Goal: Transaction & Acquisition: Purchase product/service

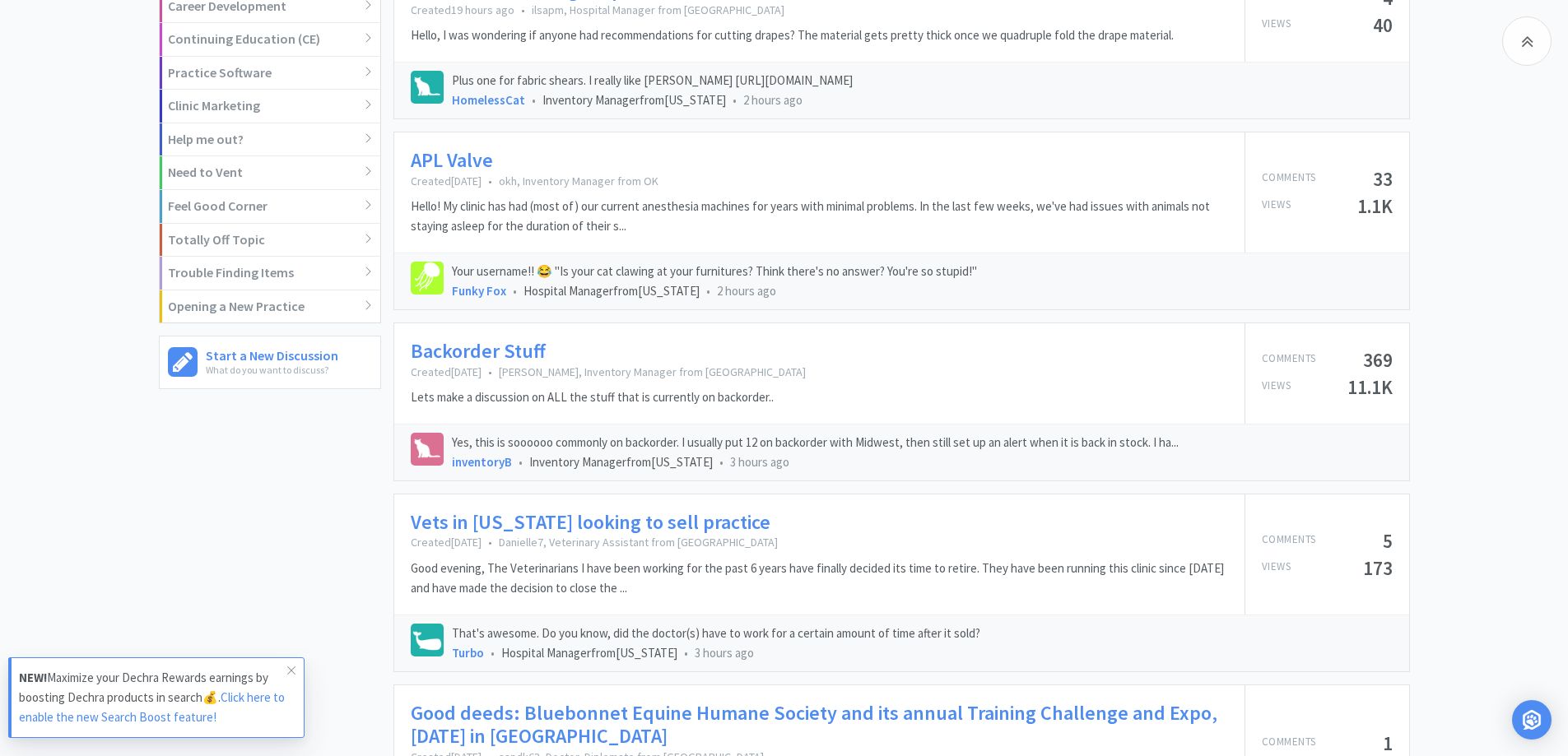
scroll to position [988, 0]
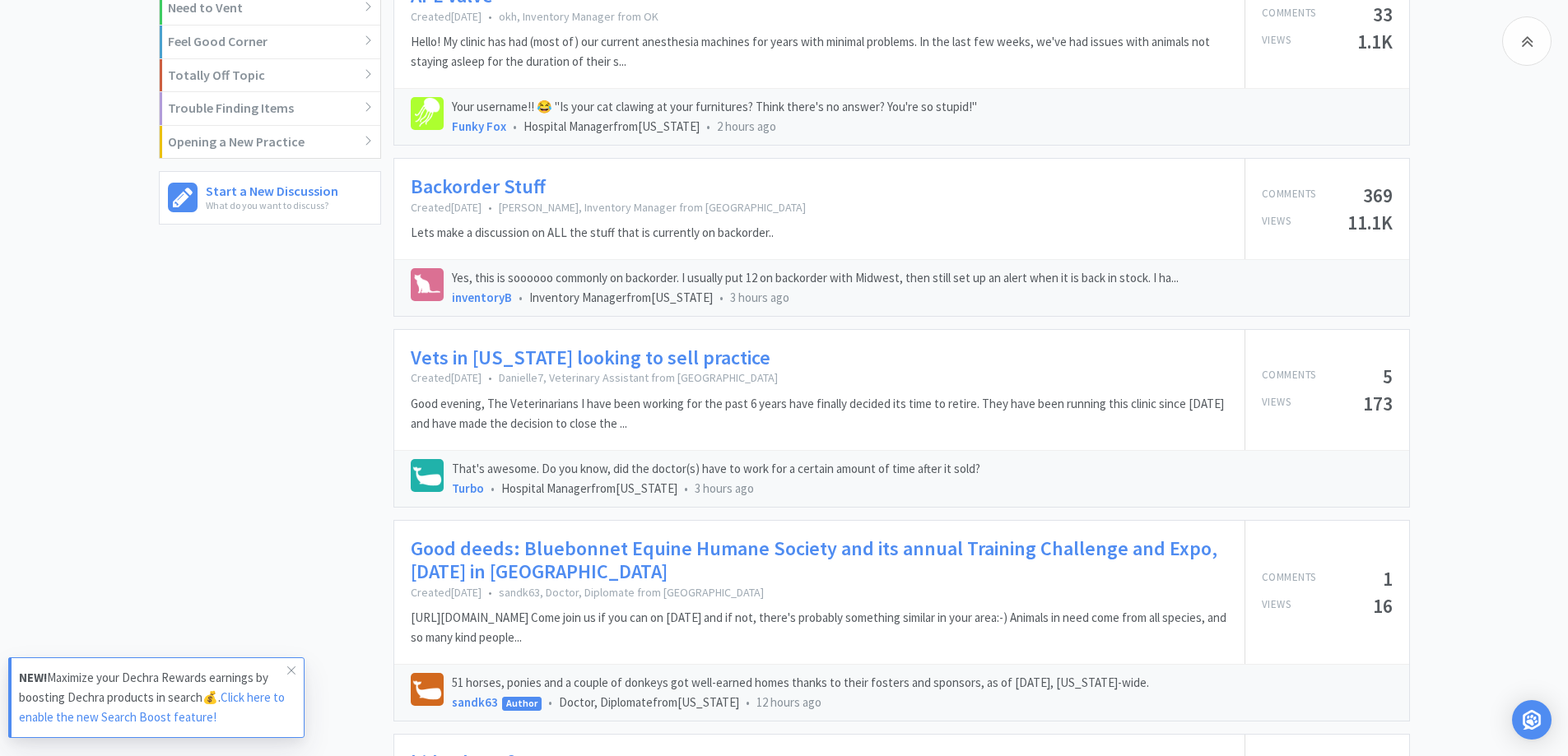
click at [639, 352] on link "Vets in [US_STATE] looking to sell practice" at bounding box center [591, 358] width 360 height 24
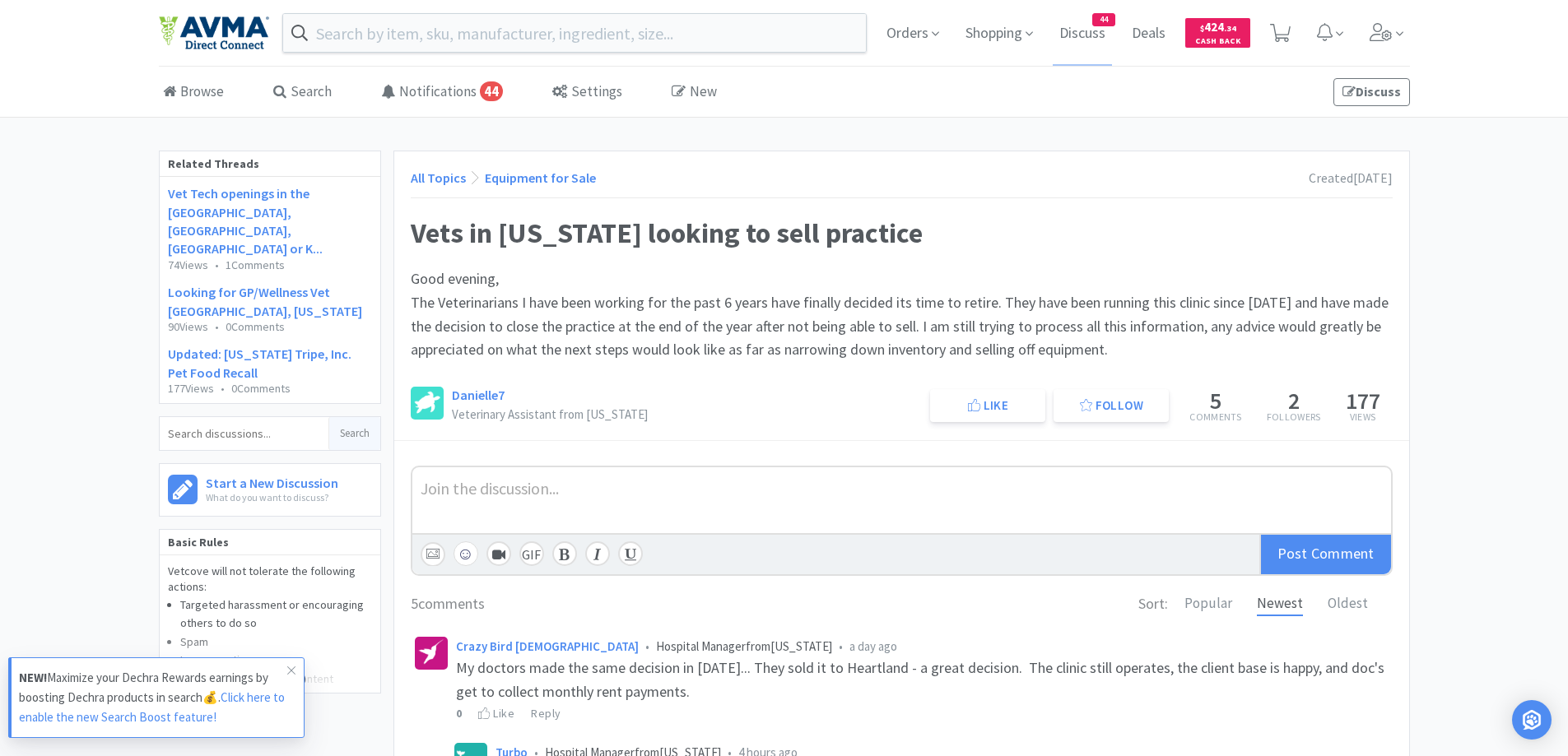
click at [1063, 202] on div "All Topics Equipment for Sale Created [DATE] Vets in [US_STATE] looking to sell…" at bounding box center [902, 296] width 1015 height 288
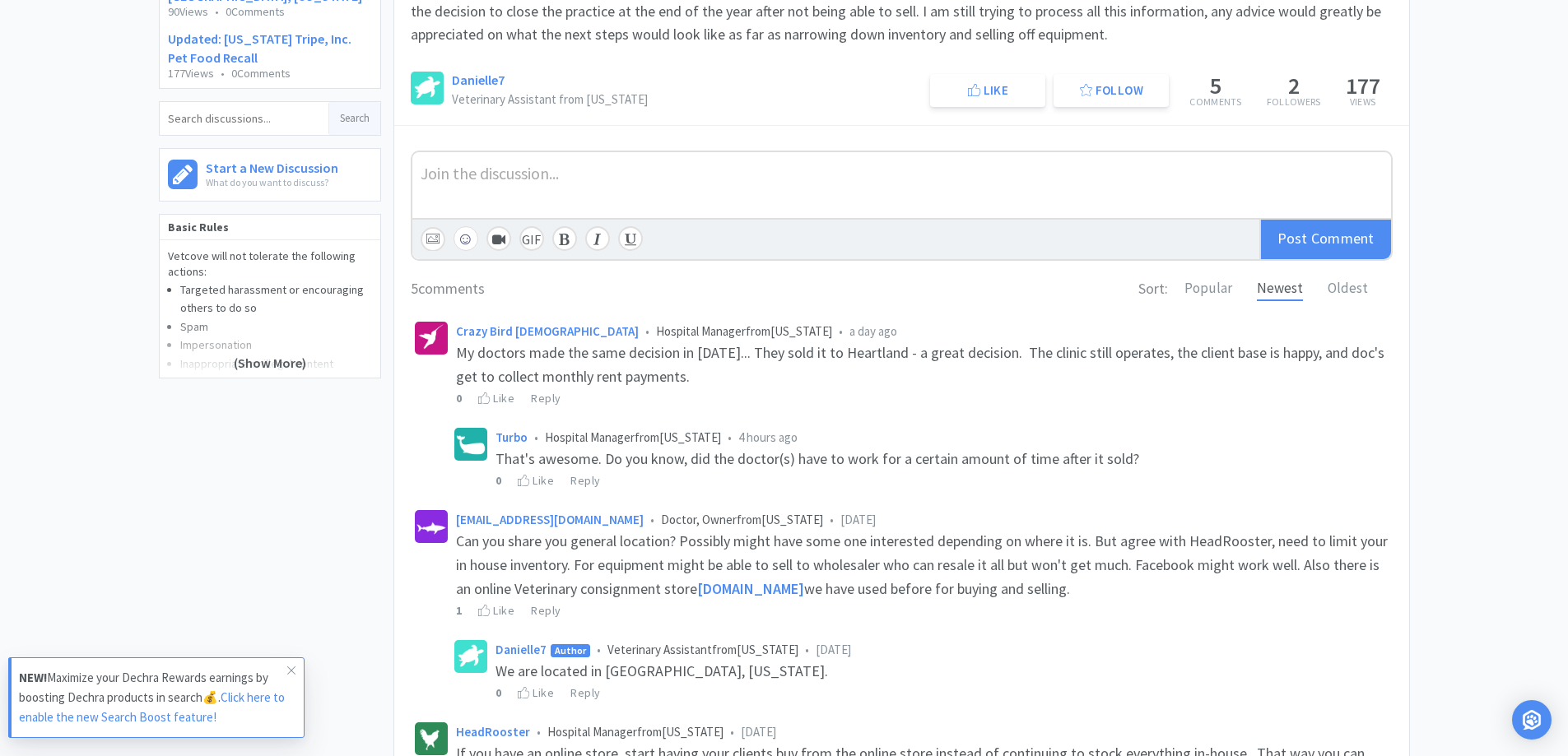
scroll to position [329, 0]
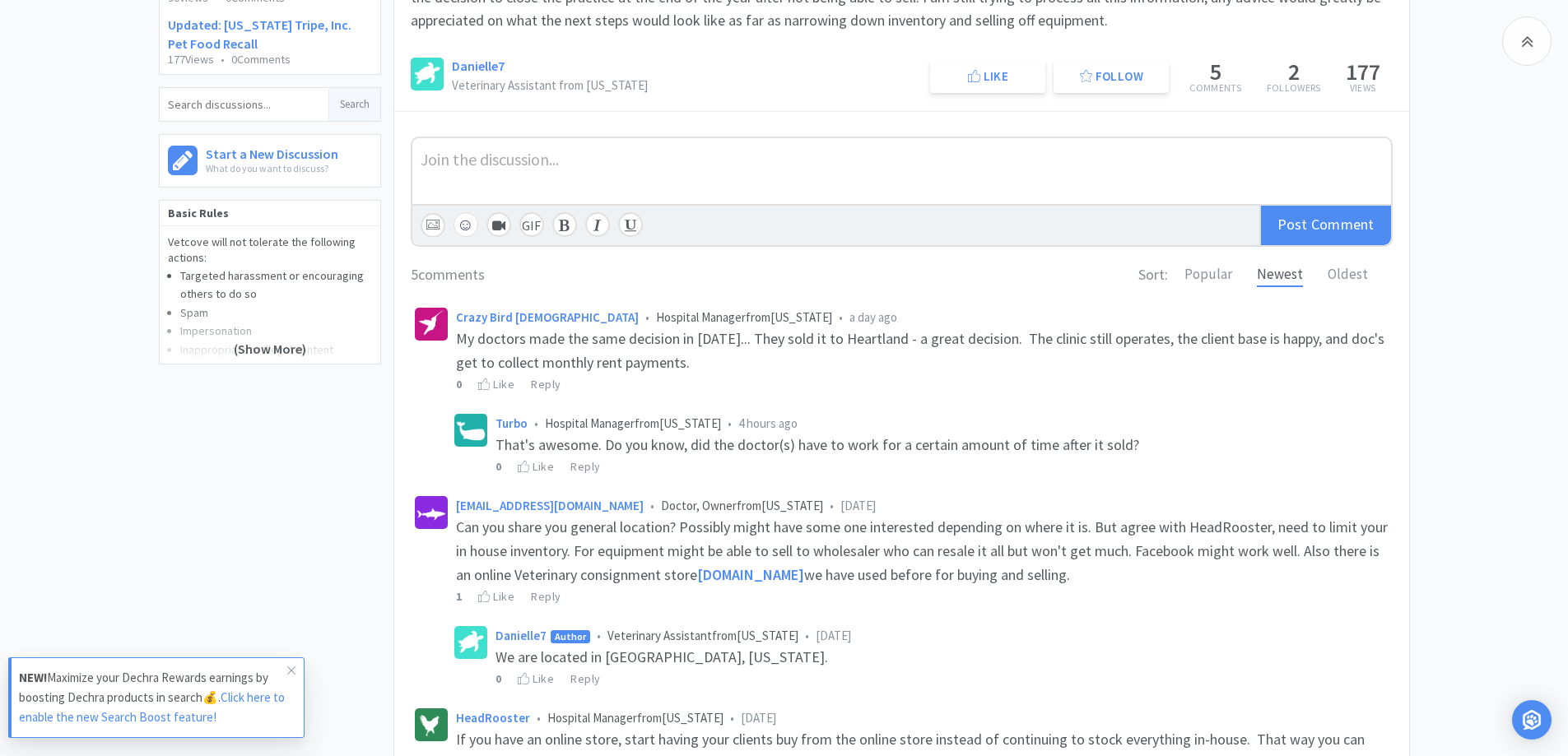
click at [313, 468] on div "Related Threads Vet Tech openings in the [GEOGRAPHIC_DATA], [GEOGRAPHIC_DATA], …" at bounding box center [276, 356] width 235 height 1067
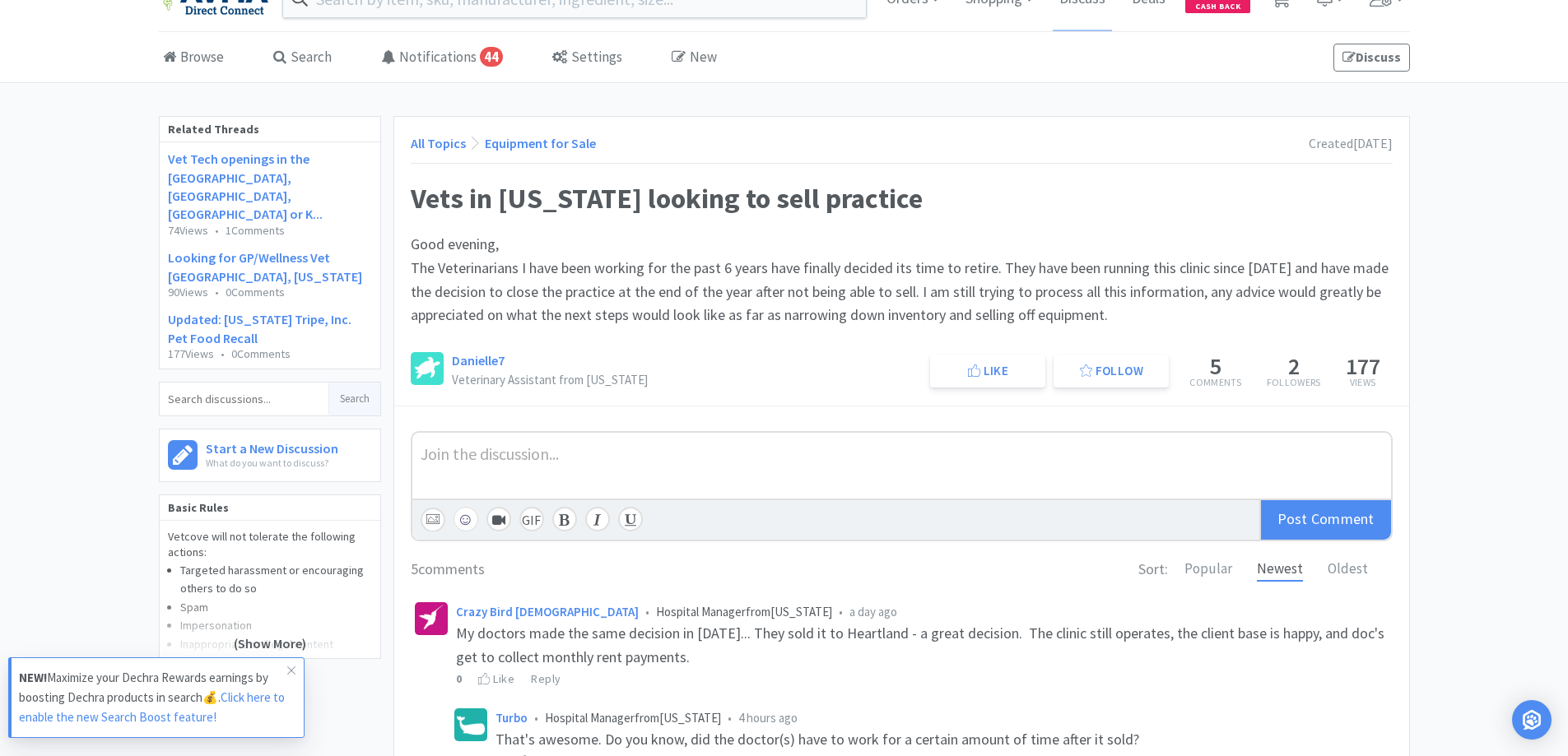
scroll to position [0, 0]
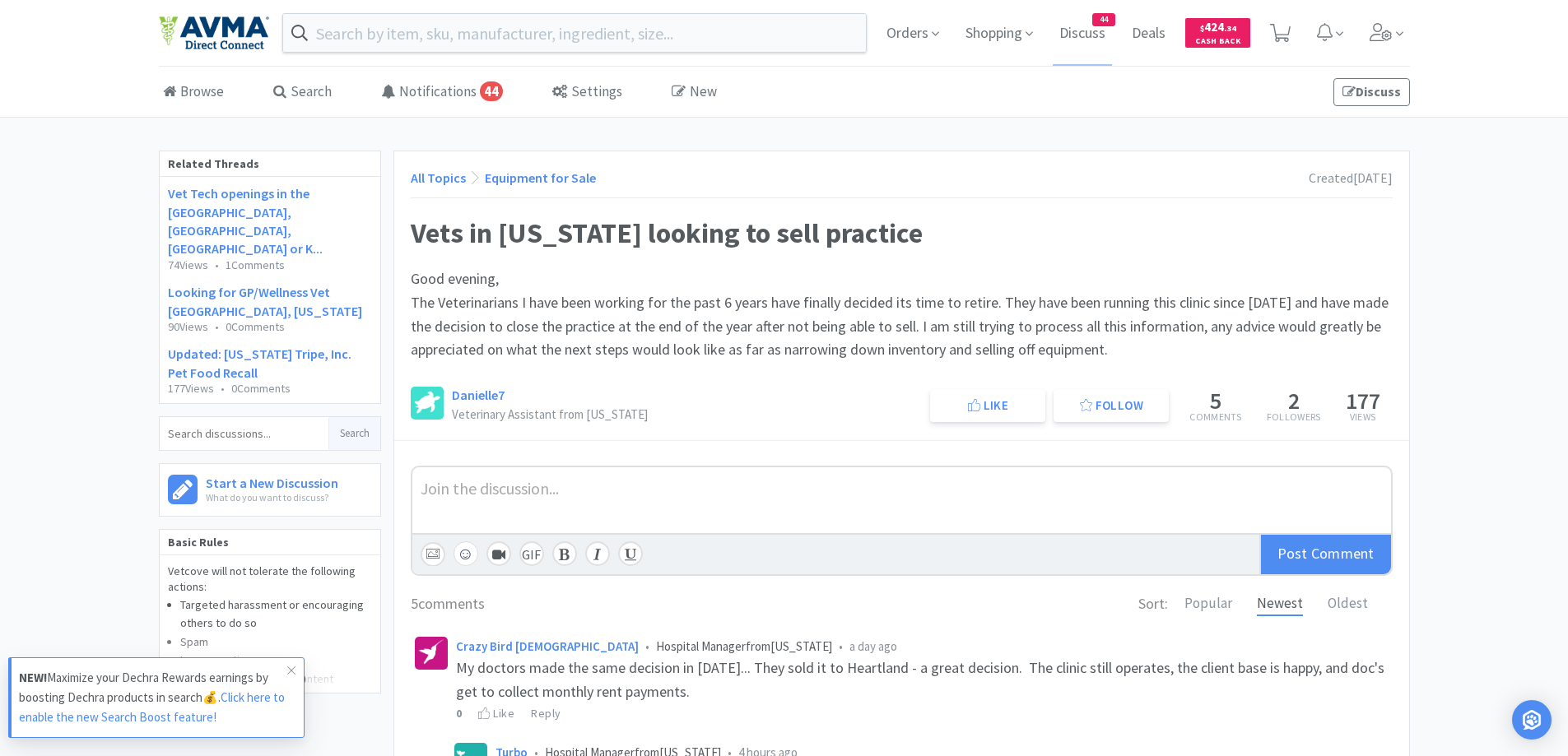
click at [443, 181] on link "All Topics" at bounding box center [439, 177] width 56 height 17
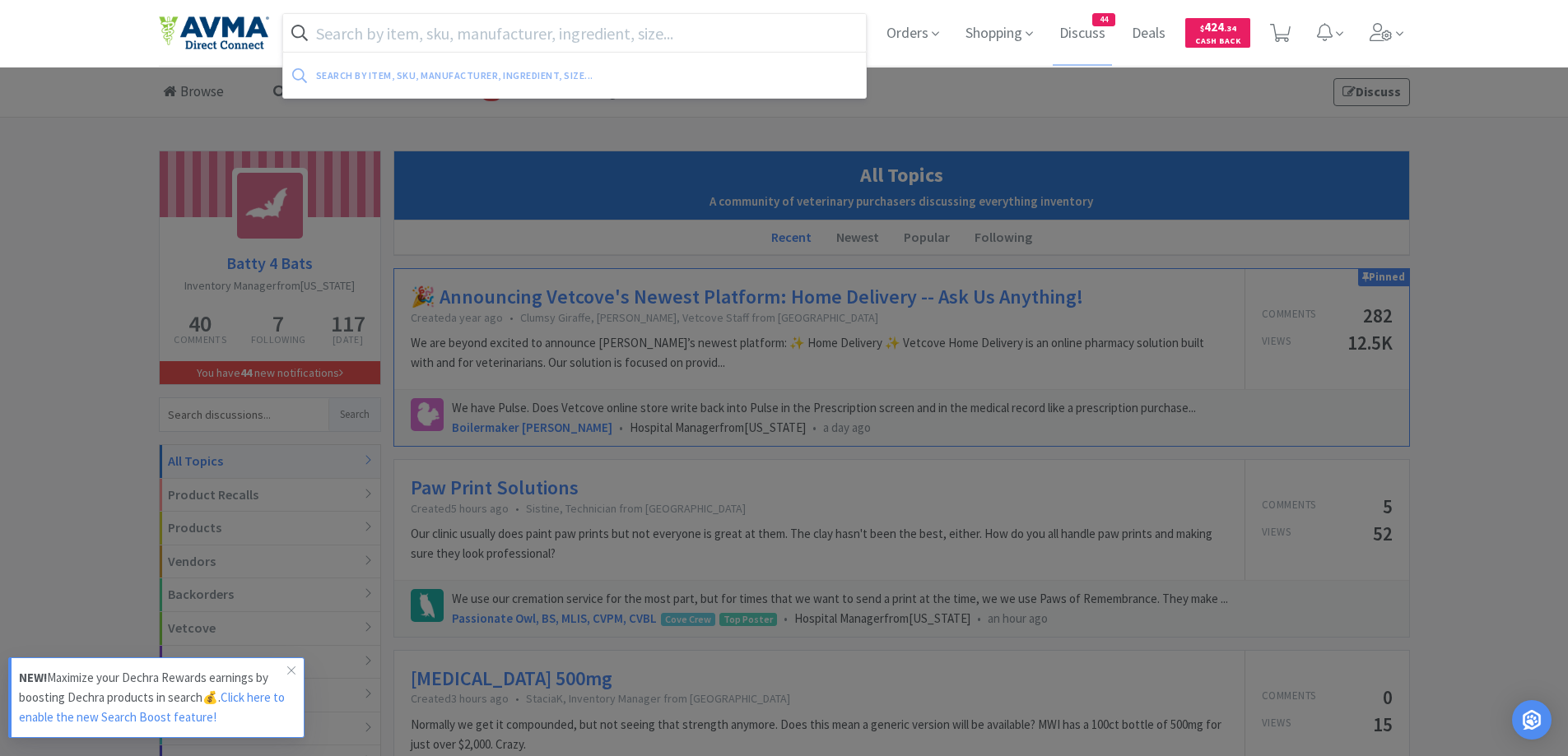
click at [390, 28] on input "text" at bounding box center [574, 33] width 583 height 38
paste input "[MEDICAL_DATA]"
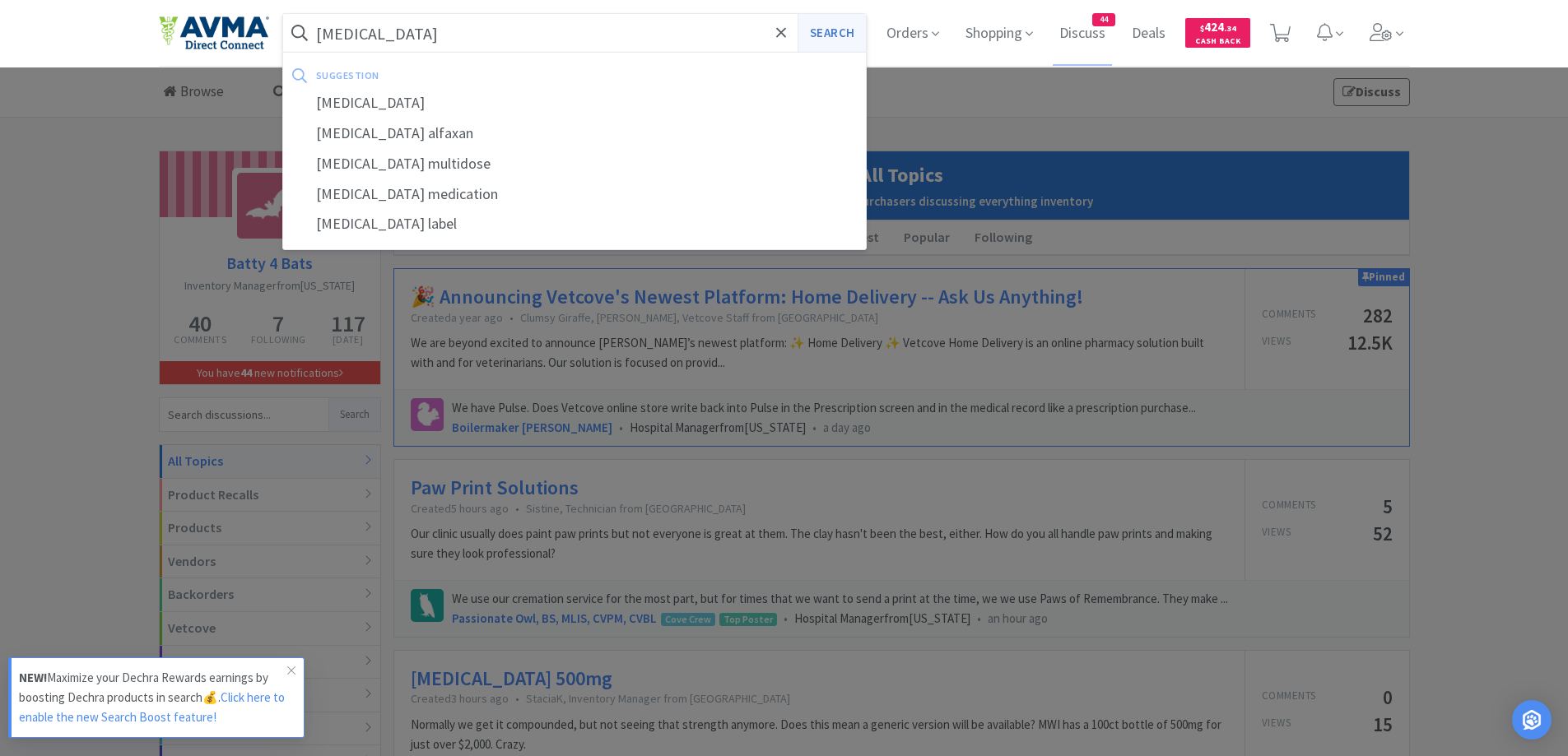
type input "[MEDICAL_DATA]"
click at [807, 41] on button "Search" at bounding box center [831, 33] width 68 height 38
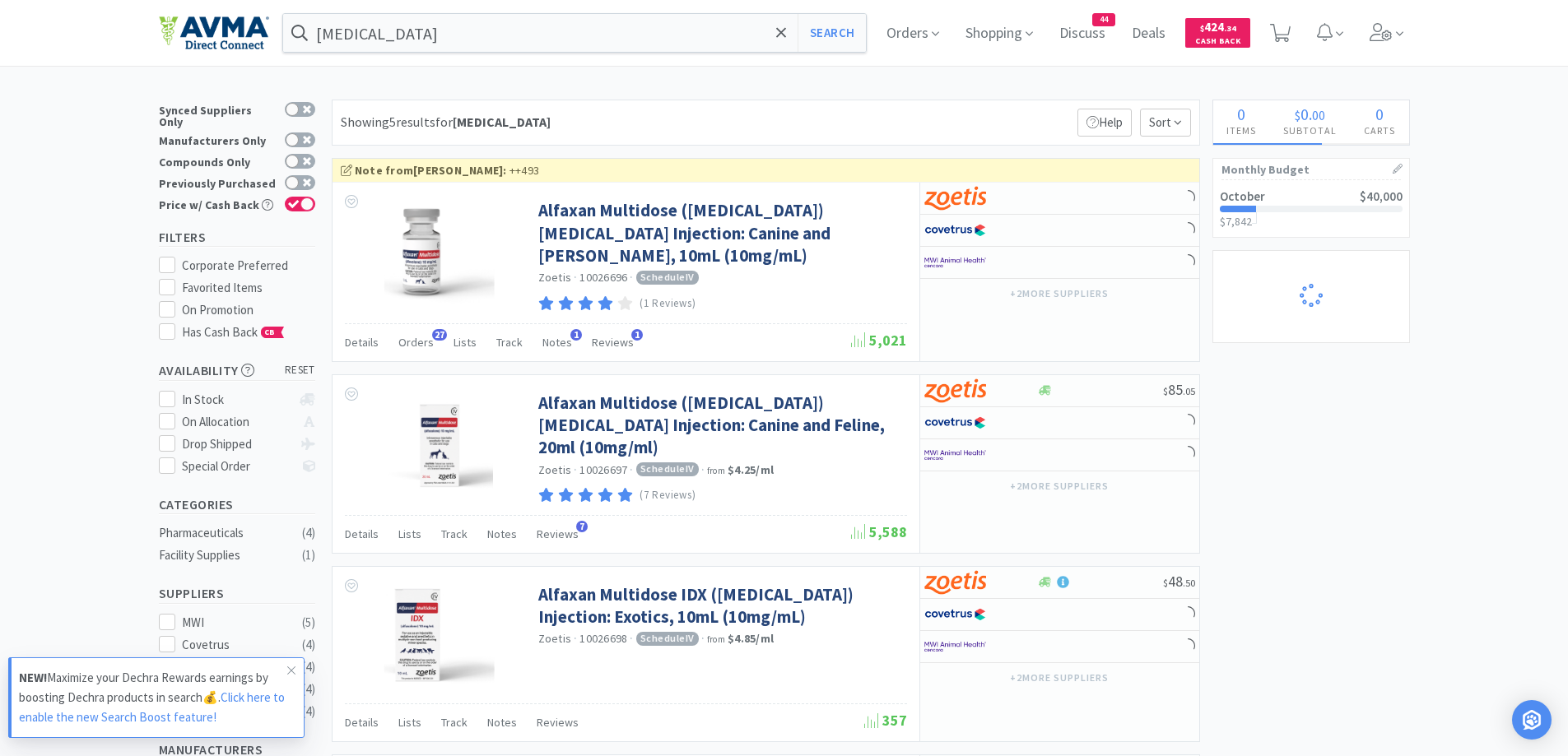
click at [944, 101] on div "Showing 5 results for [MEDICAL_DATA] Filters Help Sort" at bounding box center [766, 123] width 868 height 46
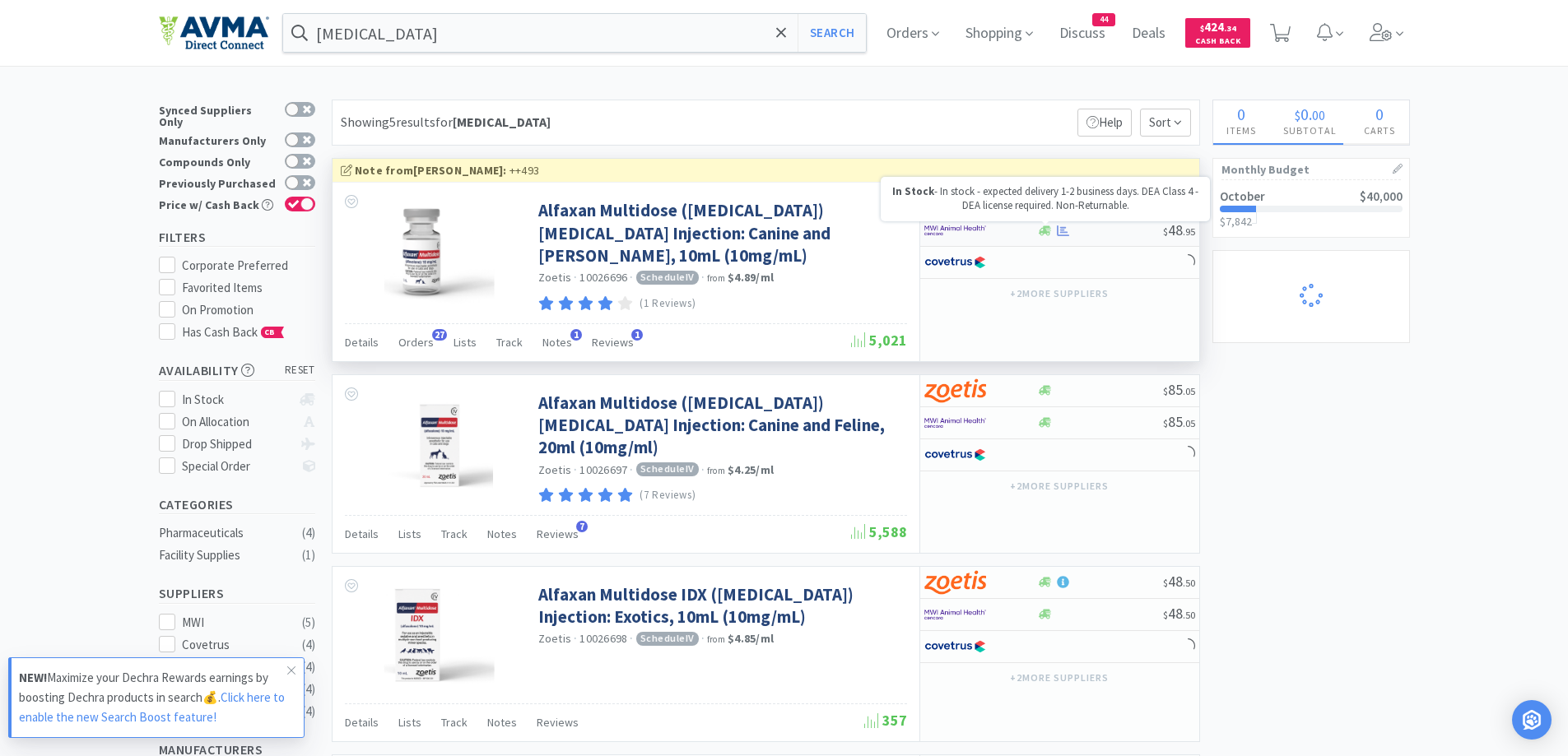
select select "2"
select select "3"
select select "1"
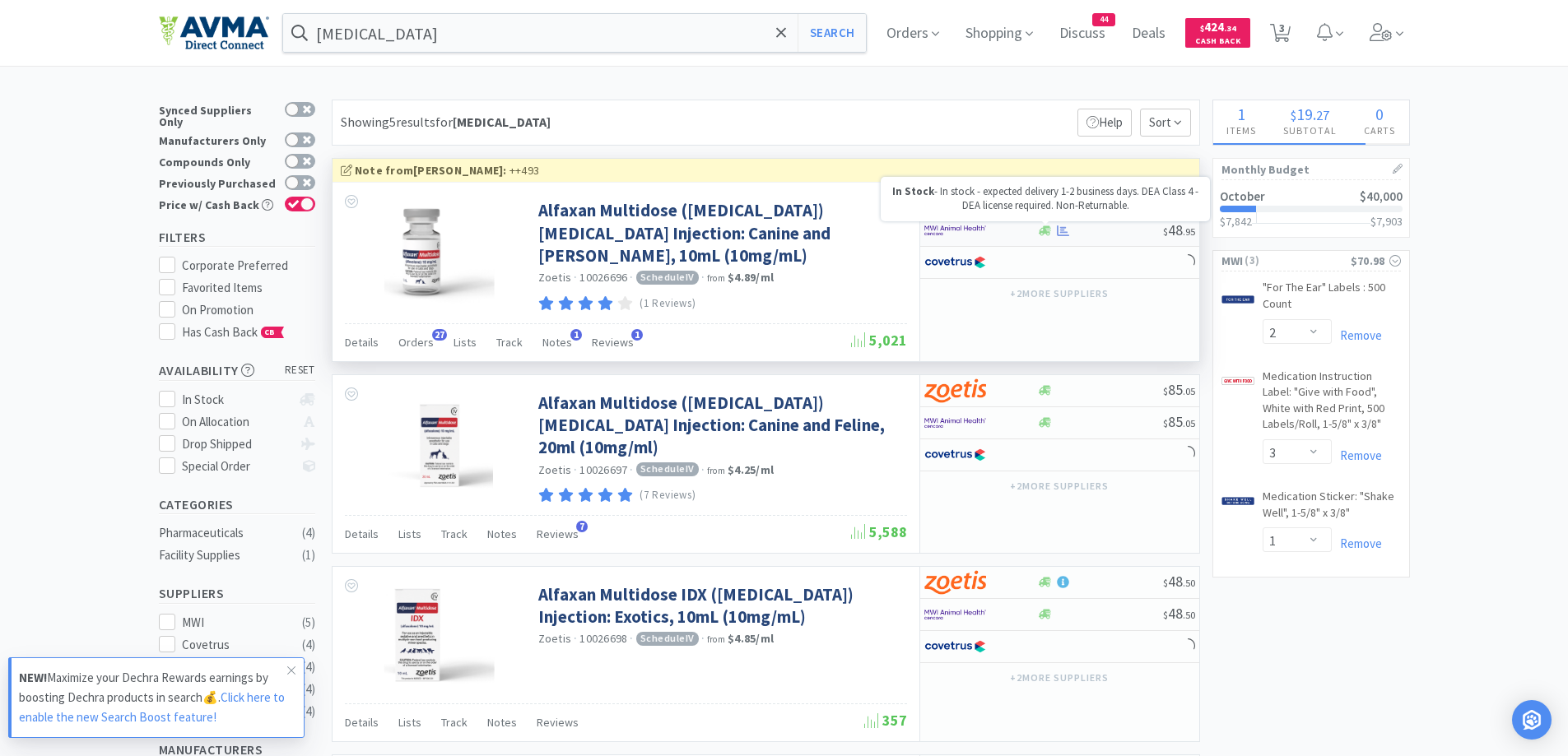
click at [1042, 231] on icon at bounding box center [1045, 230] width 12 height 10
select select "1"
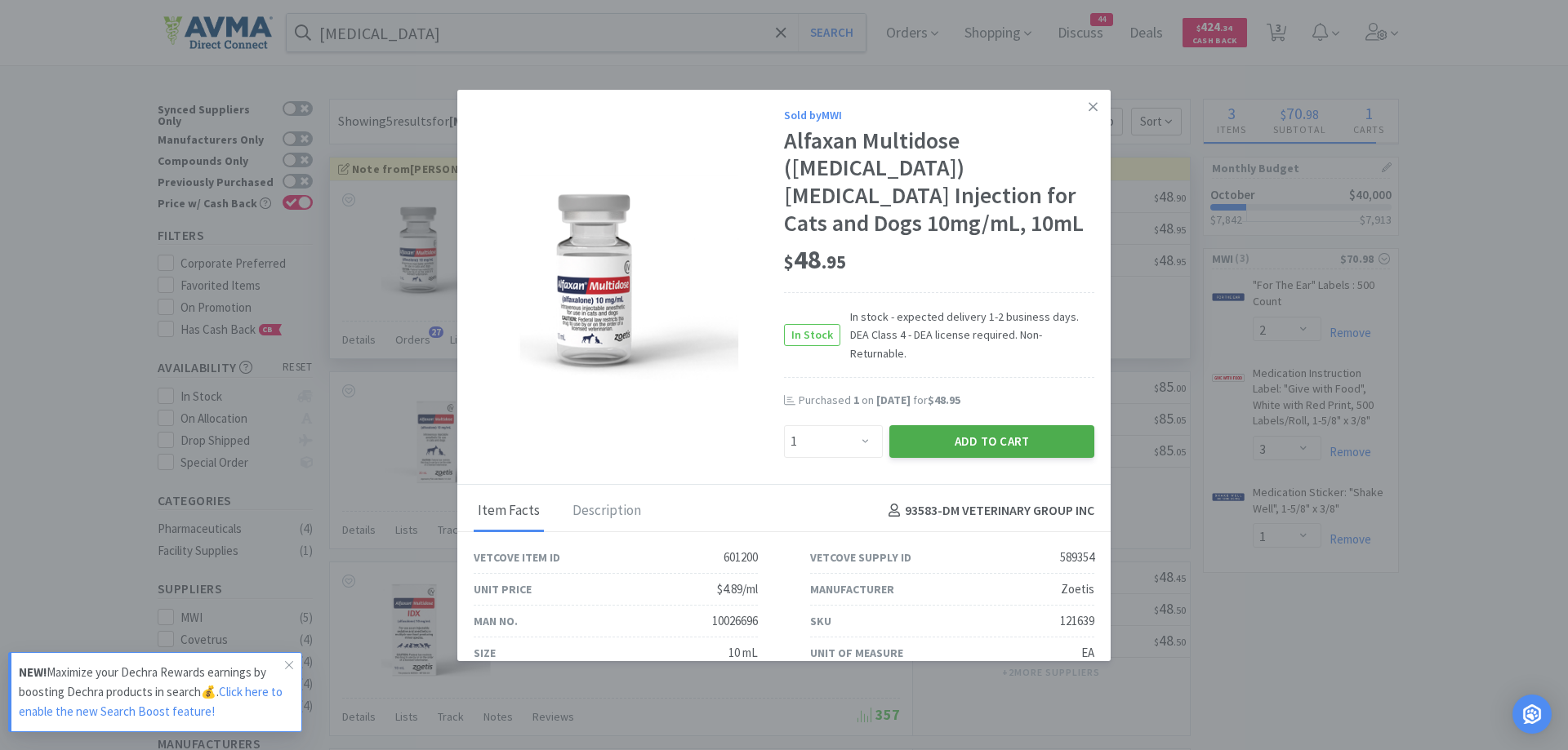
click at [980, 425] on button "Add to Cart" at bounding box center [992, 441] width 205 height 32
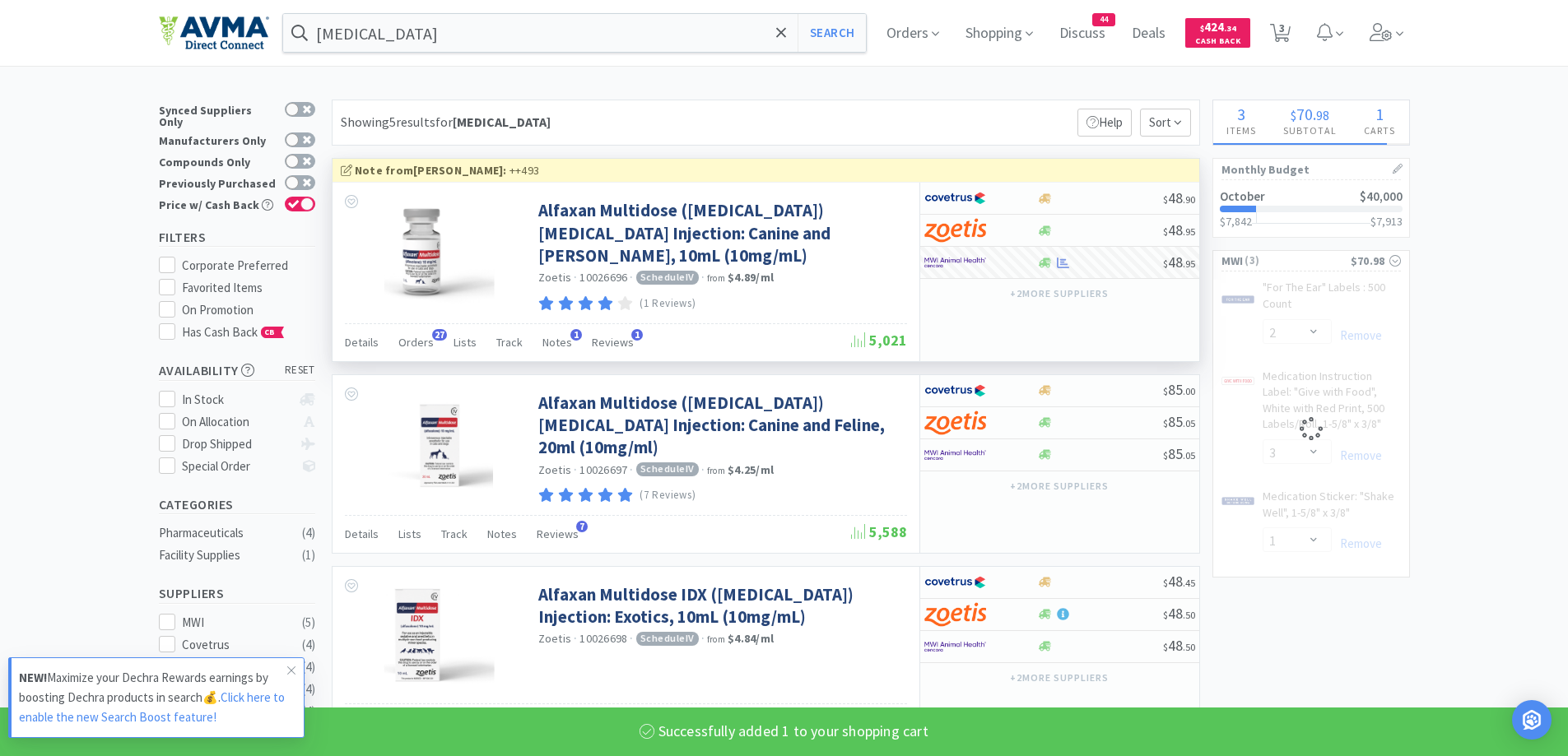
select select "1"
select select "3"
select select "1"
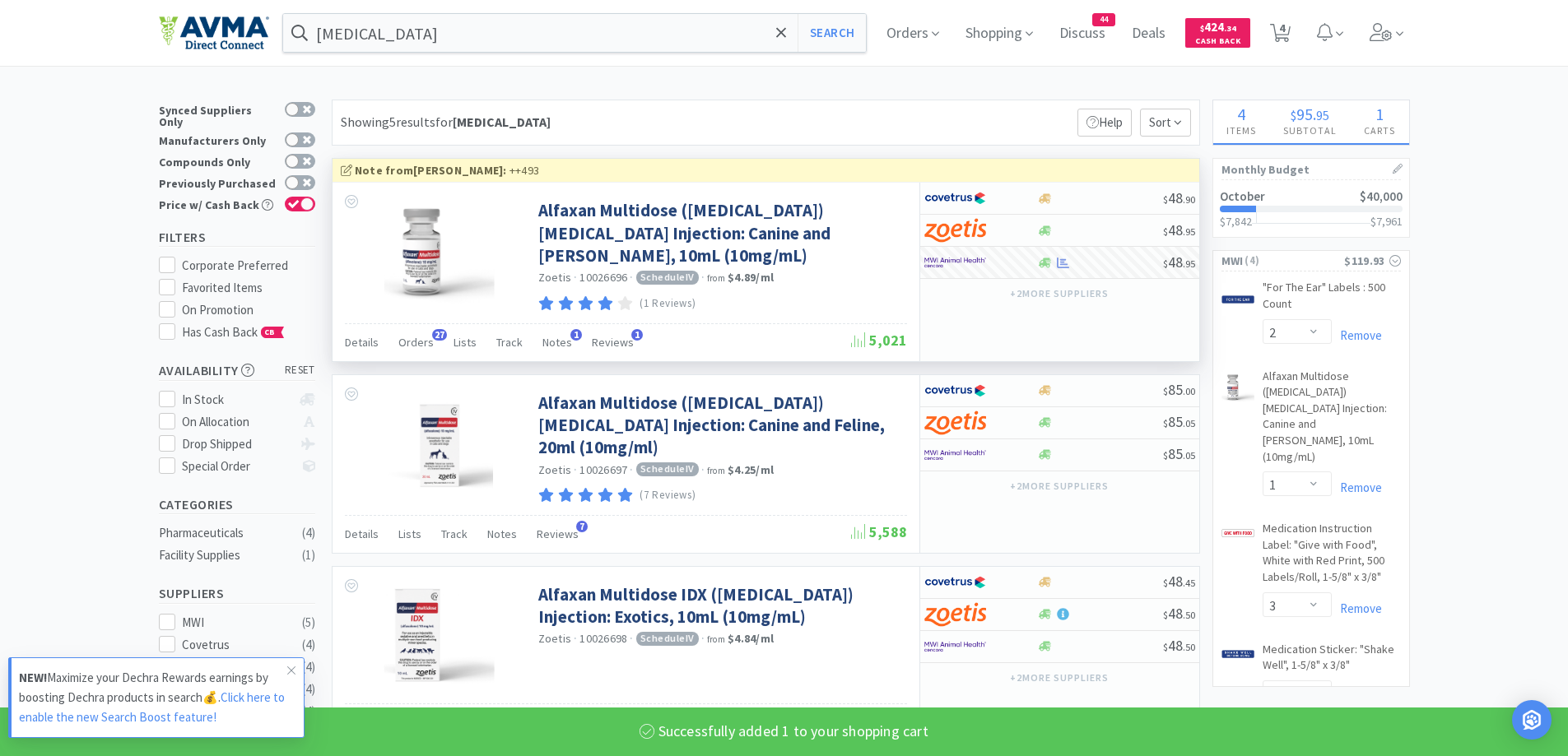
click at [867, 100] on div "Showing 5 results for [MEDICAL_DATA] Filters Help Sort" at bounding box center [766, 123] width 868 height 46
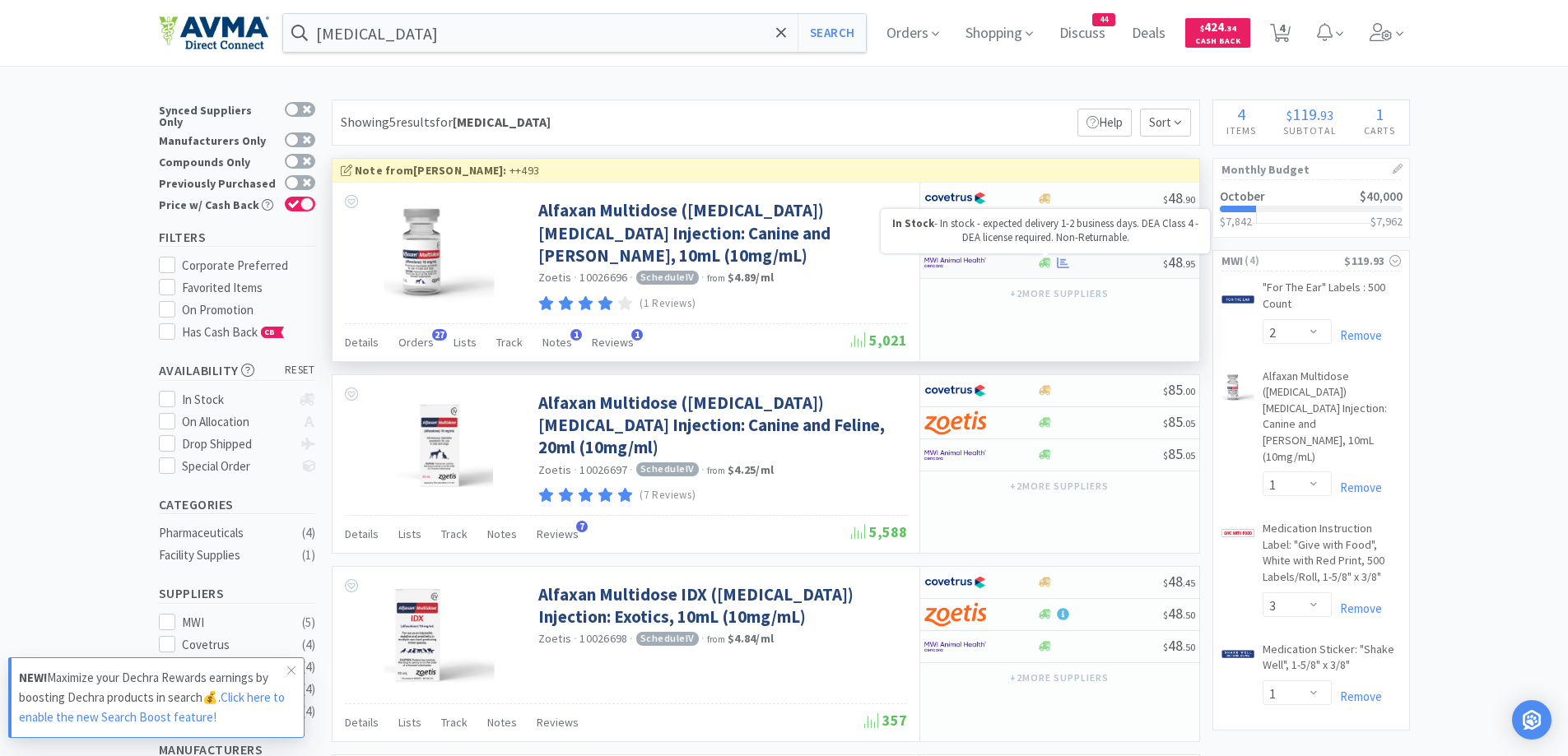
click at [1041, 266] on icon at bounding box center [1045, 262] width 12 height 10
select select "1"
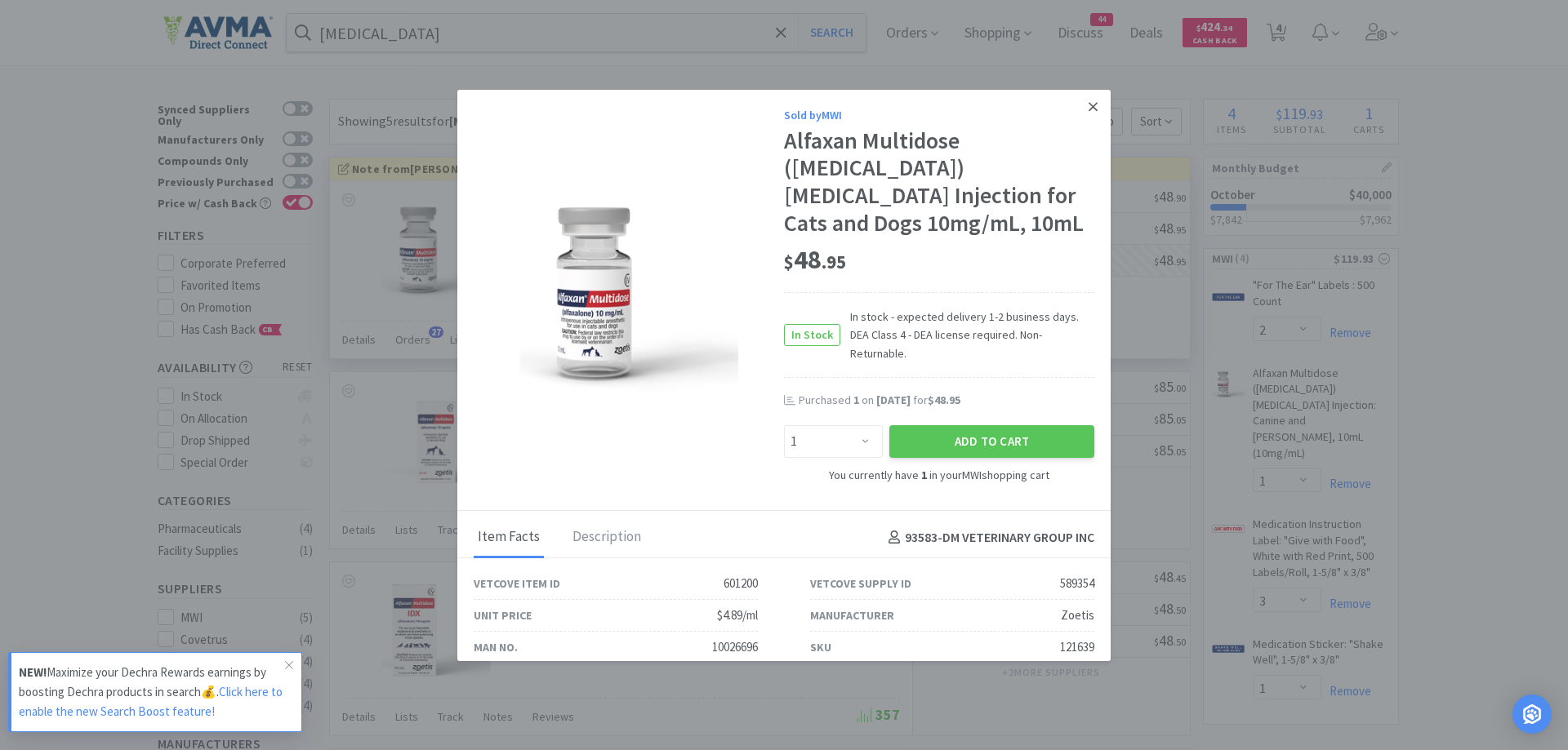
click at [1089, 114] on icon at bounding box center [1093, 107] width 9 height 15
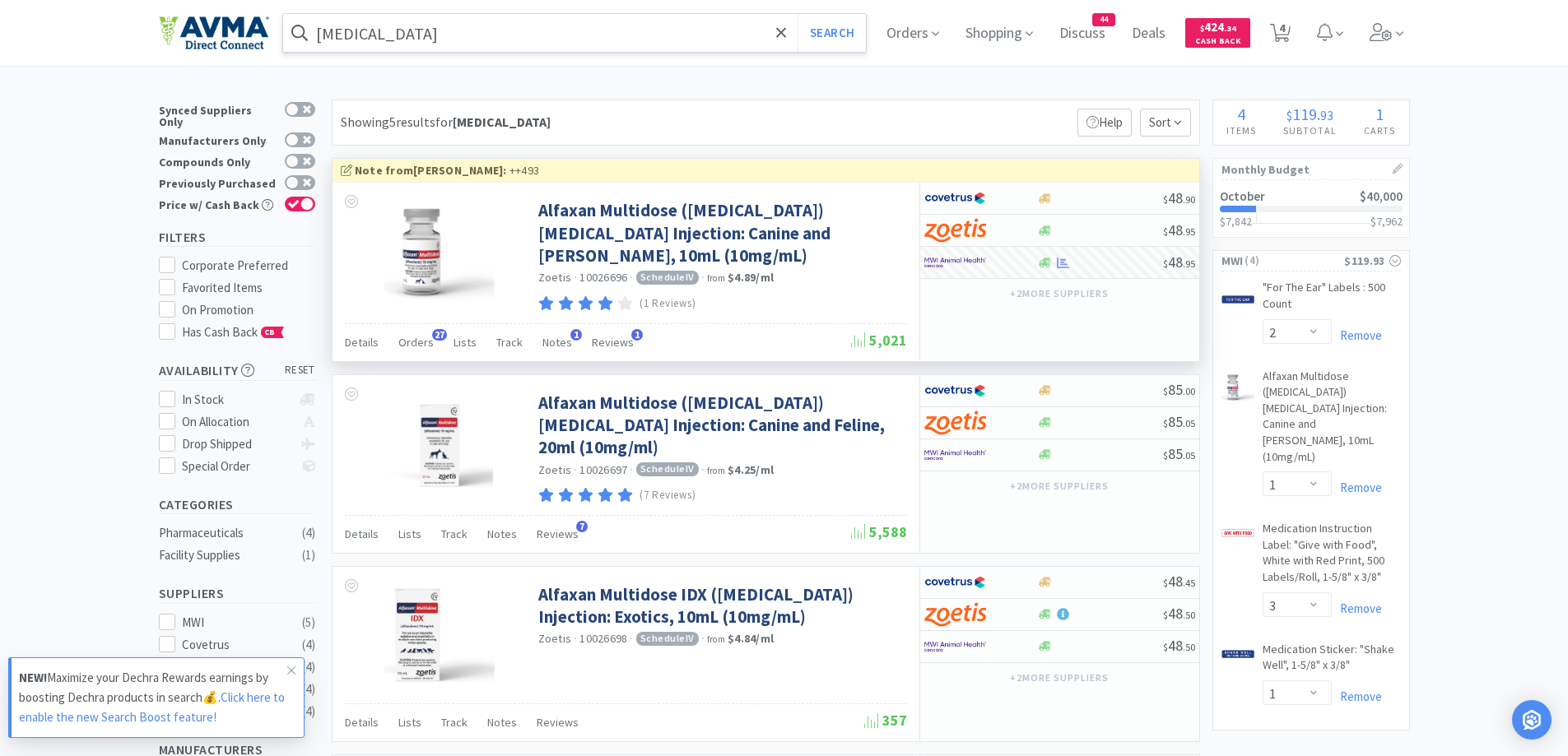
click at [534, 35] on input "[MEDICAL_DATA]" at bounding box center [574, 33] width 583 height 38
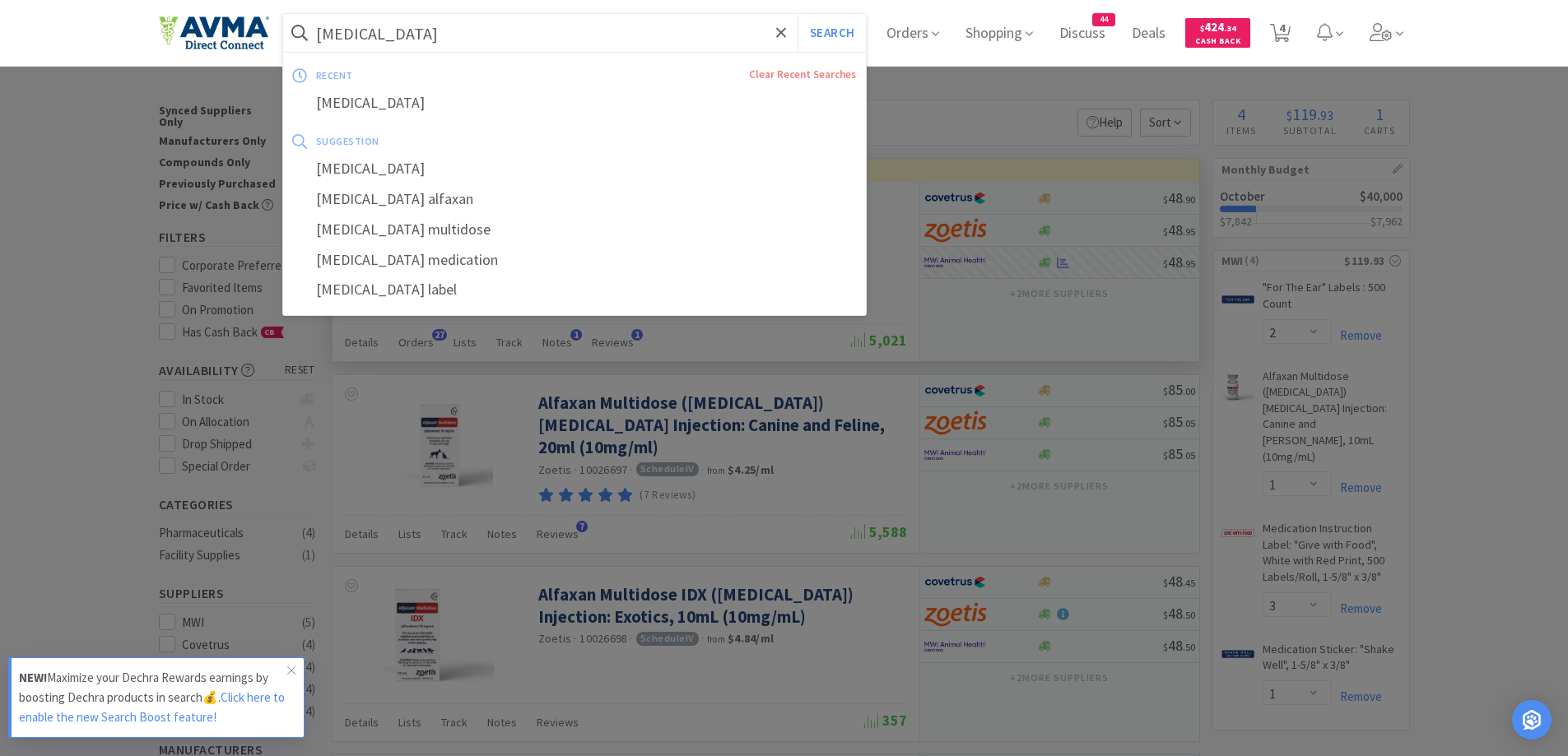
paste input "phatrak test strips"
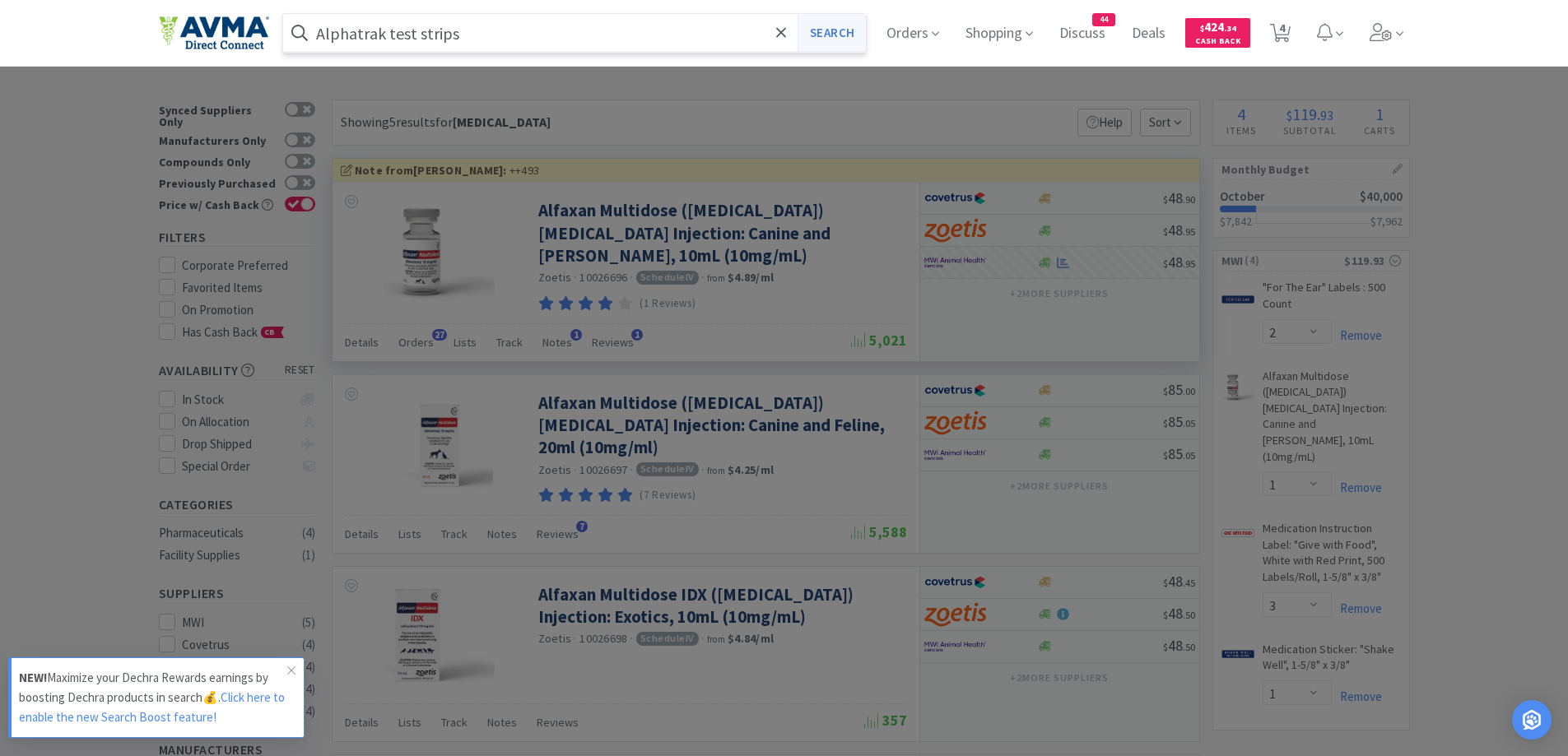
type input "Alphatrak test strips"
click at [835, 38] on button "Search" at bounding box center [831, 33] width 68 height 38
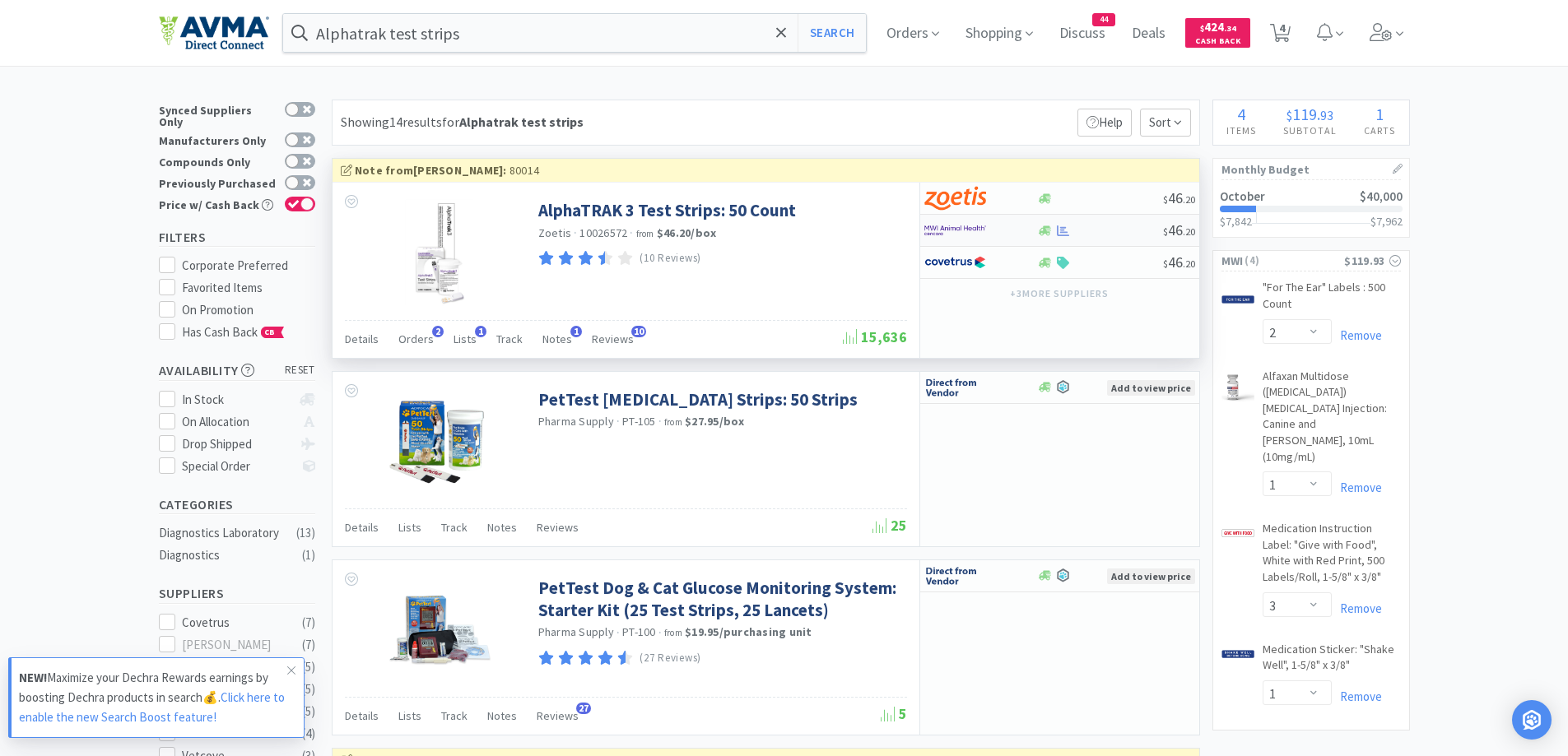
click at [1024, 231] on div at bounding box center [981, 230] width 113 height 28
select select "1"
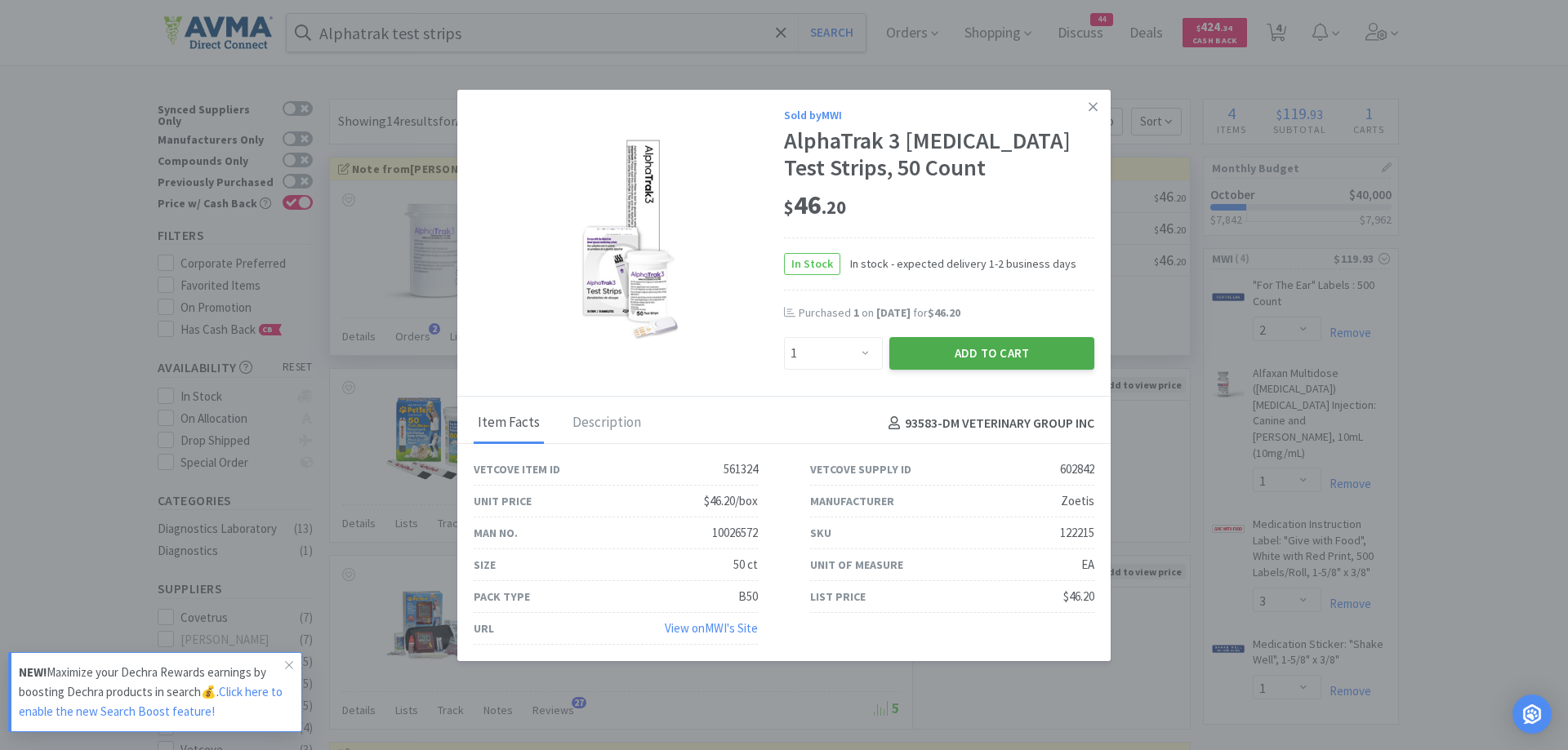
click at [957, 370] on button "Add to Cart" at bounding box center [992, 353] width 205 height 32
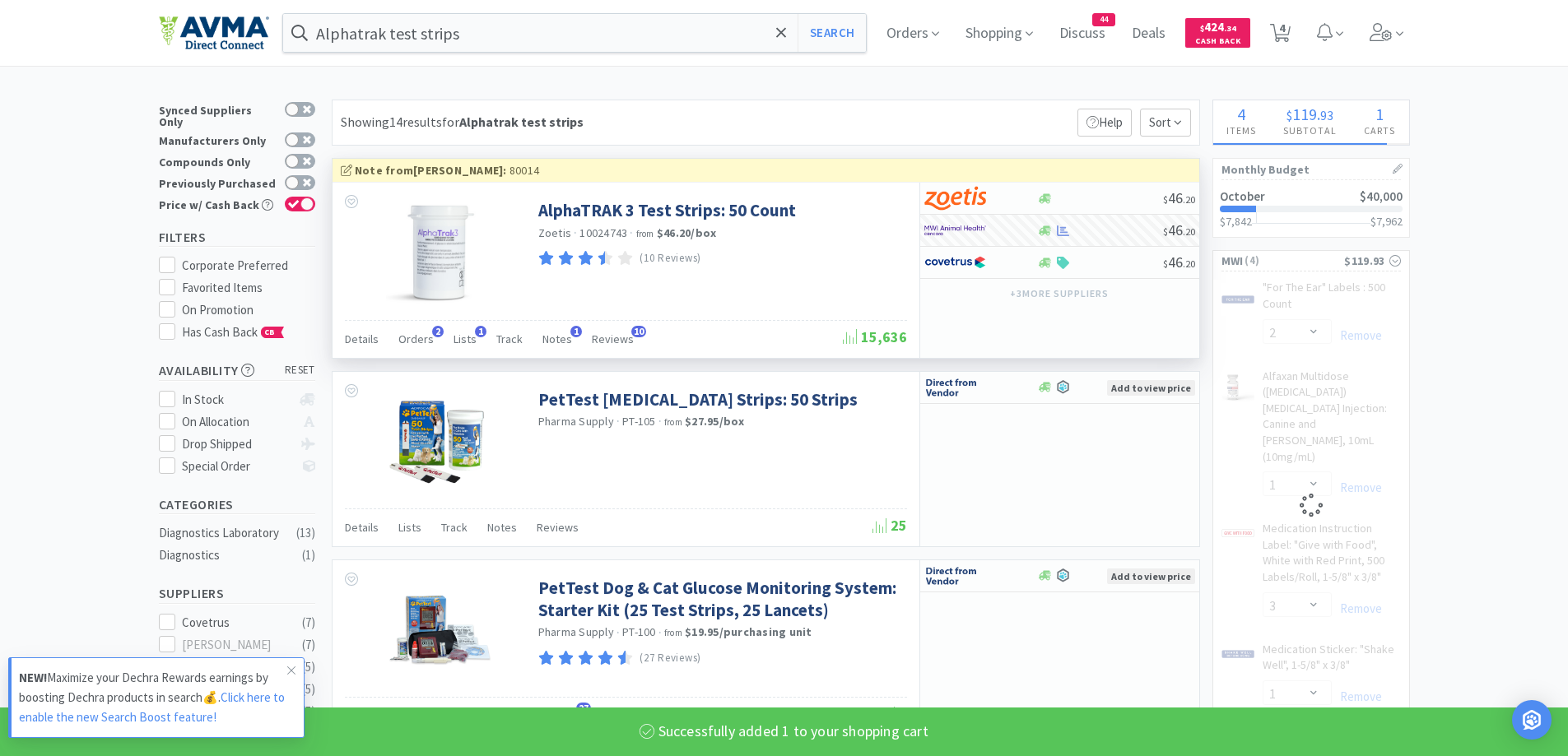
select select "1"
select select "3"
select select "1"
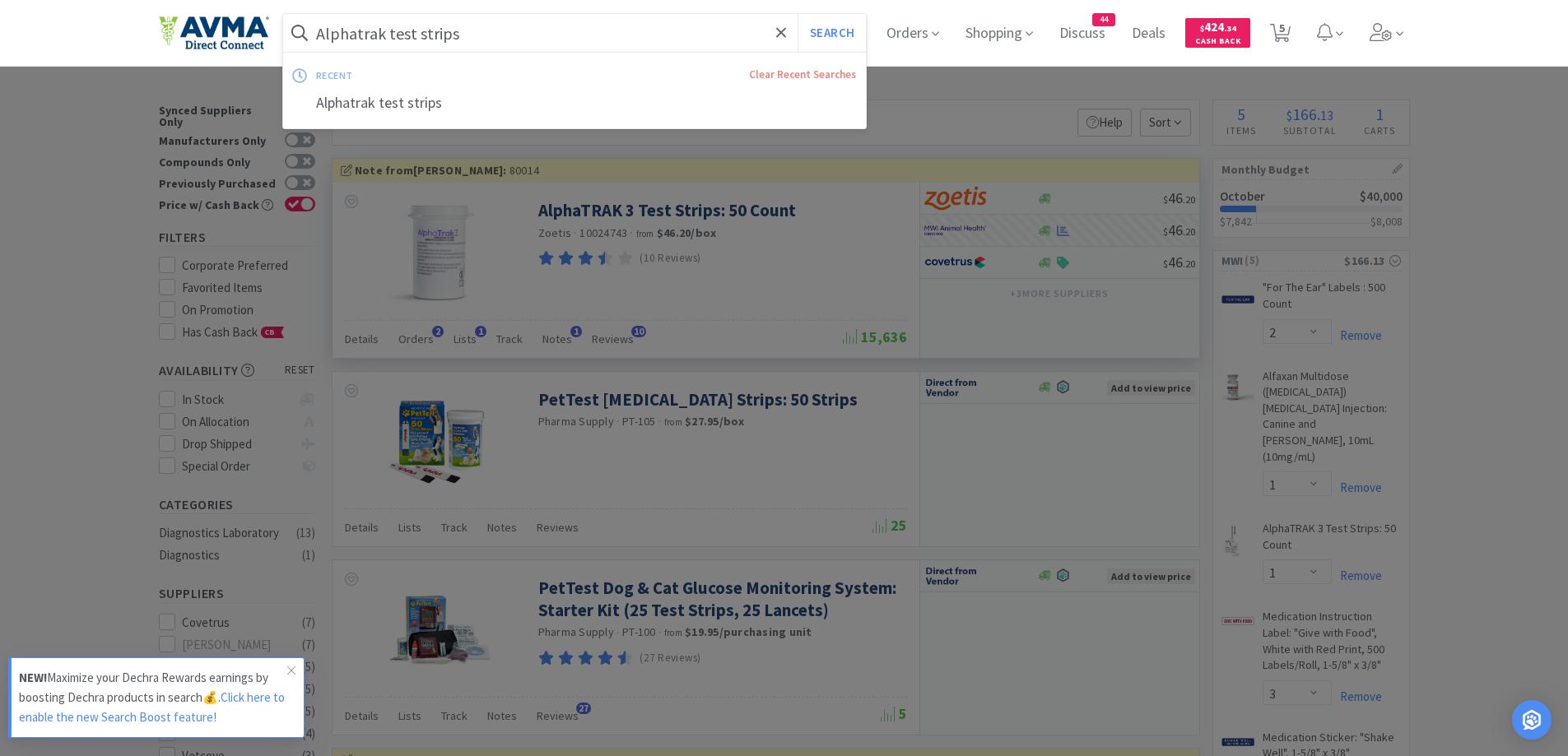
click at [491, 18] on input "Alphatrak test strips" at bounding box center [574, 33] width 583 height 38
paste input "Butterfly"
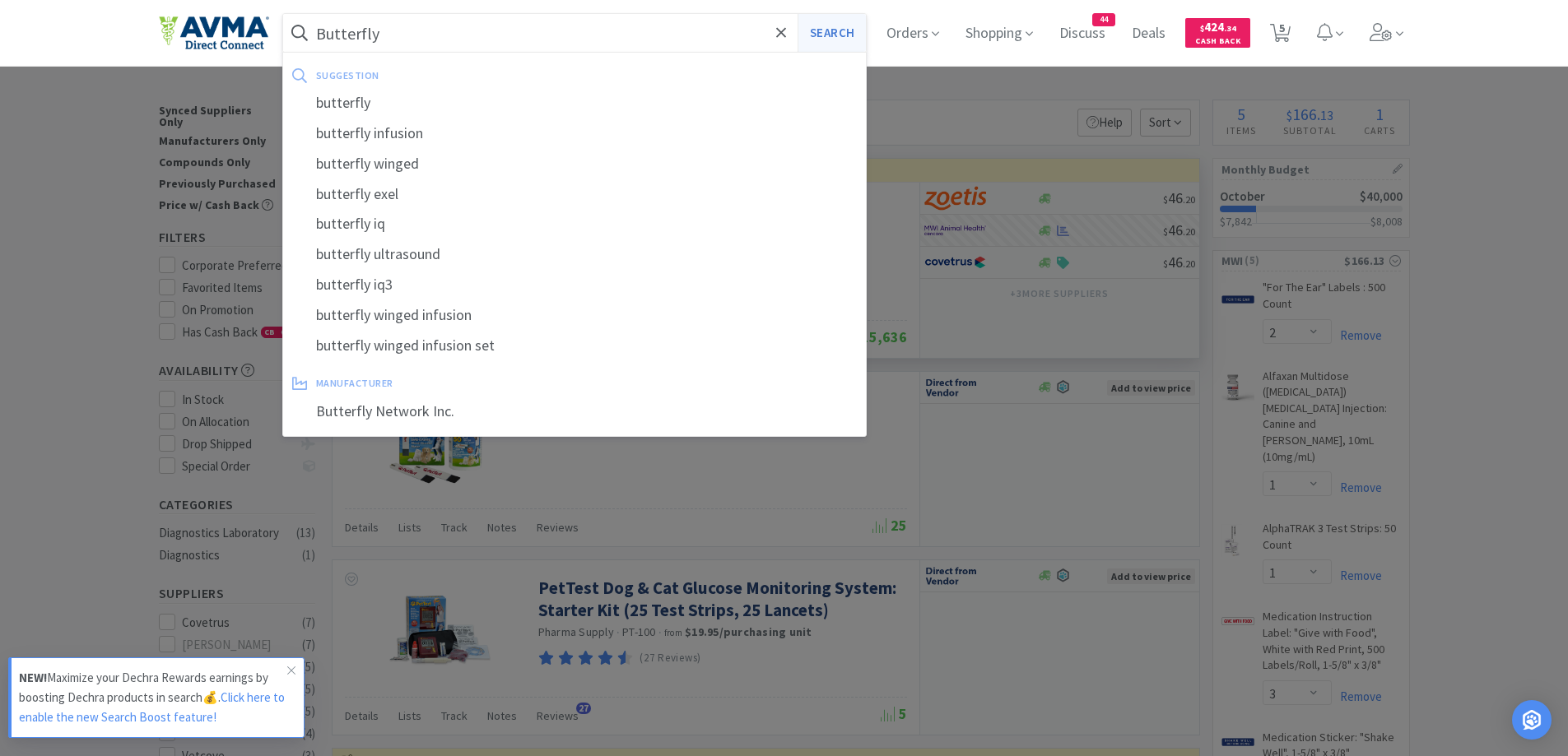
type input "Butterfly"
click at [836, 37] on button "Search" at bounding box center [831, 33] width 68 height 38
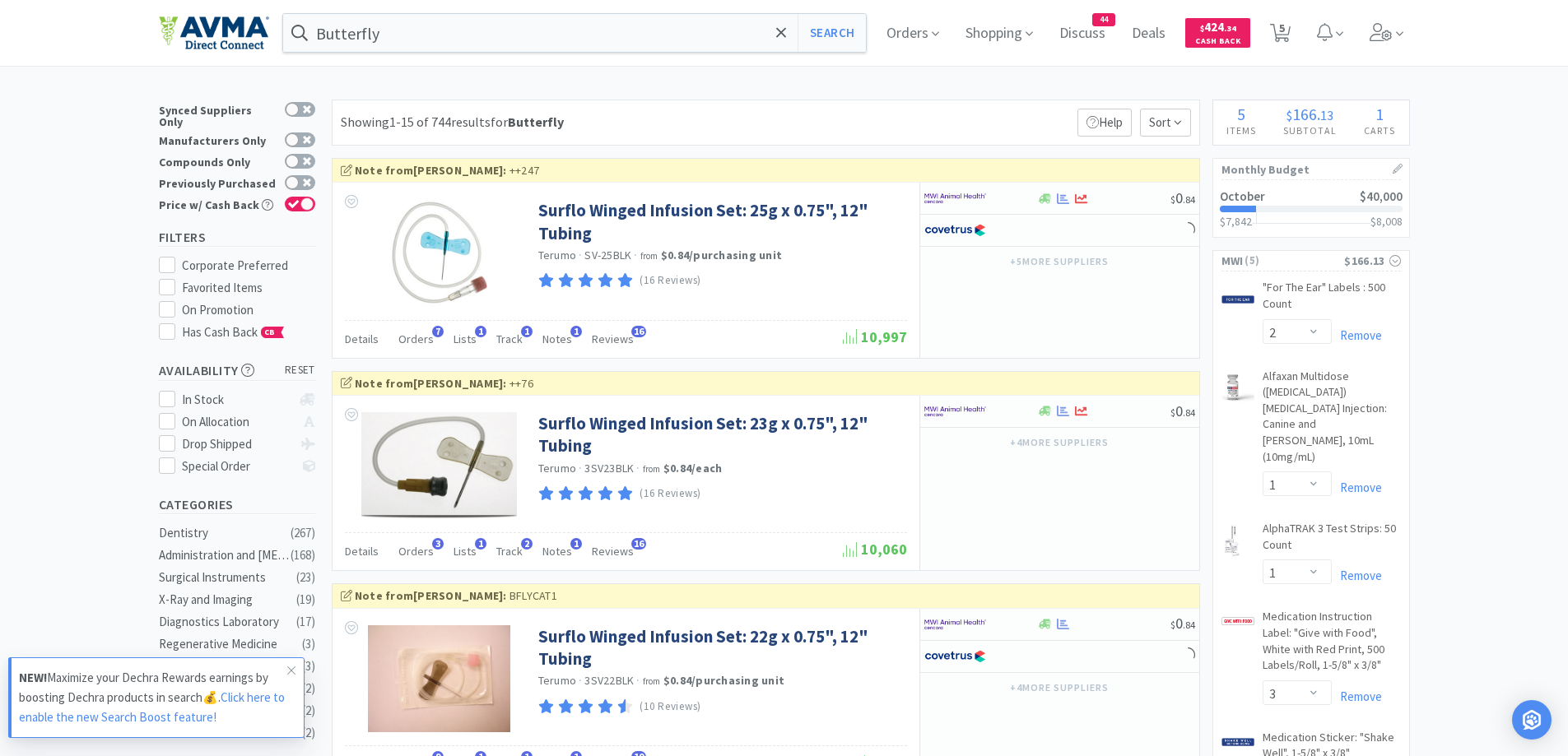
click at [939, 106] on div "Showing 1-15 of 744 results for Butterfly Filters Help Sort" at bounding box center [766, 123] width 868 height 46
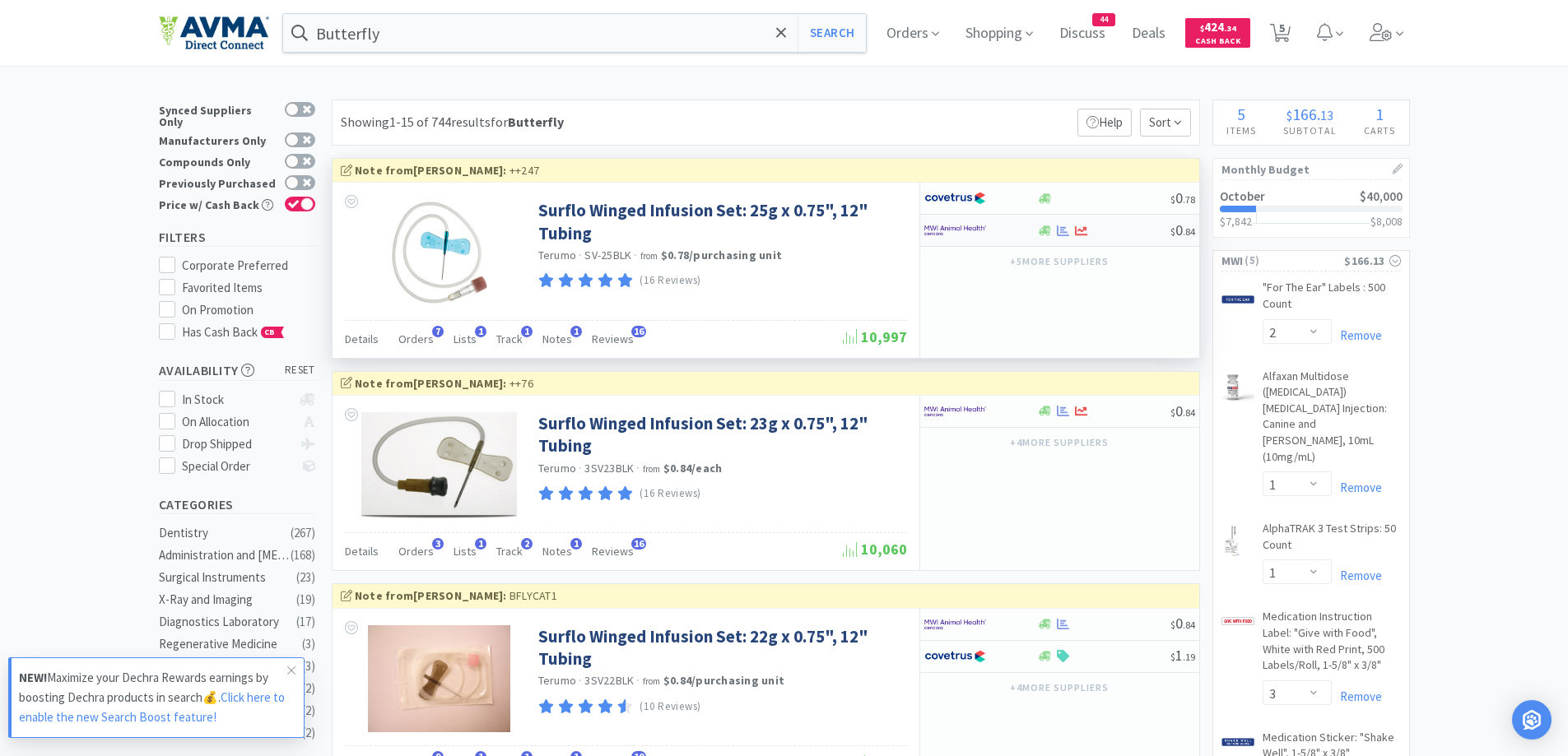
click at [1026, 231] on div at bounding box center [981, 230] width 113 height 28
select select "50"
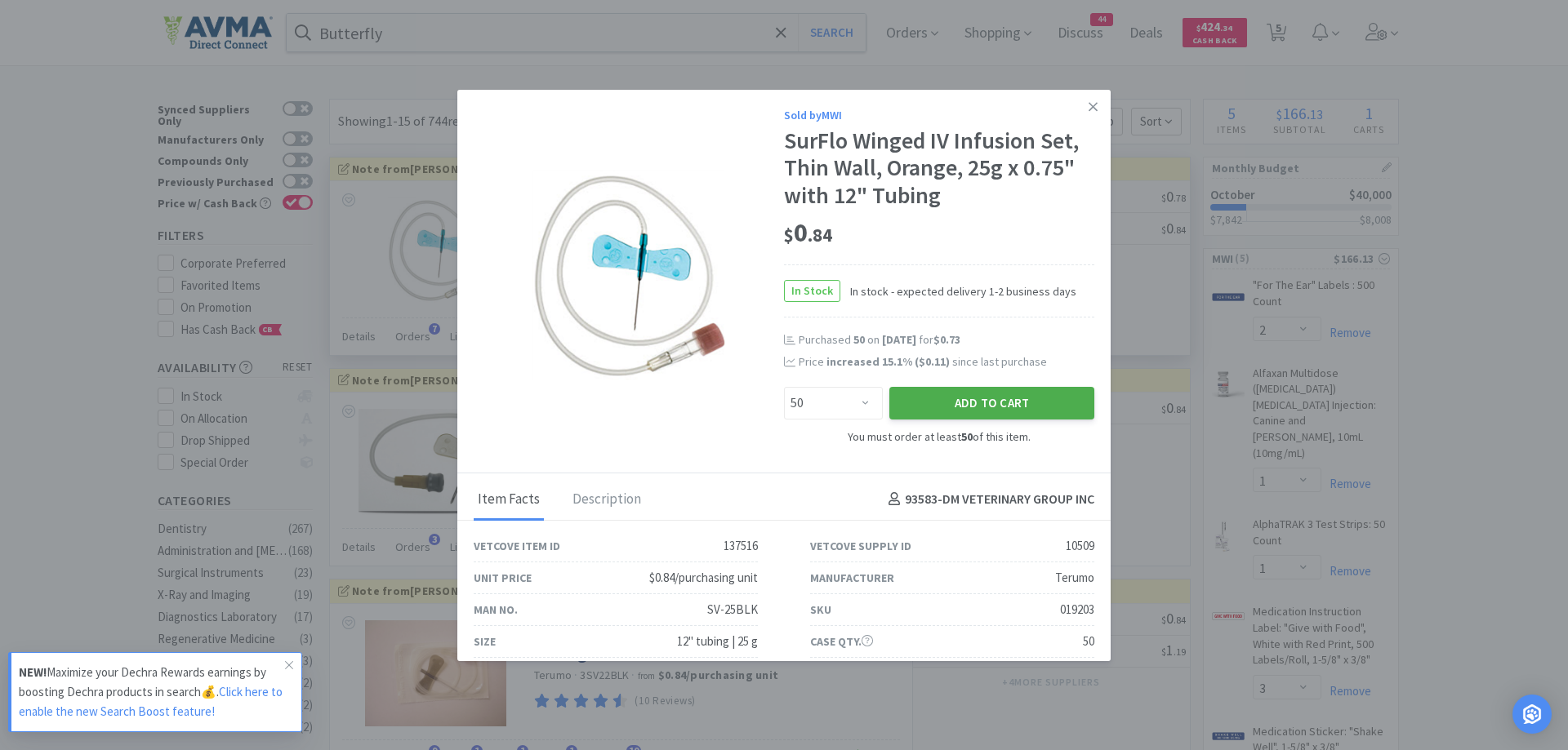
click at [1010, 404] on button "Add to Cart" at bounding box center [992, 403] width 205 height 32
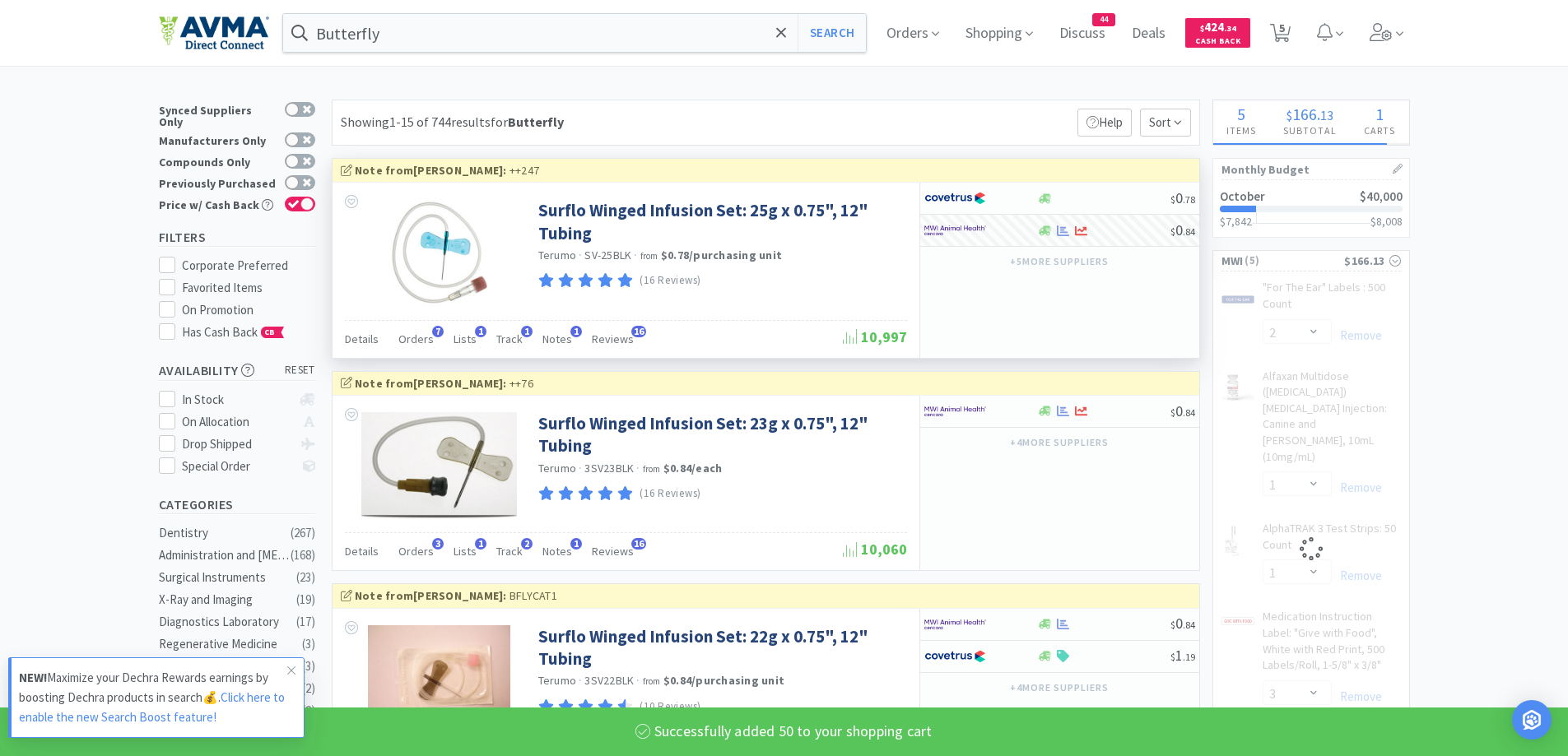
select select "50"
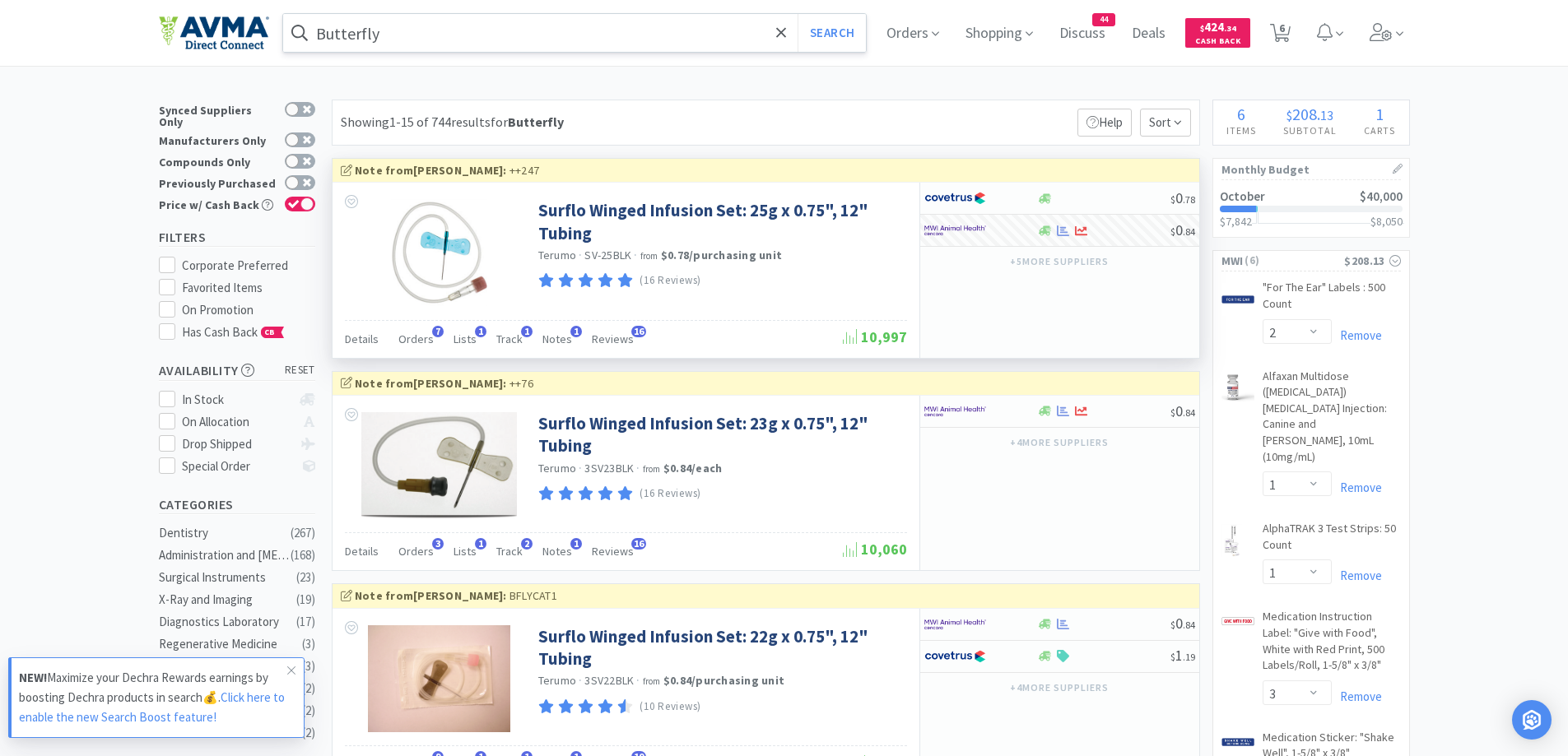
click at [532, 33] on input "Butterfly" at bounding box center [574, 33] width 583 height 38
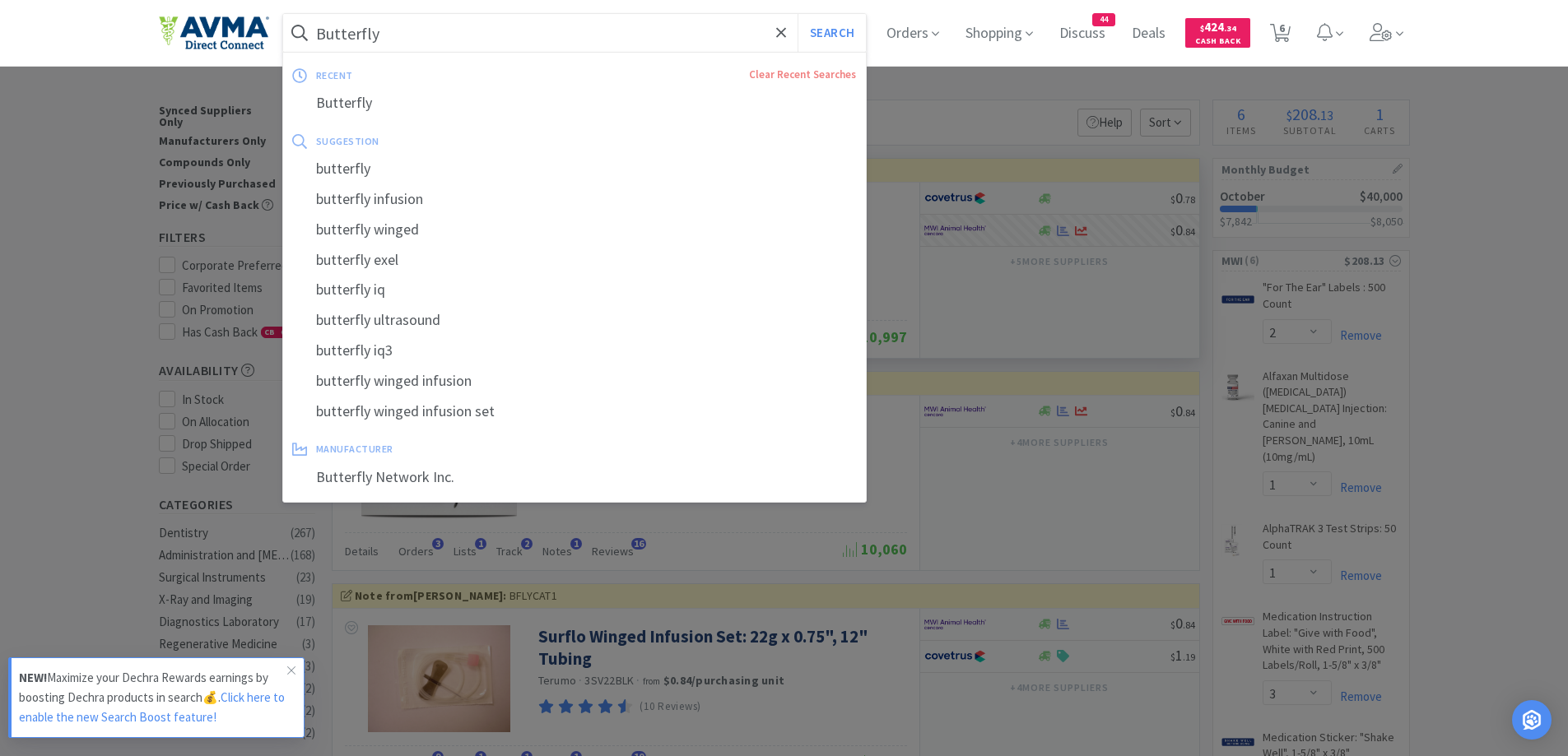
paste input "[MEDICAL_DATA] 100mg"
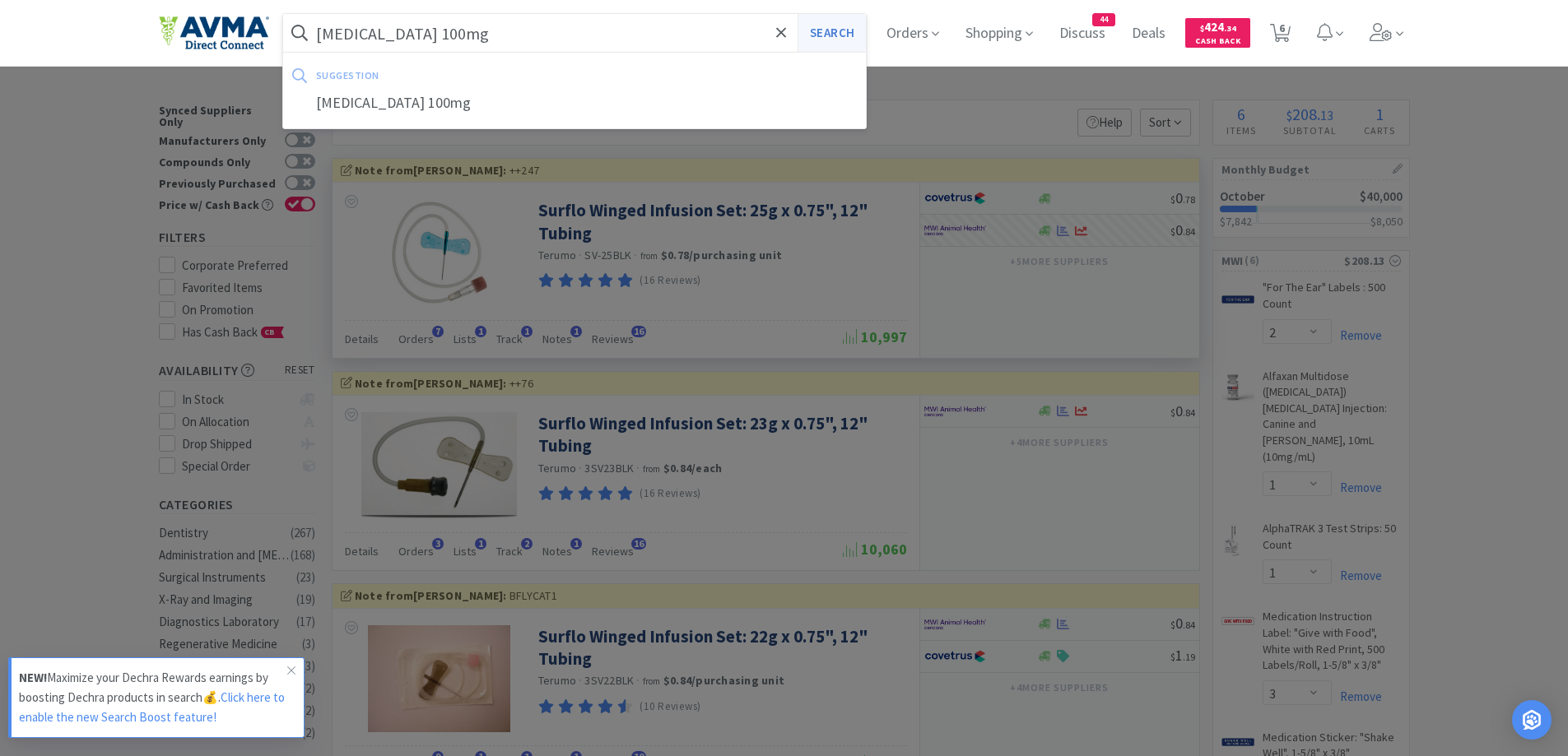
type input "[MEDICAL_DATA] 100mg"
click at [844, 37] on button "Search" at bounding box center [831, 33] width 68 height 38
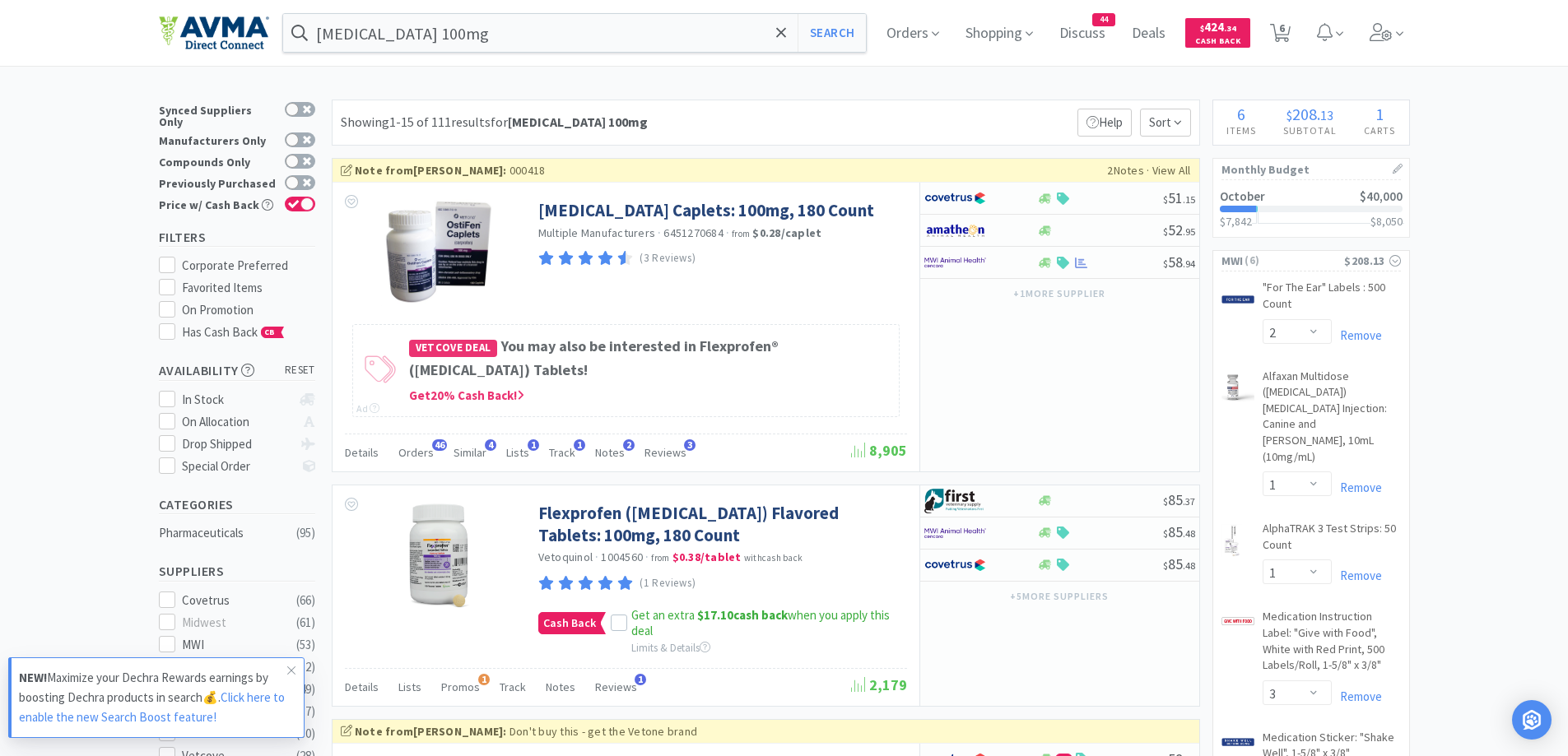
click at [922, 111] on div "Showing 1-15 of 111 results for [MEDICAL_DATA] 100mg Filters Help Sort" at bounding box center [766, 123] width 868 height 46
click at [1047, 270] on div "$ 58 . 94" at bounding box center [1060, 263] width 279 height 32
select select "1"
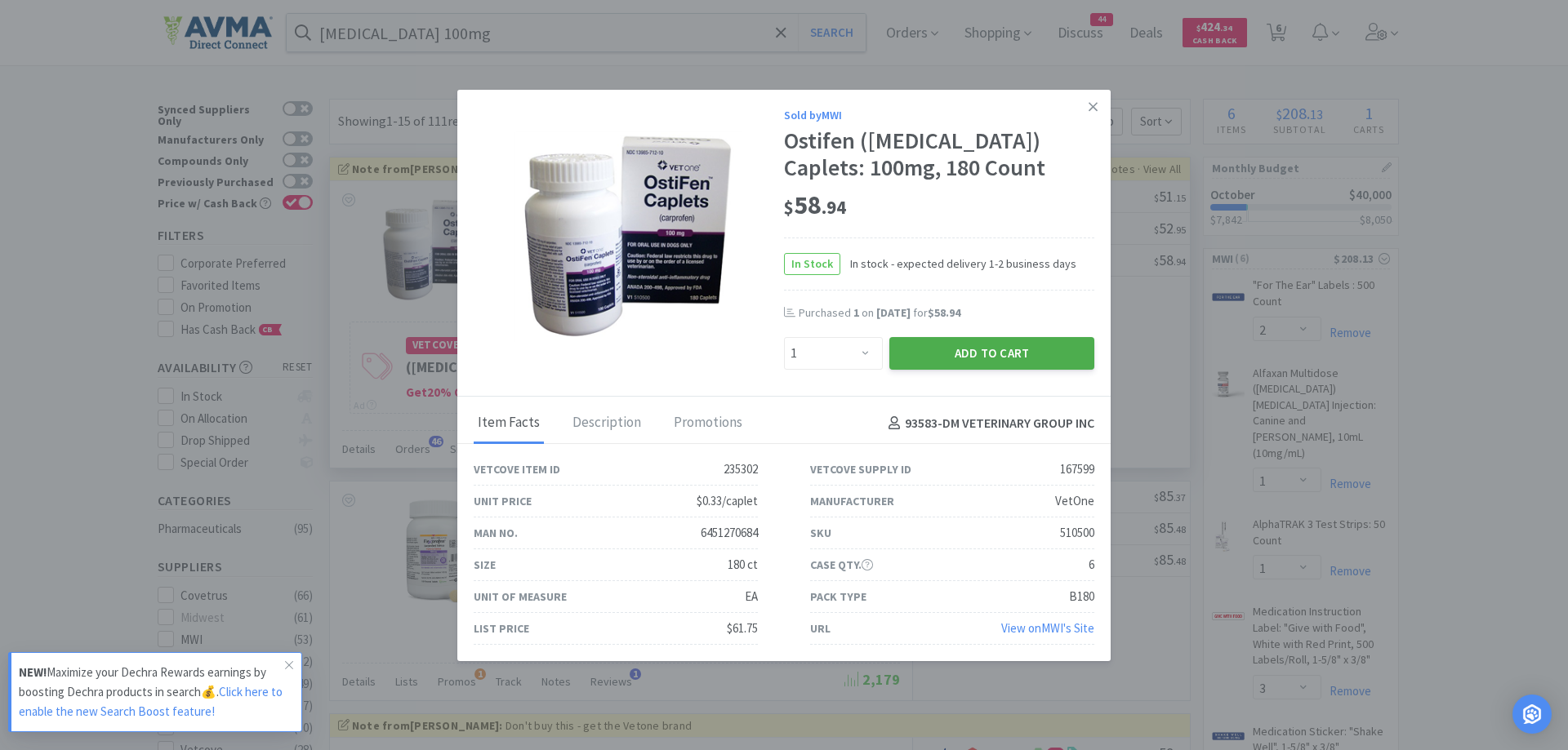
click at [1001, 359] on button "Add to Cart" at bounding box center [992, 353] width 205 height 32
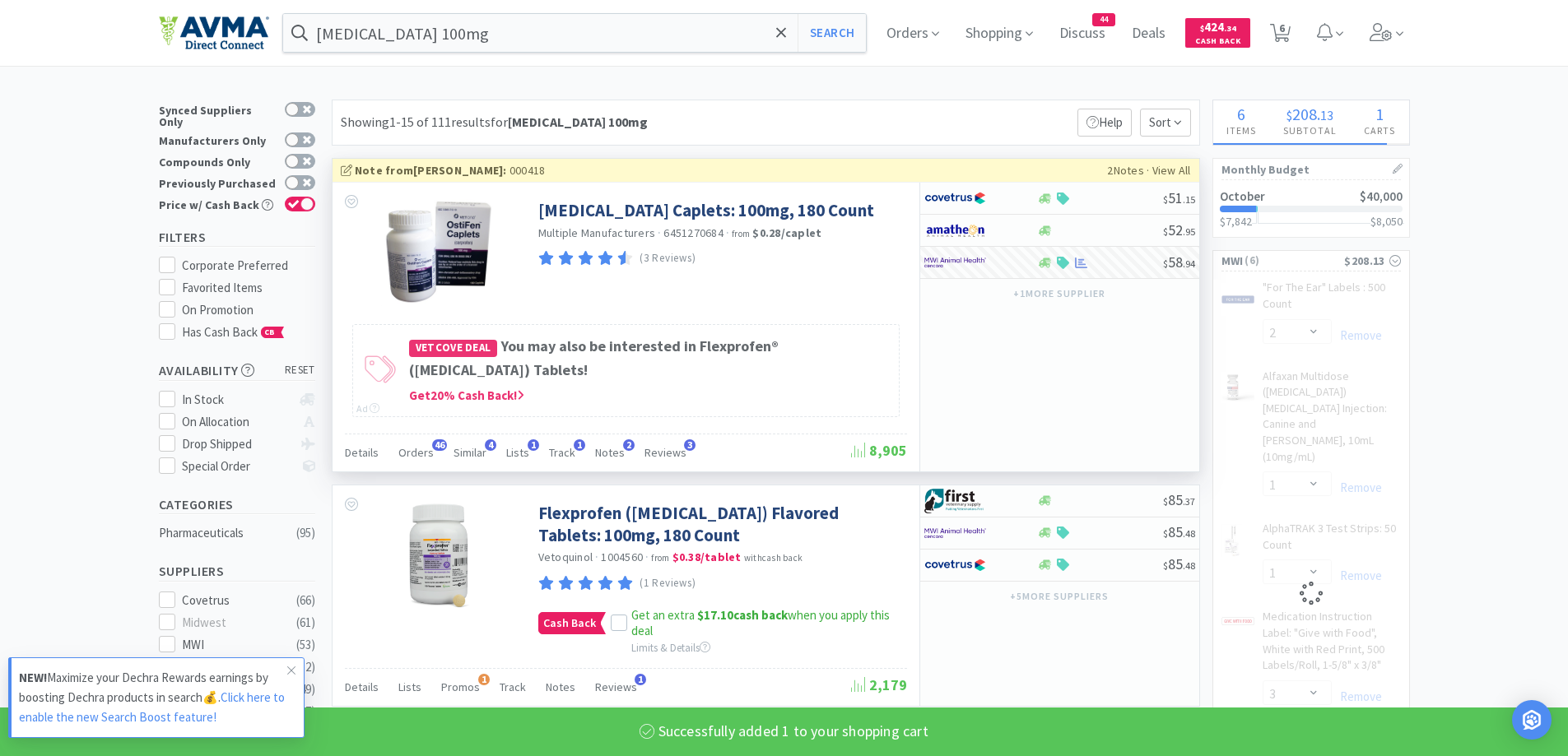
select select "1"
select select "50"
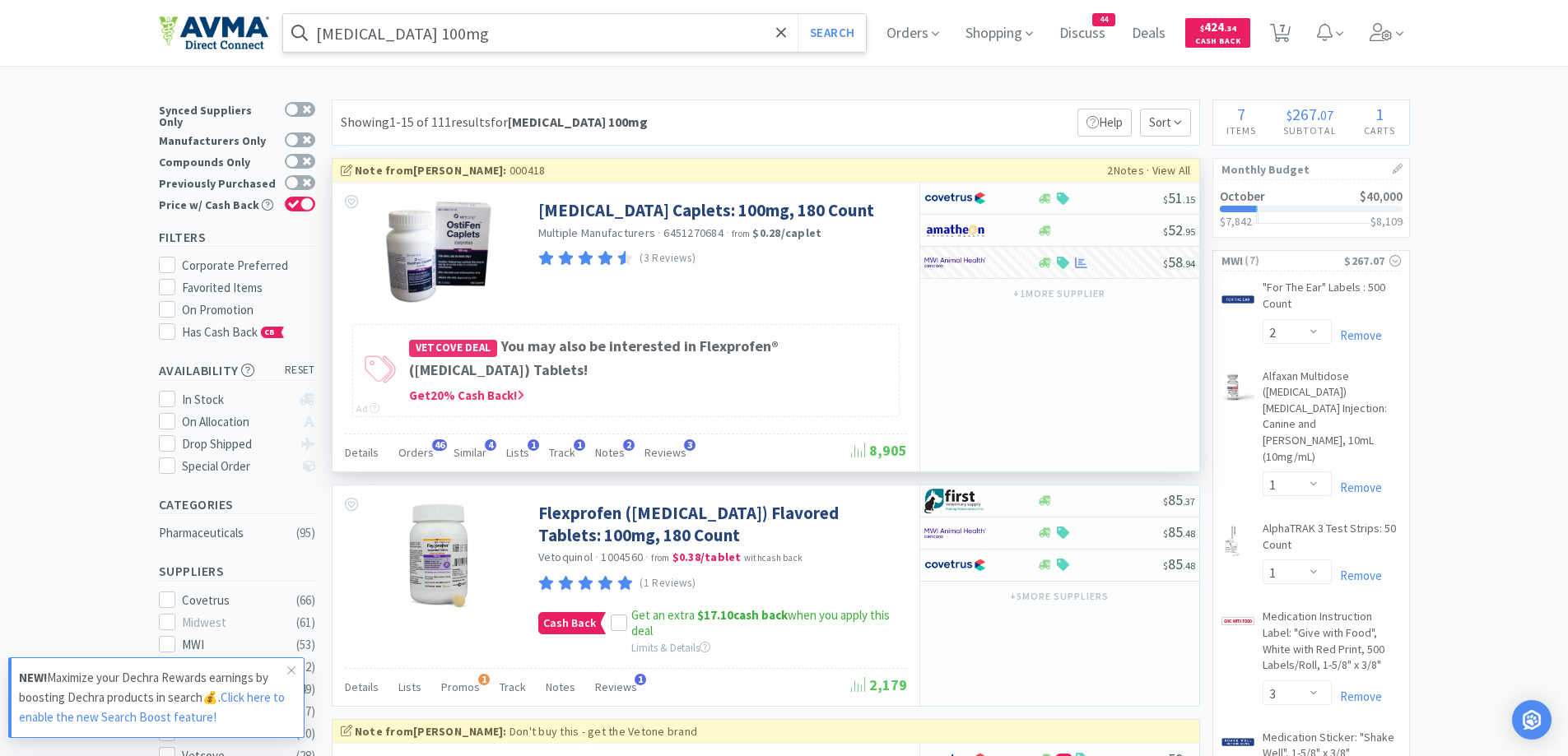
click at [592, 38] on input "[MEDICAL_DATA] 100mg" at bounding box center [574, 33] width 583 height 38
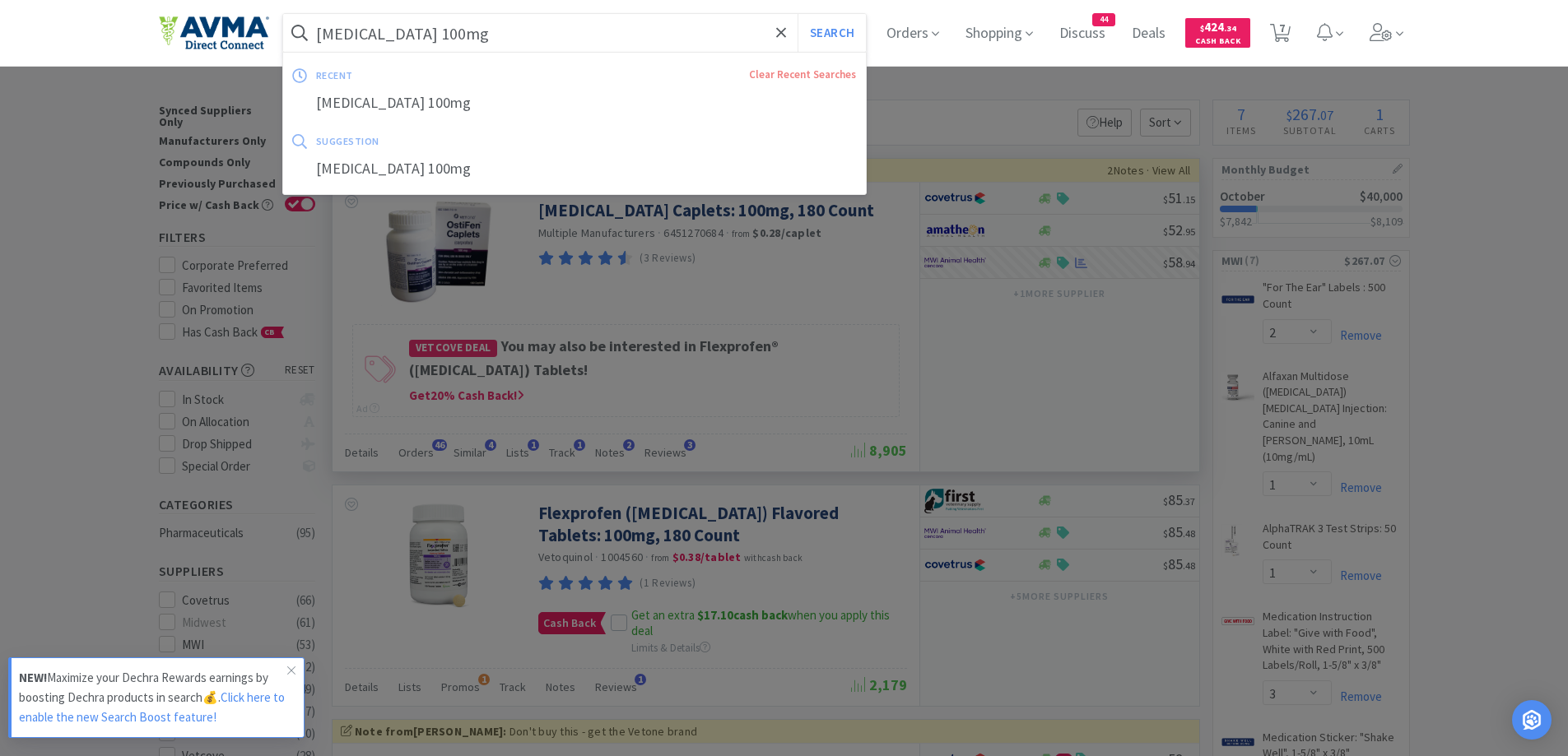
paste input "Maropitant Citrate 16"
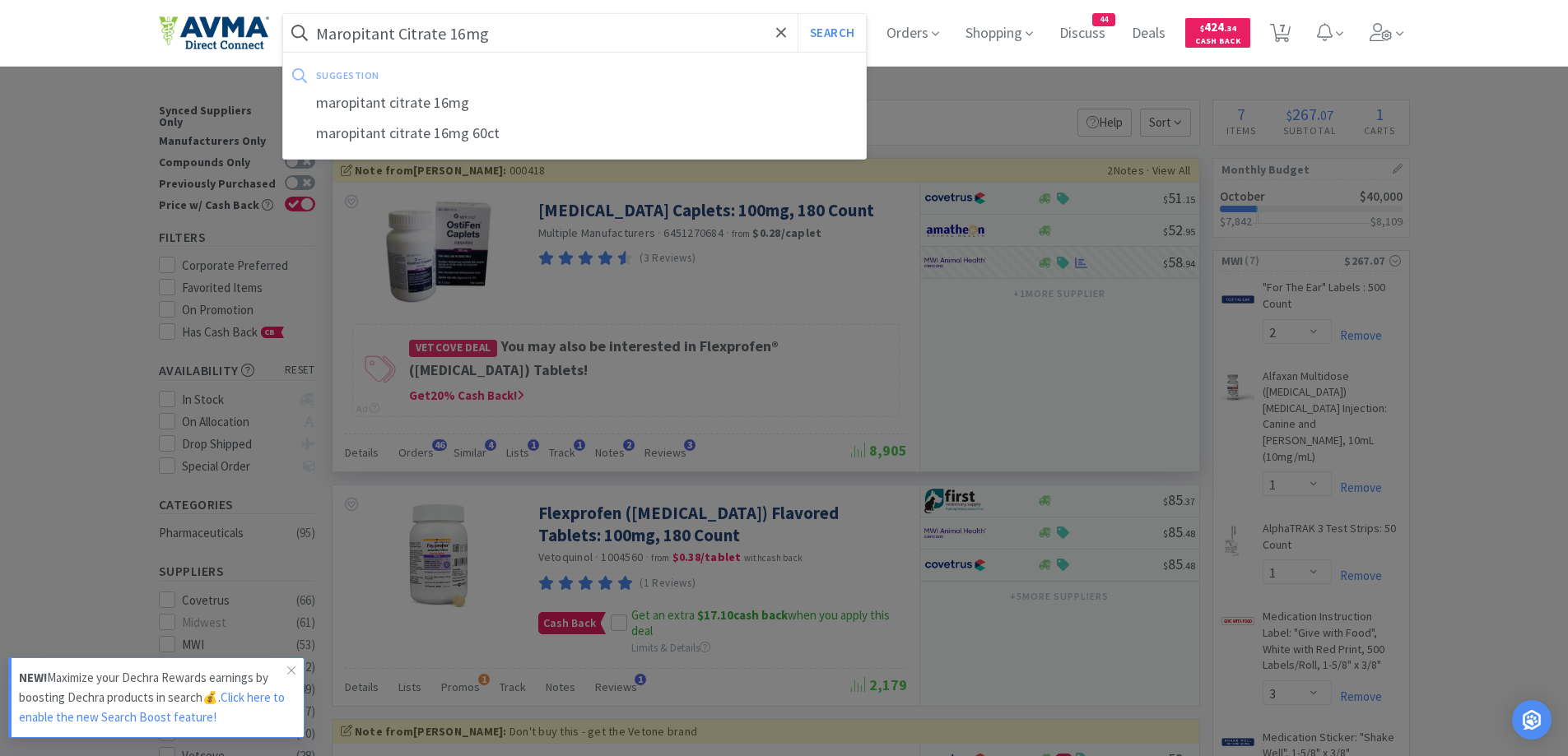
type input "Maropitant Citrate 16mg"
click at [798, 14] on button "Search" at bounding box center [831, 33] width 68 height 38
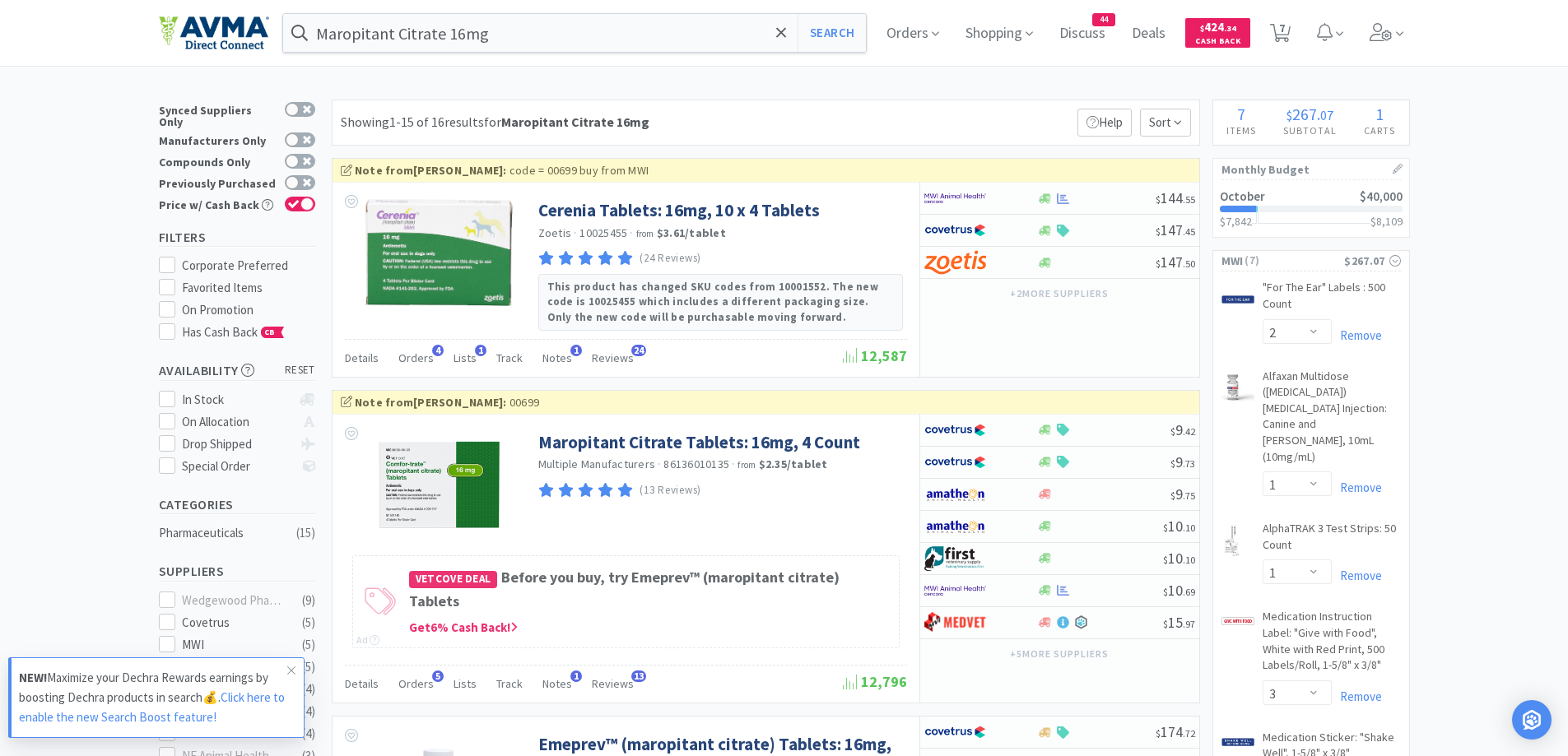
click at [826, 113] on div "Showing 1-15 of 16 results for Maropitant Citrate 16mg Filters Help Sort" at bounding box center [766, 123] width 868 height 46
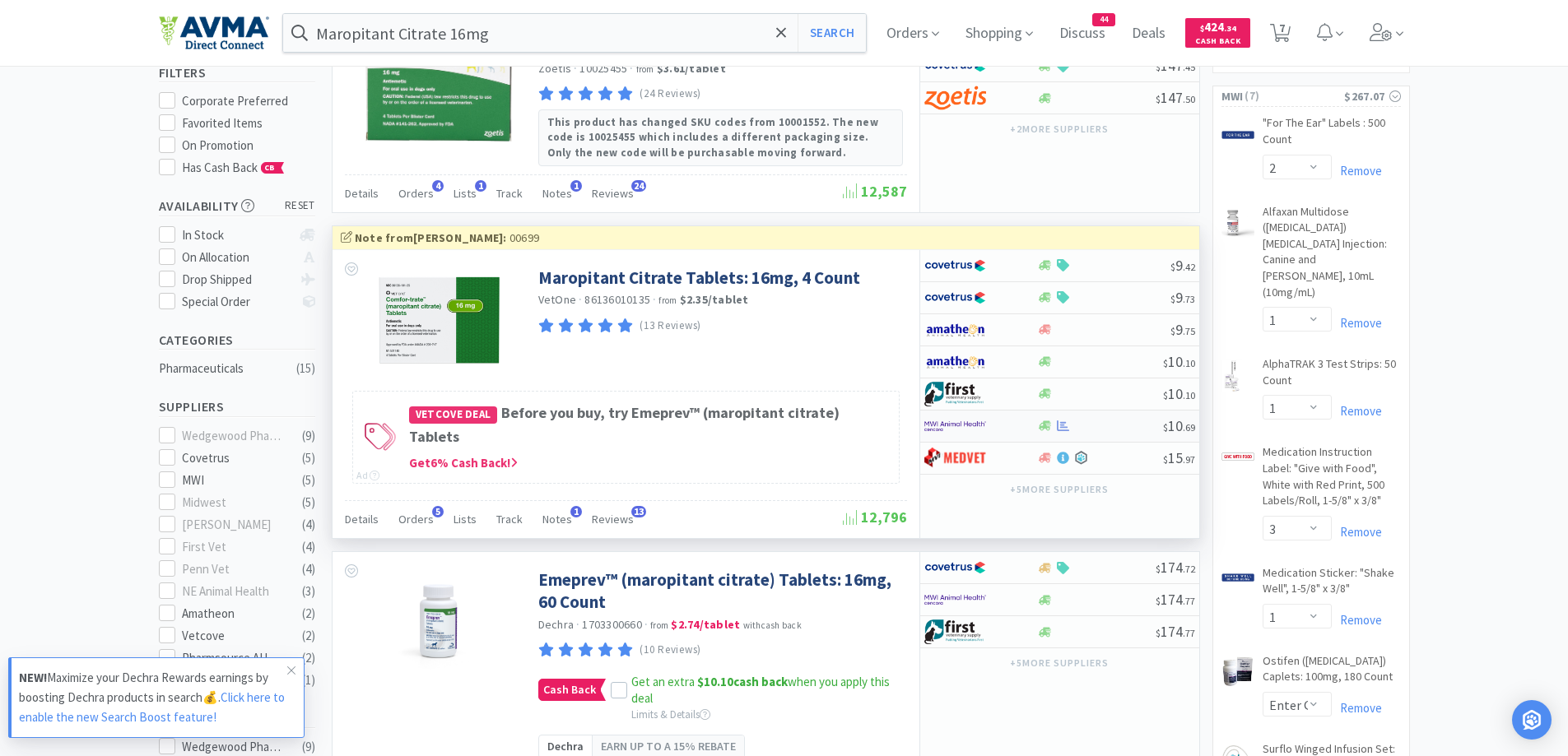
click at [1016, 424] on div at bounding box center [981, 426] width 113 height 28
select select "1"
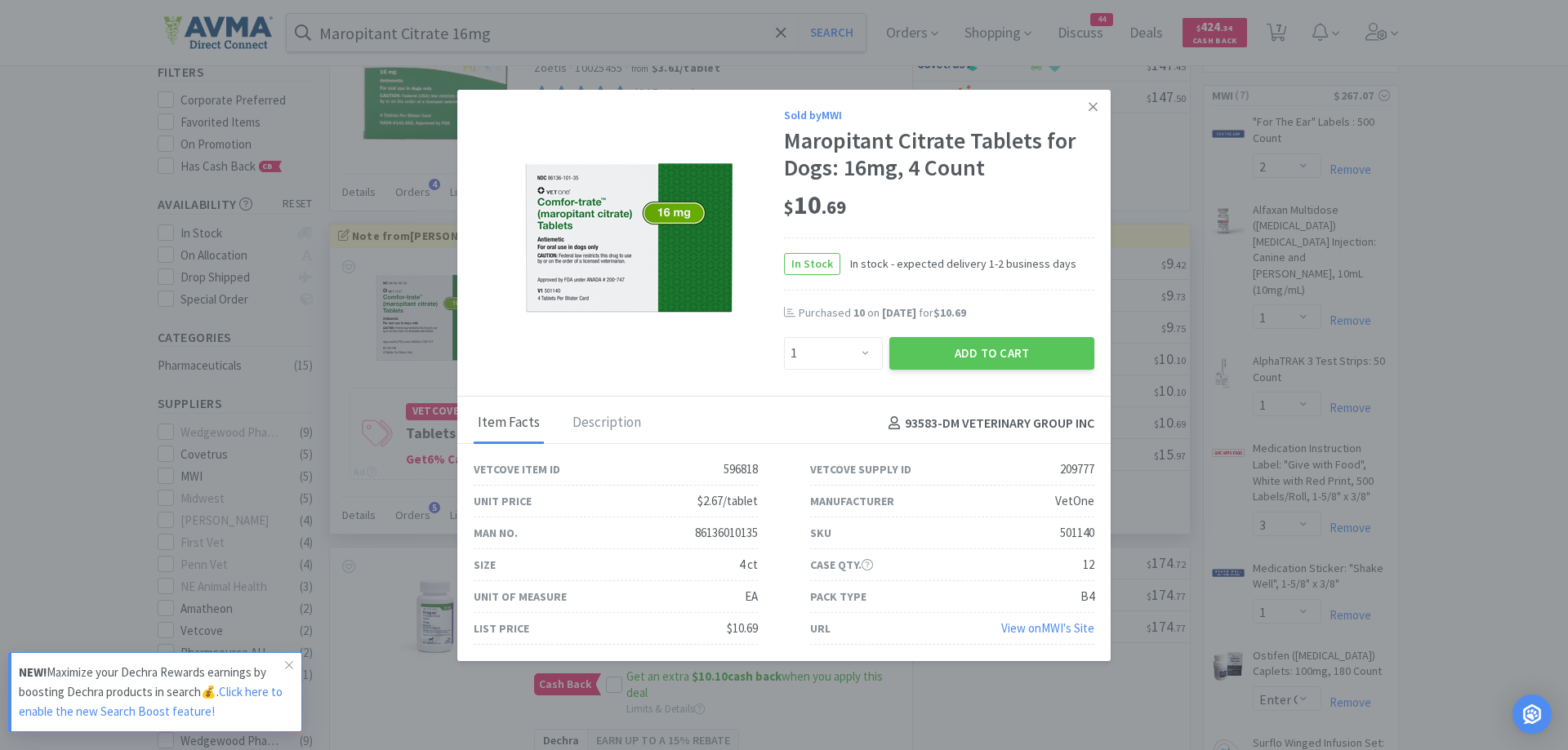
click at [948, 228] on div "$ 10 . 69" at bounding box center [939, 209] width 311 height 55
click at [1079, 116] on link at bounding box center [1093, 108] width 29 height 35
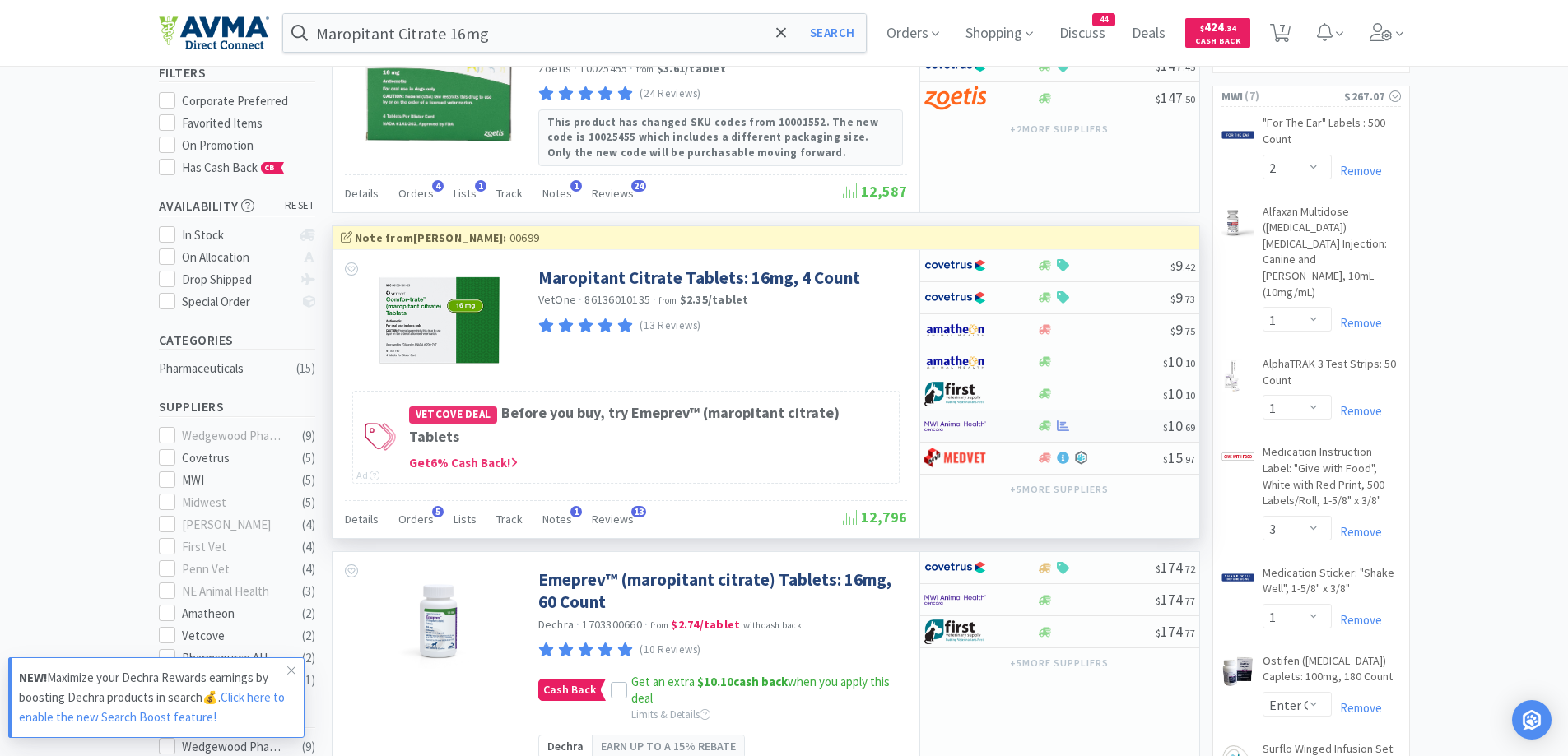
click at [1004, 416] on div at bounding box center [970, 426] width 91 height 28
select select "1"
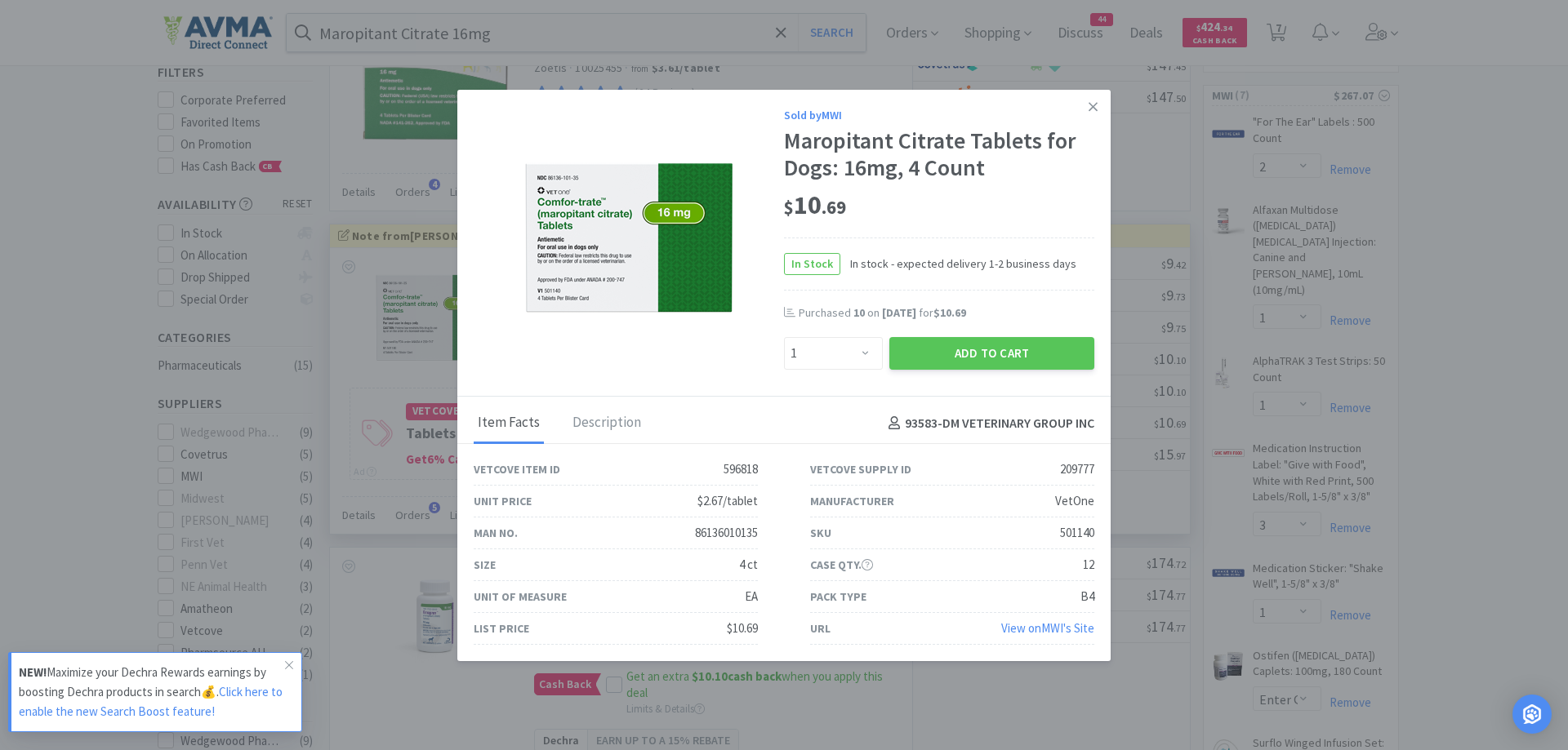
click at [970, 201] on div "$ 10 . 69" at bounding box center [939, 206] width 311 height 34
click at [973, 350] on button "Add to Cart" at bounding box center [992, 353] width 205 height 32
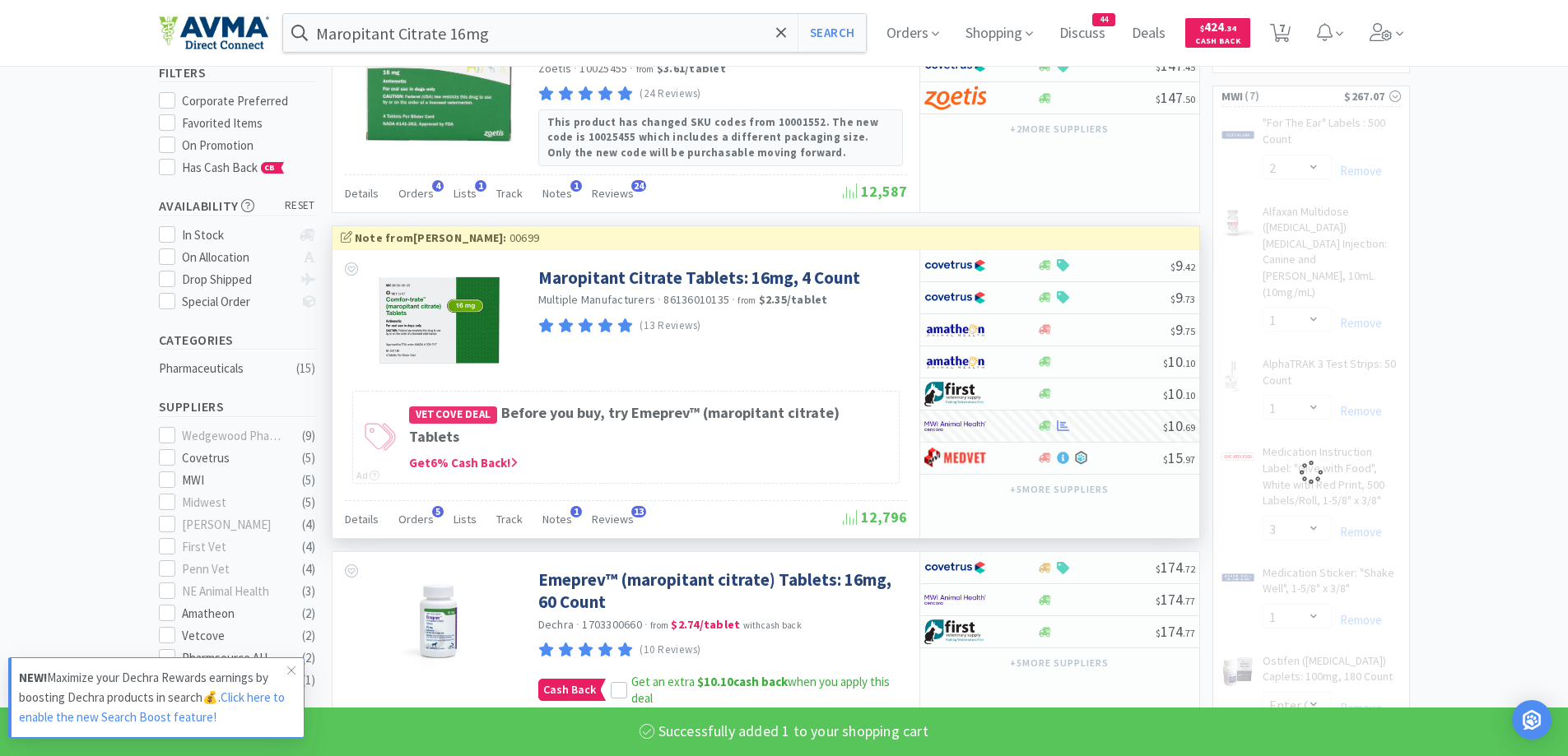
select select "1"
select select "3"
select select "1"
select select "50"
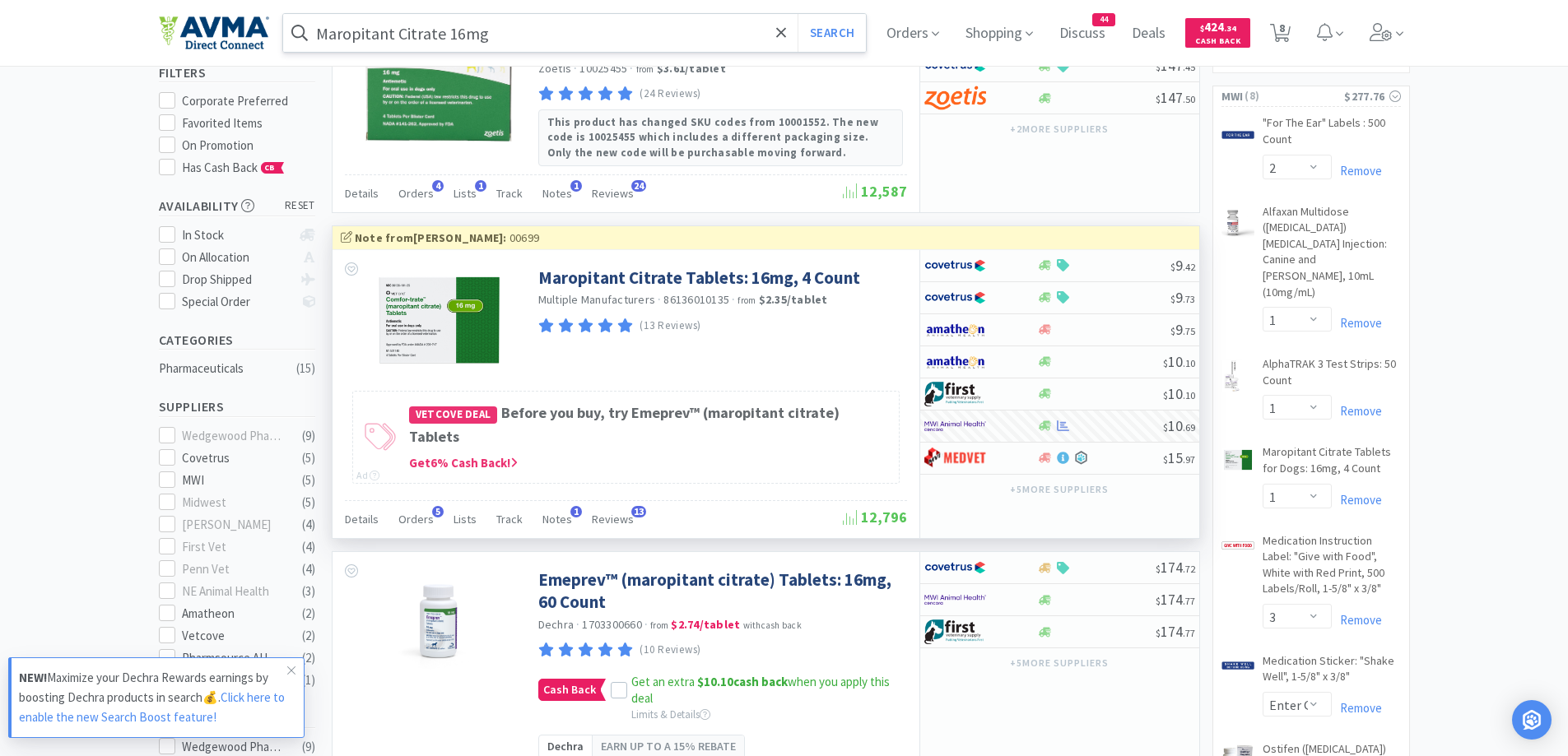
click at [648, 32] on input "Maropitant Citrate 16mg" at bounding box center [574, 33] width 583 height 38
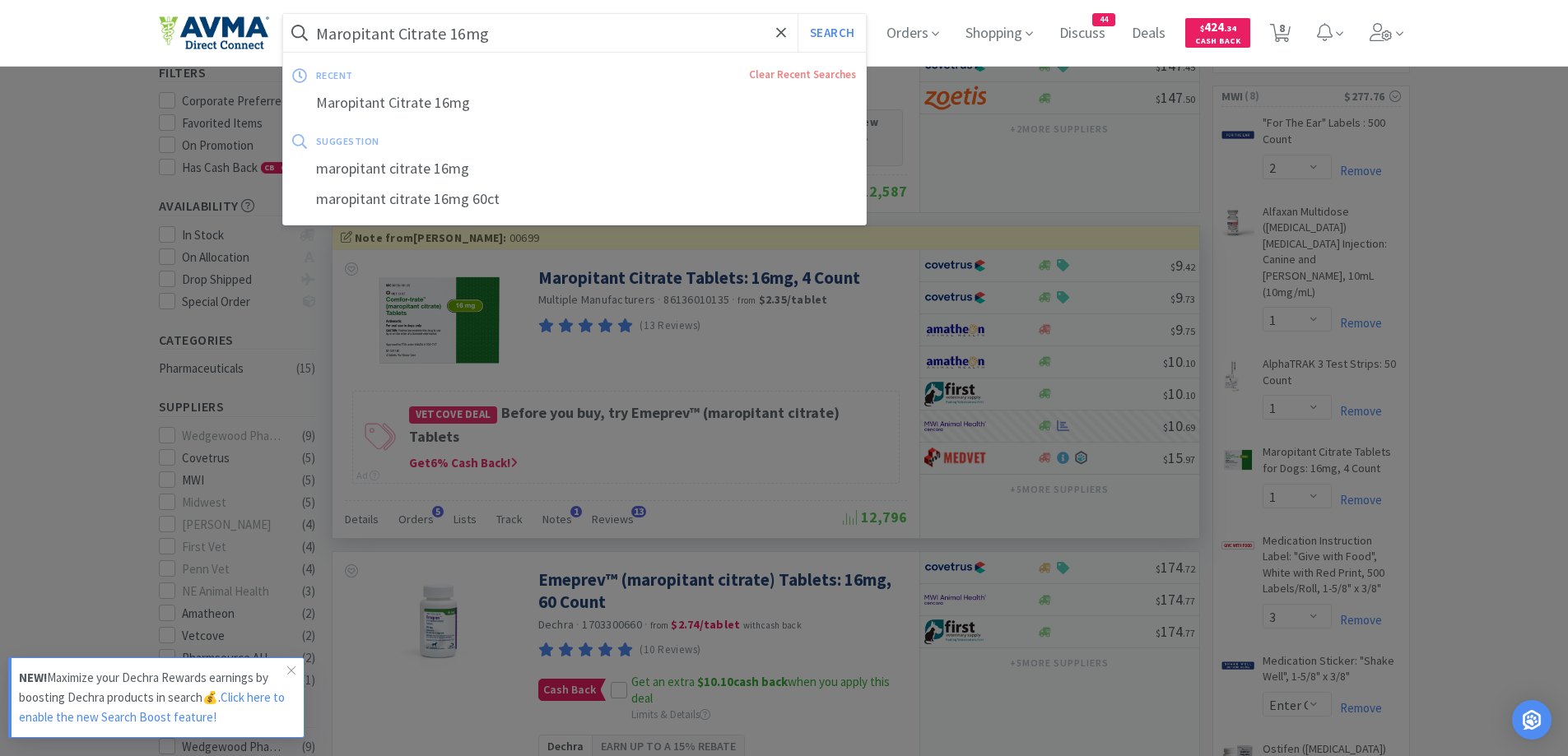
paste input "EasOtic"
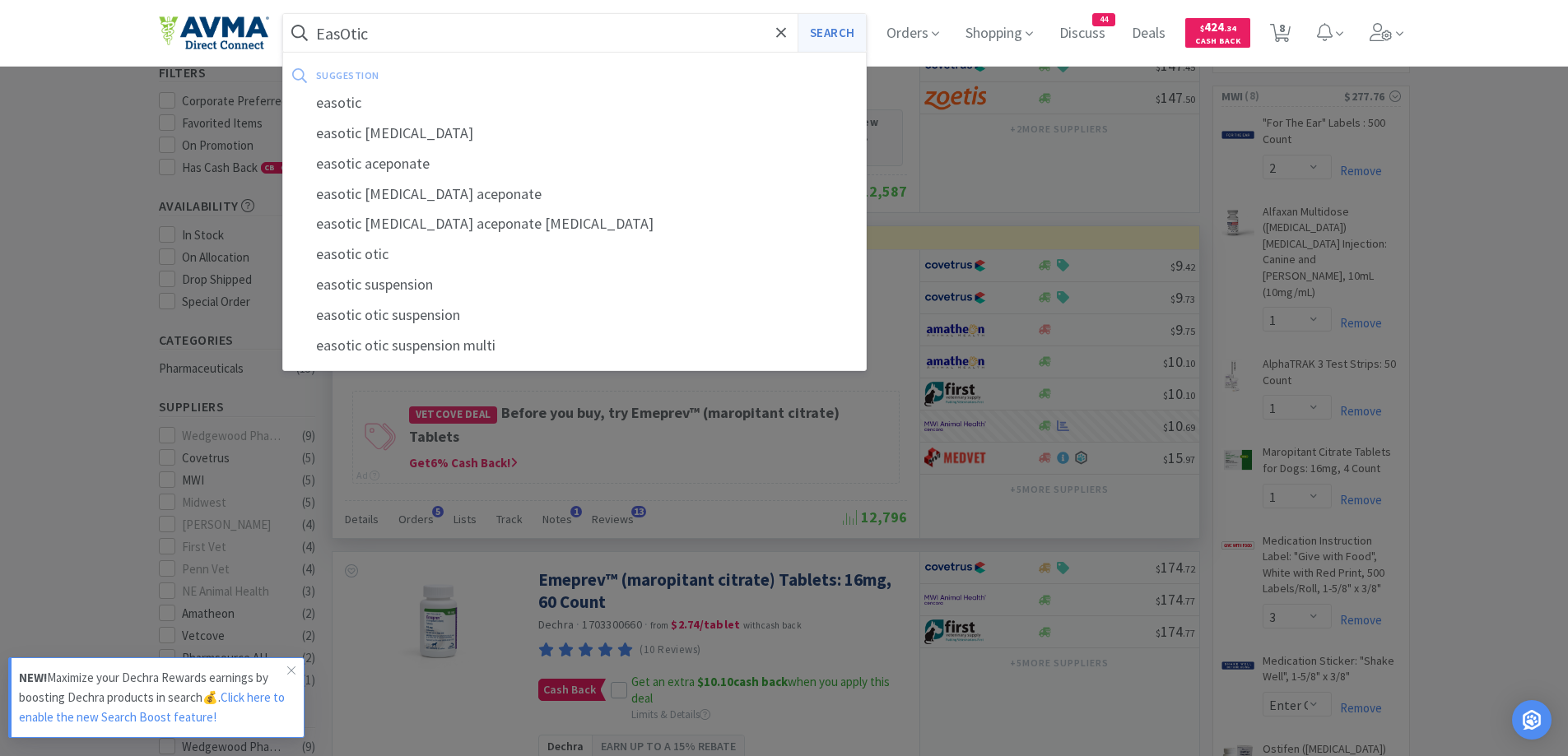
type input "EasOtic"
click at [852, 27] on button "Search" at bounding box center [831, 33] width 68 height 38
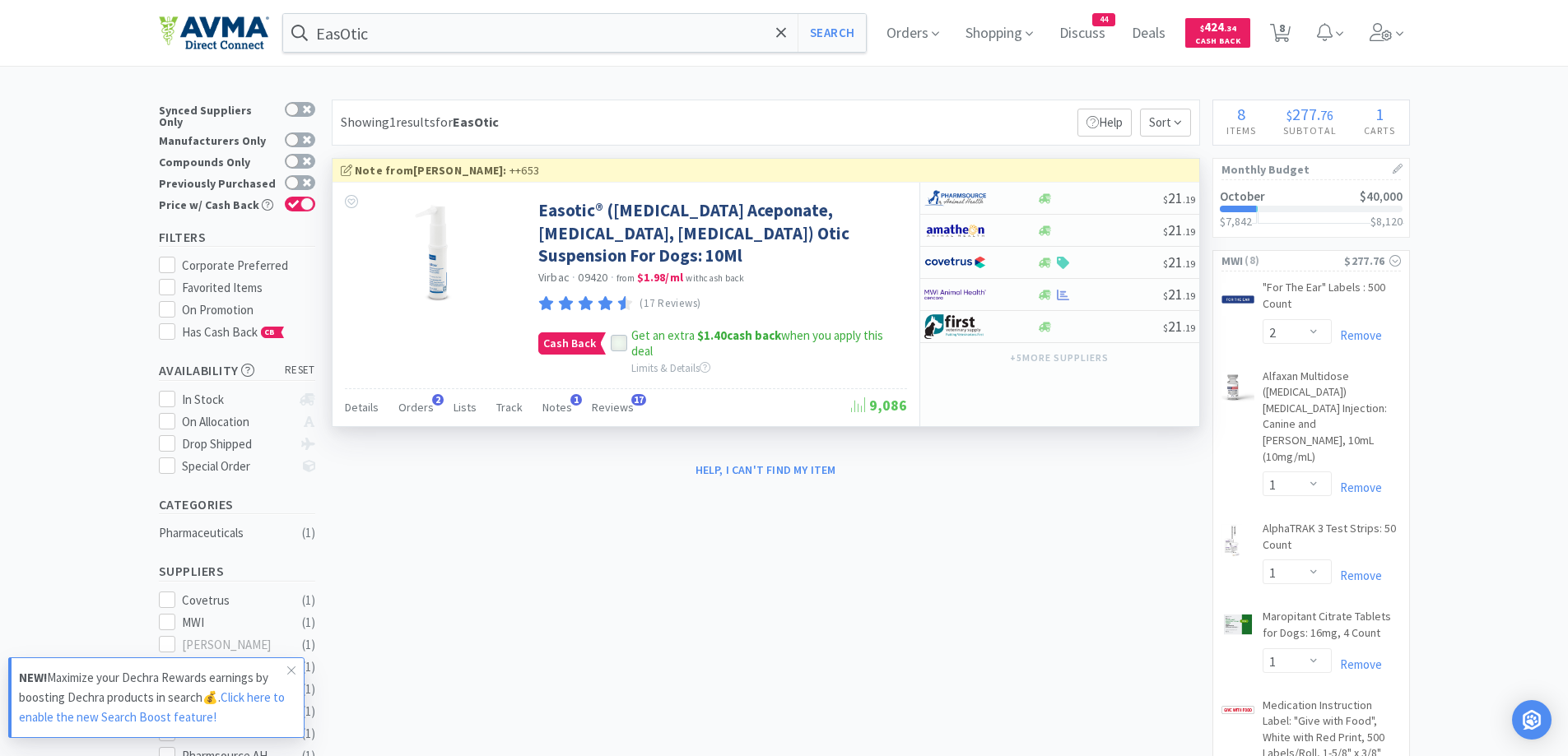
click at [623, 340] on div at bounding box center [619, 343] width 17 height 17
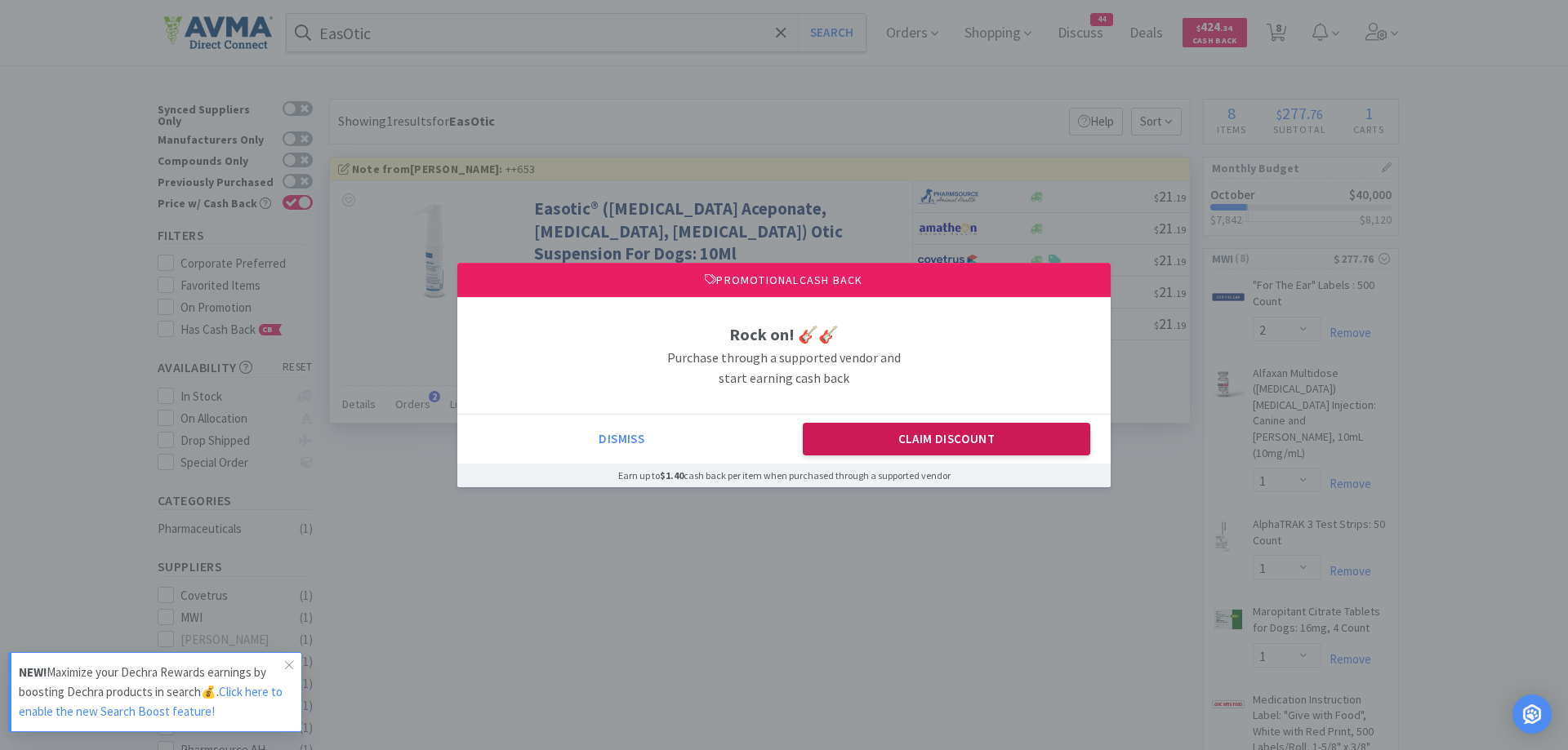
click at [1046, 448] on button "Claim Discount" at bounding box center [946, 438] width 288 height 32
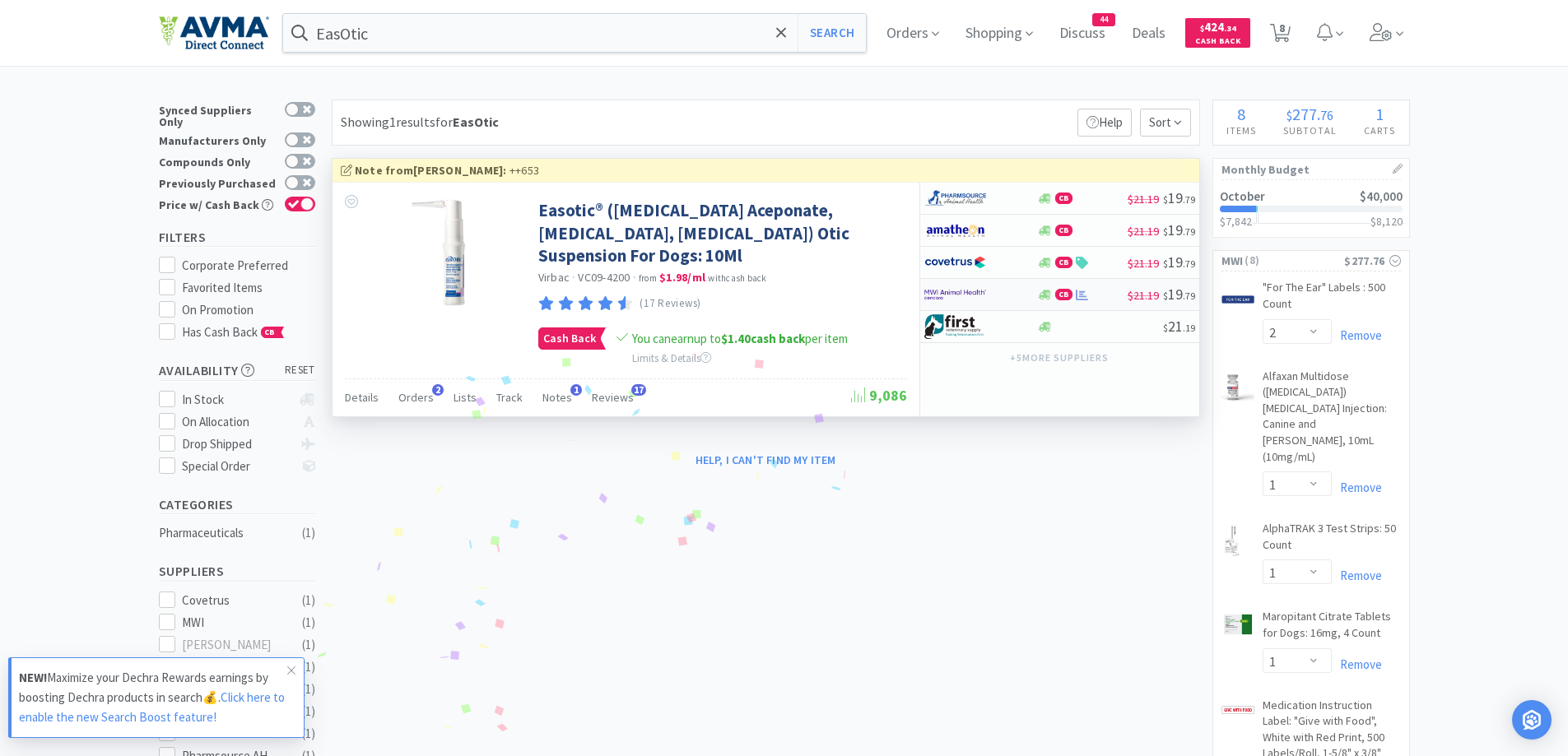
click at [1021, 289] on div at bounding box center [981, 295] width 113 height 28
select select "1"
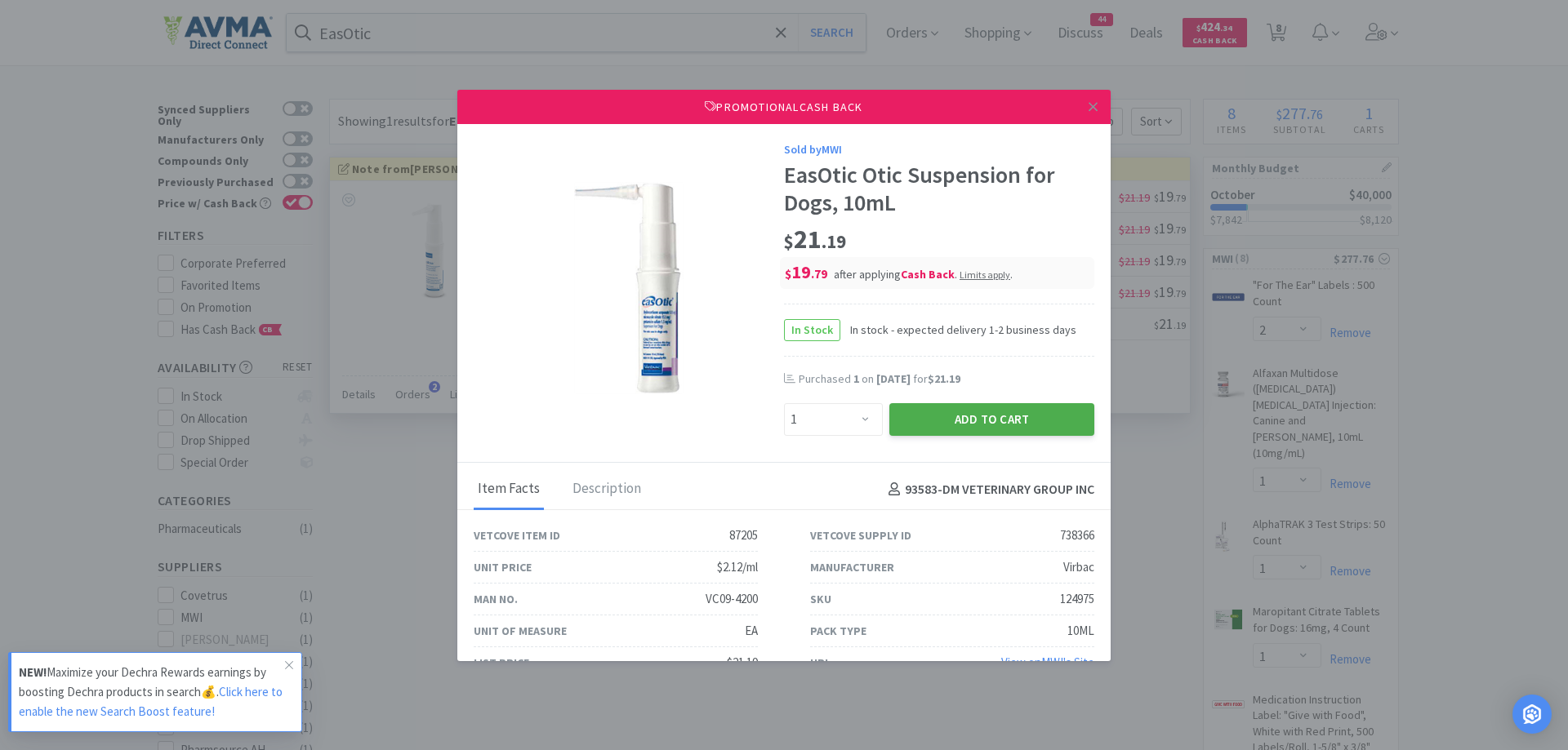
click at [961, 412] on button "Add to Cart" at bounding box center [992, 419] width 205 height 32
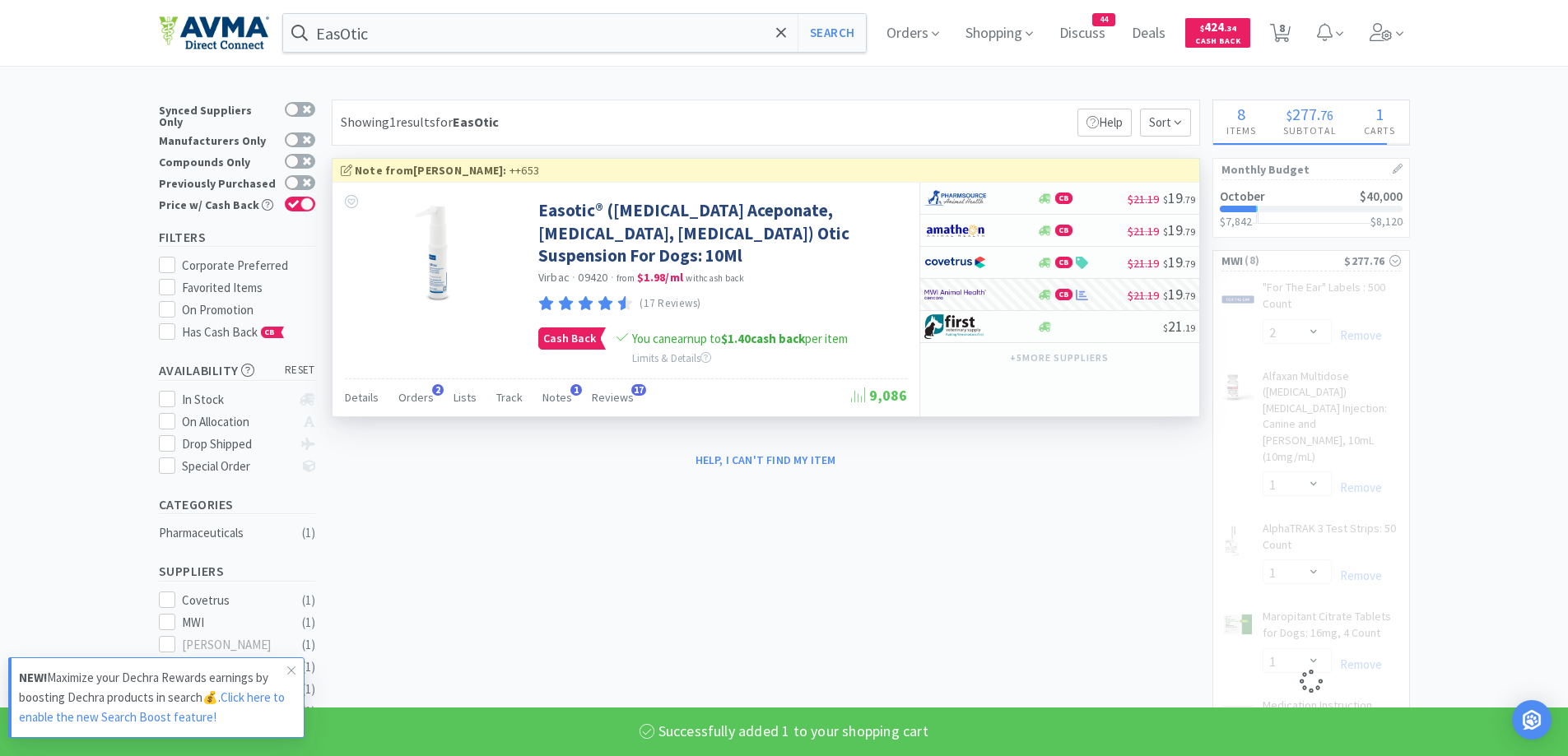
select select "1"
select select "3"
select select "1"
select select "50"
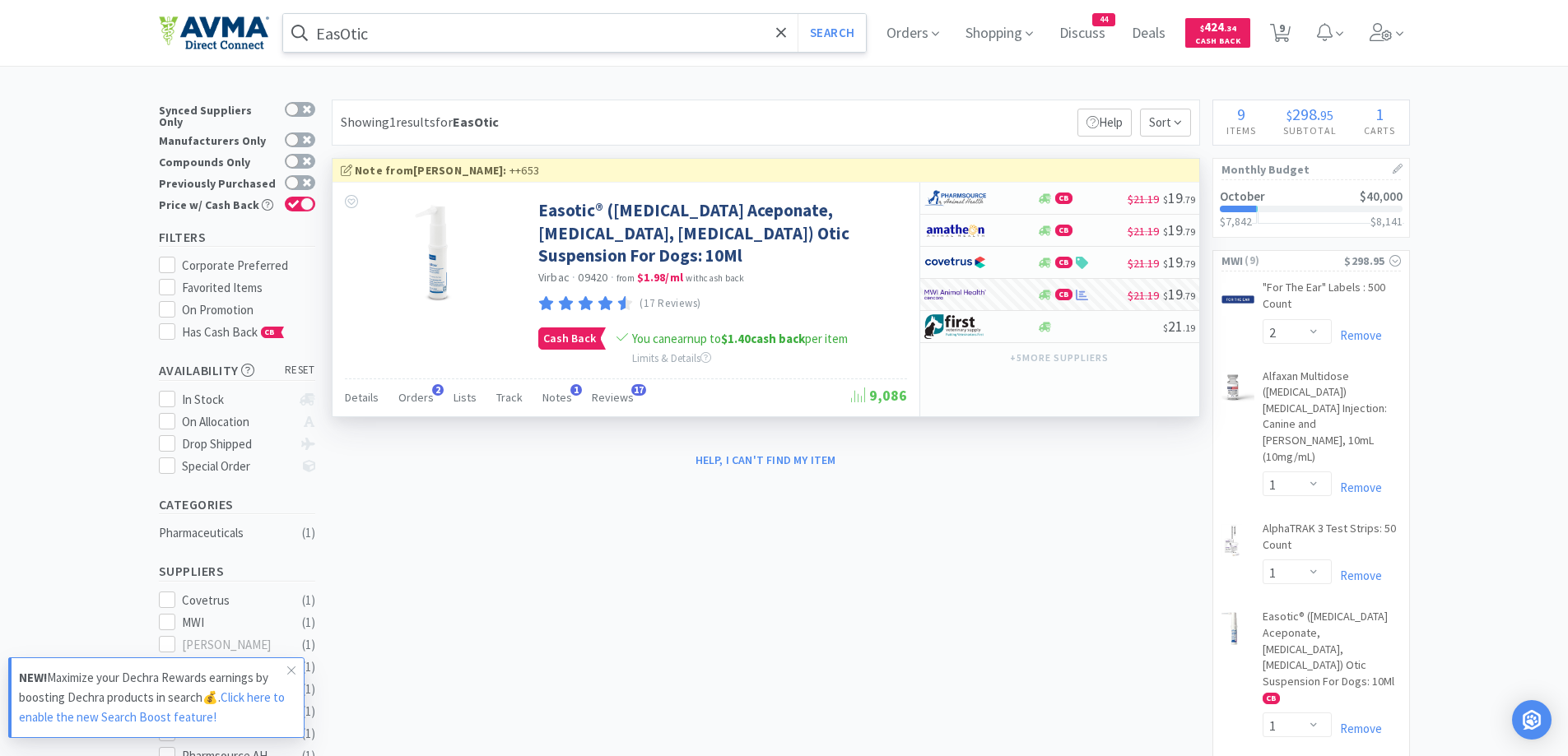
click at [570, 28] on input "EasOtic" at bounding box center [574, 33] width 583 height 38
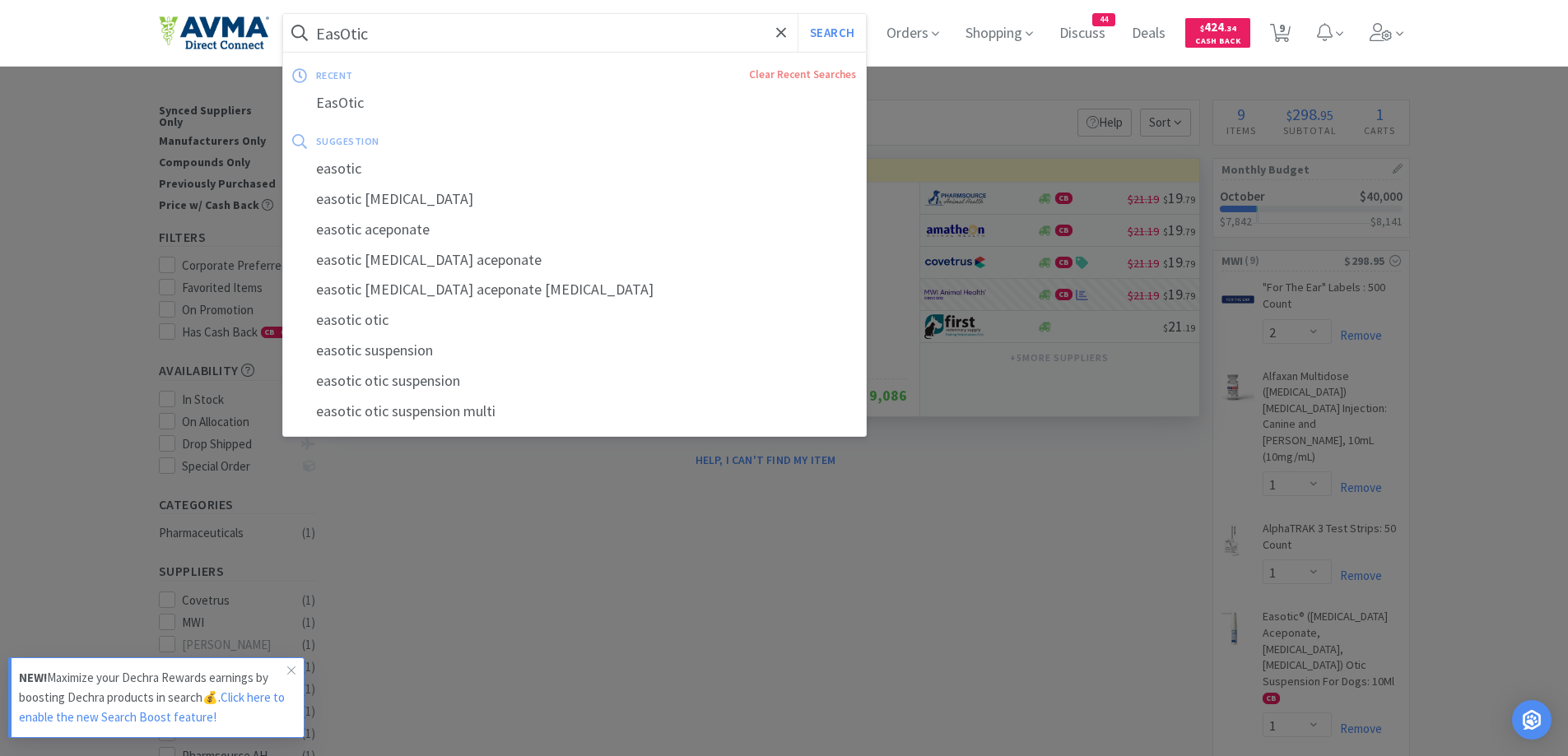
paste input "Animax"
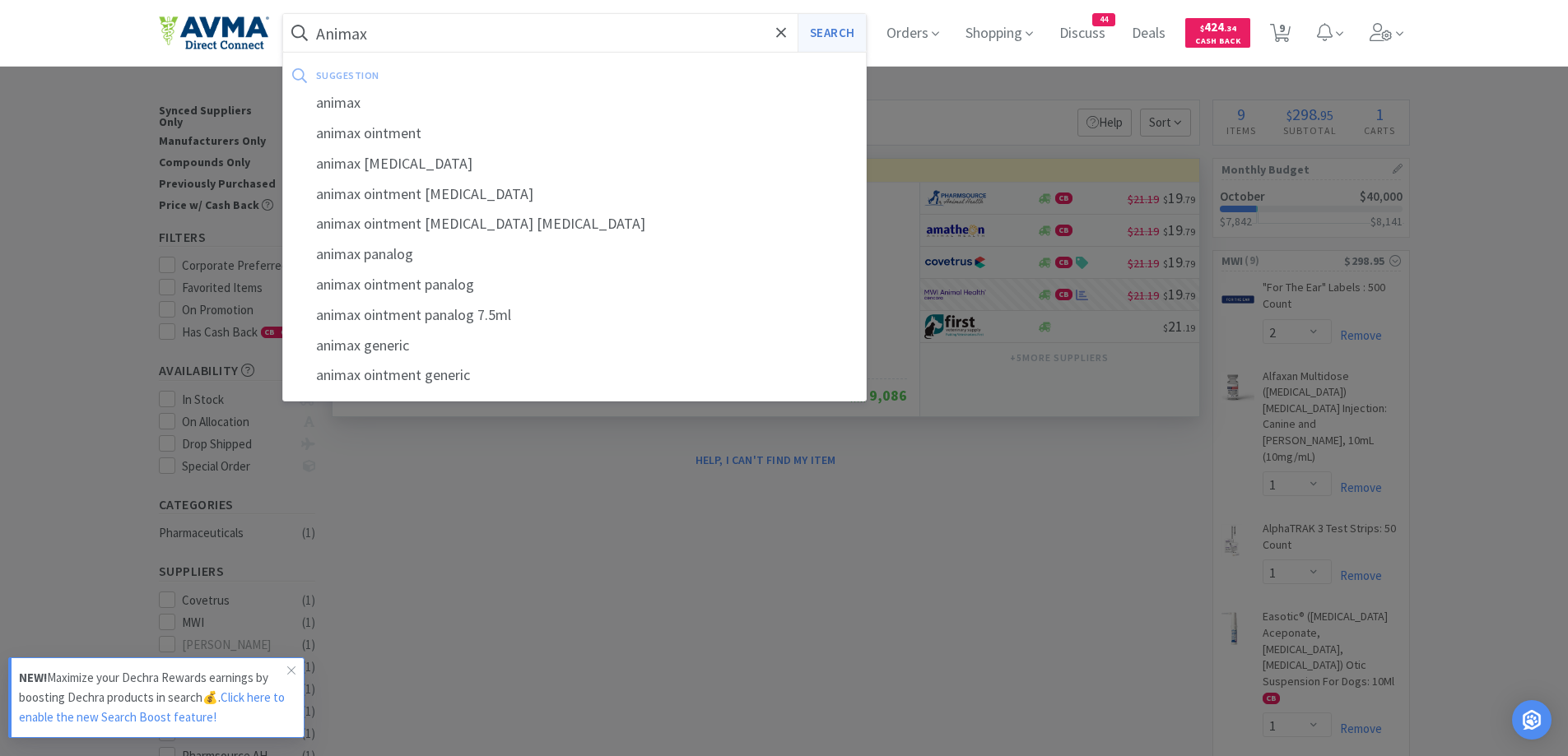
type input "Animax"
click at [853, 34] on button "Search" at bounding box center [831, 33] width 68 height 38
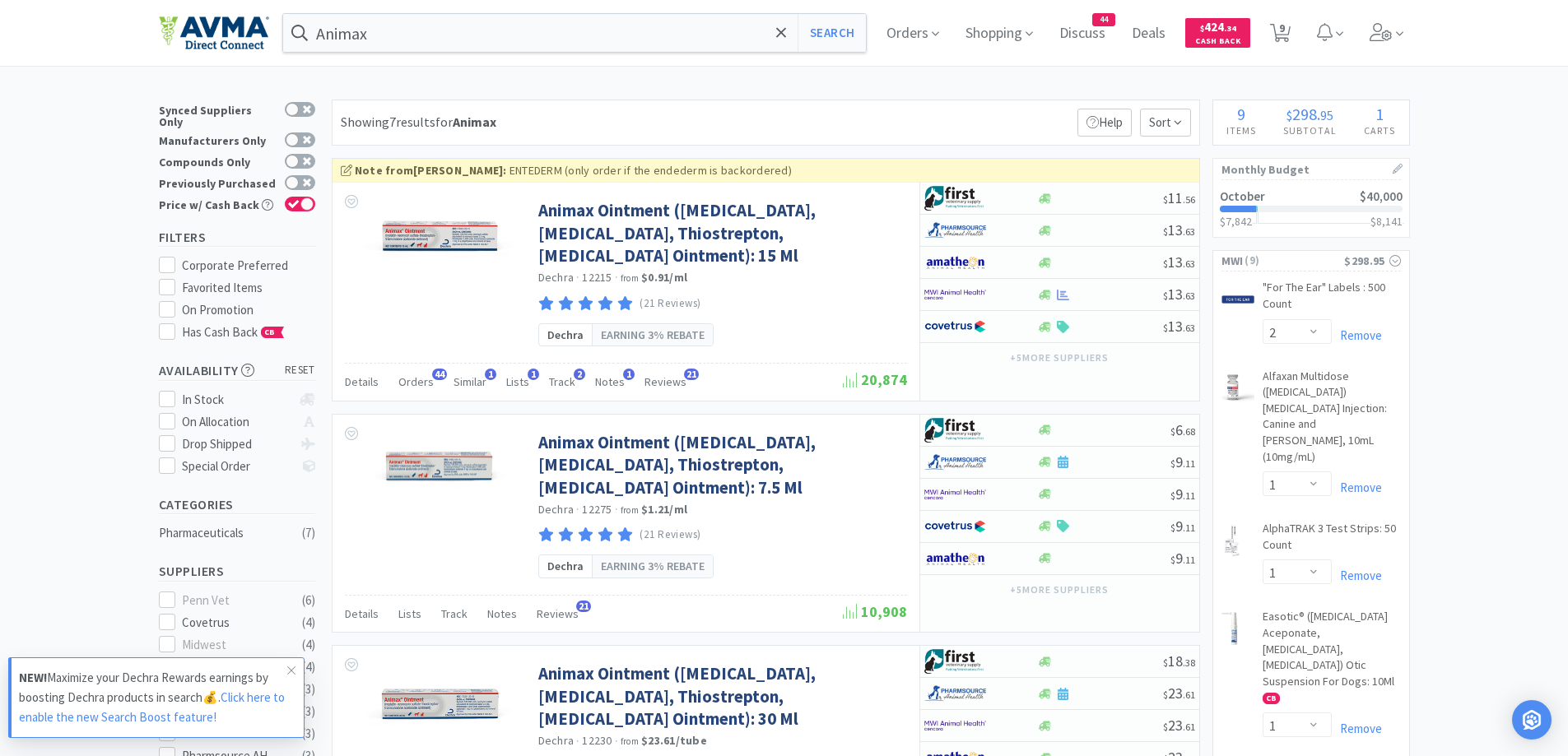
click at [1008, 115] on div "Showing 7 results for Animax Filters Help Sort" at bounding box center [766, 123] width 868 height 46
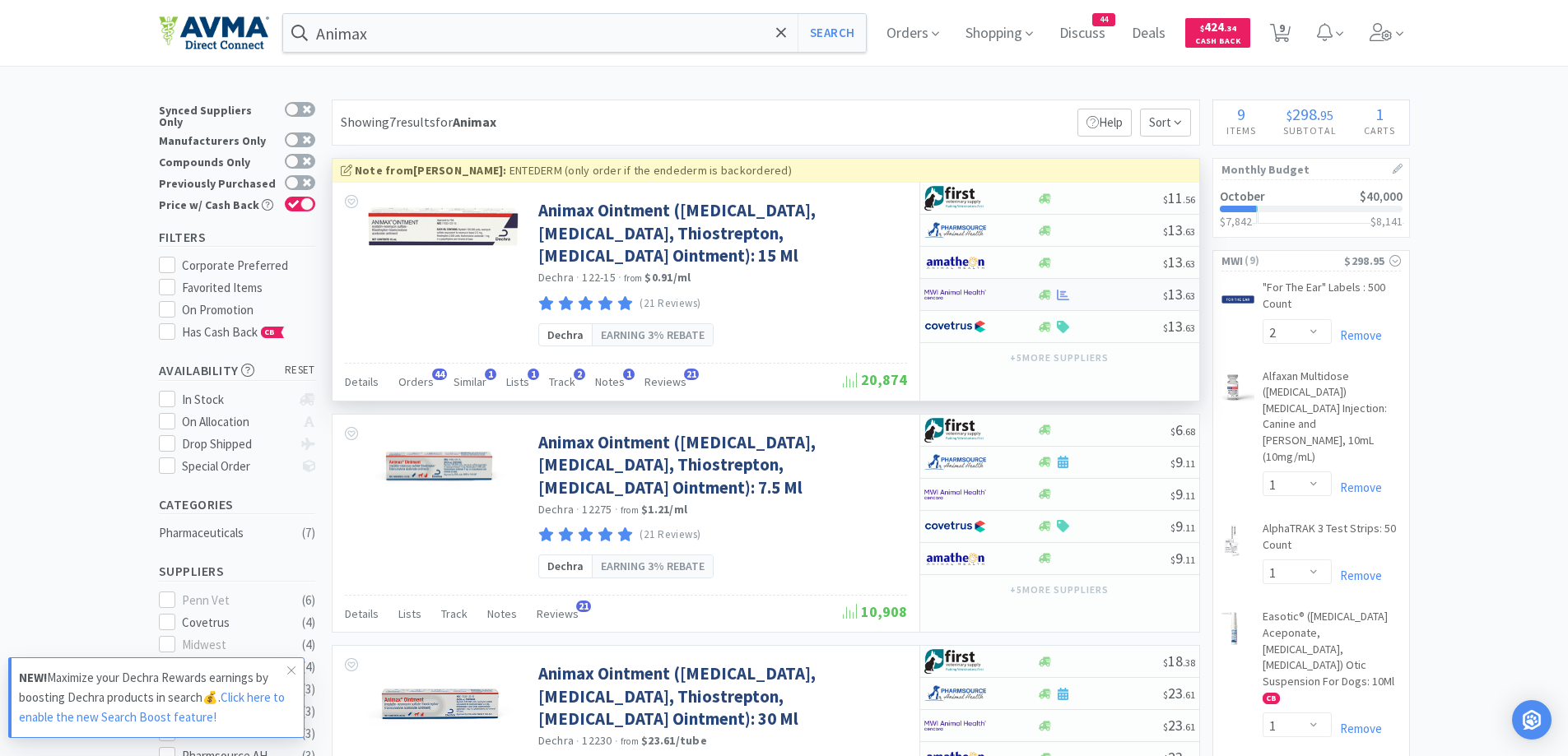
click at [1032, 296] on div at bounding box center [981, 295] width 113 height 28
select select "1"
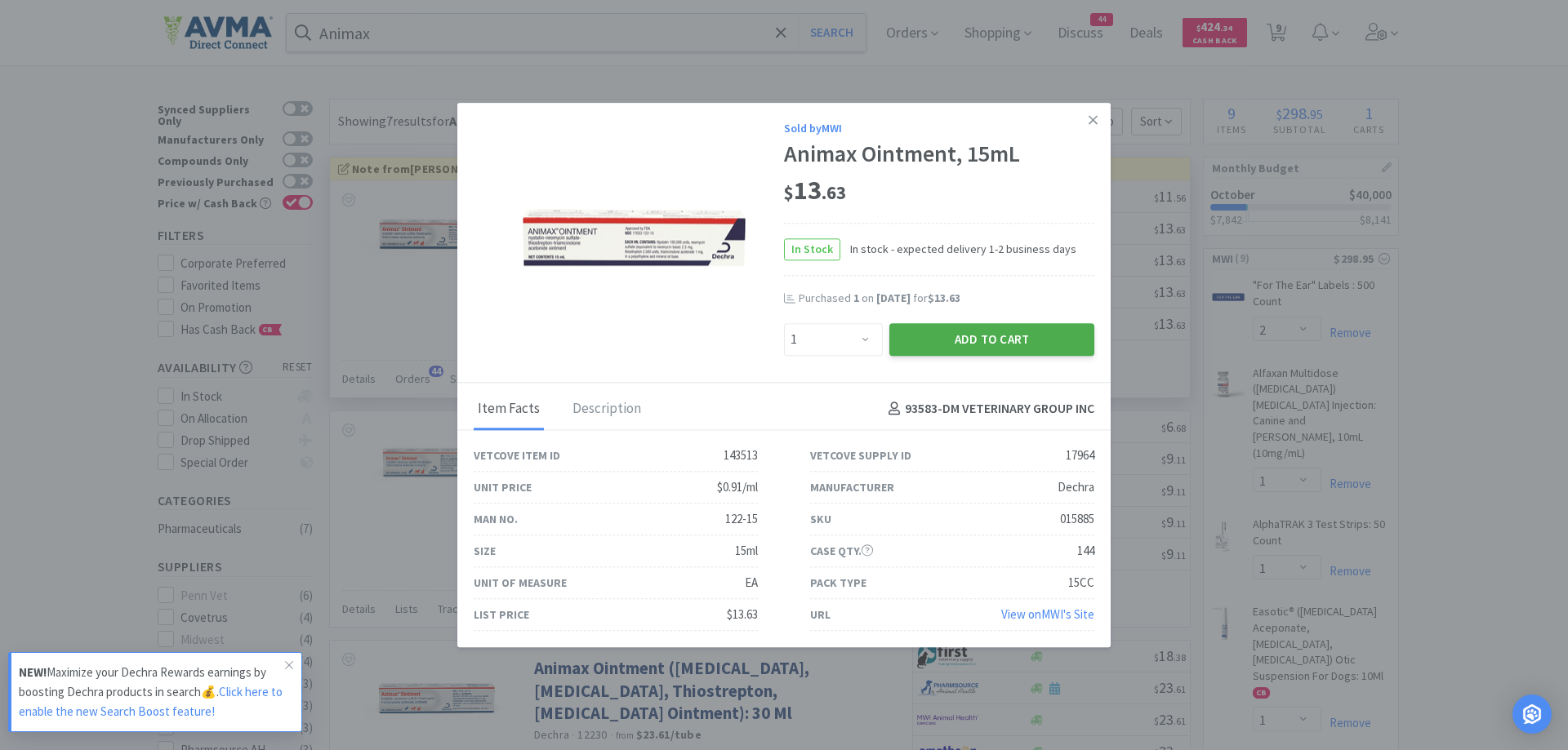
click at [958, 347] on button "Add to Cart" at bounding box center [992, 339] width 205 height 32
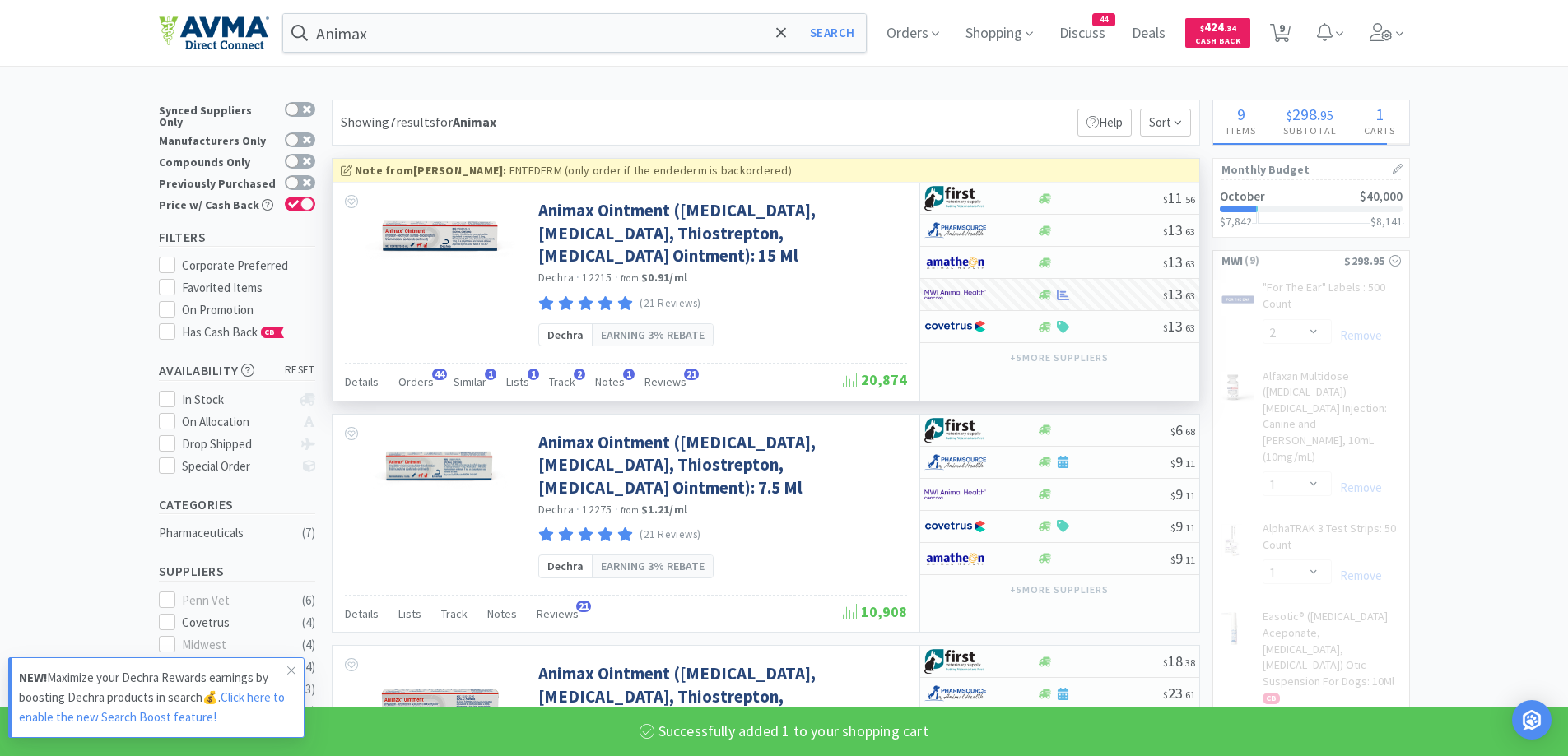
select select "1"
select select "3"
select select "1"
select select "50"
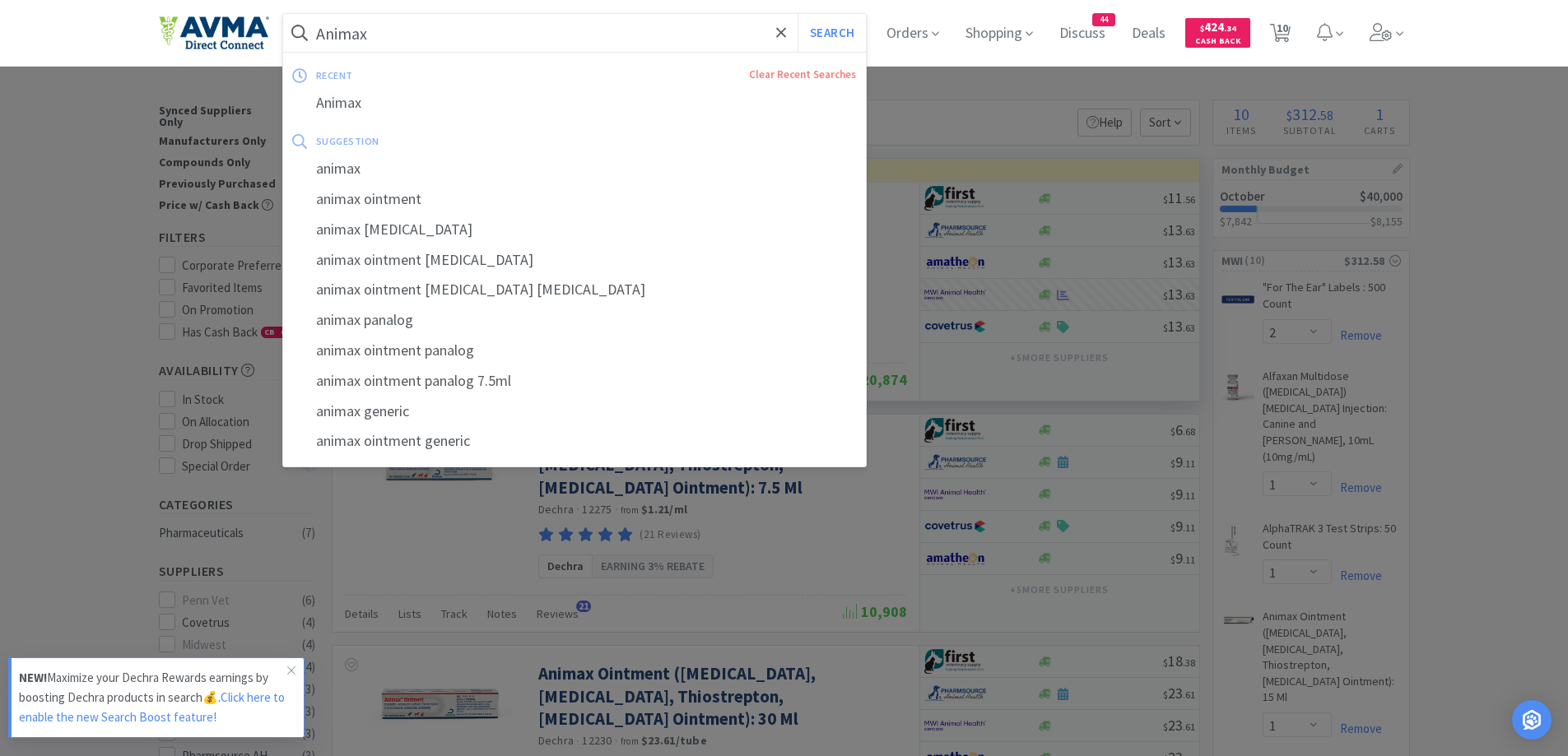
click at [457, 37] on input "Animax" at bounding box center [574, 33] width 583 height 38
paste input "Euthanasia Solution"
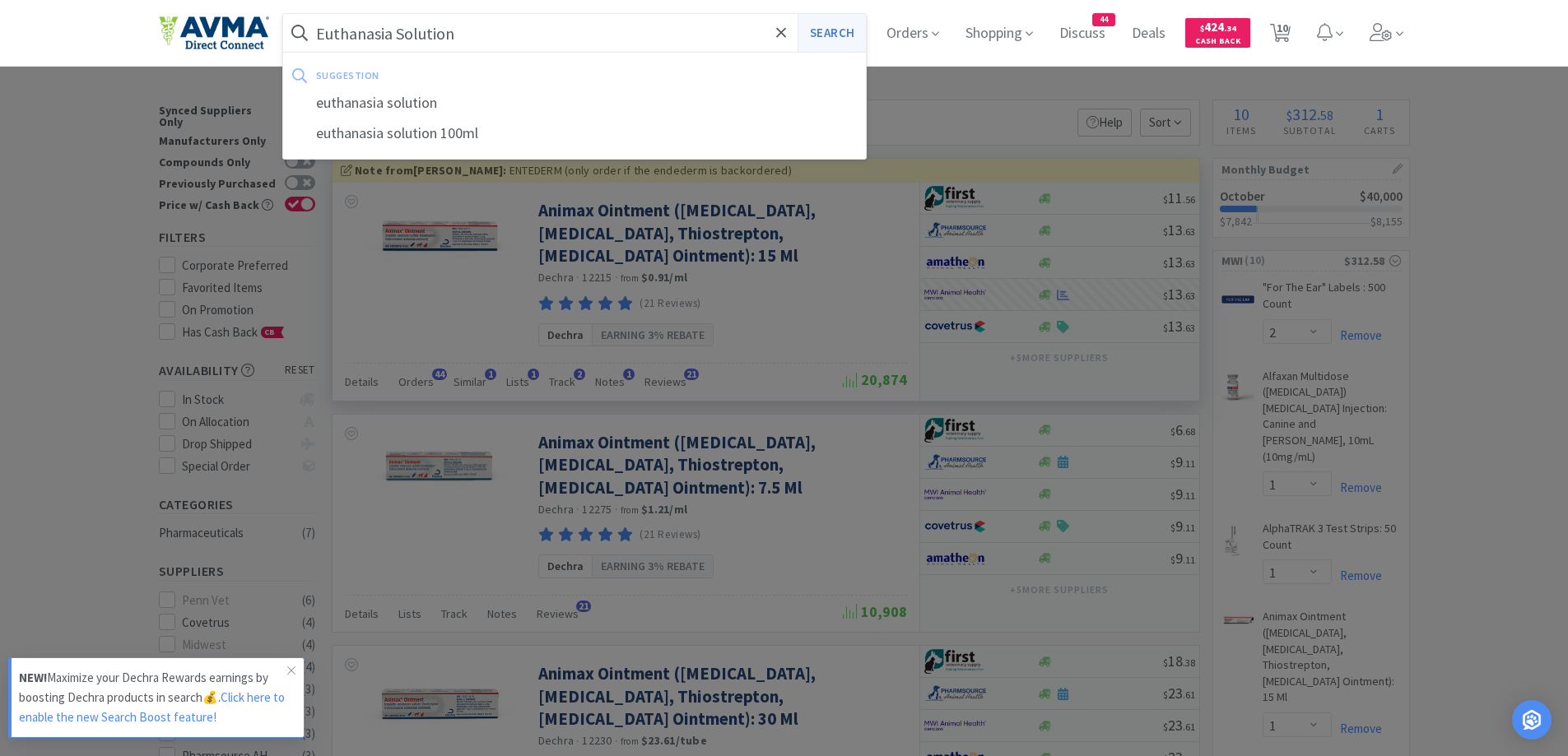
type input "Euthanasia Solution"
click at [835, 44] on button "Search" at bounding box center [831, 33] width 68 height 38
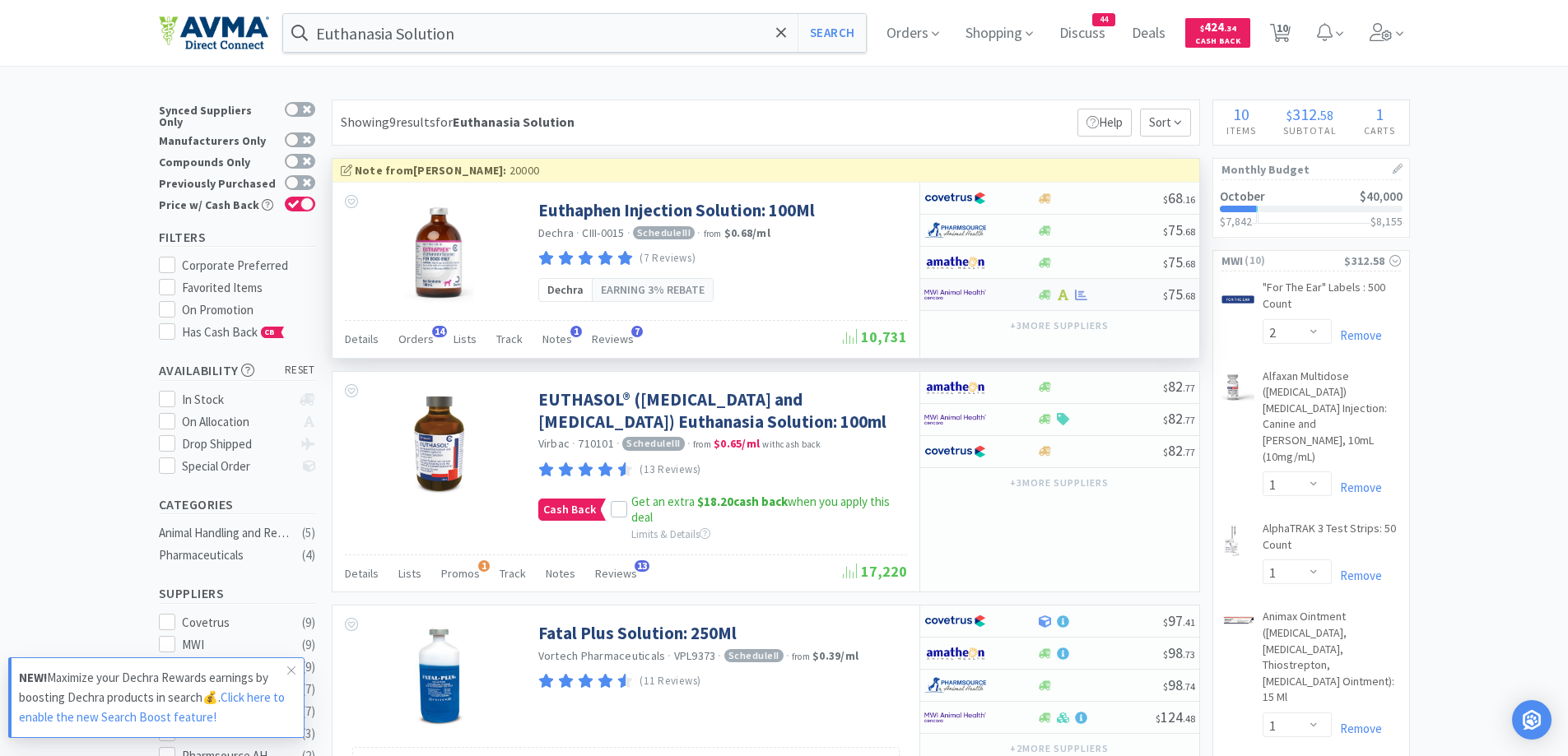
click at [985, 289] on img at bounding box center [956, 295] width 62 height 25
select select "1"
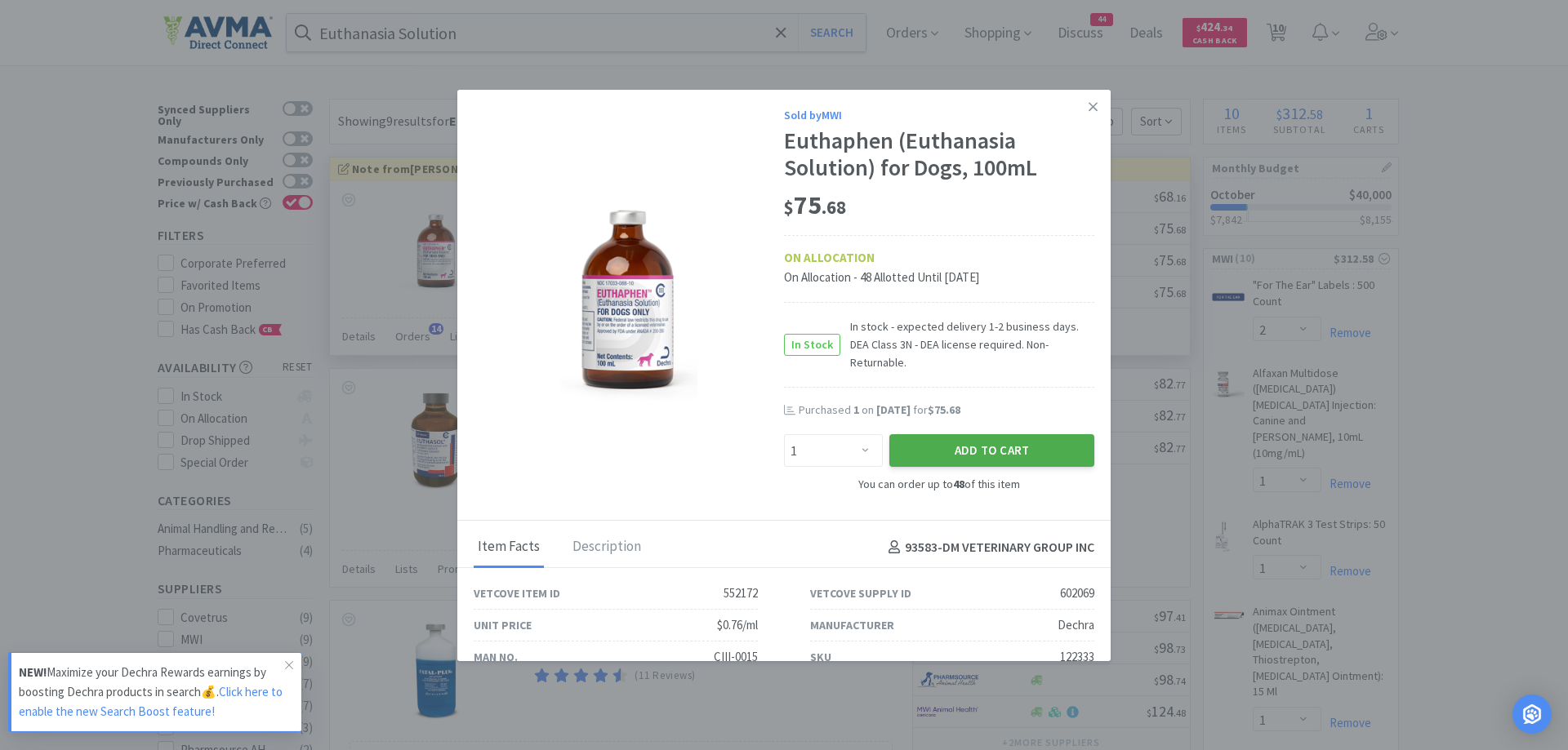
click at [987, 434] on button "Add to Cart" at bounding box center [992, 450] width 205 height 32
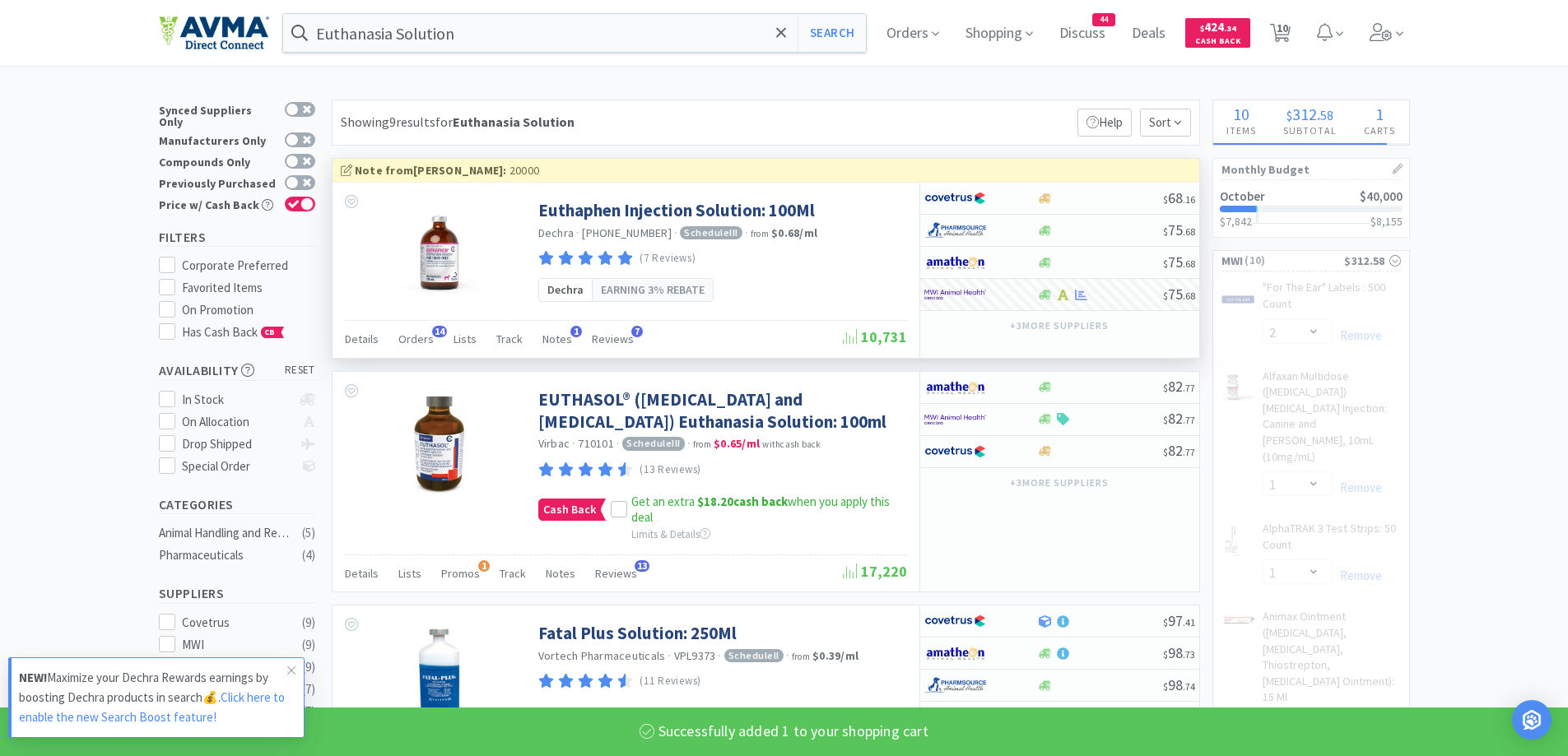
select select "1"
select select "3"
select select "1"
select select "50"
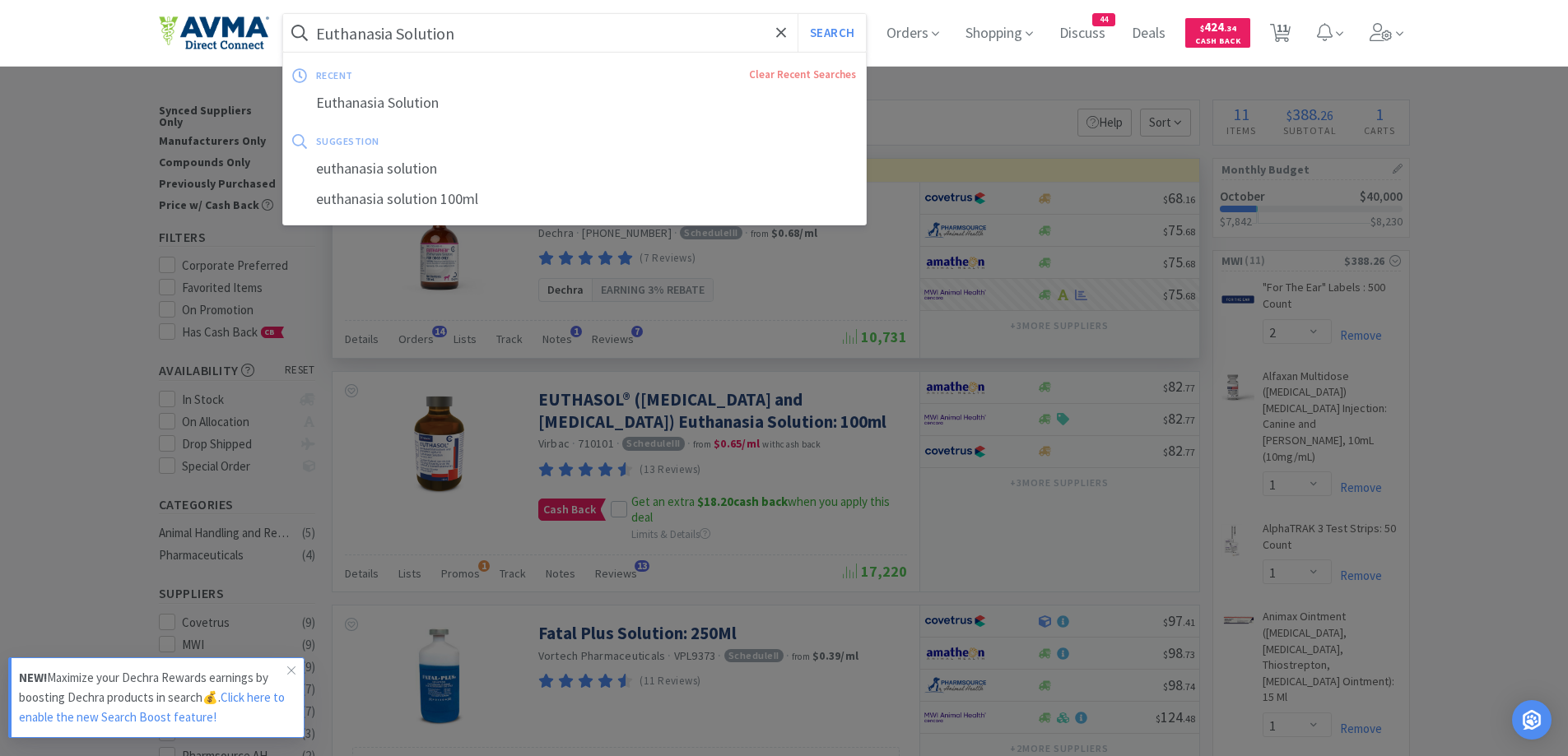
click at [559, 25] on input "Euthanasia Solution" at bounding box center [574, 33] width 583 height 38
paste input "[MEDICAL_DATA]"
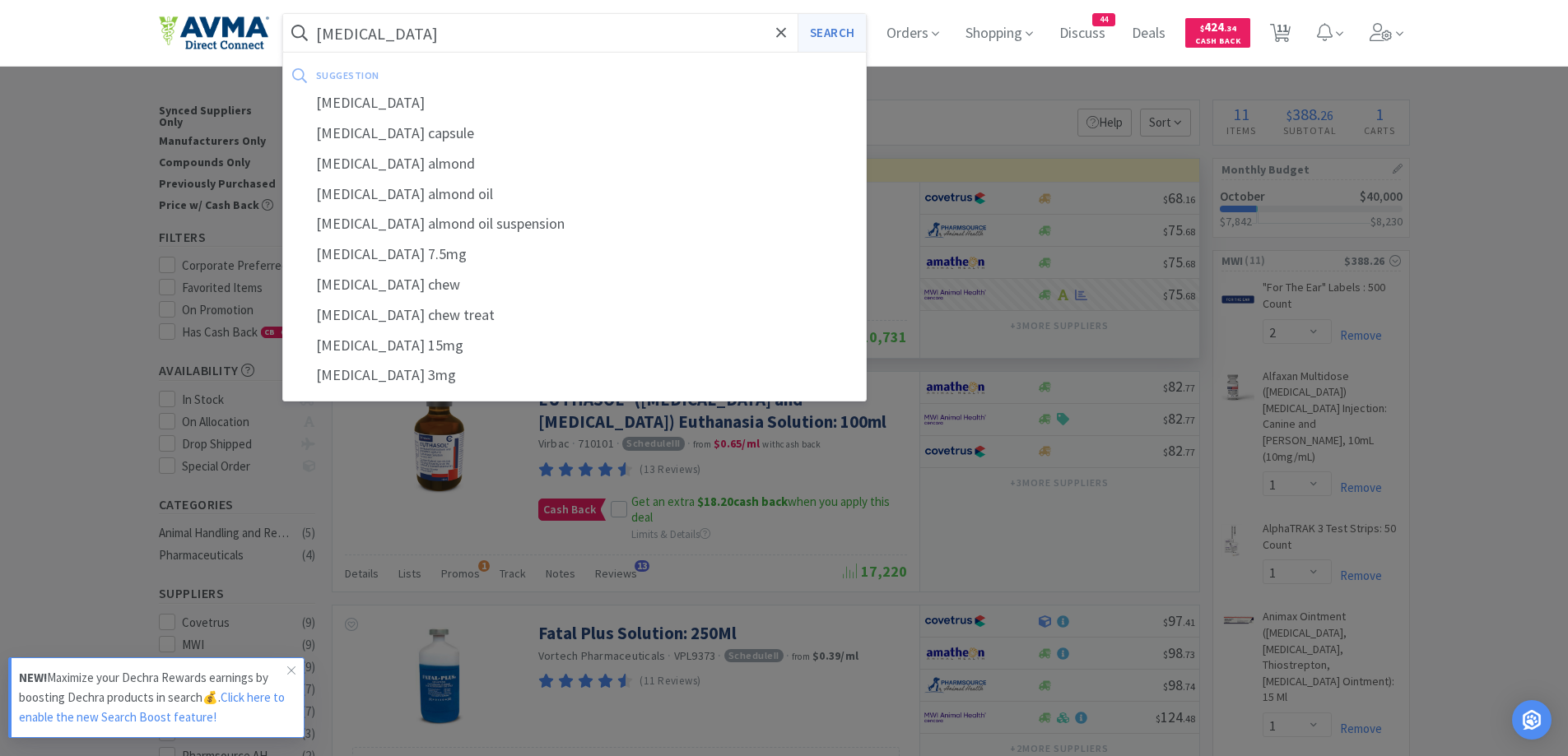
type input "[MEDICAL_DATA]"
click at [854, 37] on button "Search" at bounding box center [831, 33] width 68 height 38
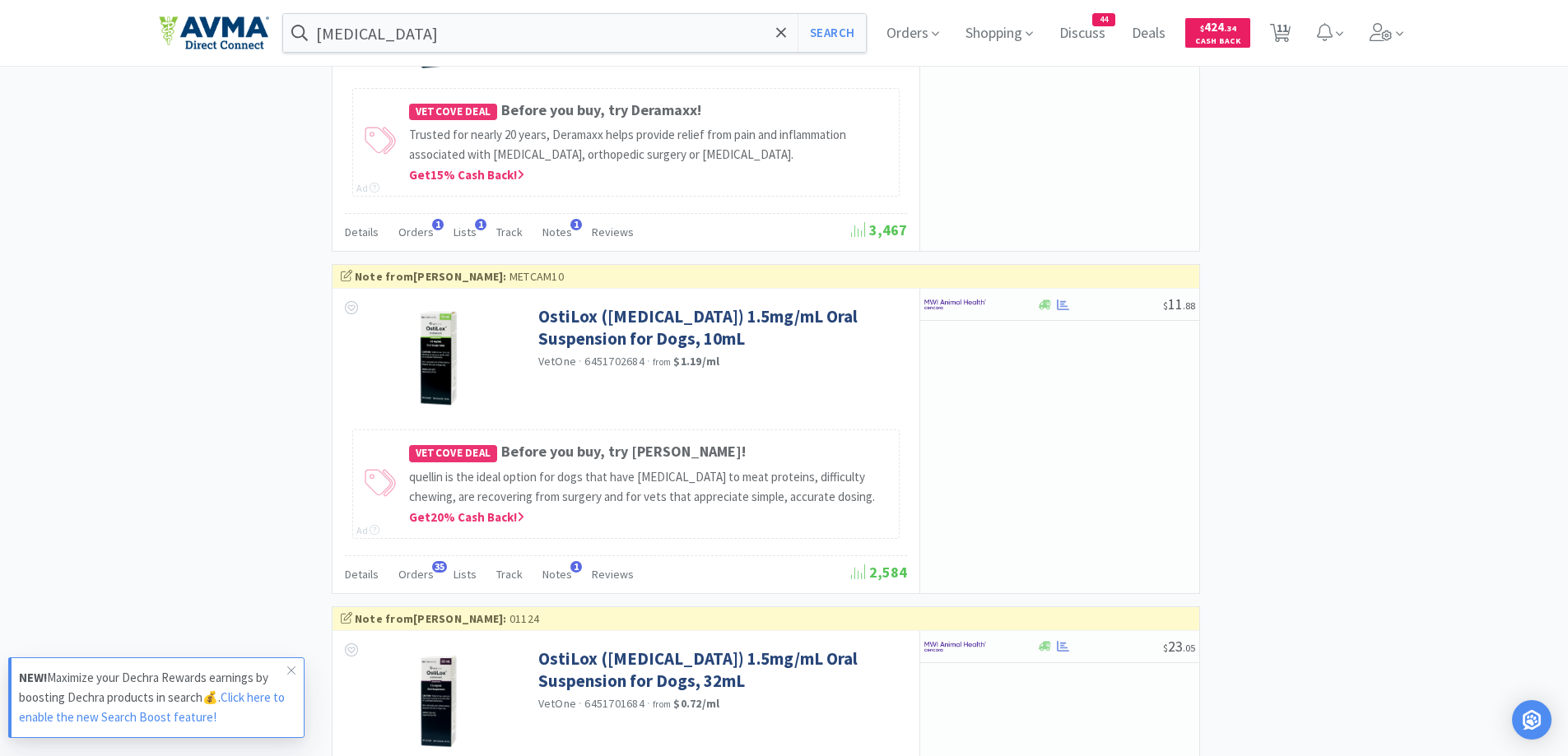
scroll to position [1481, 0]
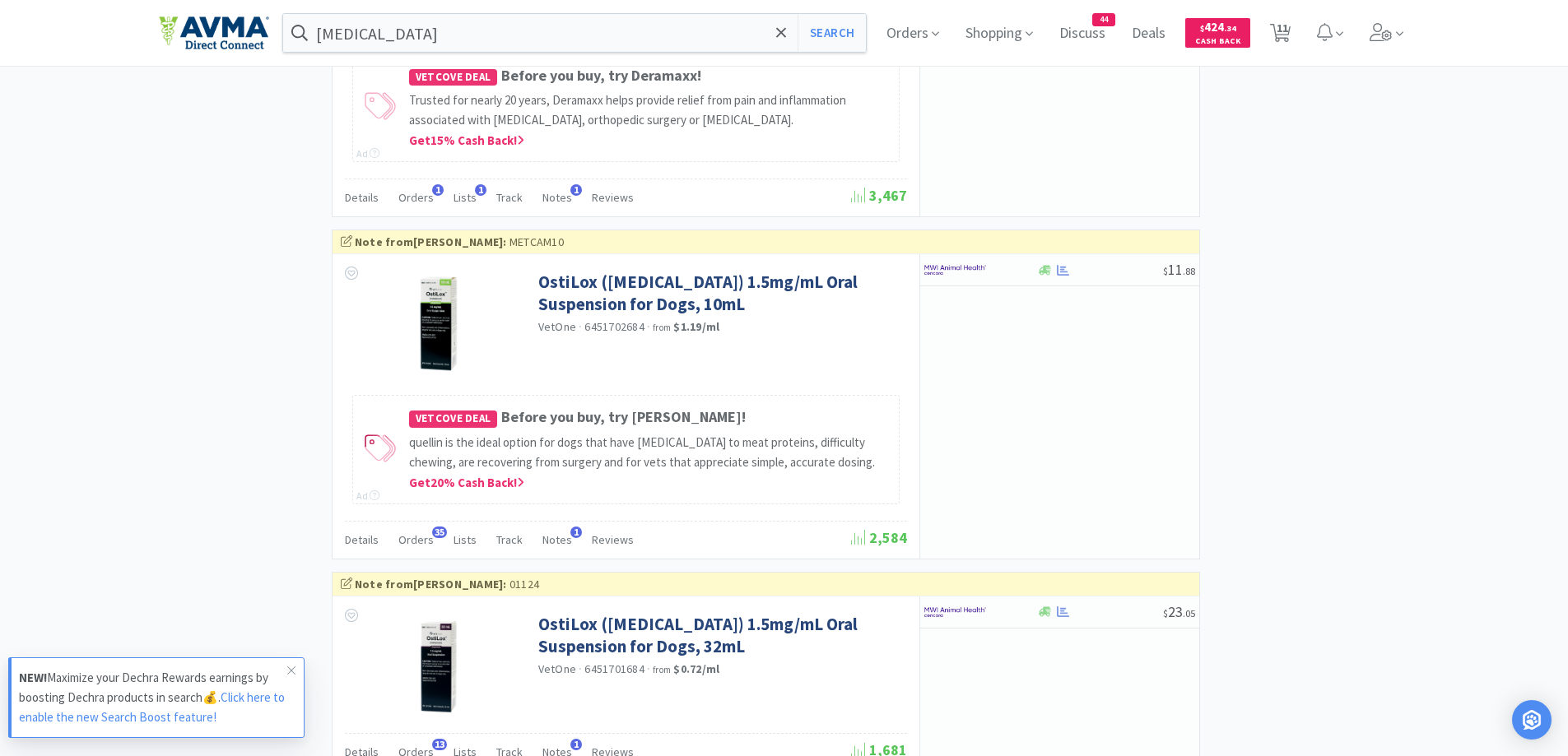
click at [1213, 378] on div "× Filter Results Synced Suppliers Only Manufacturers Only Compounds Only Previo…" at bounding box center [784, 543] width 1251 height 3850
click at [1027, 276] on div at bounding box center [981, 270] width 113 height 28
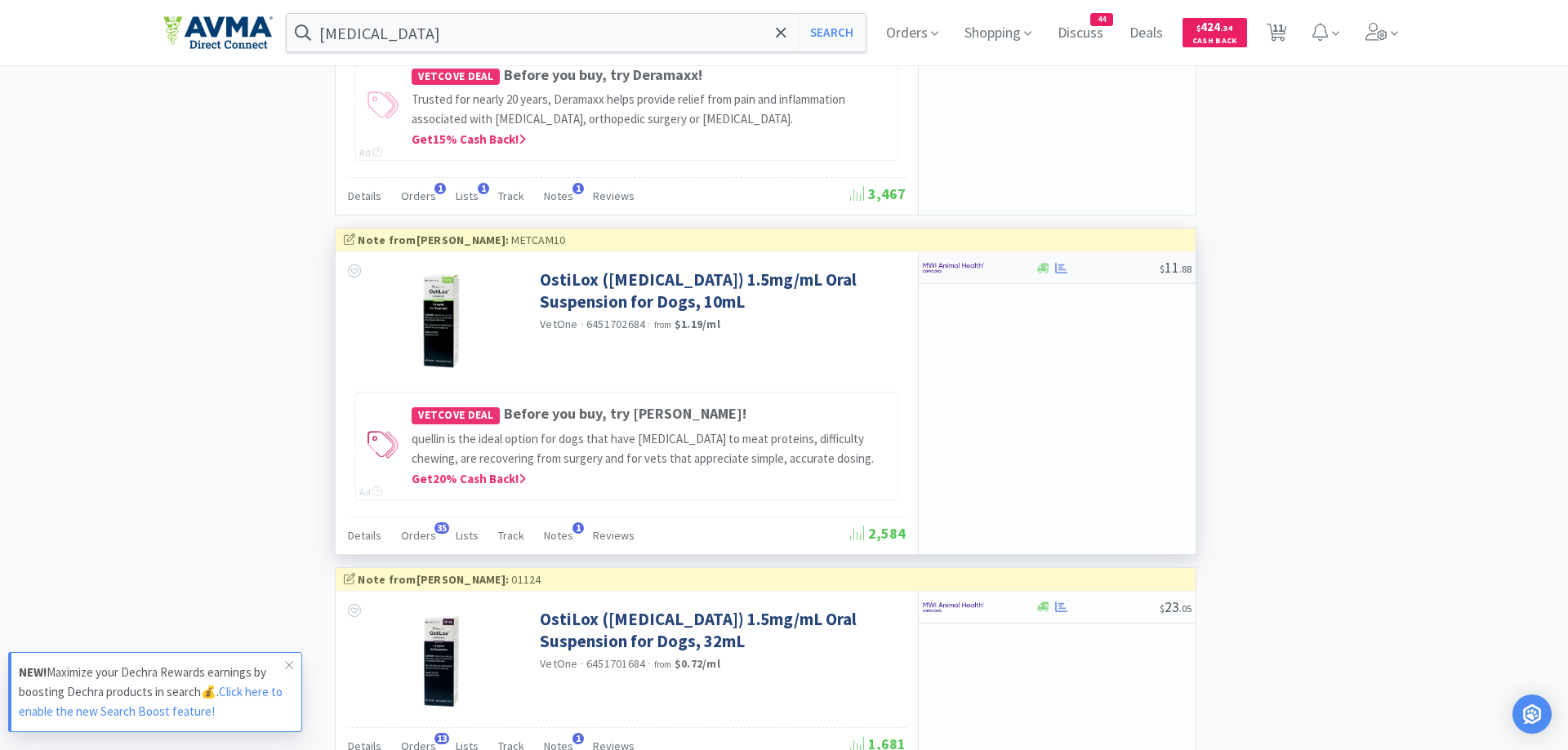
select select "1"
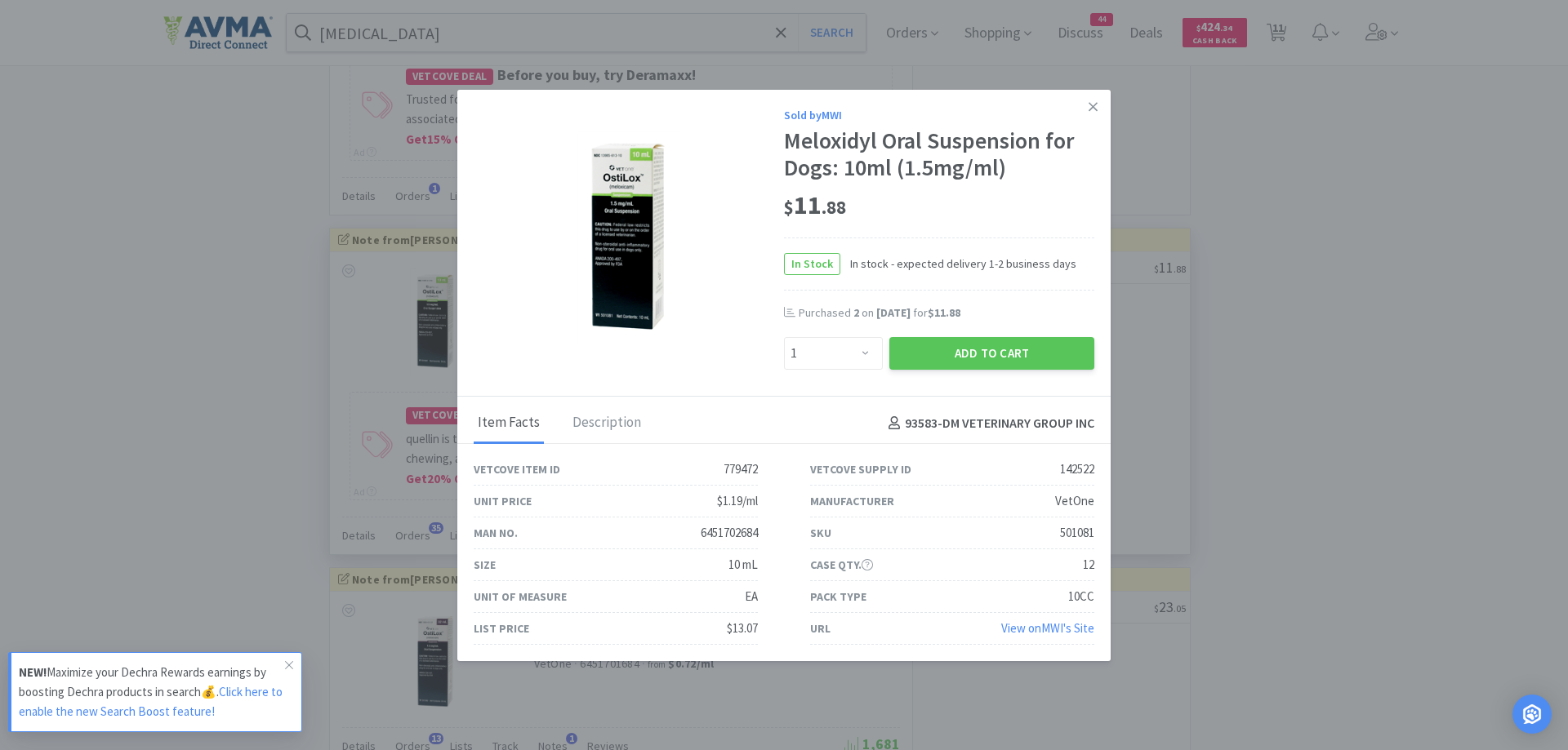
click at [930, 209] on div "$ 11 . 88" at bounding box center [939, 206] width 311 height 34
click at [980, 348] on button "Add to Cart" at bounding box center [992, 353] width 205 height 32
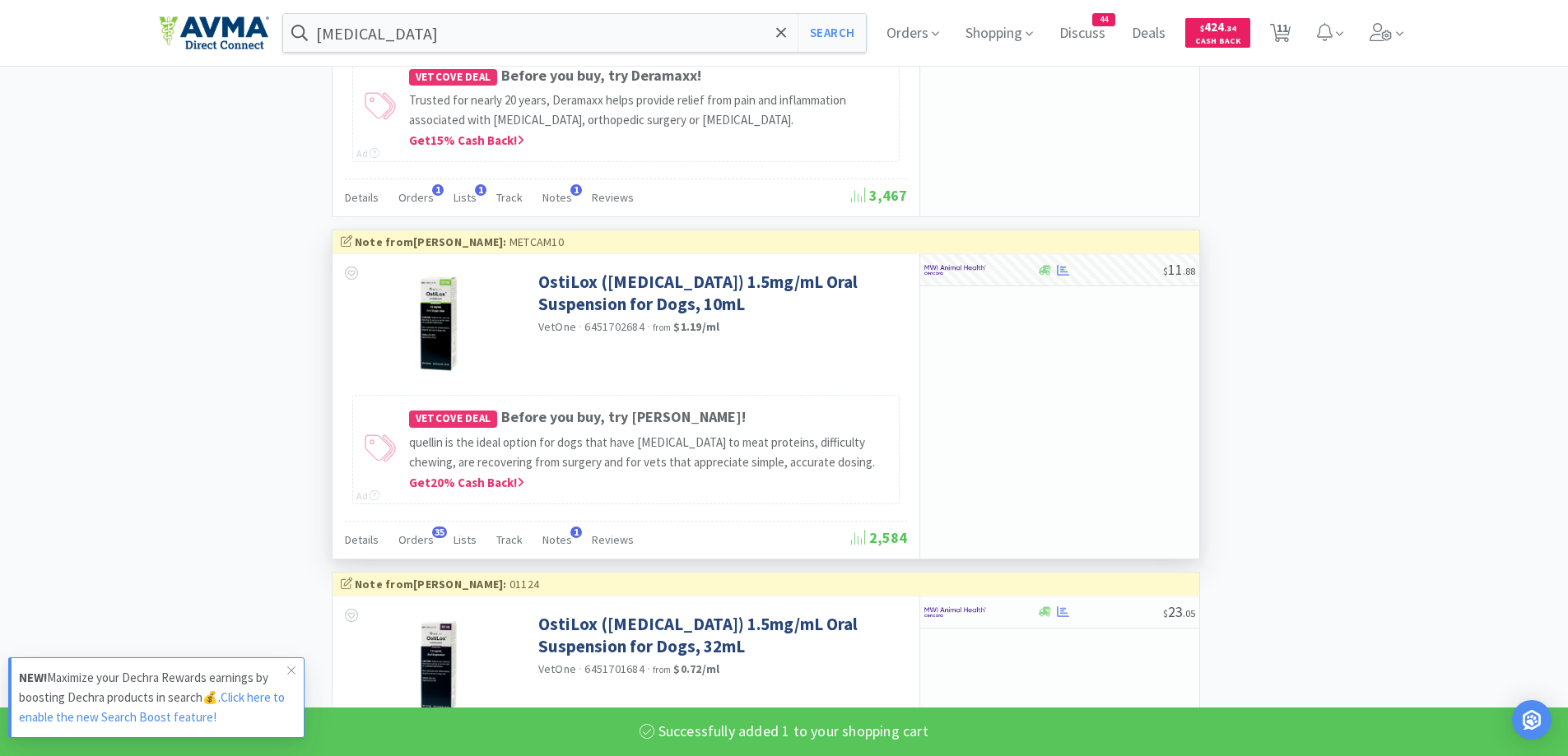
select select "1"
select select "50"
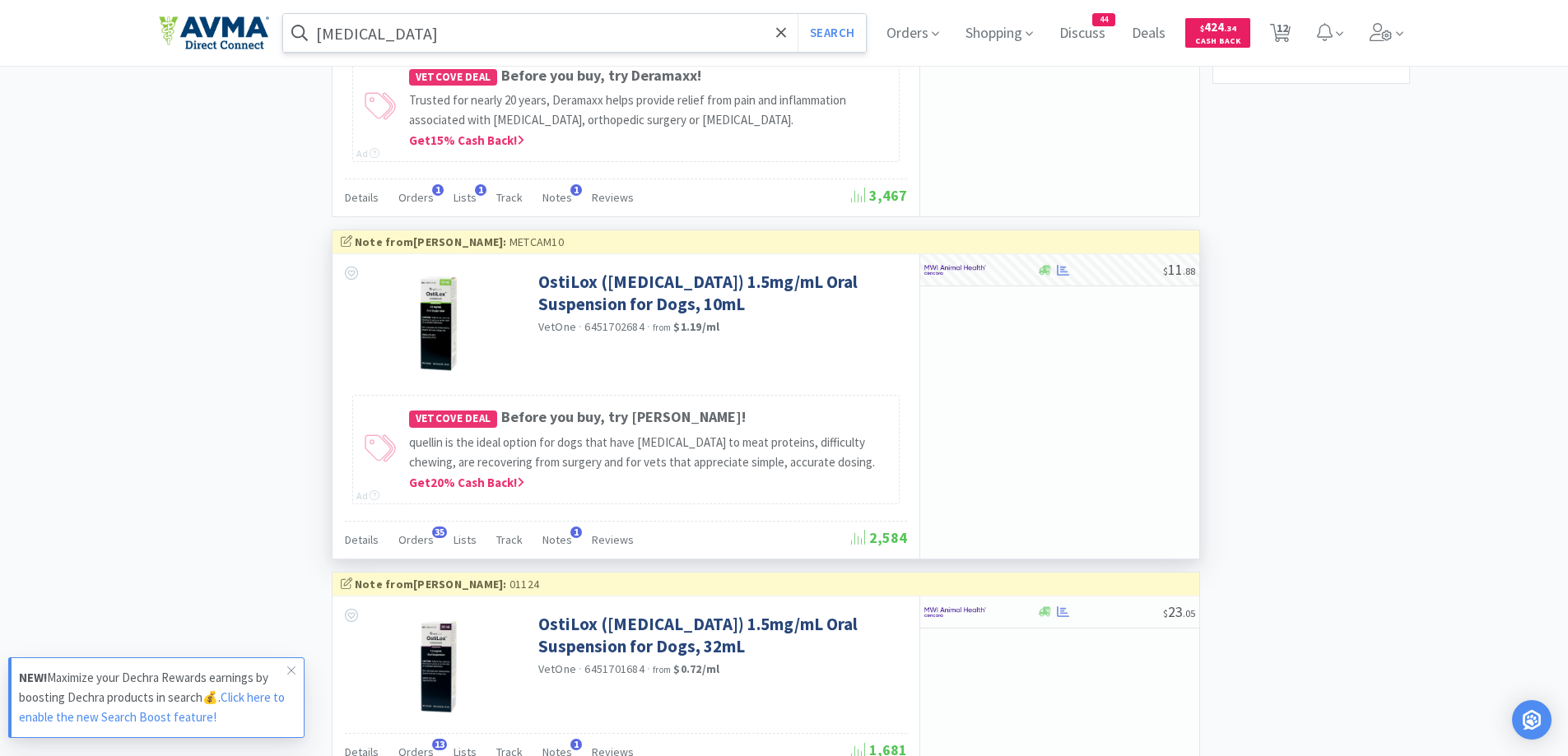
click at [664, 26] on input "[MEDICAL_DATA]" at bounding box center [574, 33] width 583 height 38
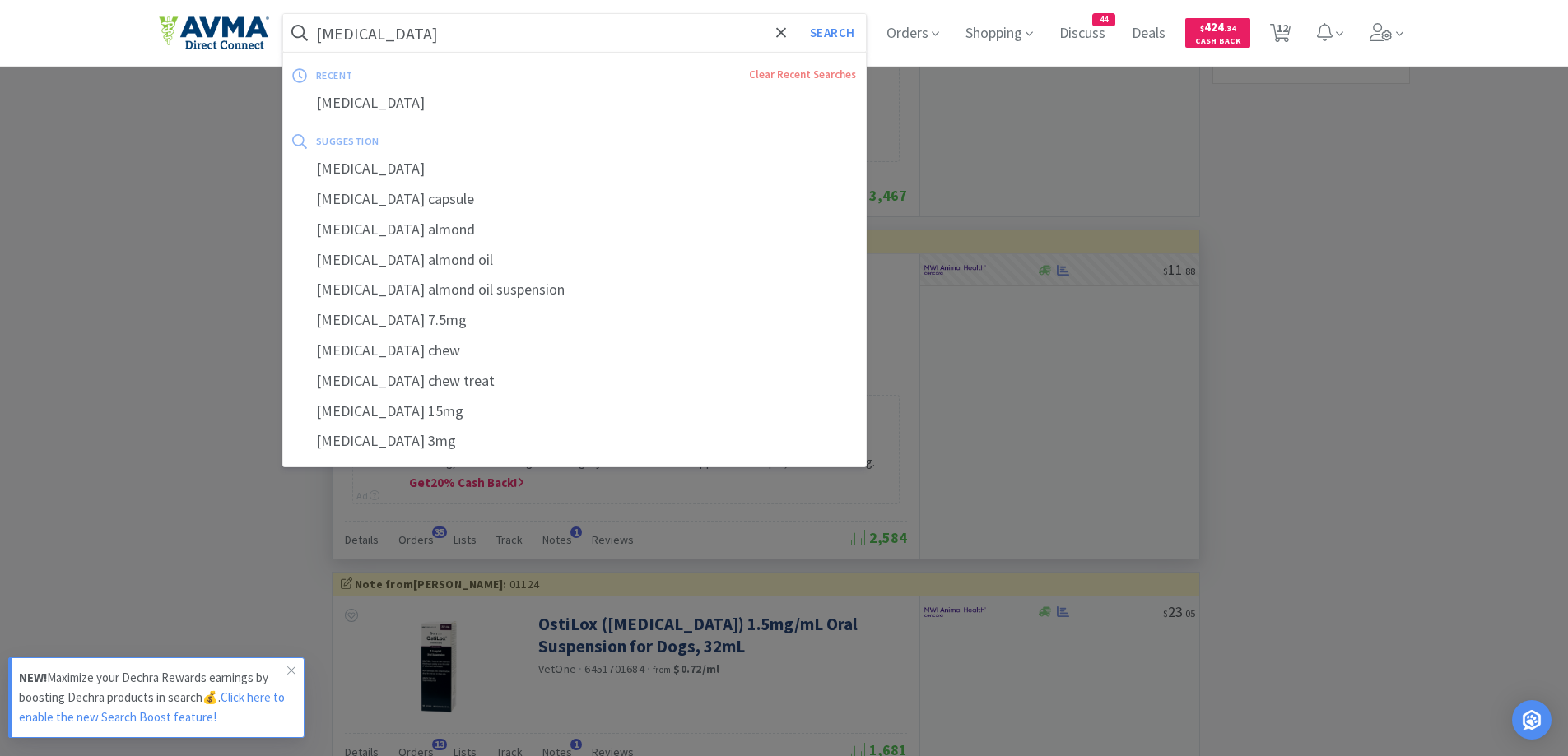
paste input "text"
type input "[MEDICAL_DATA]"
click at [832, 34] on button "Search" at bounding box center [831, 33] width 68 height 38
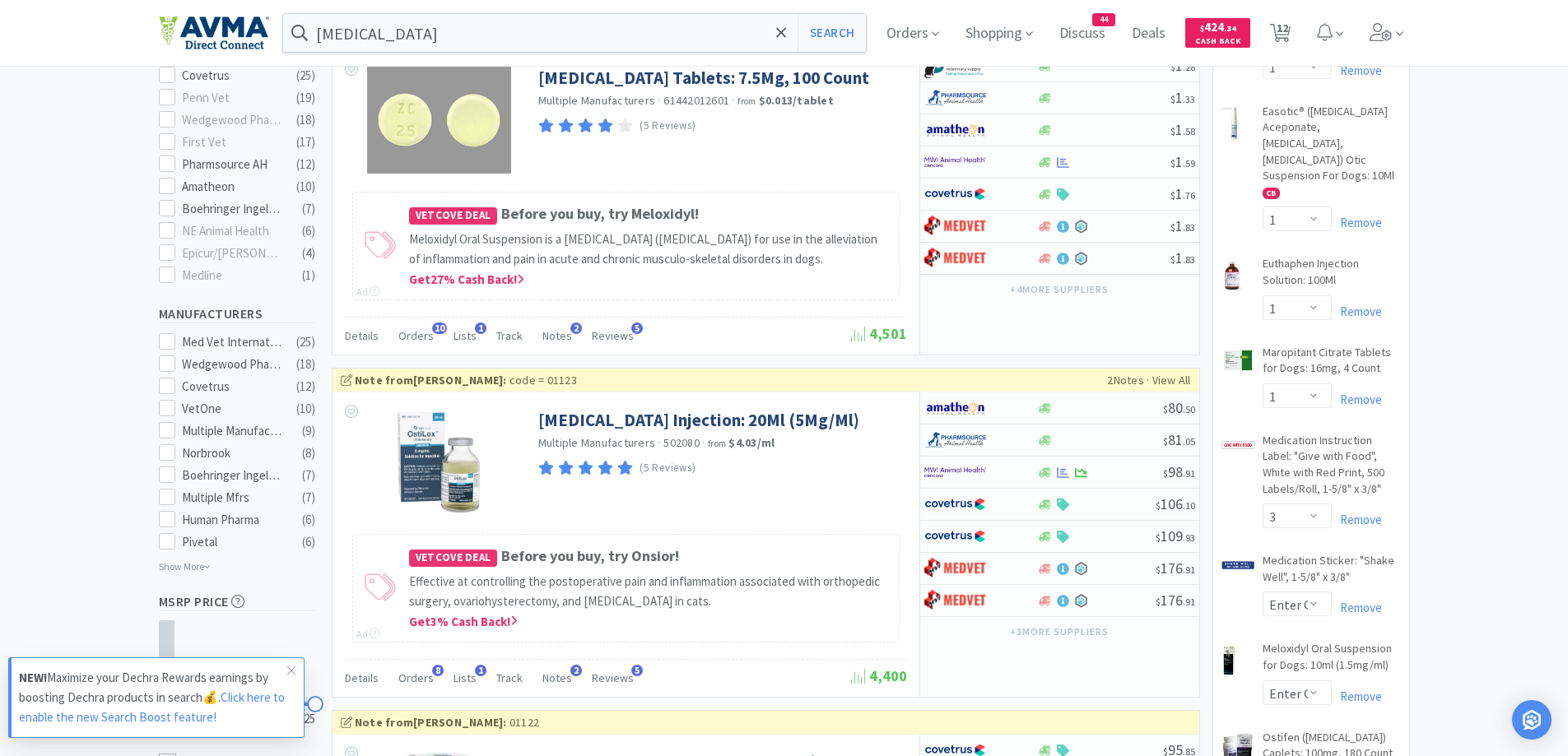
scroll to position [823, 0]
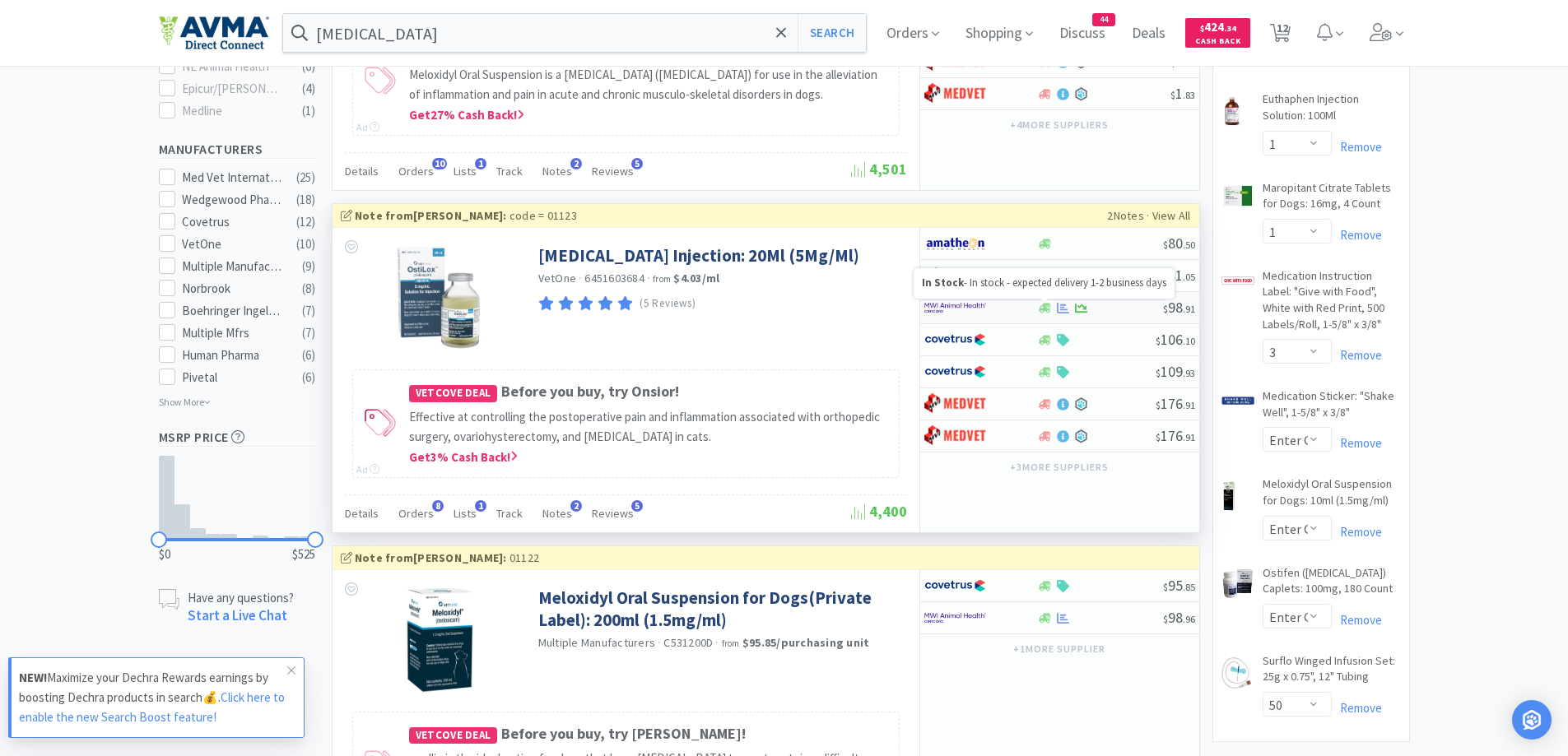
click at [1039, 304] on icon at bounding box center [1045, 308] width 12 height 12
select select "1"
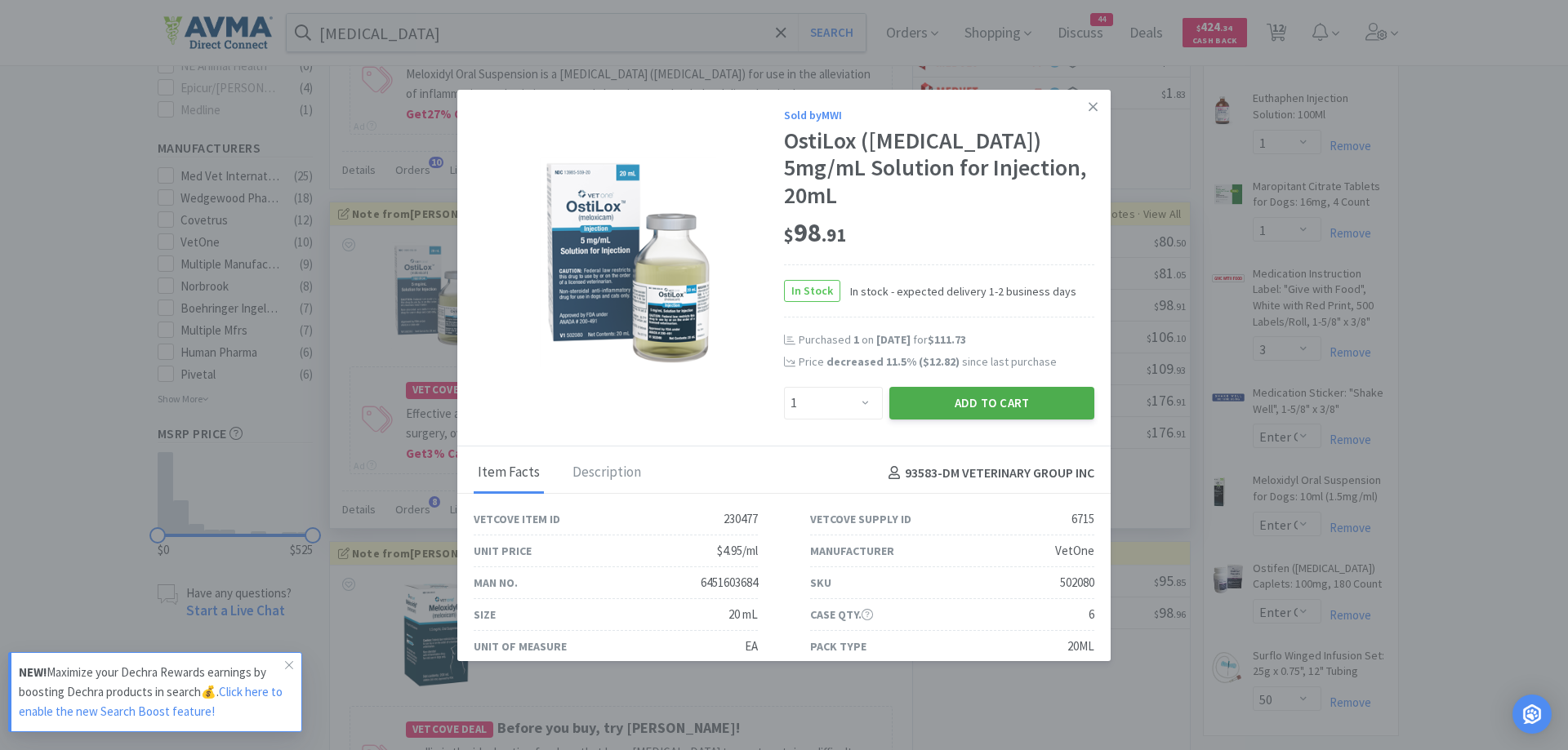
click at [925, 387] on button "Add to Cart" at bounding box center [992, 403] width 205 height 32
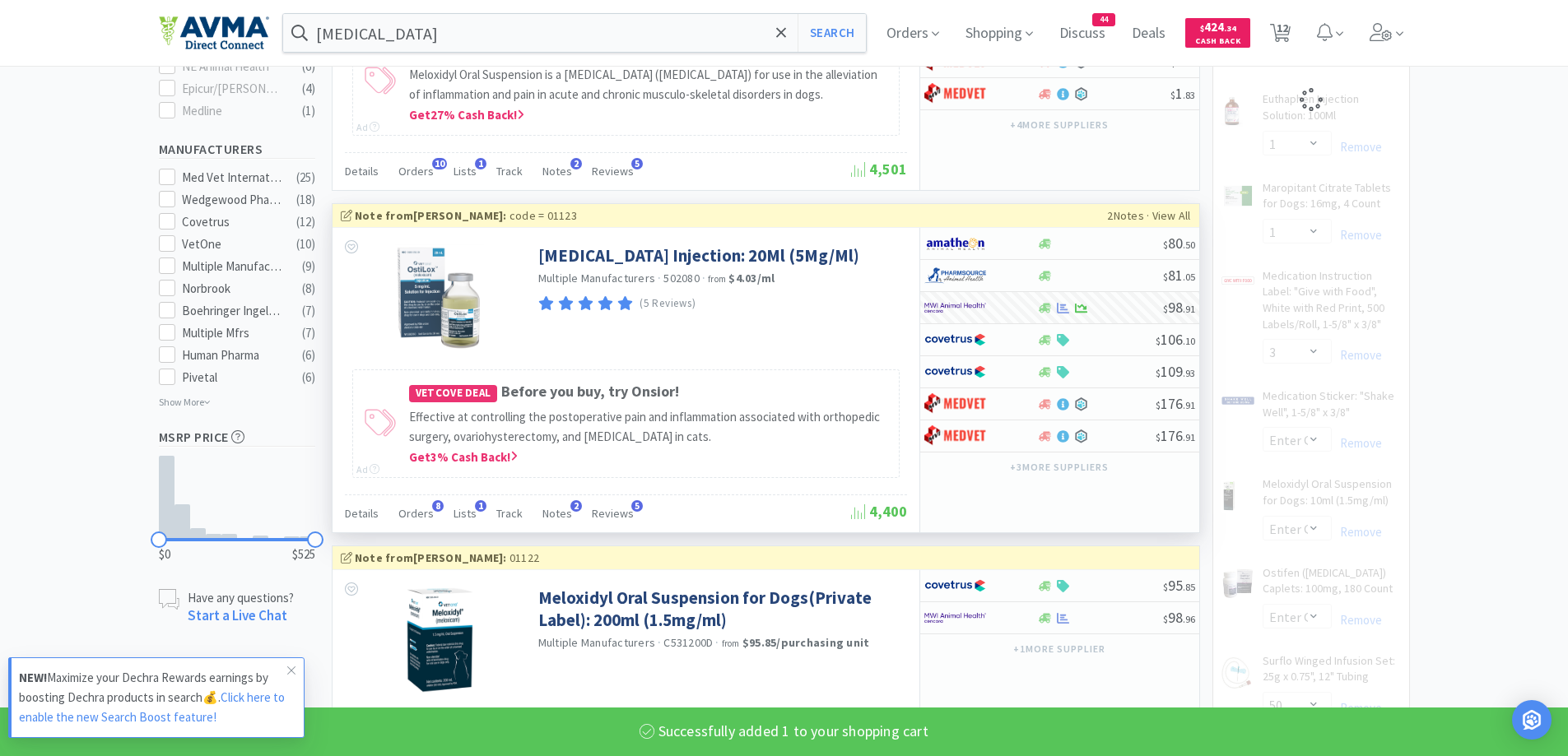
select select "1"
select select "50"
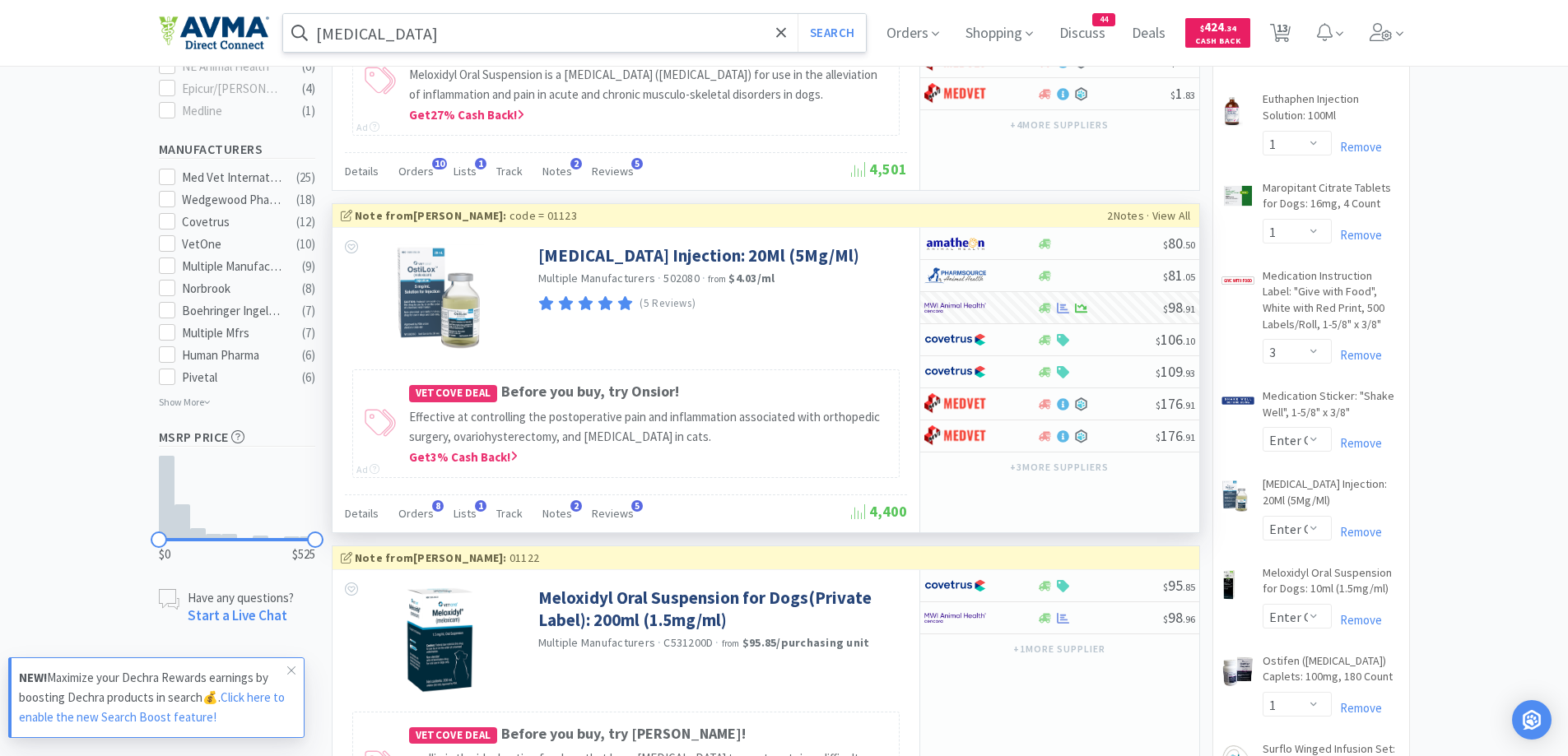
click at [504, 43] on input "[MEDICAL_DATA]" at bounding box center [574, 33] width 583 height 38
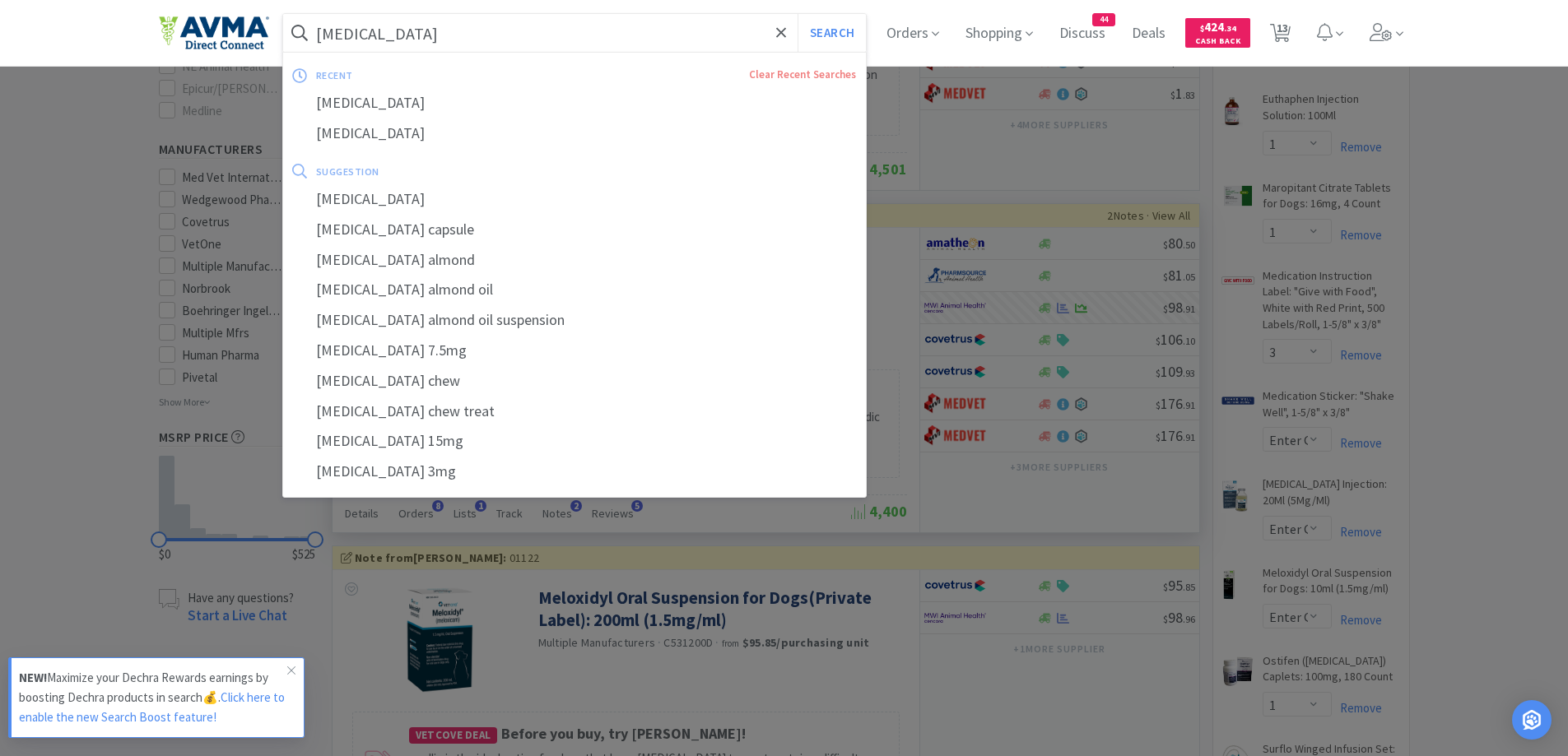
paste input "tronidazole 250mg"
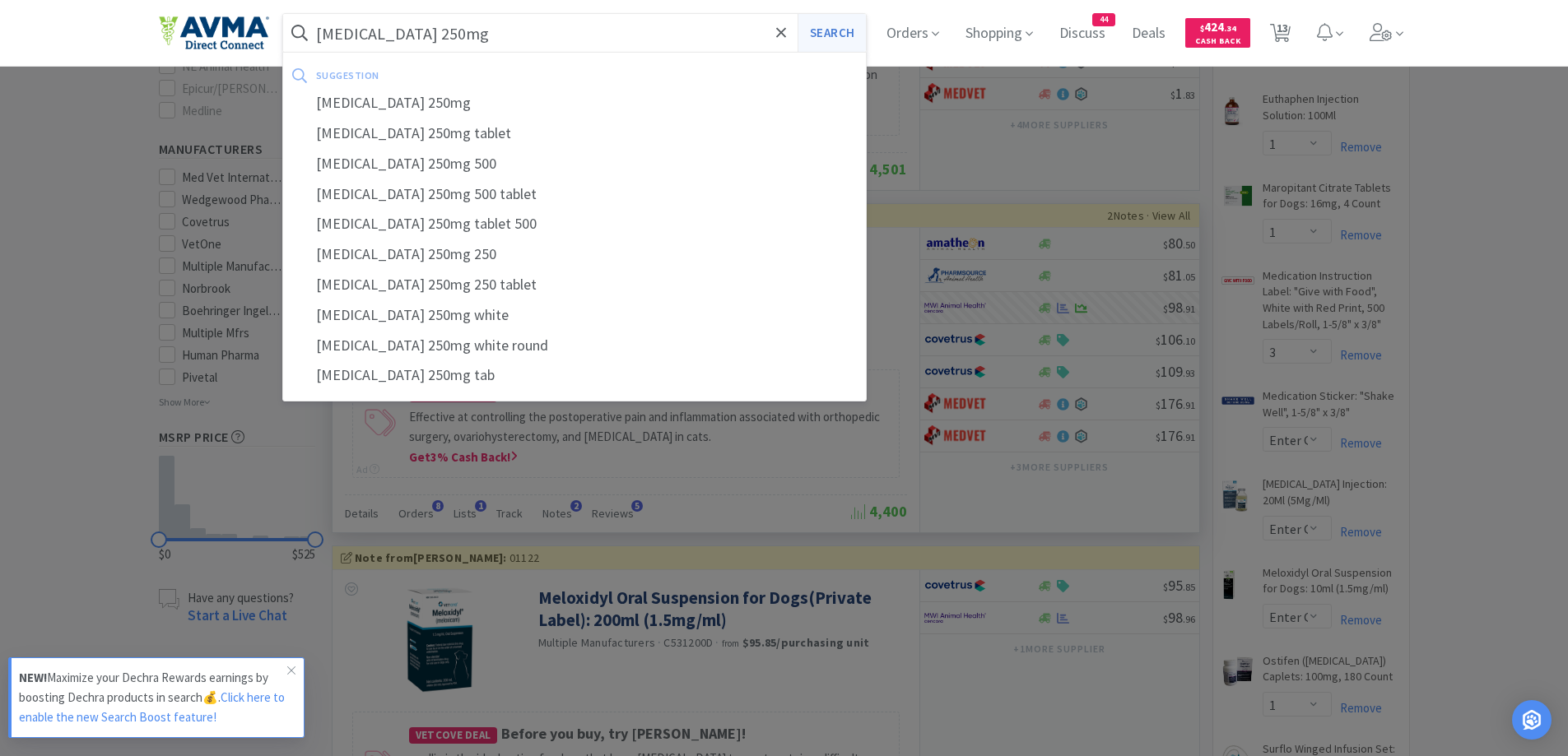
type input "[MEDICAL_DATA] 250mg"
click at [860, 35] on button "Search" at bounding box center [831, 33] width 68 height 38
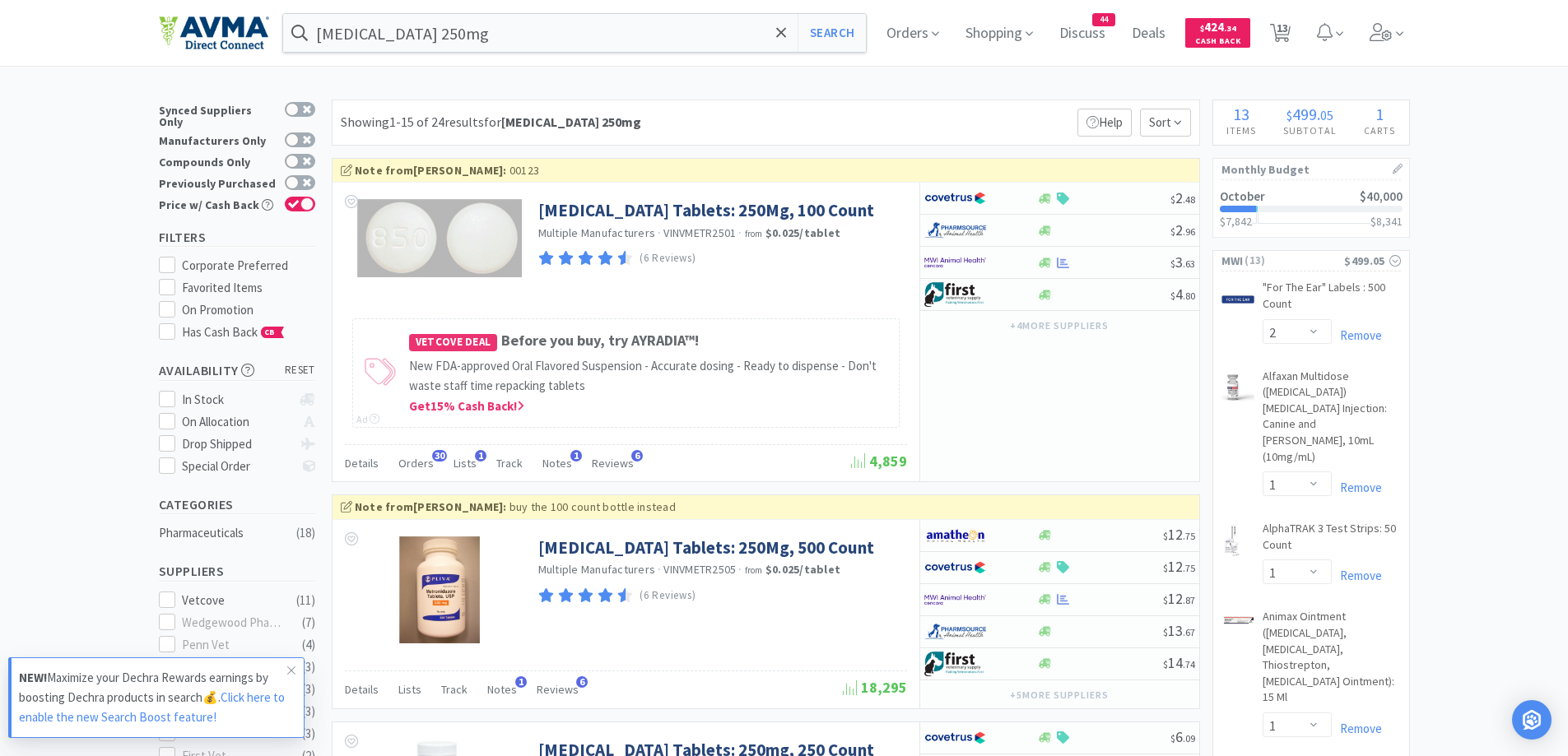
click at [1022, 268] on div at bounding box center [981, 263] width 113 height 28
select select "1"
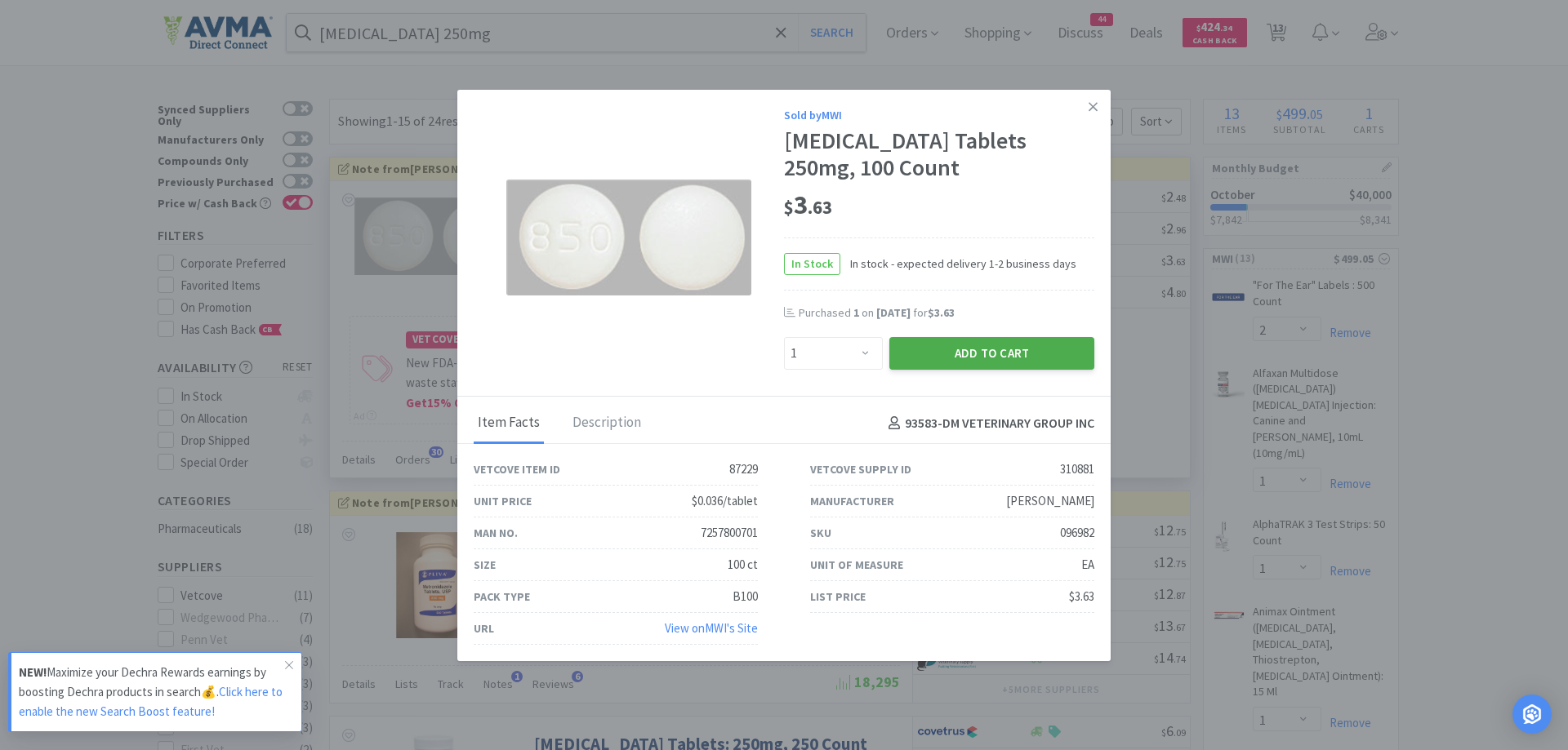
click at [931, 357] on button "Add to Cart" at bounding box center [992, 353] width 205 height 32
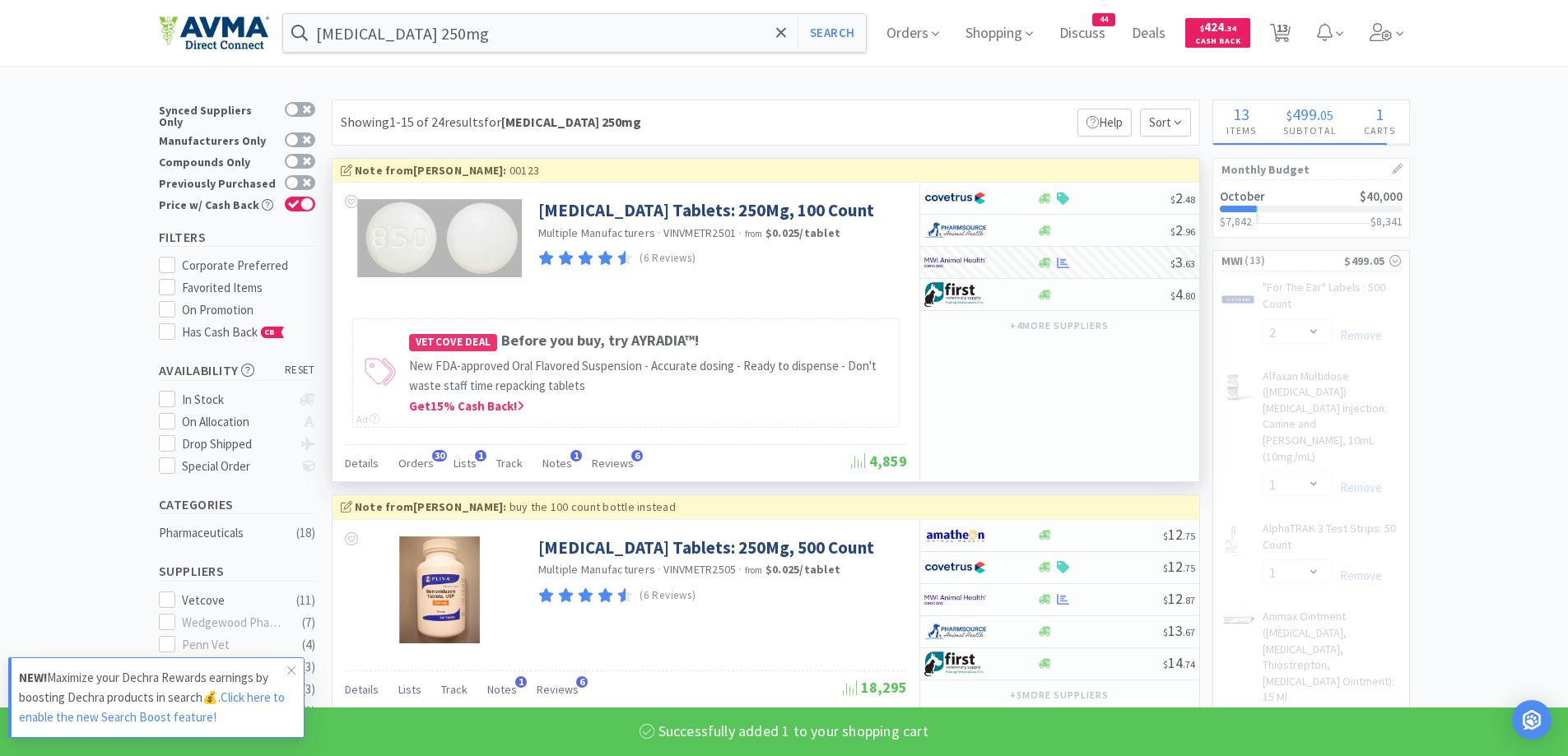
select select "1"
select select "50"
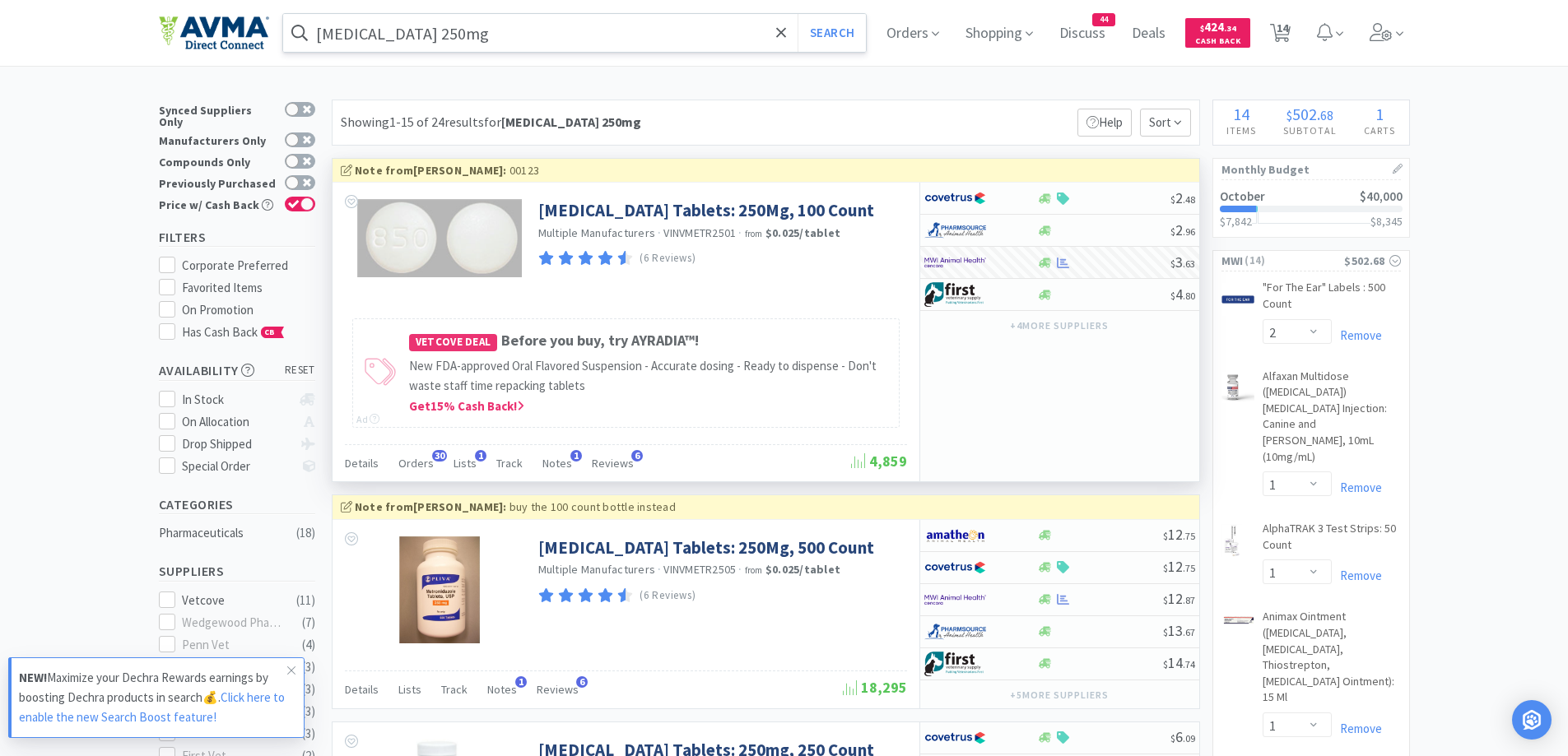
click at [554, 37] on input "[MEDICAL_DATA] 250mg" at bounding box center [574, 33] width 583 height 38
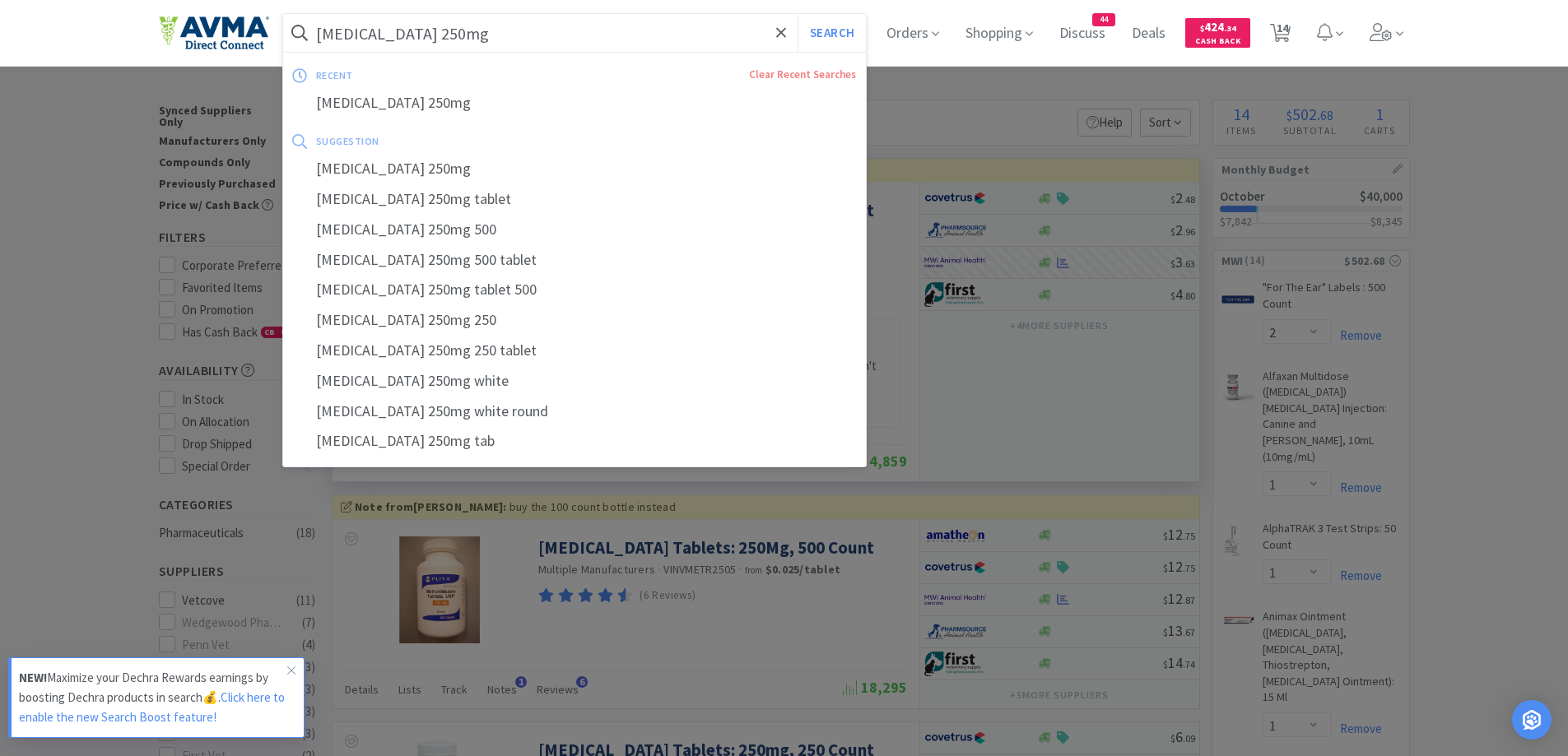
paste input "50"
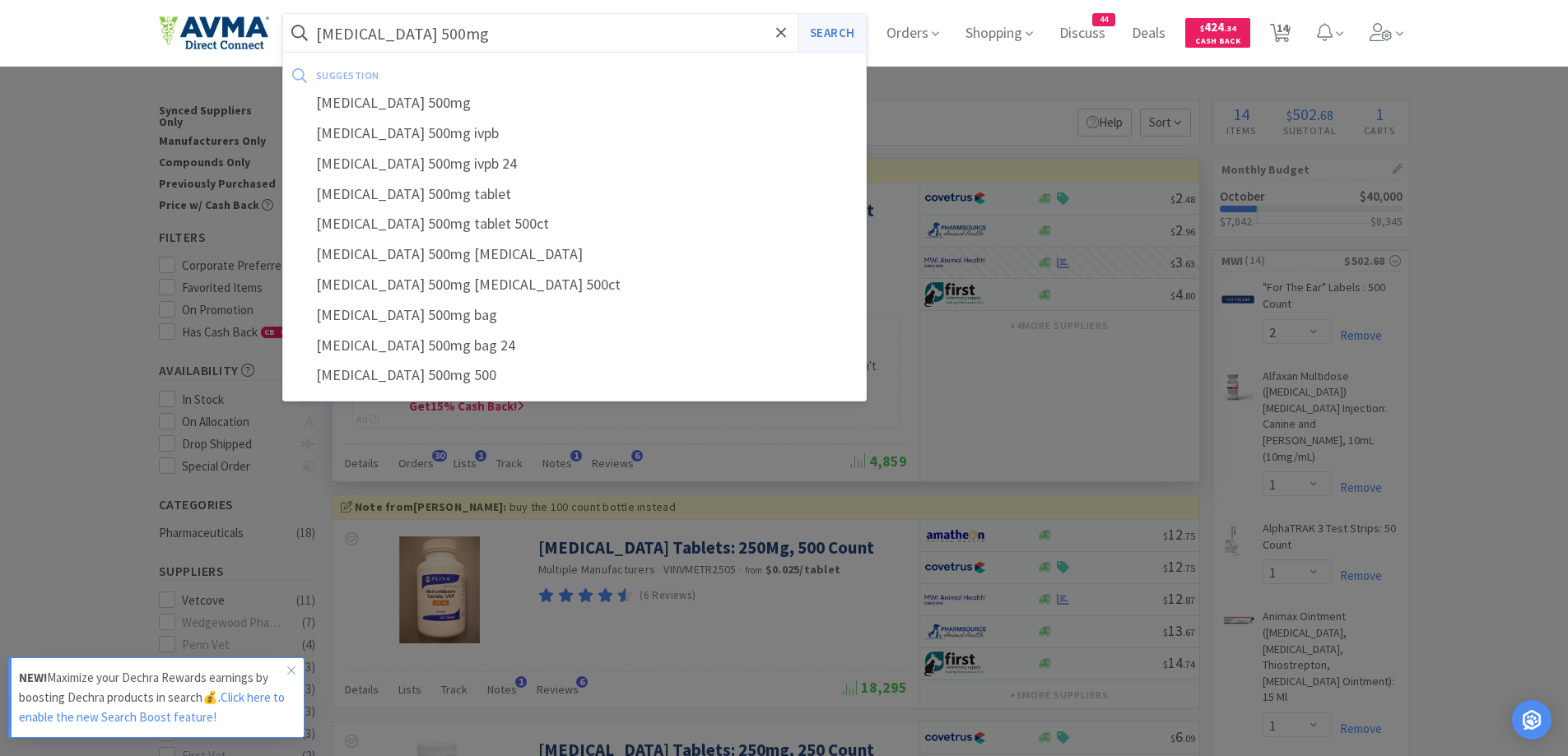
type input "[MEDICAL_DATA] 500mg"
click at [820, 31] on button "Search" at bounding box center [831, 33] width 68 height 38
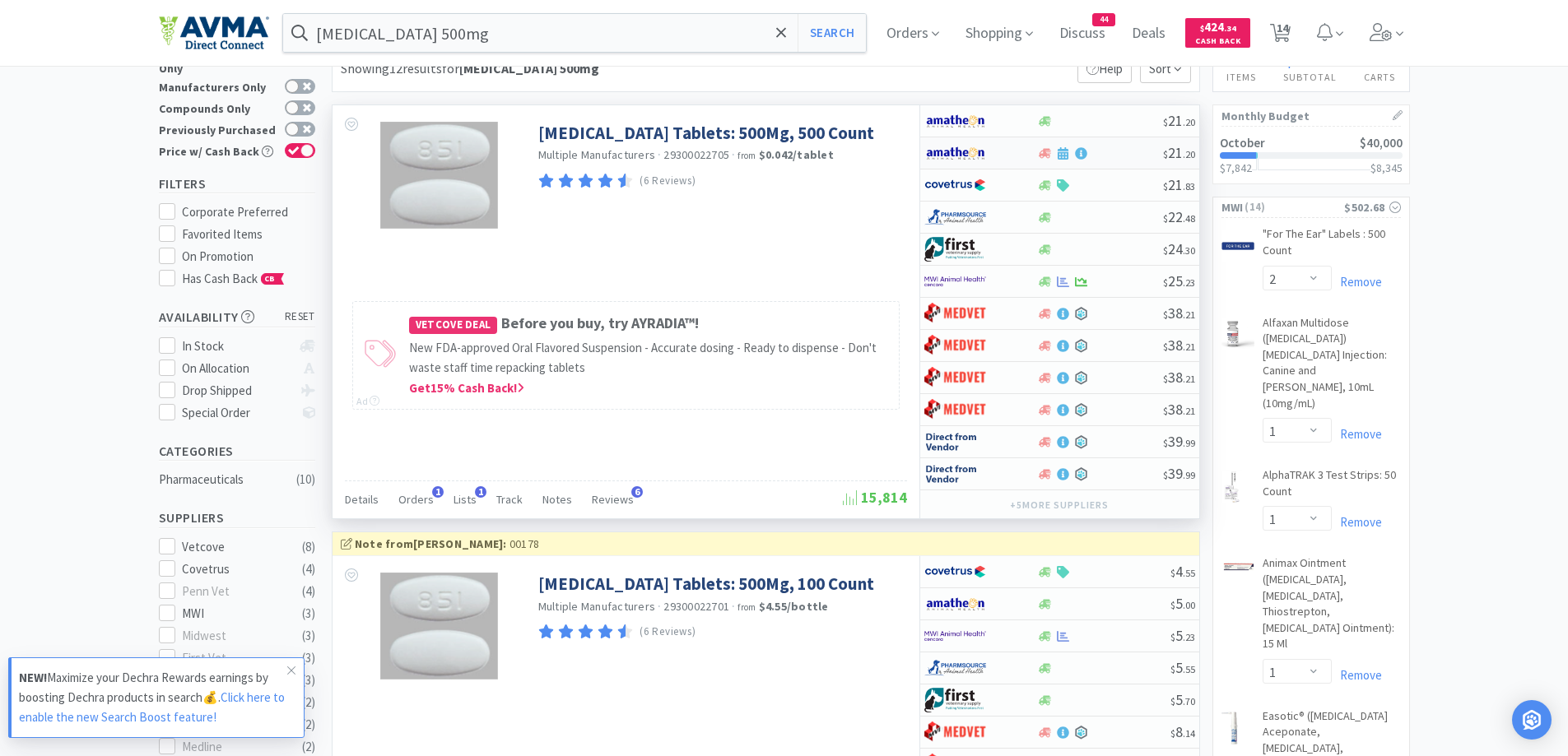
scroll to position [329, 0]
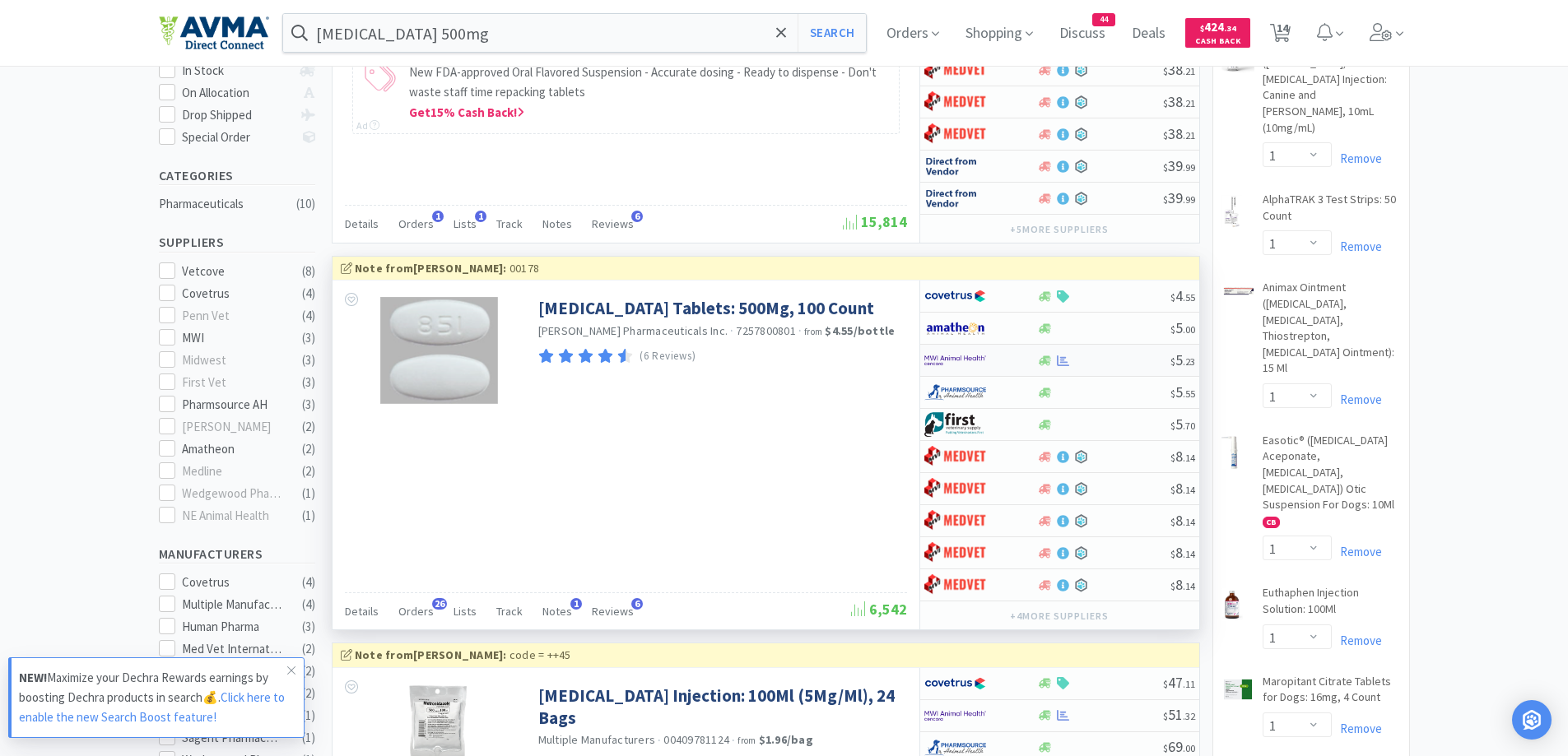
click at [1031, 366] on div at bounding box center [981, 361] width 113 height 28
select select "1"
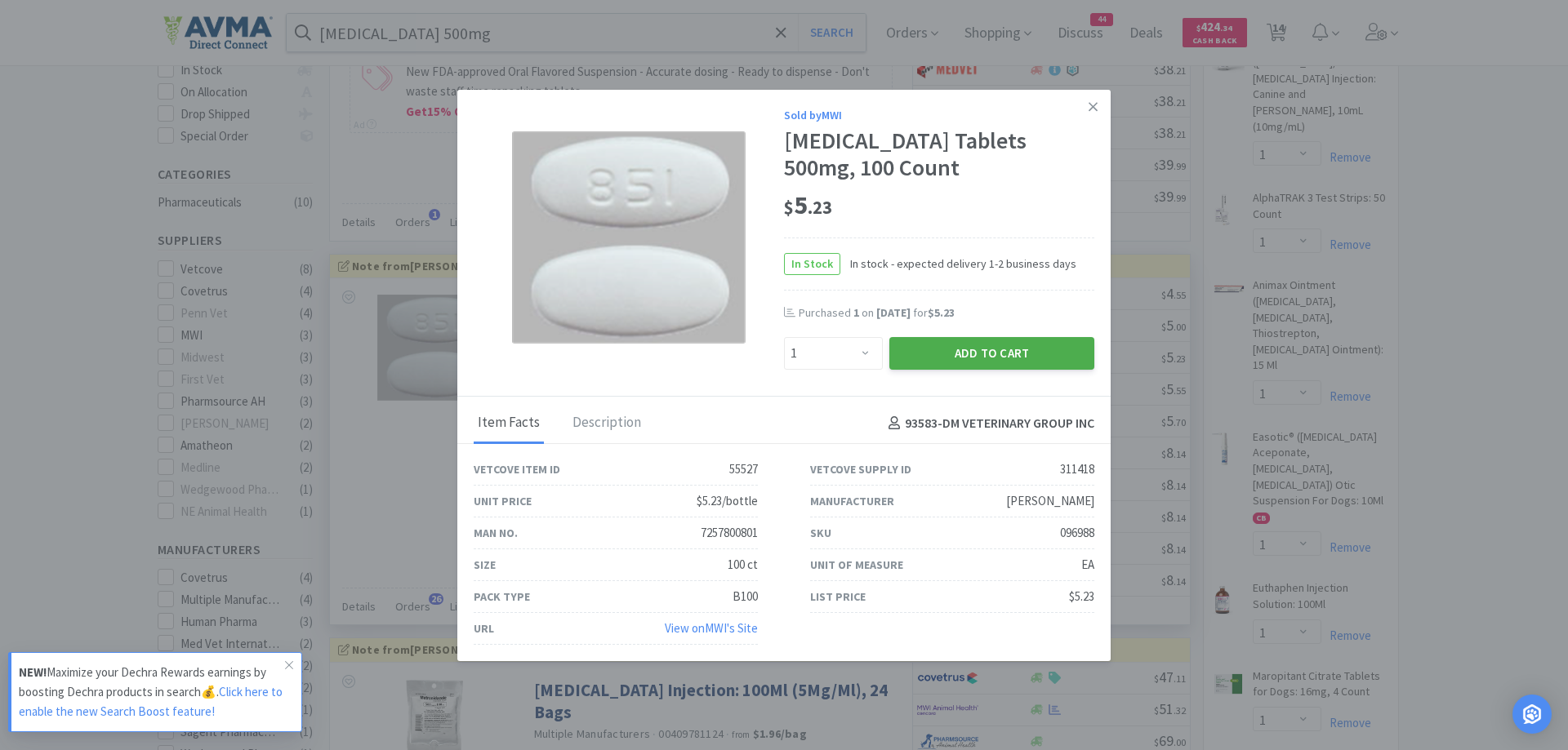
click at [951, 358] on button "Add to Cart" at bounding box center [992, 353] width 205 height 32
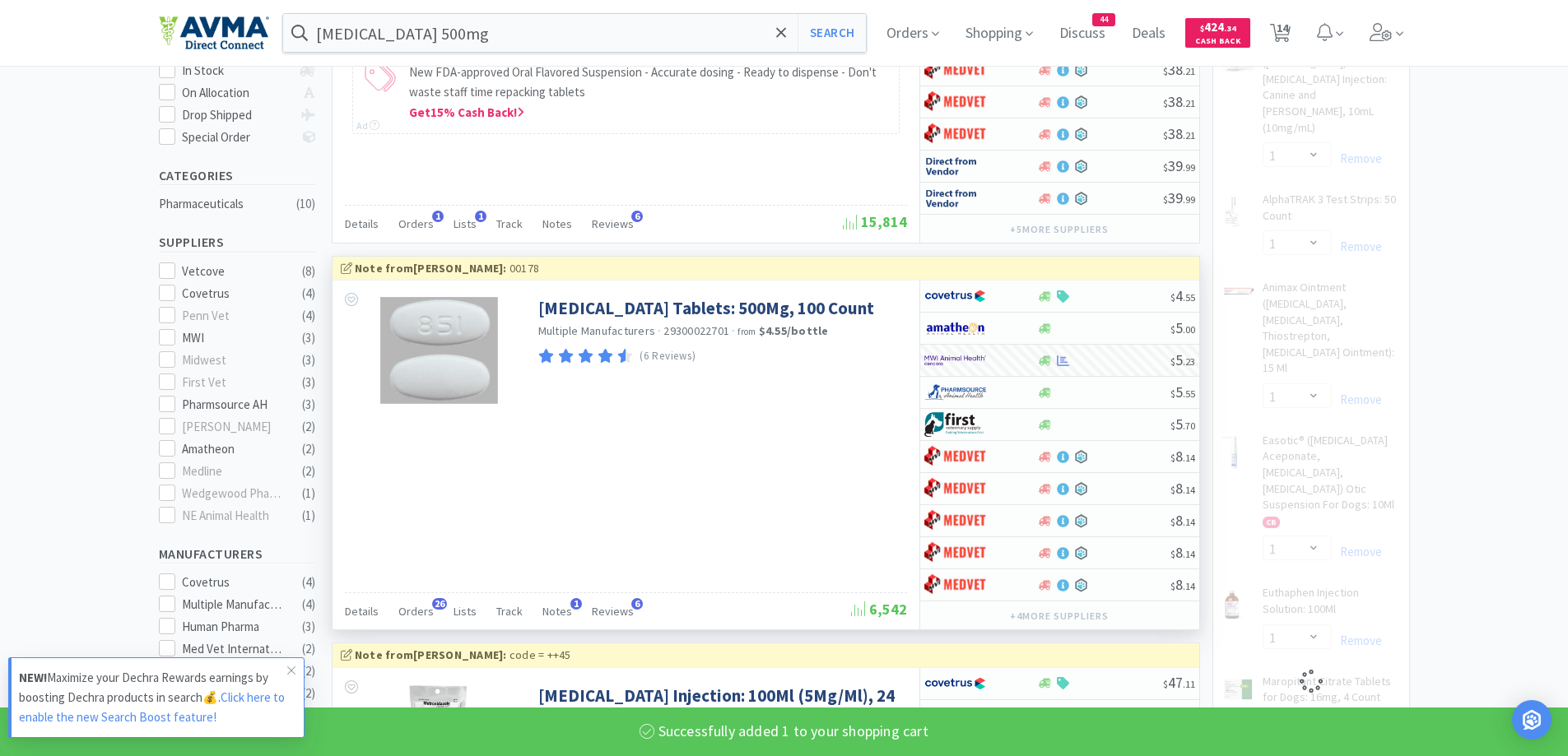
select select "1"
select select "50"
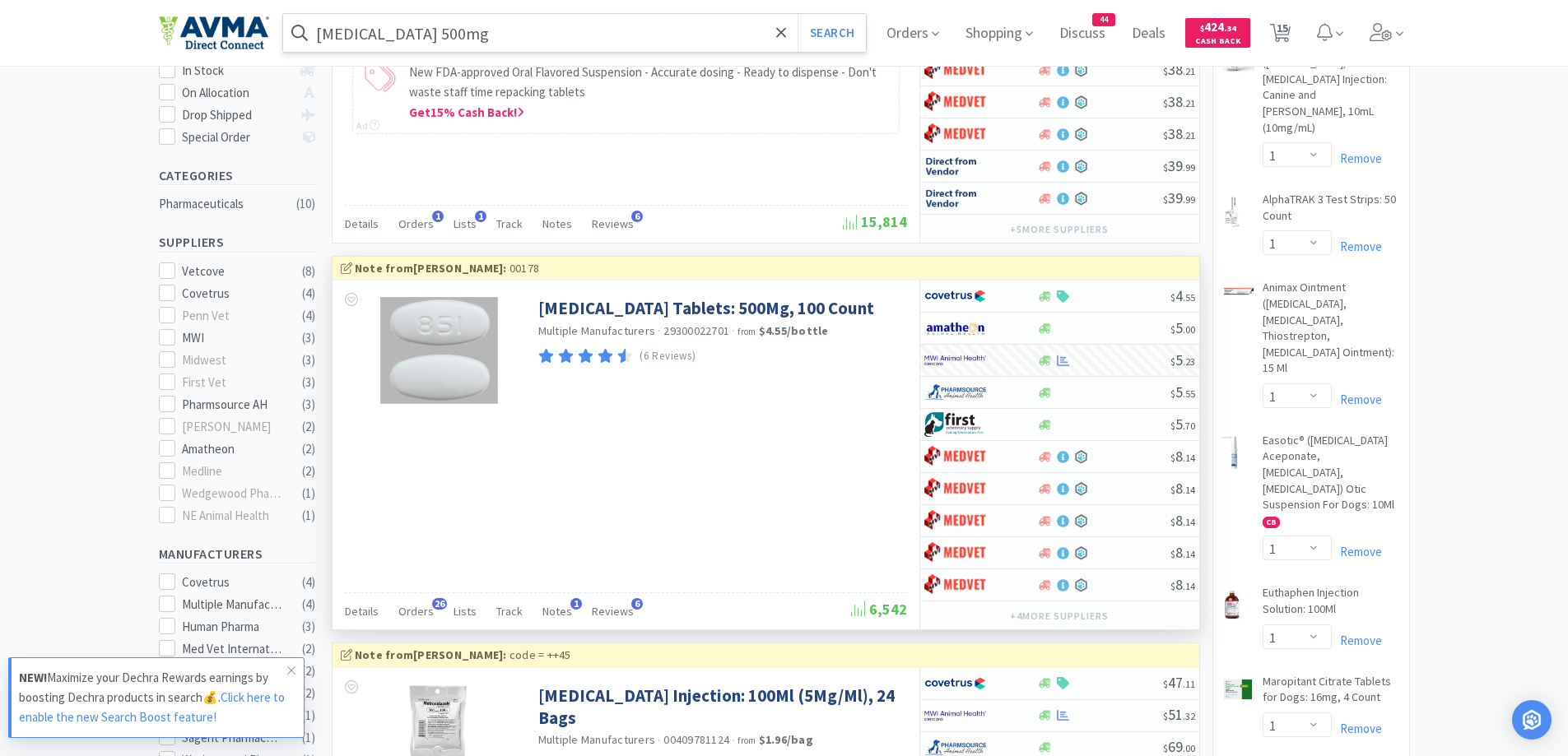
click at [550, 30] on input "[MEDICAL_DATA] 500mg" at bounding box center [574, 33] width 583 height 38
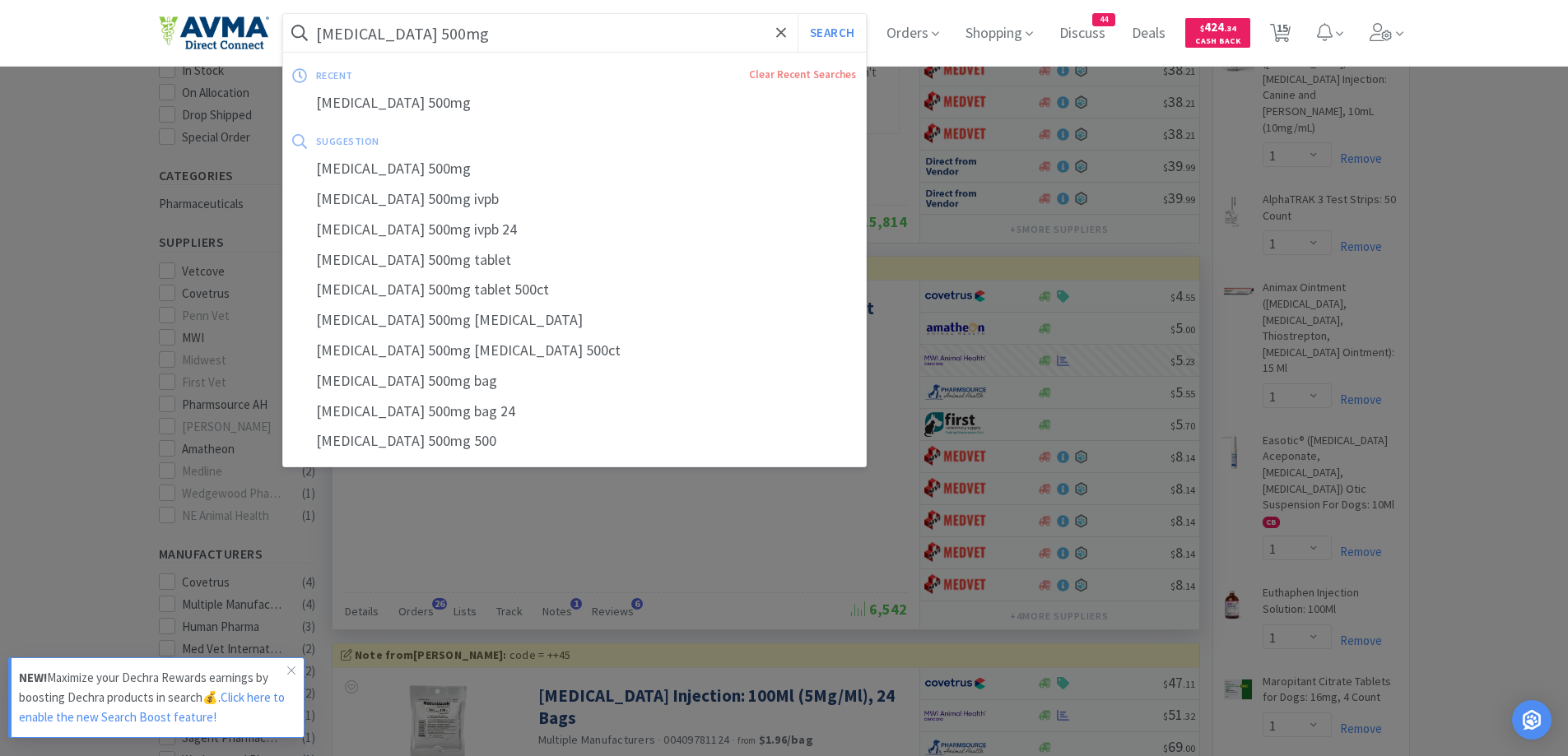
paste input "10 dram"
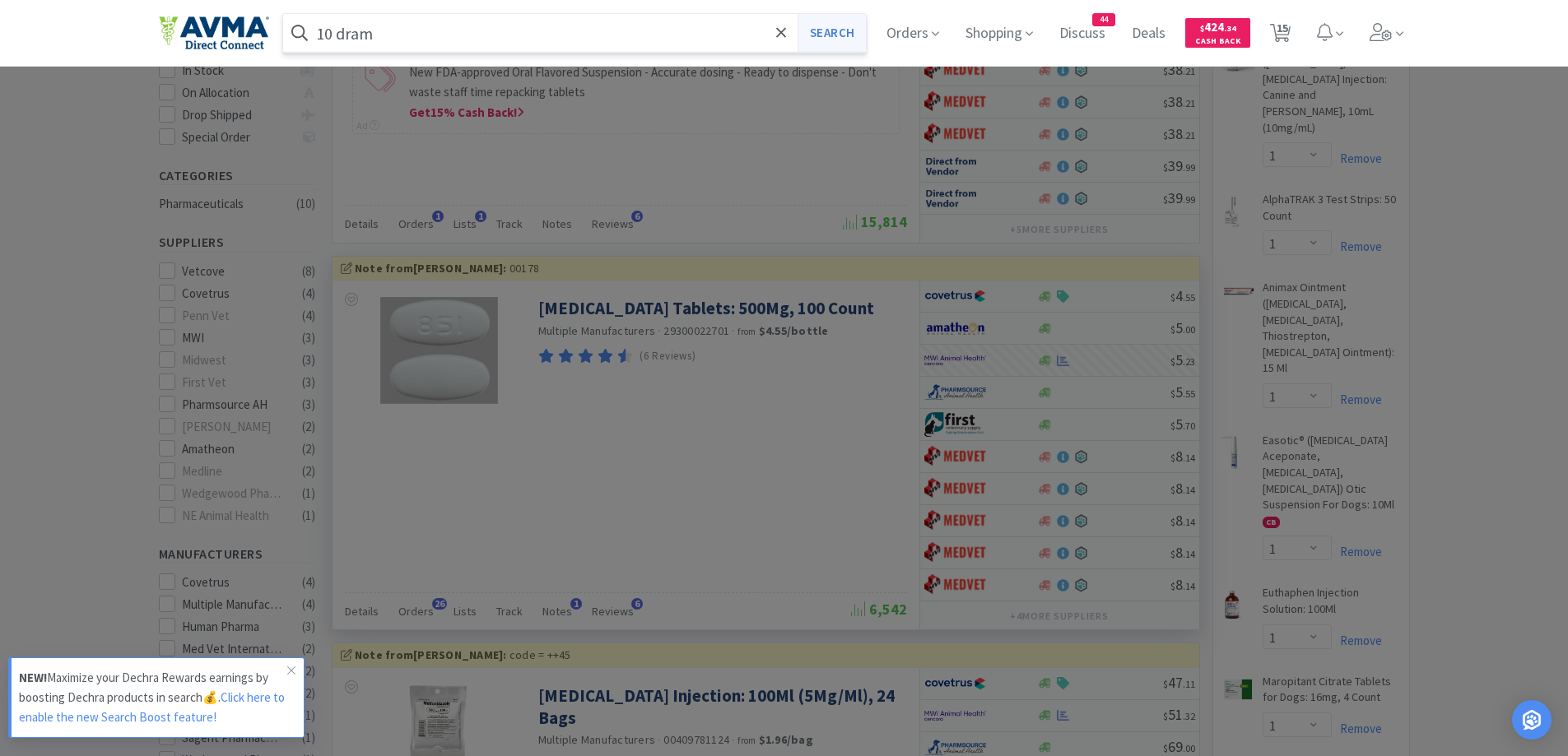
type input "10 dram"
click at [842, 39] on button "Search" at bounding box center [831, 33] width 68 height 38
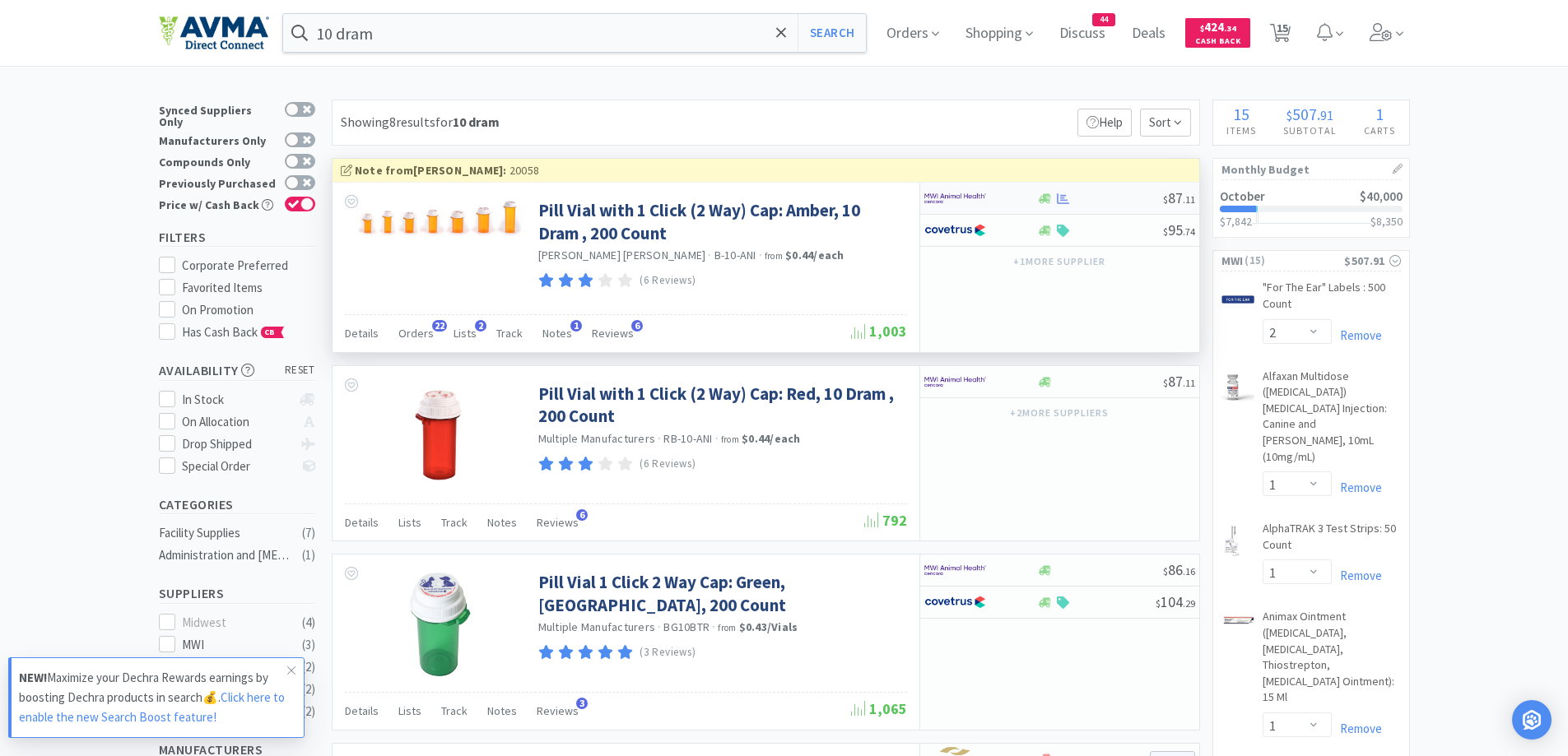
click at [1026, 199] on div at bounding box center [981, 198] width 113 height 28
select select "1"
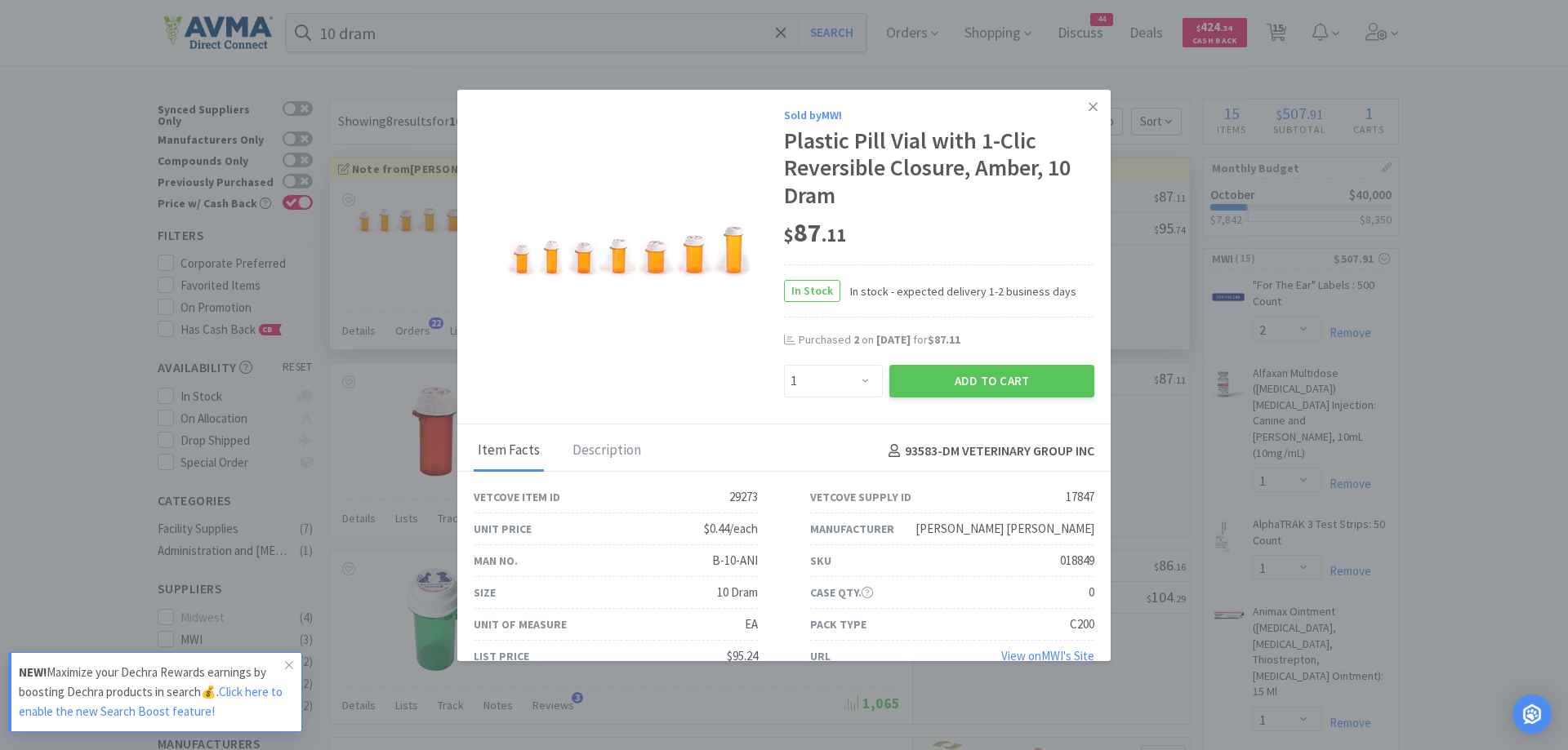
drag, startPoint x: 981, startPoint y: 375, endPoint x: 982, endPoint y: 357, distance: 18.0
click at [981, 375] on button "Add to Cart" at bounding box center [992, 381] width 205 height 32
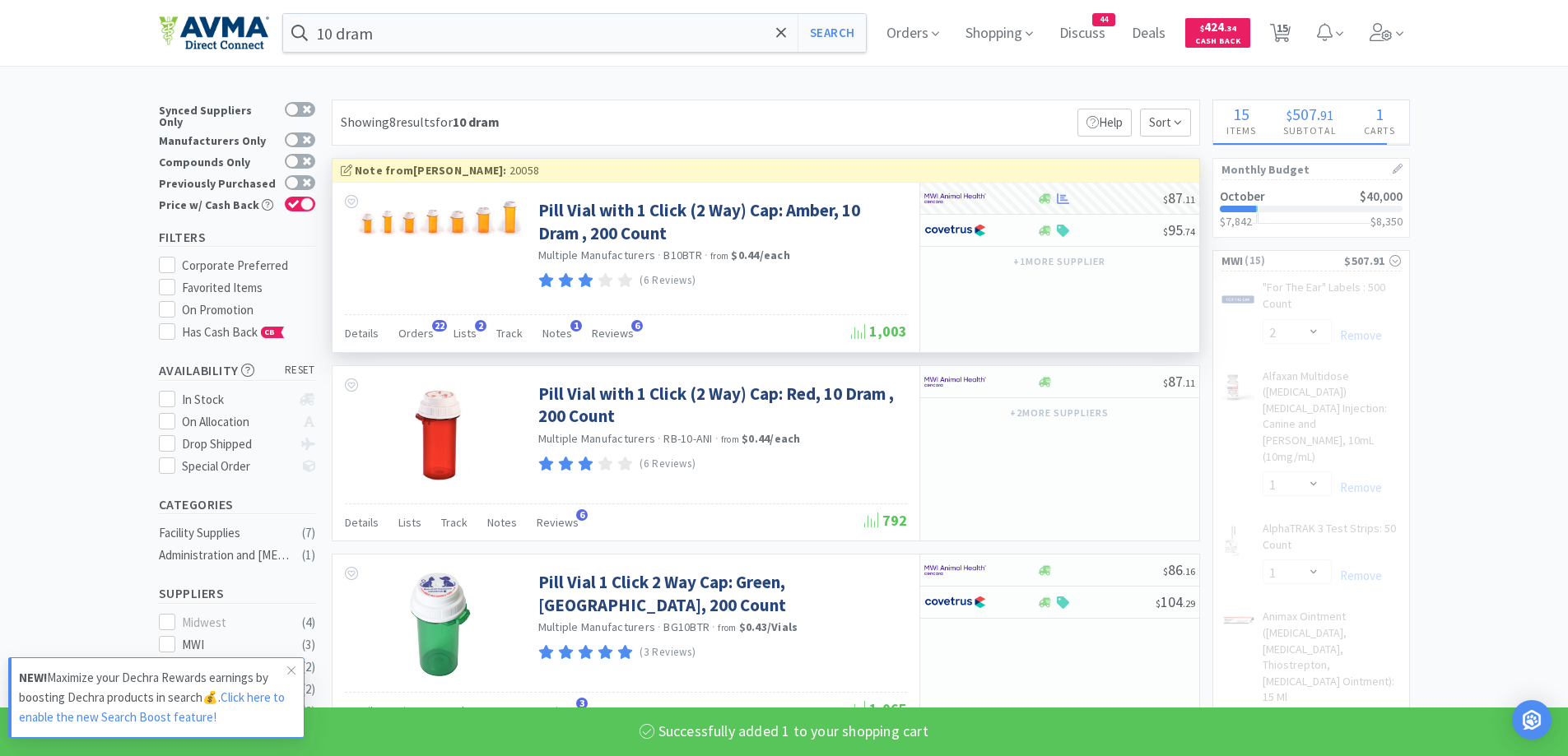
select select "1"
select select "50"
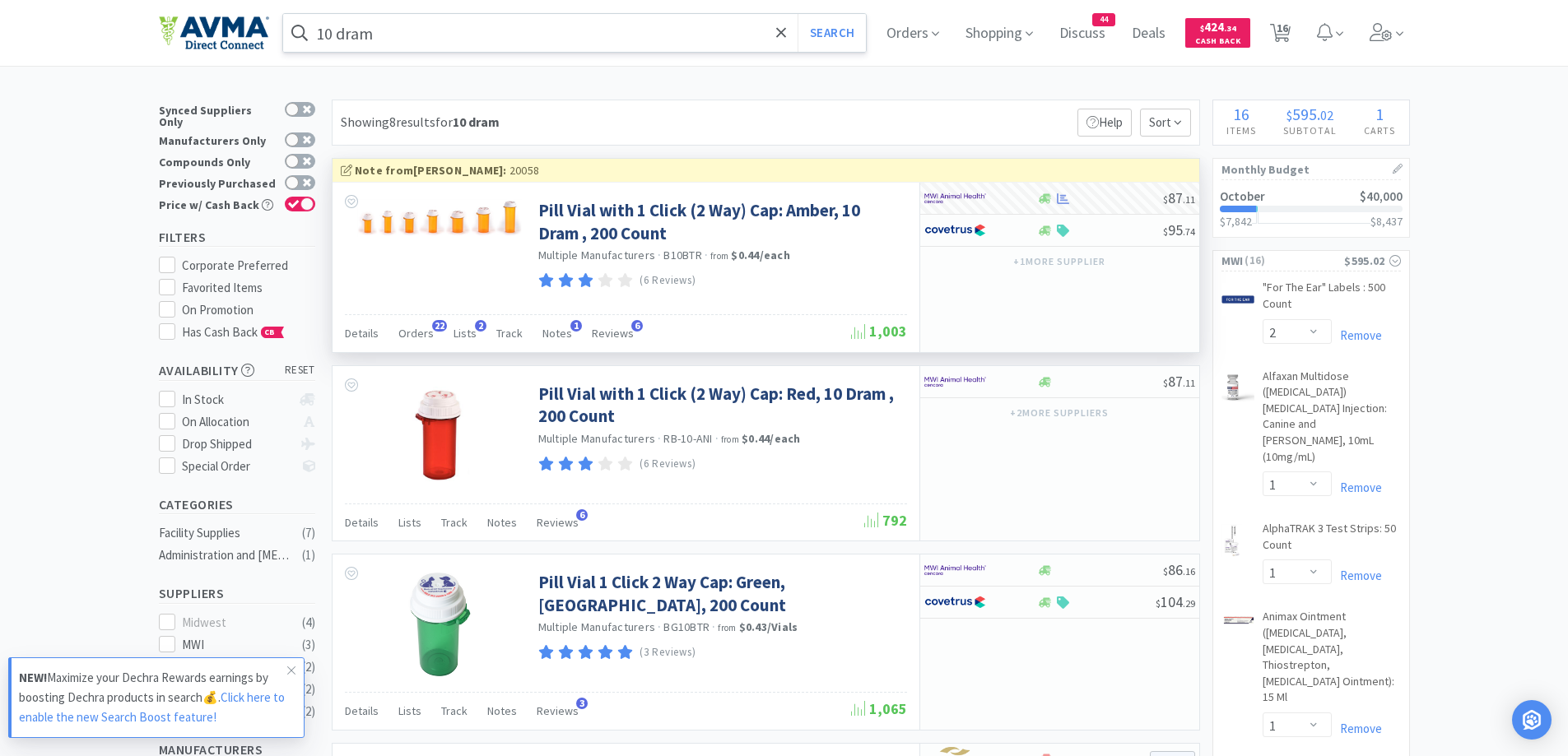
click at [469, 43] on input "10 dram" at bounding box center [574, 33] width 583 height 38
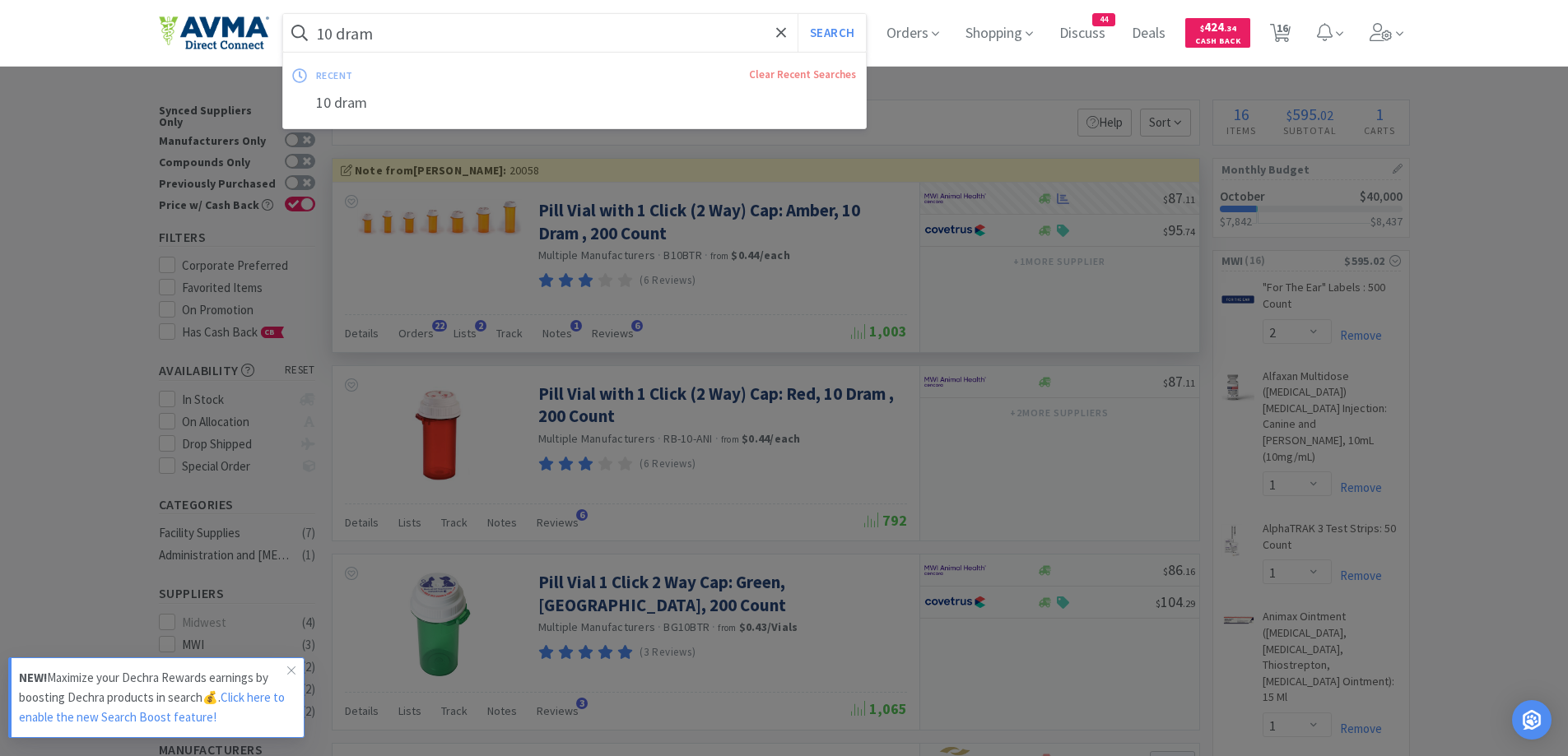
paste input "6"
type input "16 dram"
click at [847, 31] on button "Search" at bounding box center [831, 33] width 68 height 38
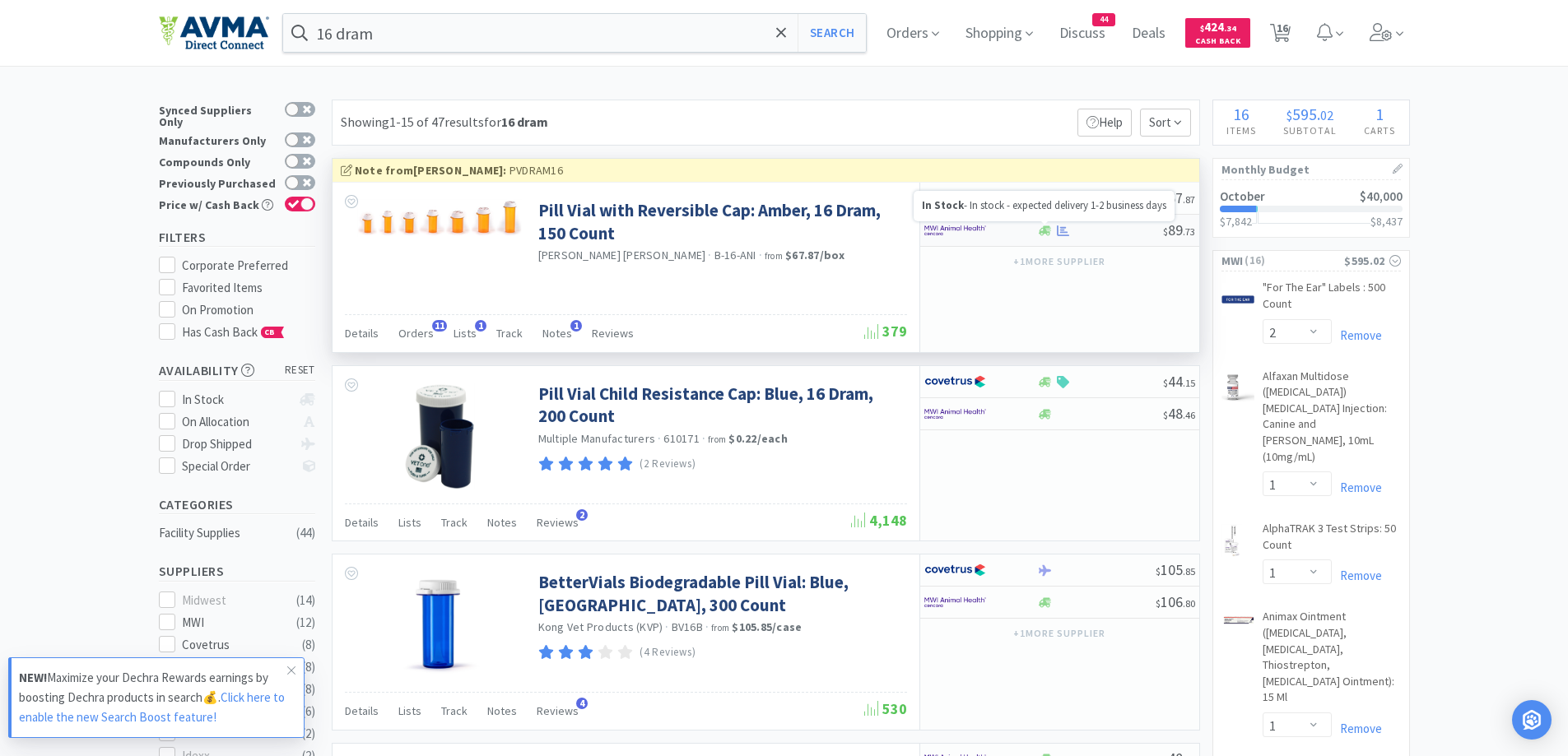
click at [1049, 228] on icon at bounding box center [1045, 231] width 12 height 12
select select "1"
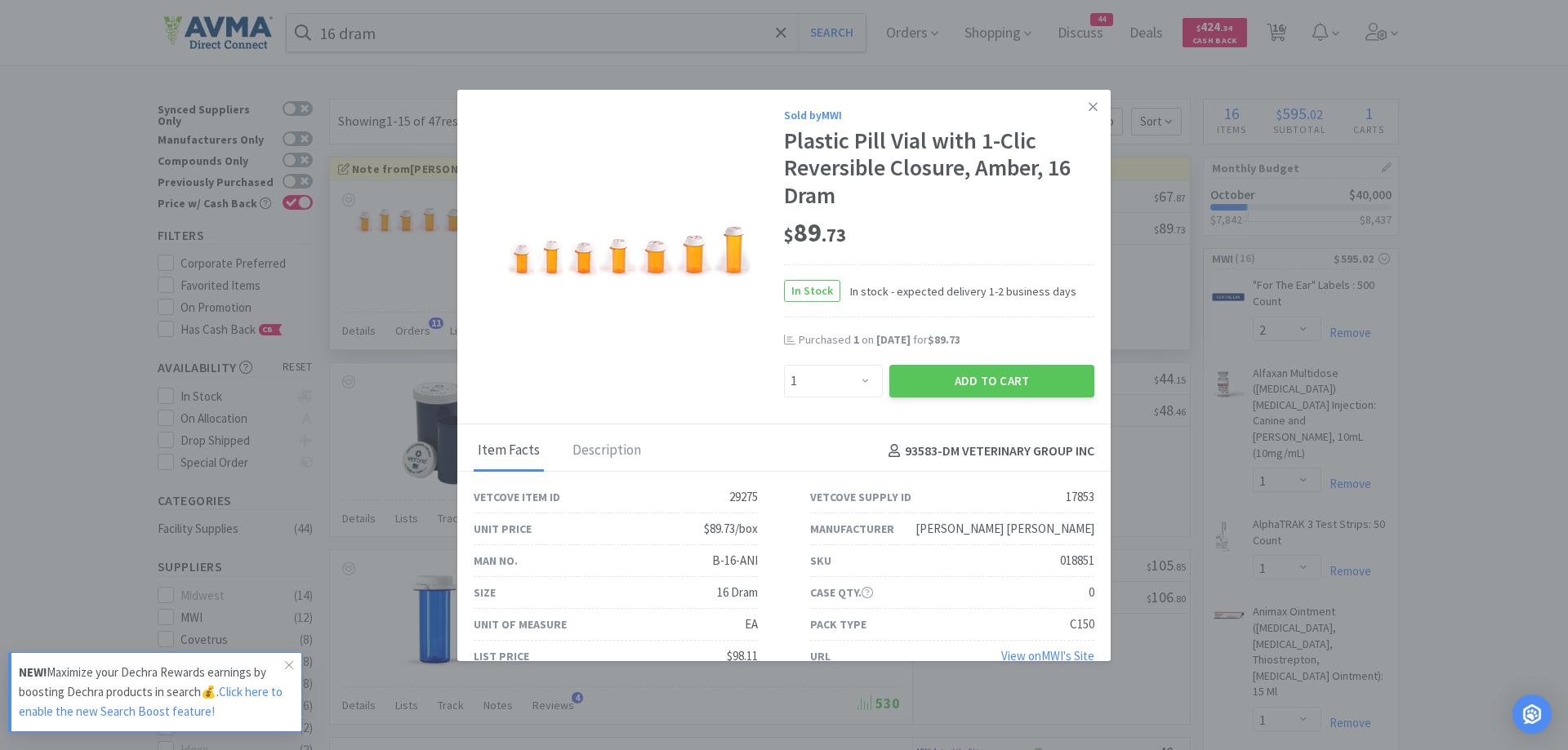
click at [932, 236] on div "$ 89 . 73" at bounding box center [939, 233] width 311 height 34
click at [975, 384] on button "Add to Cart" at bounding box center [992, 381] width 205 height 32
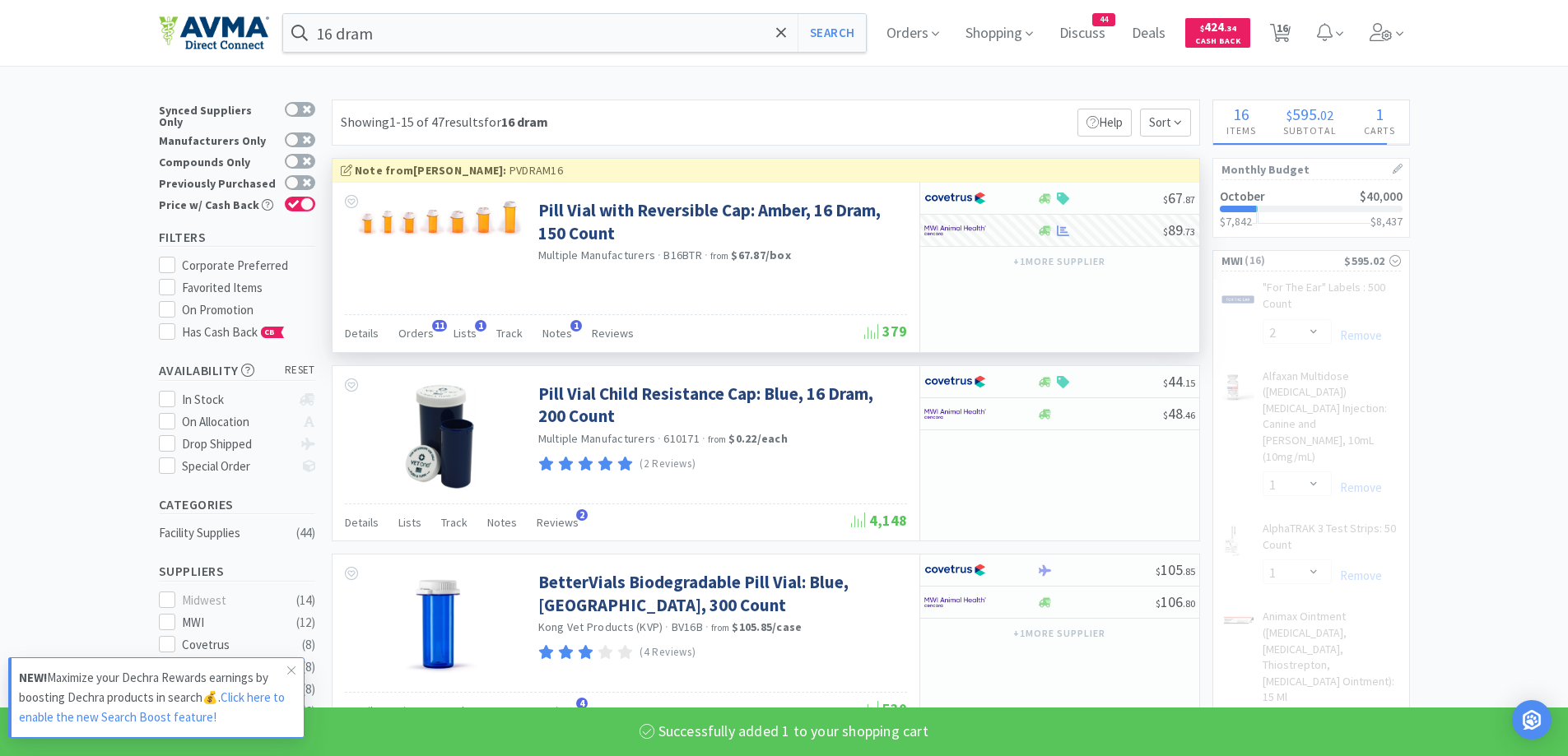
select select "1"
select select "50"
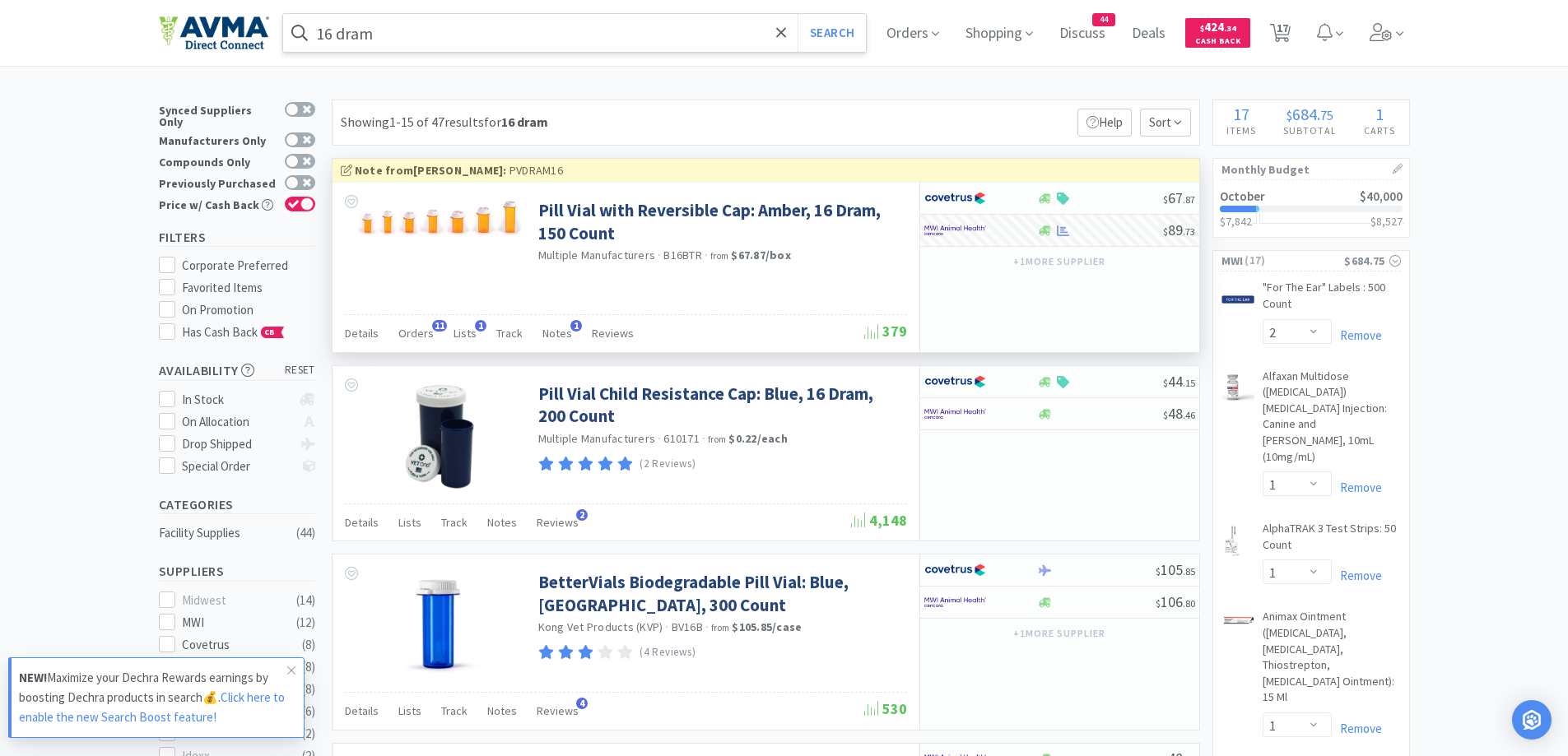
click at [462, 15] on input "16 dram" at bounding box center [574, 33] width 583 height 38
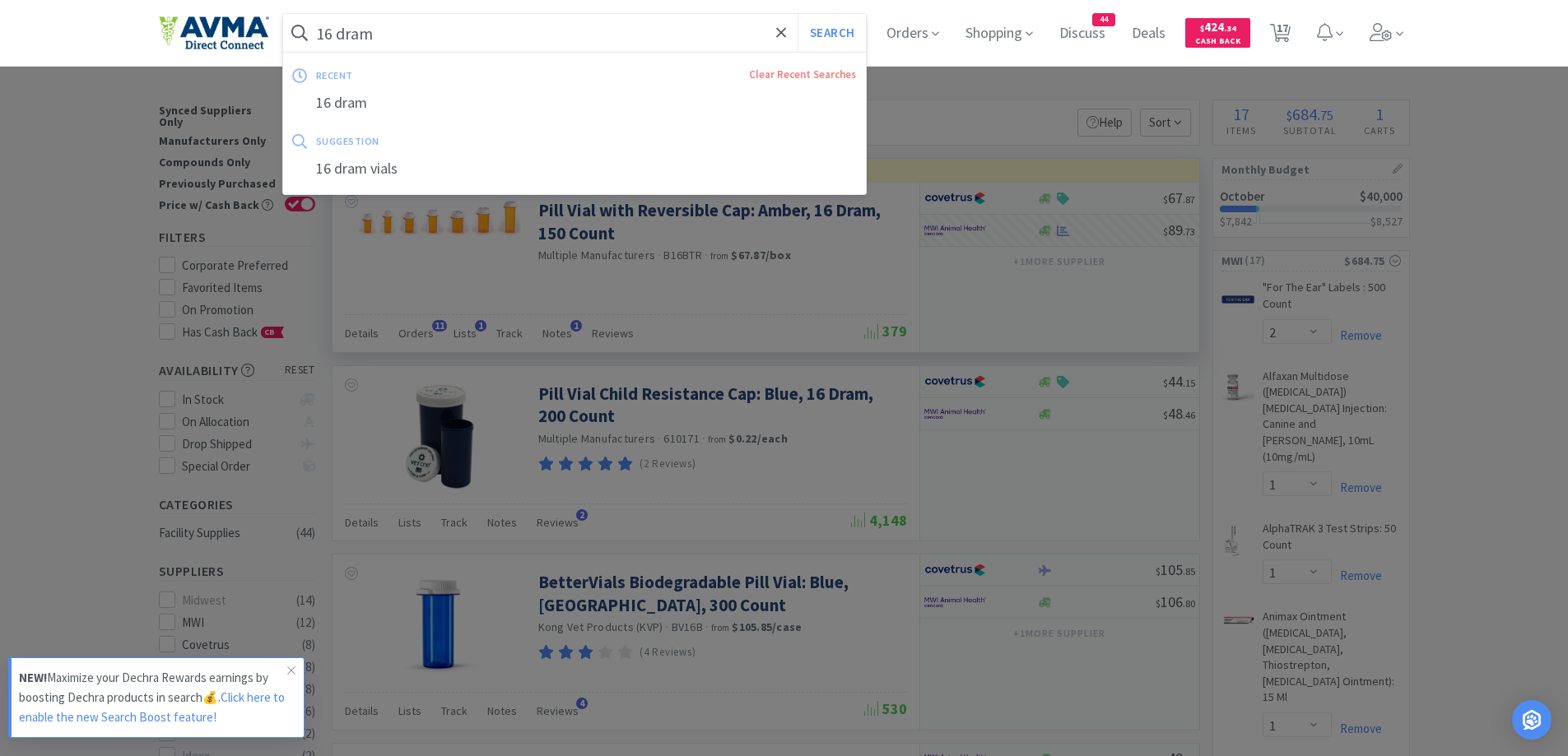
paste input "60 dram"
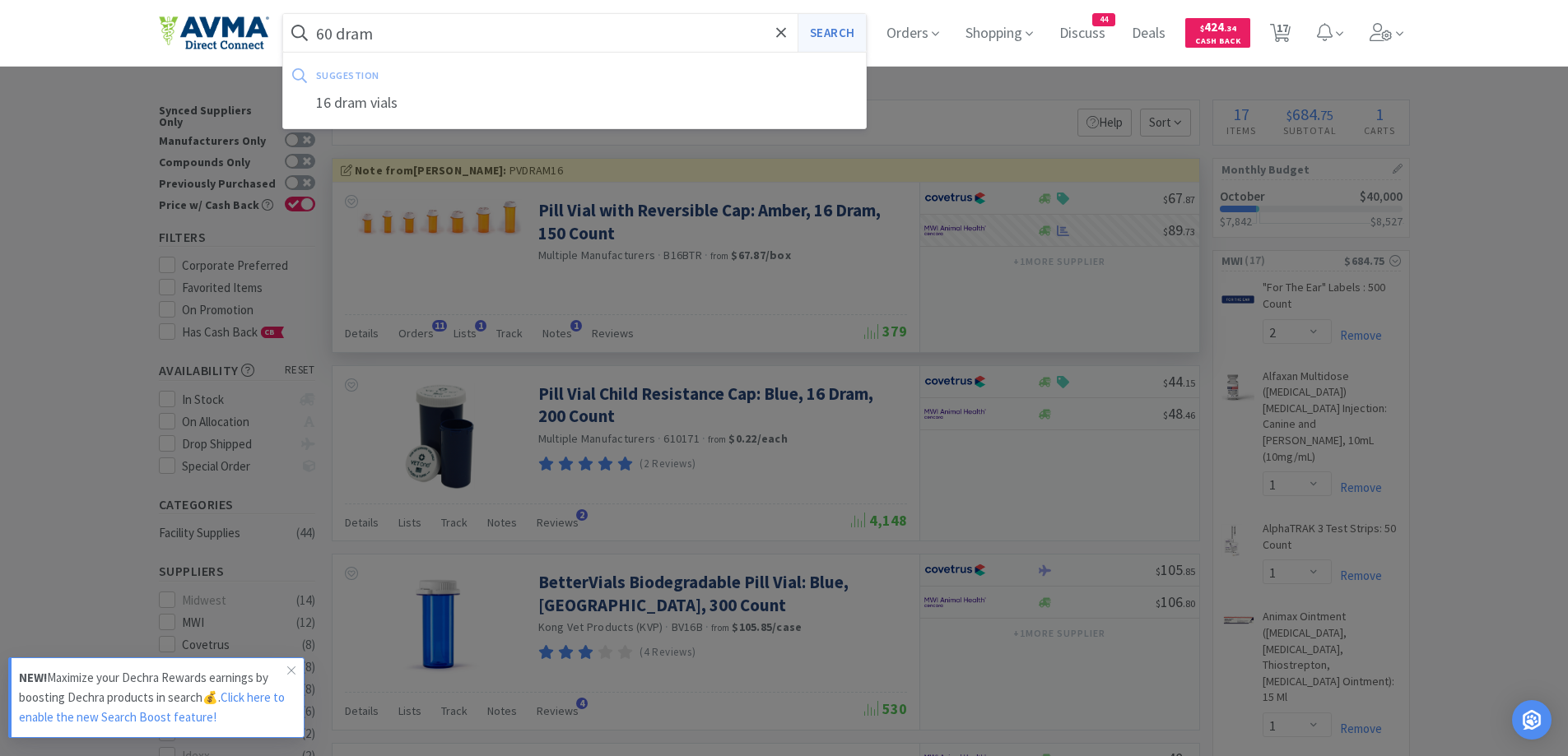
type input "60 dram"
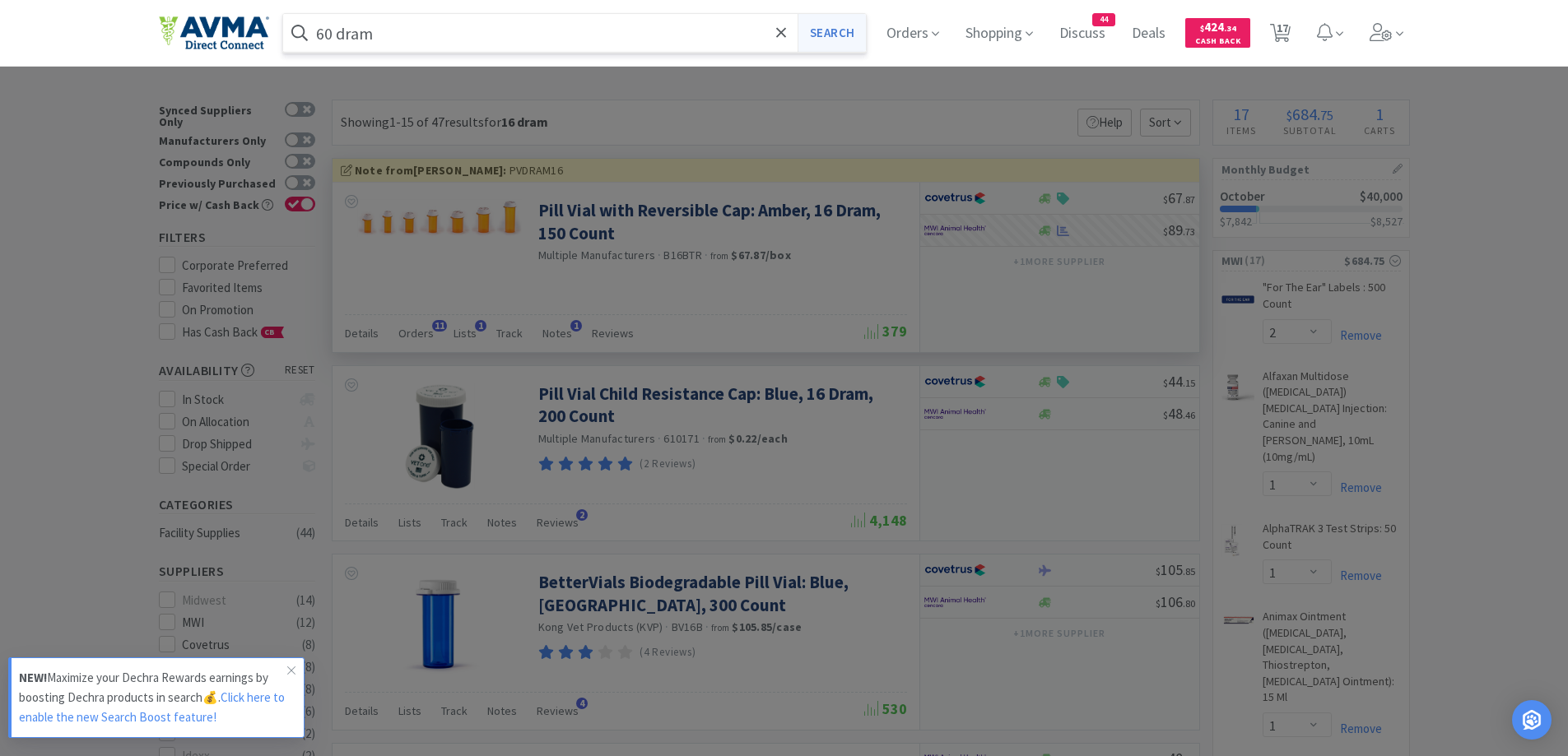
click at [829, 38] on button "Search" at bounding box center [831, 33] width 68 height 38
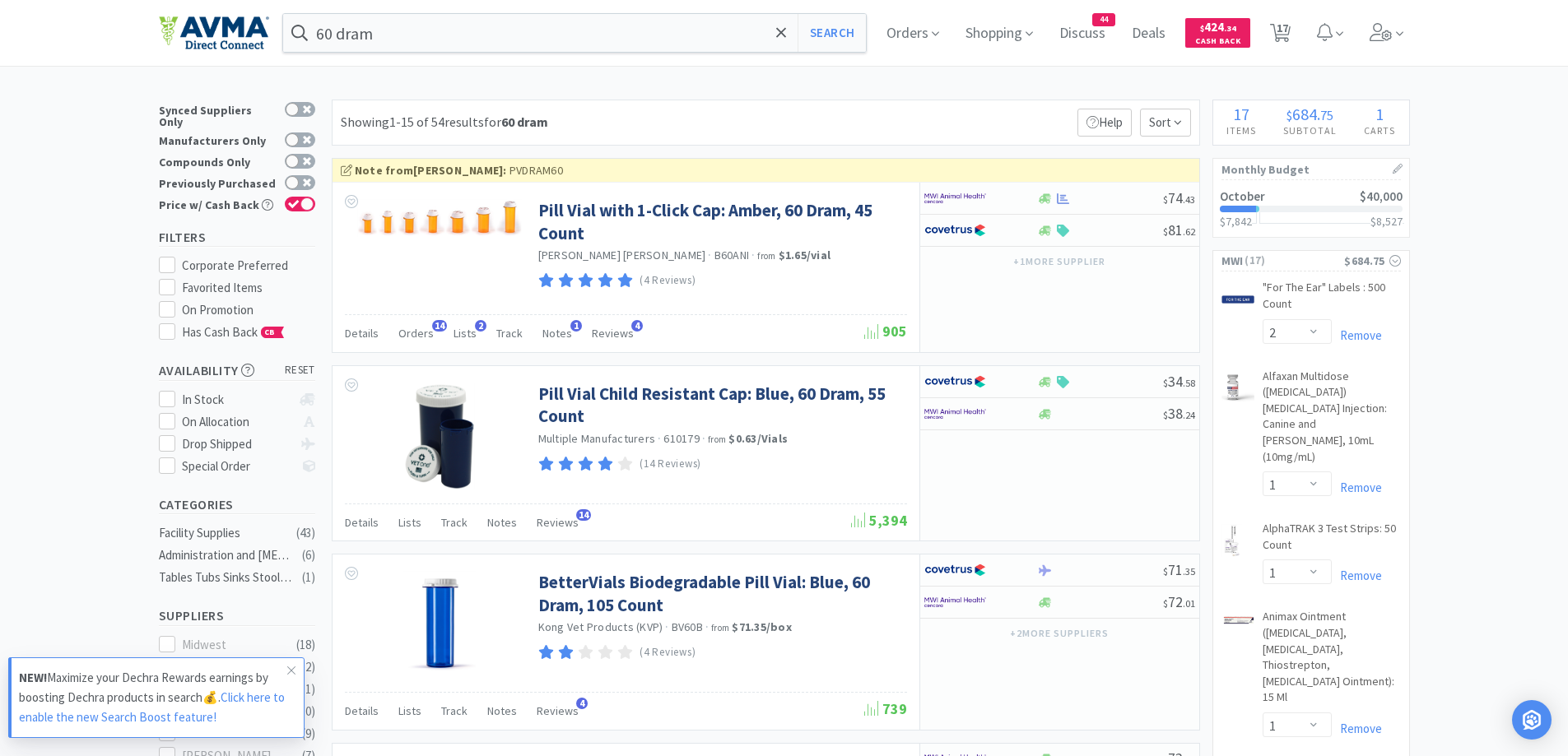
click at [946, 124] on div "Showing 1-15 of 54 results for 60 dram Filters Help Sort" at bounding box center [766, 123] width 868 height 46
click at [1036, 191] on div at bounding box center [981, 198] width 113 height 28
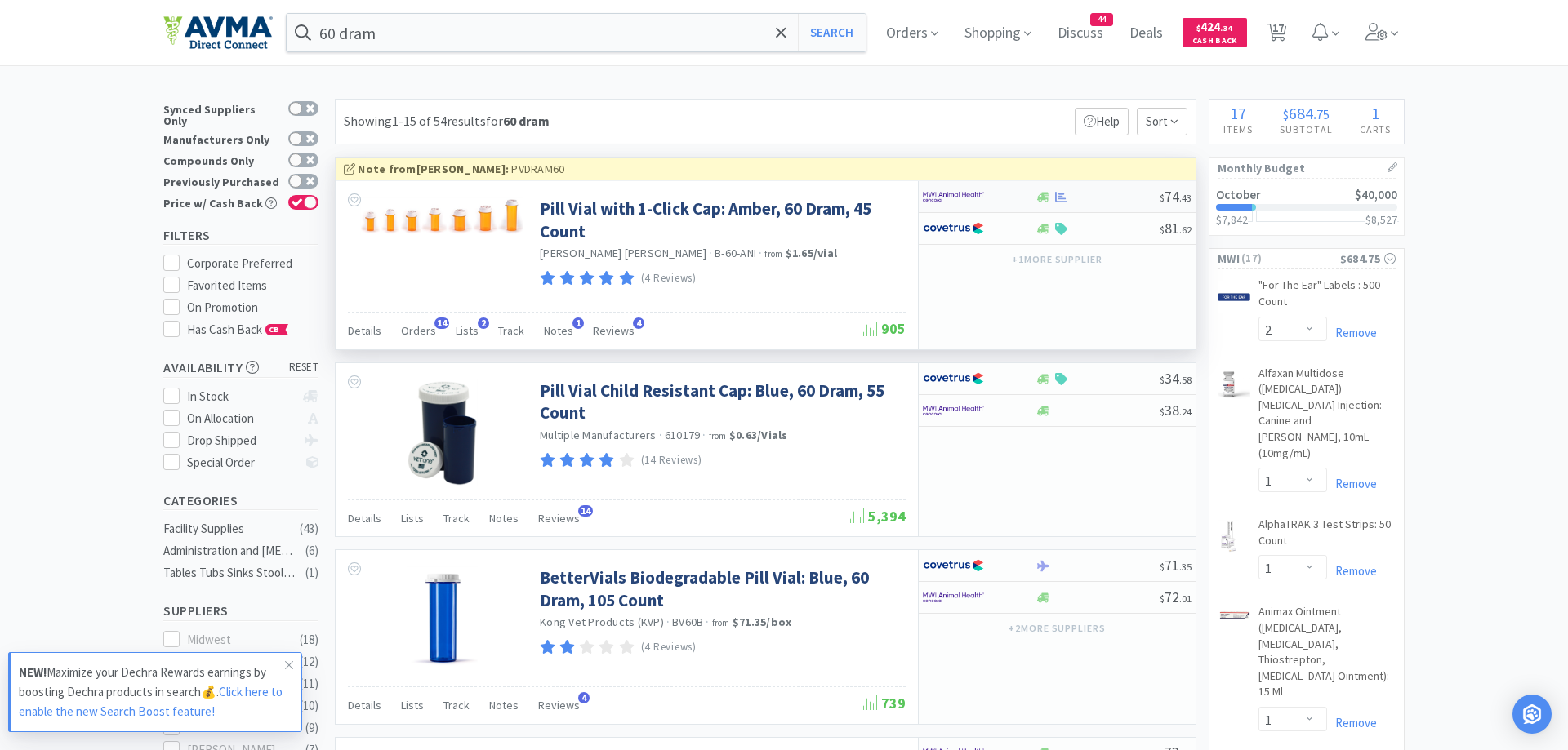
select select "1"
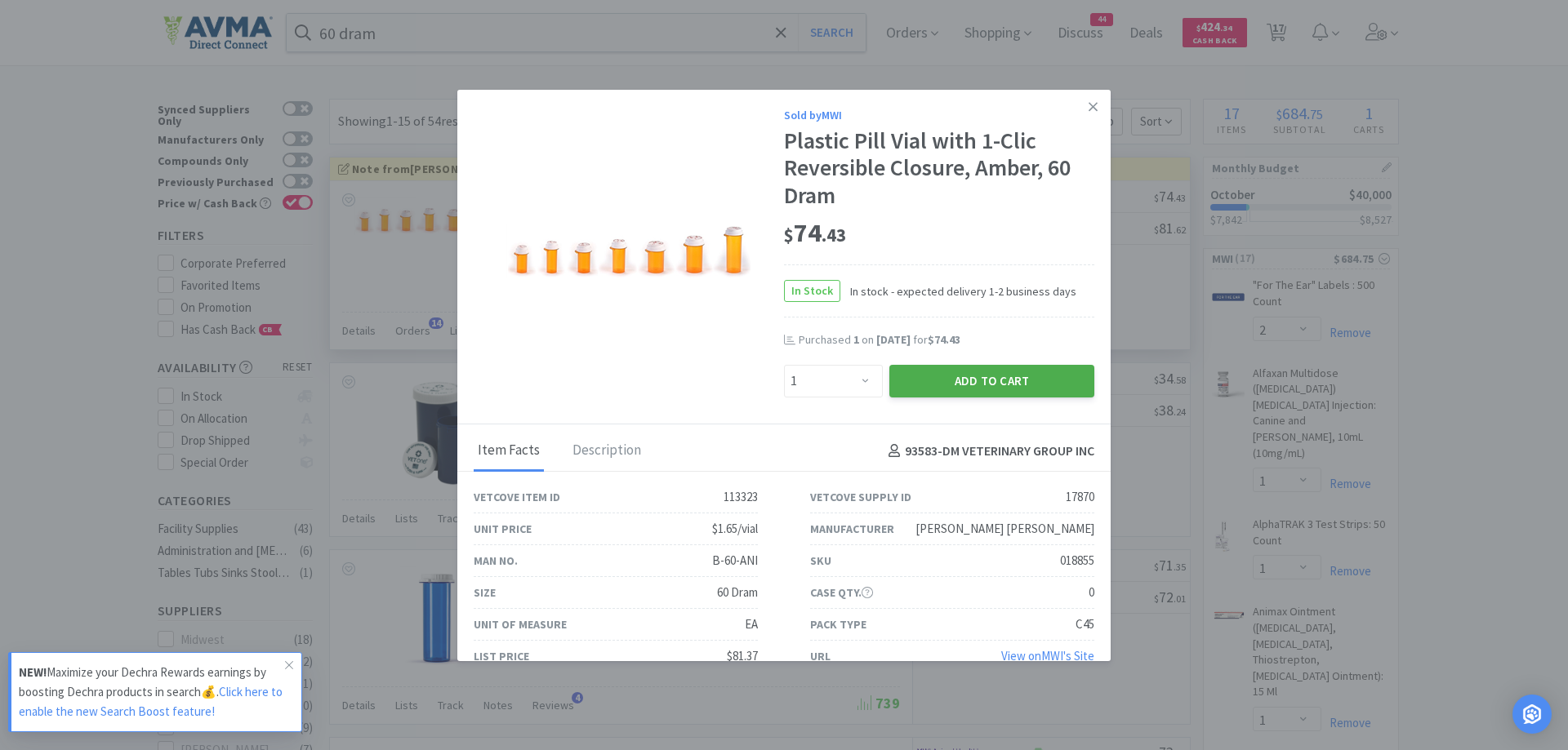
click at [1023, 388] on button "Add to Cart" at bounding box center [992, 381] width 205 height 32
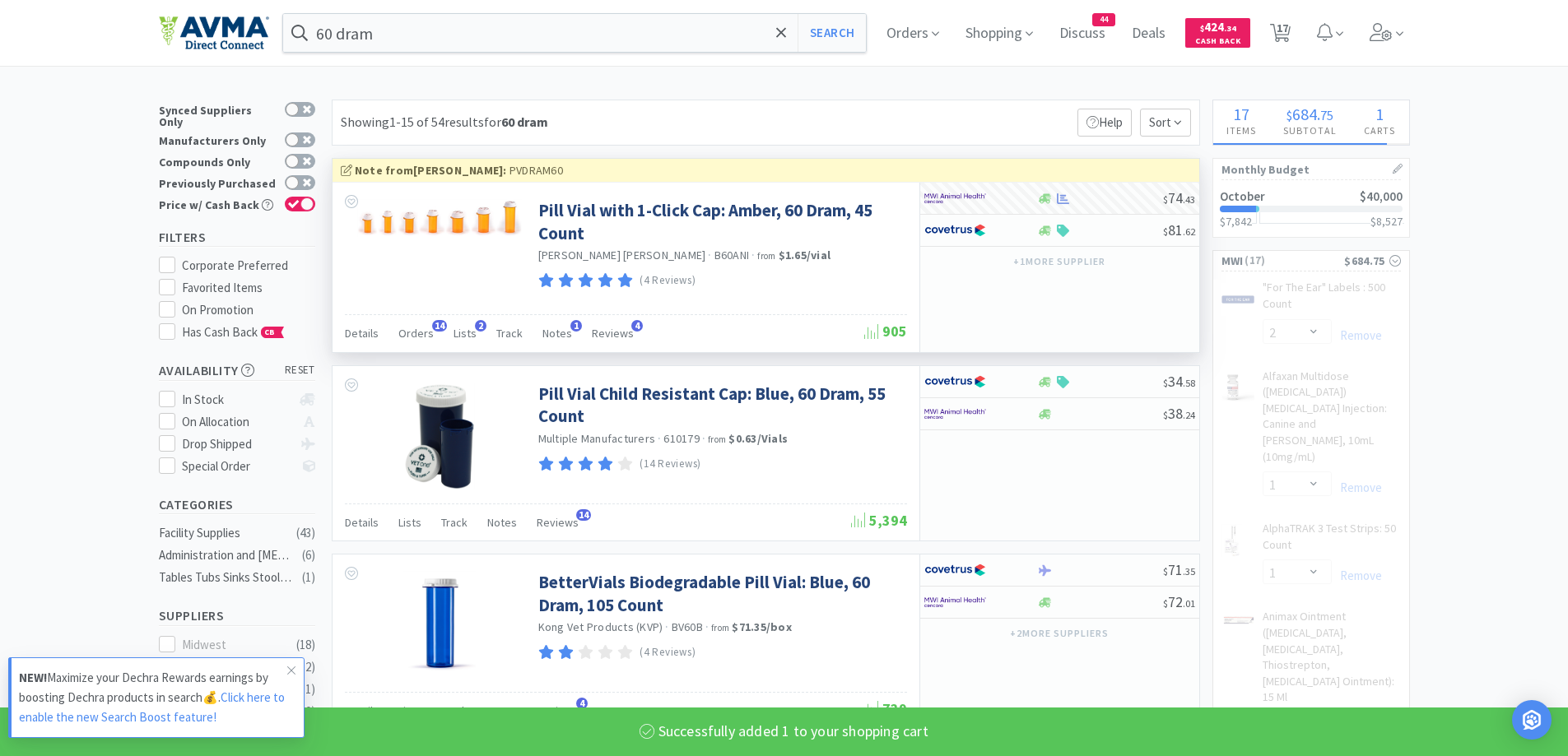
select select "1"
select select "50"
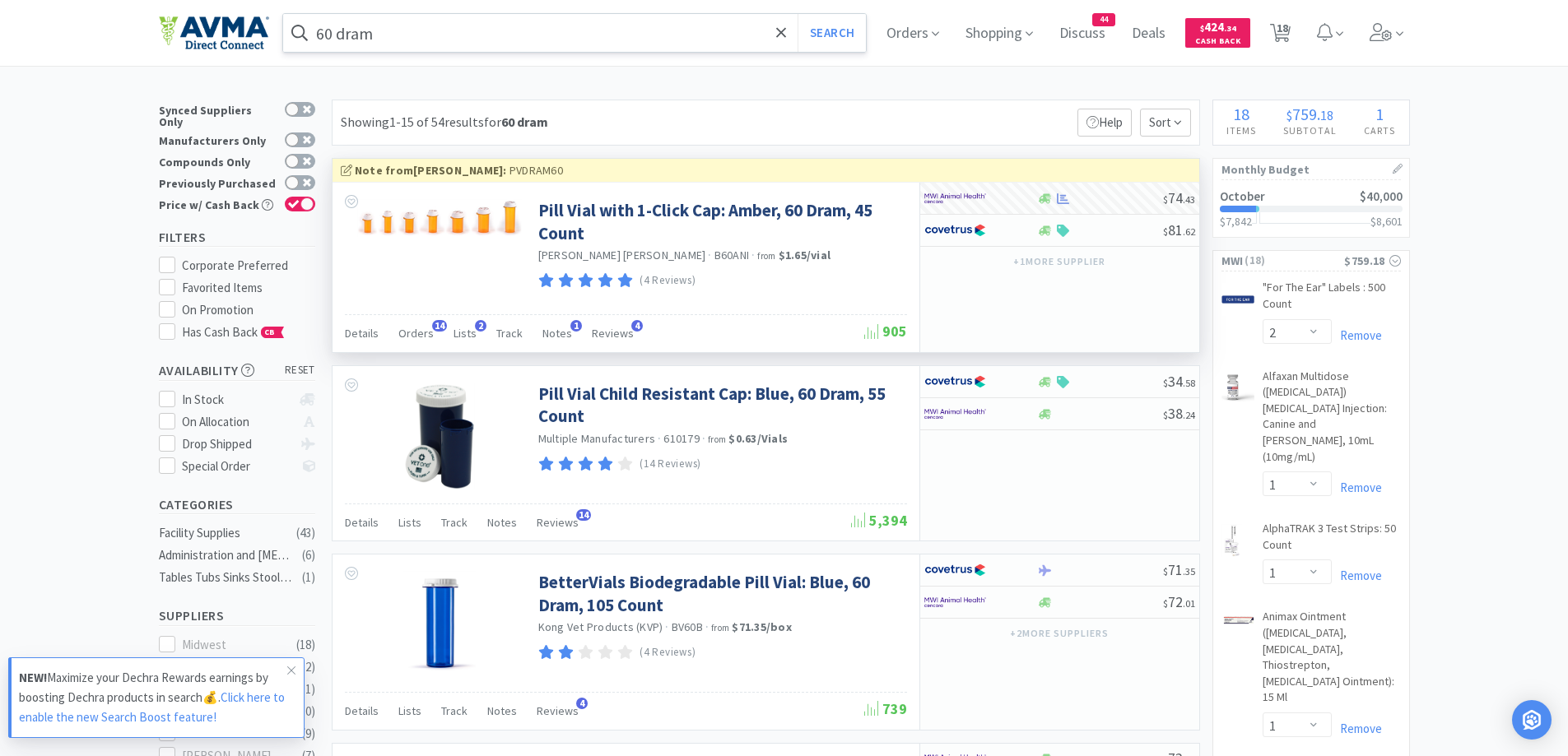
click at [476, 38] on input "60 dram" at bounding box center [574, 33] width 583 height 38
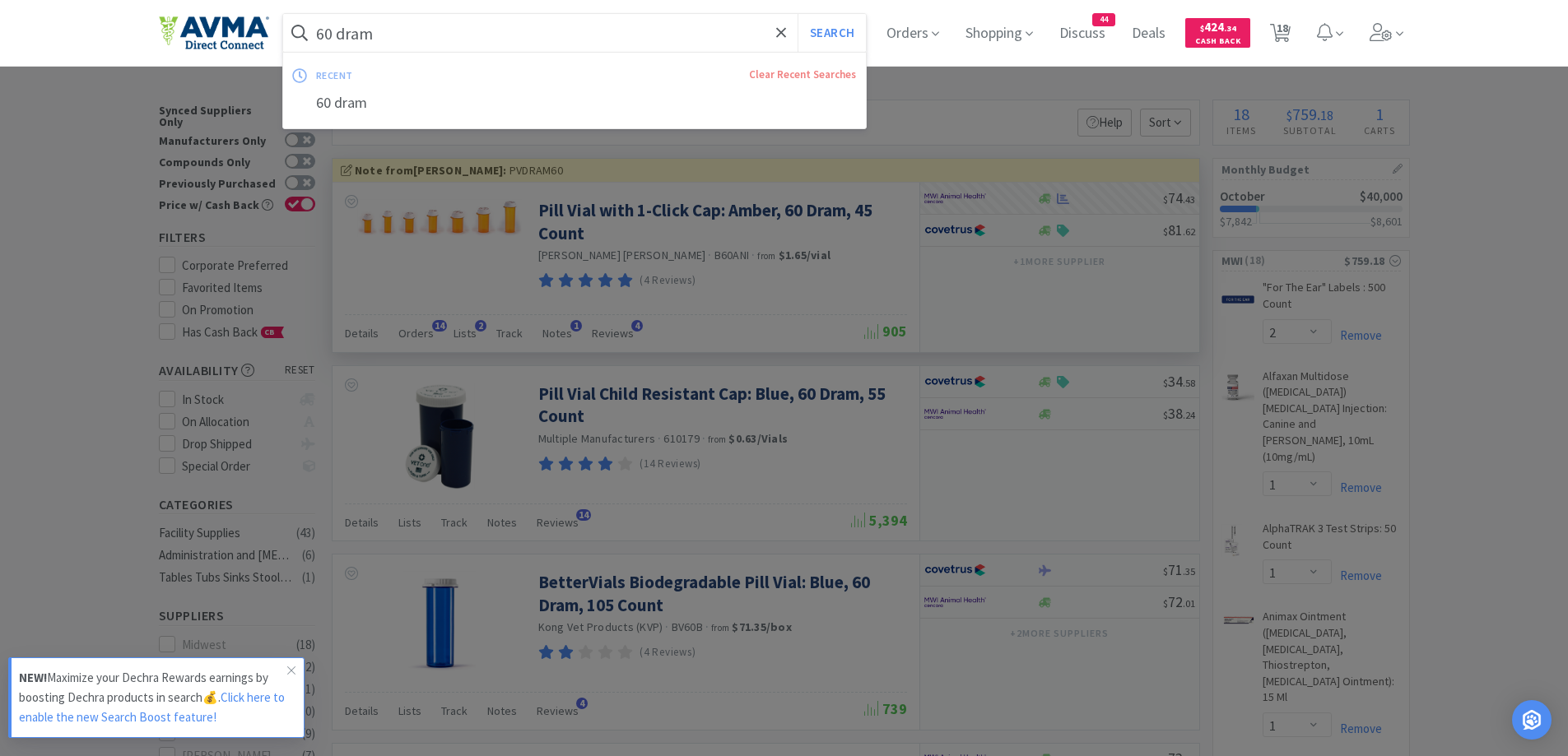
paste input "[MEDICAL_DATA]"
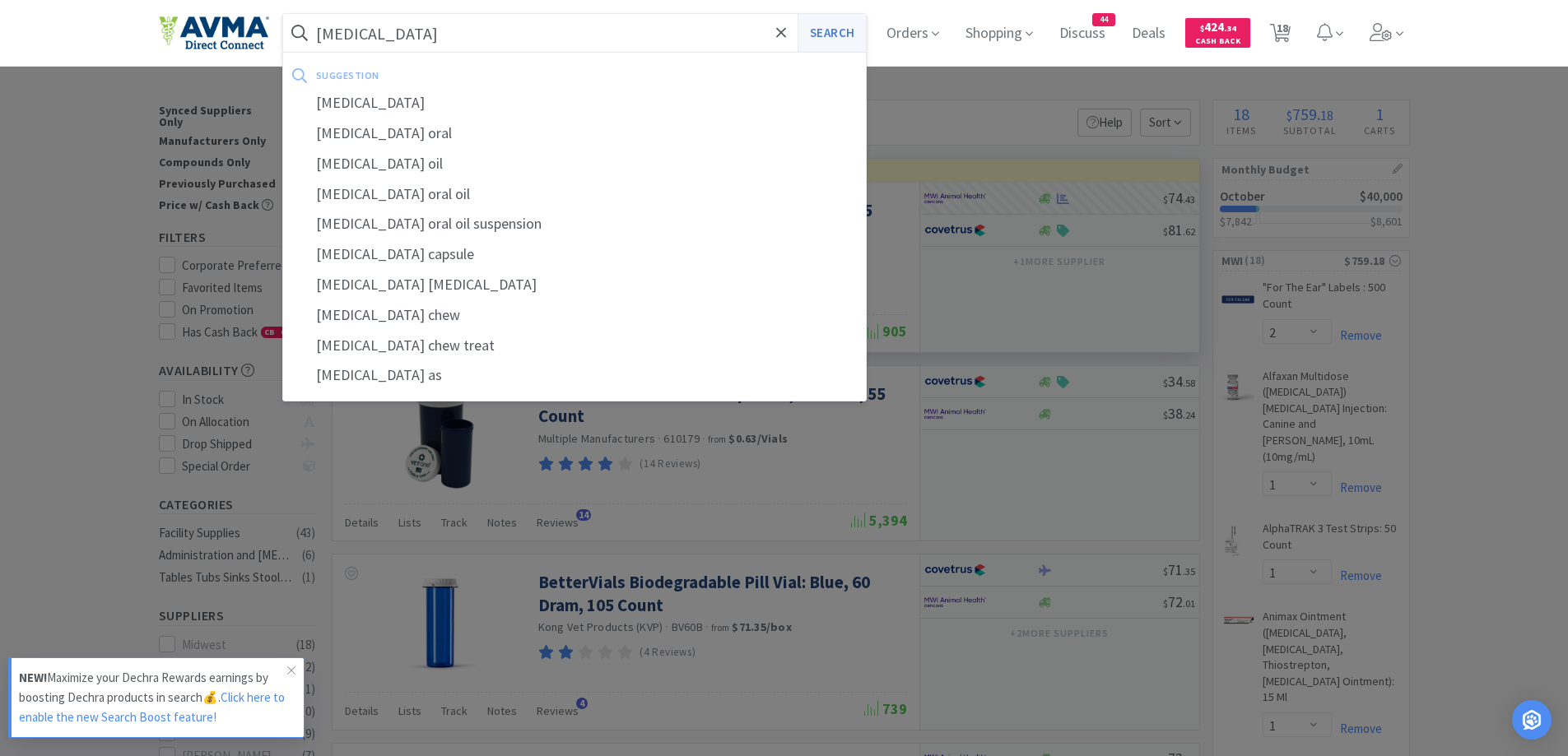
type input "[MEDICAL_DATA]"
click at [850, 27] on button "Search" at bounding box center [831, 33] width 68 height 38
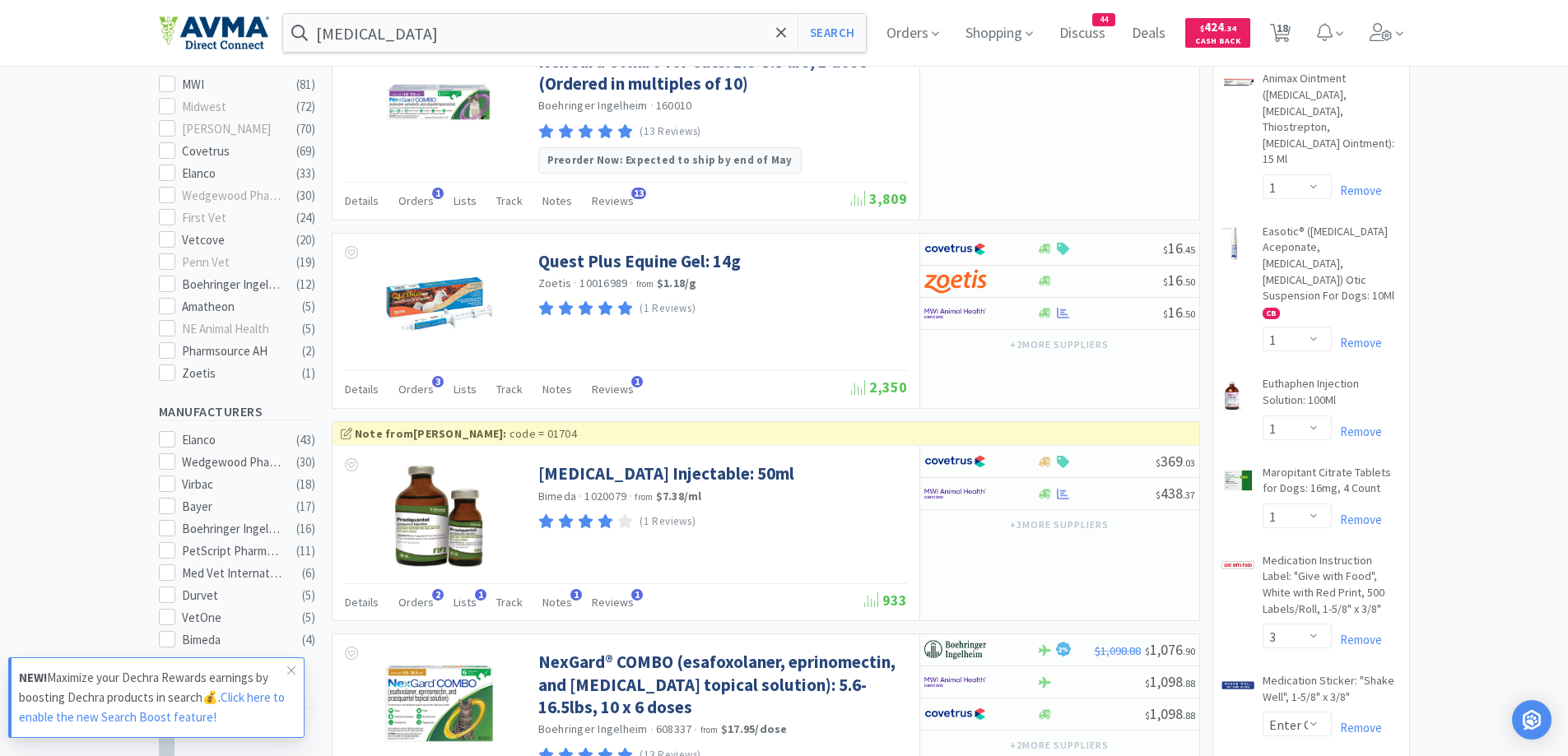
scroll to position [823, 0]
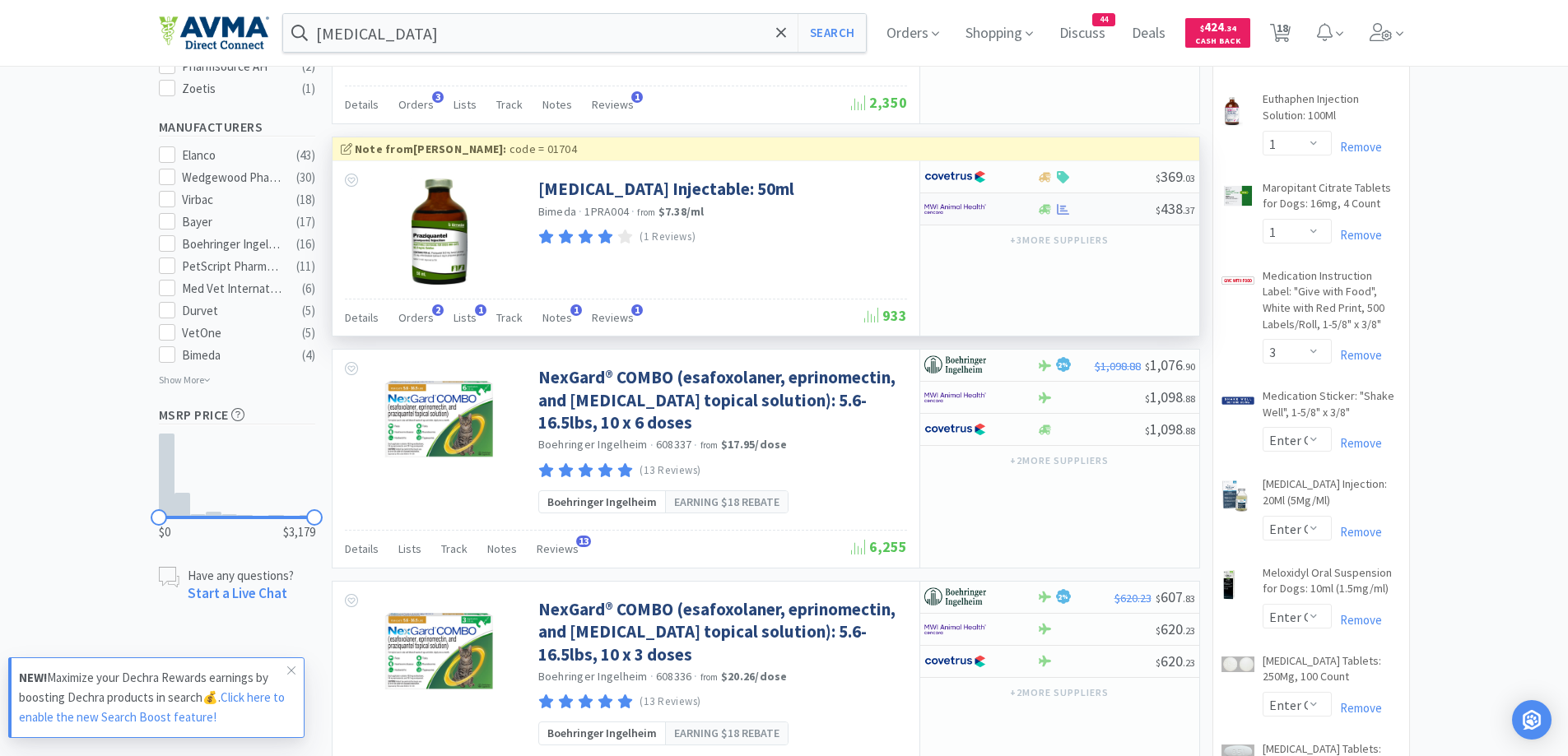
click at [1009, 214] on div at bounding box center [970, 209] width 91 height 28
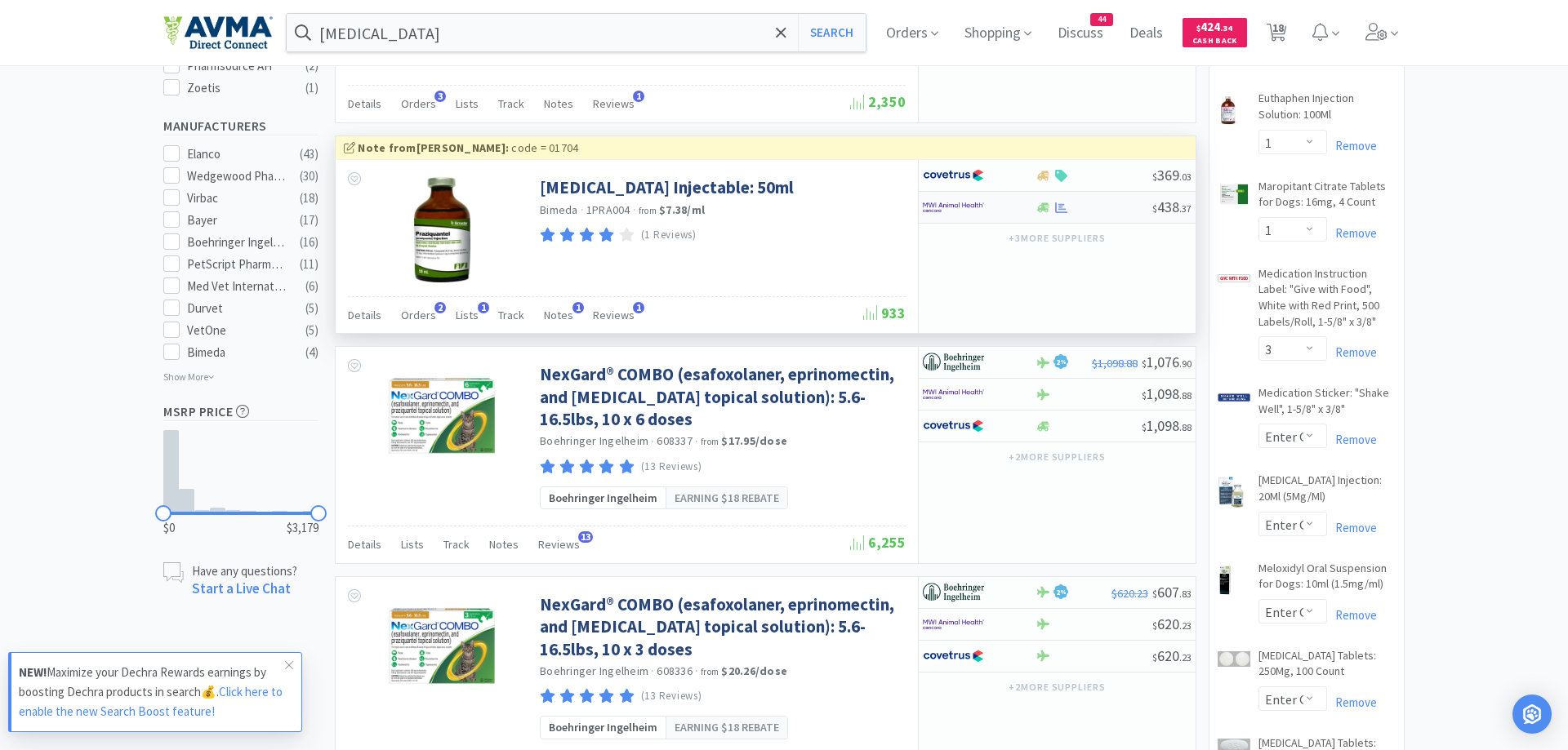
select select "1"
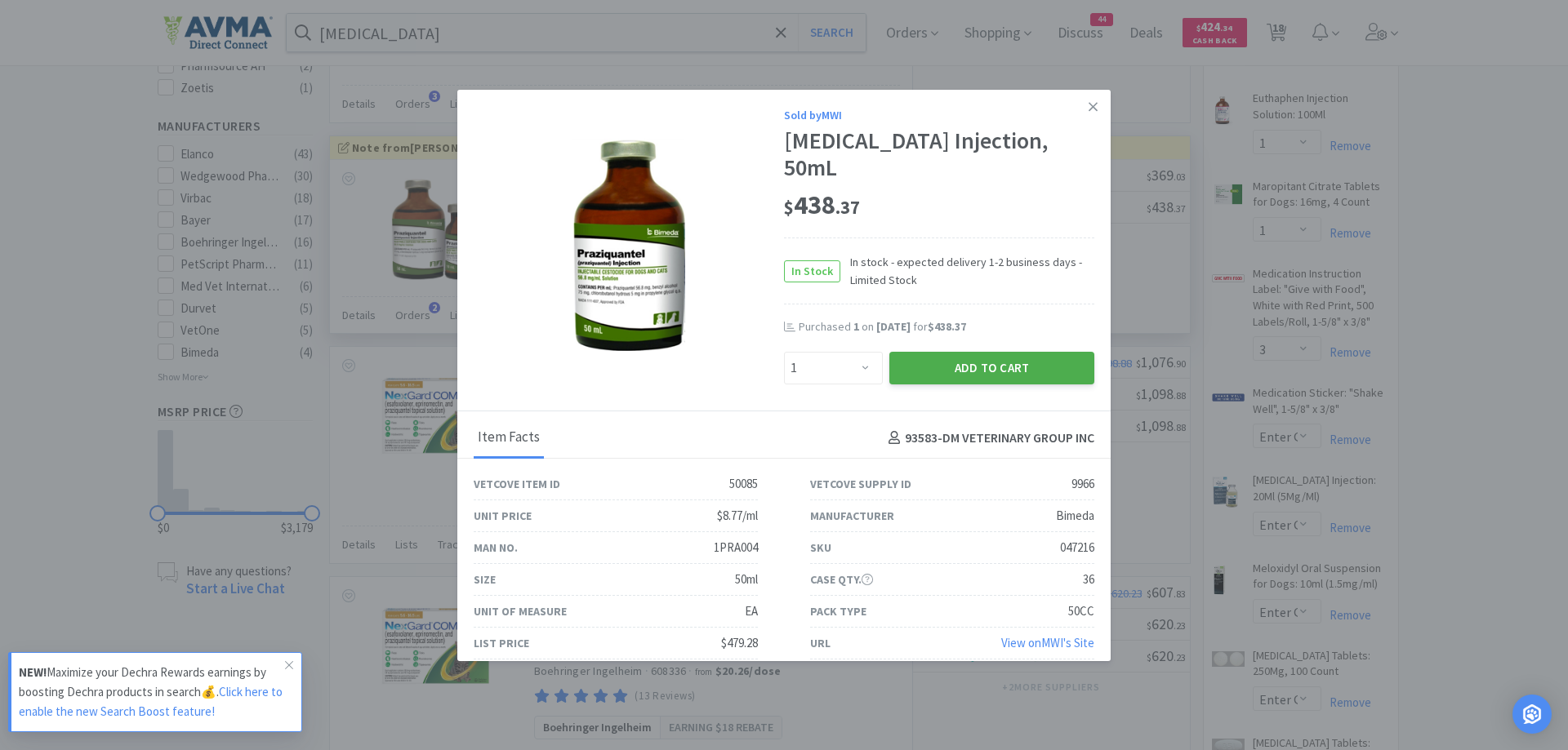
click at [940, 352] on button "Add to Cart" at bounding box center [992, 368] width 205 height 32
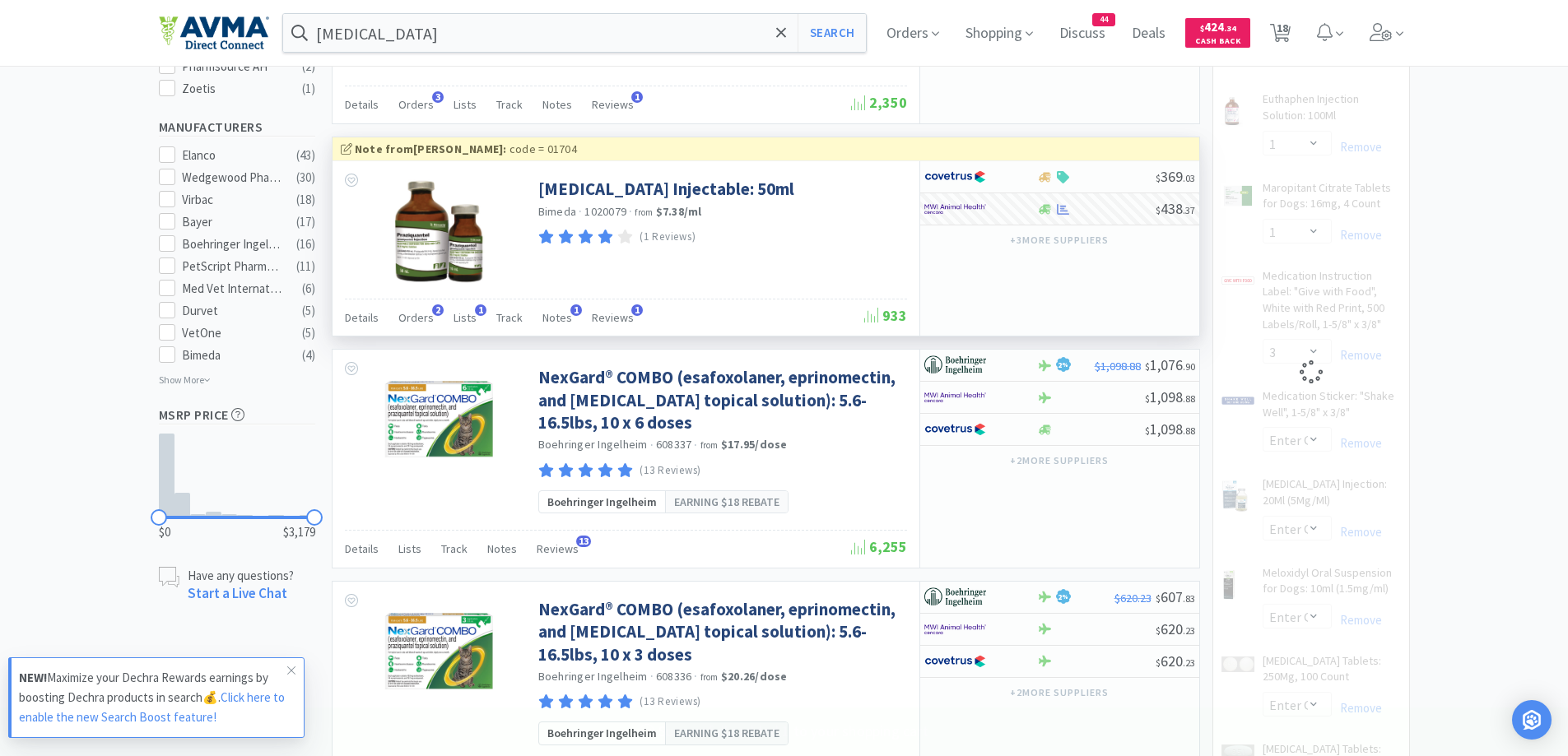
select select "1"
select select "50"
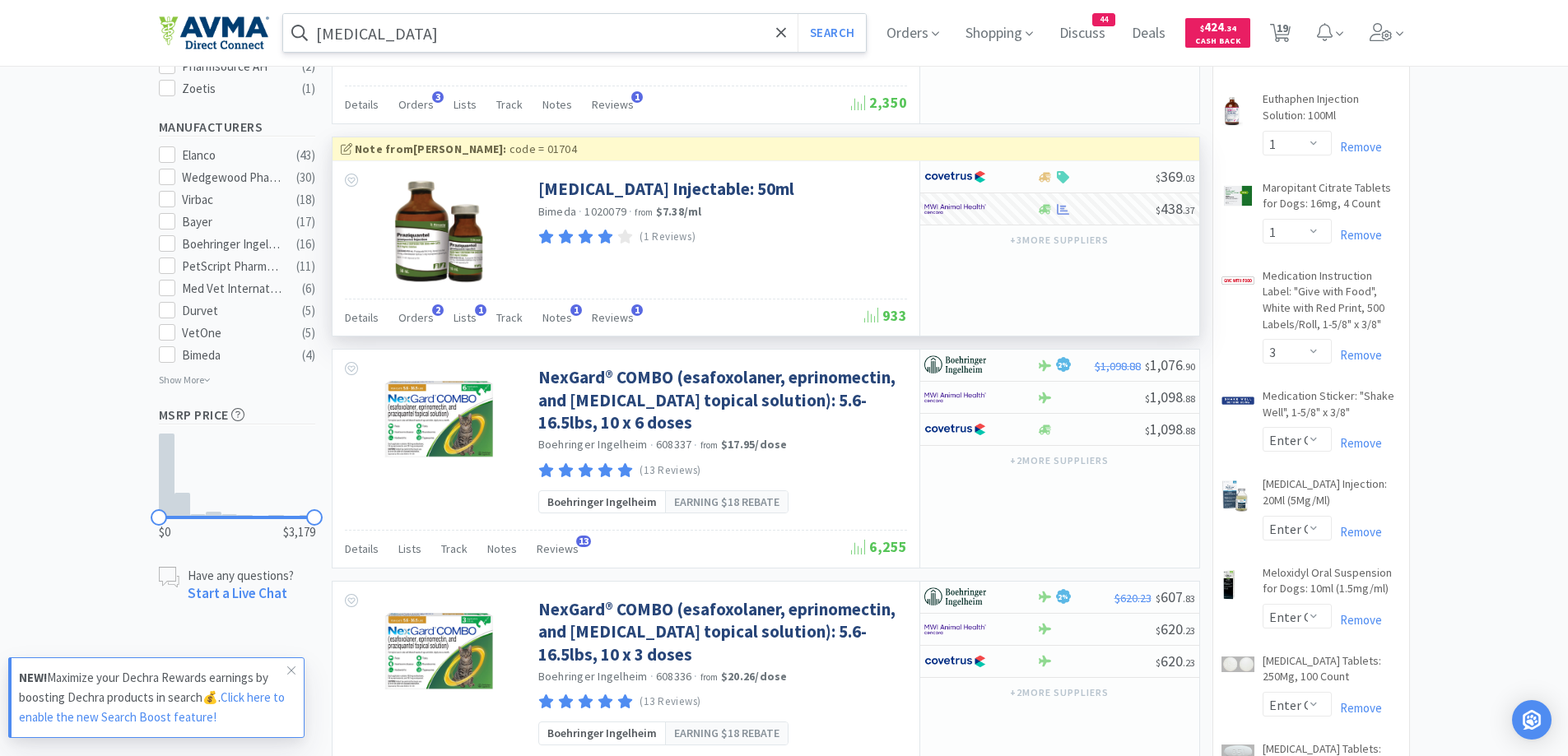
click at [524, 39] on input "[MEDICAL_DATA]" at bounding box center [574, 33] width 583 height 38
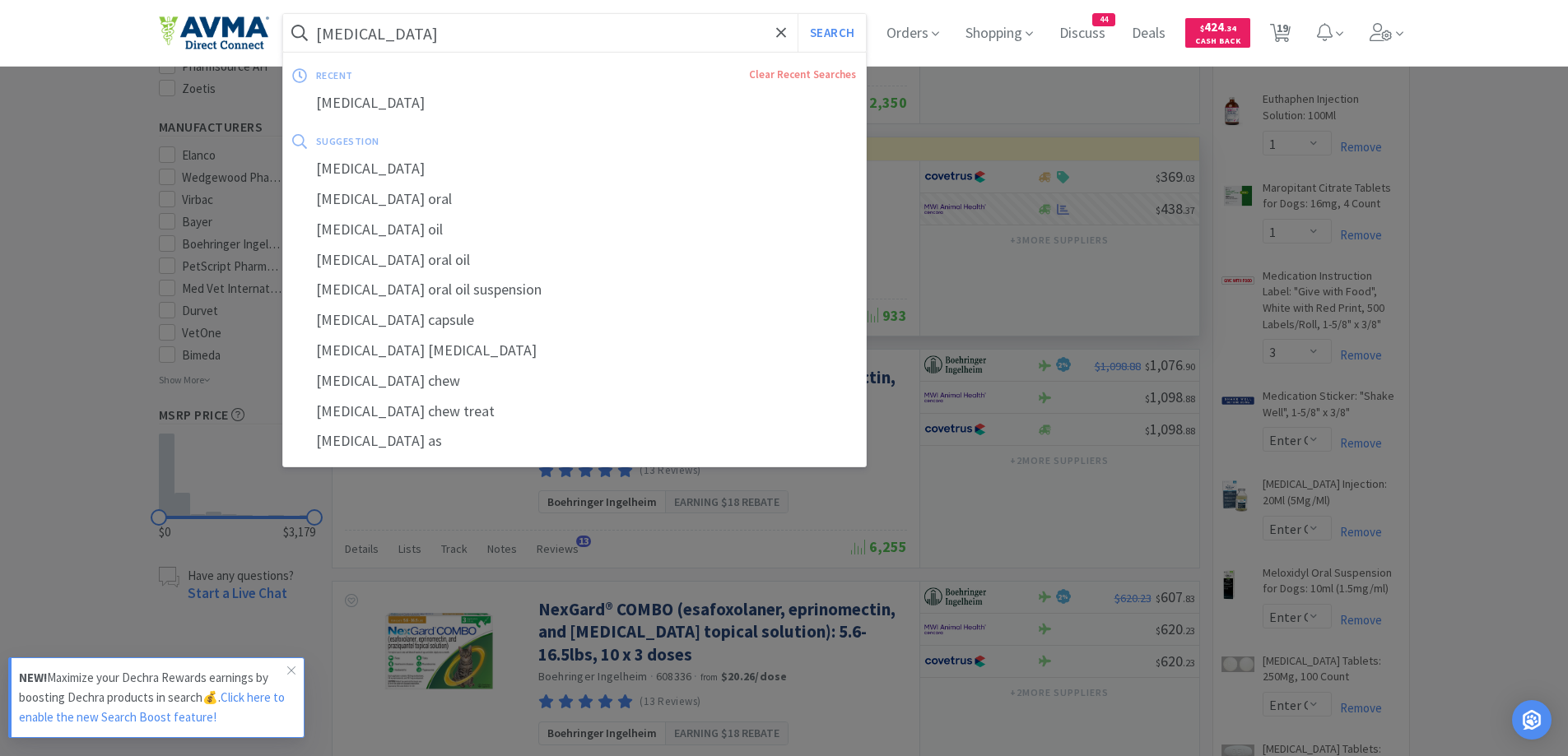
paste input "Selarid"
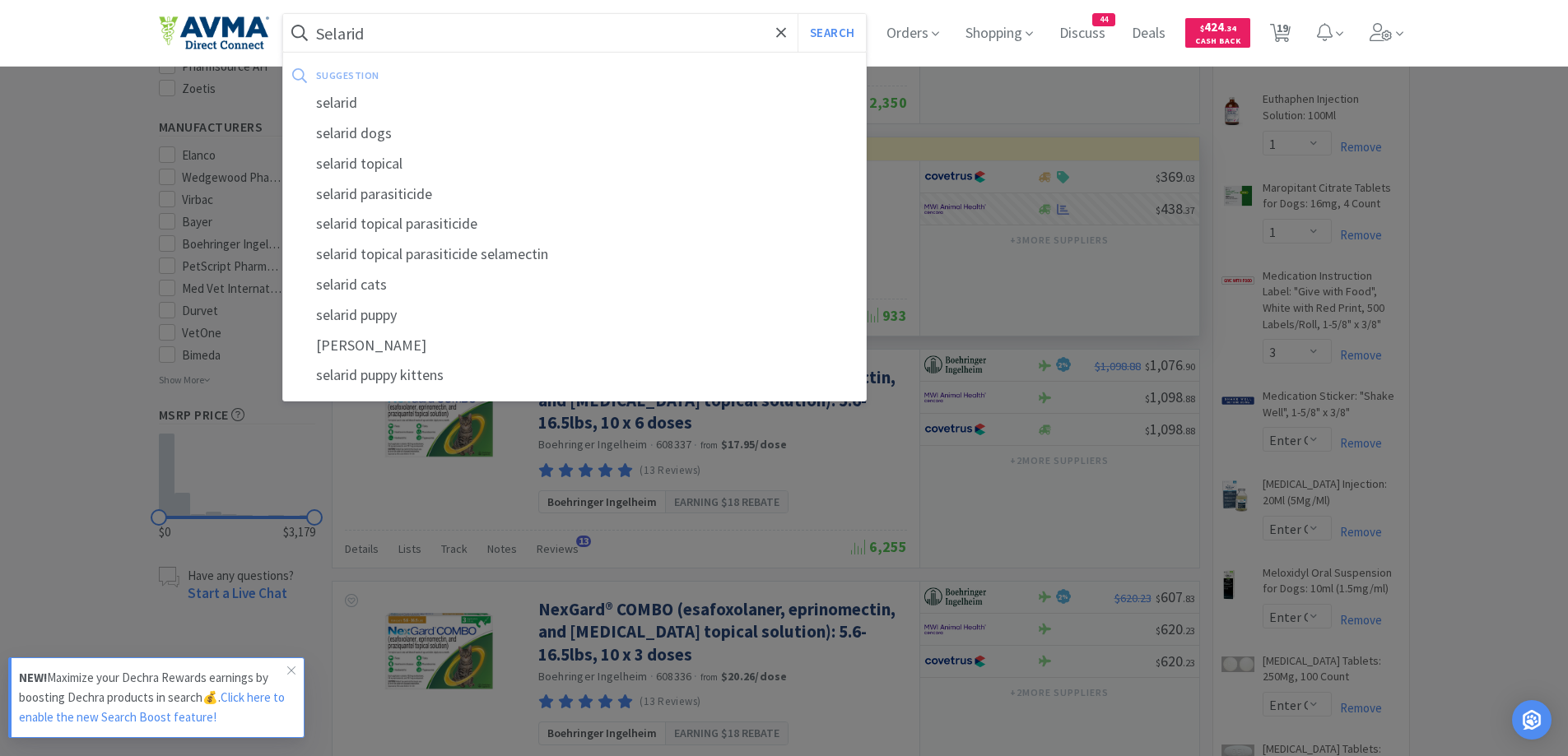
type input "Selarid"
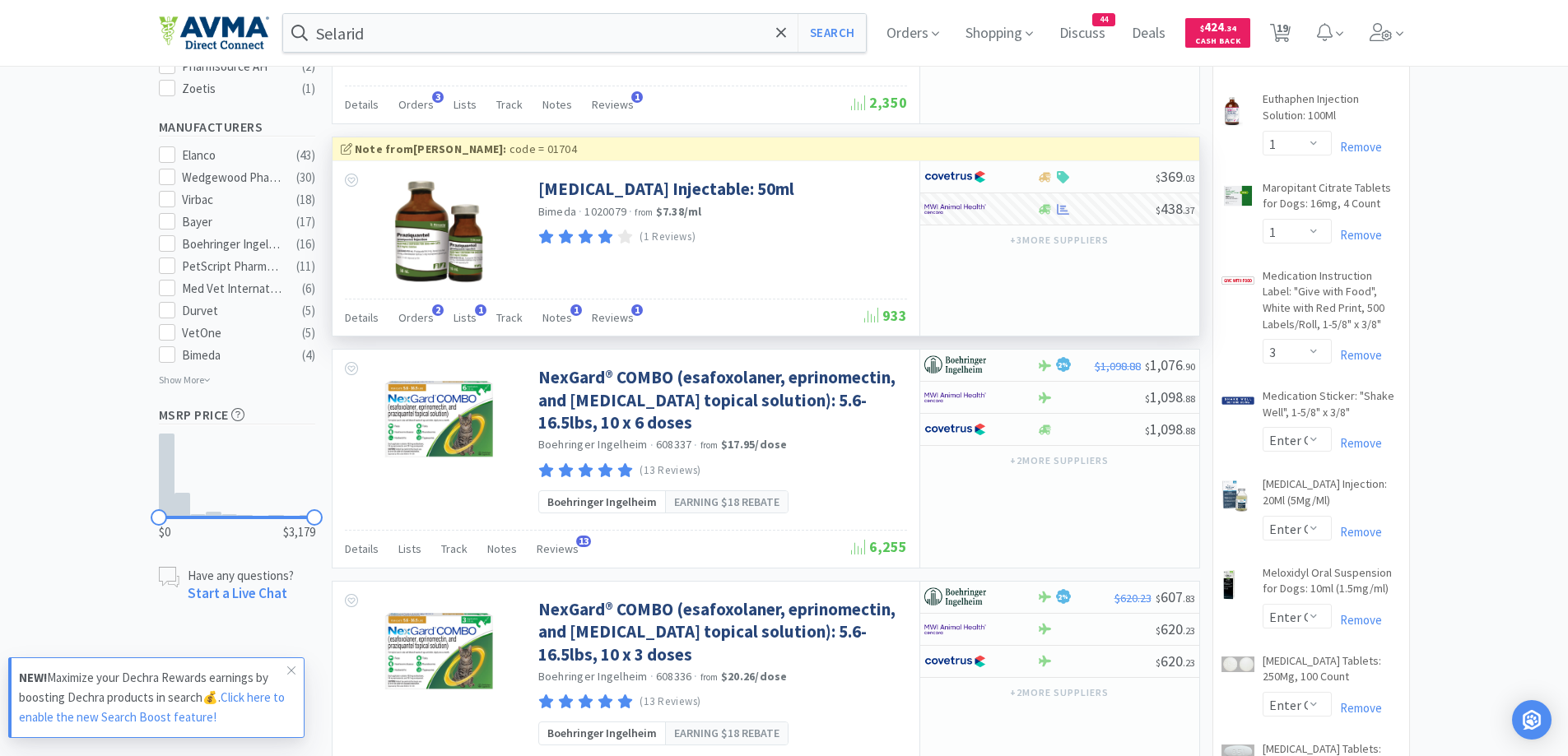
click at [874, 22] on div "Selarid Search" at bounding box center [578, 33] width 592 height 40
click at [866, 33] on button "Search" at bounding box center [831, 33] width 68 height 38
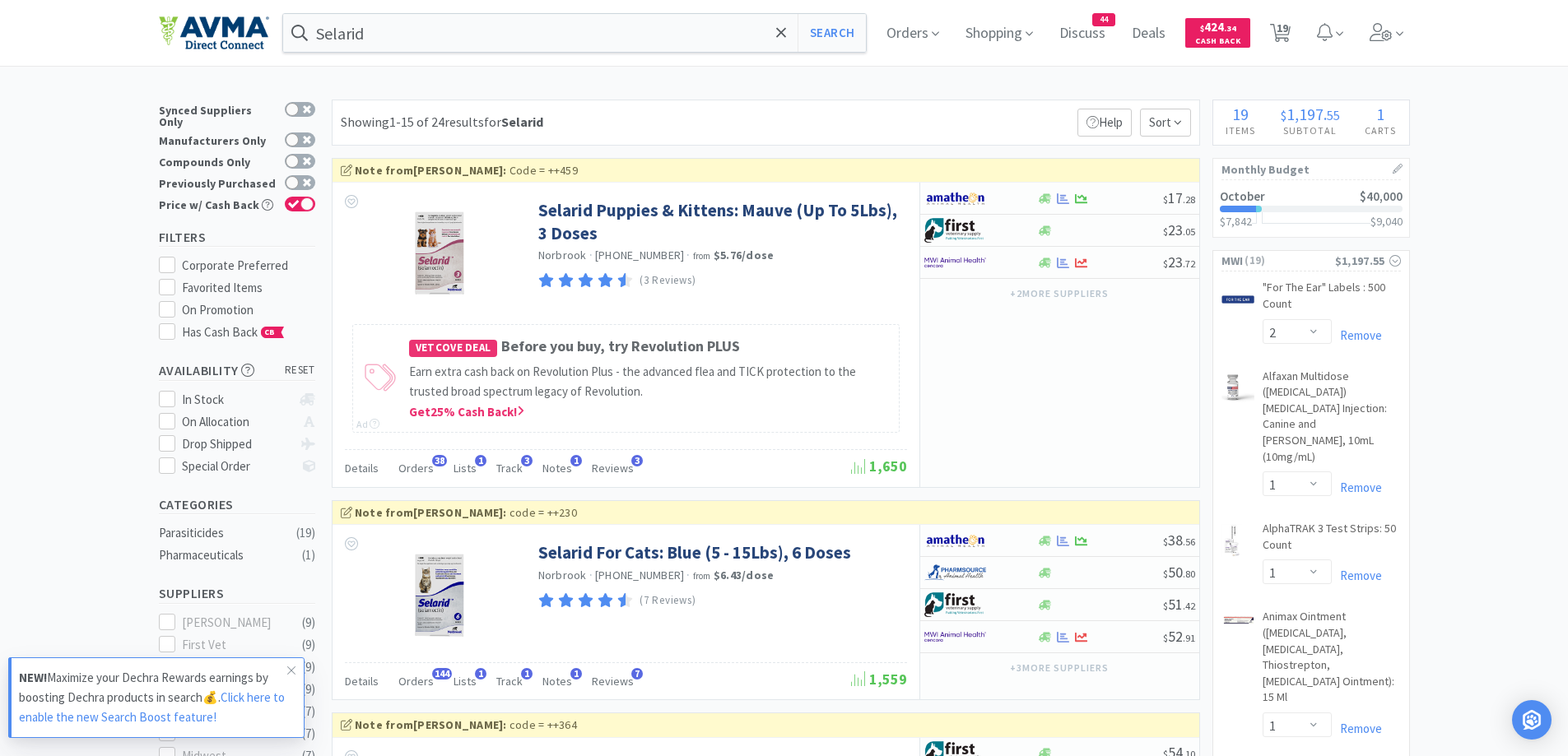
click at [846, 125] on div "Showing 1-15 of 24 results for Selarid Filters Help Sort" at bounding box center [766, 123] width 868 height 46
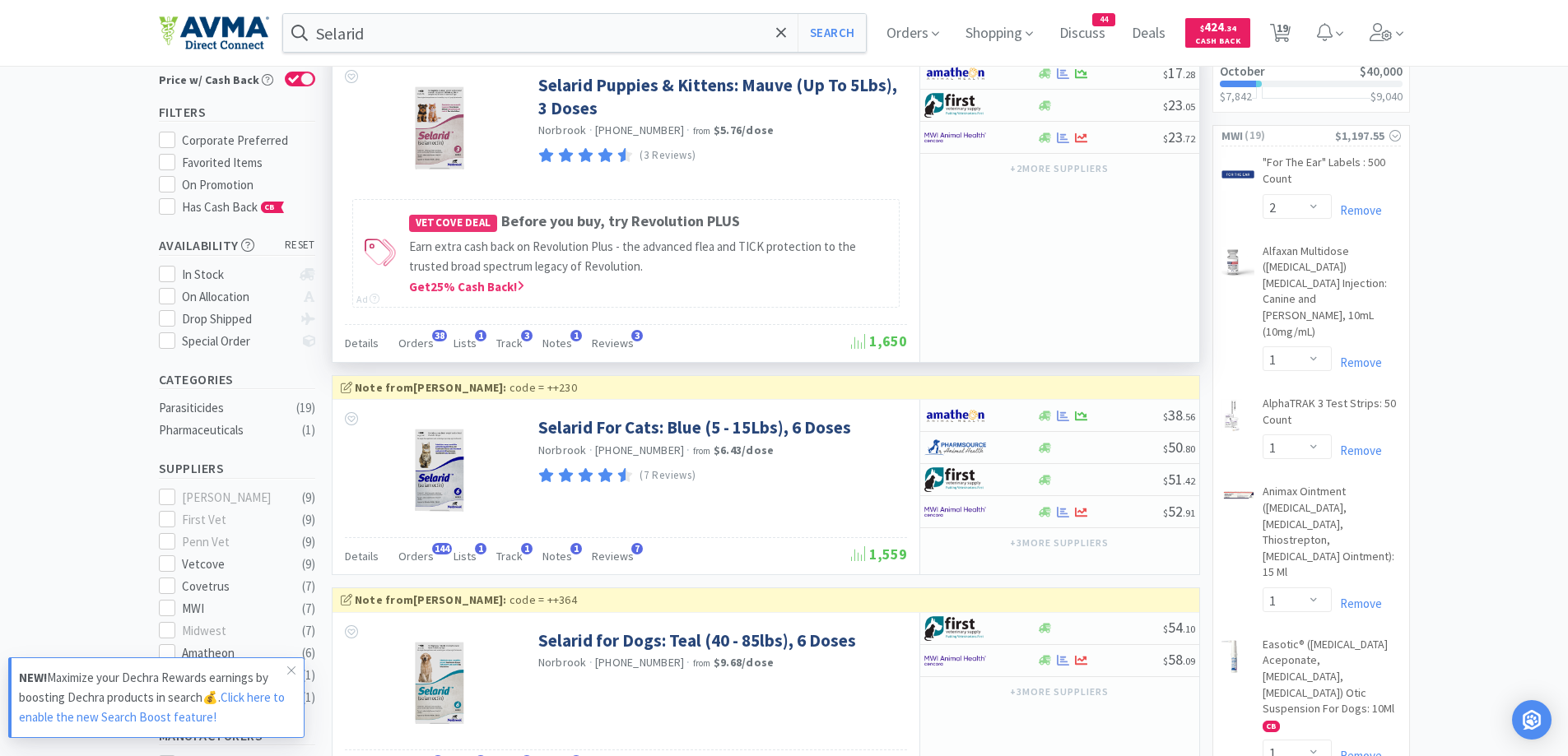
scroll to position [165, 0]
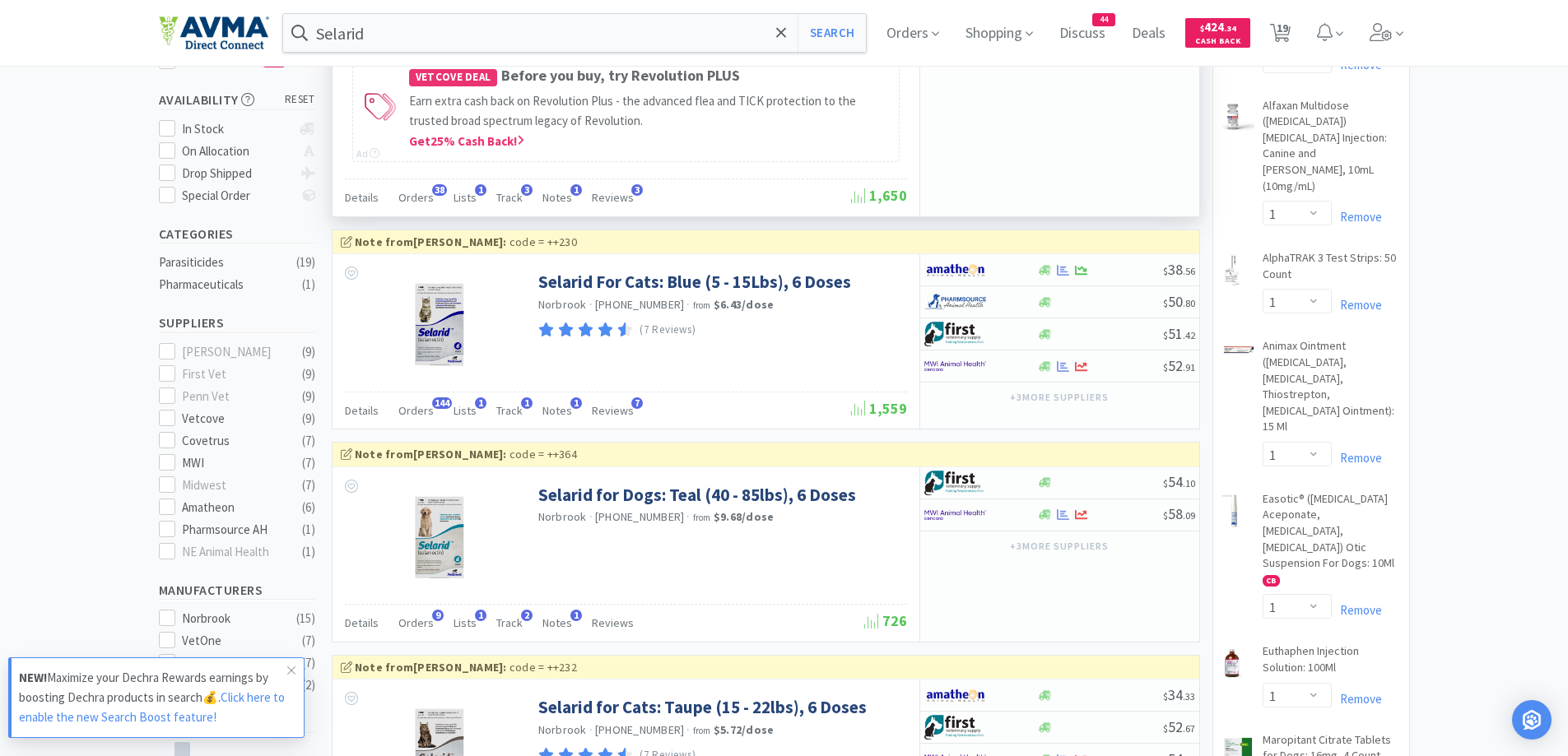
scroll to position [329, 0]
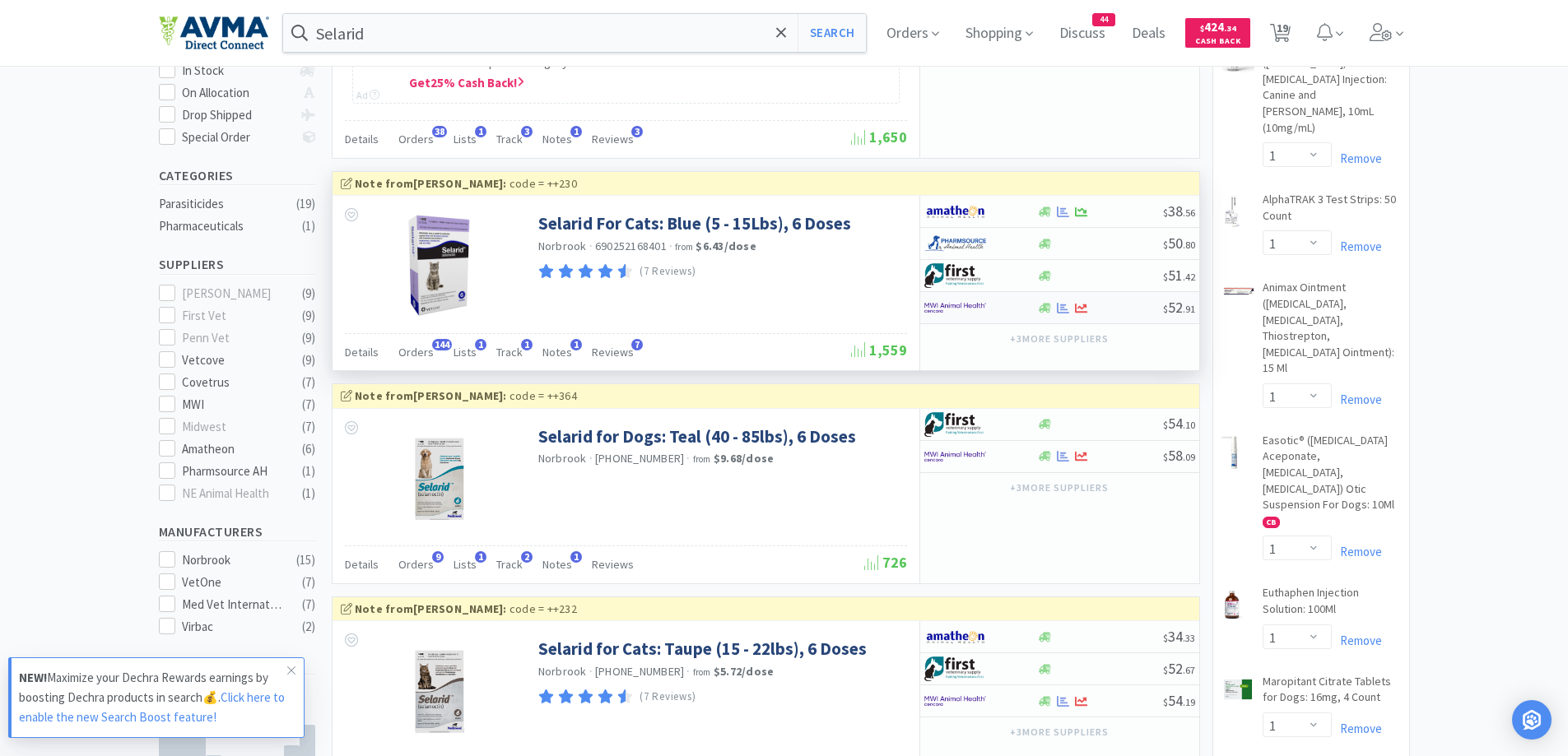
click at [1032, 309] on div at bounding box center [981, 308] width 113 height 28
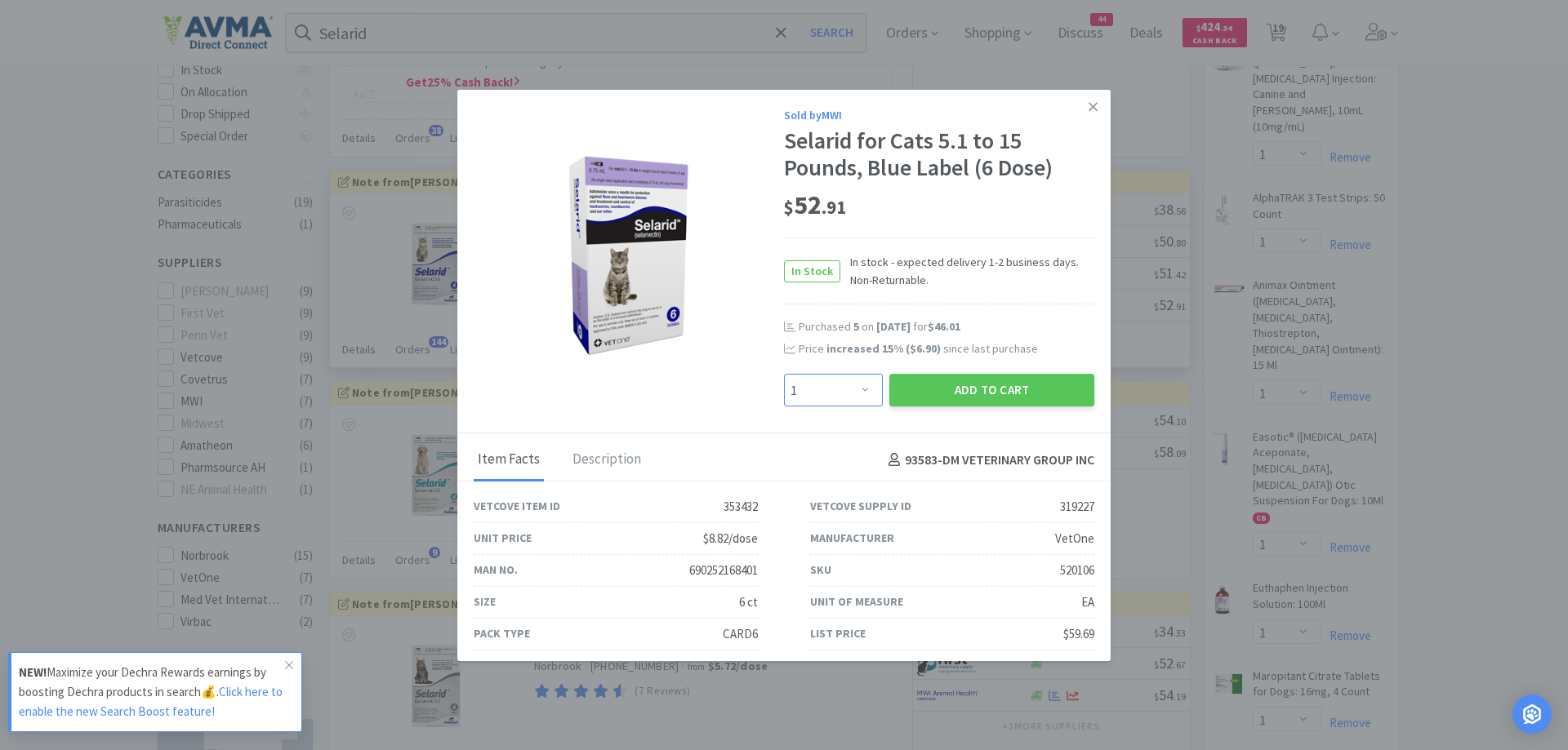
click at [852, 382] on select "Enter Quantity 1 2 3 4 5 6 7 8 9 10 11 12 13 14 15 16 17 18 19 20 Enter Quantity" at bounding box center [833, 389] width 99 height 32
select select "5"
click at [784, 374] on select "Enter Quantity 1 2 3 4 5 6 7 8 9 10 11 12 13 14 15 16 17 18 19 20 Enter Quantity" at bounding box center [833, 389] width 99 height 32
click at [972, 388] on button "Add to Cart" at bounding box center [992, 389] width 205 height 32
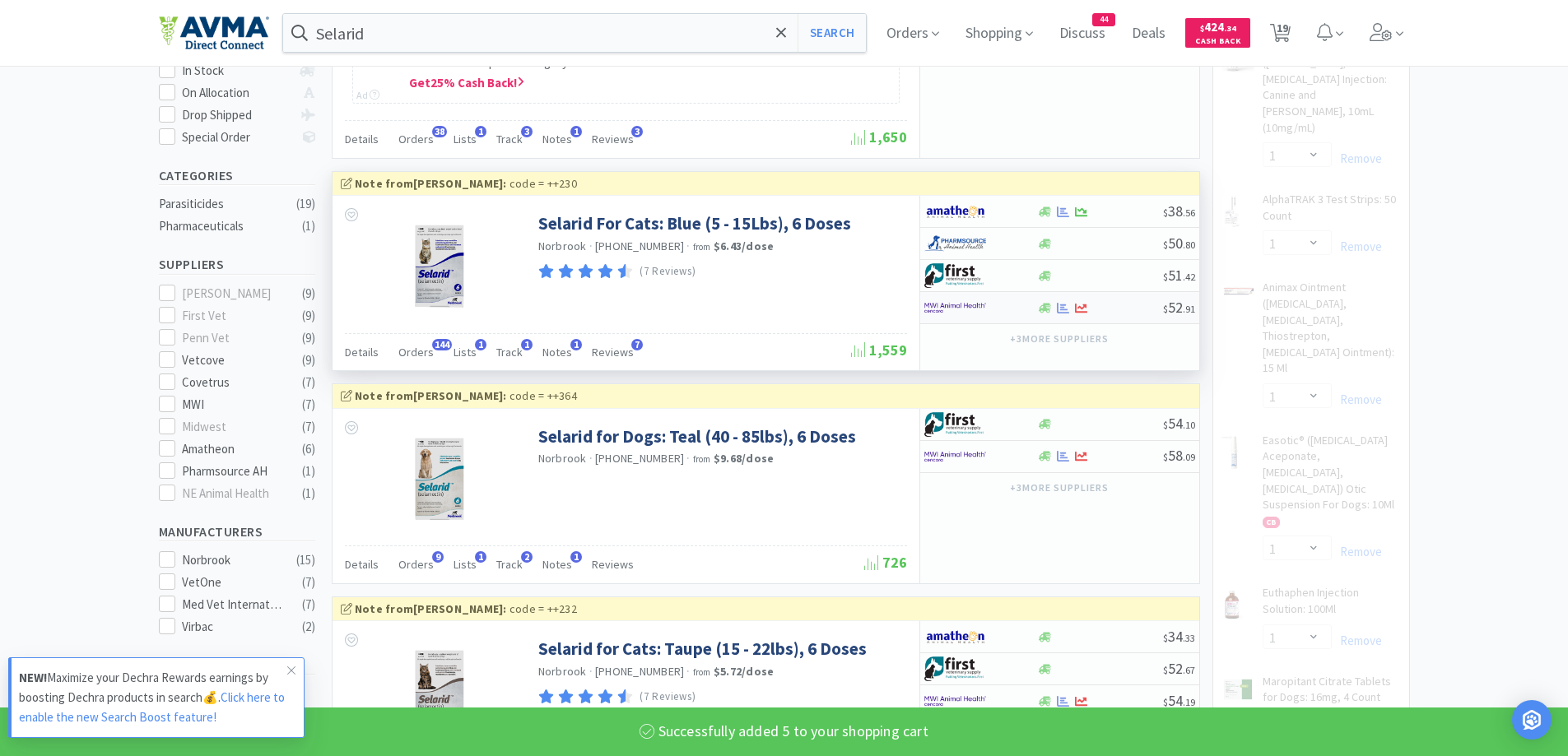
select select "5"
select select "50"
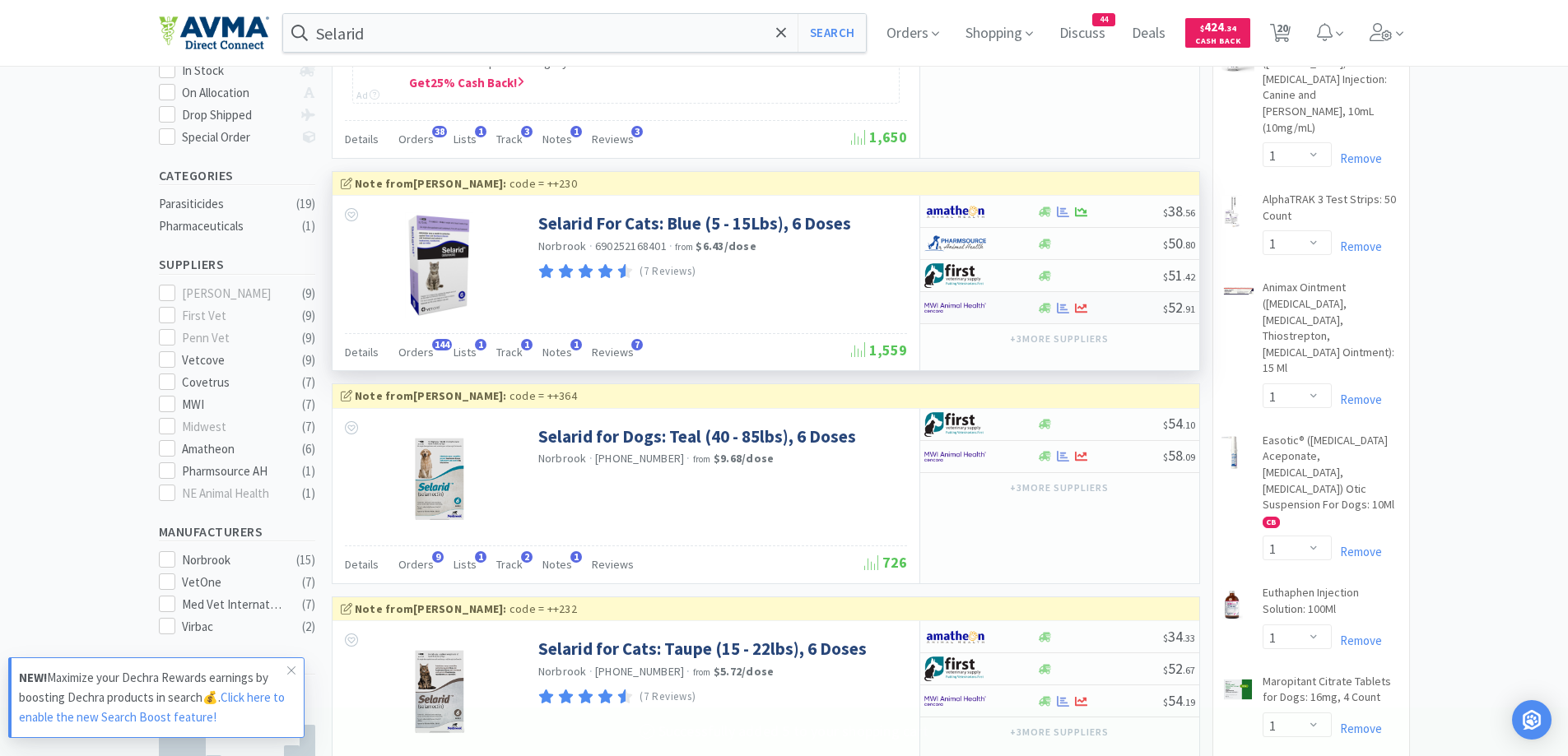
click at [1101, 313] on div at bounding box center [1100, 308] width 126 height 12
select select "1"
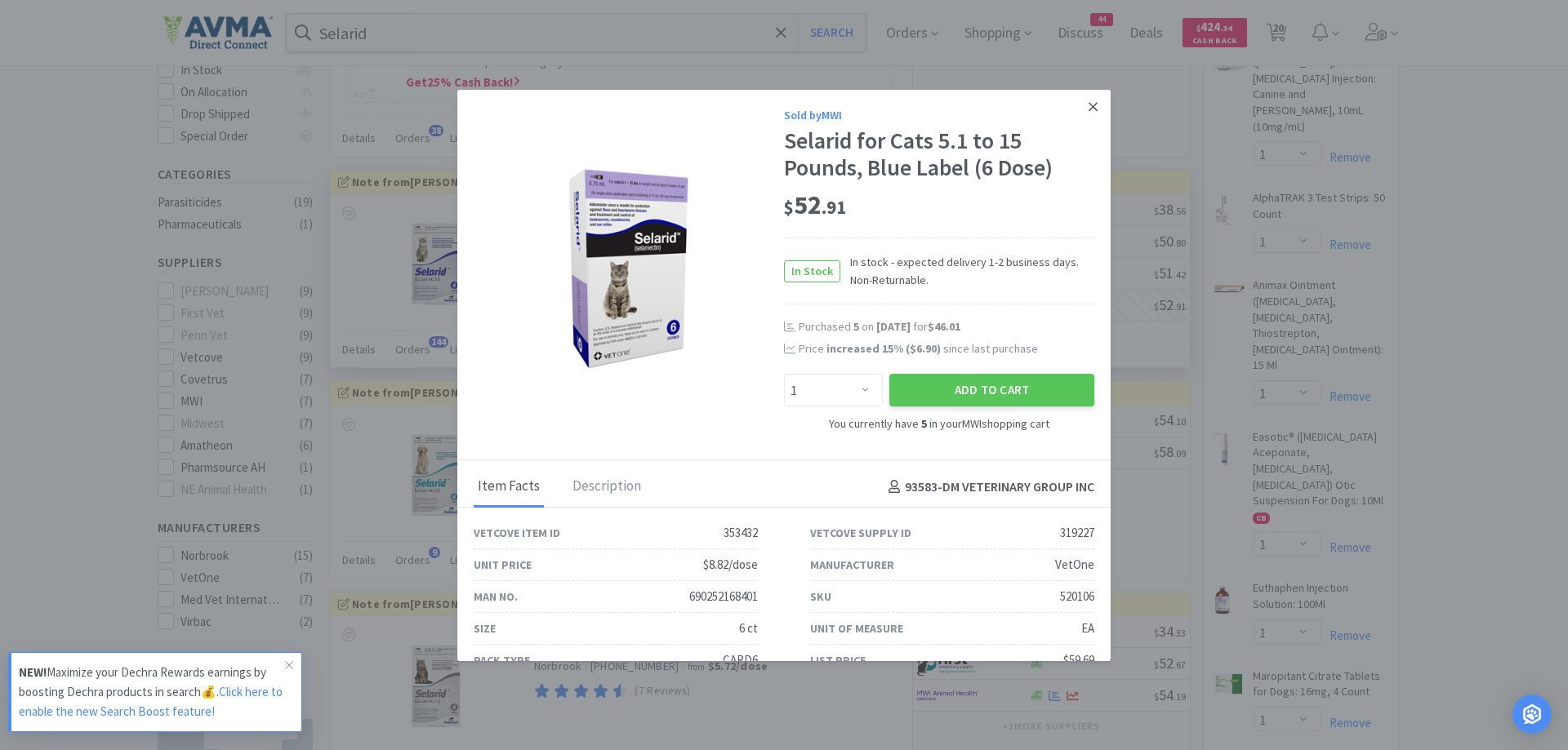
click at [1089, 103] on icon at bounding box center [1093, 107] width 9 height 15
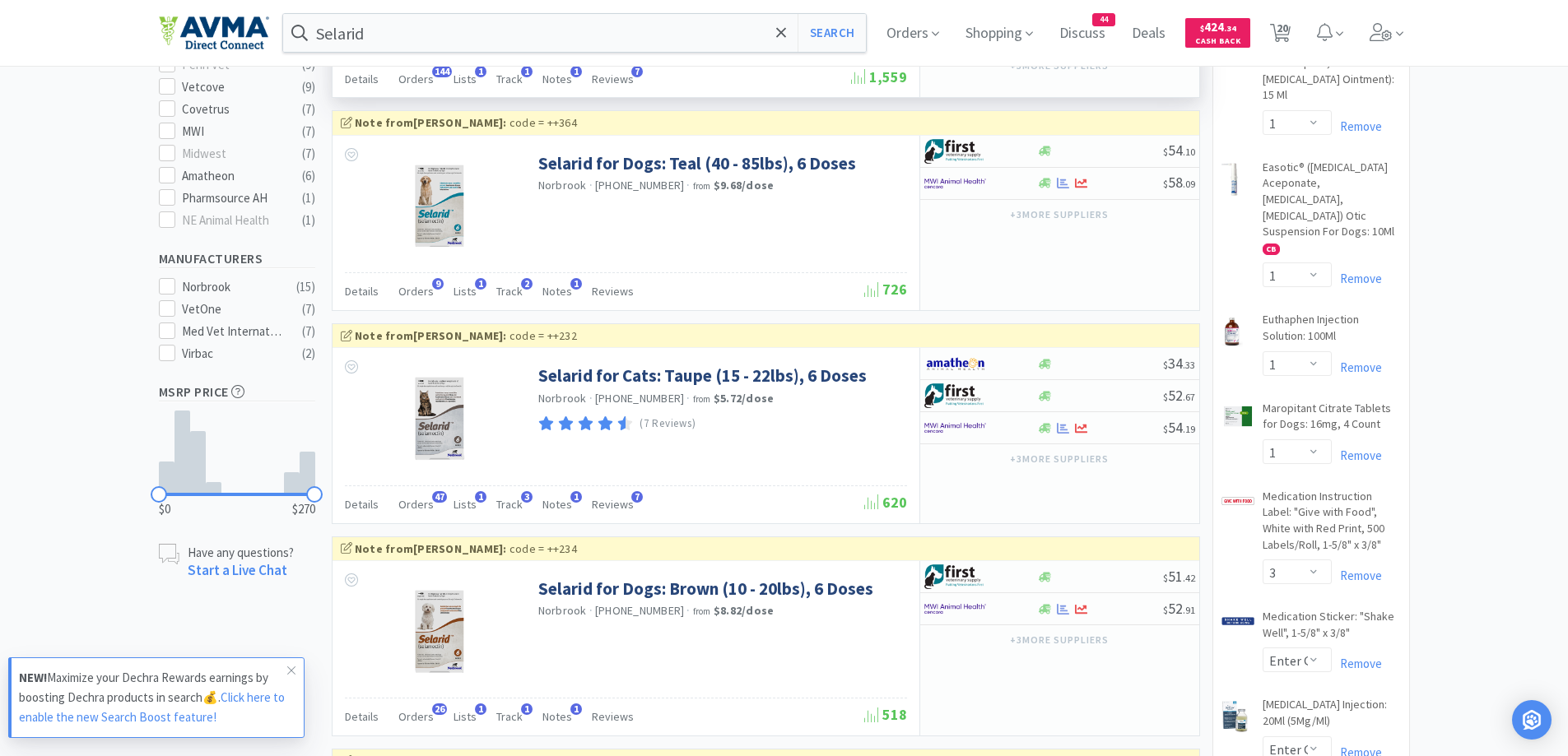
scroll to position [658, 0]
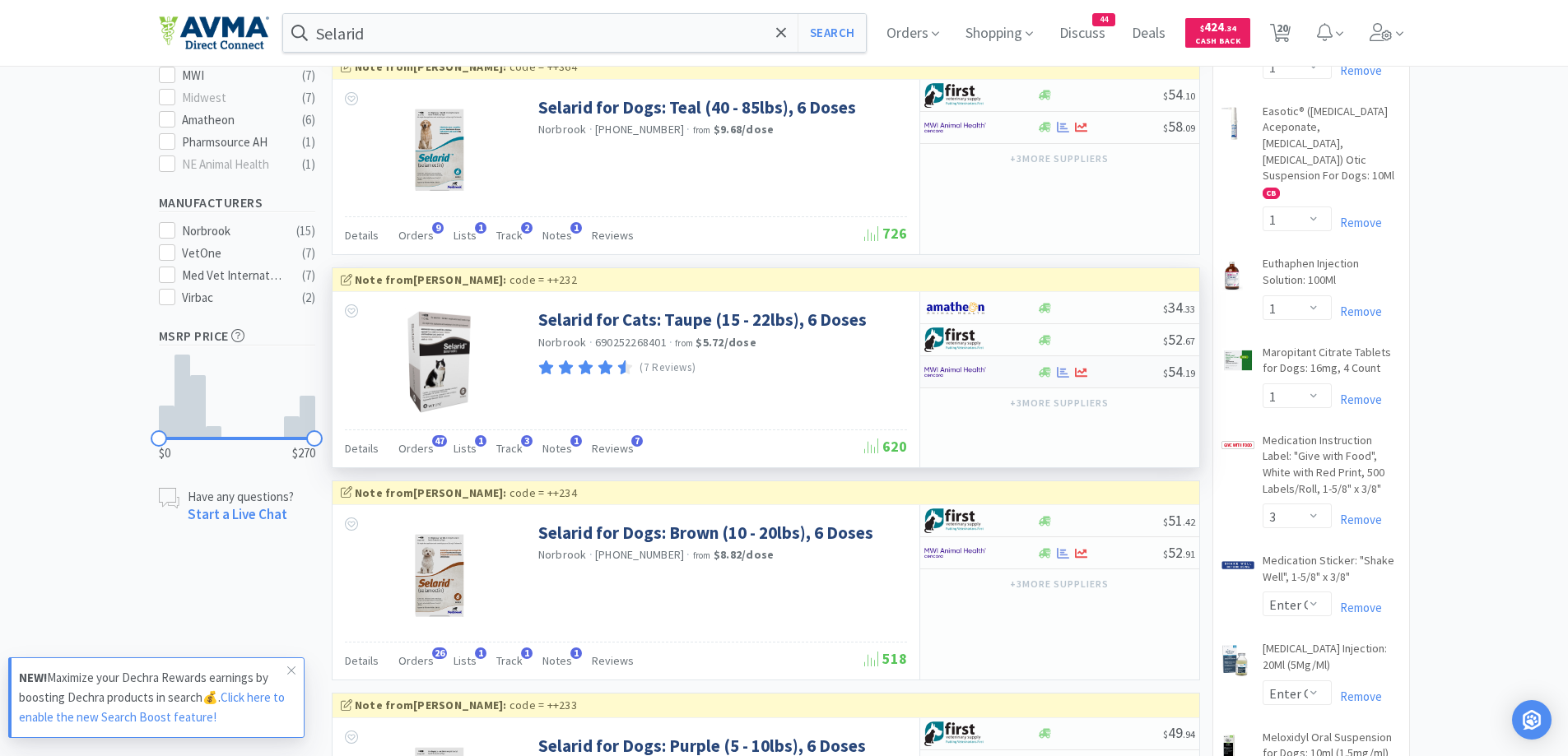
click at [1013, 375] on div at bounding box center [970, 372] width 91 height 28
select select "1"
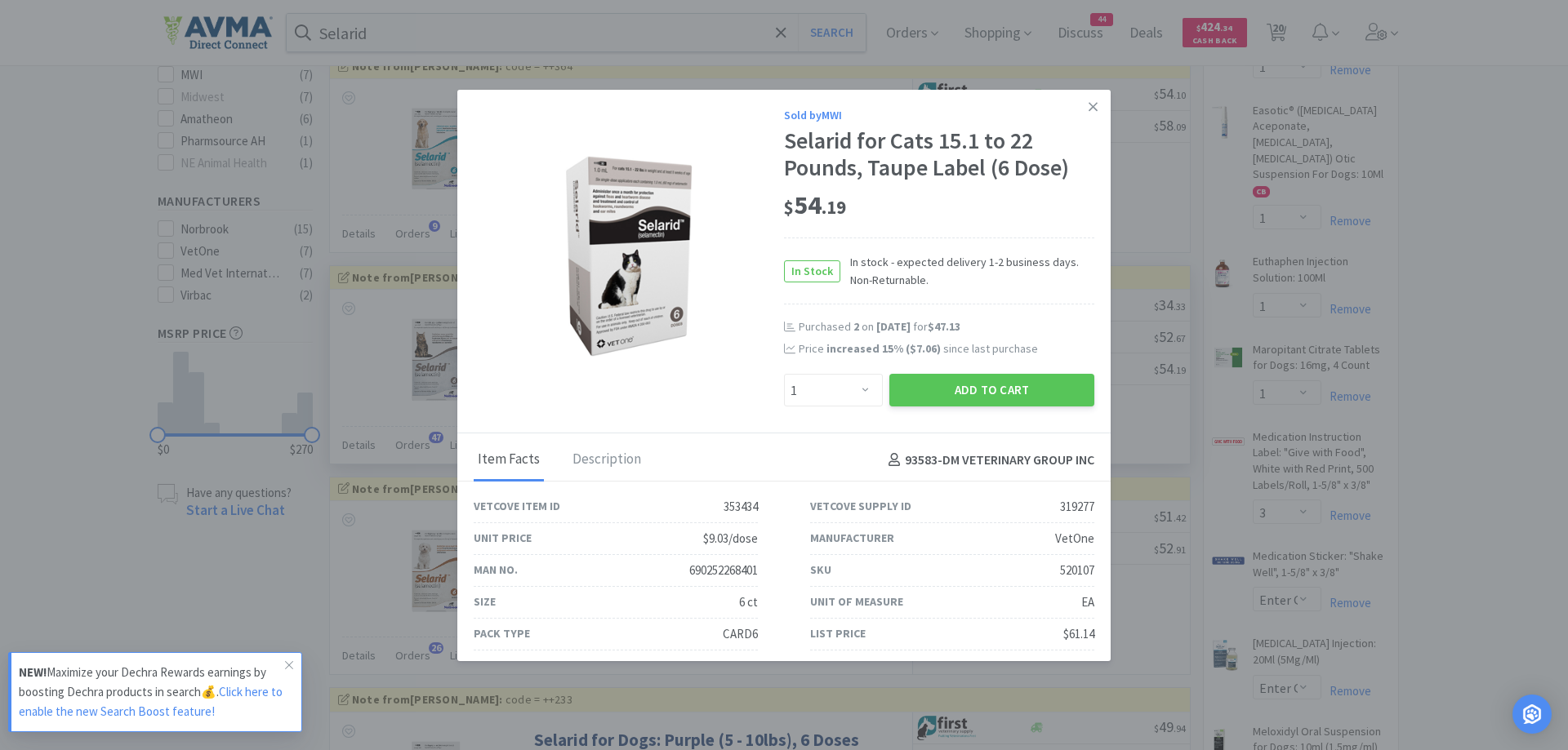
click at [1048, 313] on div "Sold by MWI Selarid for Cats 15.1 to 22 Pounds, Taupe Label (6 Dose) $ 54 . 19 …" at bounding box center [939, 256] width 311 height 301
click at [1003, 393] on button "Add to Cart" at bounding box center [992, 389] width 205 height 32
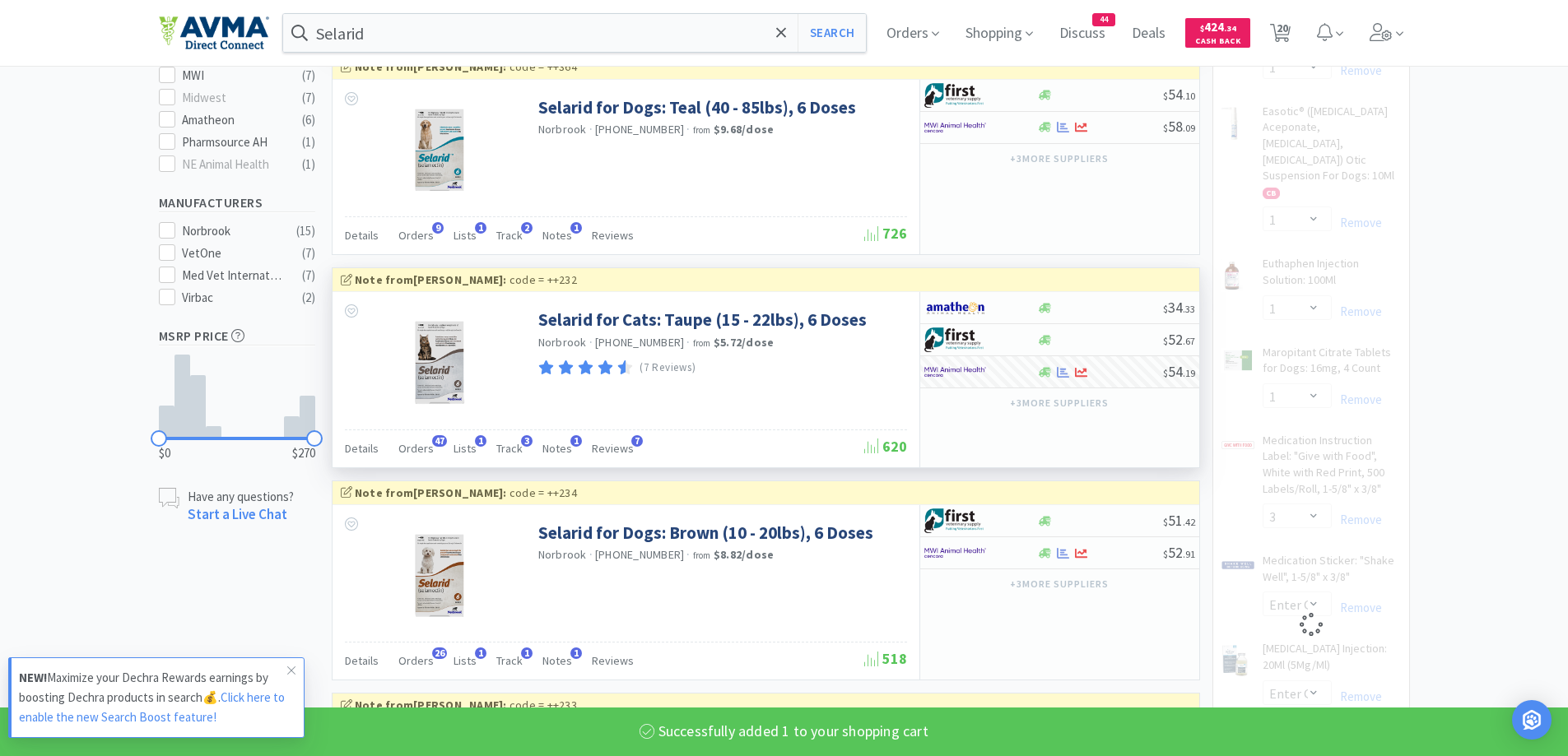
select select "1"
select select "50"
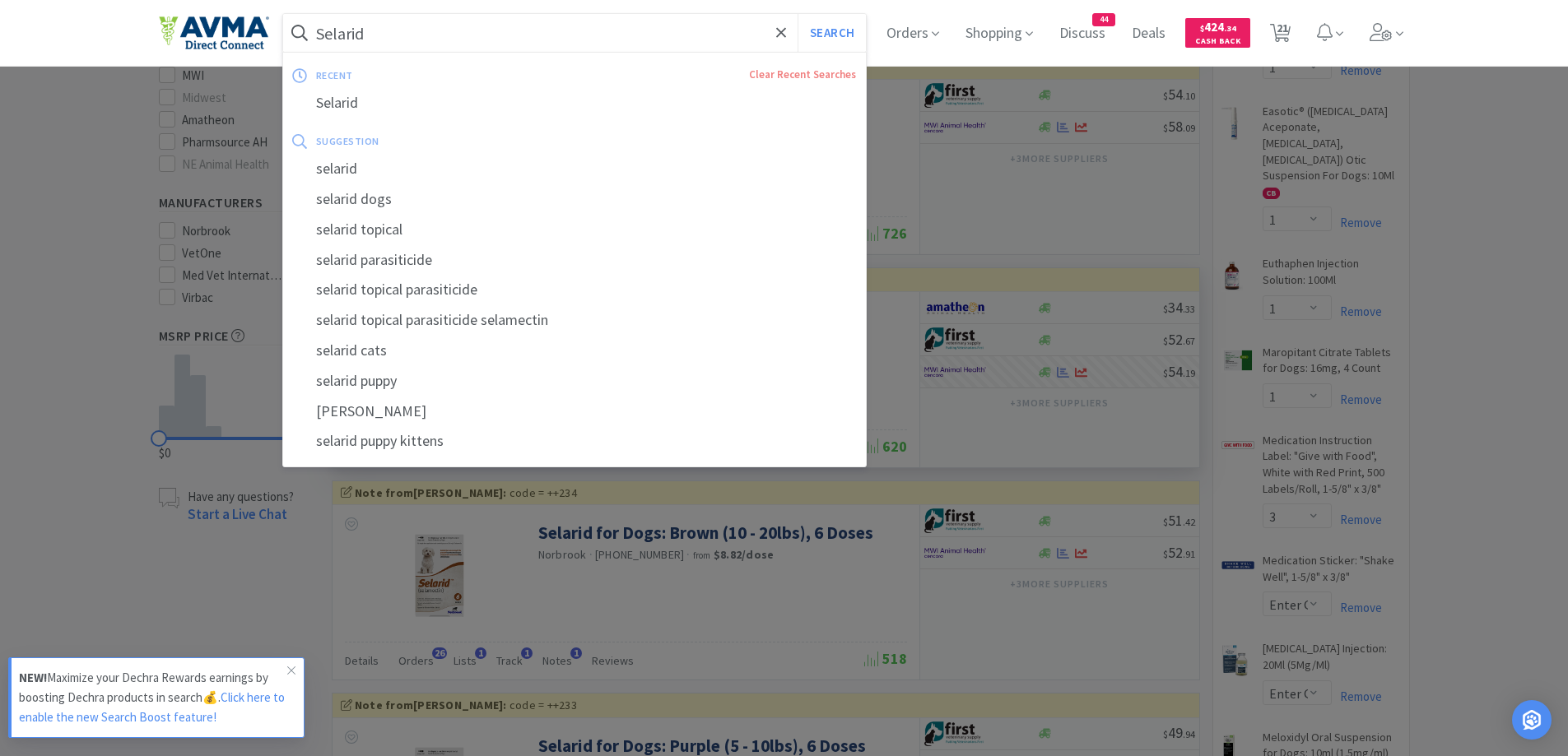
click at [470, 35] on input "Selarid" at bounding box center [574, 33] width 583 height 38
paste input "[MEDICAL_DATA] 200mg"
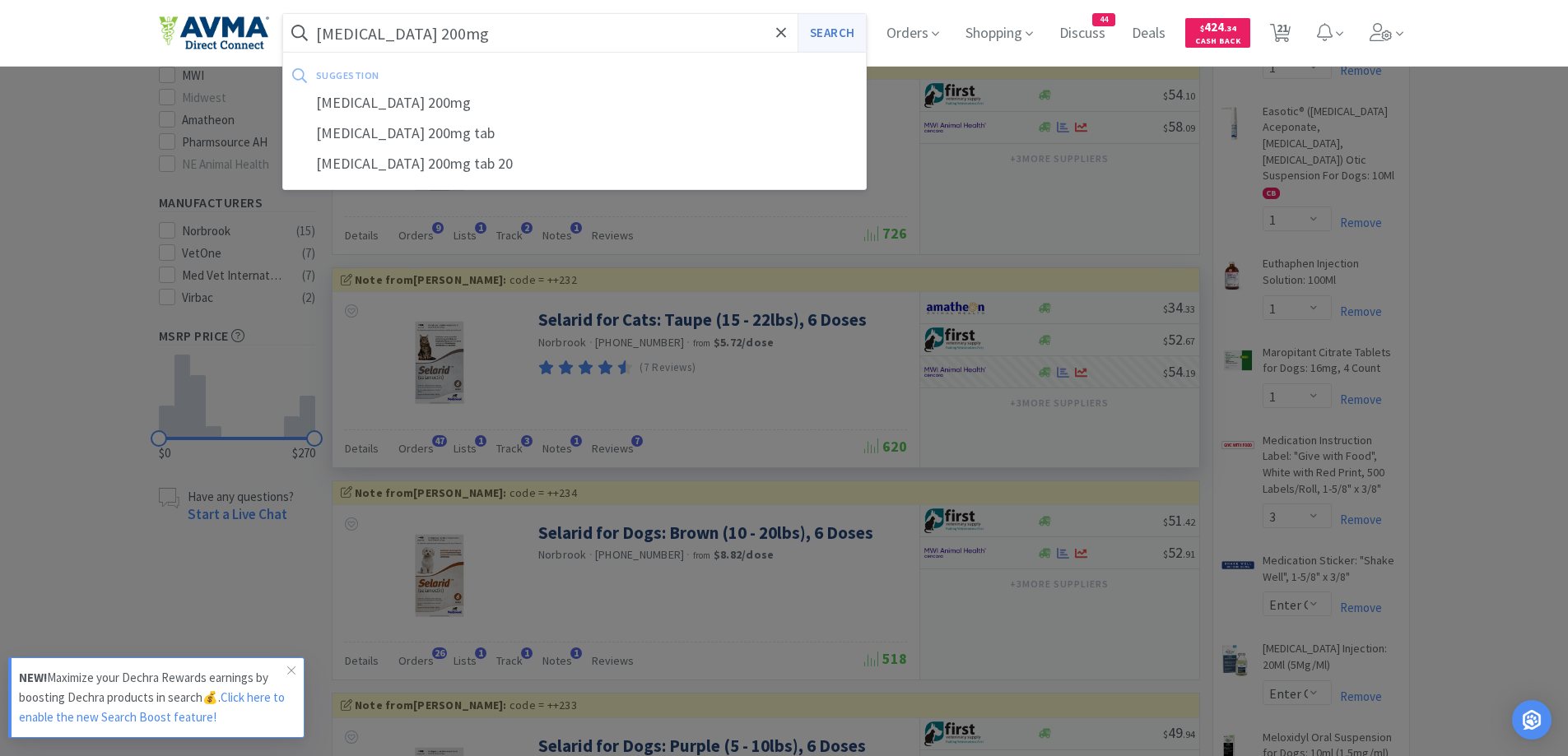
type input "[MEDICAL_DATA] 200mg"
click at [845, 48] on button "Search" at bounding box center [831, 33] width 68 height 38
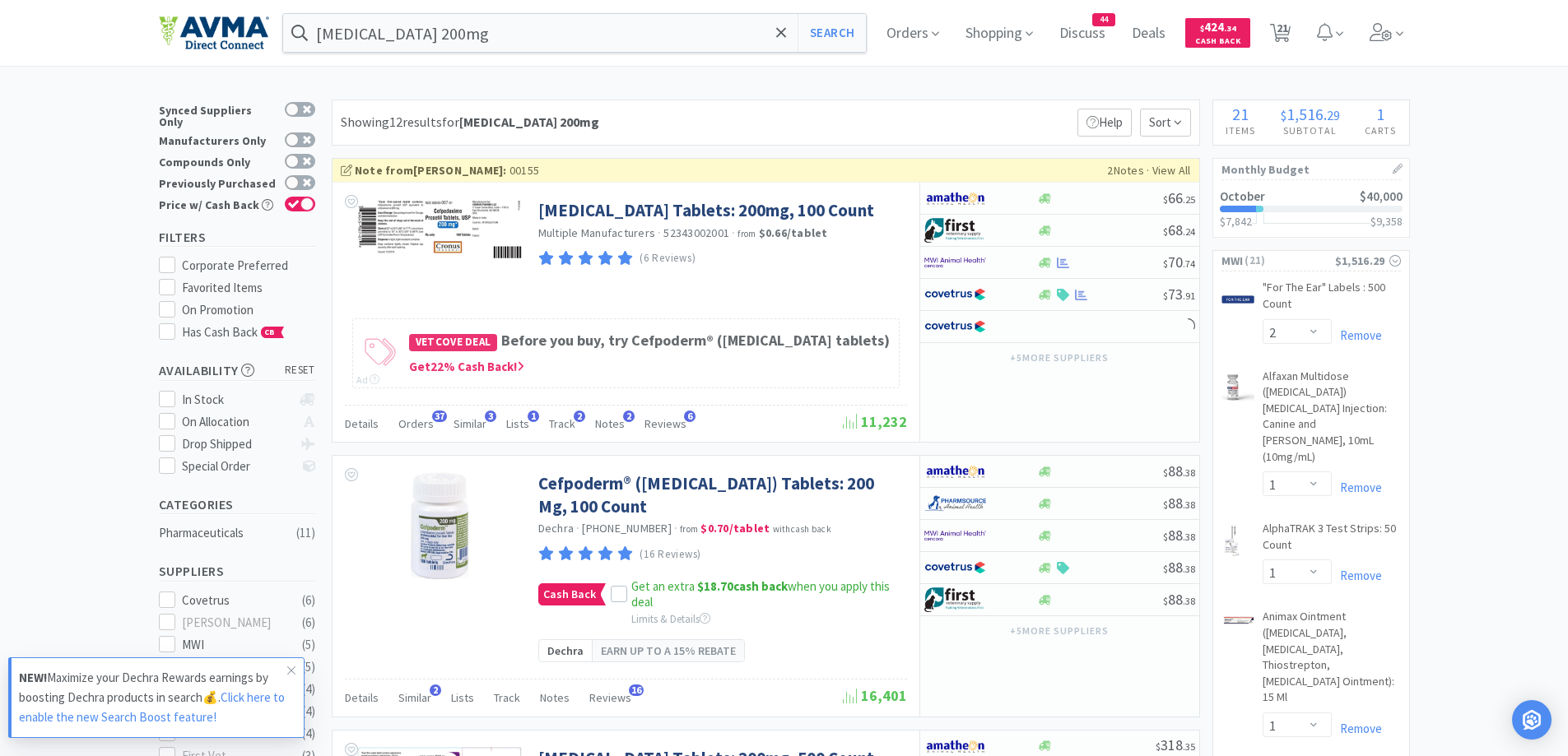
click at [812, 116] on div "Showing 12 results for [MEDICAL_DATA] 200mg Filters Help Sort" at bounding box center [766, 123] width 868 height 46
click at [1032, 264] on div at bounding box center [981, 263] width 113 height 28
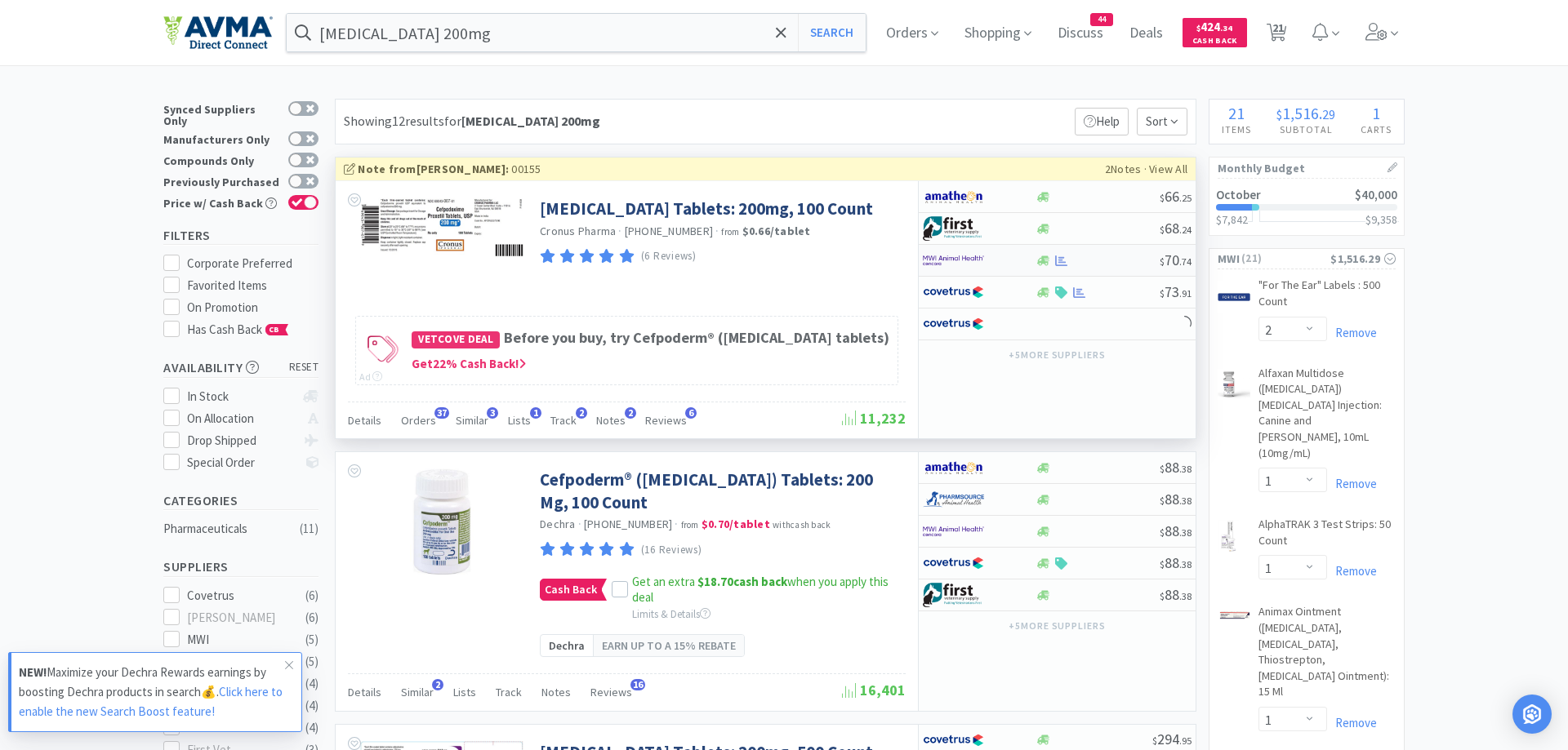
select select "1"
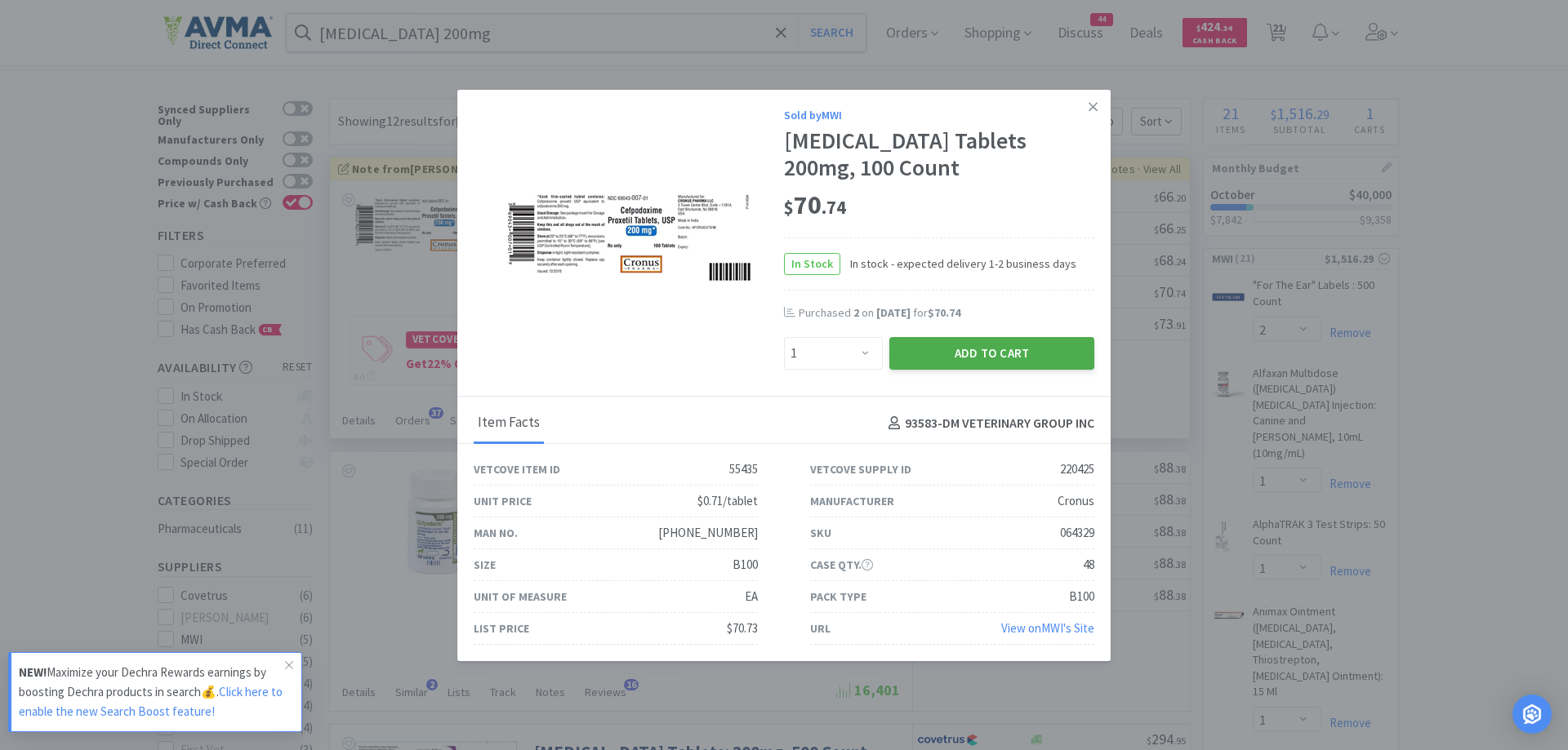
click at [1051, 357] on button "Add to Cart" at bounding box center [992, 353] width 205 height 32
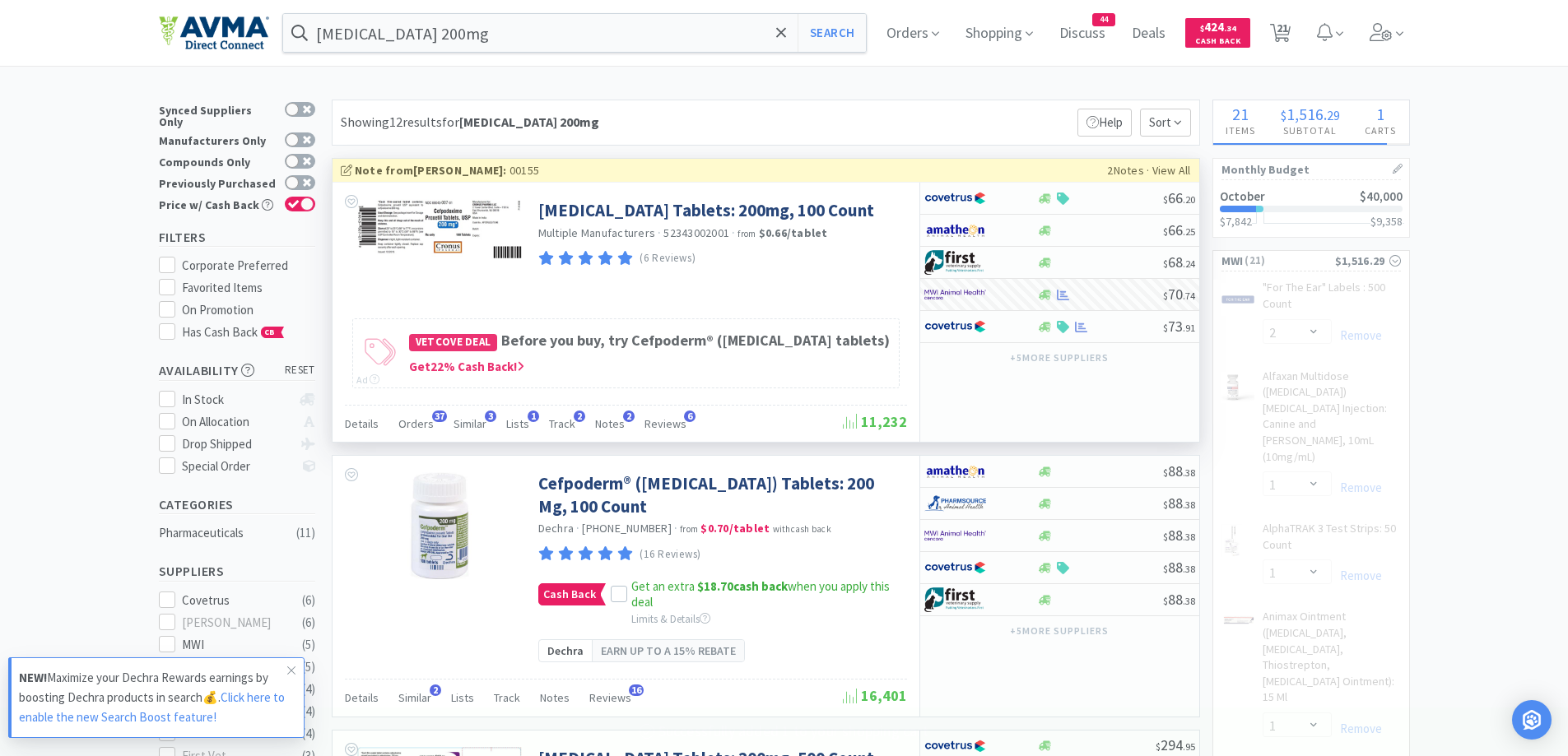
select select "1"
select select "3"
select select "1"
select select "5"
select select "1"
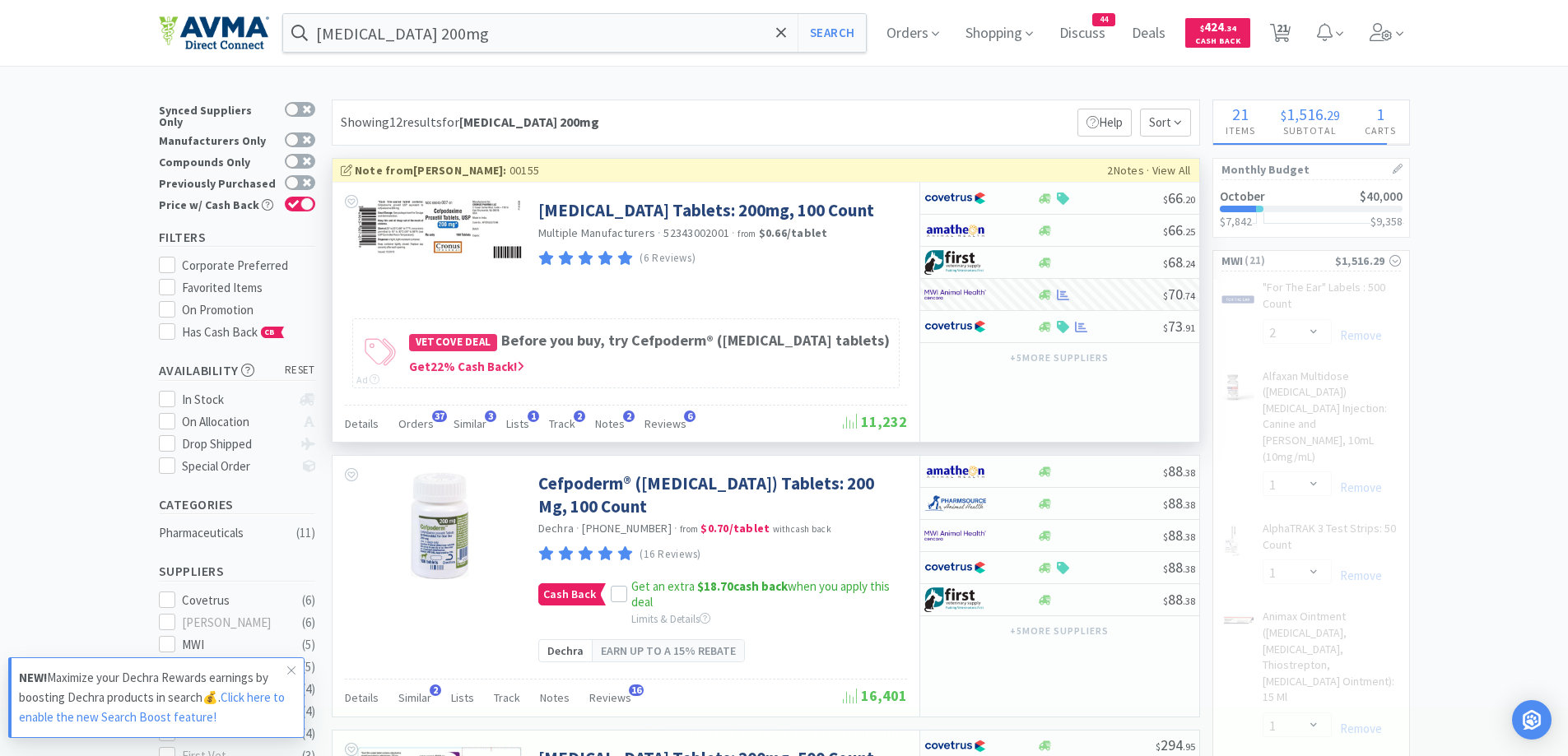
select select "50"
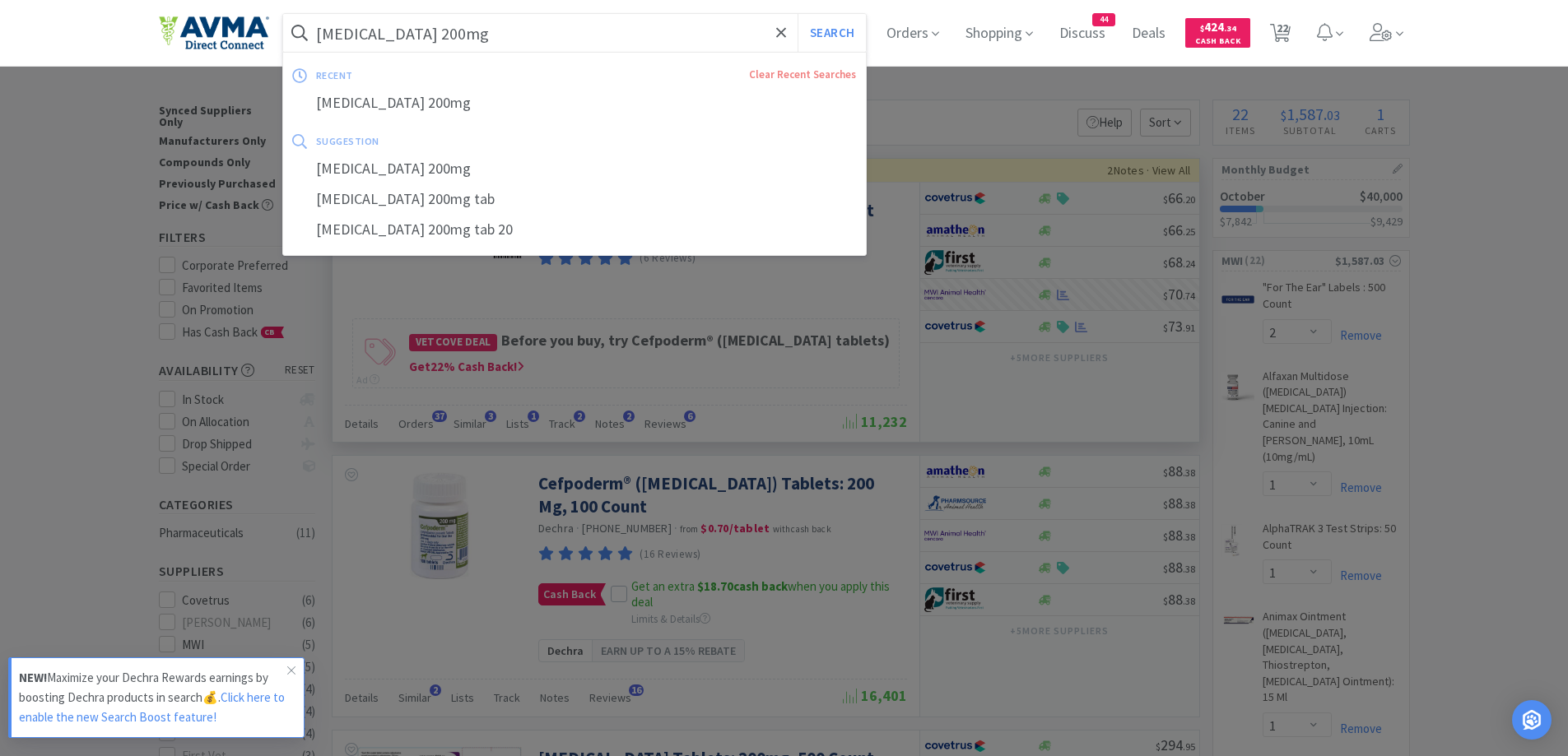
click at [546, 30] on input "[MEDICAL_DATA] 200mg" at bounding box center [574, 33] width 583 height 38
paste input "Selarid"
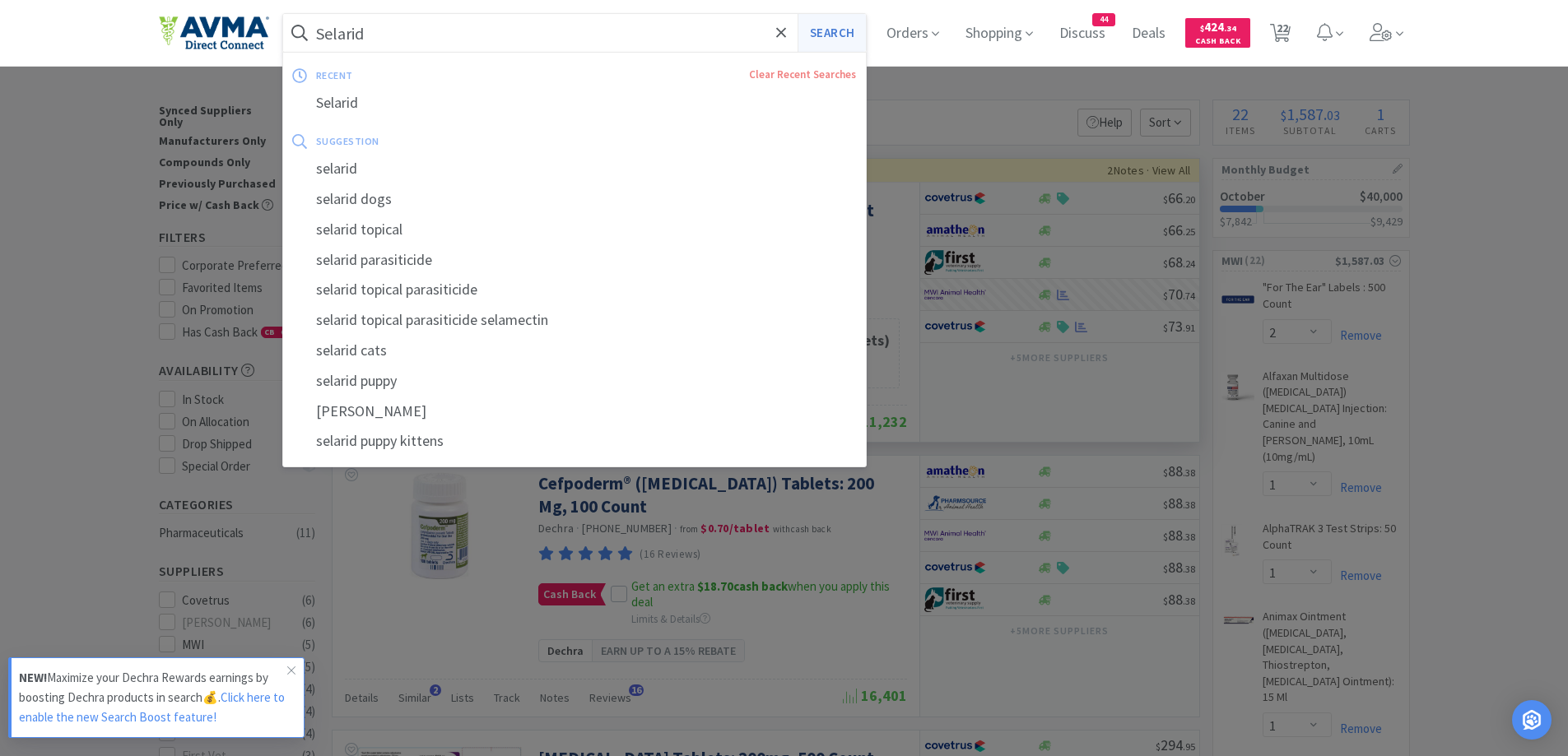
type input "Selarid"
drag, startPoint x: 842, startPoint y: 31, endPoint x: 701, endPoint y: 84, distance: 150.6
click at [842, 31] on button "Search" at bounding box center [831, 33] width 68 height 38
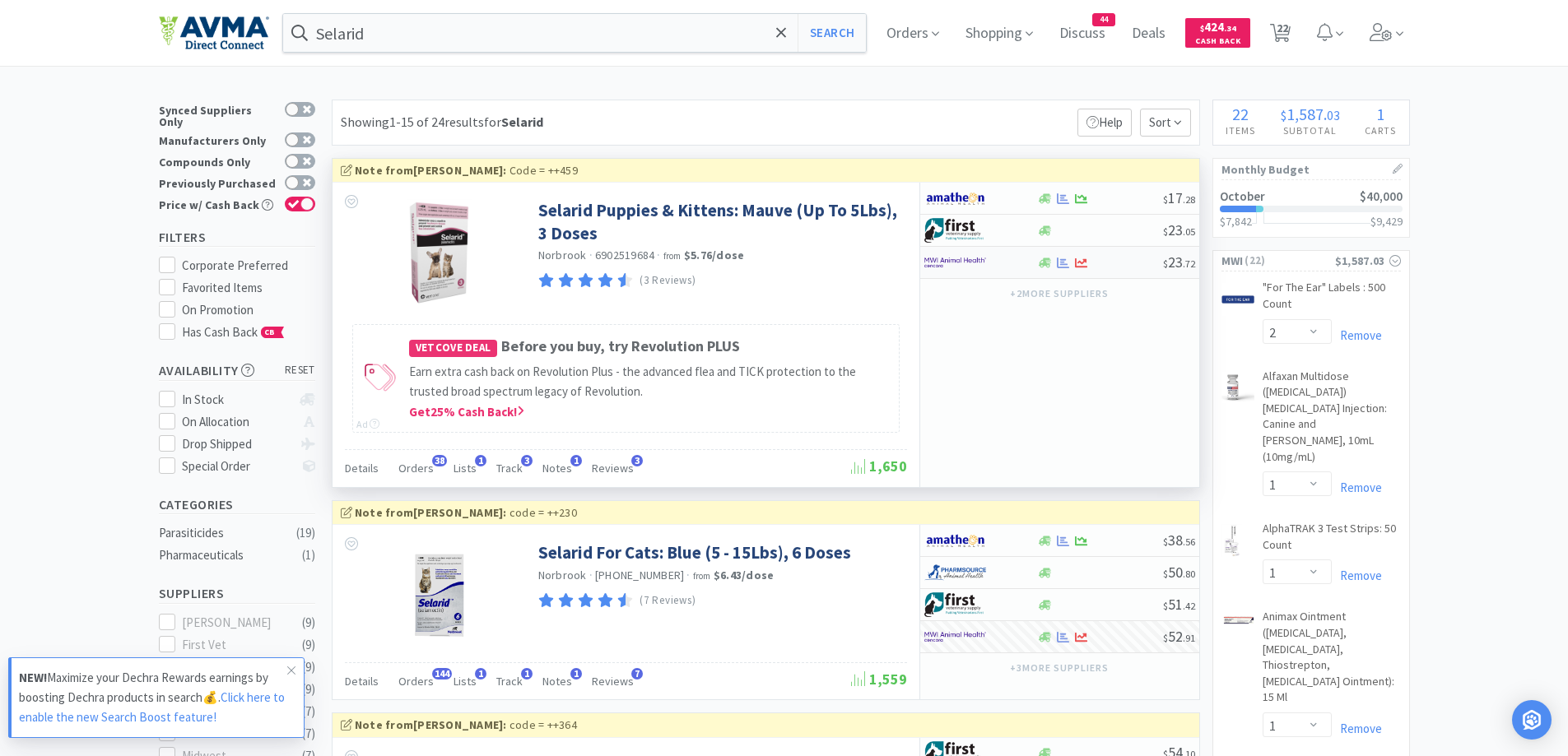
click at [994, 263] on div at bounding box center [970, 263] width 91 height 28
select select "1"
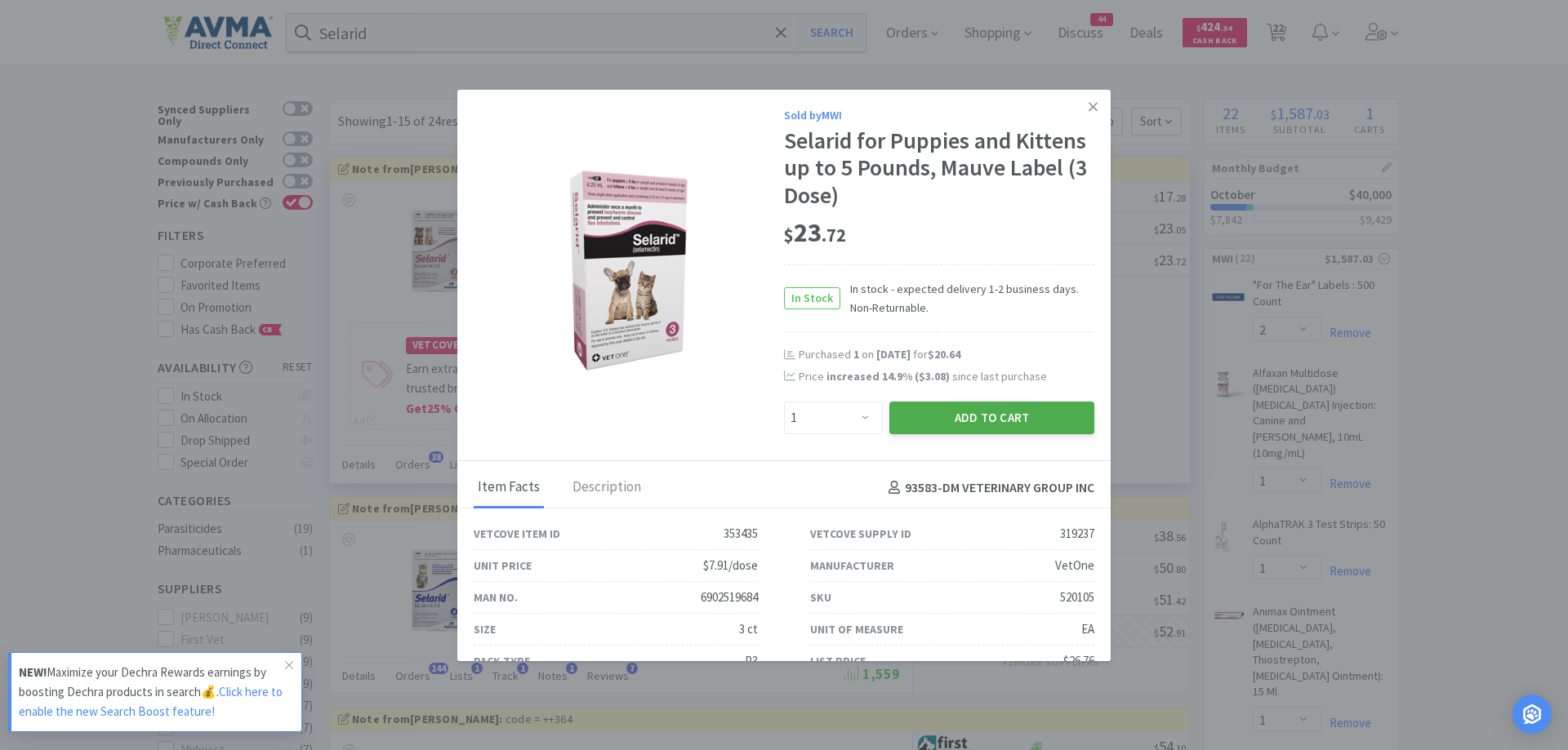
click at [974, 424] on button "Add to Cart" at bounding box center [992, 417] width 205 height 32
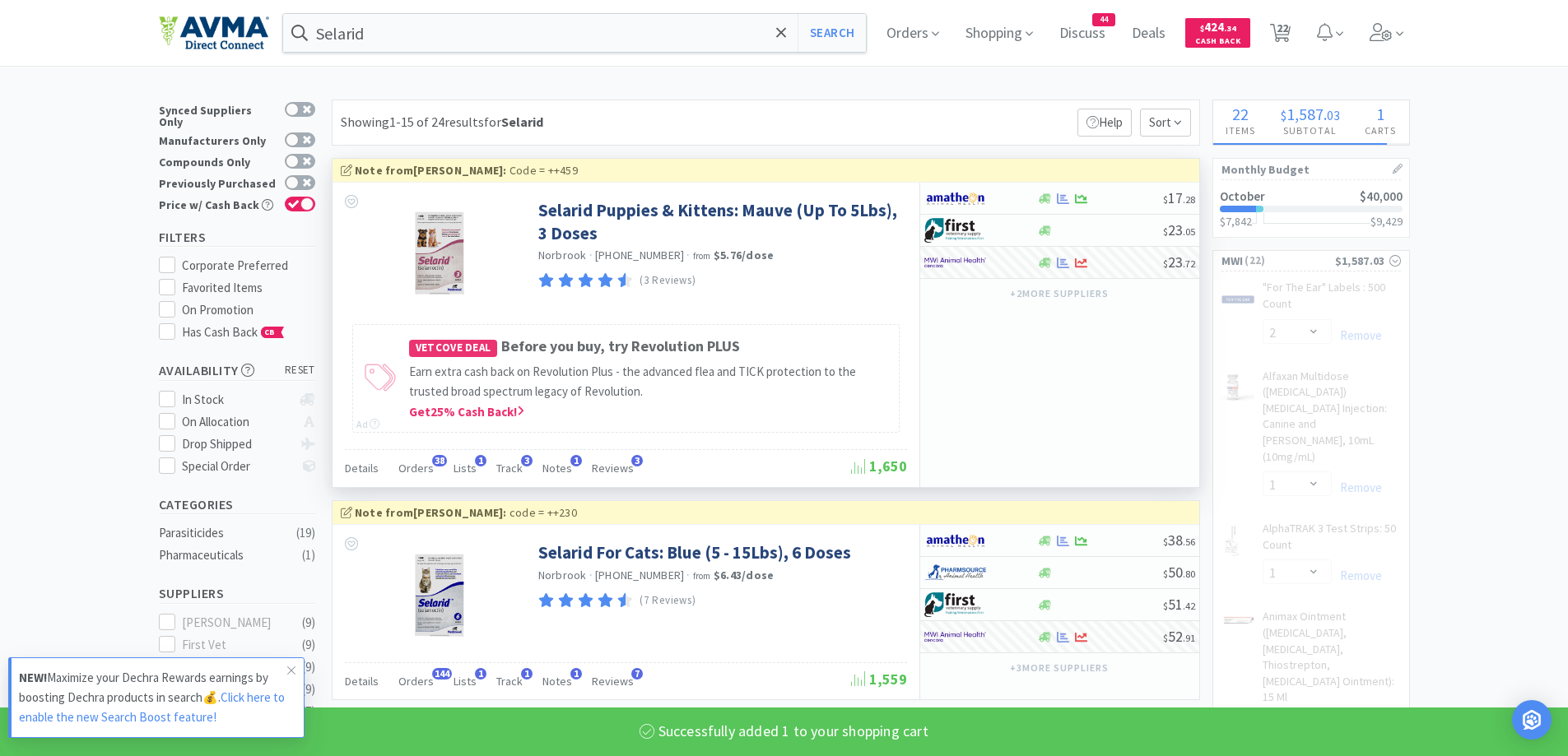
select select "1"
select select "50"
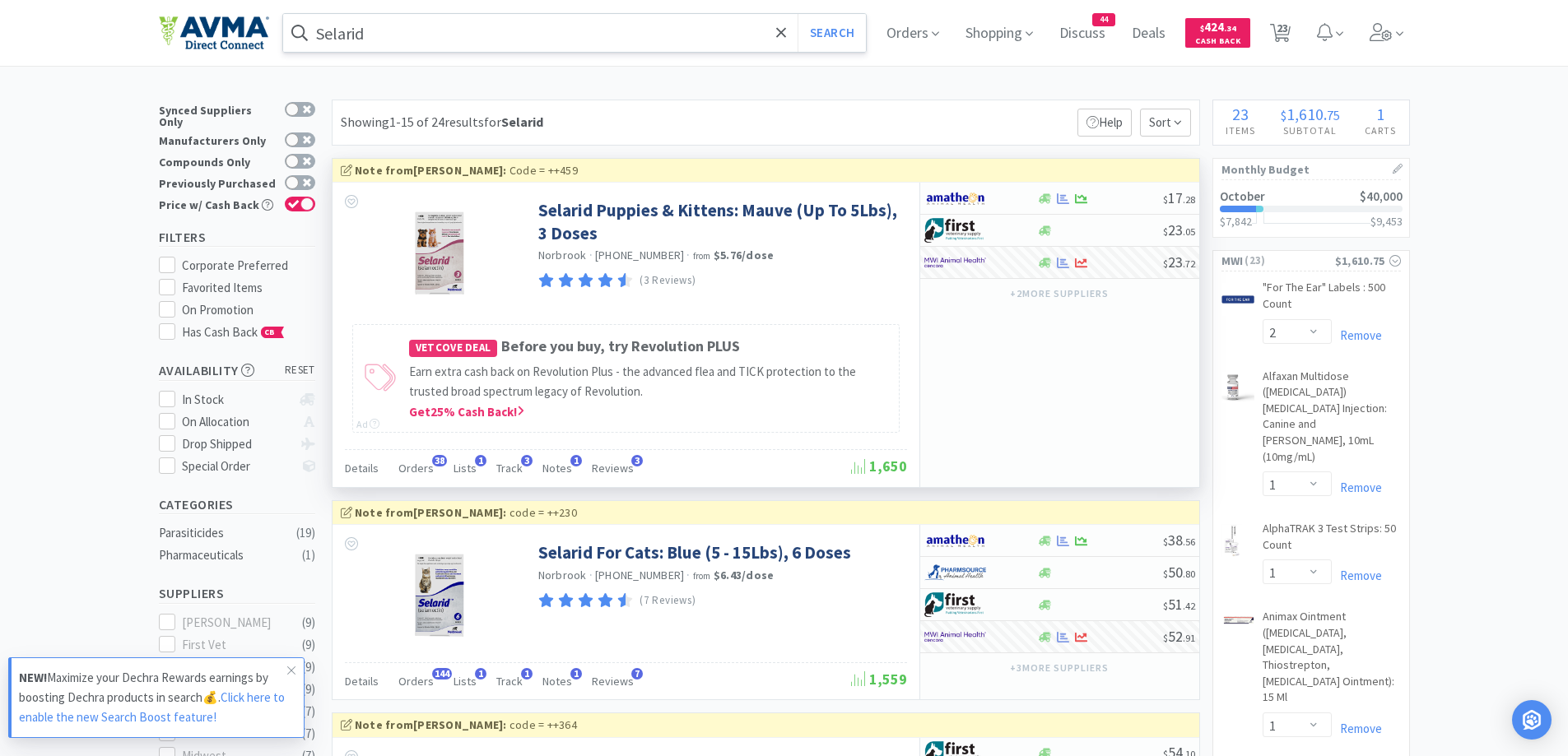
click at [442, 38] on input "Selarid" at bounding box center [574, 33] width 583 height 38
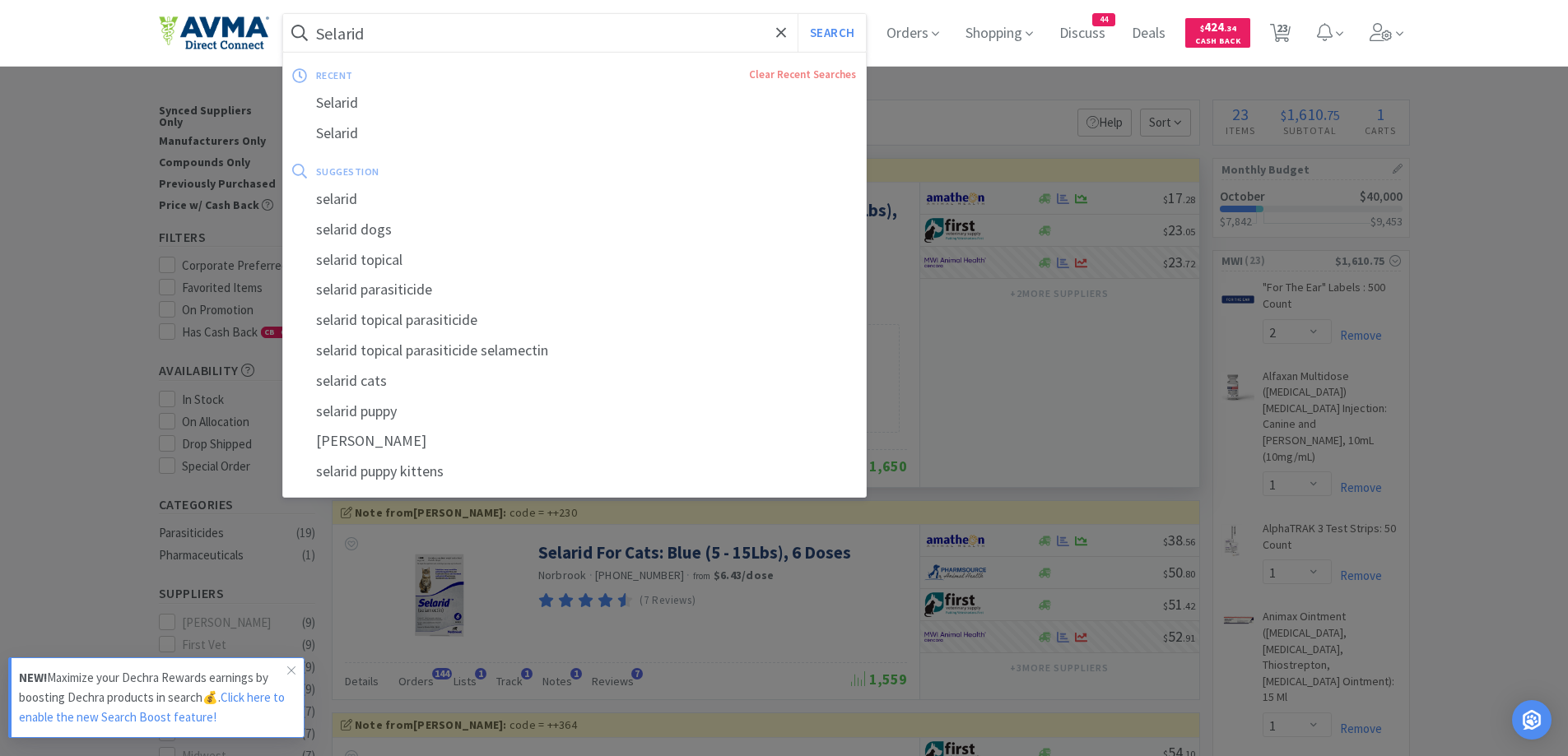
paste input "odathesia 3#"
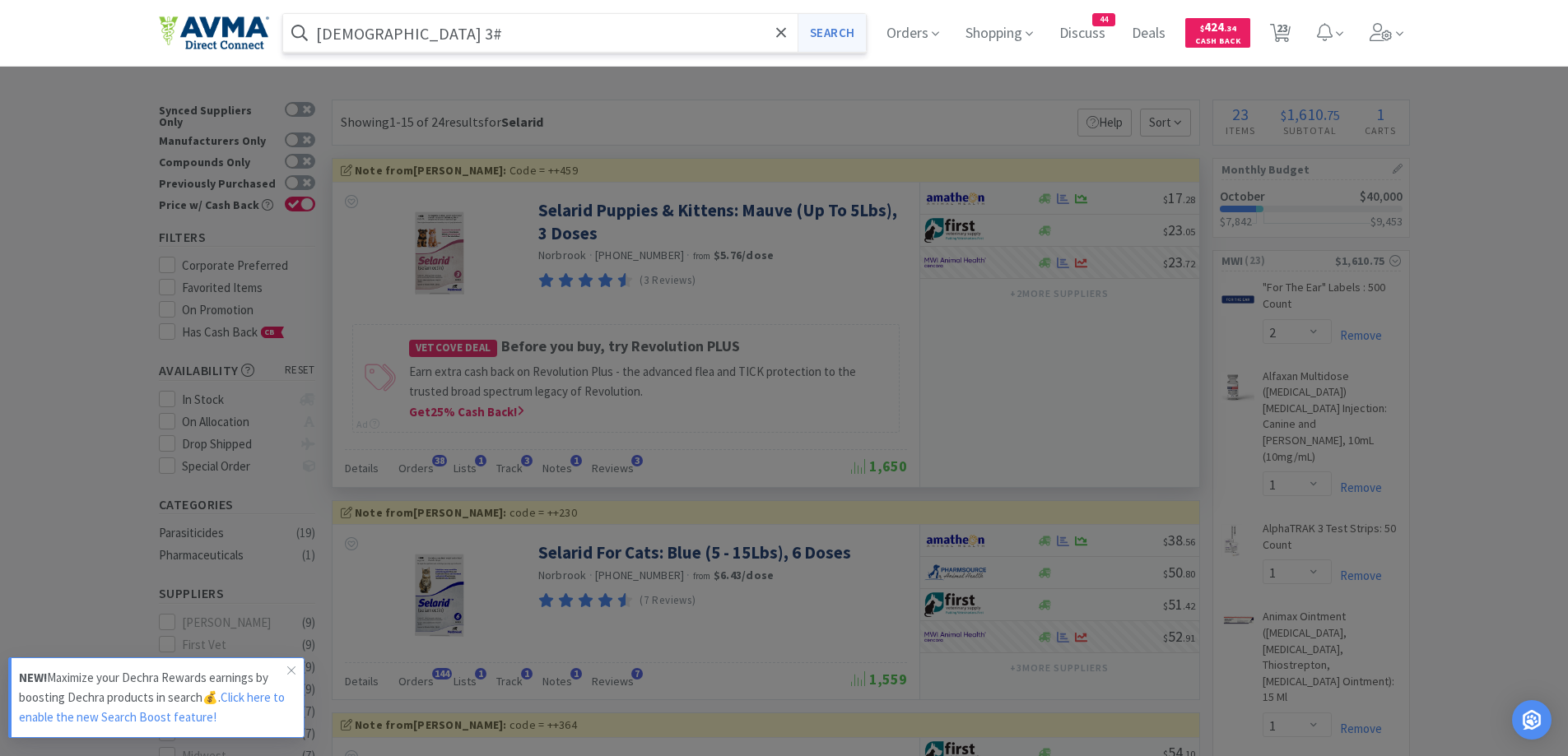
type input "[DEMOGRAPHIC_DATA] 3#"
click at [855, 44] on button "Search" at bounding box center [831, 33] width 68 height 38
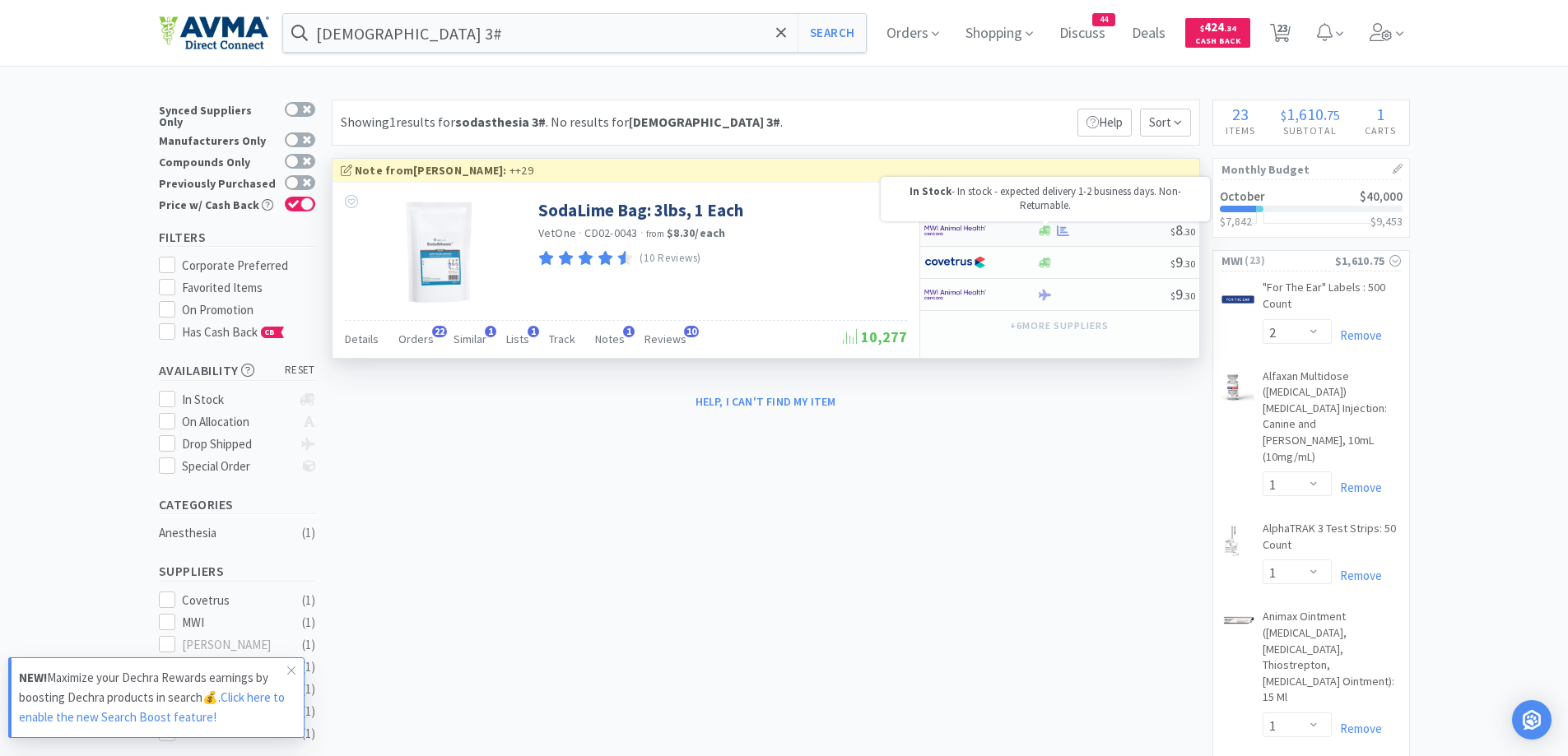
click at [1040, 228] on icon at bounding box center [1045, 231] width 12 height 12
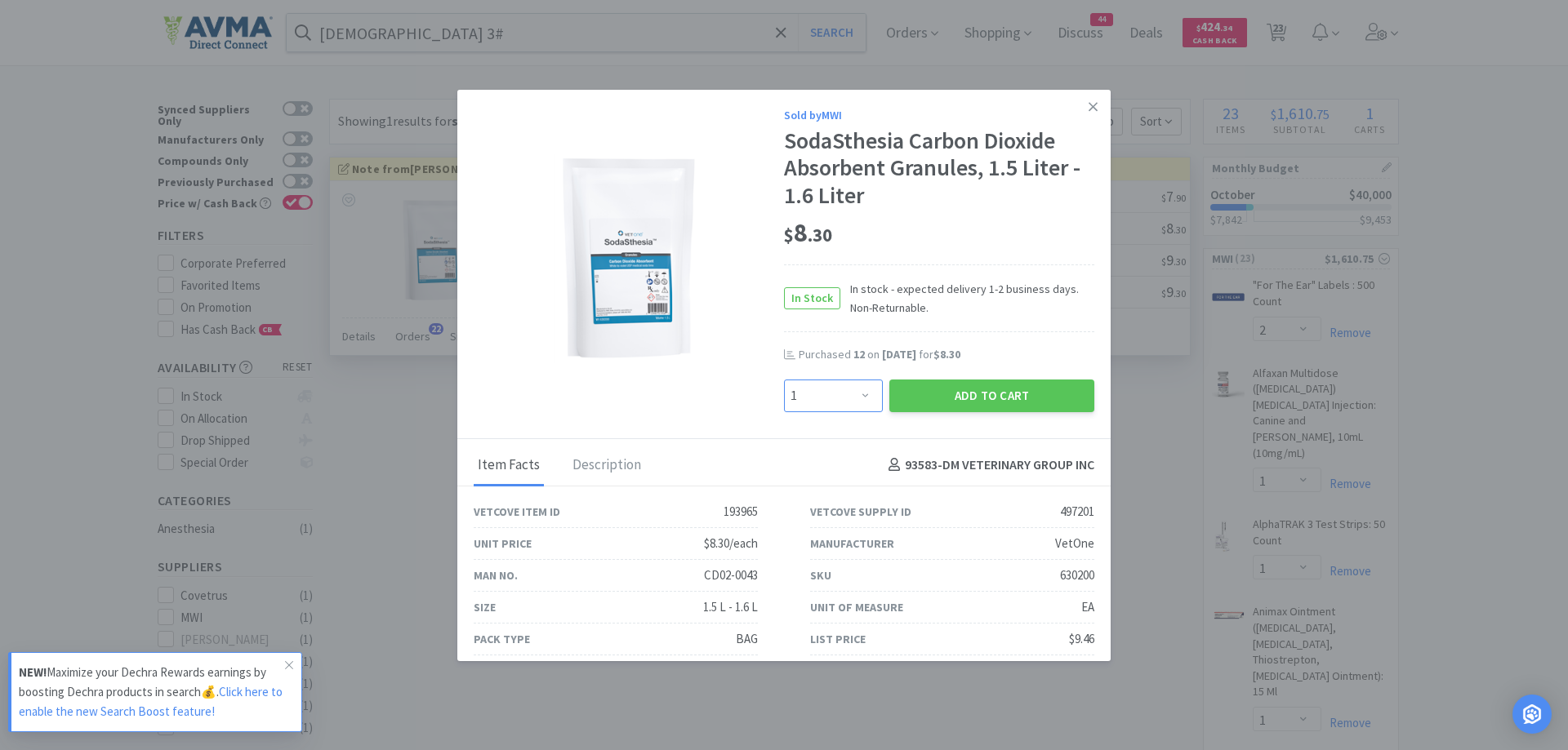
click at [810, 400] on select "Enter Quantity 1 2 3 4 5 6 7 8 9 10 11 12 13 14 15 16 17 18 19 20 Enter Quantity" at bounding box center [833, 396] width 99 height 32
select select "12"
click at [784, 380] on select "Enter Quantity 1 2 3 4 5 6 7 8 9 10 11 12 13 14 15 16 17 18 19 20 Enter Quantity" at bounding box center [833, 396] width 99 height 32
click at [924, 390] on button "Add to Cart" at bounding box center [992, 396] width 205 height 32
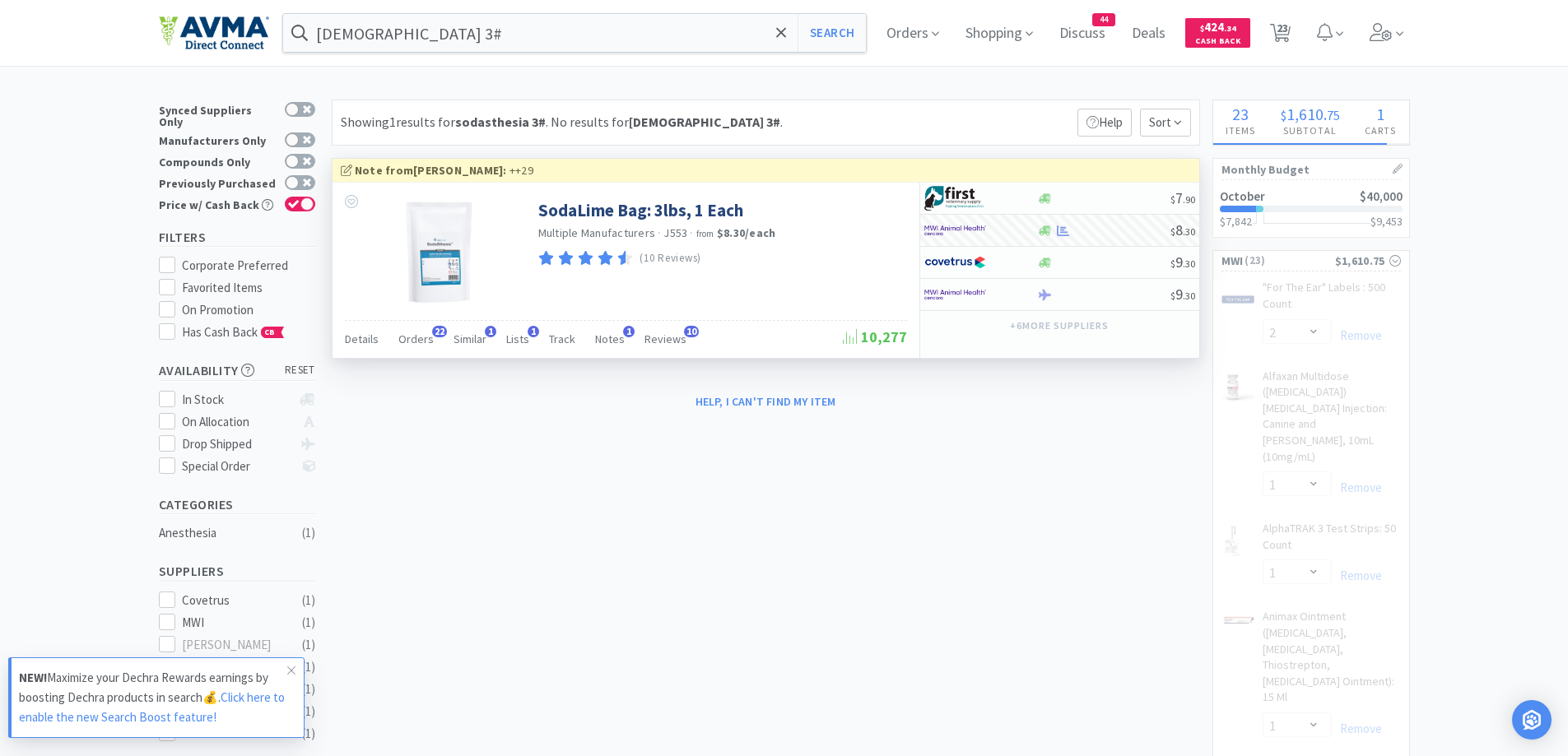
select select "12"
select select "50"
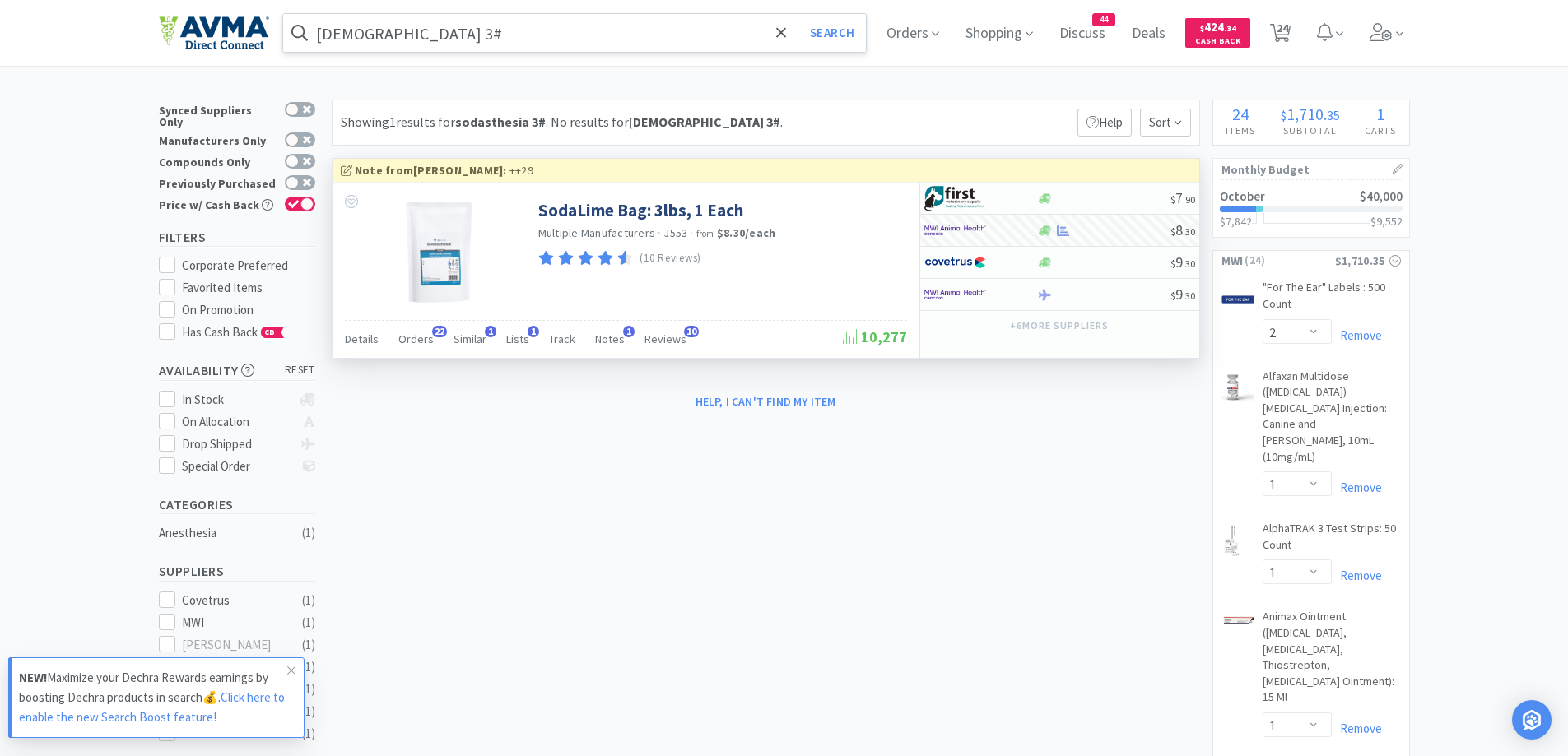
click at [589, 45] on input "[DEMOGRAPHIC_DATA] 3#" at bounding box center [574, 33] width 583 height 38
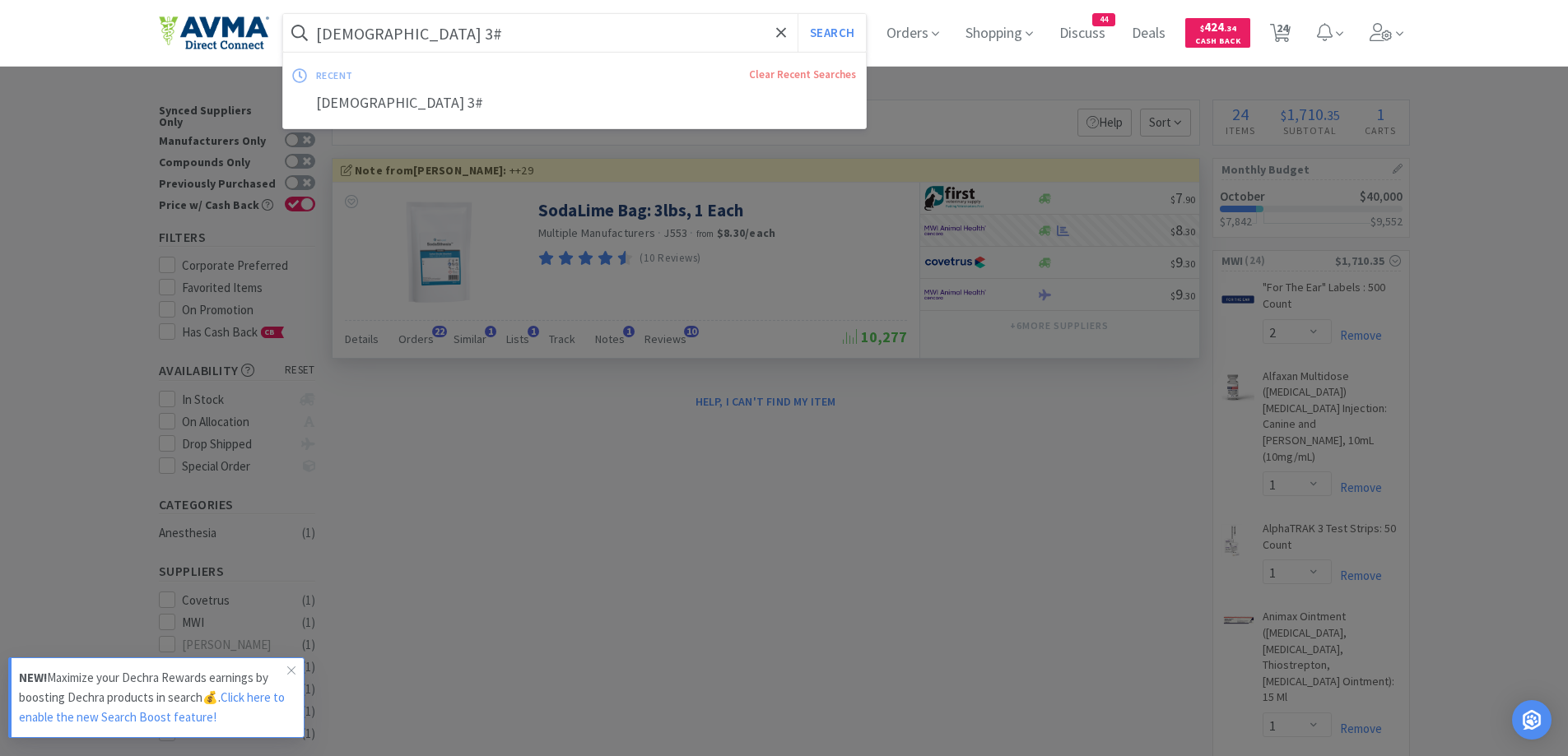
paste input "yringe 3ml"
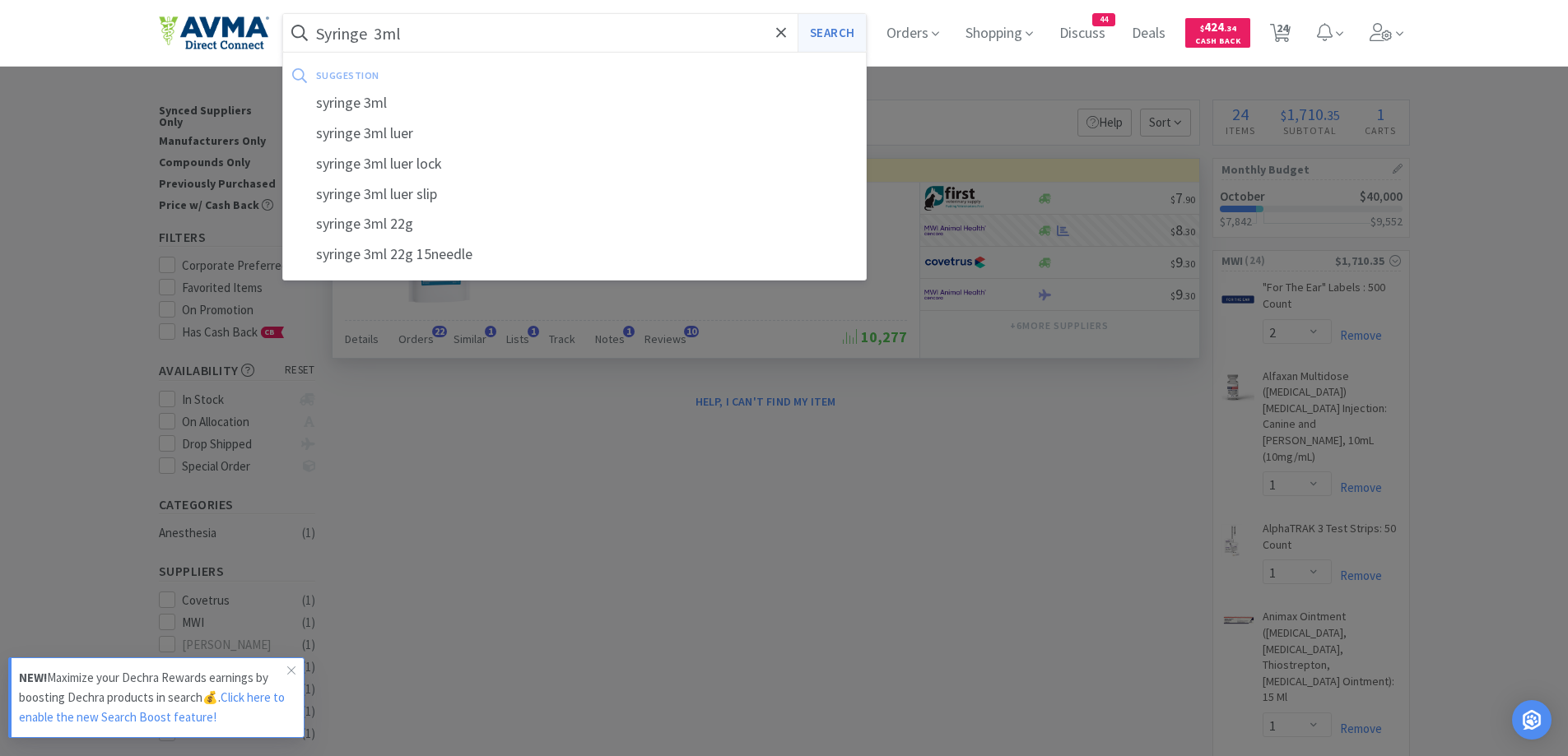
type input "Syringe 3ml"
click at [852, 37] on button "Search" at bounding box center [831, 33] width 68 height 38
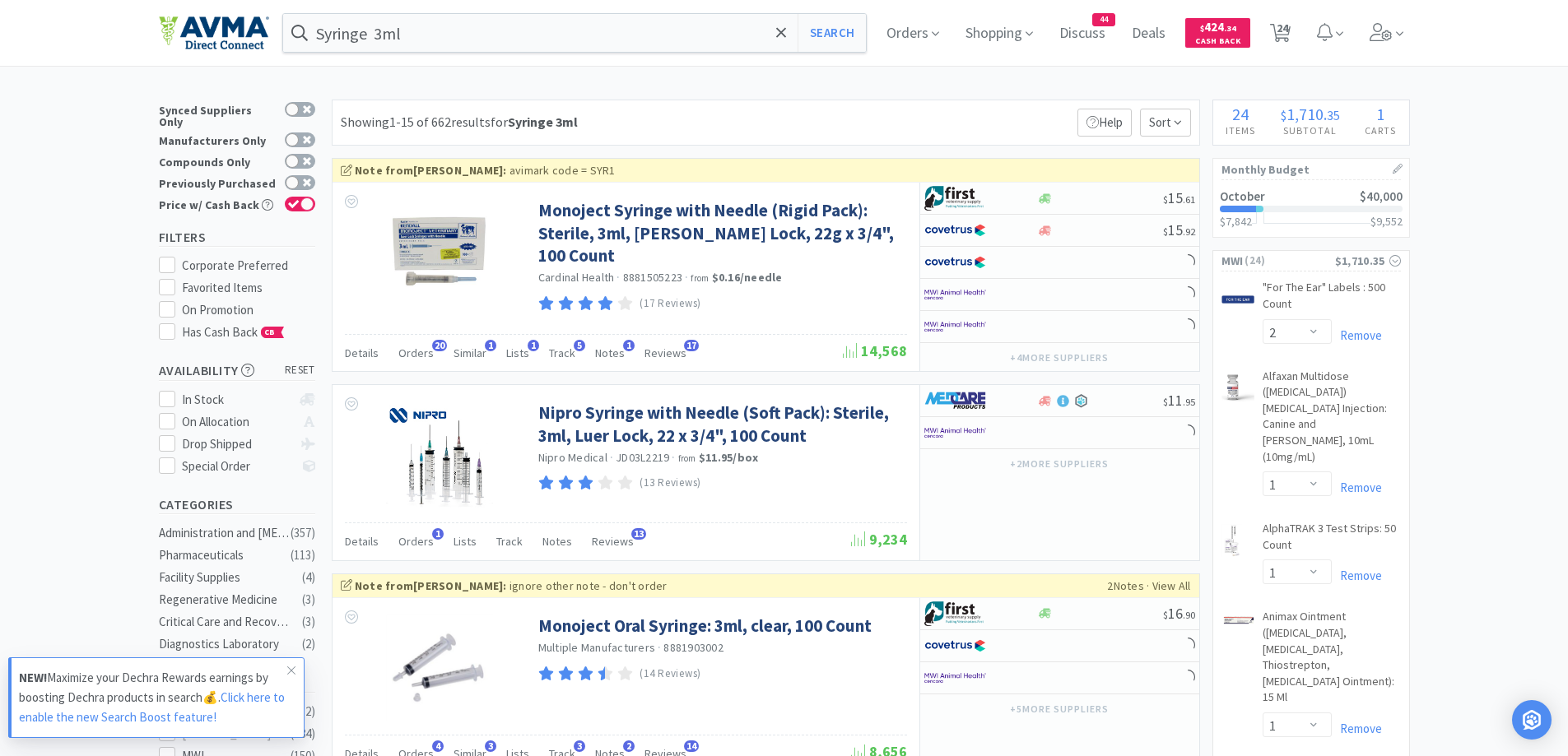
click at [694, 112] on div "Showing 1-15 of 662 results for Syringe 3ml Filters Help Sort" at bounding box center [766, 123] width 868 height 46
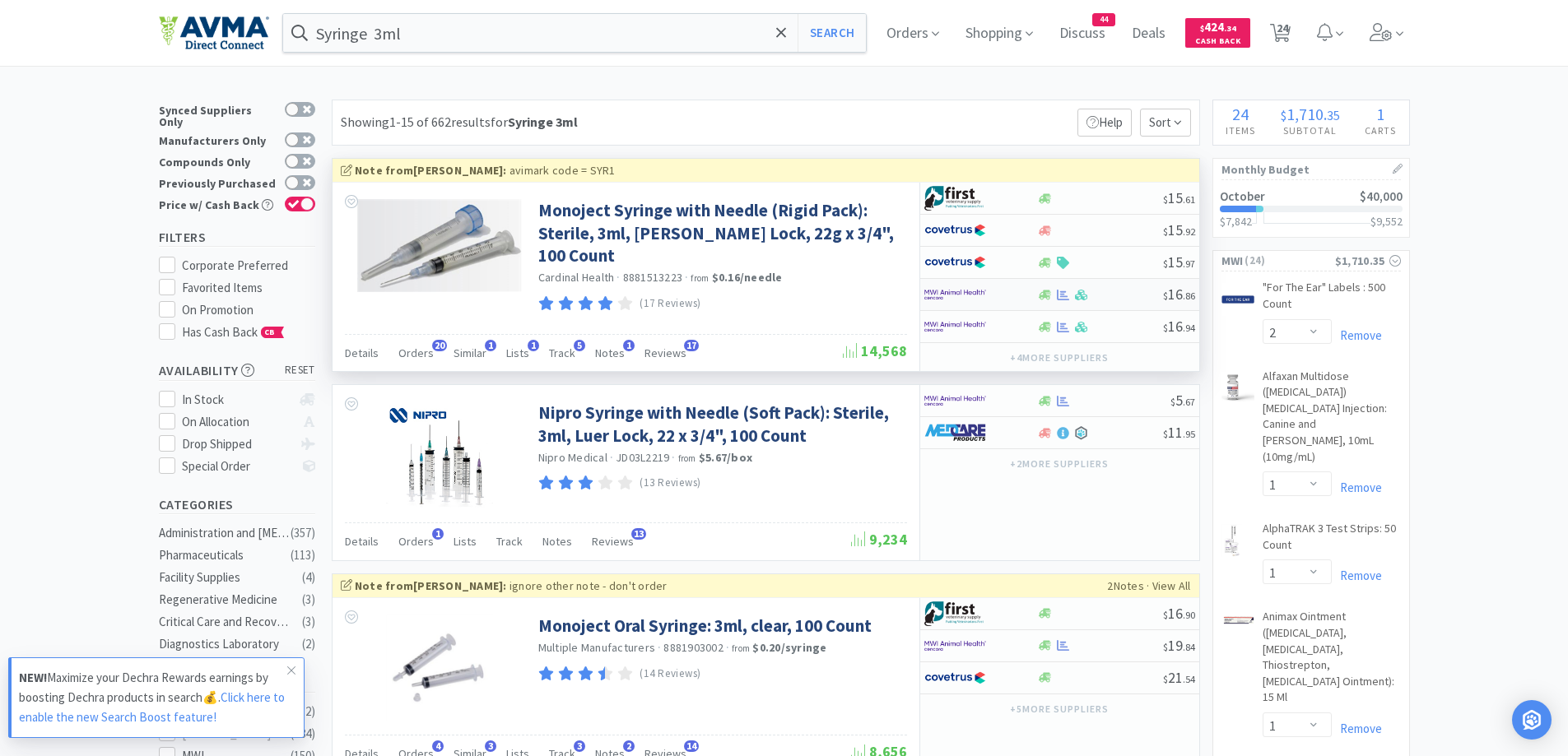
click at [1001, 293] on div at bounding box center [970, 295] width 91 height 28
select select "1"
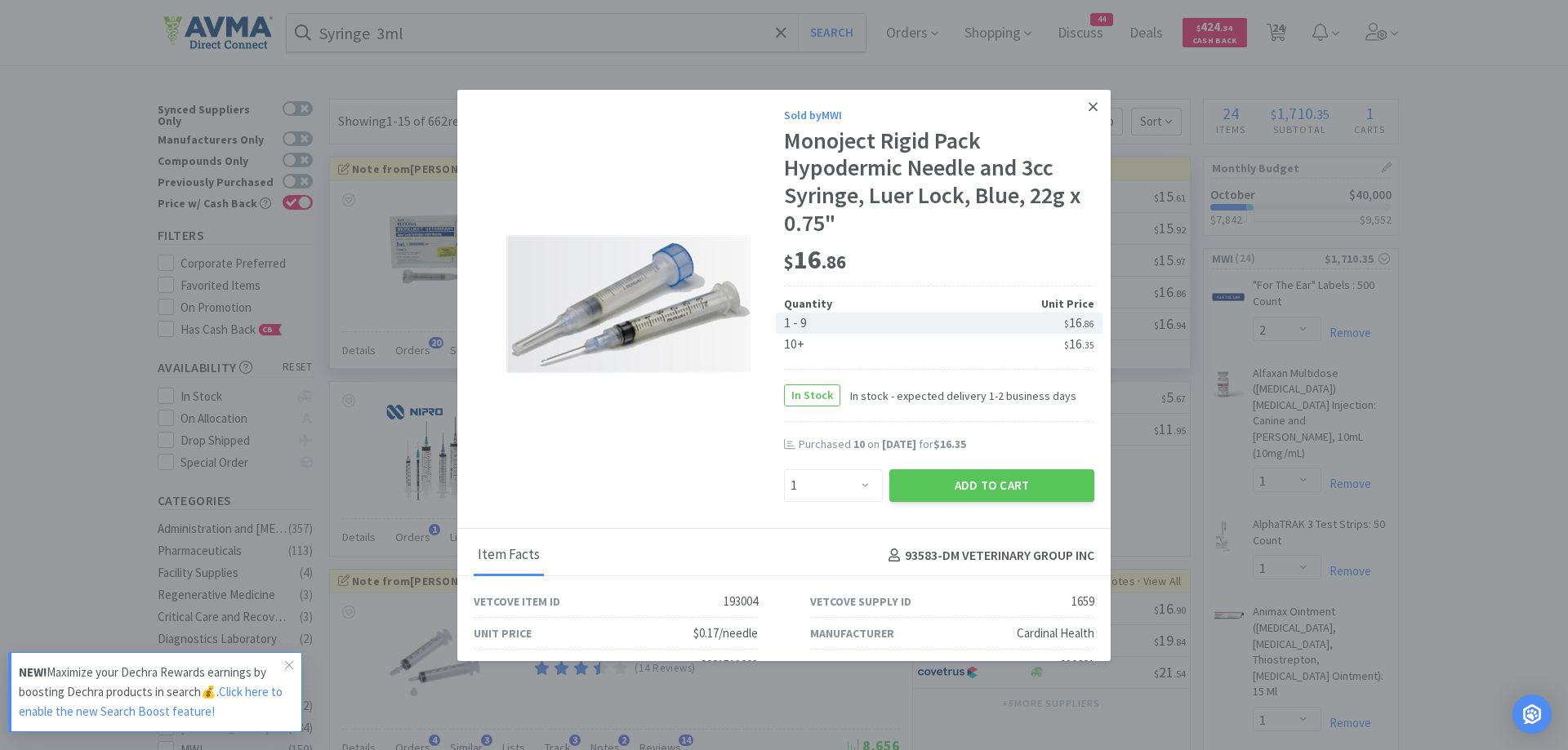
click at [1090, 112] on link at bounding box center [1093, 108] width 29 height 35
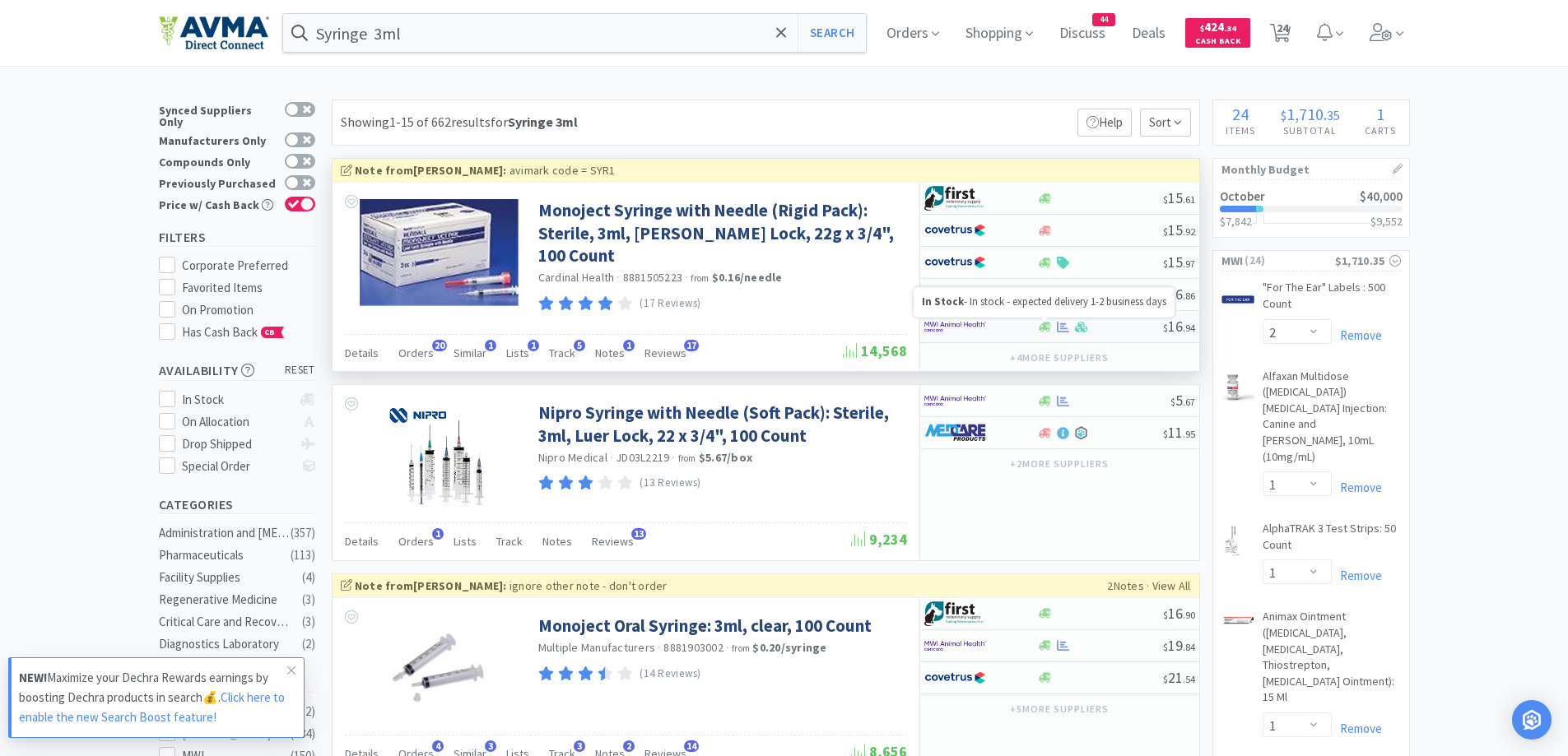
click at [1039, 329] on icon at bounding box center [1045, 327] width 12 height 12
select select "1"
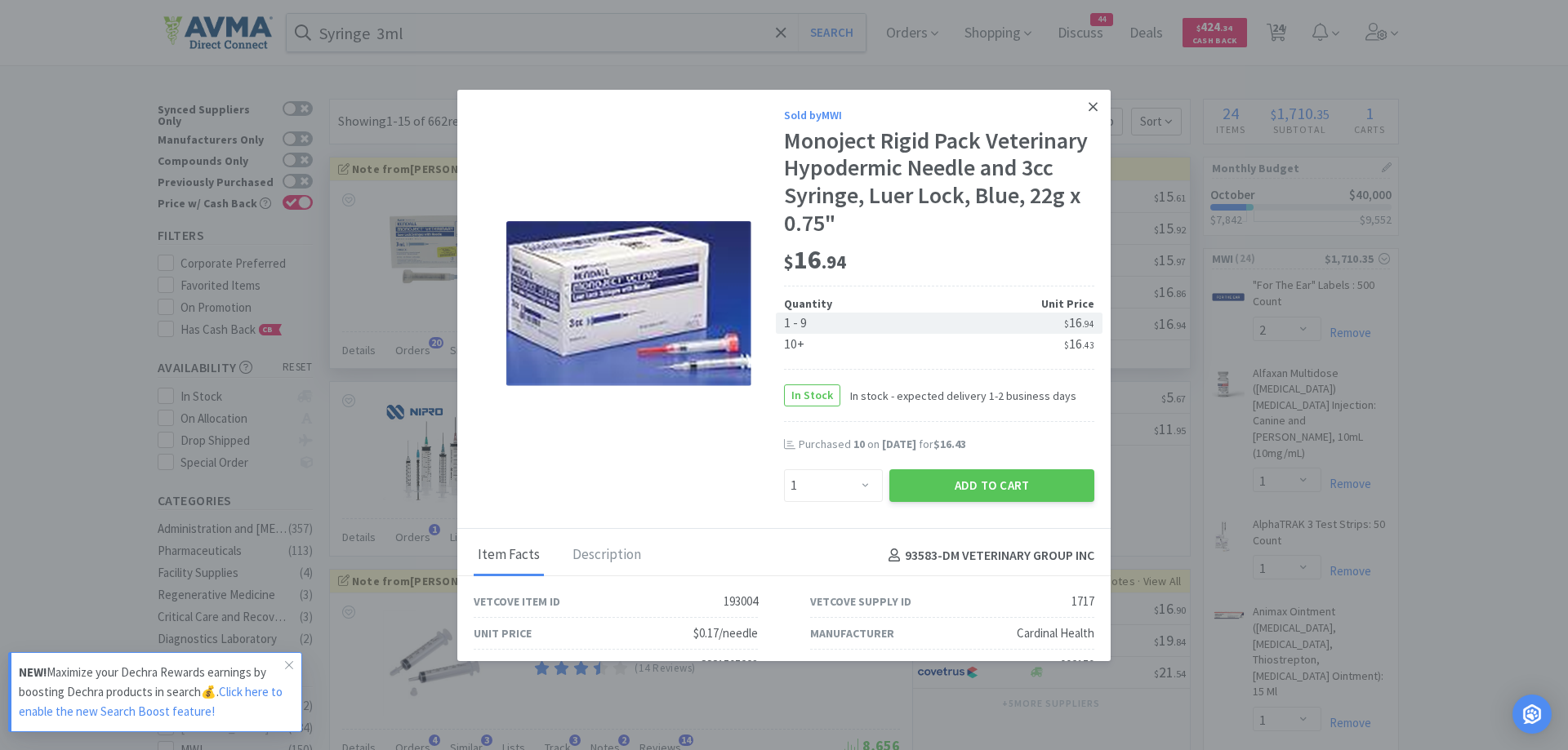
click at [1089, 101] on icon at bounding box center [1093, 107] width 9 height 15
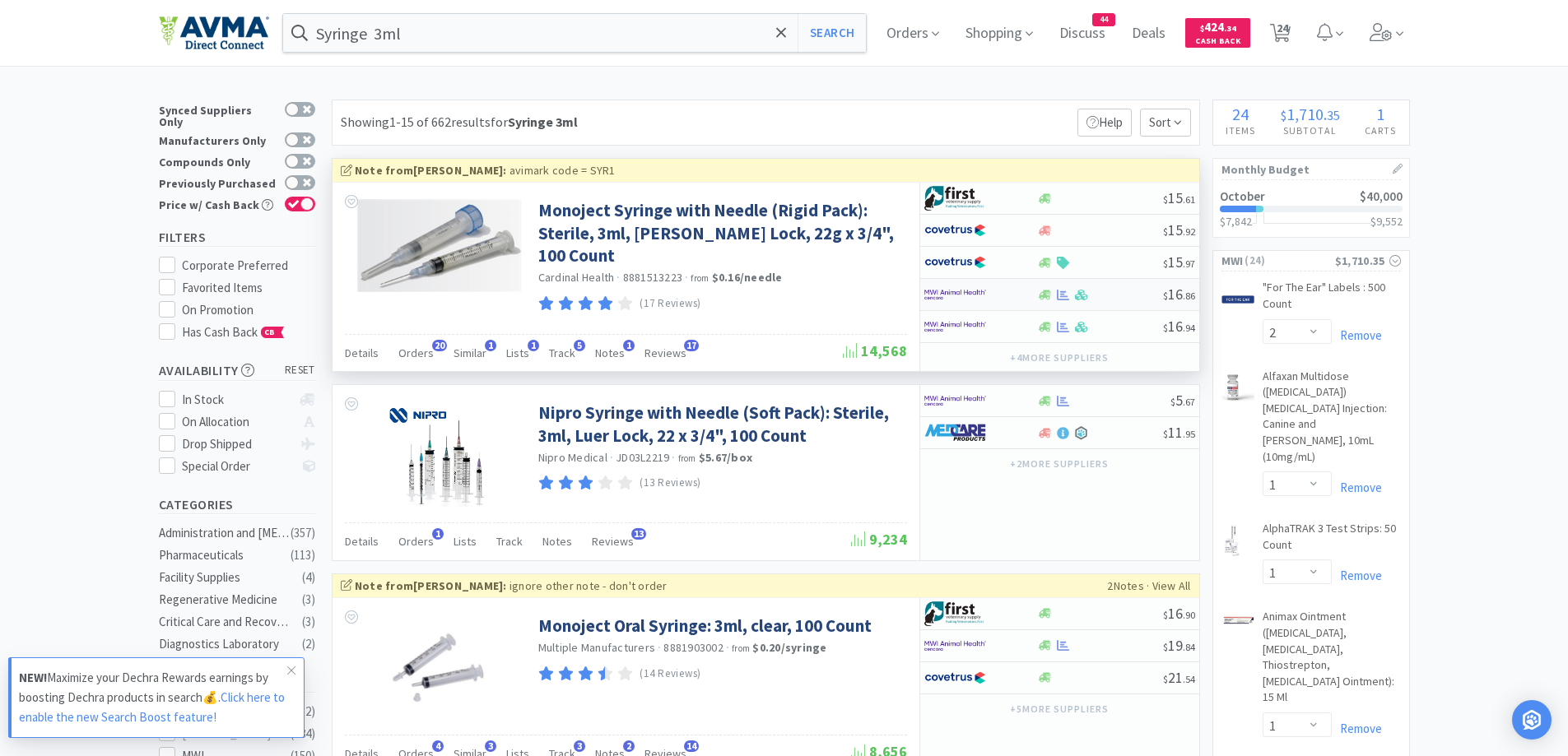
click at [981, 298] on img at bounding box center [956, 295] width 62 height 25
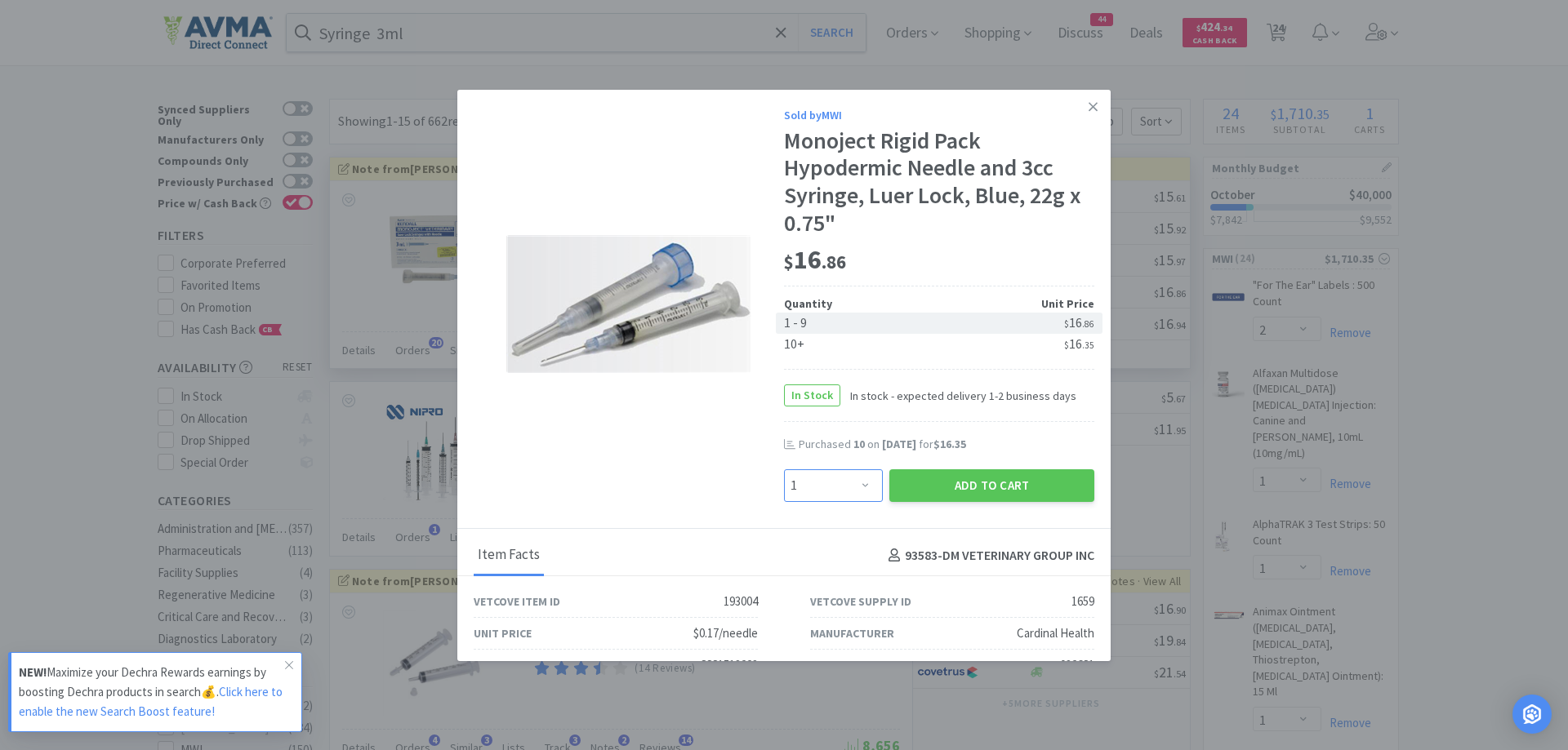
click at [846, 476] on select "Enter Quantity 1 2 3 4 5 6 7 8 9 10 11 12 13 14 15 16 17 18 19 20 Enter Quantity" at bounding box center [833, 485] width 99 height 32
select select "10"
click at [784, 469] on select "Enter Quantity 1 2 3 4 5 6 7 8 9 10 11 12 13 14 15 16 17 18 19 20 Enter Quantity" at bounding box center [833, 485] width 99 height 32
click at [967, 477] on button "Add to Cart" at bounding box center [992, 485] width 205 height 32
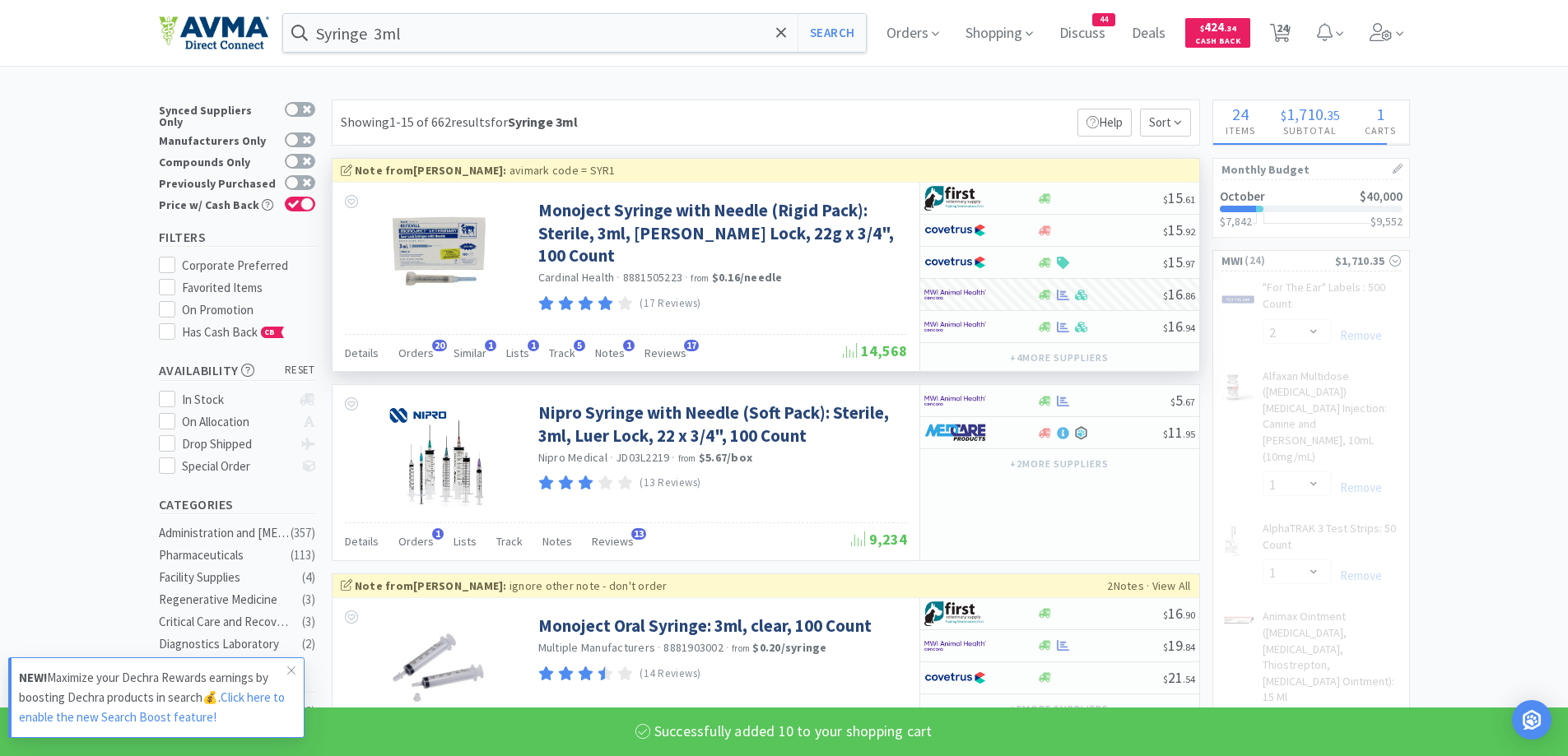
select select "10"
select select "1"
select select "5"
select select "1"
select select "12"
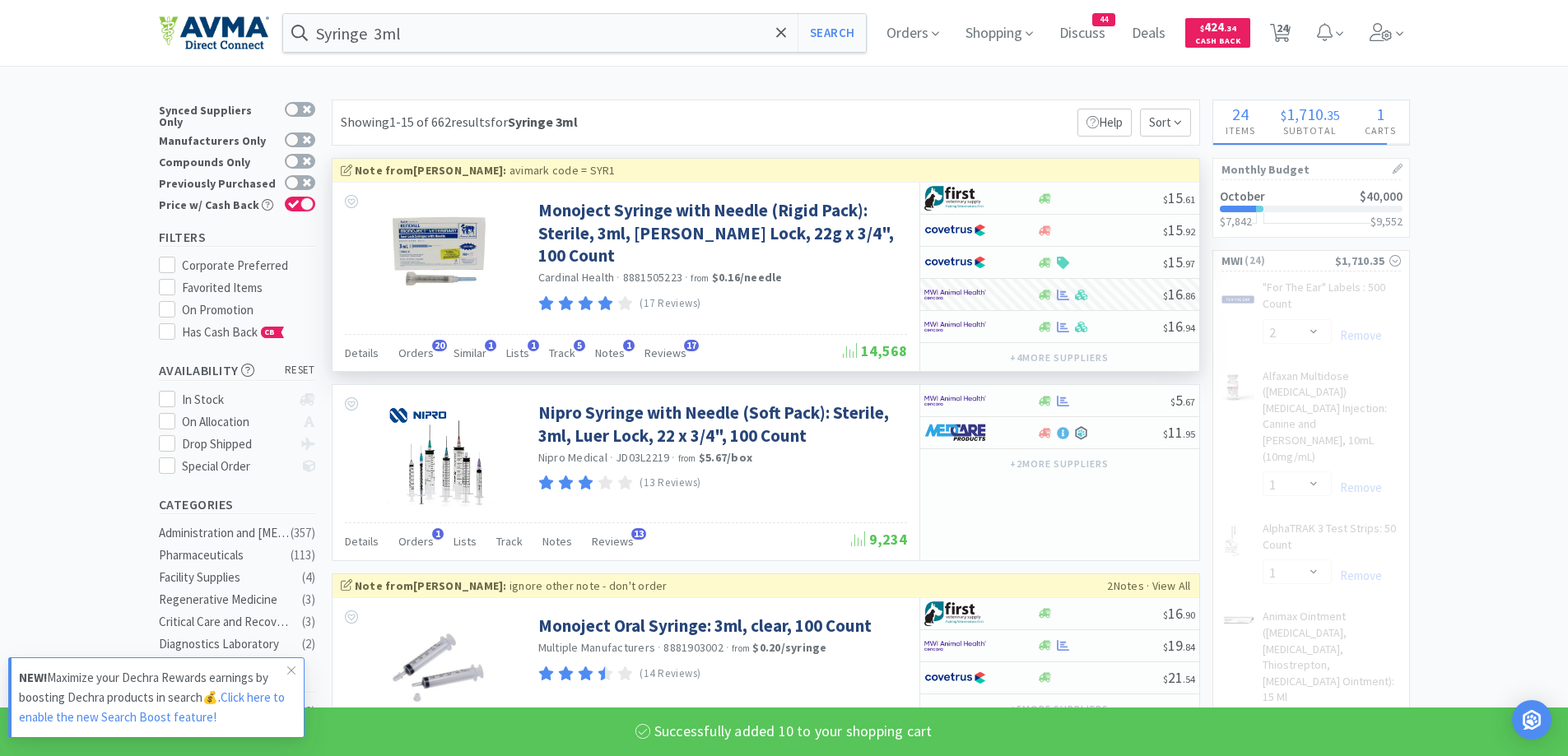
select select "50"
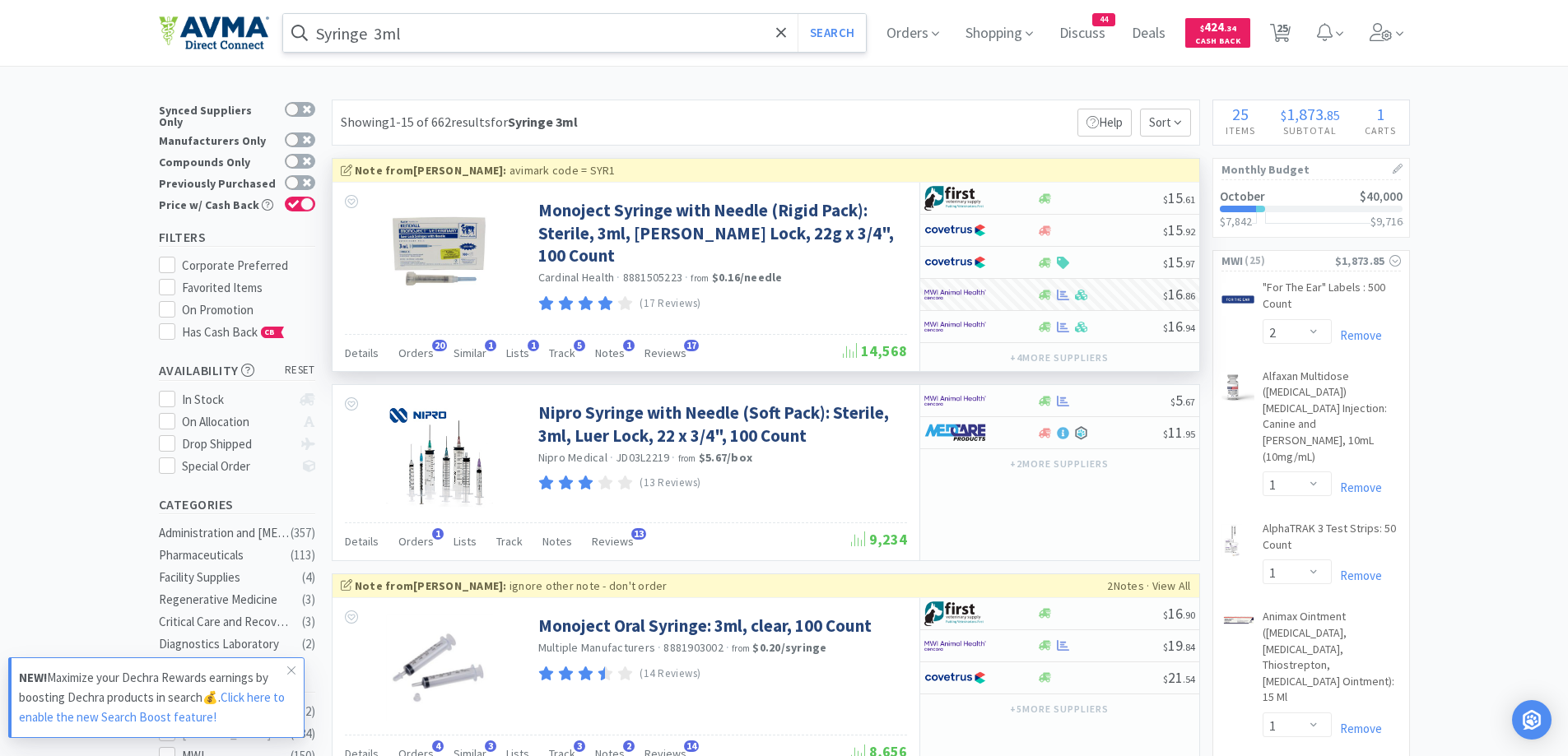
drag, startPoint x: 577, startPoint y: 62, endPoint x: 587, endPoint y: 50, distance: 15.6
click at [577, 62] on div "Syringe 3ml Search Orders Shopping Discuss Discuss 44 Deals Deals $ 424 . 34 Ca…" at bounding box center [784, 33] width 1251 height 66
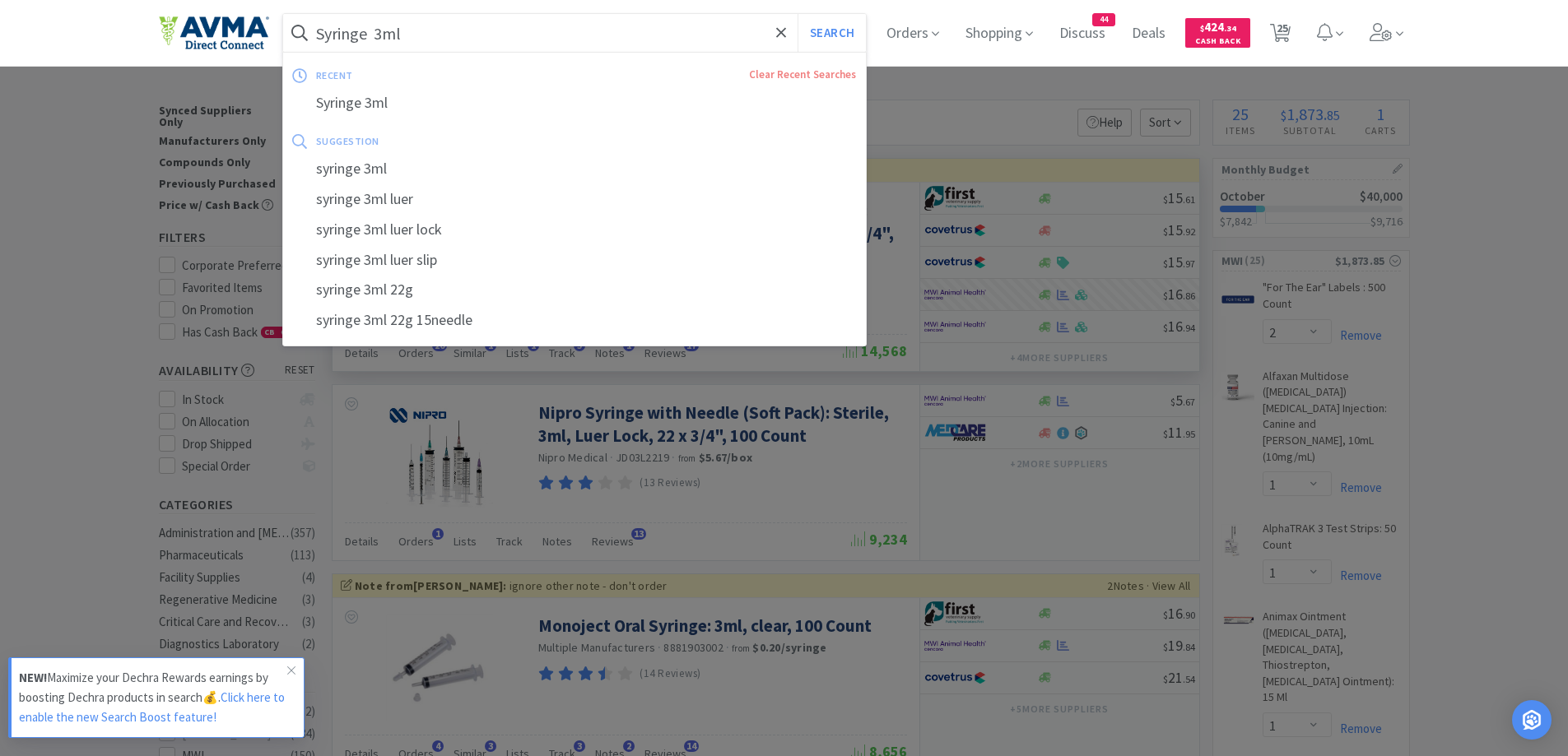
click at [596, 41] on input "Syringe 3ml" at bounding box center [574, 33] width 583 height 38
paste input "TB 1ml"
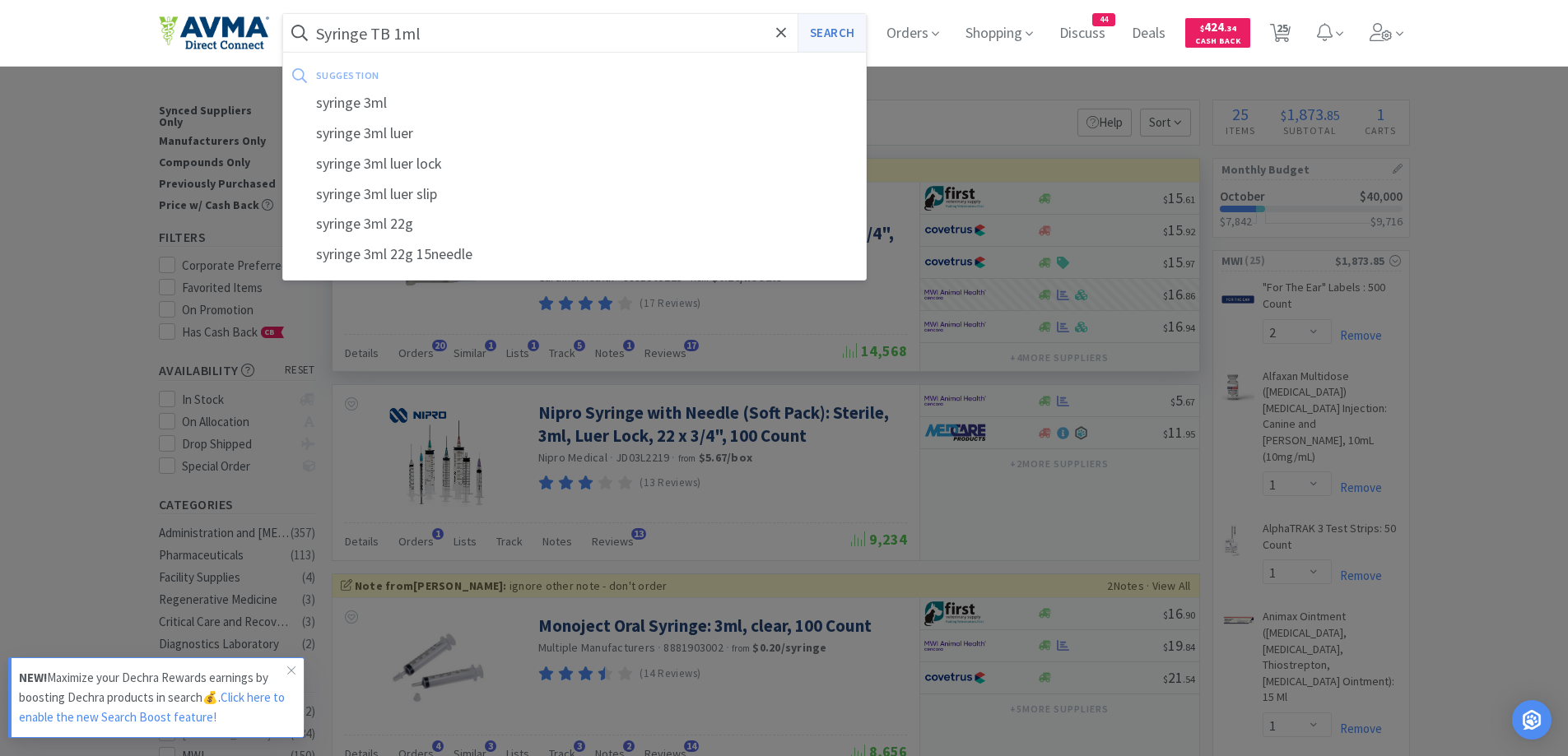
type input "Syringe TB 1ml"
click at [832, 46] on button "Search" at bounding box center [831, 33] width 68 height 38
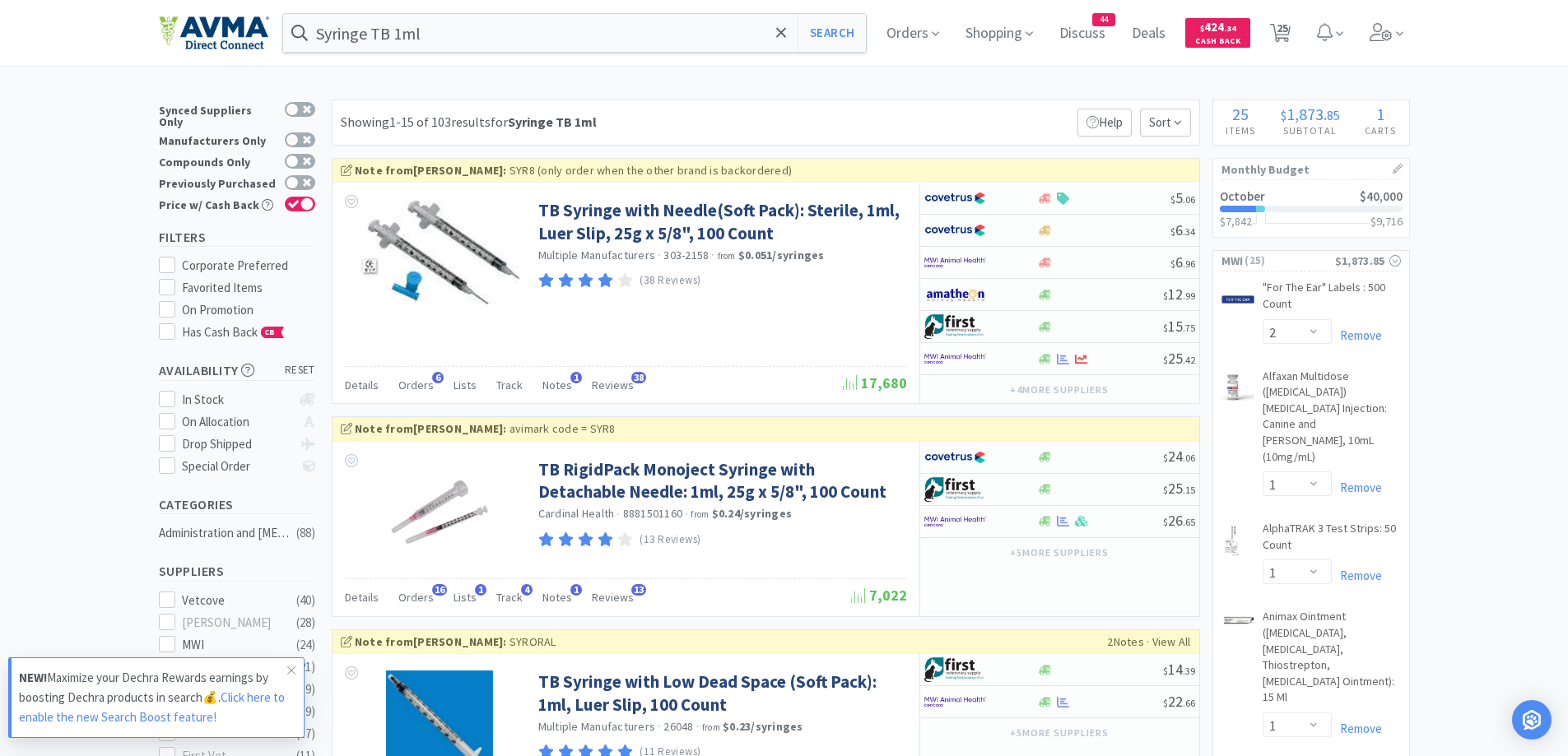
click at [920, 114] on div "Showing 1-15 of 103 results for Syringe TB 1ml Filters Help Sort" at bounding box center [766, 123] width 868 height 46
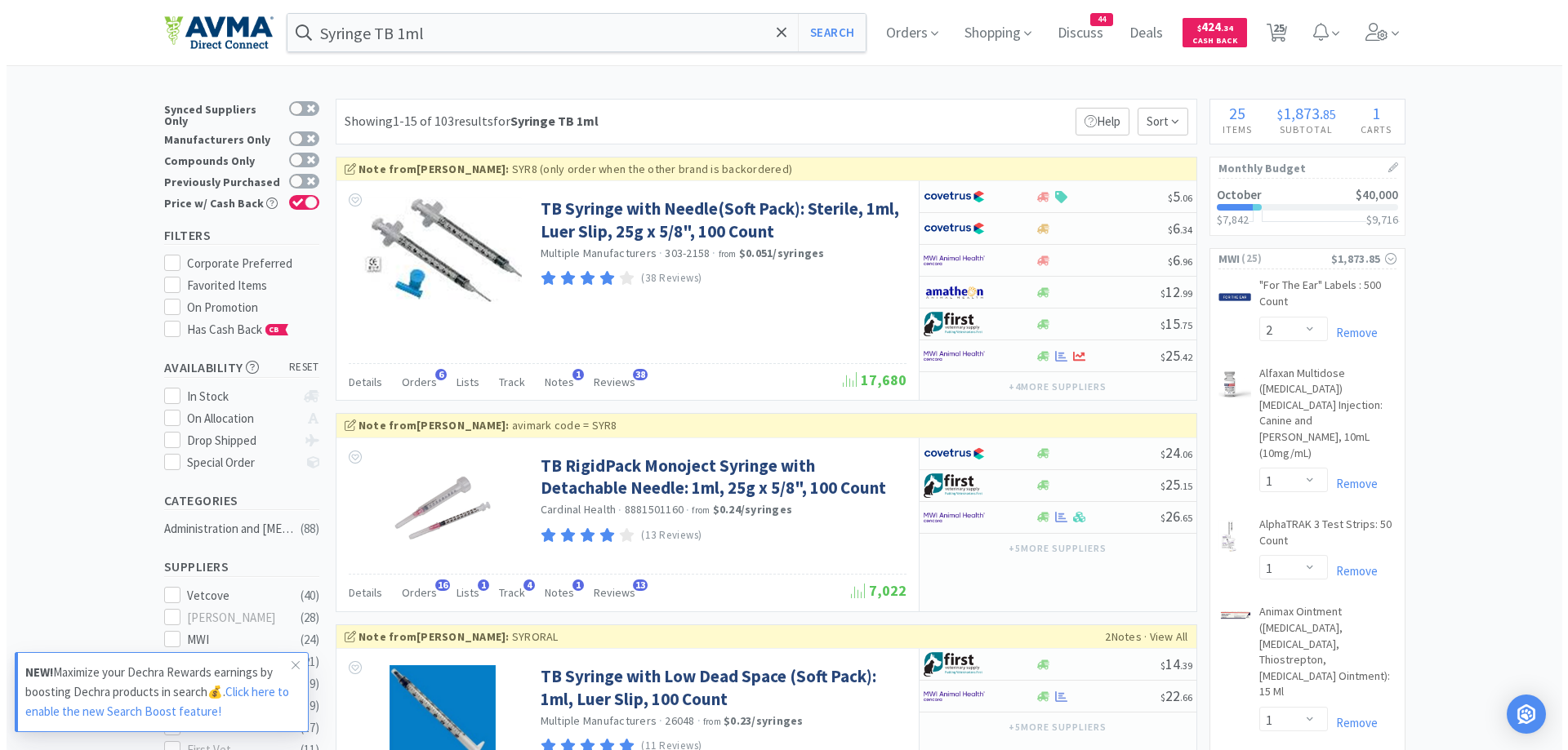
scroll to position [164, 0]
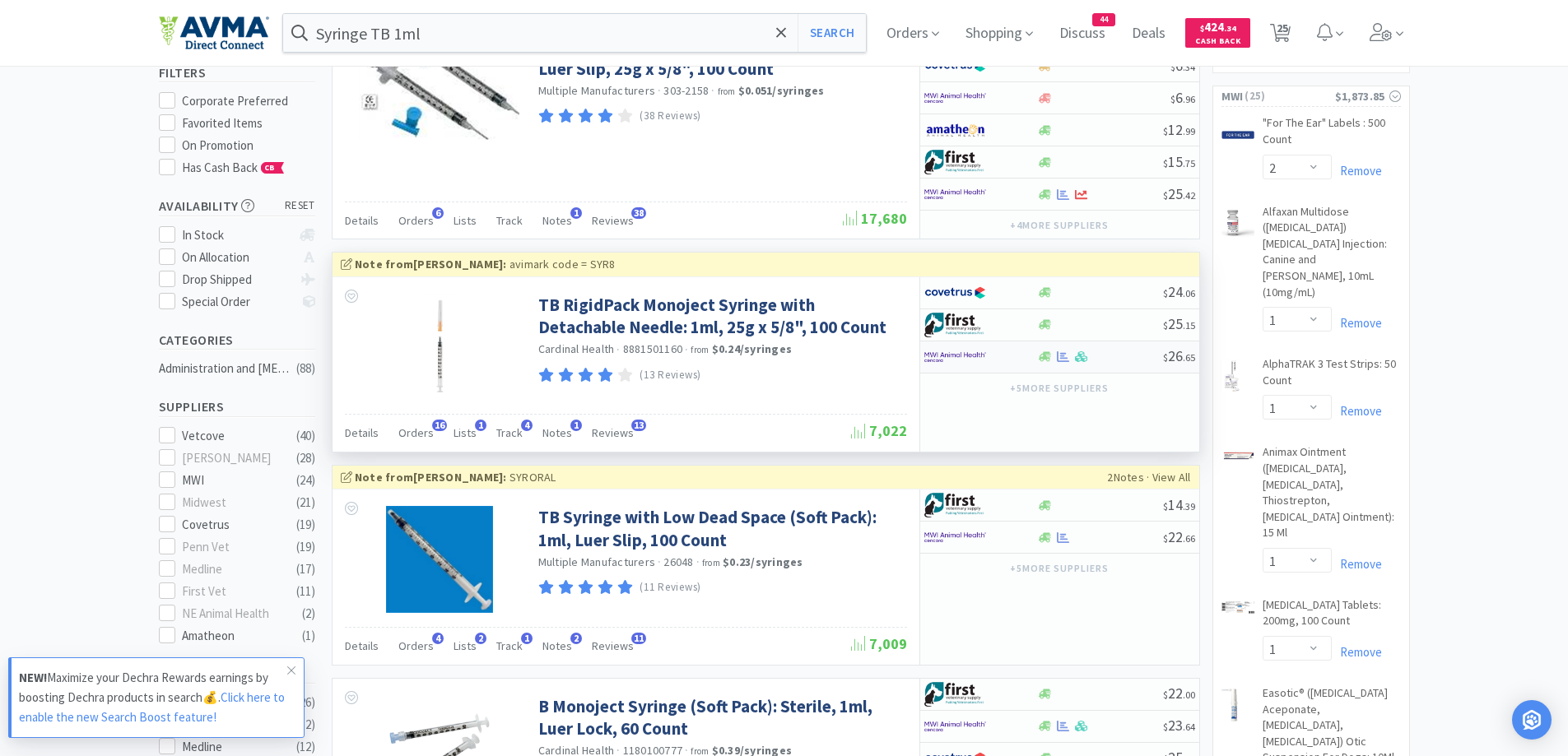
click at [995, 350] on div at bounding box center [970, 357] width 91 height 28
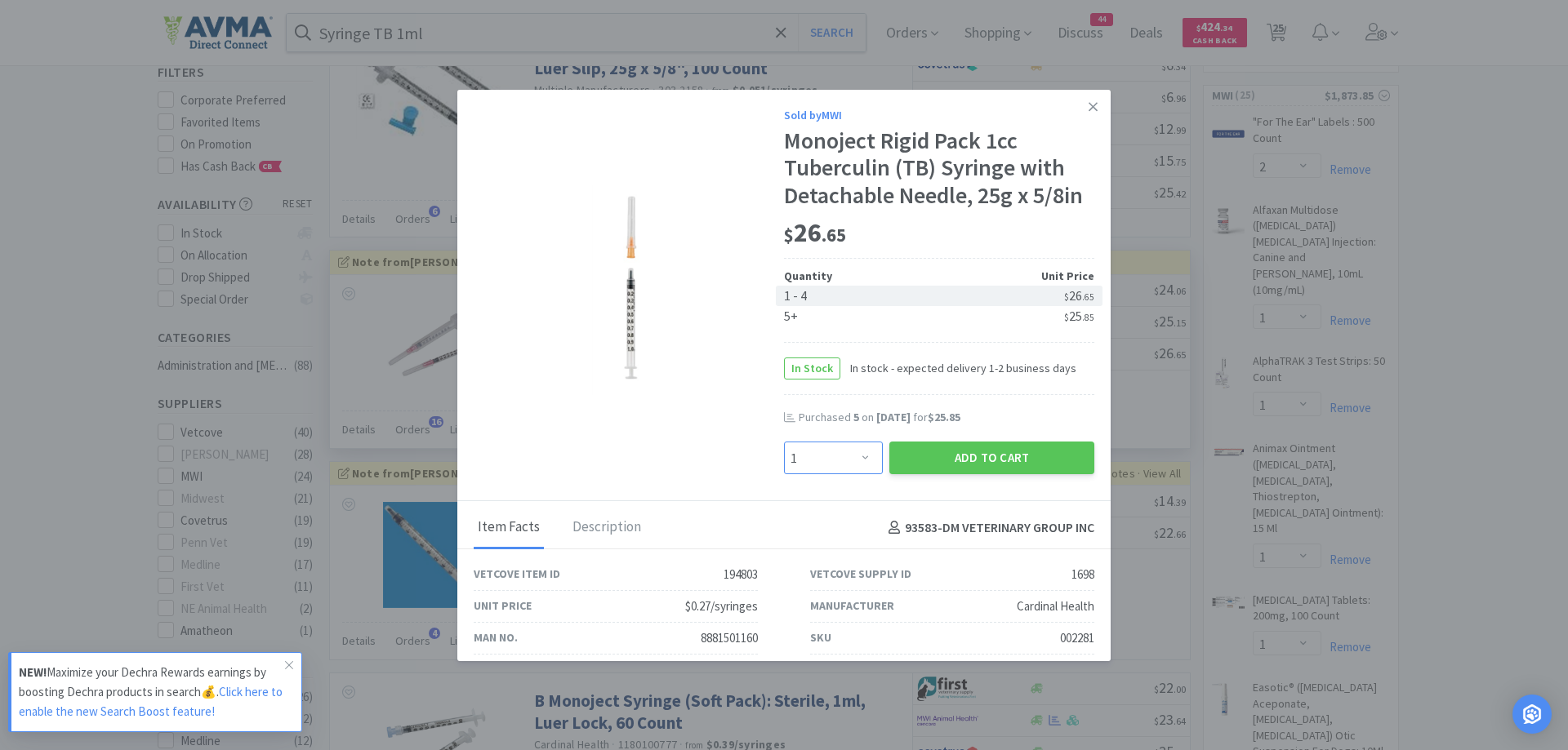
click at [860, 453] on select "Enter Quantity 1 2 3 4 5 6 7 8 9 10 11 12 13 14 15 16 17 18 19 20 Enter Quantity" at bounding box center [833, 458] width 99 height 32
select select "5"
click at [784, 442] on select "Enter Quantity 1 2 3 4 5 6 7 8 9 10 11 12 13 14 15 16 17 18 19 20 Enter Quantity" at bounding box center [833, 458] width 99 height 32
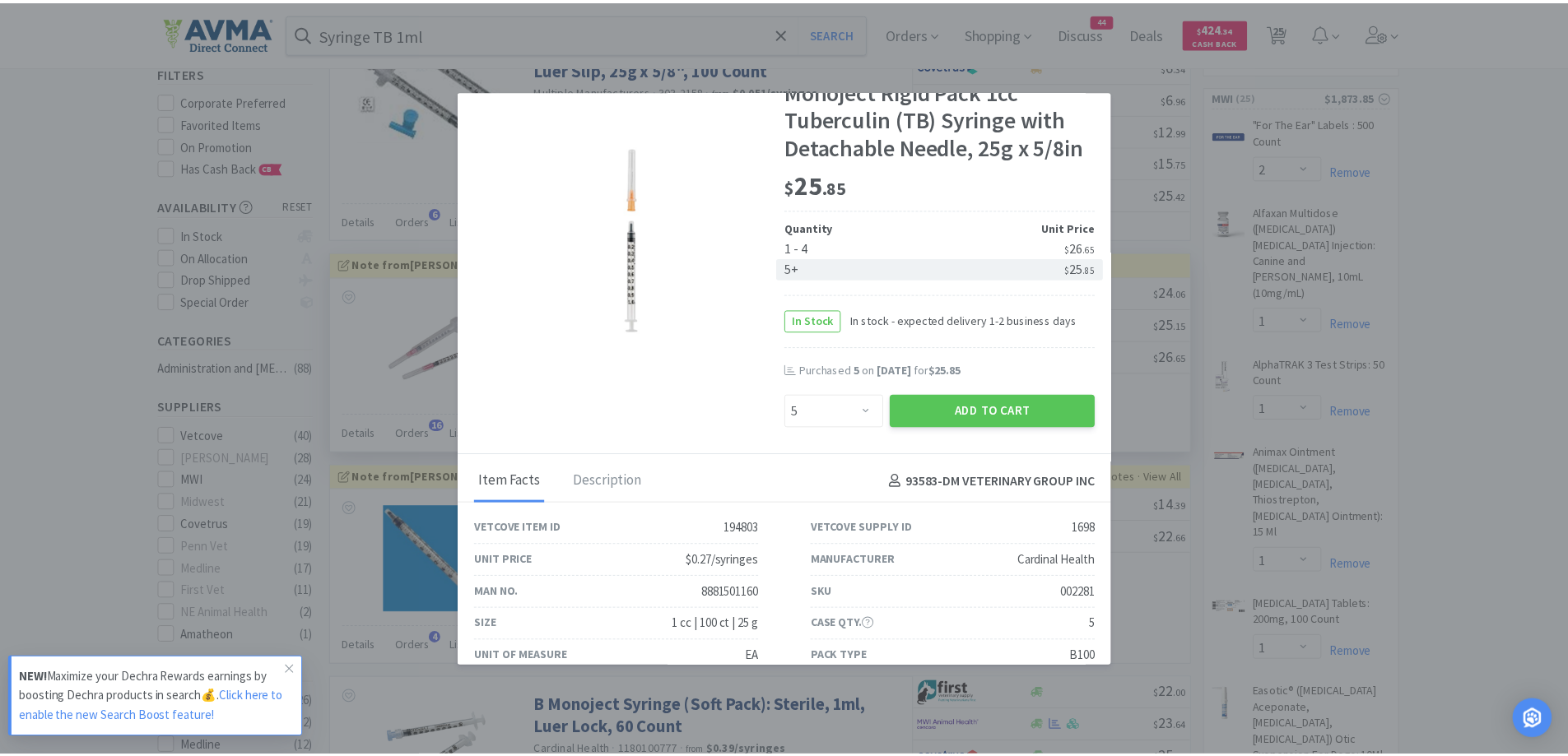
scroll to position [0, 0]
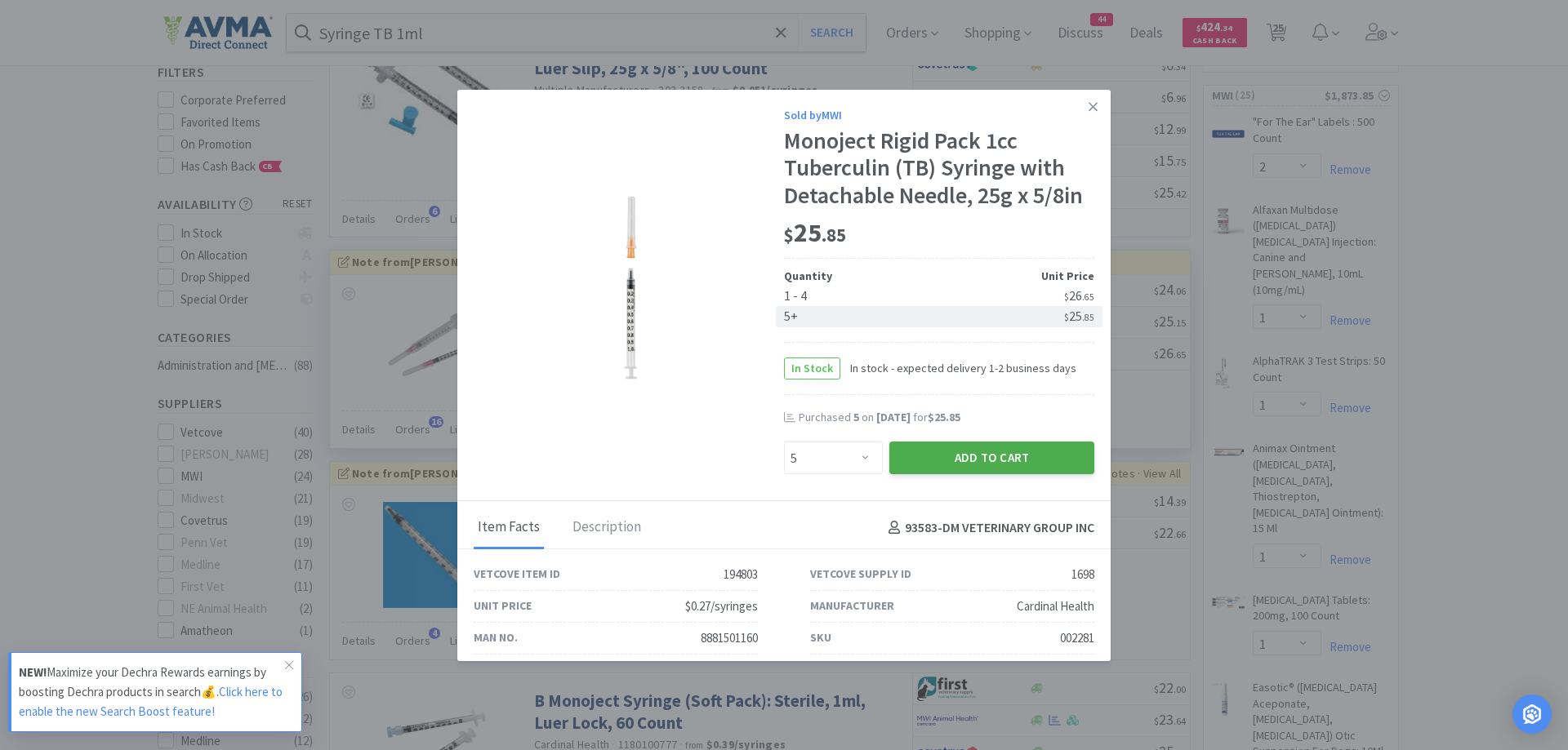
click at [1012, 457] on button "Add to Cart" at bounding box center [992, 458] width 205 height 32
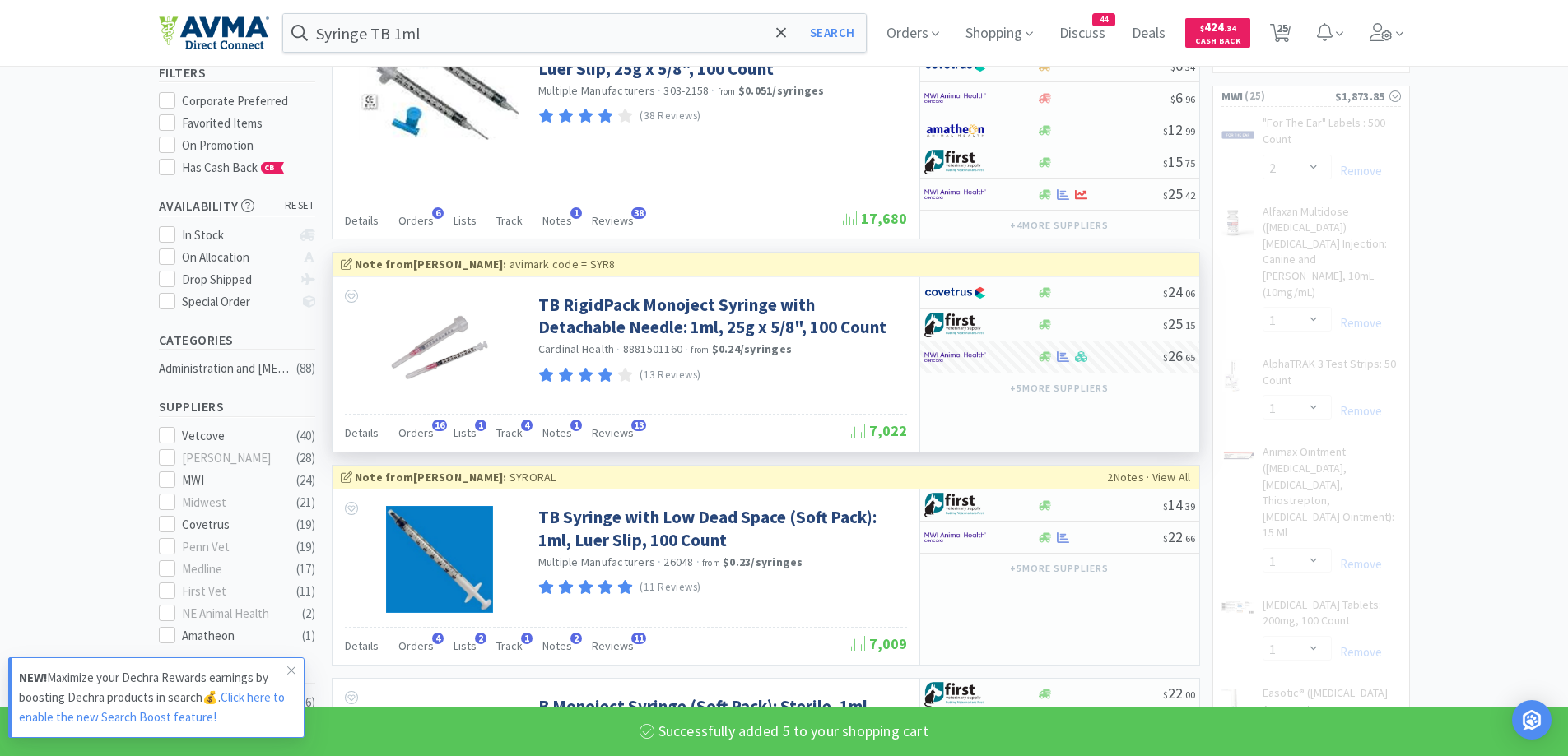
select select "5"
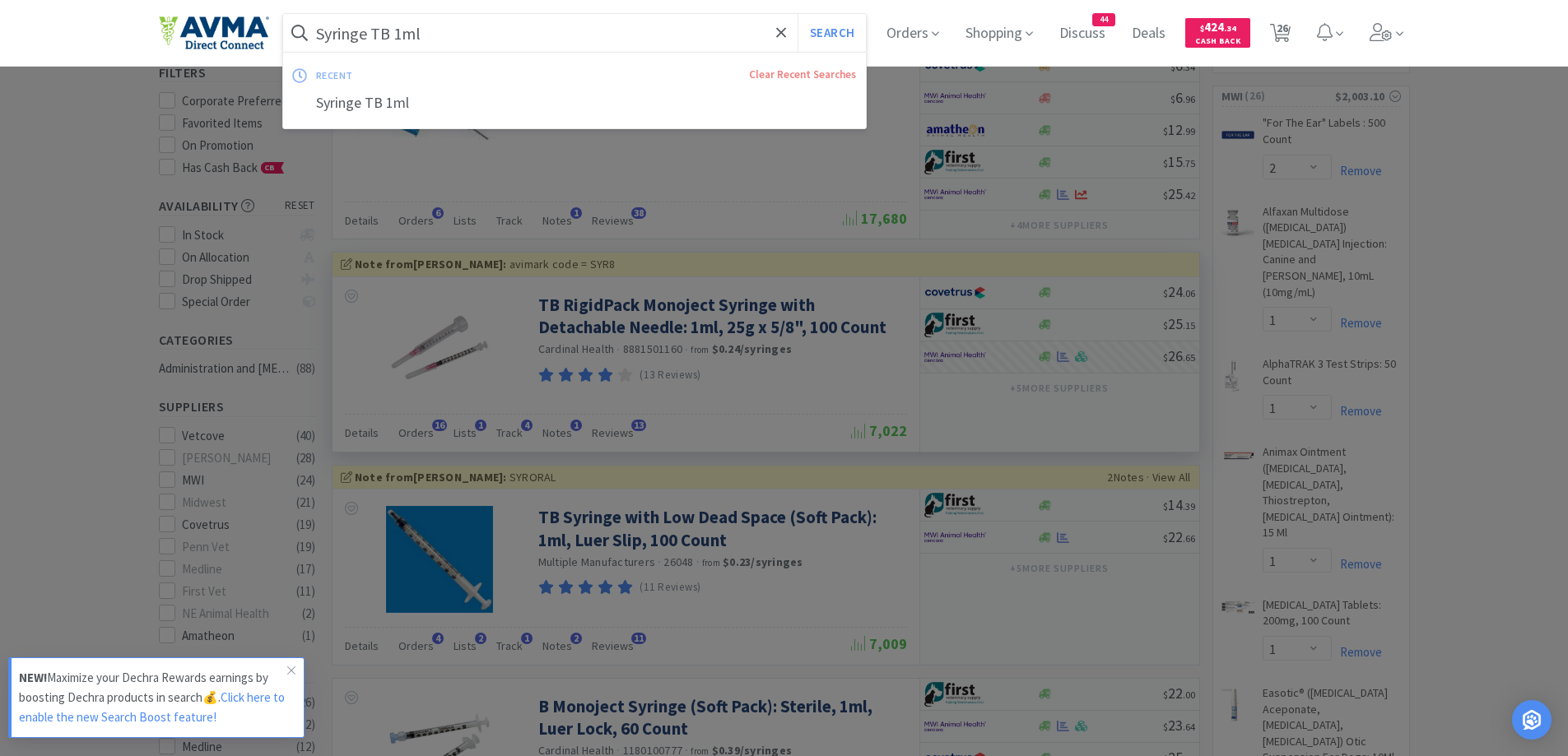
click at [454, 31] on input "Syringe TB 1ml" at bounding box center [574, 33] width 583 height 38
paste input "[MEDICAL_DATA] 100mg"
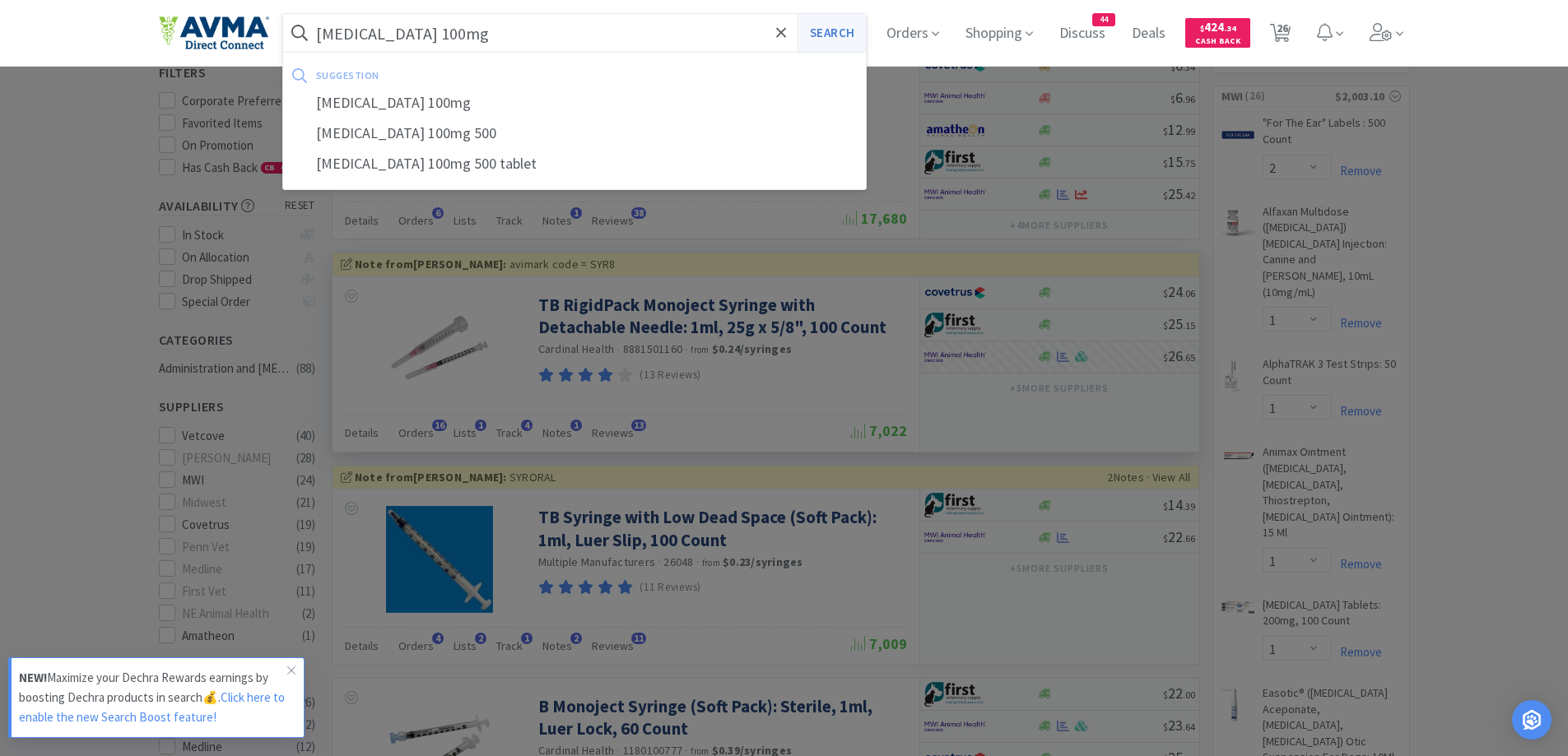
click at [845, 28] on button "Search" at bounding box center [831, 33] width 68 height 38
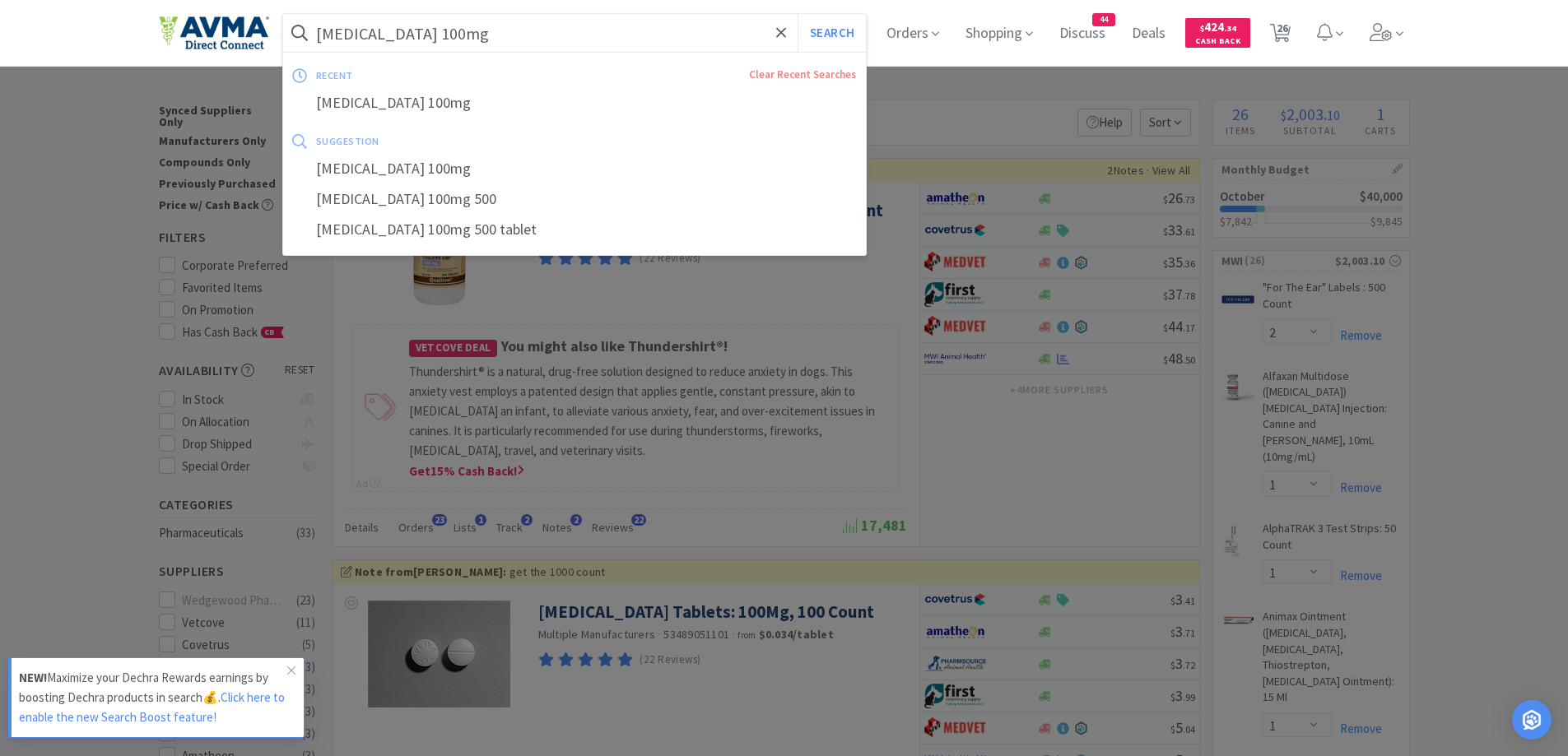
click at [473, 29] on input "[MEDICAL_DATA] 100mg" at bounding box center [574, 33] width 583 height 38
paste input "izEDTA"
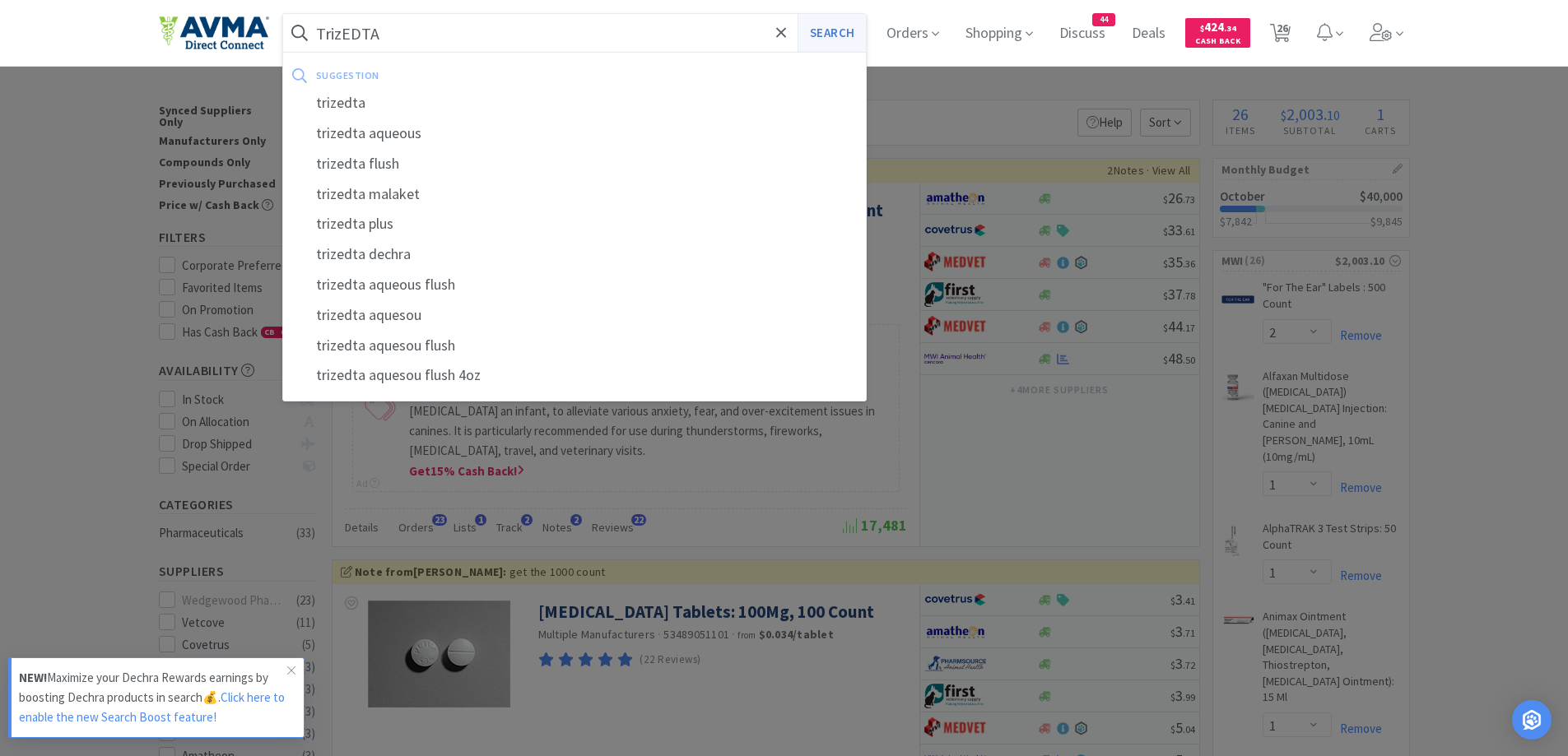
type input "TrizEDTA"
click at [840, 40] on button "Search" at bounding box center [831, 33] width 68 height 38
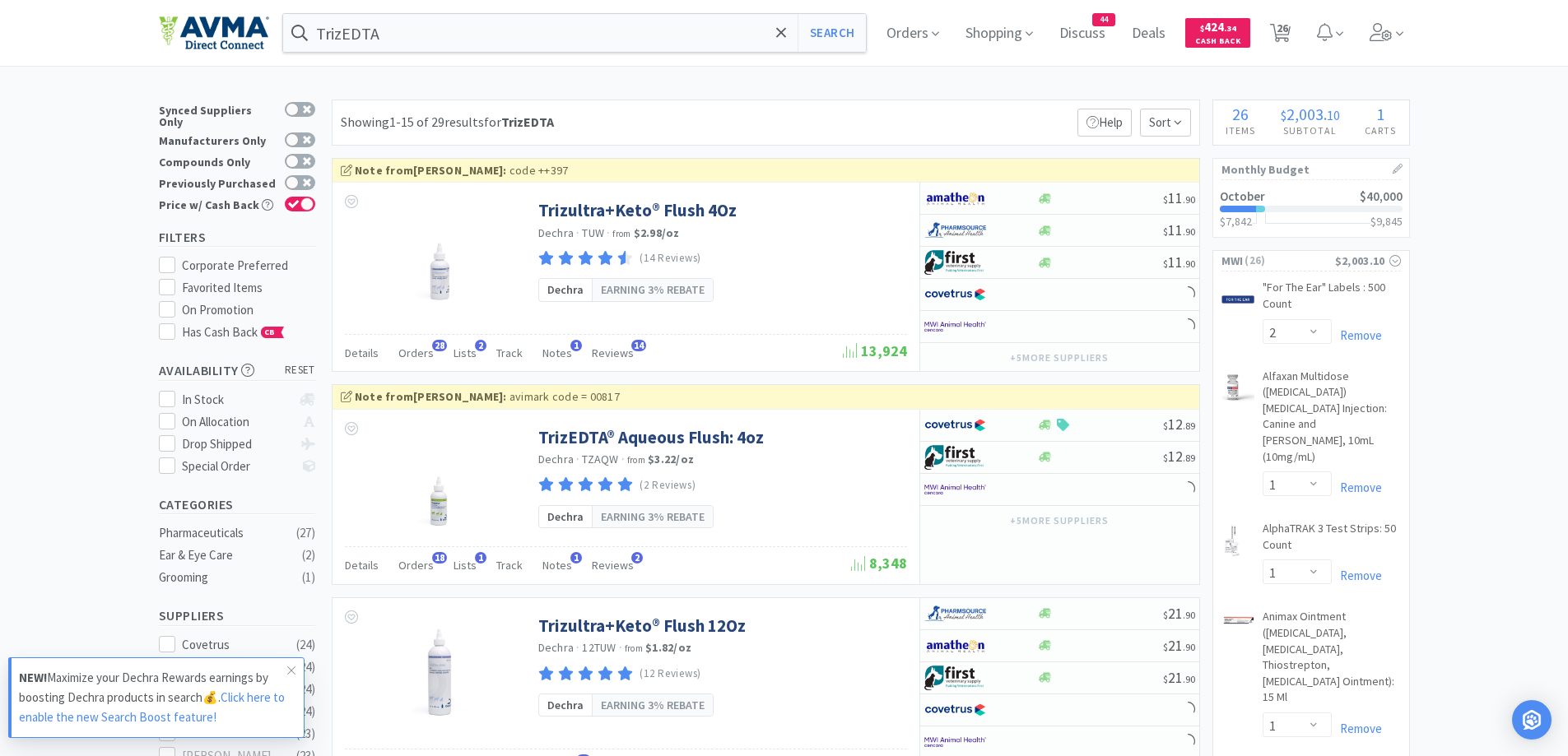
click at [1000, 109] on div "Showing 1-15 of 29 results for TrizEDTA Filters Help Sort" at bounding box center [766, 123] width 868 height 46
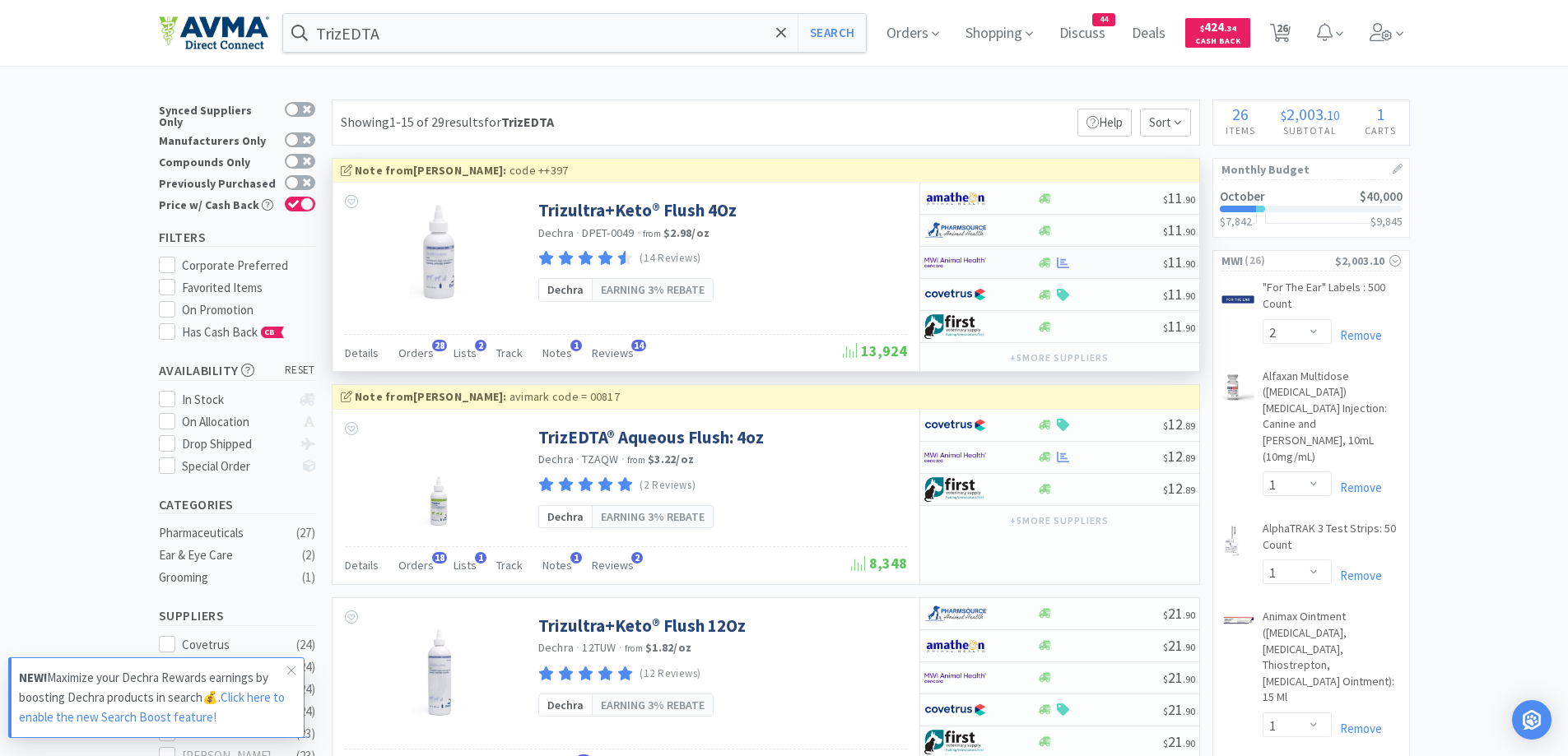
click at [977, 260] on img at bounding box center [956, 263] width 62 height 25
select select "1"
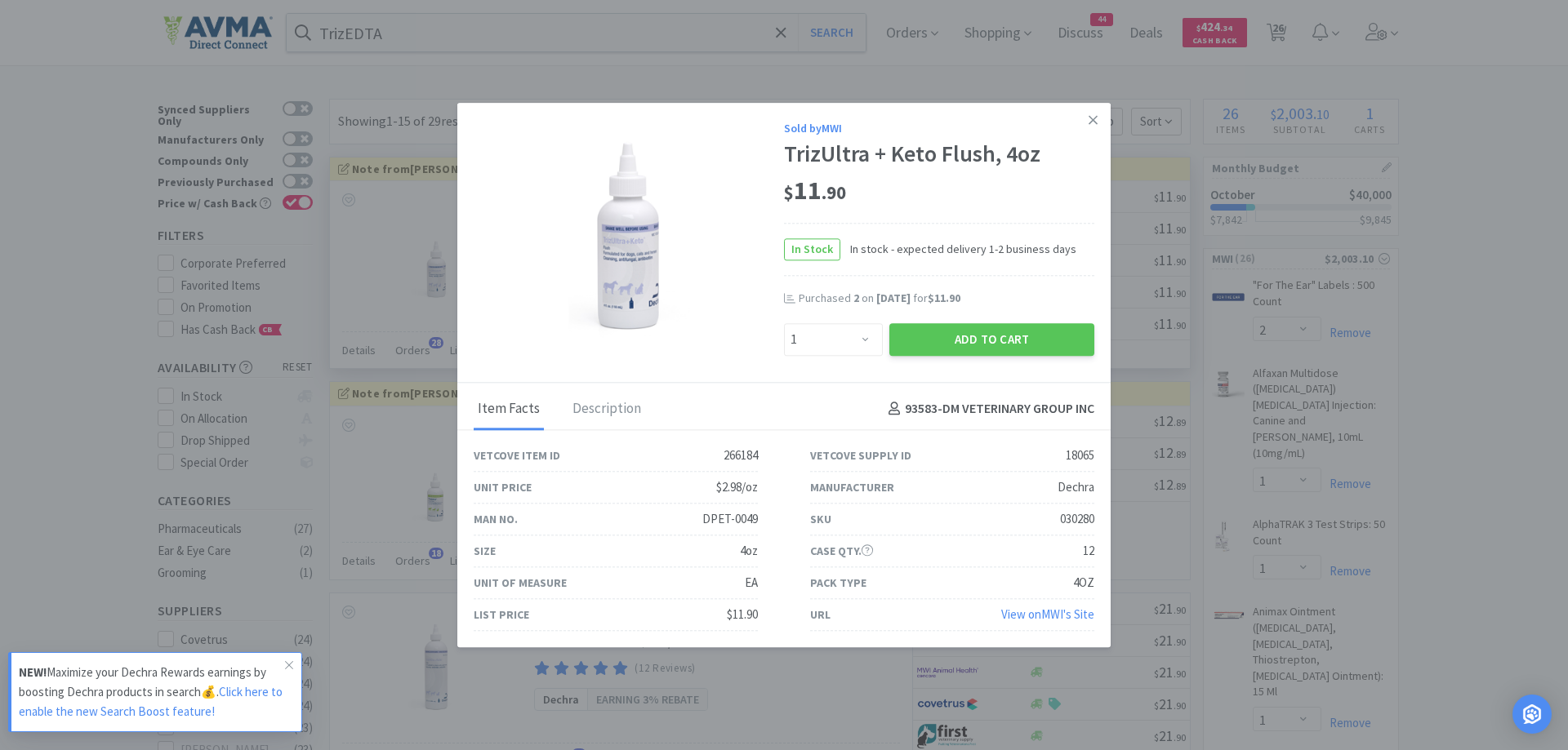
click at [975, 202] on div "$ 11 . 90" at bounding box center [939, 192] width 311 height 34
click at [1092, 125] on icon at bounding box center [1093, 120] width 9 height 15
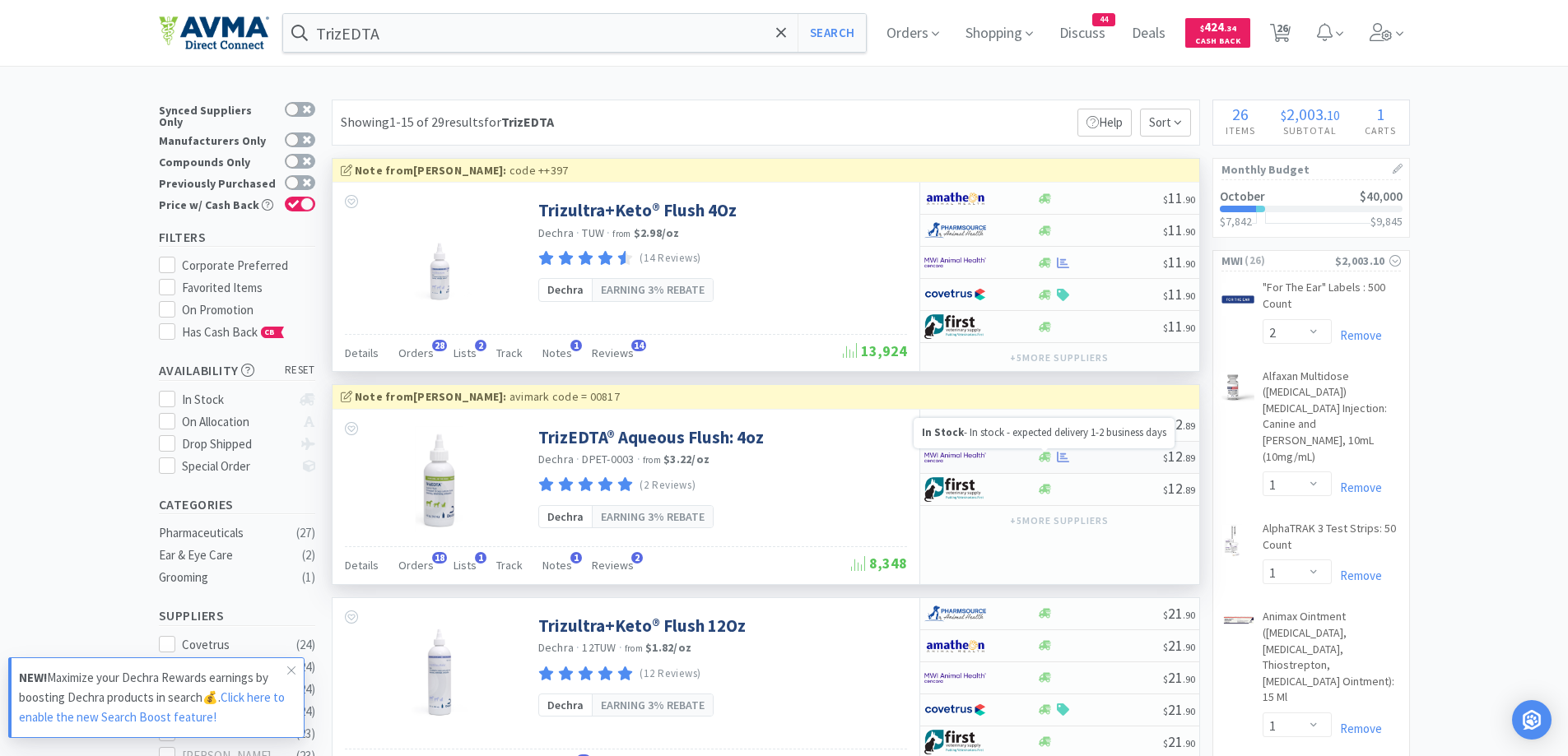
click at [1040, 451] on icon at bounding box center [1045, 457] width 12 height 12
select select "1"
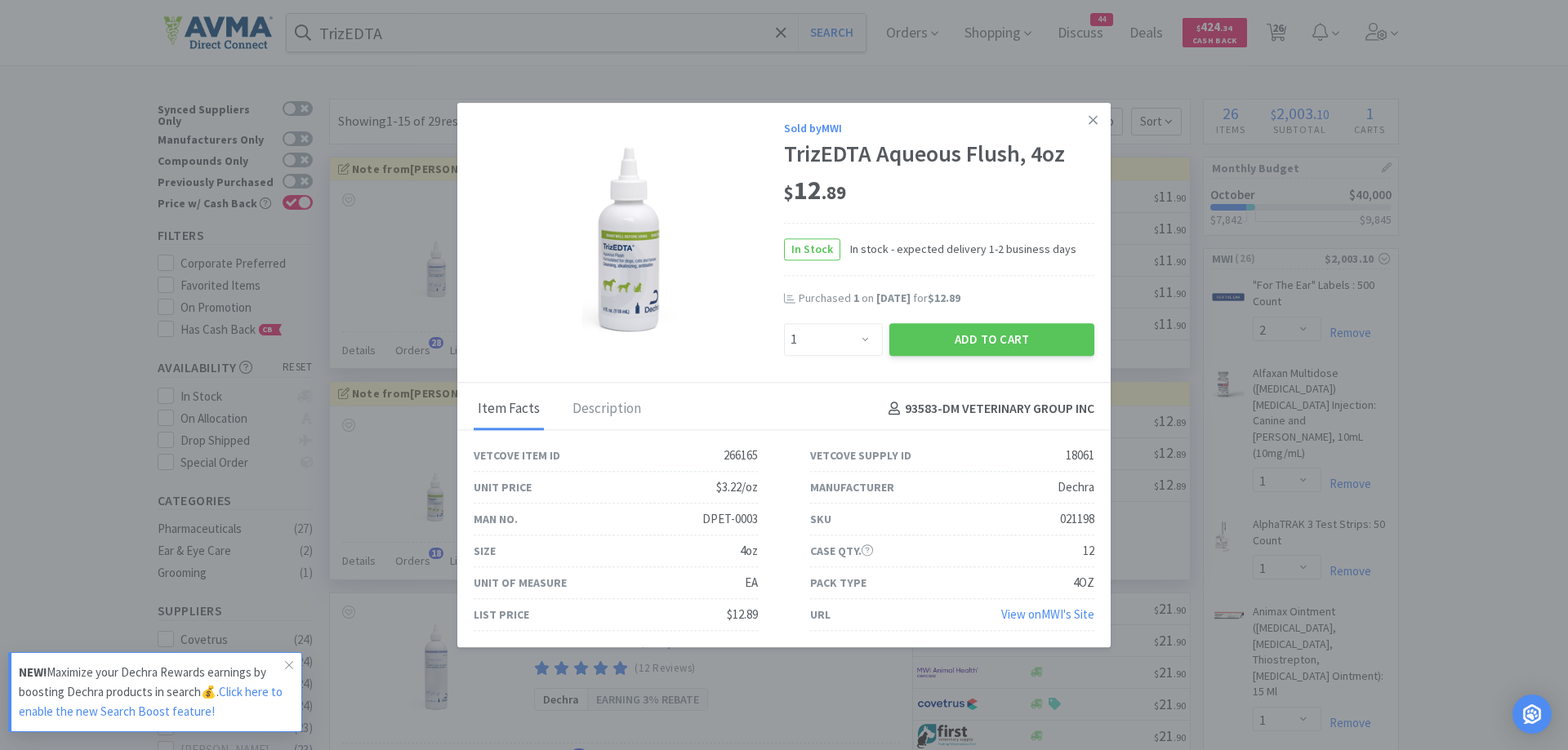
click at [931, 214] on div "$ 12 . 89" at bounding box center [939, 195] width 311 height 55
click at [1008, 280] on div "Sold by MWI TrizEDTA Aqueous Flush, 4oz $ 12 . 89 In Stock In stock - expected …" at bounding box center [939, 237] width 311 height 237
click at [997, 335] on button "Add to Cart" at bounding box center [992, 339] width 205 height 32
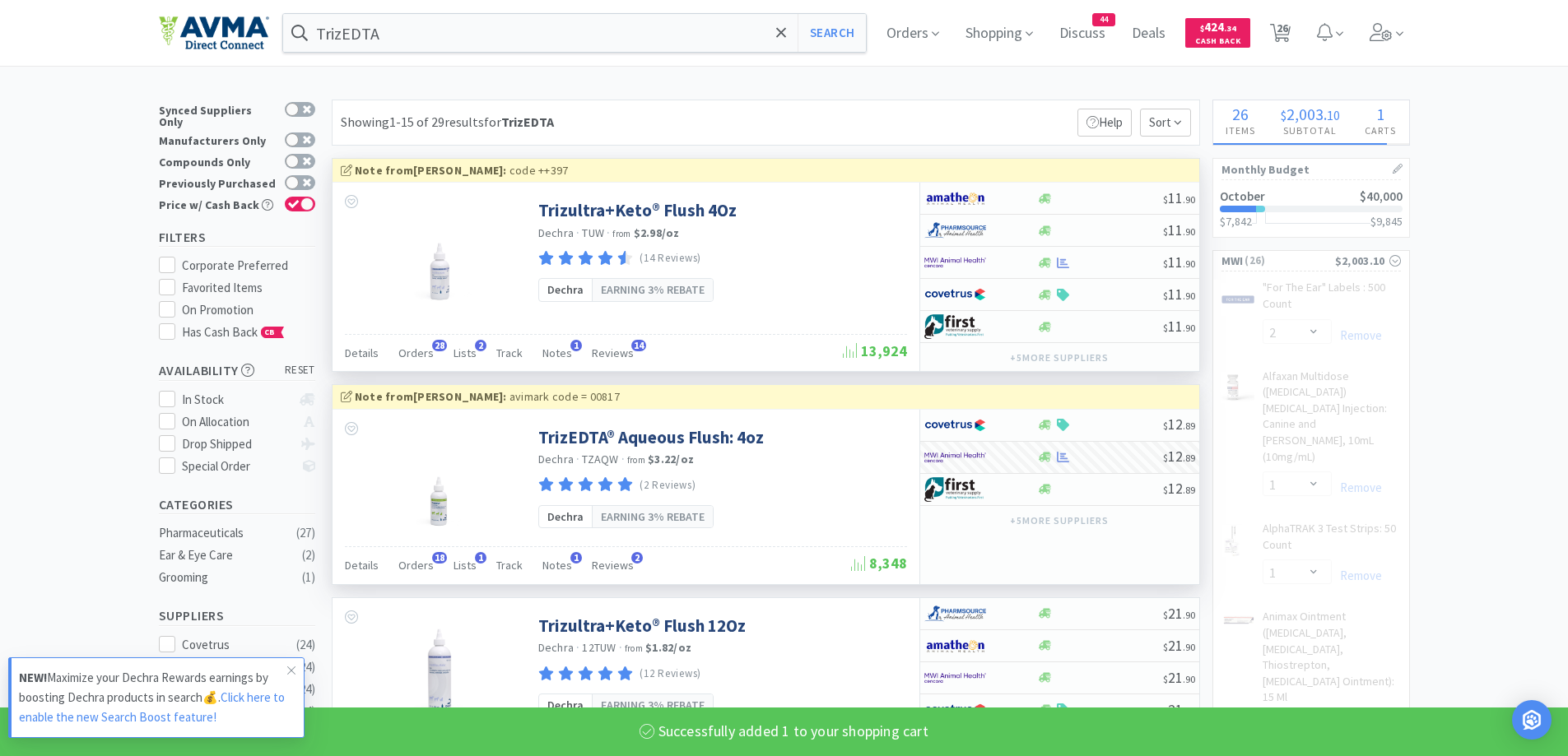
select select "1"
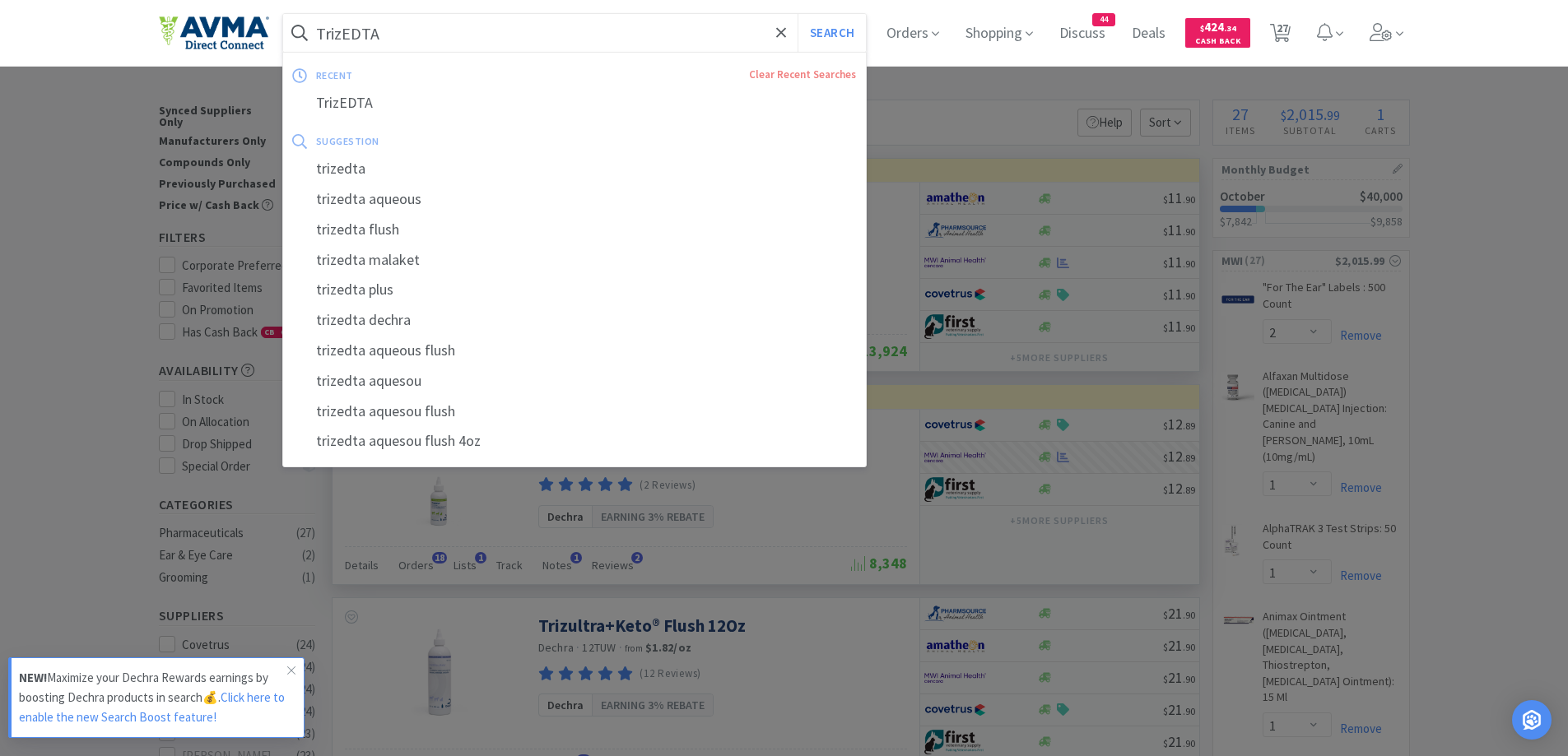
click at [485, 41] on input "TrizEDTA" at bounding box center [574, 33] width 583 height 38
paste input "Neo Poly"
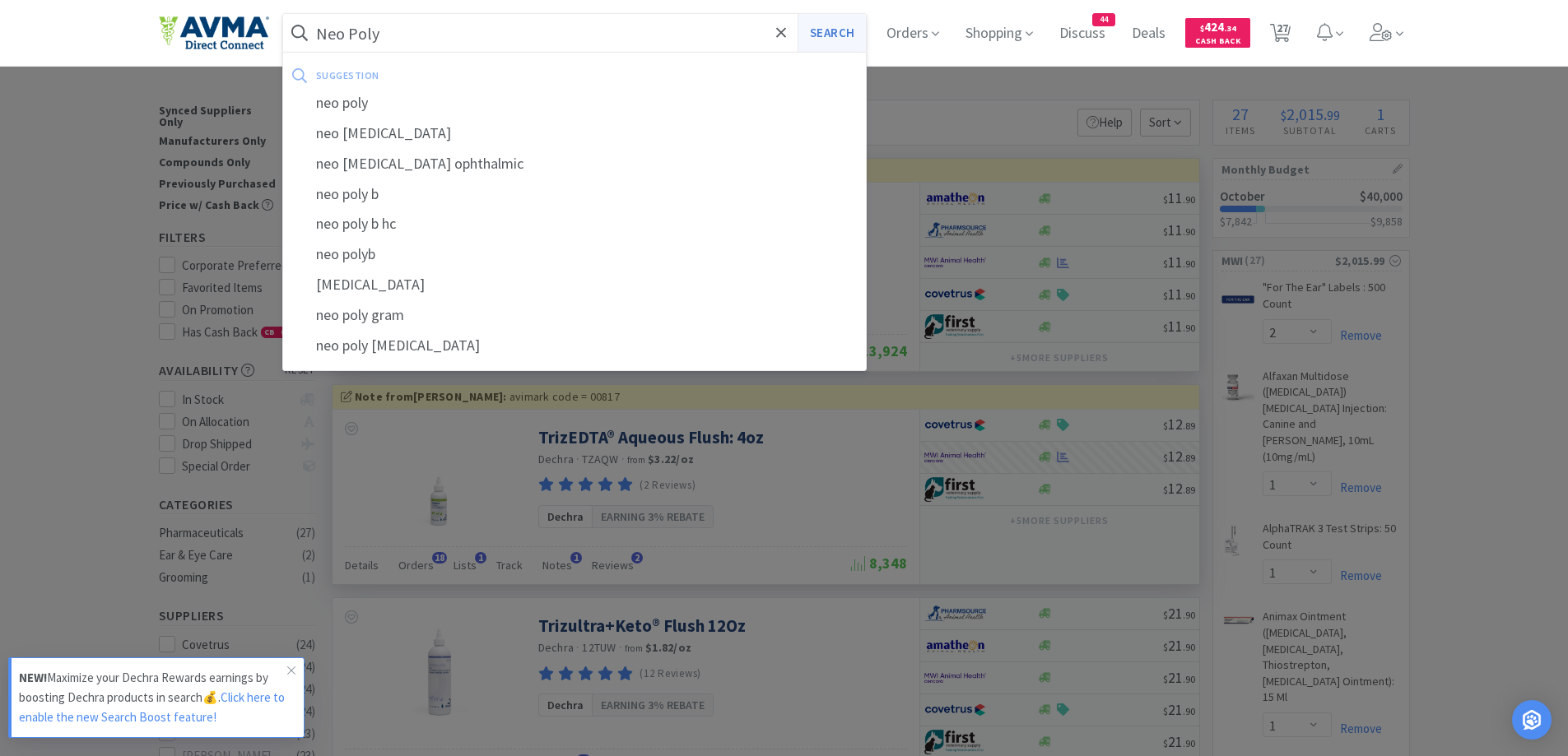
type input "Neo Poly"
click at [817, 34] on button "Search" at bounding box center [831, 33] width 68 height 38
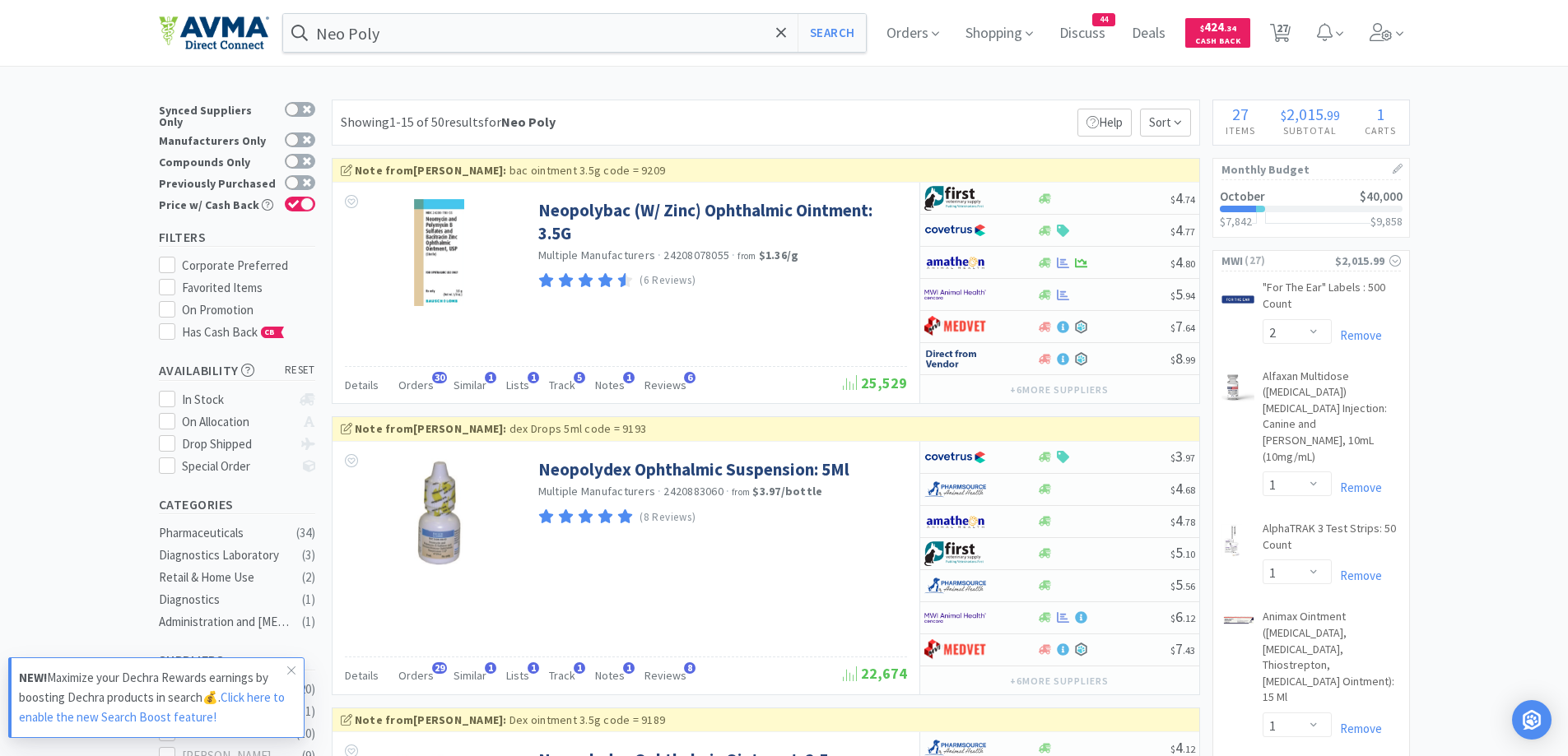
click at [899, 117] on div "Showing 1-15 of 50 results for Neo Poly Filters Help Sort" at bounding box center [766, 123] width 868 height 46
click at [894, 101] on div "Showing 1-15 of 50 results for Neo Poly Filters Help Sort" at bounding box center [766, 123] width 868 height 46
click at [873, 124] on div "Showing 1-15 of 50 results for Neo Poly Filters Help Sort" at bounding box center [766, 123] width 868 height 46
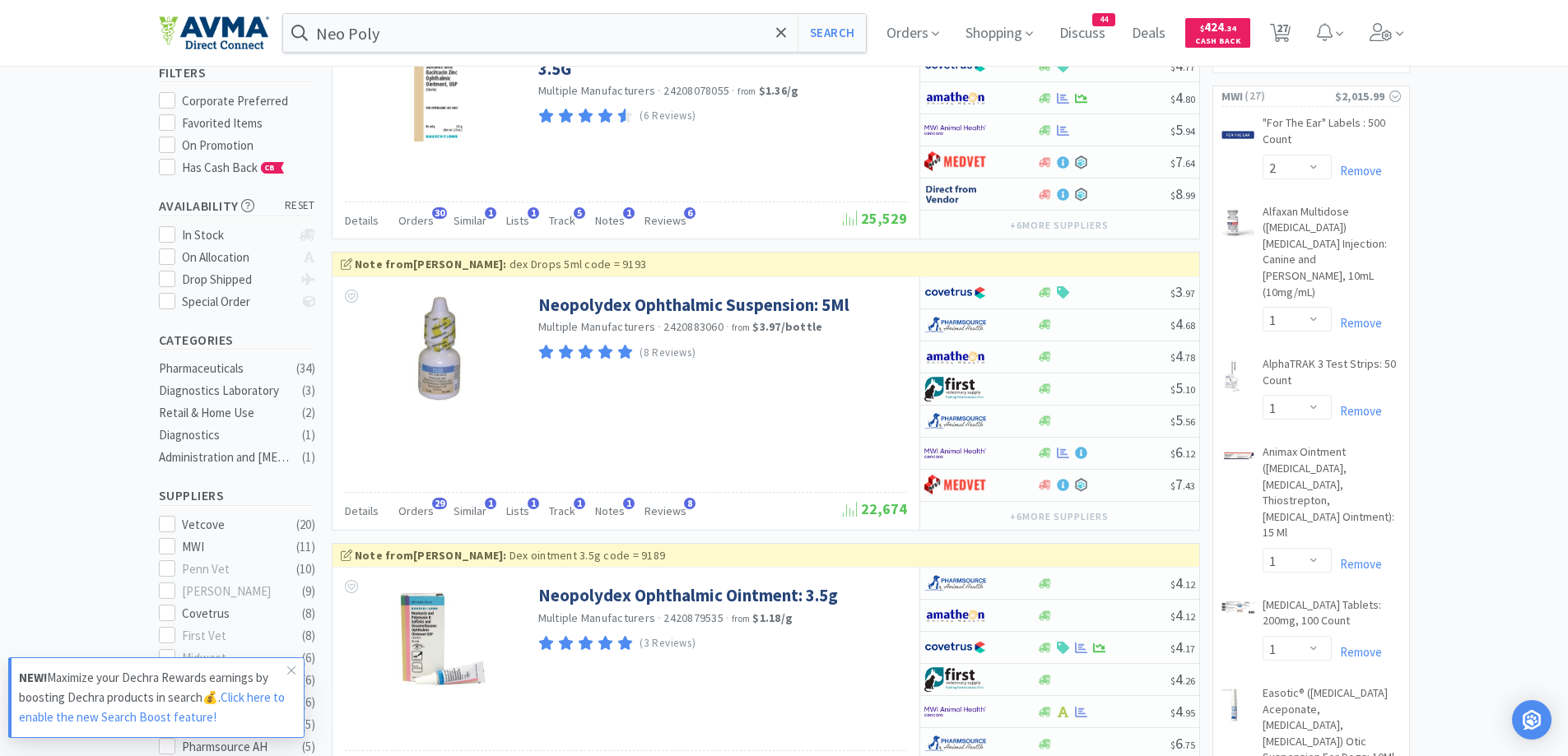
scroll to position [329, 0]
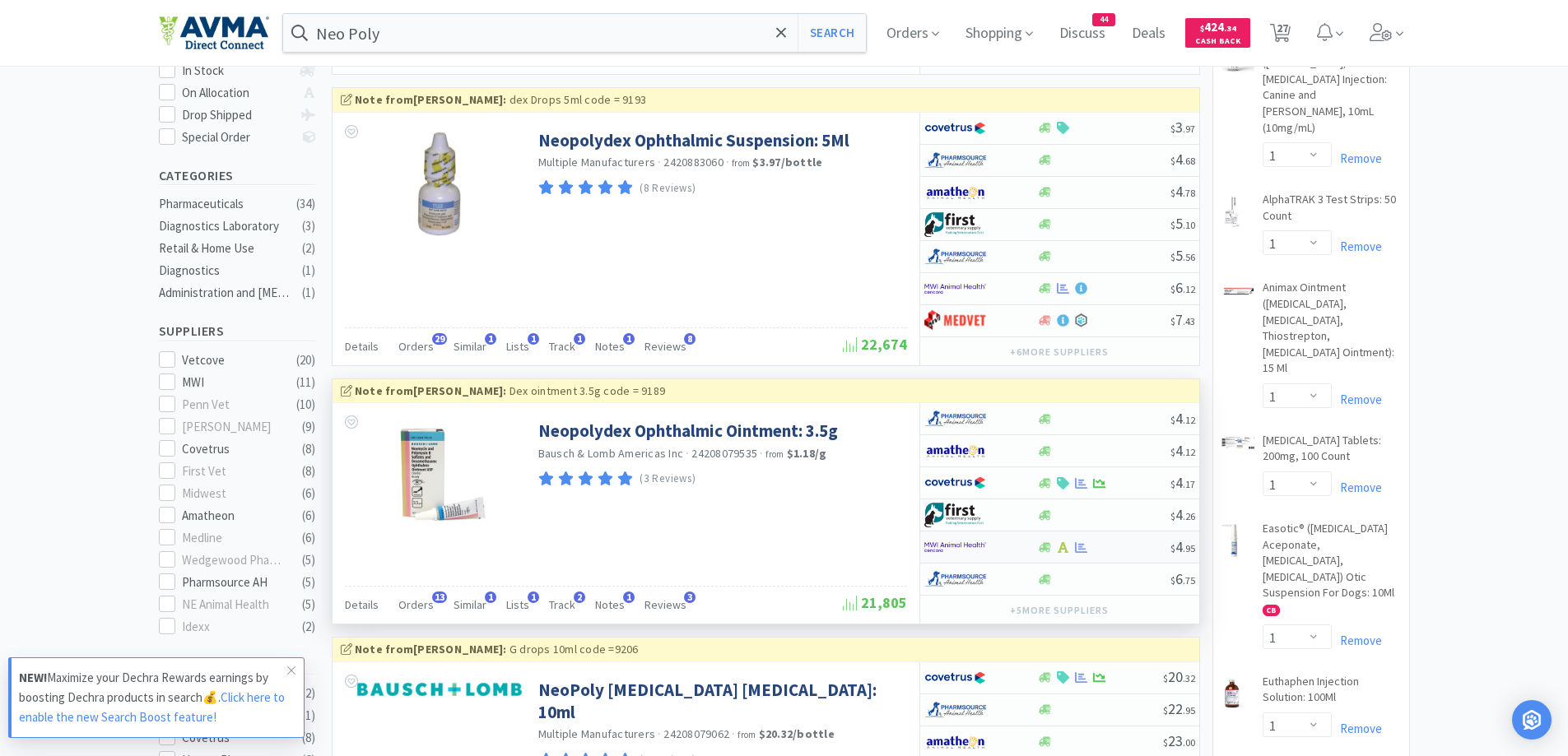
click at [1032, 552] on div at bounding box center [981, 548] width 113 height 28
select select "1"
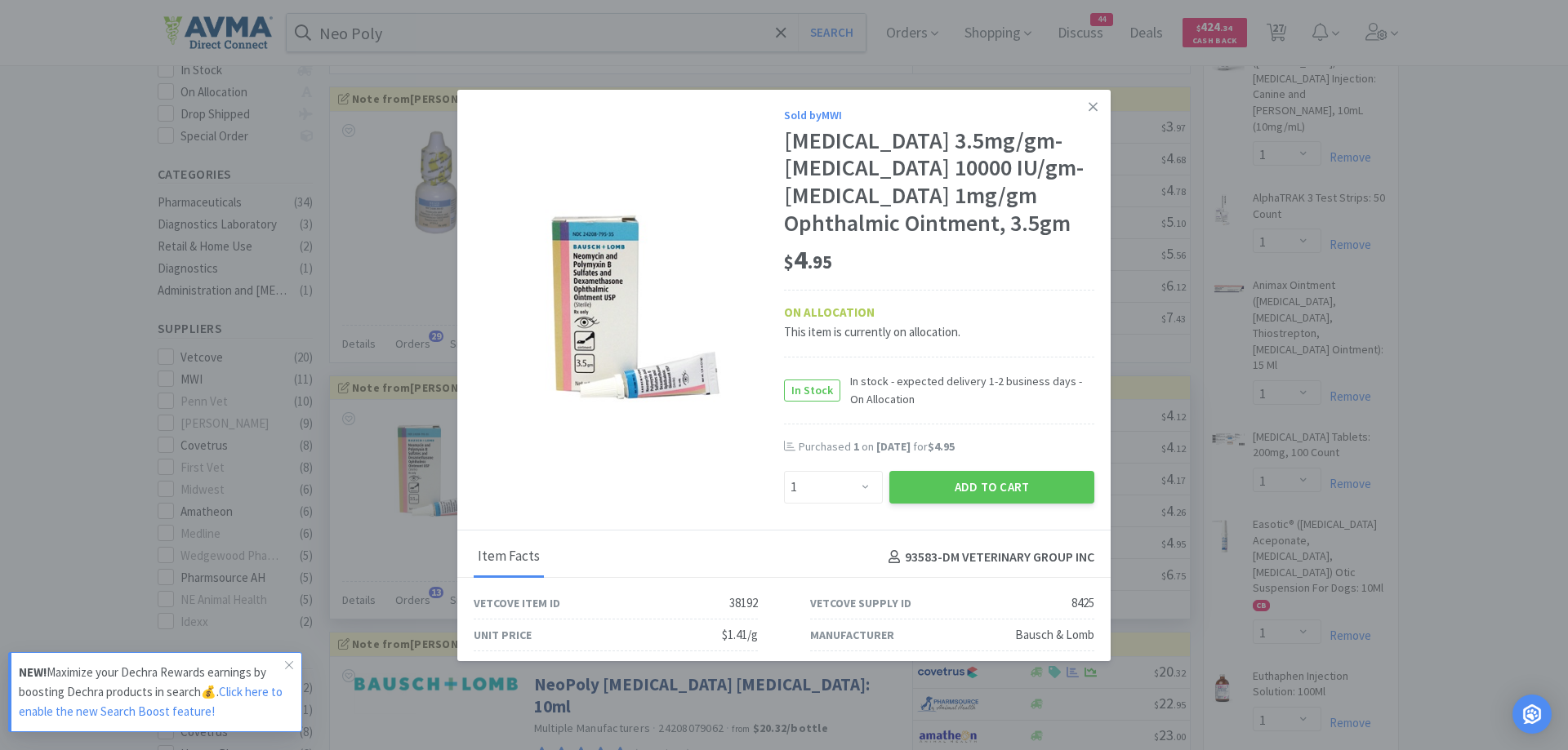
click at [977, 277] on div "$ 4 . 95" at bounding box center [939, 260] width 311 height 34
click at [1020, 312] on div "$ 4 . 95 ON ALLOCATION This item is currently on allocation." at bounding box center [939, 297] width 311 height 120
click at [955, 531] on div "Sold by MWI [MEDICAL_DATA] 3.5mg/gm-[MEDICAL_DATA] 10000 IU/gm-[MEDICAL_DATA] 1…" at bounding box center [784, 311] width 653 height 442
click at [971, 504] on button "Add to Cart" at bounding box center [992, 487] width 205 height 32
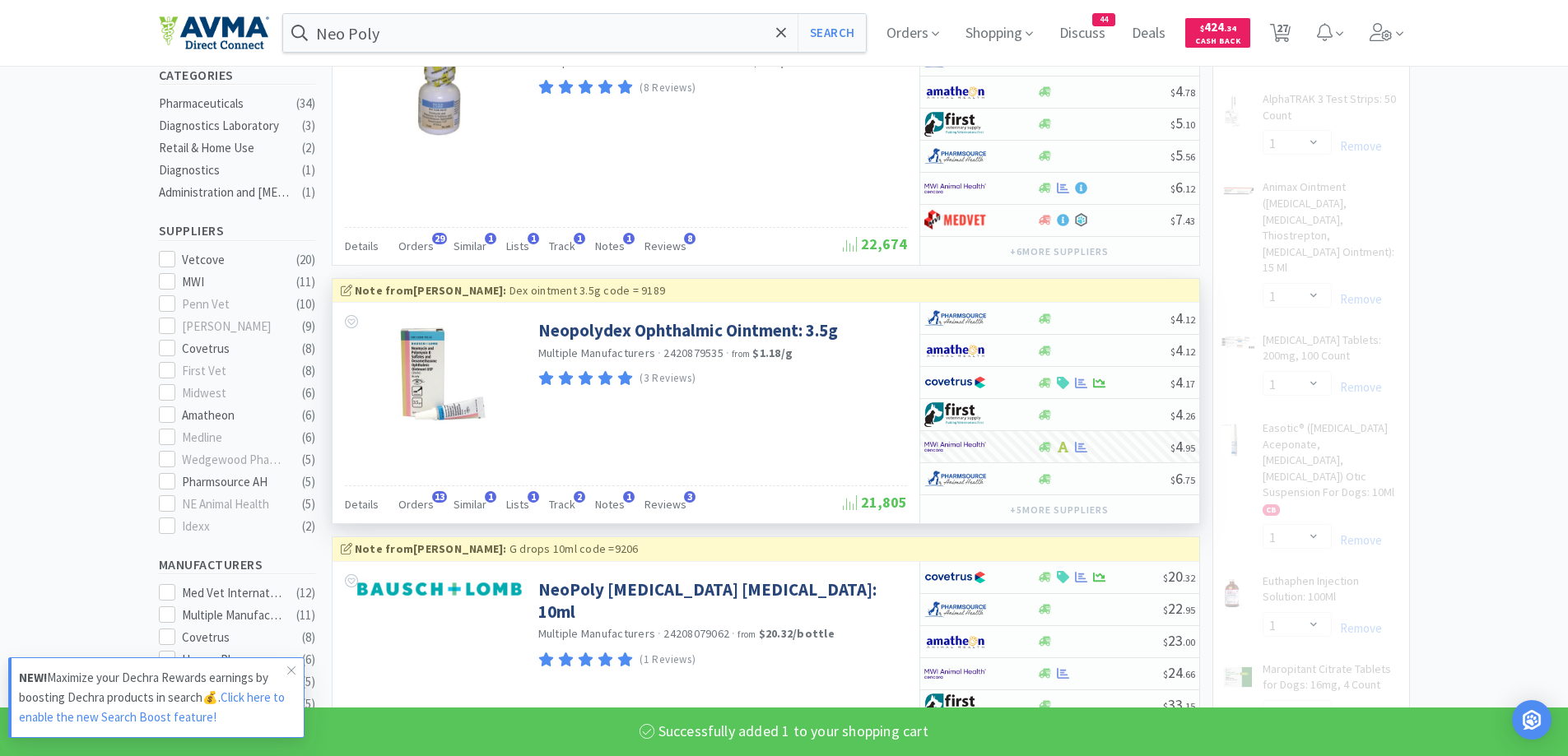
scroll to position [494, 0]
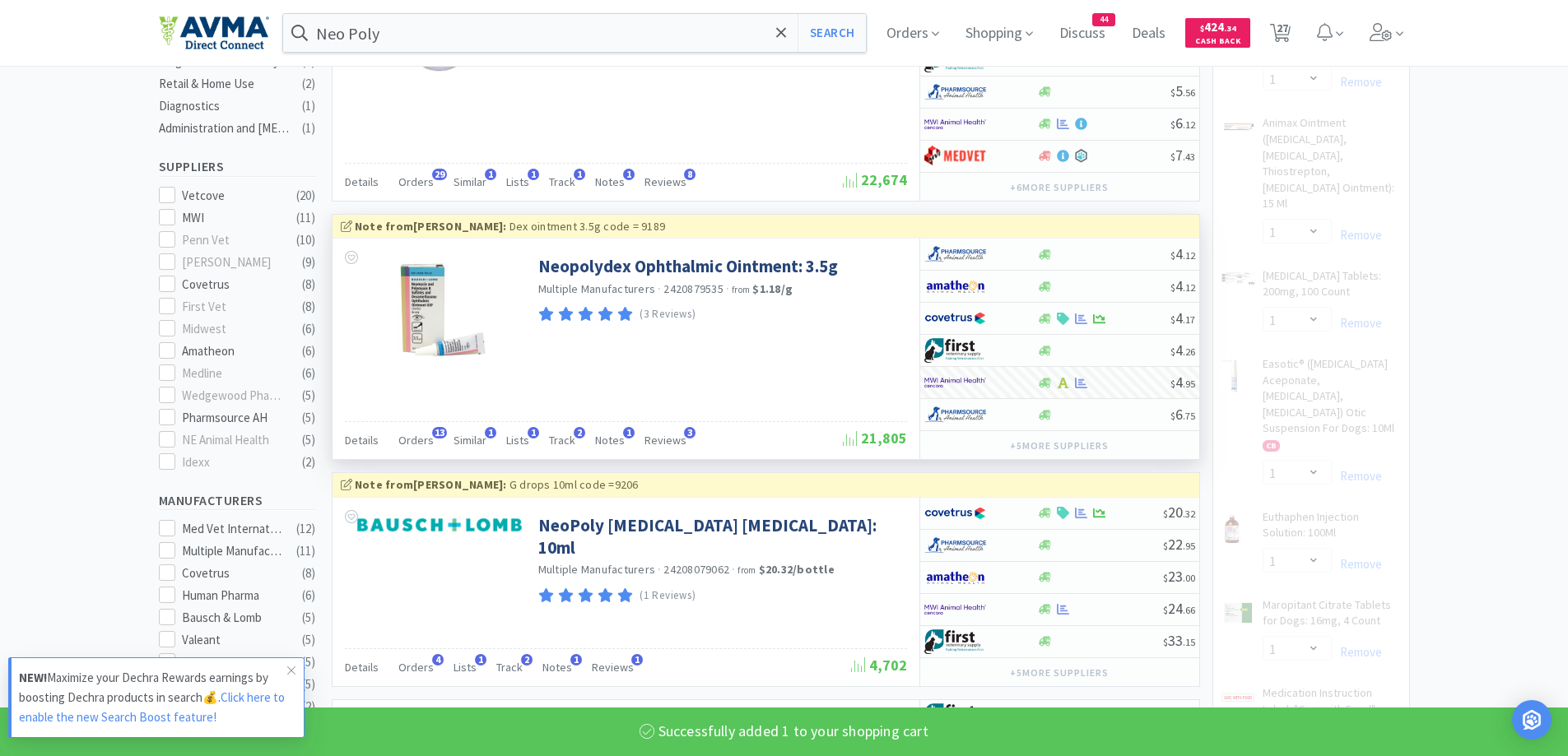
select select "1"
select select "5"
select select "1"
select select "5"
select select "12"
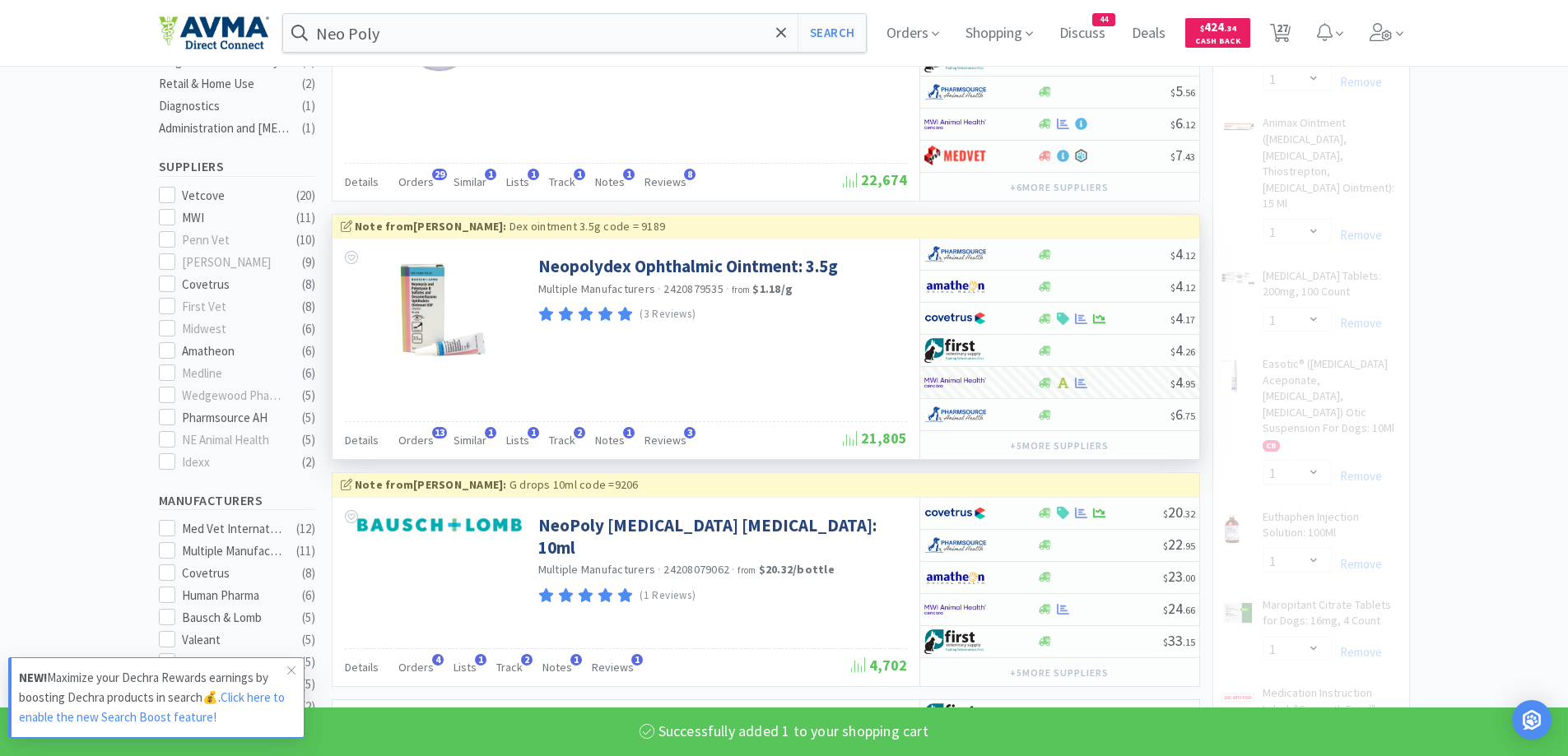
select select "50"
select select "1"
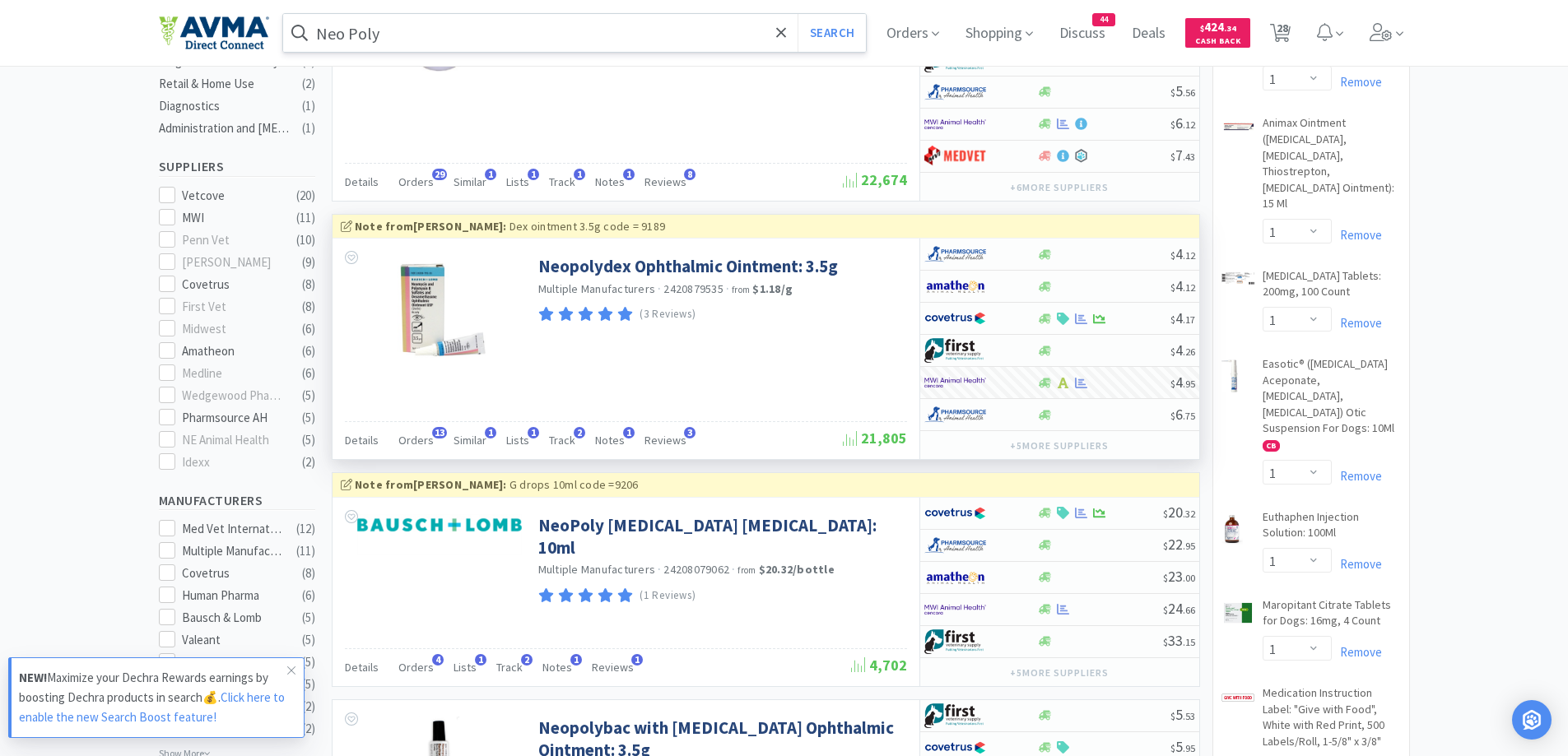
click at [458, 35] on input "Neo Poly" at bounding box center [574, 33] width 583 height 38
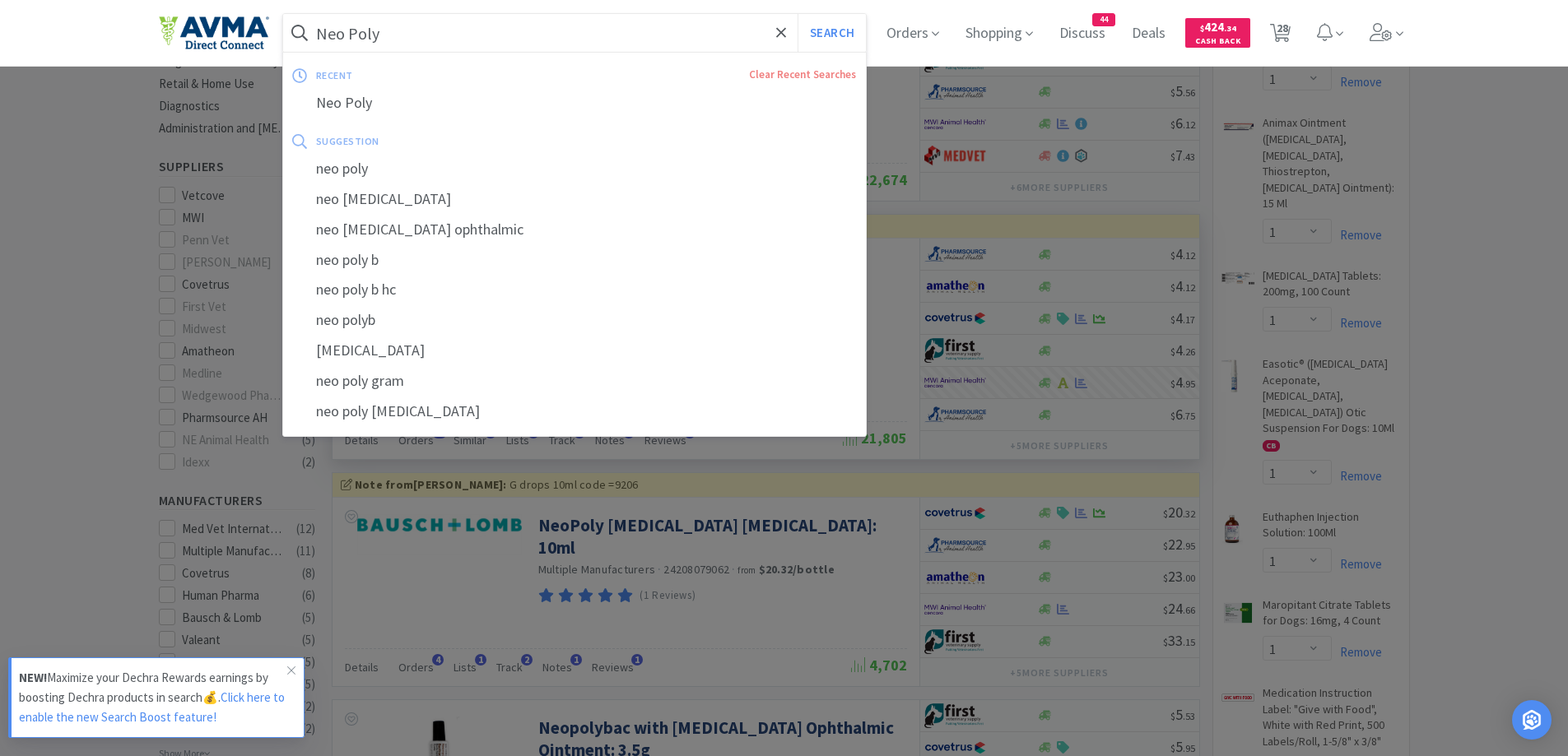
paste input "[MEDICAL_DATA]"
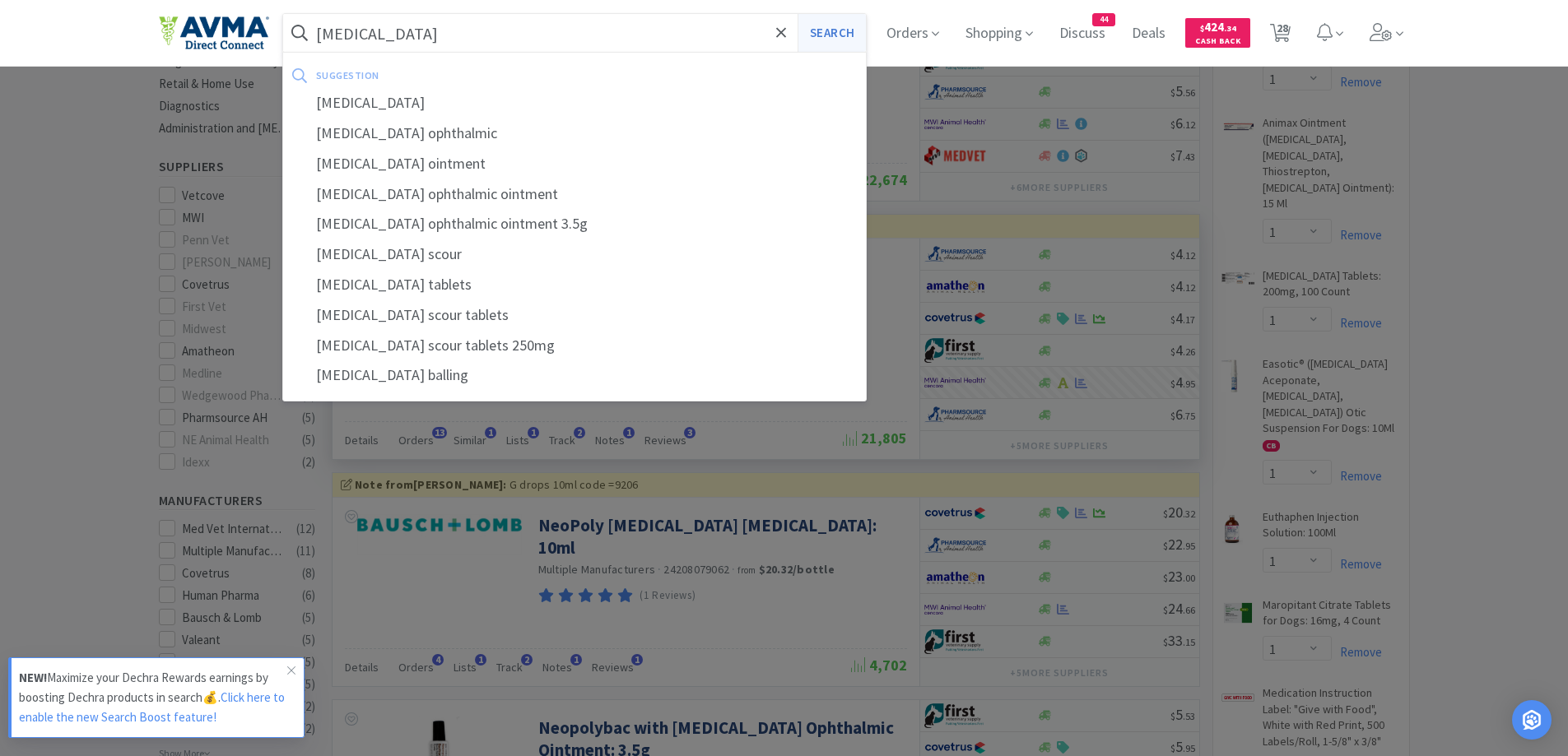
type input "[MEDICAL_DATA]"
click at [852, 33] on button "Search" at bounding box center [831, 33] width 68 height 38
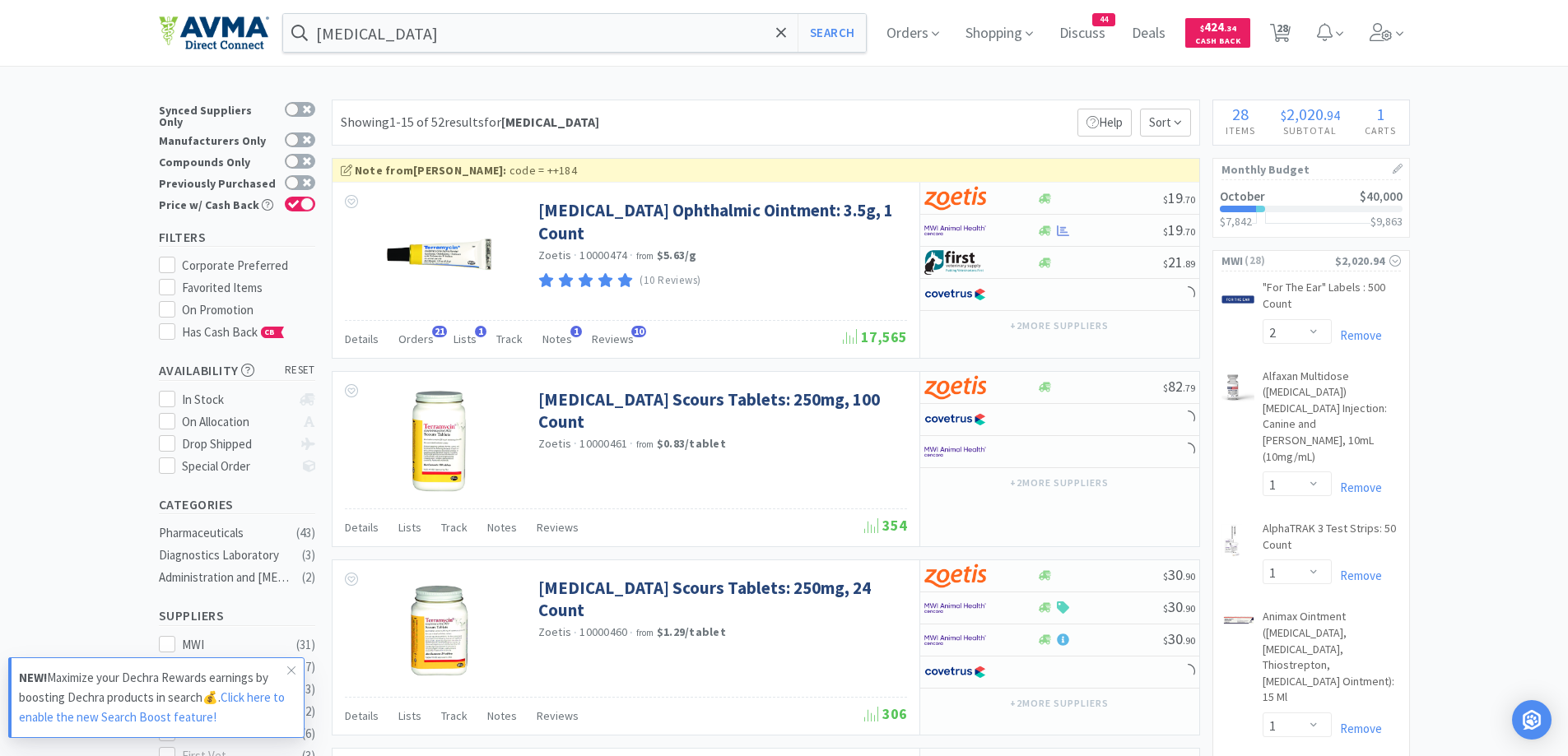
click at [867, 113] on div "Showing 1-15 of 52 results for [MEDICAL_DATA] Filters Help Sort" at bounding box center [766, 123] width 868 height 46
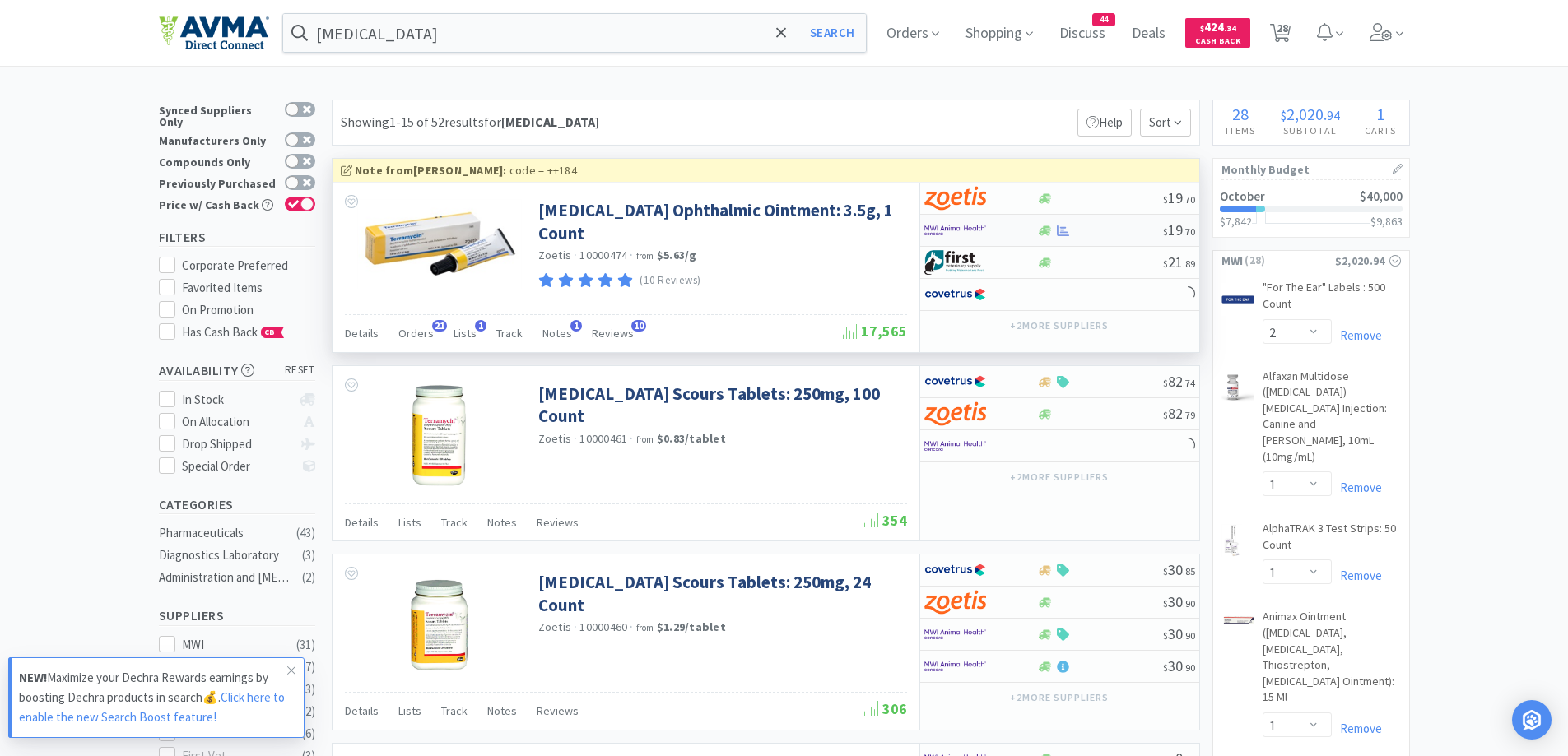
click at [1027, 228] on div at bounding box center [981, 230] width 113 height 28
select select "1"
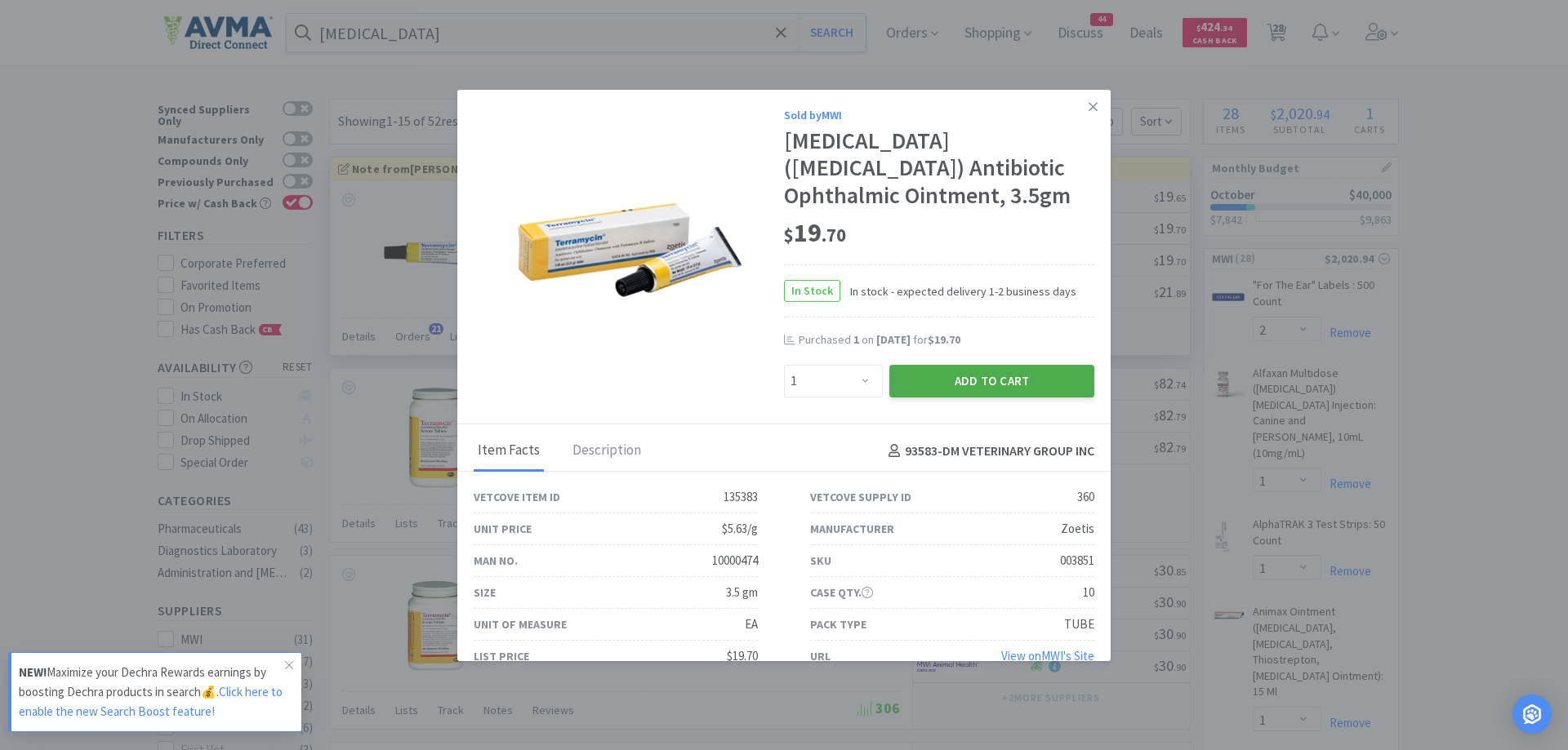
click at [946, 373] on button "Add to Cart" at bounding box center [992, 381] width 205 height 32
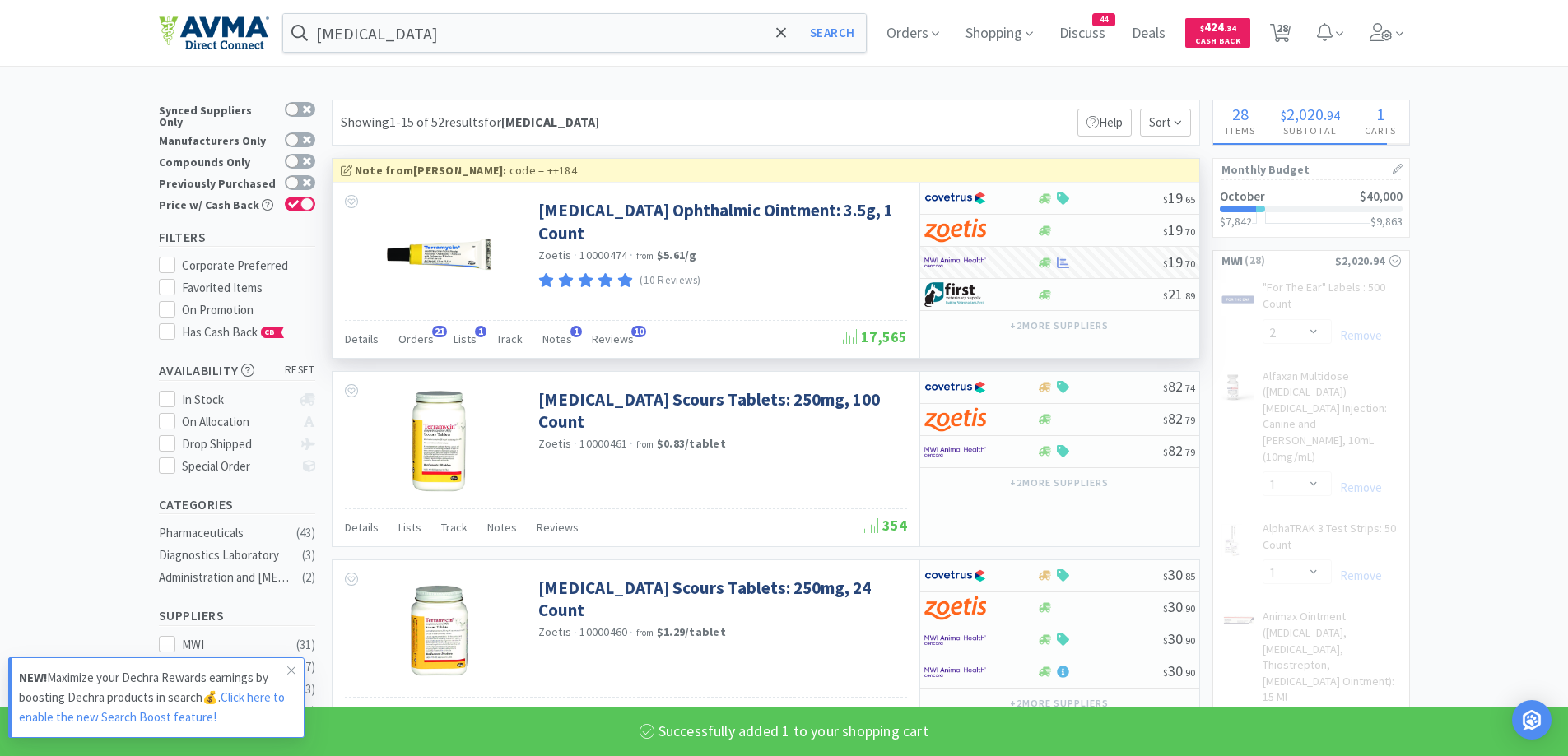
select select "1"
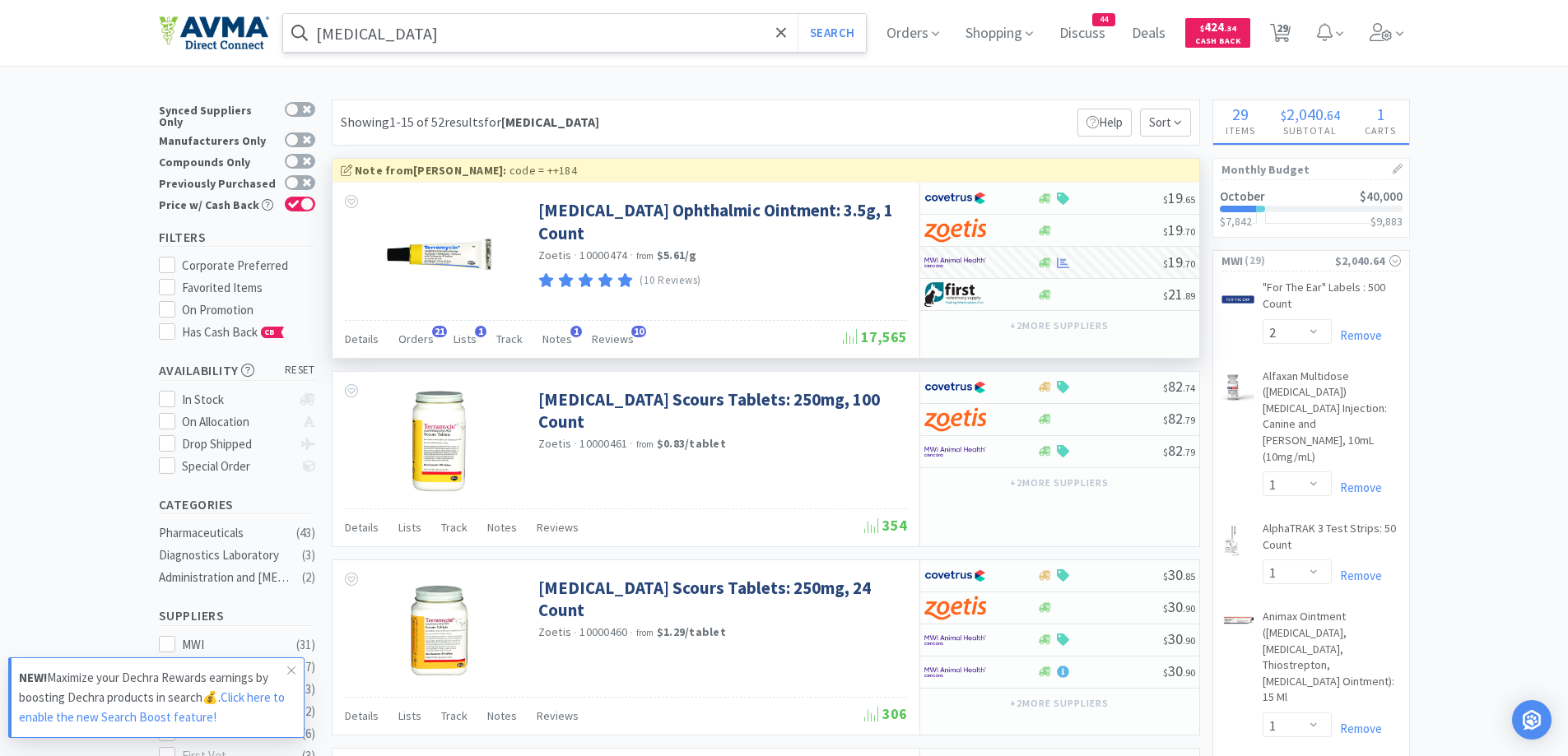
click at [485, 49] on input "[MEDICAL_DATA]" at bounding box center [574, 33] width 583 height 38
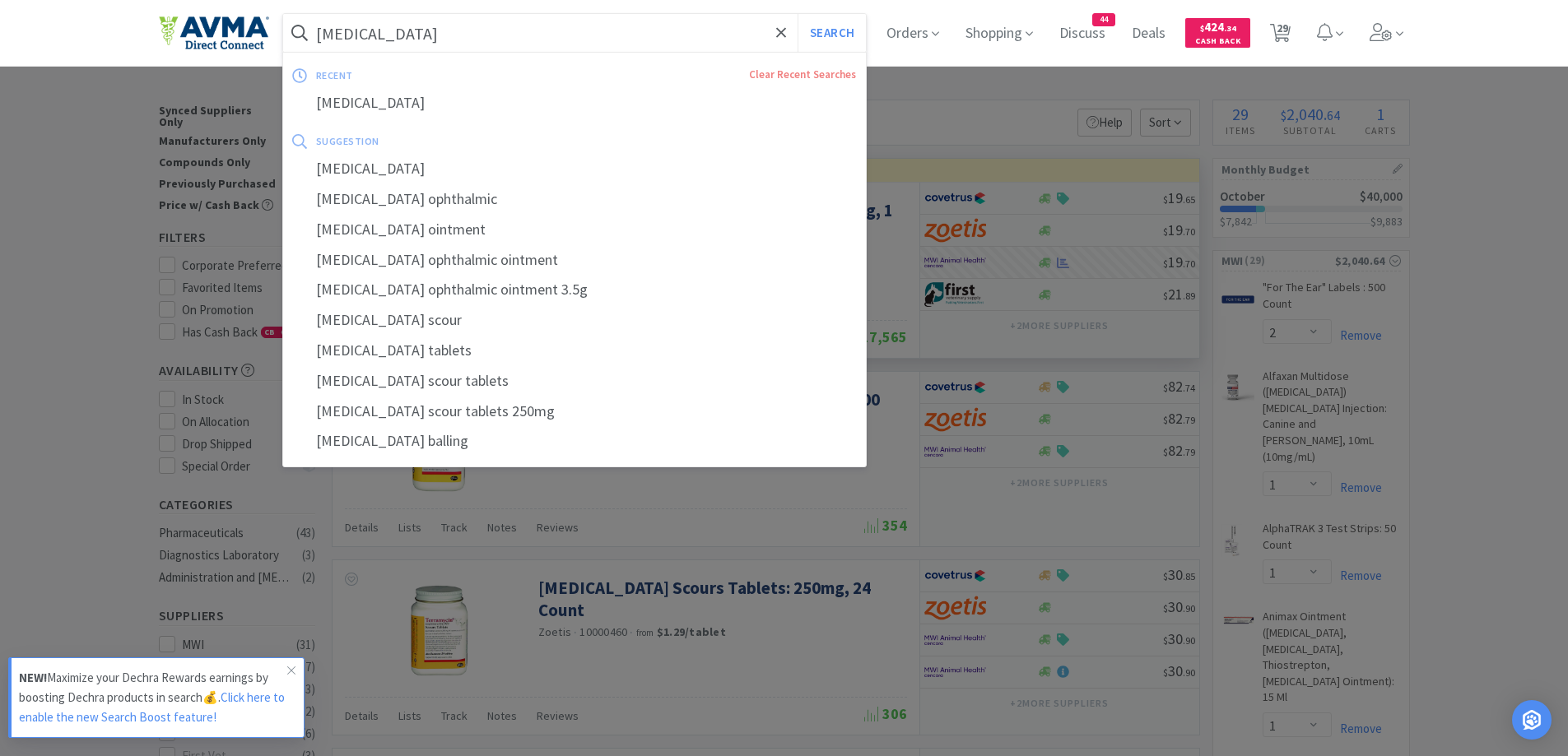
paste input "[MEDICAL_DATA] Alcohol 32oz"
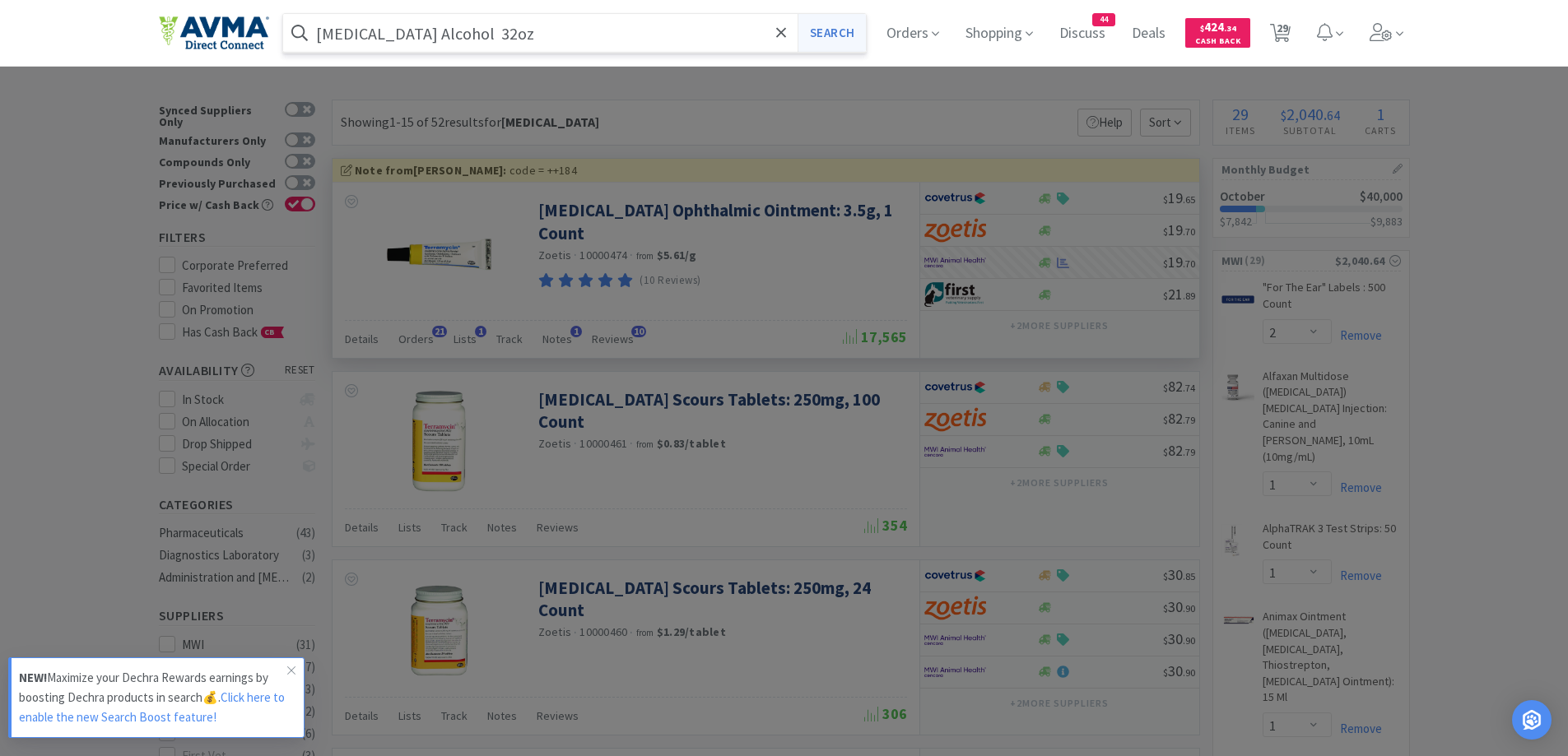
type input "[MEDICAL_DATA] Alcohol 32oz"
click at [843, 27] on button "Search" at bounding box center [831, 33] width 68 height 38
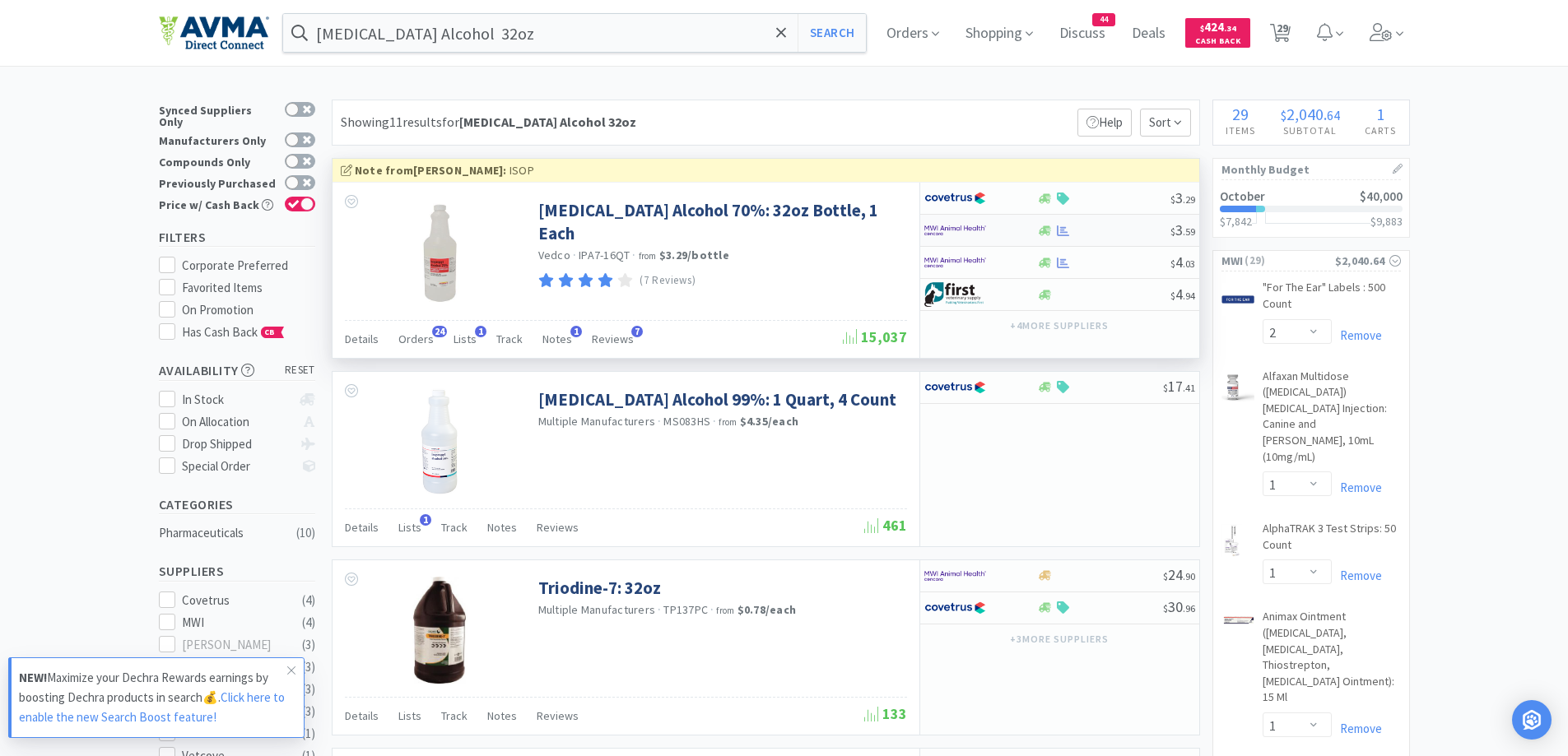
click at [1034, 233] on div at bounding box center [981, 230] width 113 height 28
select select "1"
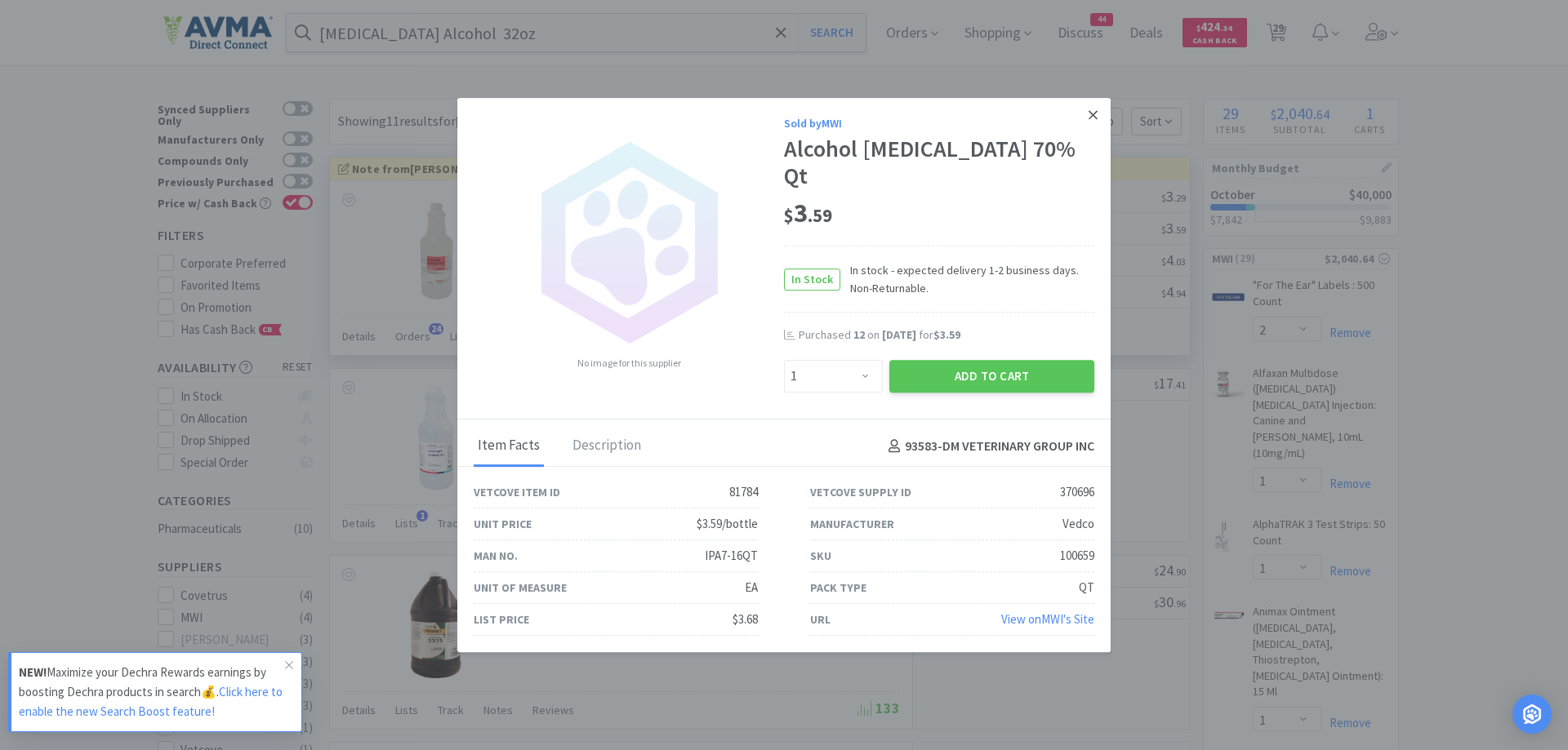
click at [1089, 123] on icon at bounding box center [1093, 115] width 9 height 15
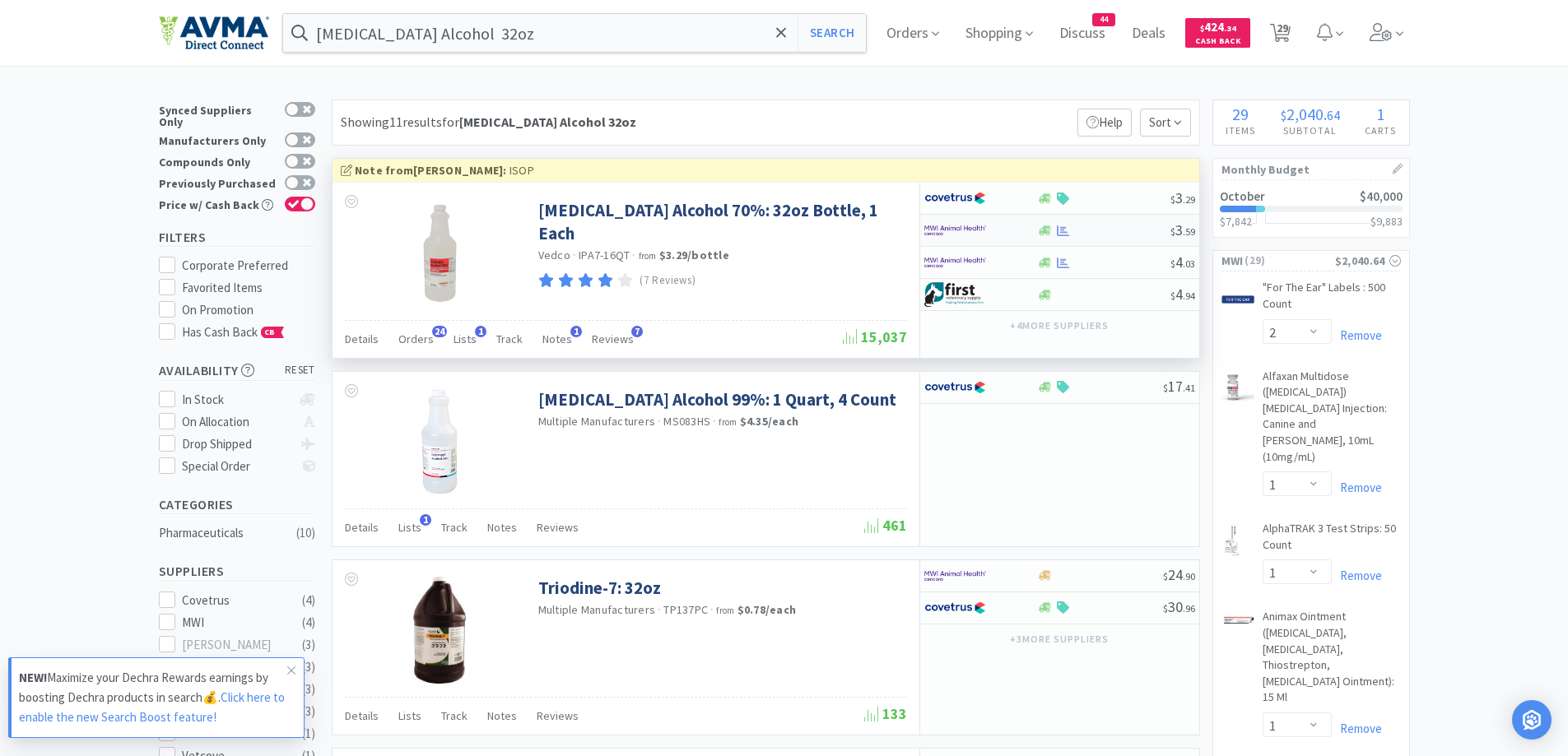
click at [1009, 224] on div at bounding box center [970, 230] width 91 height 28
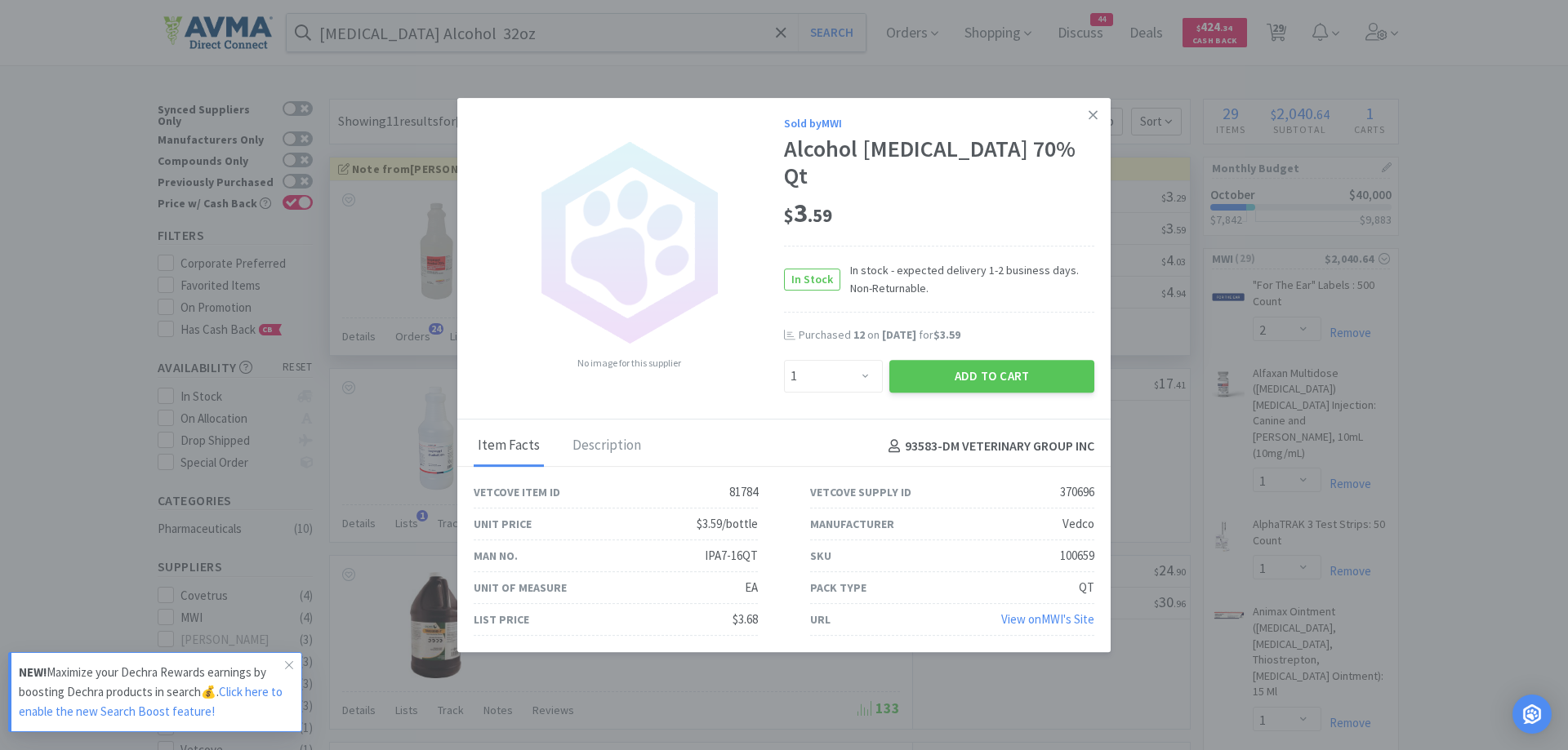
click at [948, 281] on span "In stock - expected delivery 1-2 business days. Non-Returnable." at bounding box center [967, 280] width 254 height 37
drag, startPoint x: 855, startPoint y: 359, endPoint x: 854, endPoint y: 349, distance: 10.0
click at [855, 360] on select "Enter Quantity 1 2 3 4 5 6 7 8 9 10 11 12 13 14 15 16 17 18 19 20 Enter Quantity" at bounding box center [833, 375] width 99 height 32
click at [861, 369] on select "Enter Quantity 1 2 3 4 5 6 7 8 9 10 11 12 13 14 15 16 17 18 19 20 Enter Quantity" at bounding box center [833, 375] width 99 height 32
click at [784, 360] on select "Enter Quantity 1 2 3 4 5 6 7 8 9 10 11 12 13 14 15 16 17 18 19 20 Enter Quantity" at bounding box center [833, 375] width 99 height 32
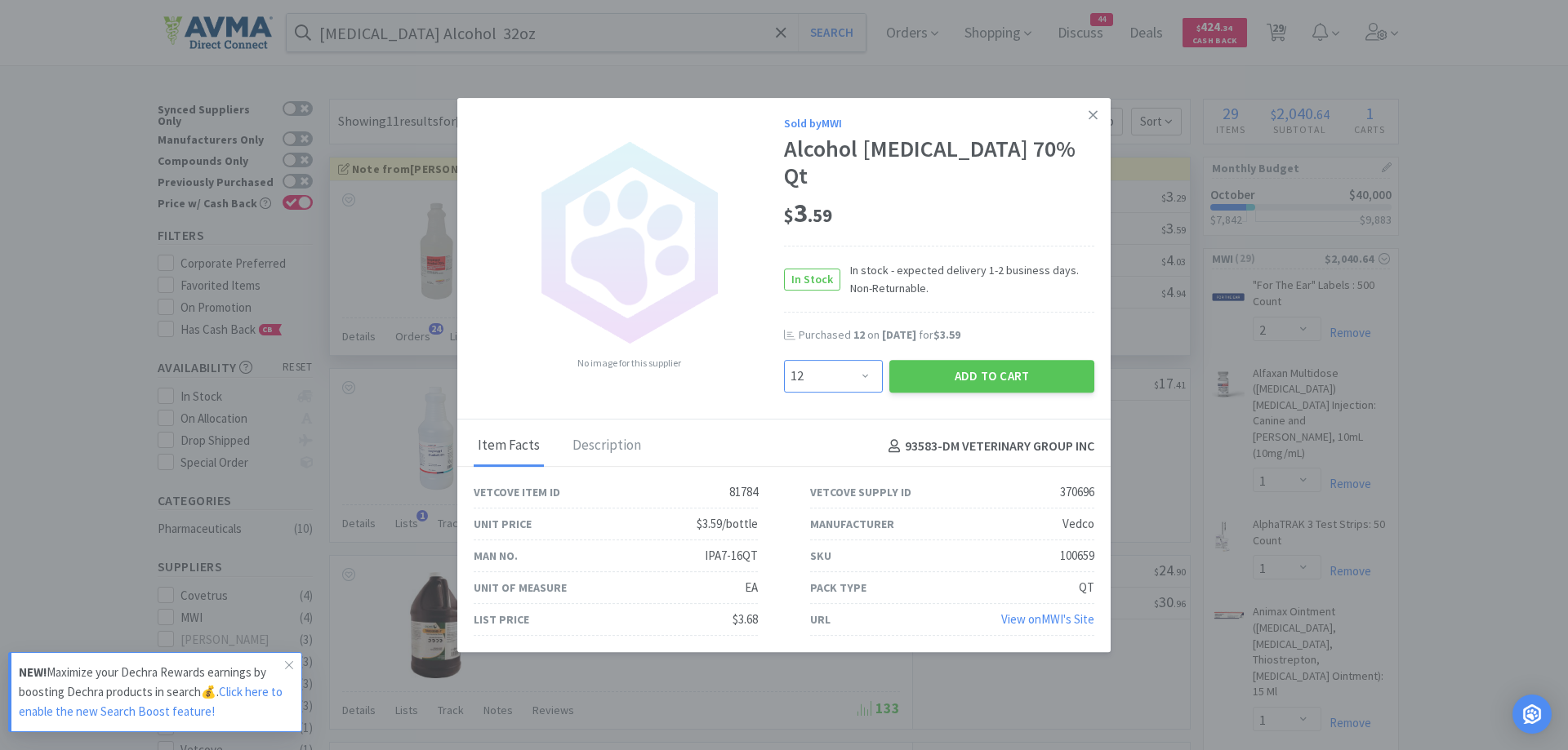
click at [868, 360] on select "Enter Quantity 1 2 3 4 5 6 7 8 9 10 11 12 13 14 15 16 17 18 19 20 Enter Quantity" at bounding box center [833, 375] width 99 height 32
select select "4"
click at [784, 360] on select "Enter Quantity 1 2 3 4 5 6 7 8 9 10 11 12 13 14 15 16 17 18 19 20 Enter Quantity" at bounding box center [833, 375] width 99 height 32
click at [957, 360] on button "Add to Cart" at bounding box center [992, 375] width 205 height 32
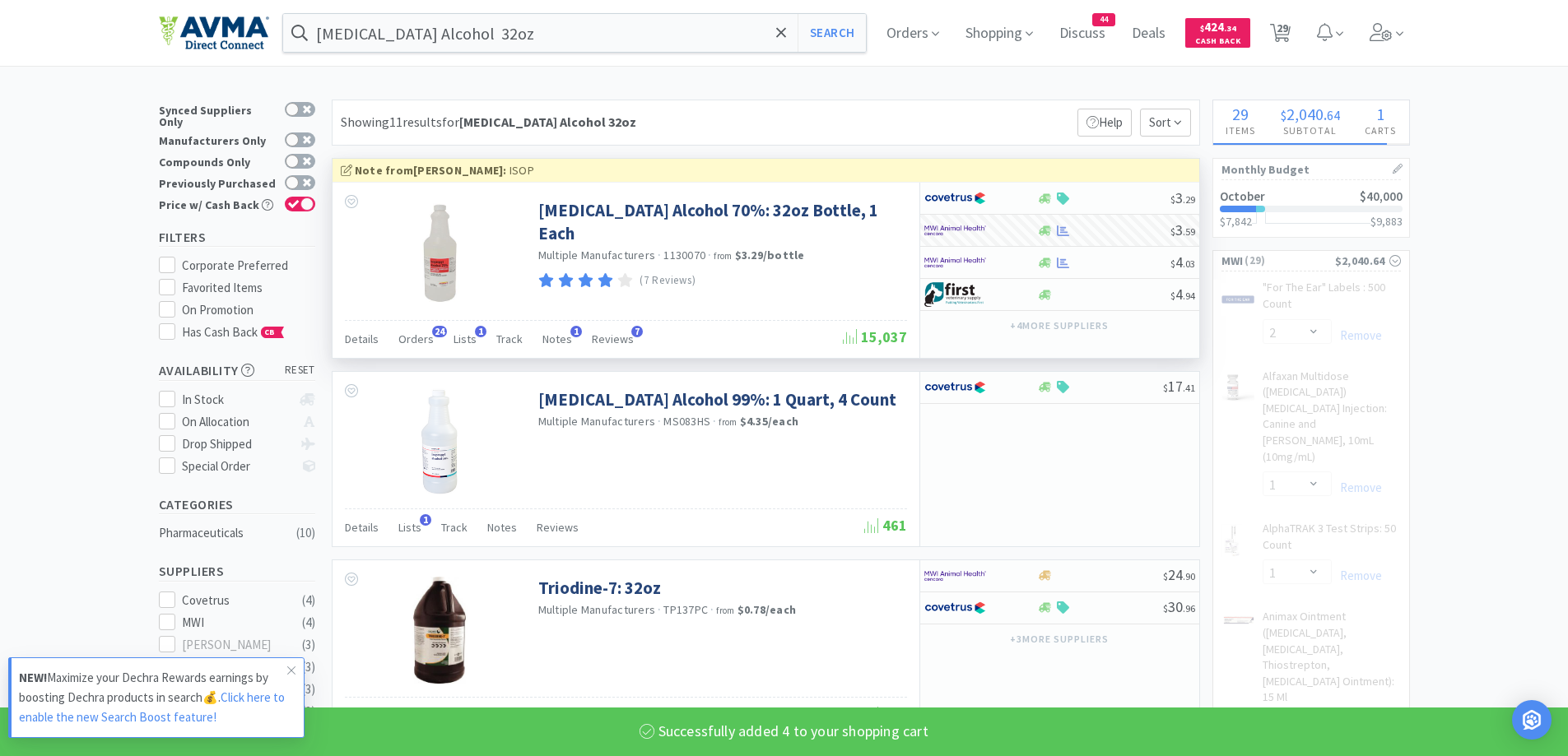
select select "4"
select select "1"
select select "3"
select select "1"
select select "10"
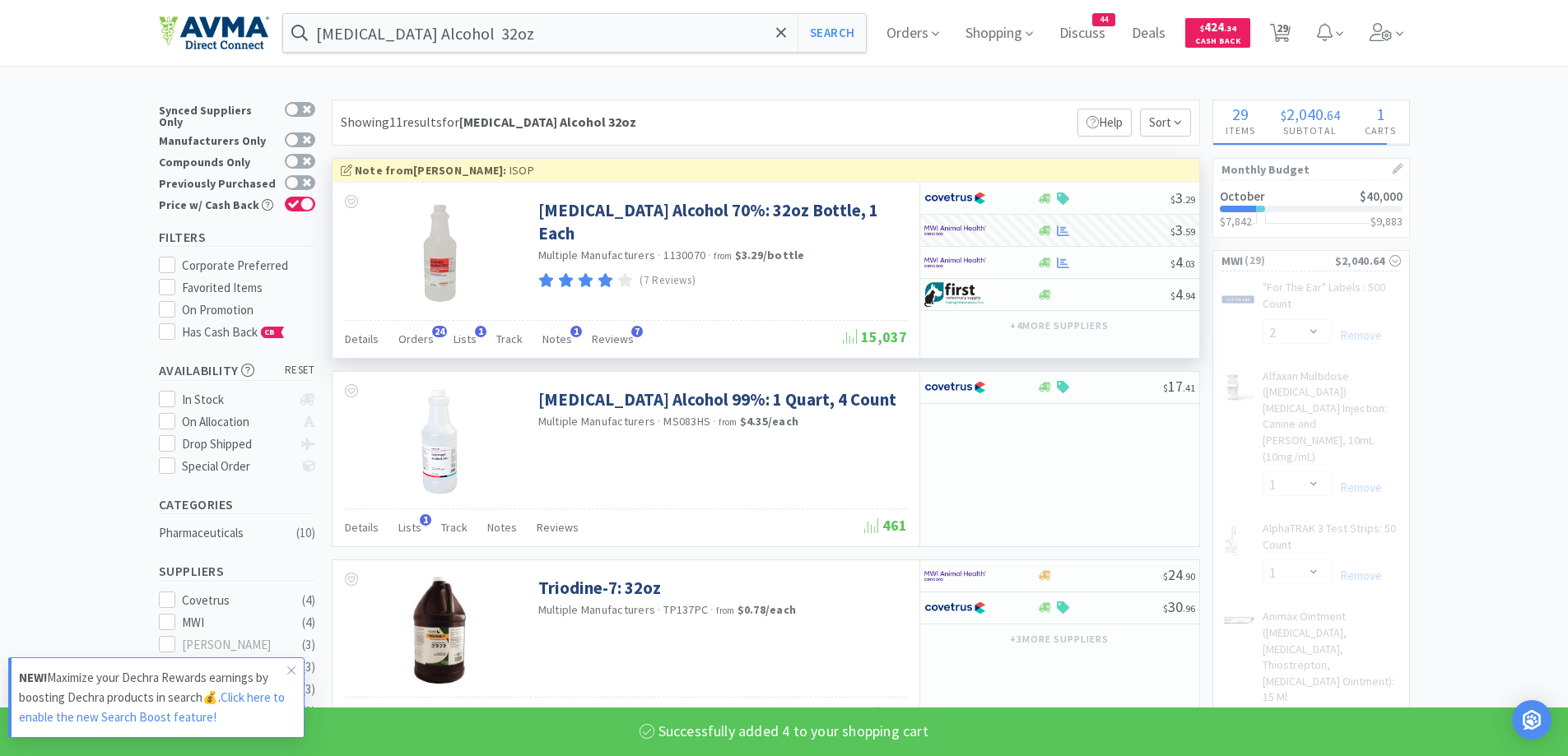
select select "1"
select select "5"
select select "1"
select select "5"
select select "12"
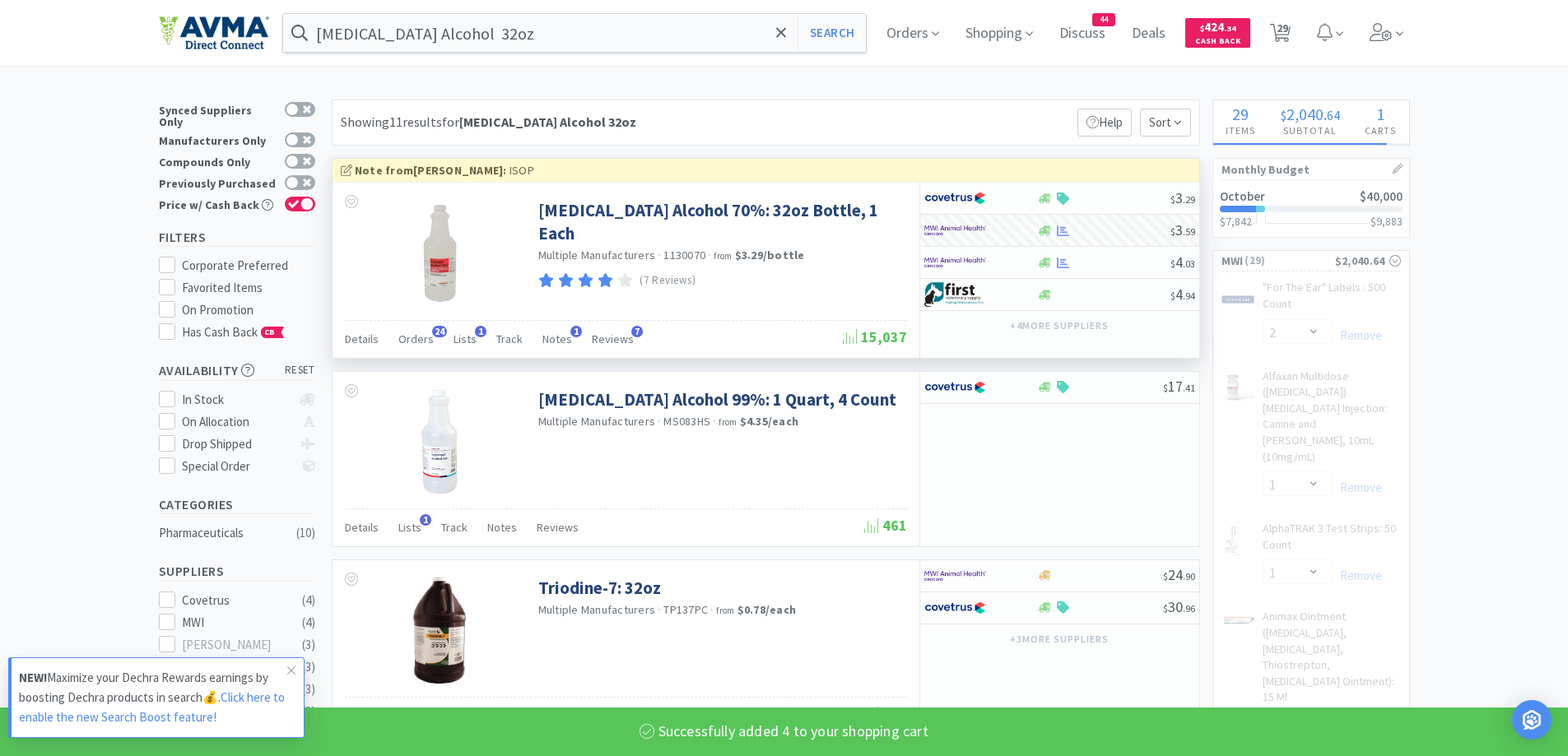
select select "50"
select select "1"
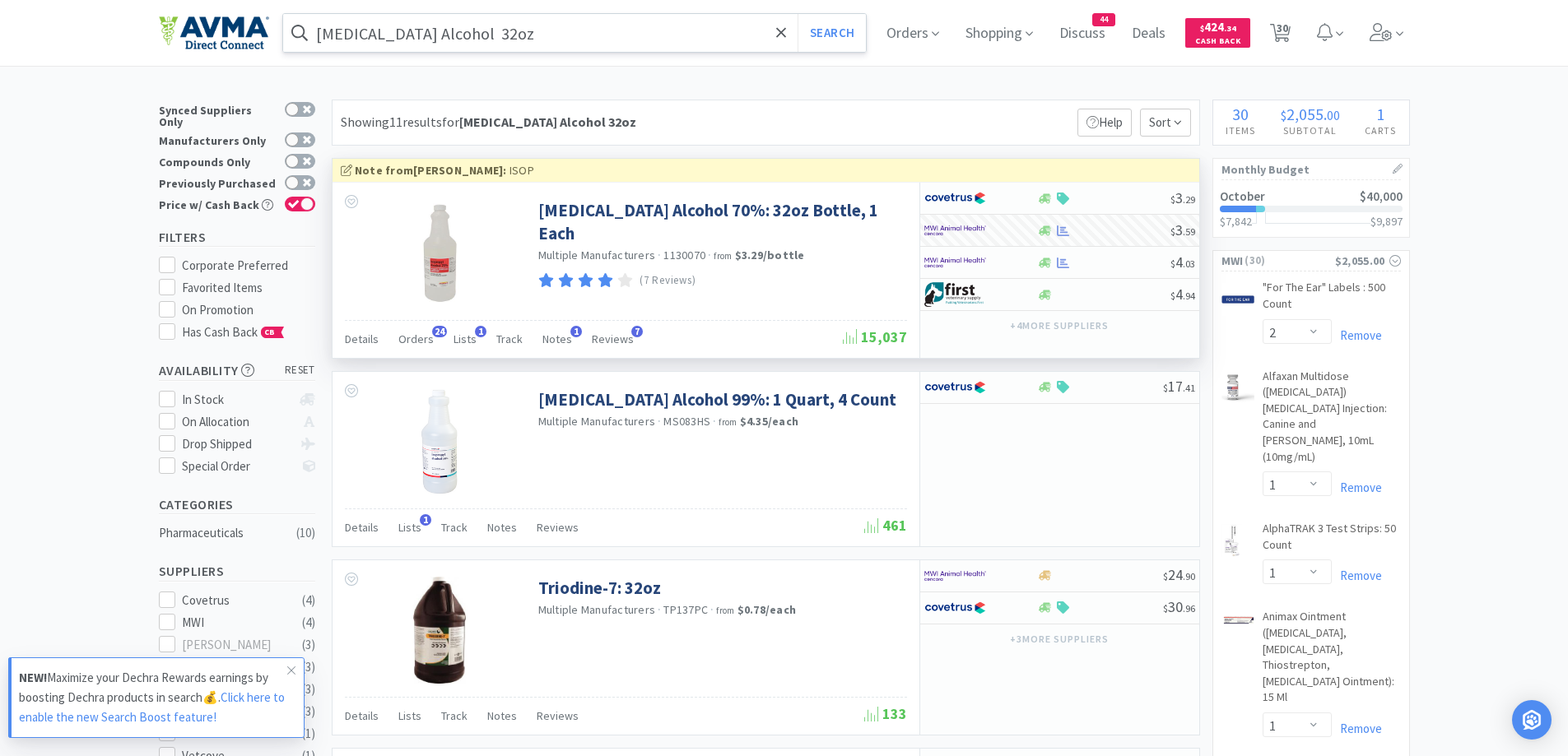
click at [604, 44] on input "[MEDICAL_DATA] Alcohol 32oz" at bounding box center [574, 33] width 583 height 38
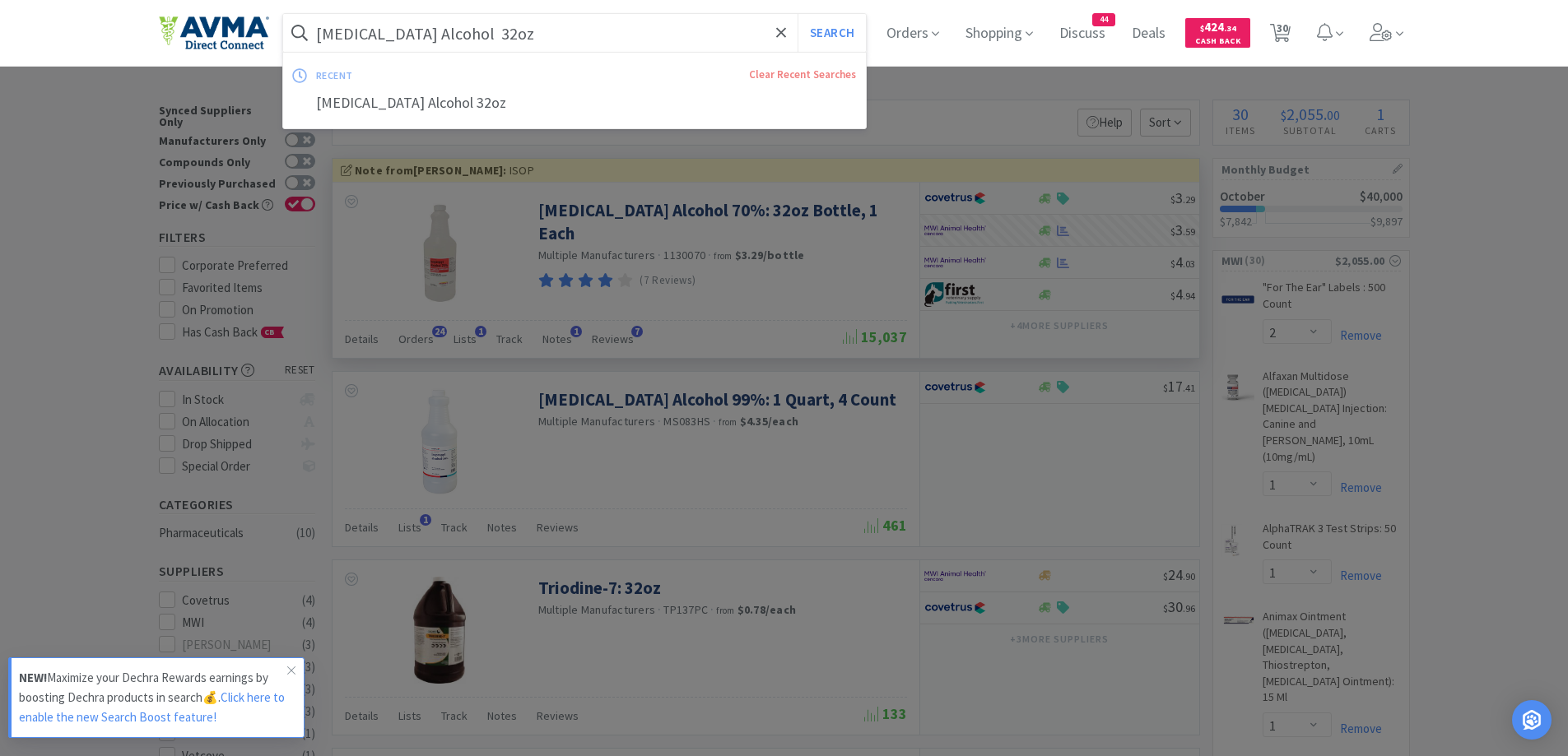
paste input "Entyce 15ml"
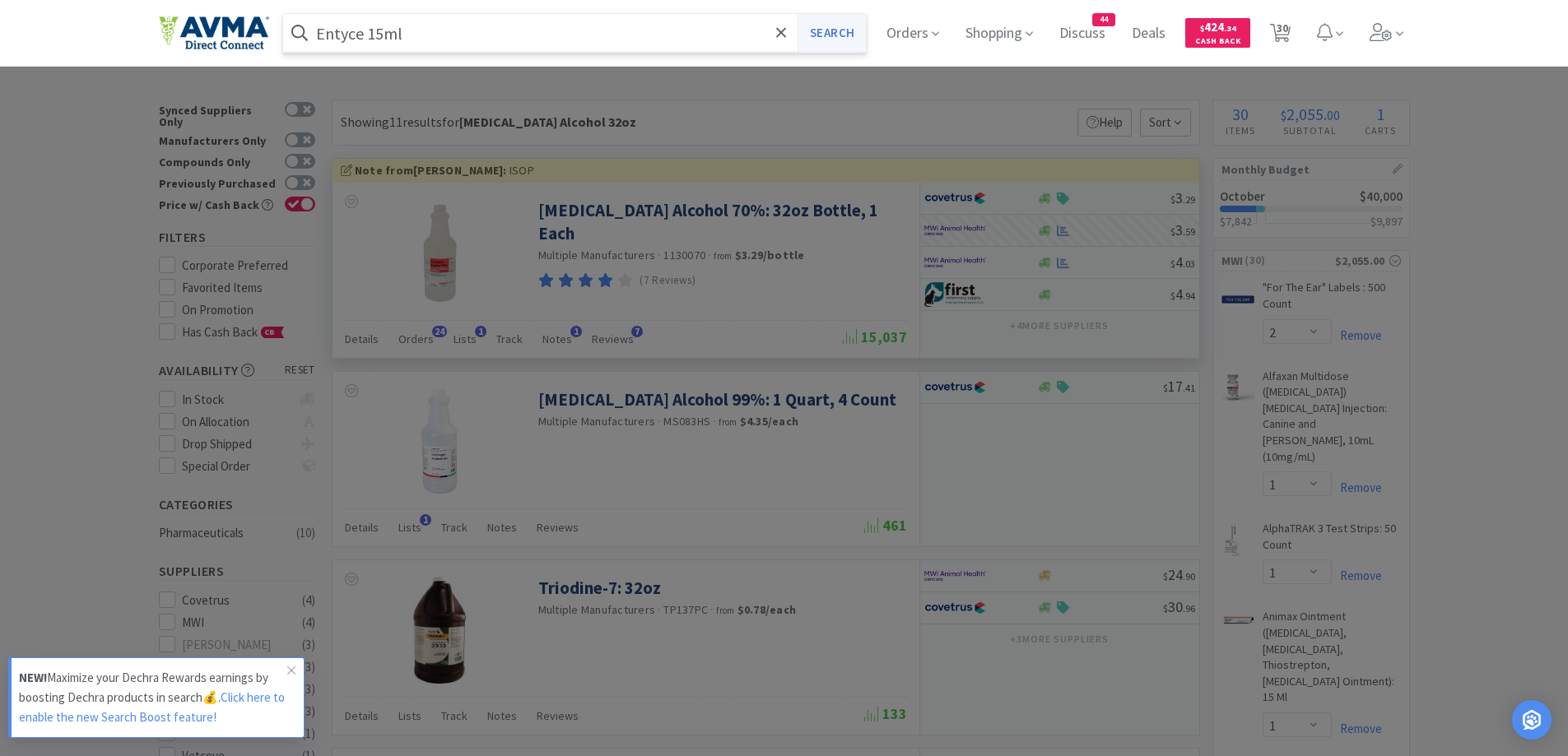
type input "Entyce 15ml"
click at [867, 19] on button "Search" at bounding box center [831, 33] width 68 height 38
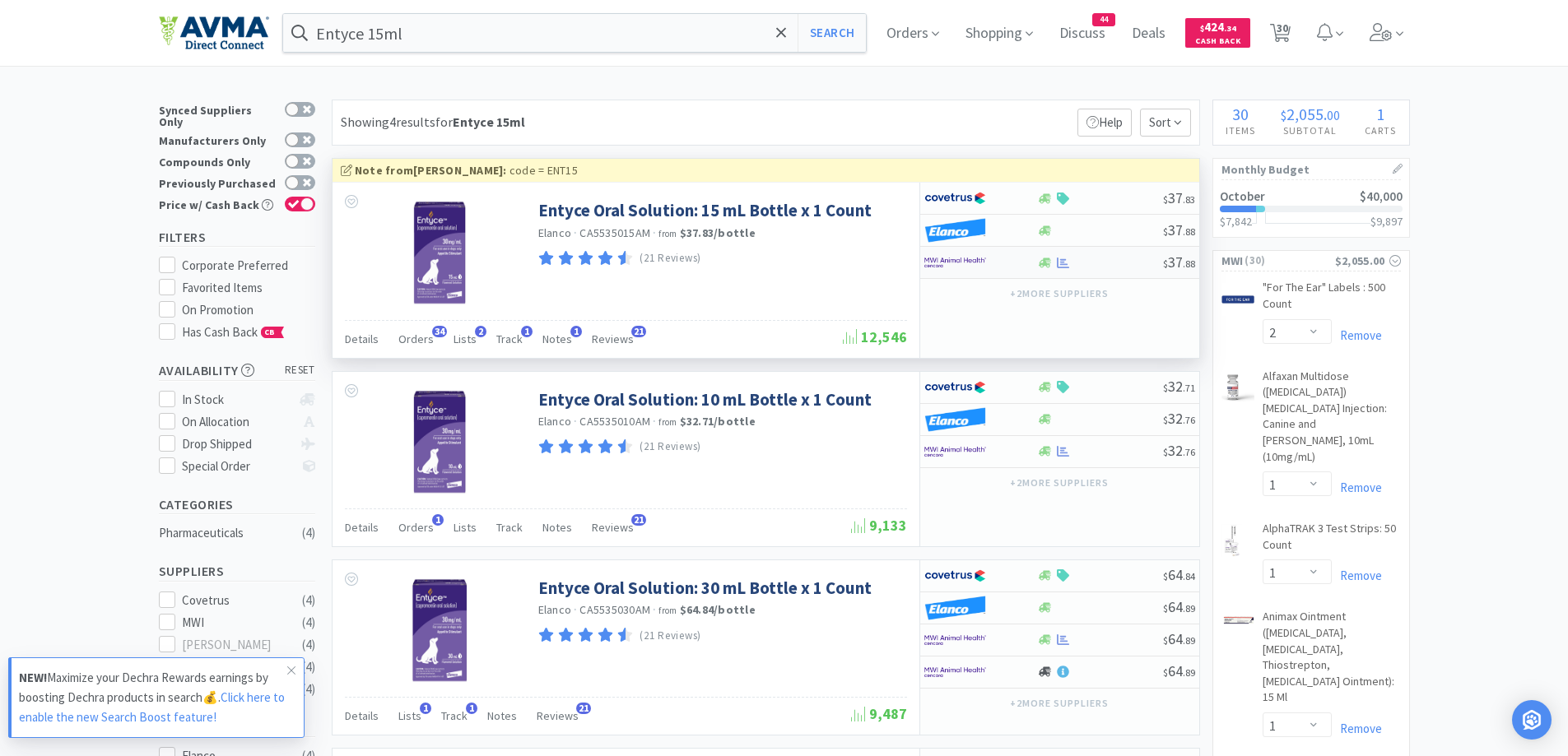
click at [1051, 272] on div "$ 37 . 88" at bounding box center [1060, 263] width 279 height 32
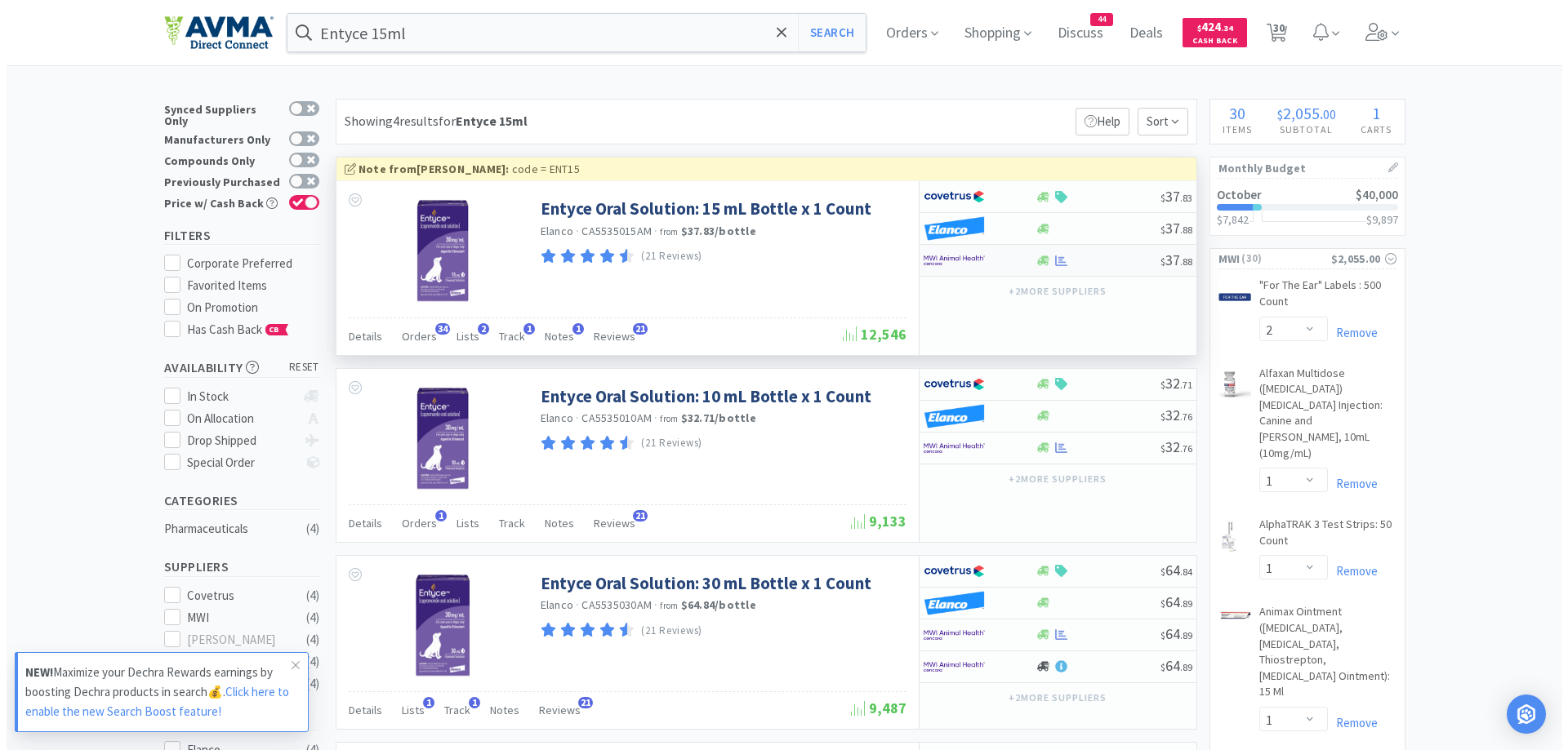
select select "1"
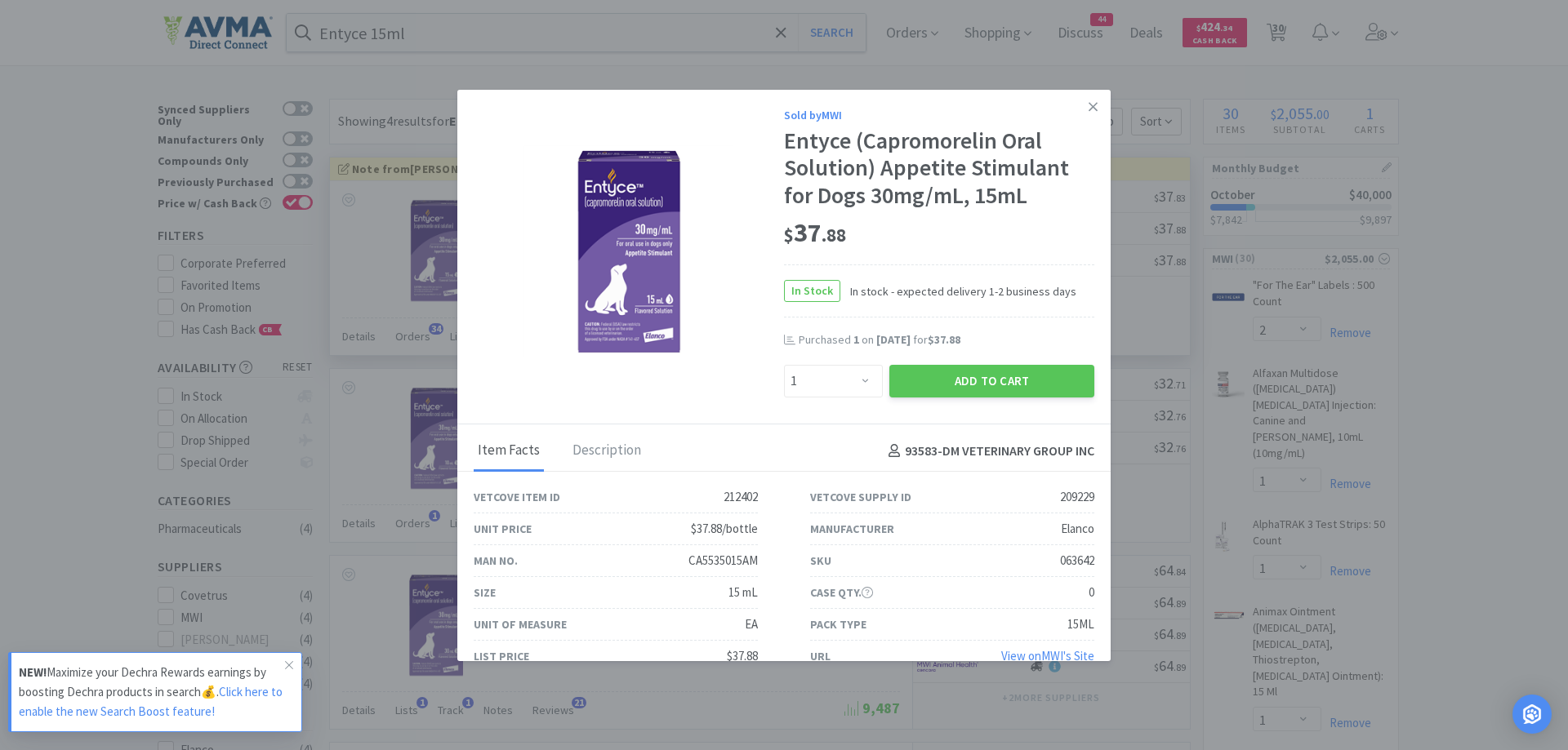
click at [904, 249] on div "$ 37 . 88" at bounding box center [939, 233] width 311 height 34
click at [919, 382] on button "Add to Cart" at bounding box center [992, 381] width 205 height 32
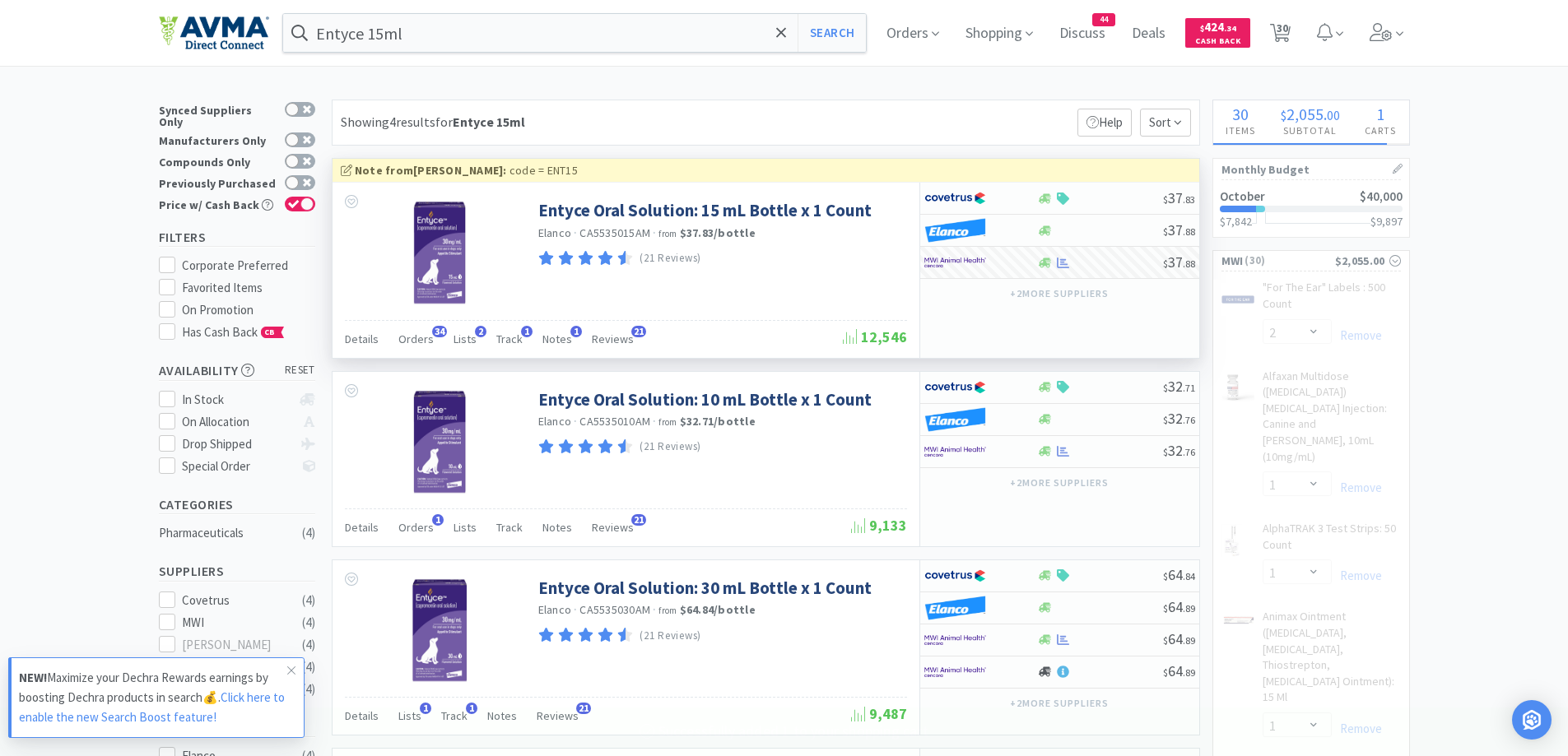
select select "1"
select select "4"
select select "1"
select select "3"
select select "1"
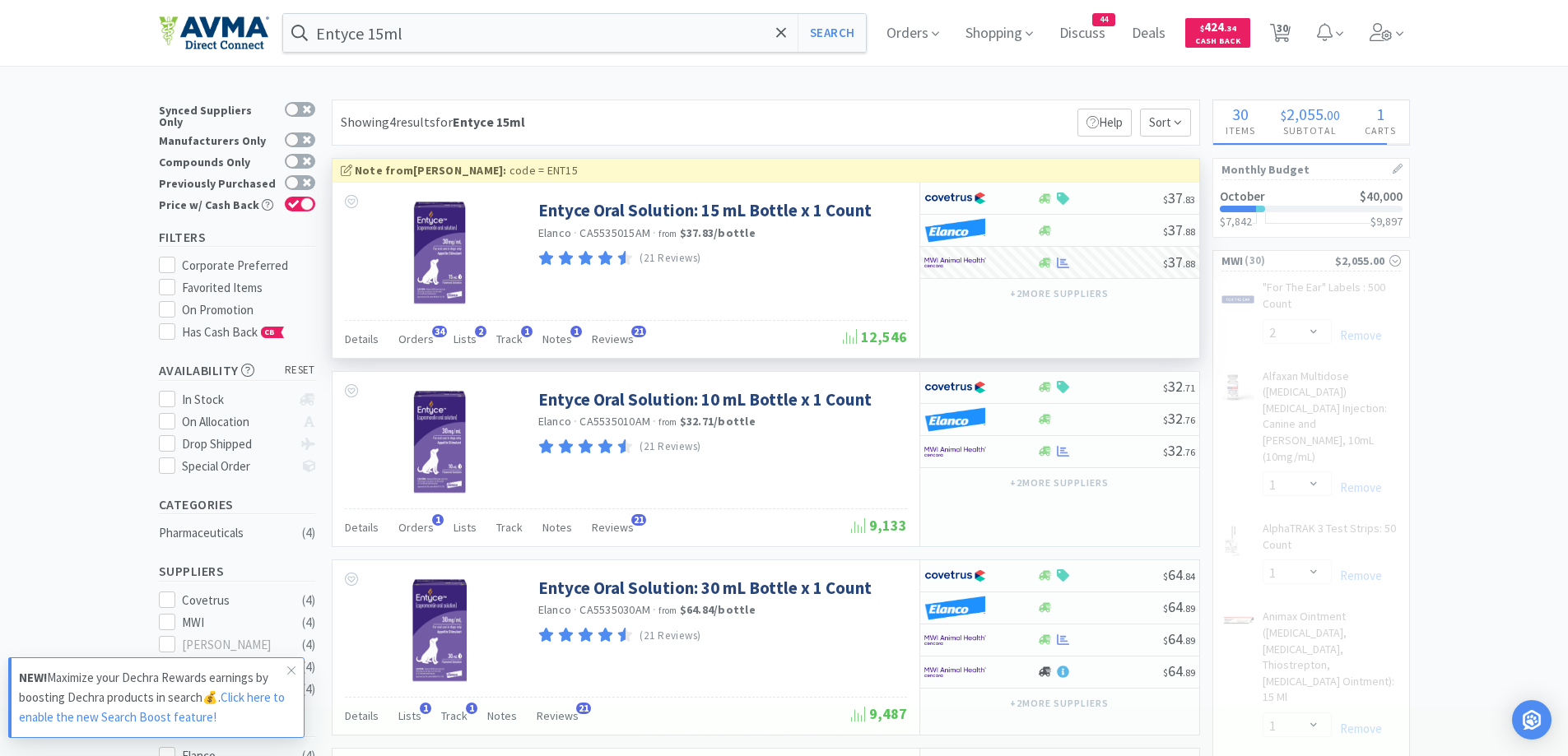
select select "10"
select select "1"
select select "5"
select select "1"
select select "5"
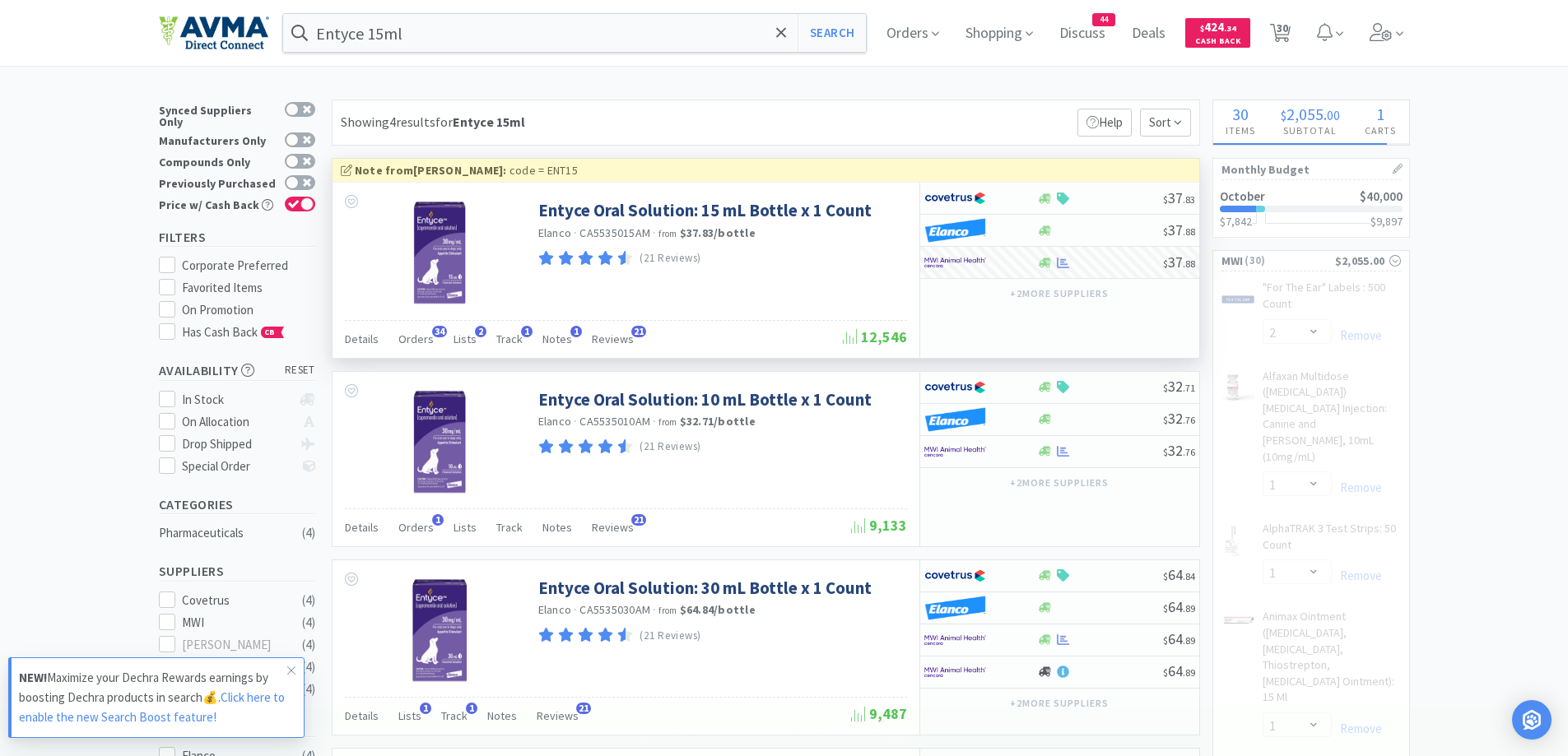
select select "12"
select select "50"
select select "1"
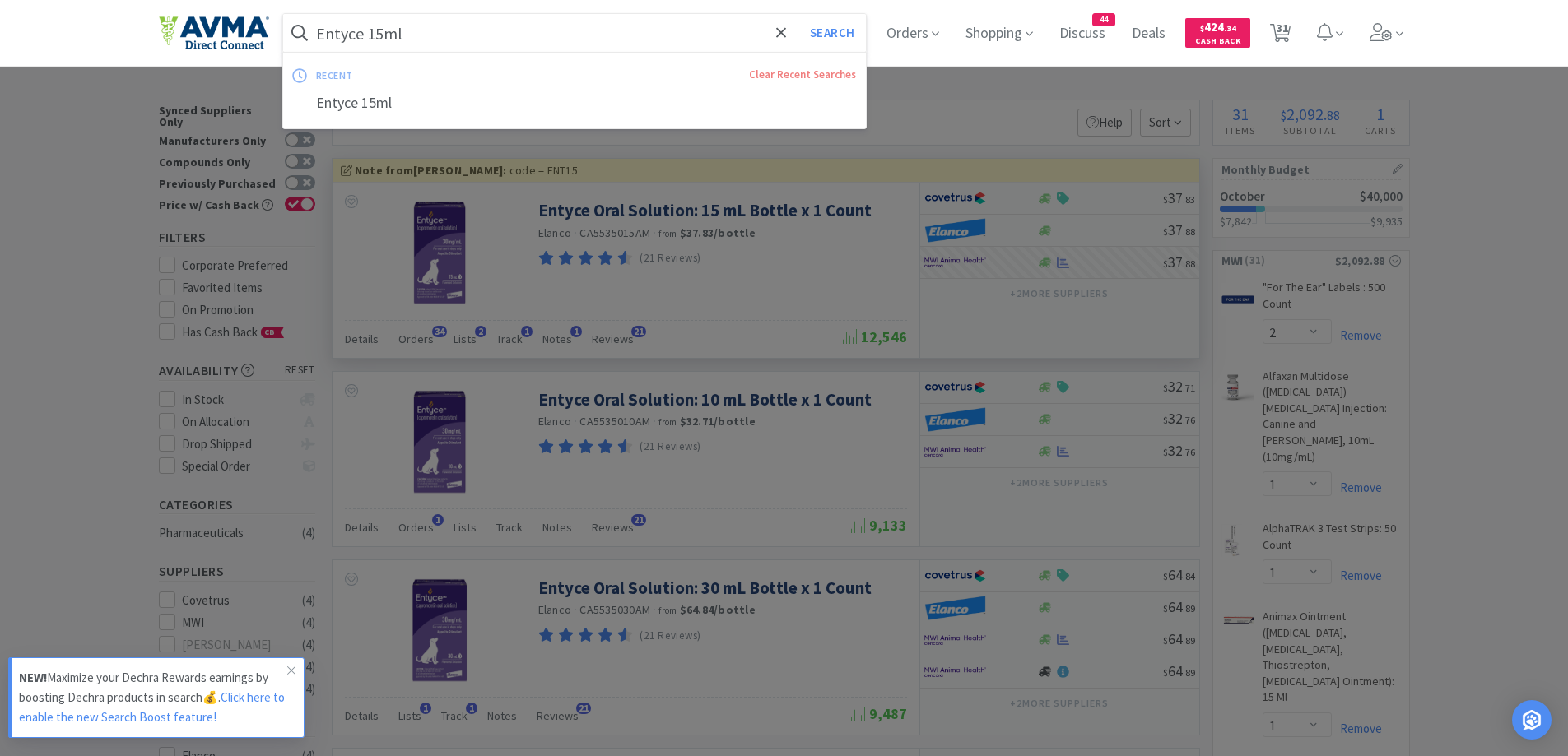
click at [560, 32] on input "Entyce 15ml" at bounding box center [574, 33] width 583 height 38
paste input "Apoquel 16mg"
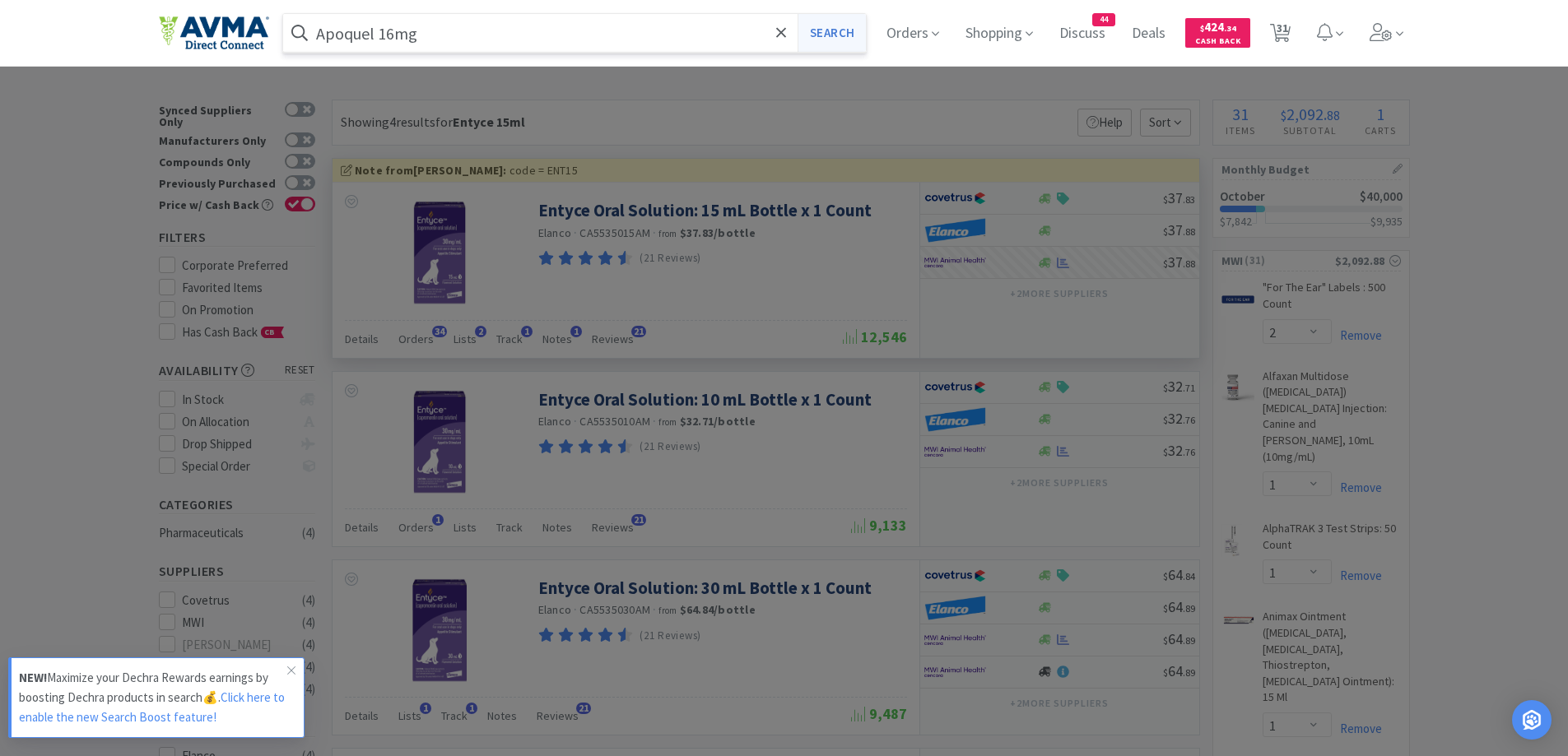
type input "Apoquel 16mg"
click at [827, 47] on button "Search" at bounding box center [831, 33] width 68 height 38
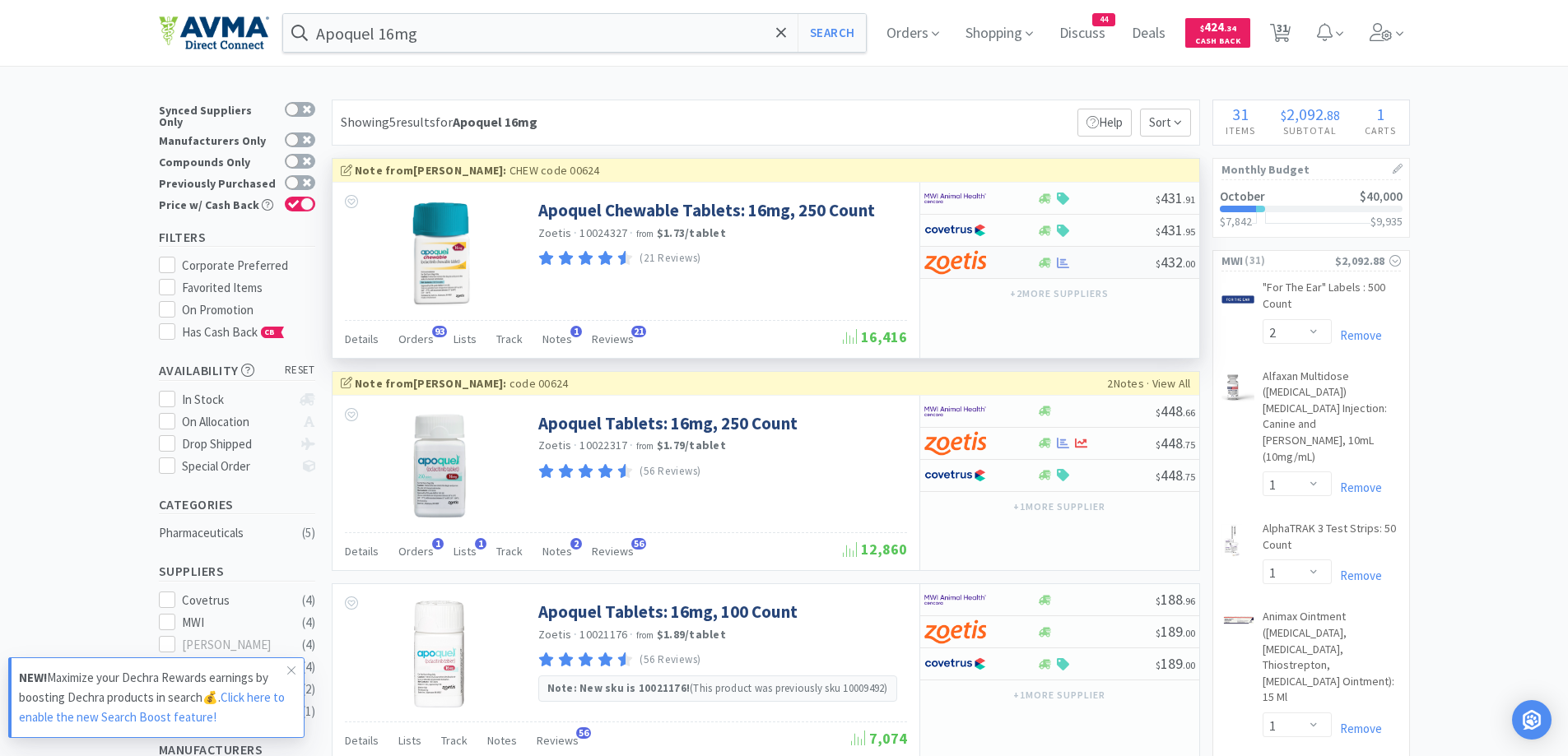
click at [1039, 254] on div "$ 432 . 00" at bounding box center [1060, 263] width 279 height 32
select select "1"
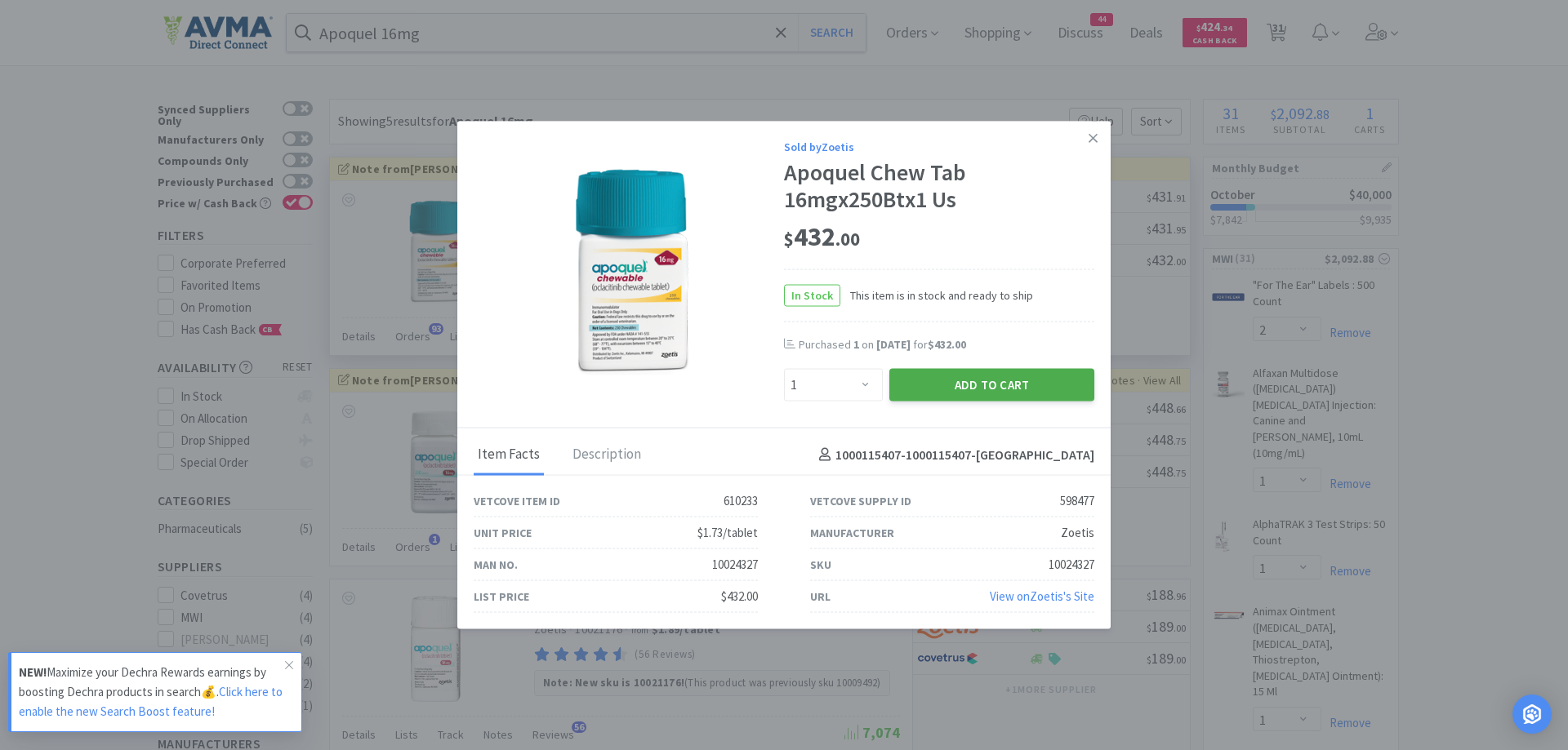
click at [995, 391] on button "Add to Cart" at bounding box center [992, 385] width 205 height 32
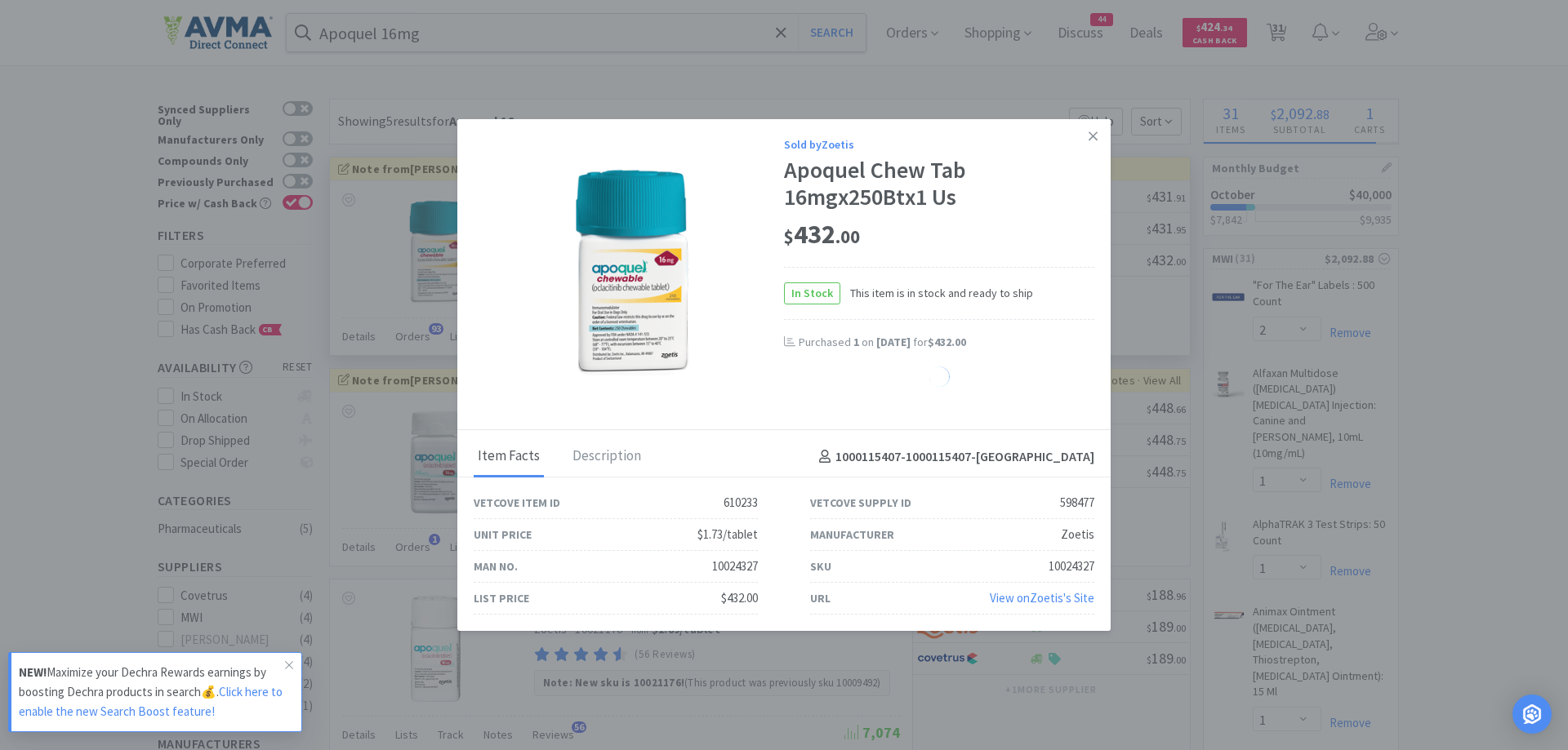
select select "1"
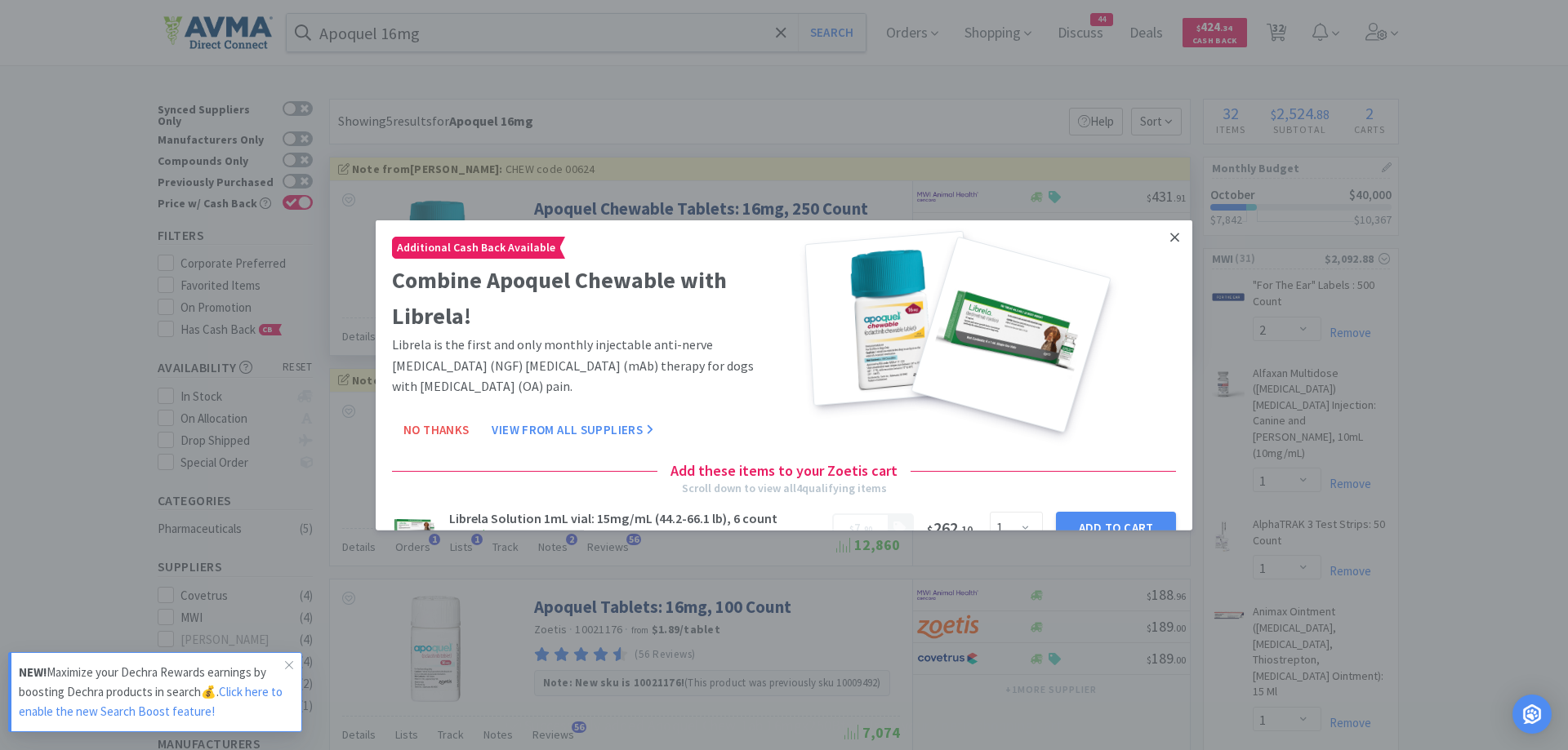
click at [1171, 240] on icon at bounding box center [1175, 237] width 9 height 9
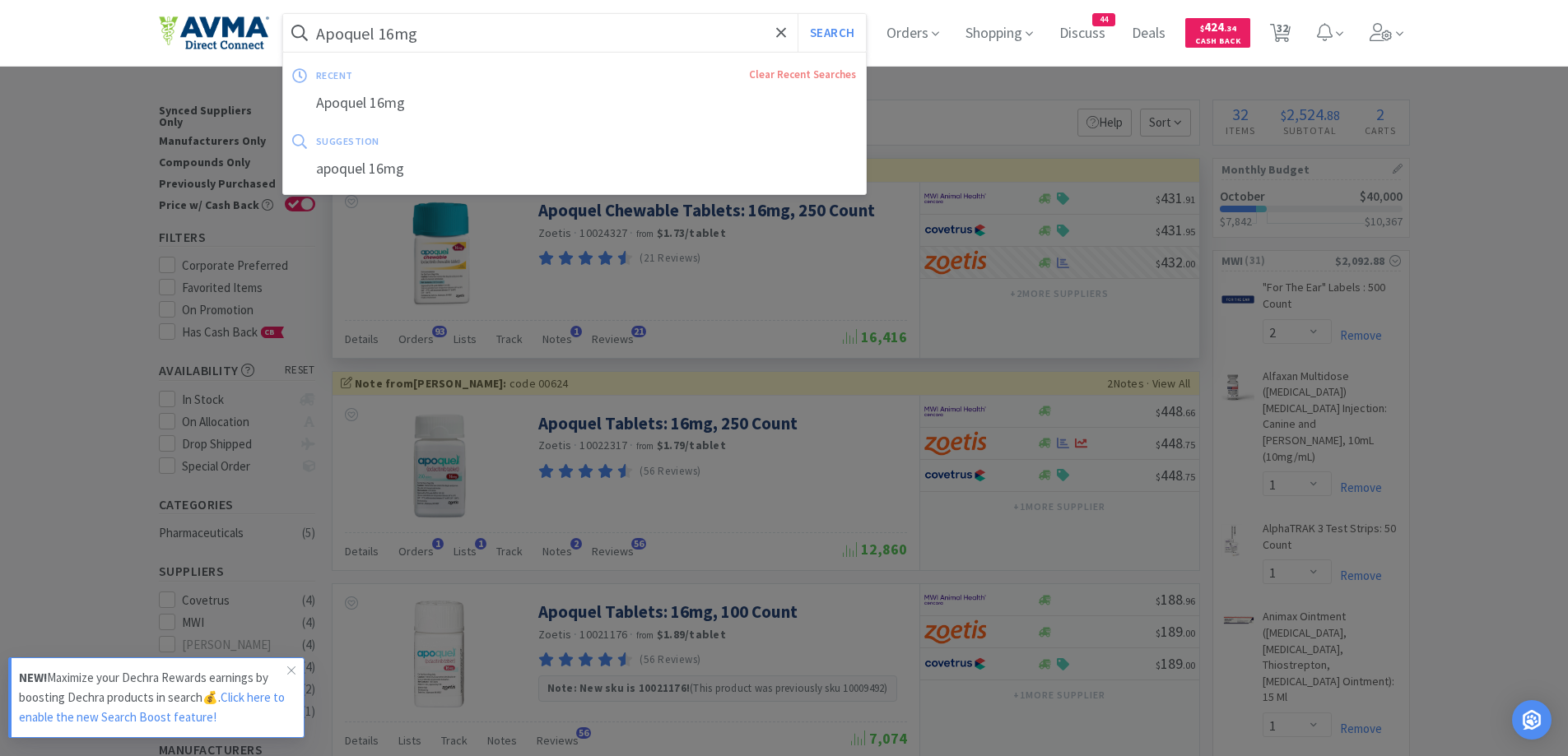
click at [535, 38] on input "Apoquel 16mg" at bounding box center [574, 33] width 583 height 38
paste input "[MEDICAL_DATA] Test"
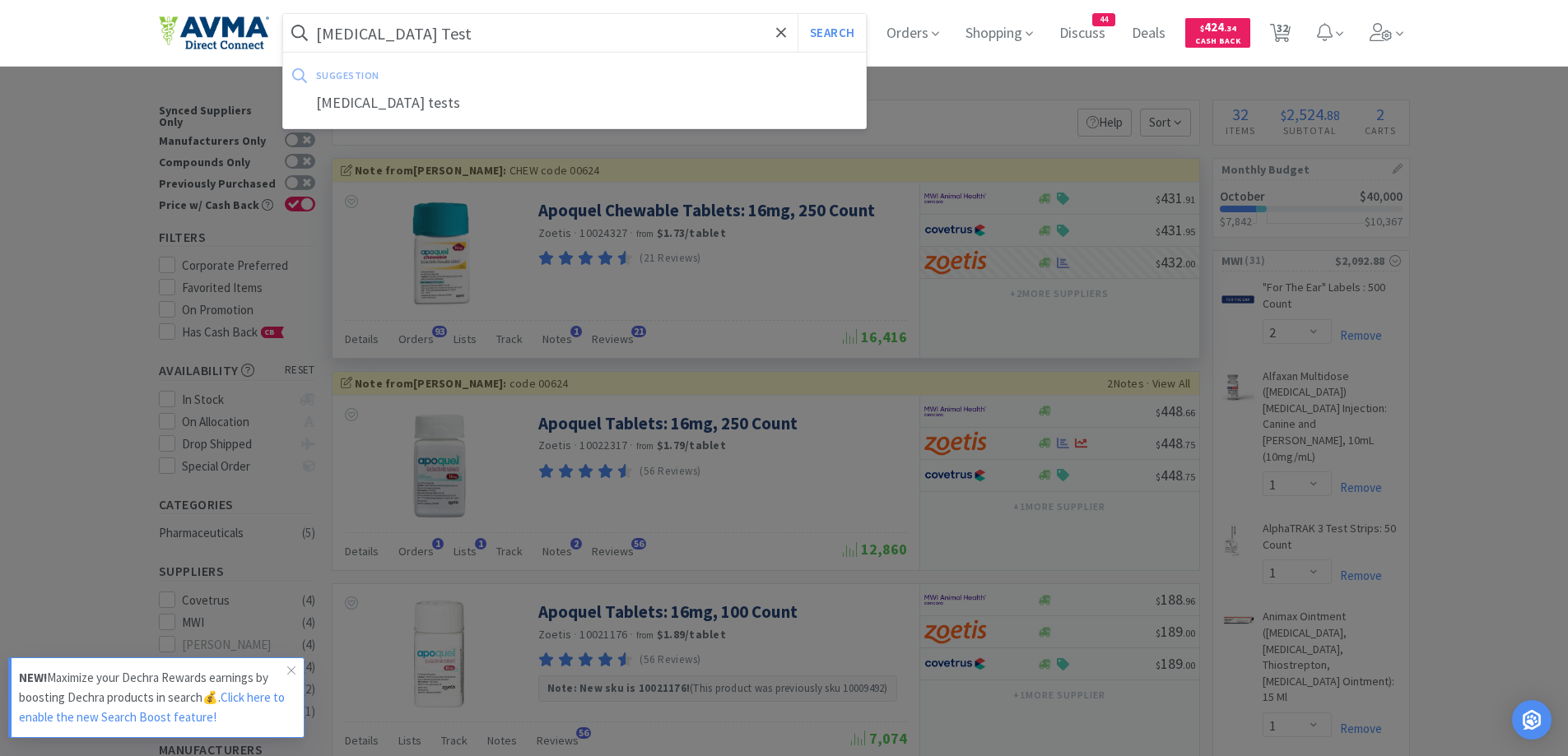
type input "[MEDICAL_DATA] Test"
click at [798, 14] on button "Search" at bounding box center [831, 33] width 68 height 38
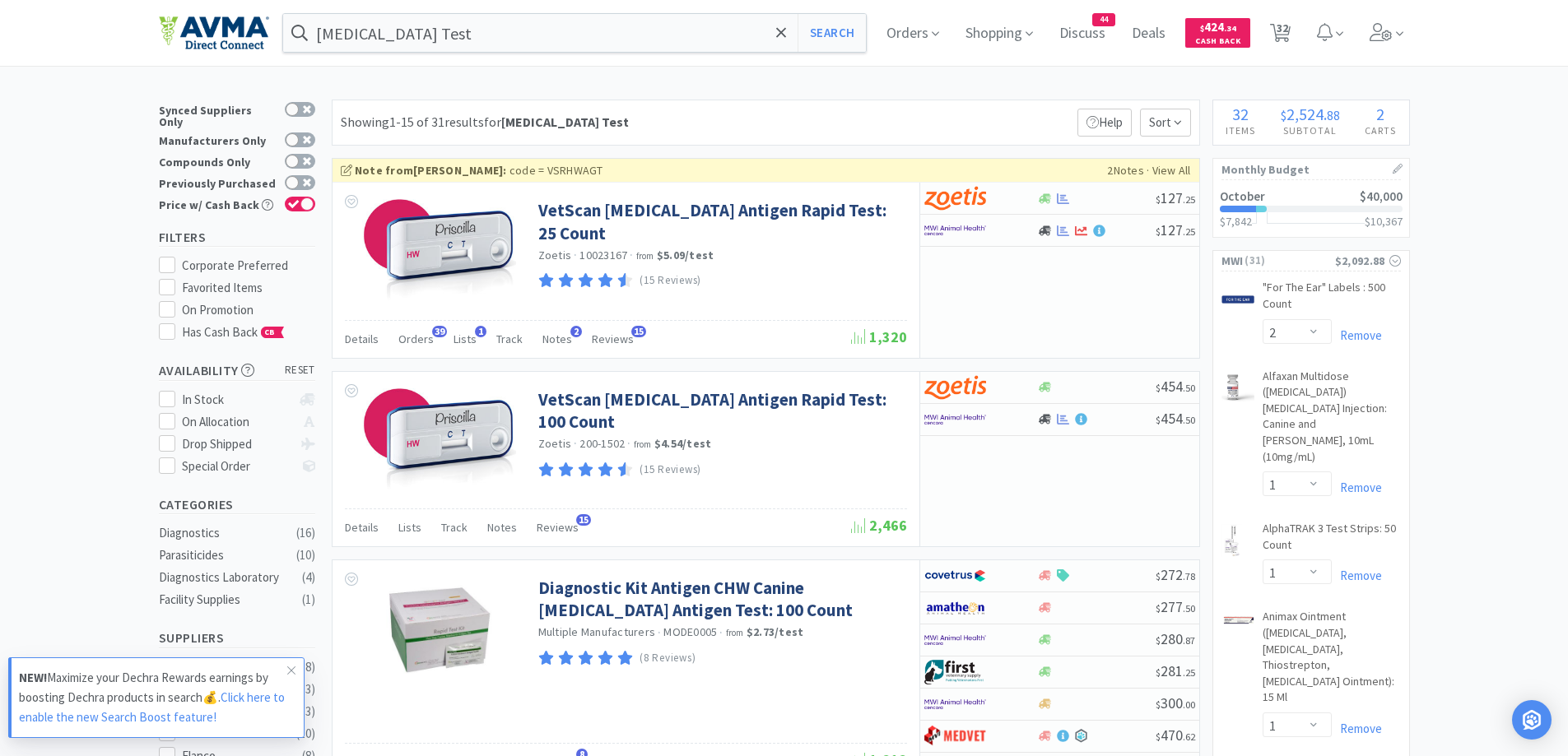
click at [967, 127] on div "Showing 1-15 of 31 results for [MEDICAL_DATA] Test Filters Help Sort" at bounding box center [766, 123] width 868 height 46
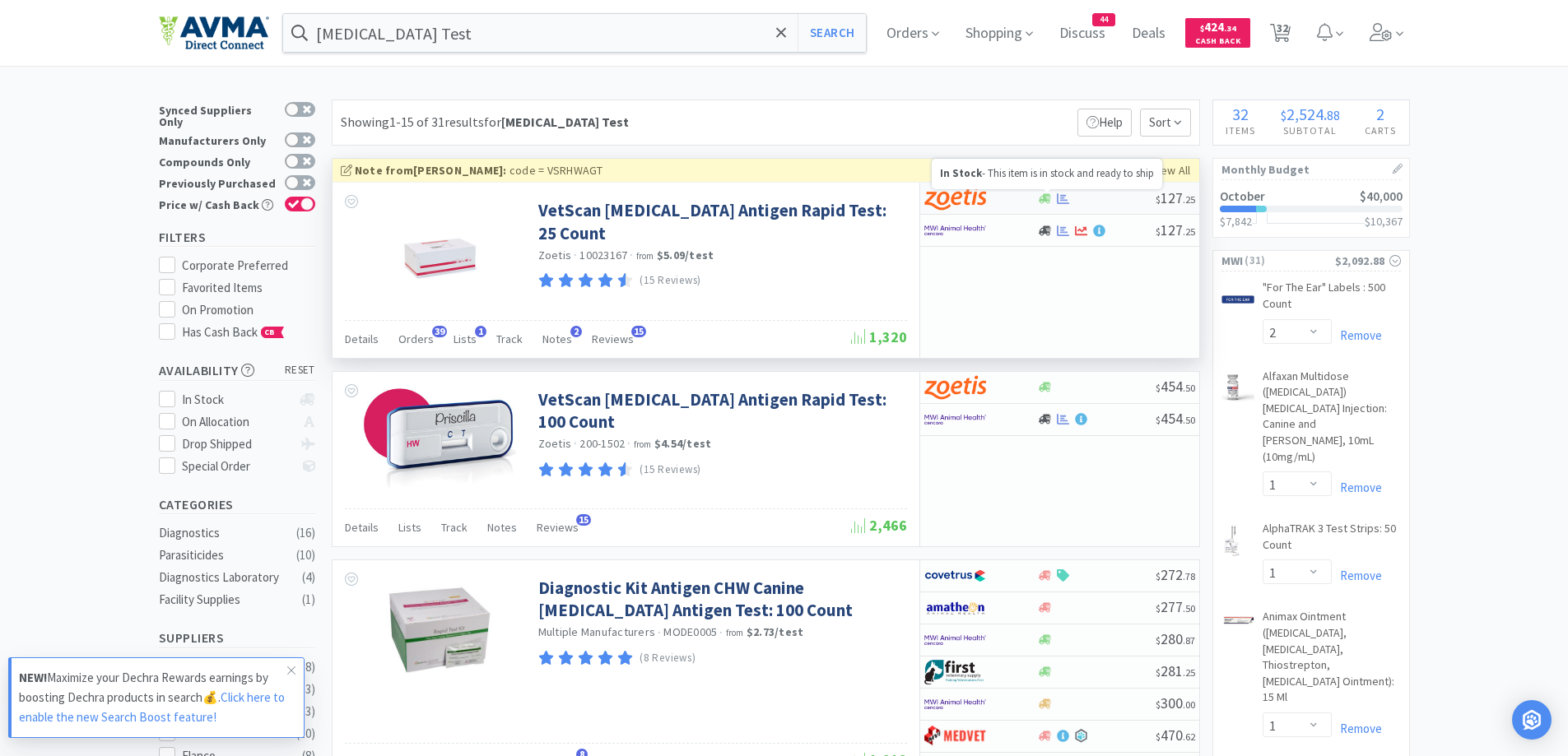
click at [1045, 197] on icon at bounding box center [1045, 198] width 12 height 10
select select "1"
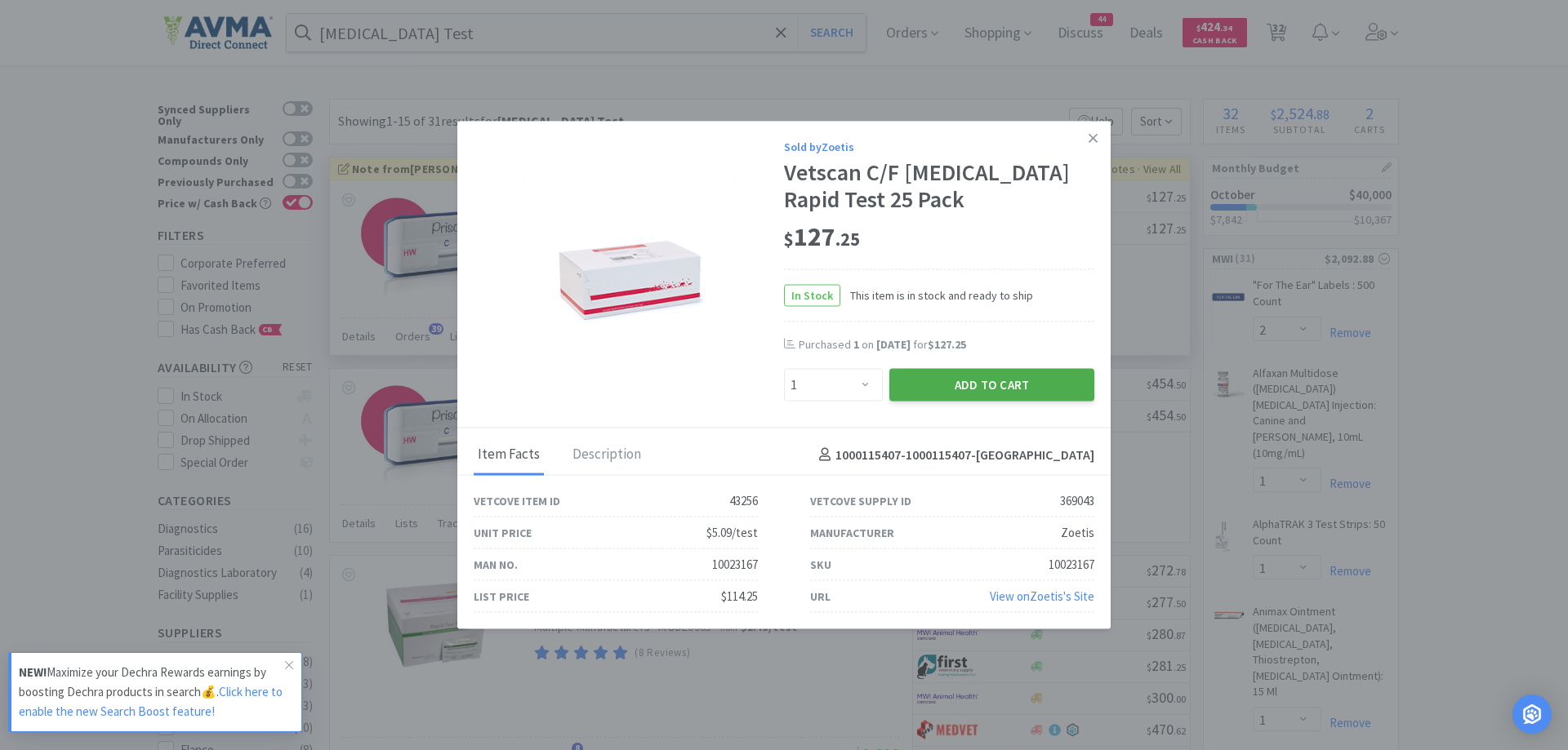
click at [1022, 385] on button "Add to Cart" at bounding box center [992, 385] width 205 height 32
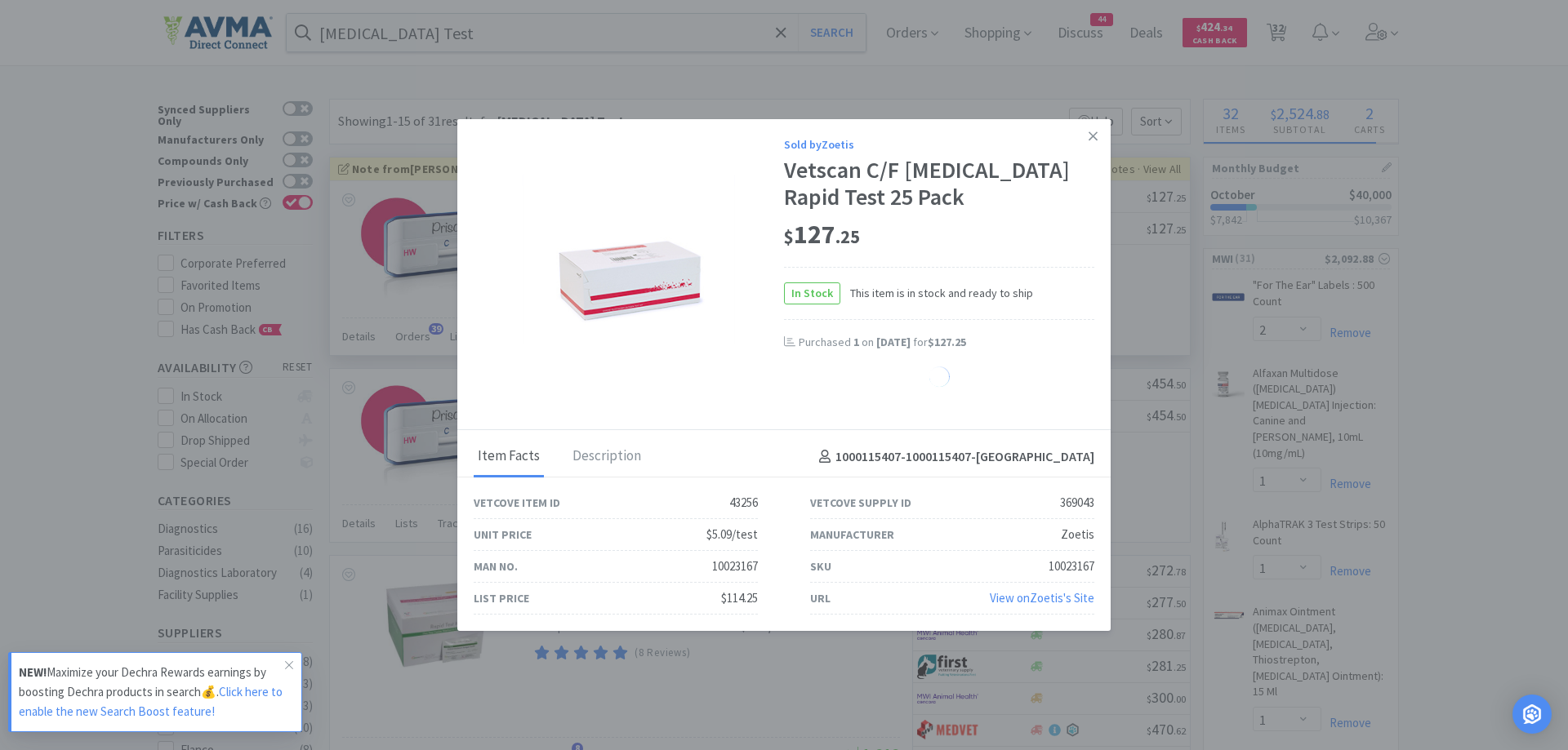
select select "1"
select select "5"
select select "10"
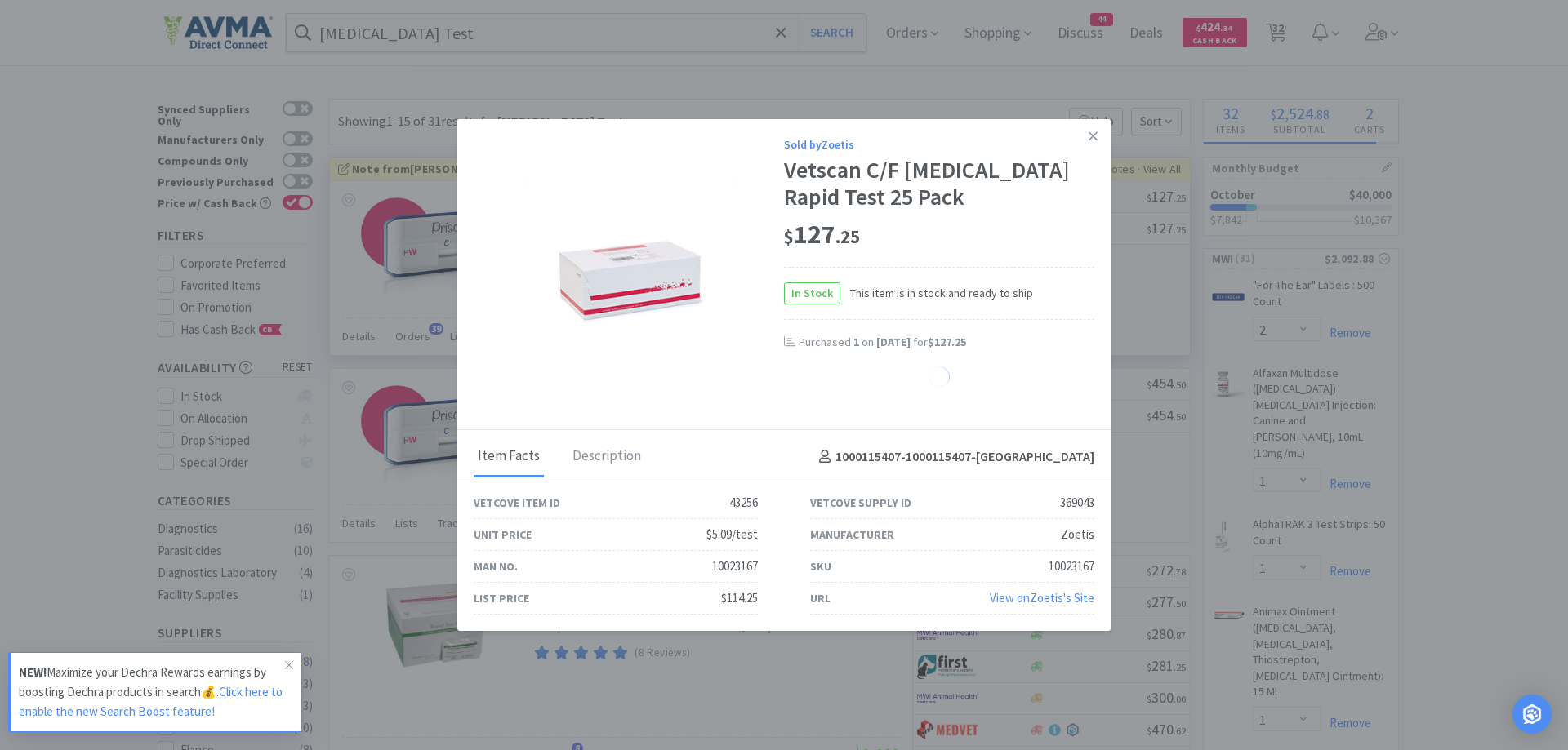
select select "10"
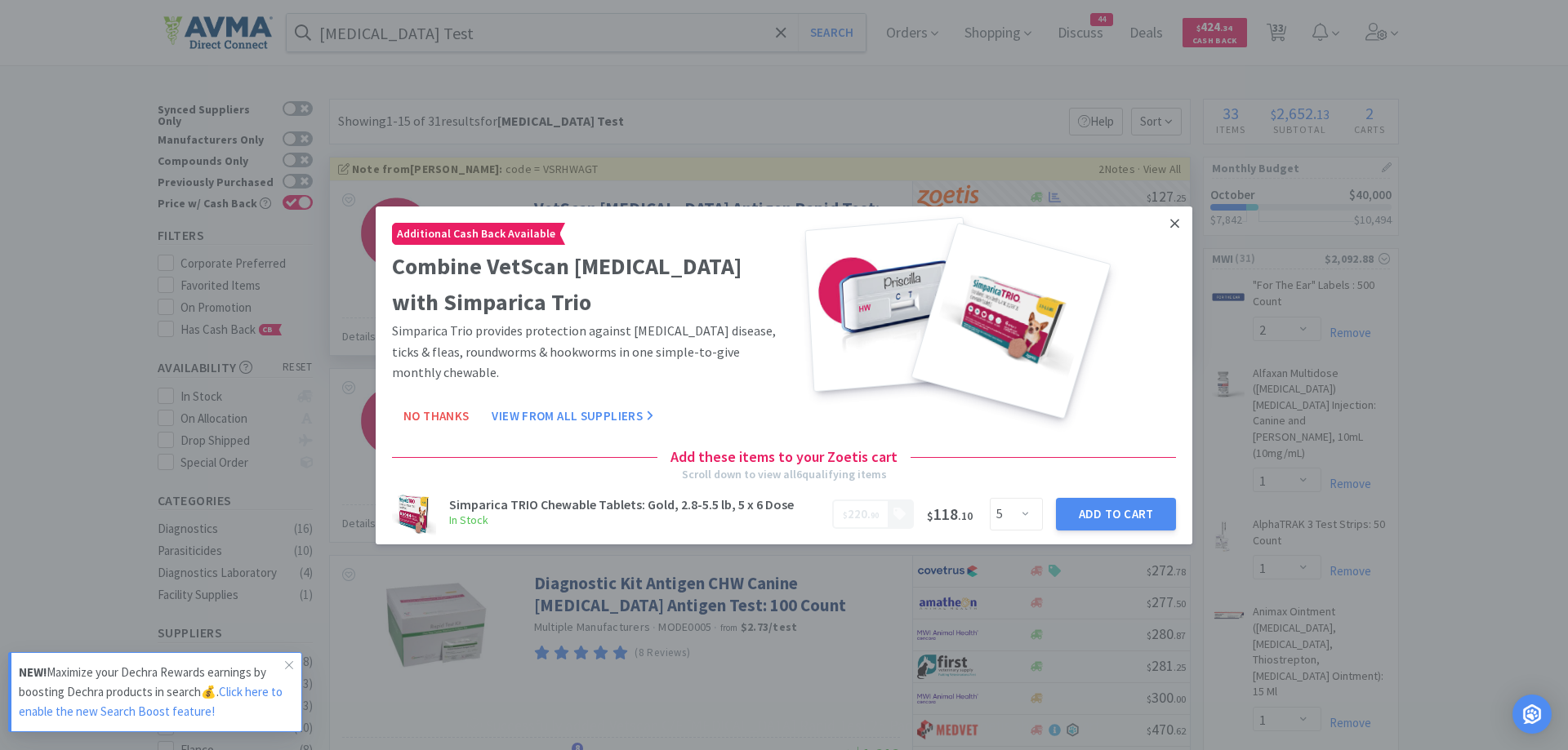
click at [1171, 216] on icon at bounding box center [1175, 222] width 9 height 15
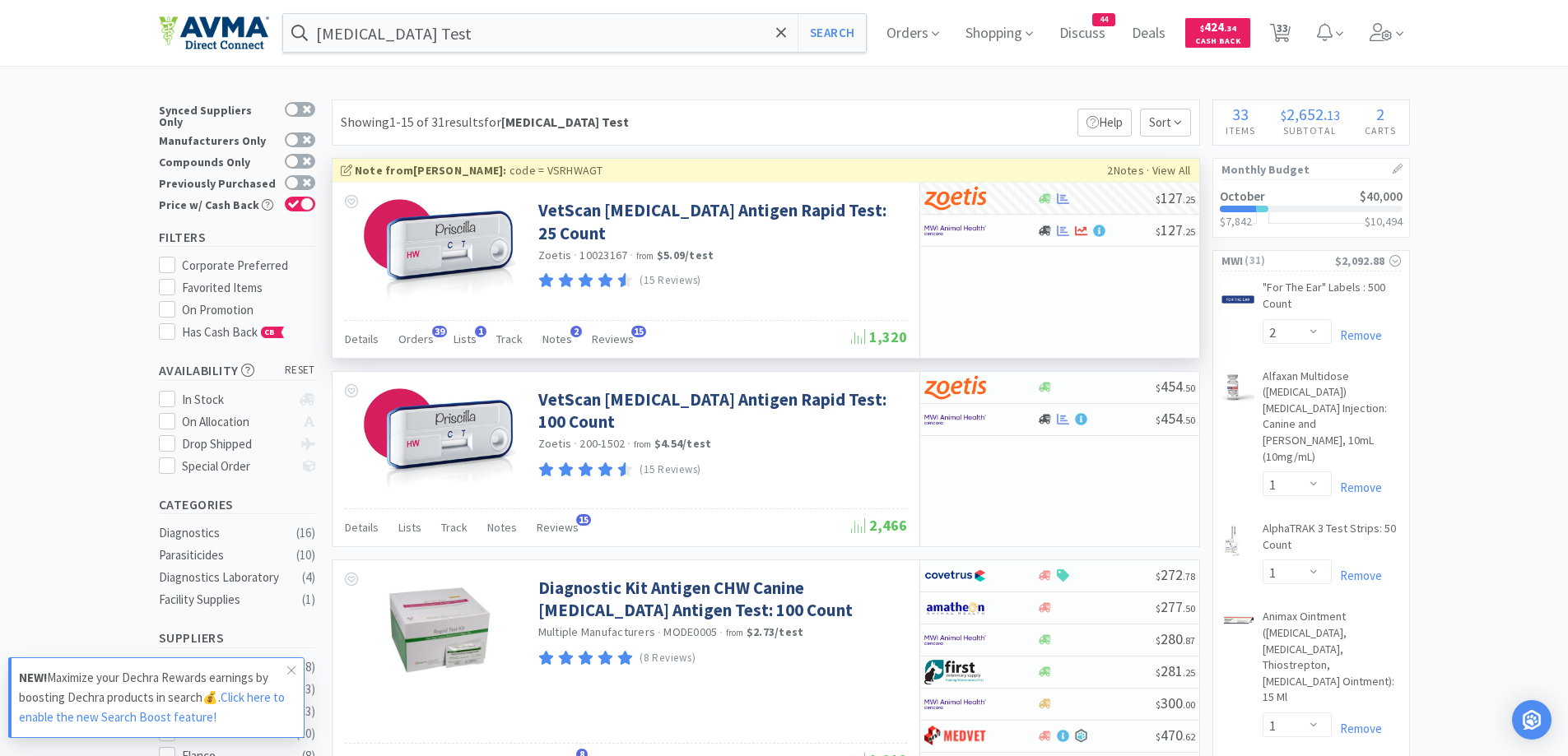
click at [581, 64] on div "[MEDICAL_DATA] Test Search Orders Shopping Discuss Discuss 44 Deals Deals $ 424…" at bounding box center [784, 33] width 1251 height 66
click at [1275, 27] on span "33" at bounding box center [1280, 33] width 34 height 66
select select "1"
select select "2"
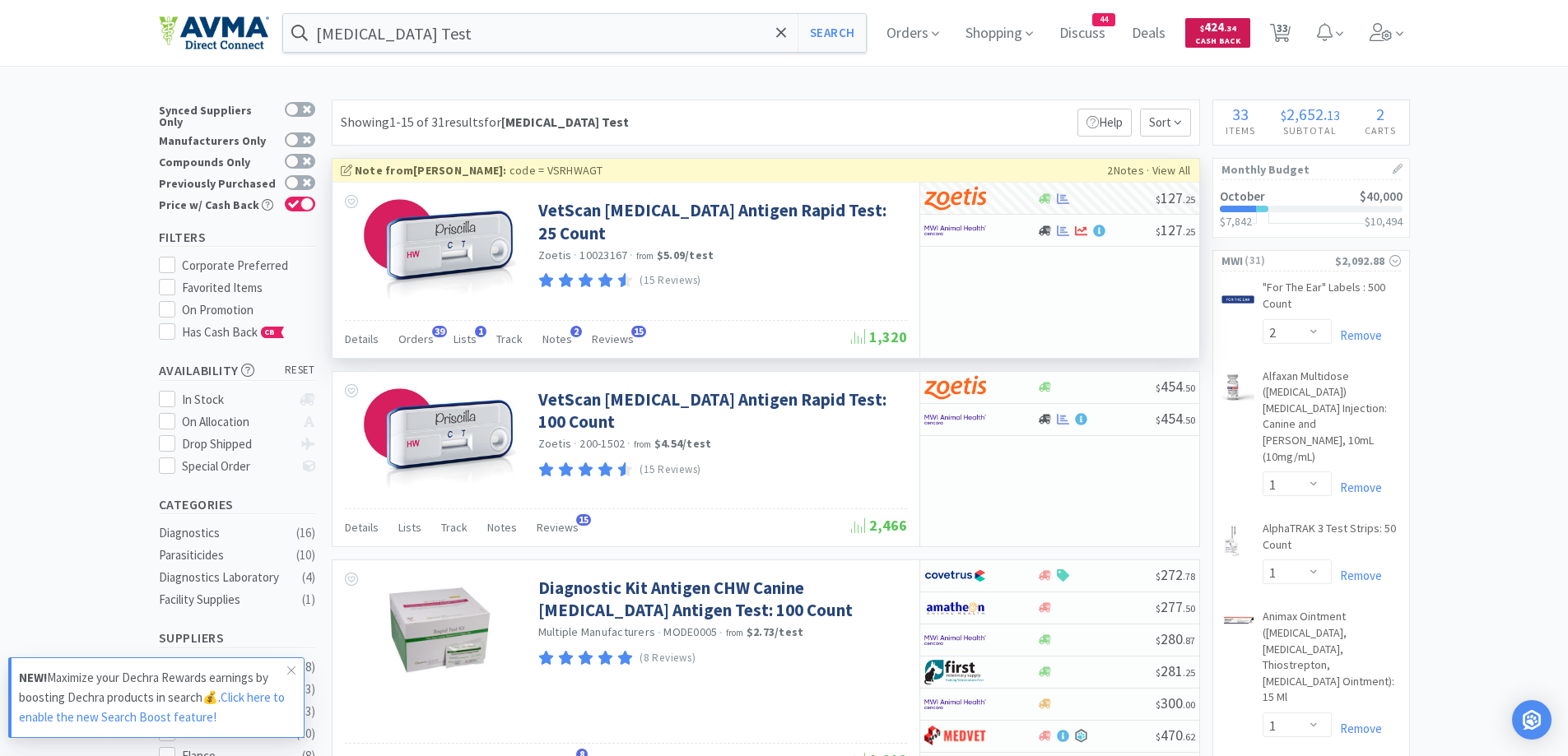
select select "1"
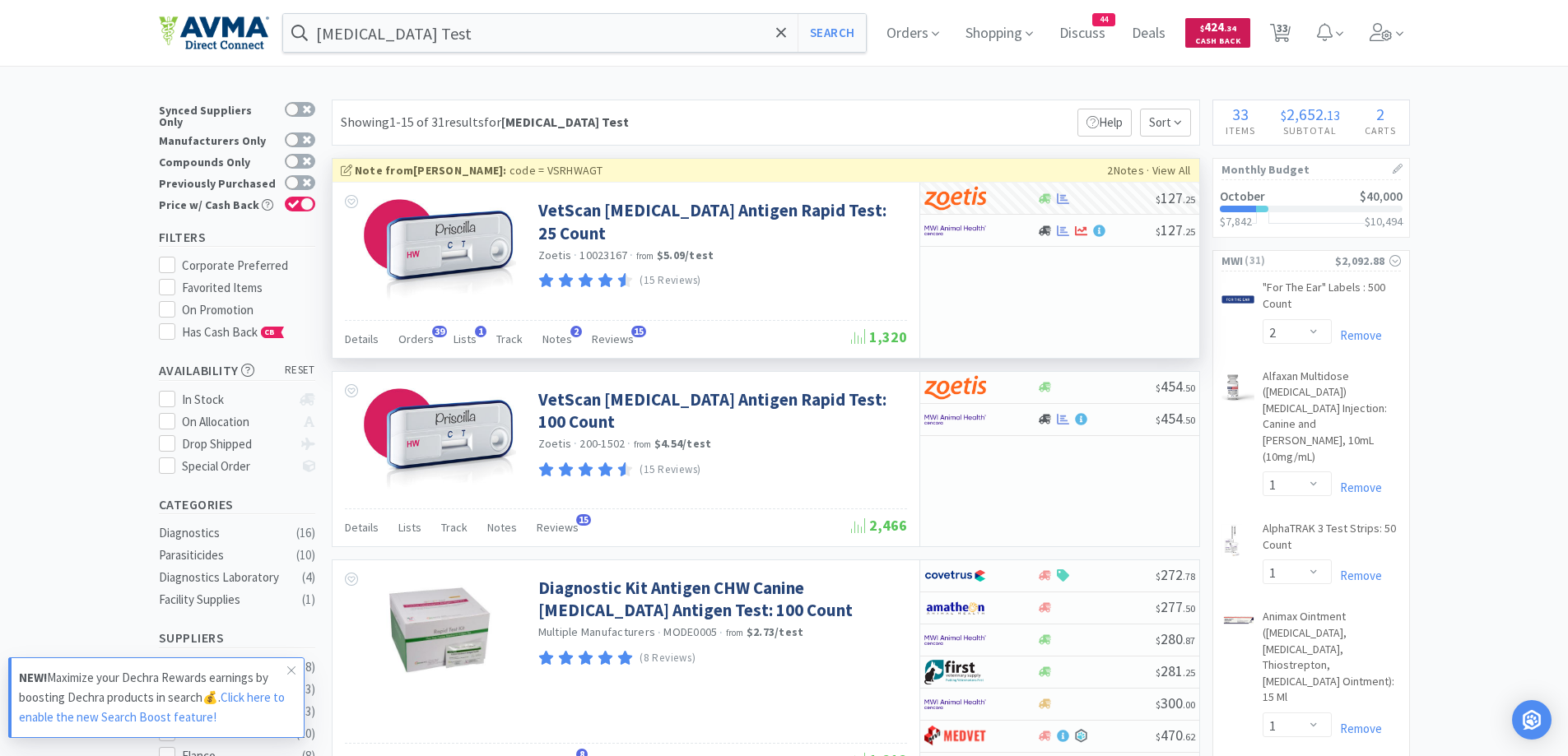
select select "1"
select select "4"
select select "1"
select select "3"
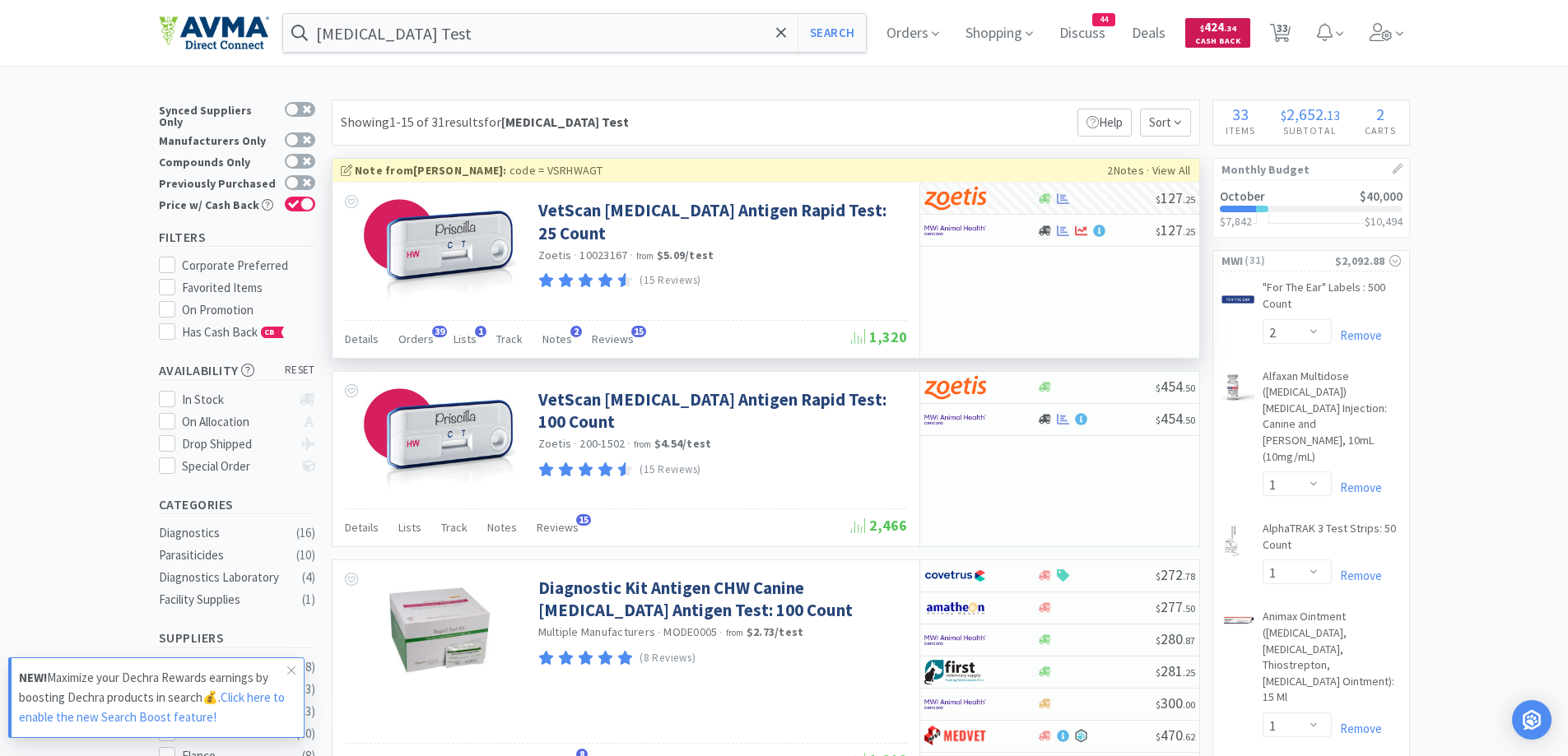
select select "1"
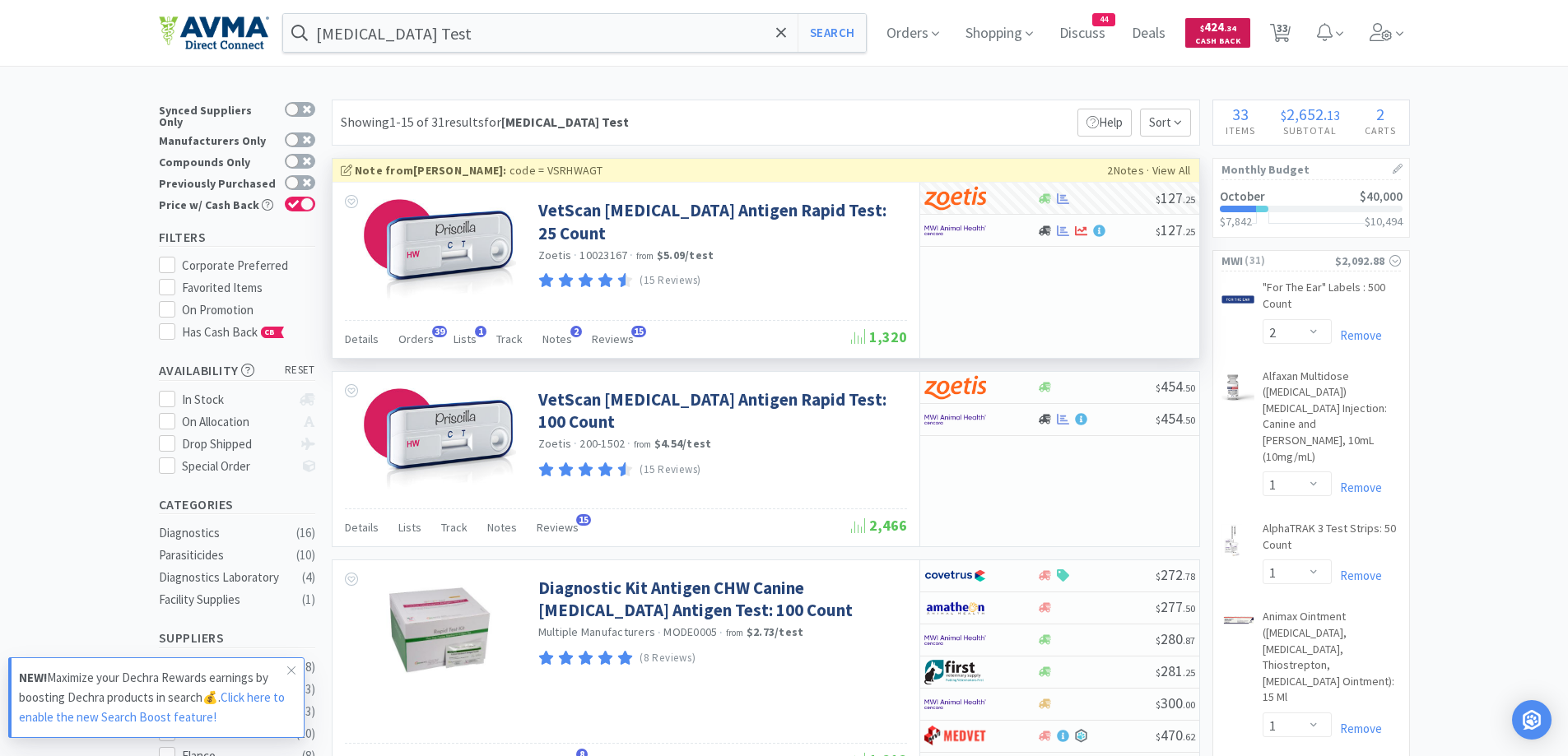
select select "10"
select select "1"
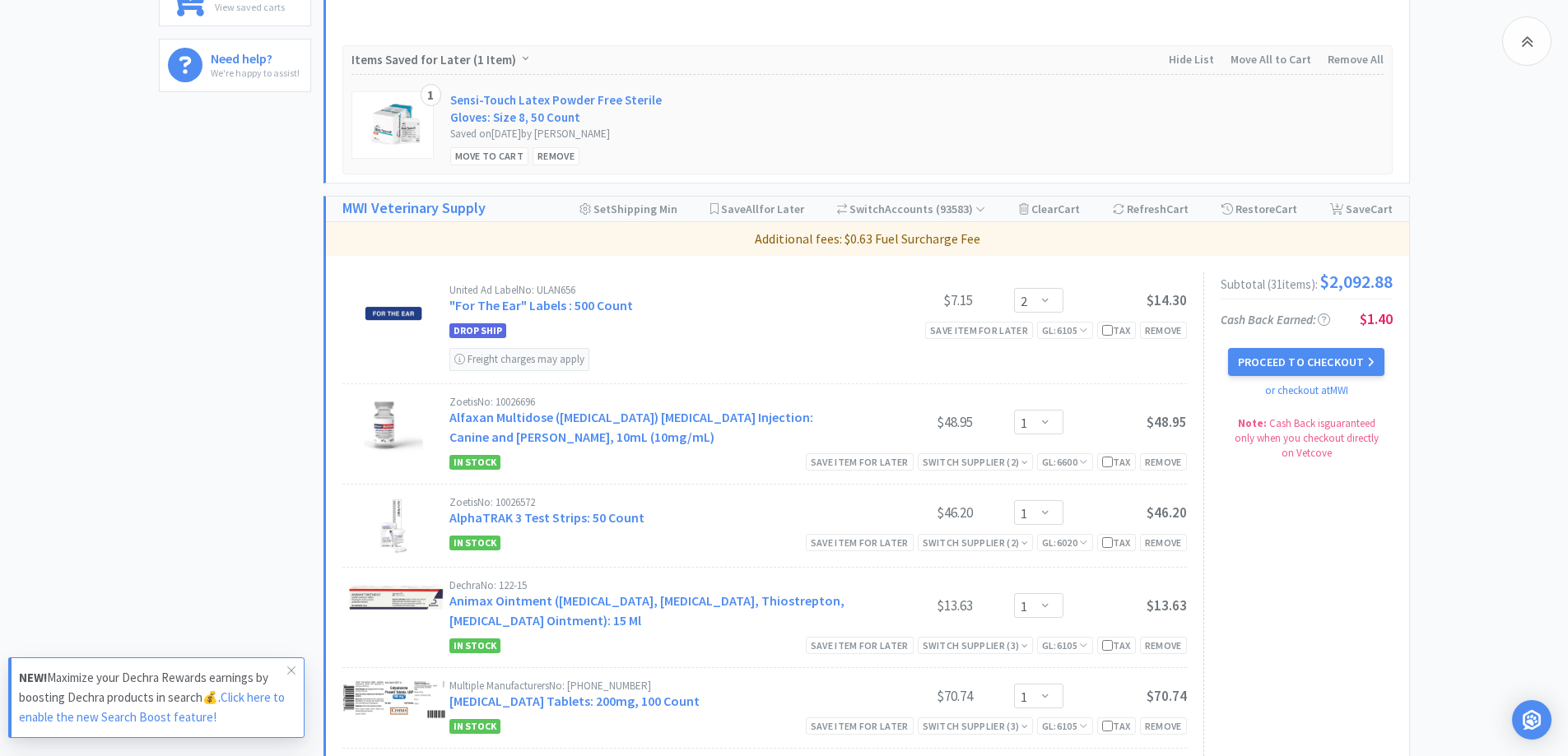
scroll to position [823, 0]
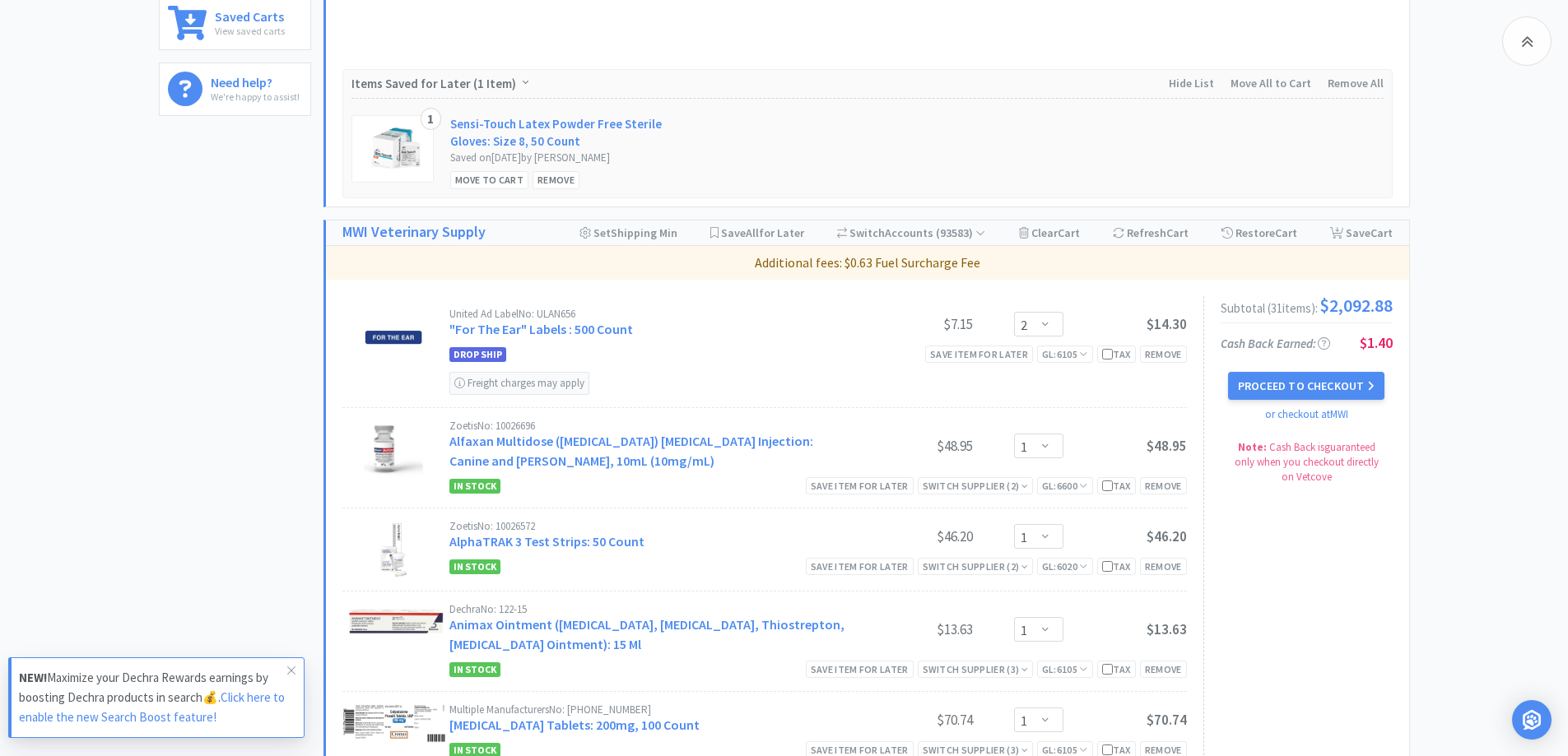
scroll to position [988, 0]
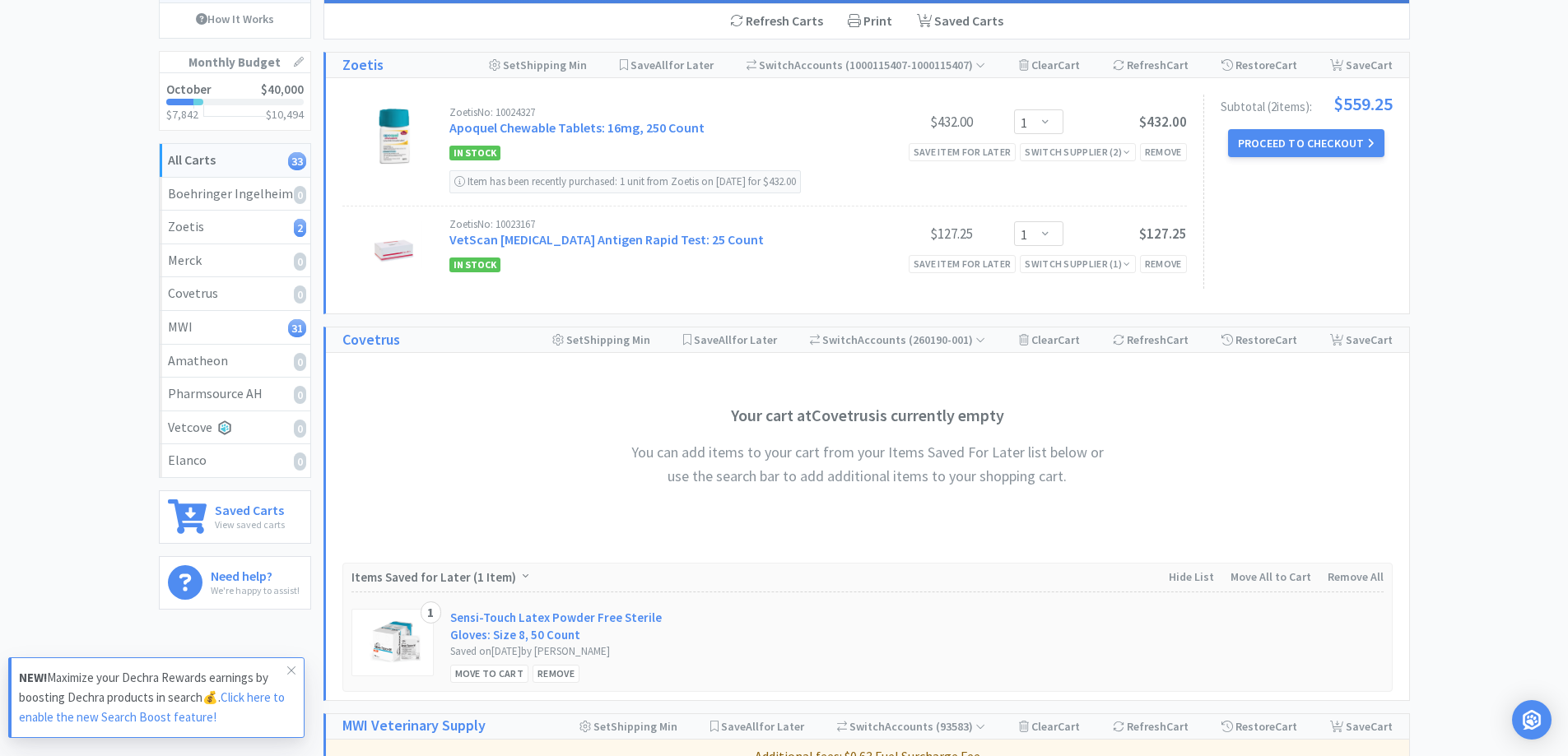
scroll to position [0, 0]
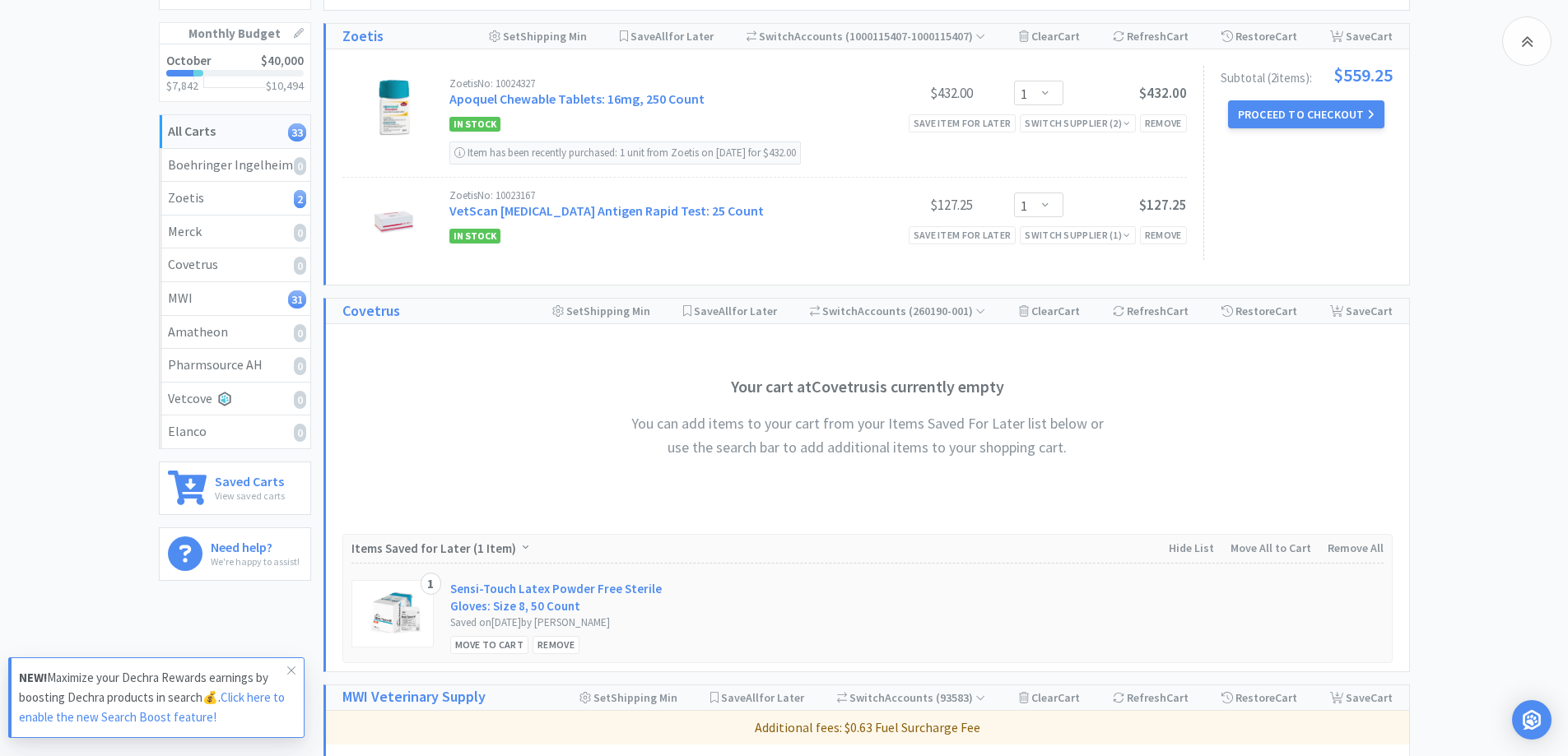
drag, startPoint x: 63, startPoint y: 84, endPoint x: 204, endPoint y: 9, distance: 159.7
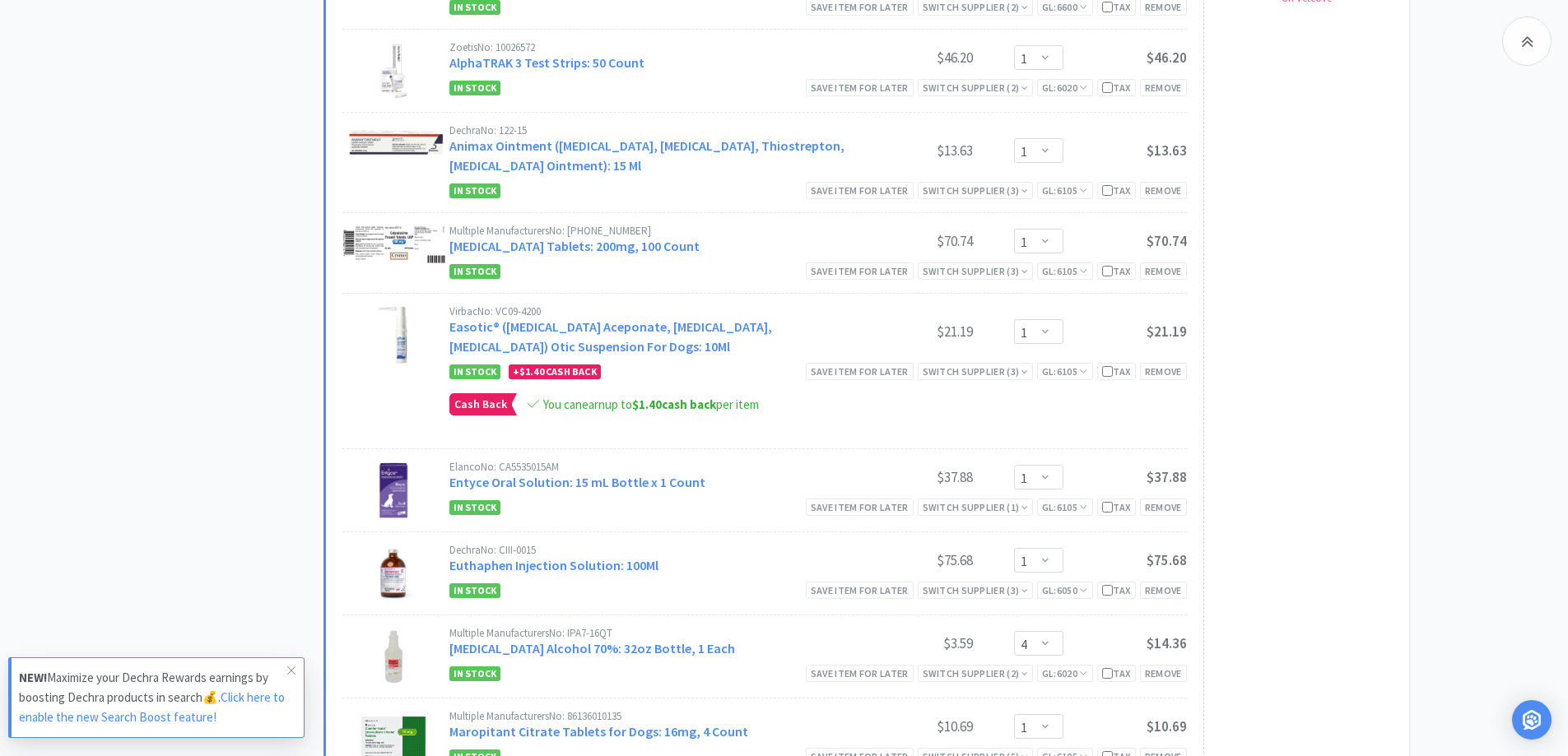
scroll to position [1317, 0]
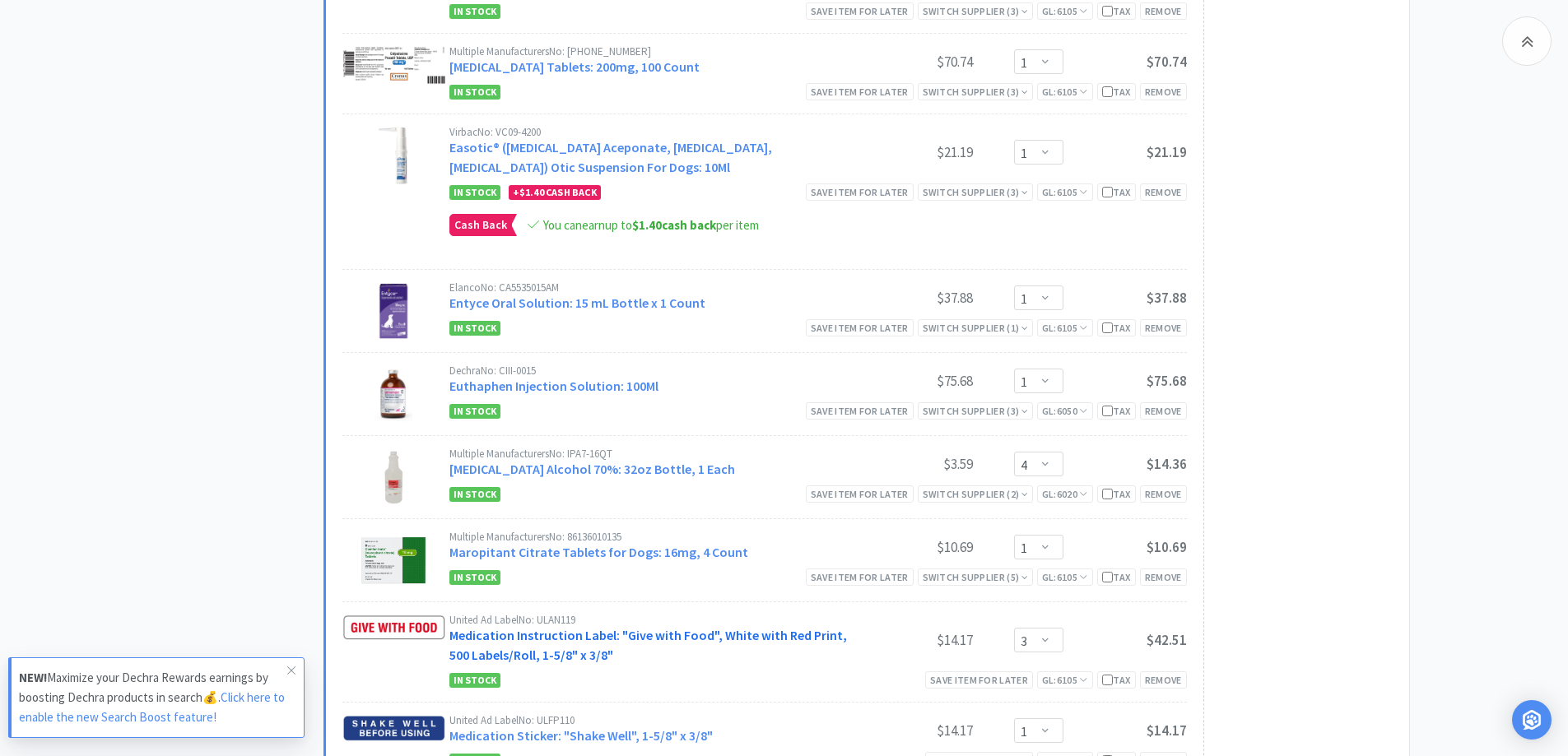
click at [516, 642] on link "Medication Instruction Label: "Give with Food", White with Red Print, 500 Label…" at bounding box center [648, 645] width 398 height 36
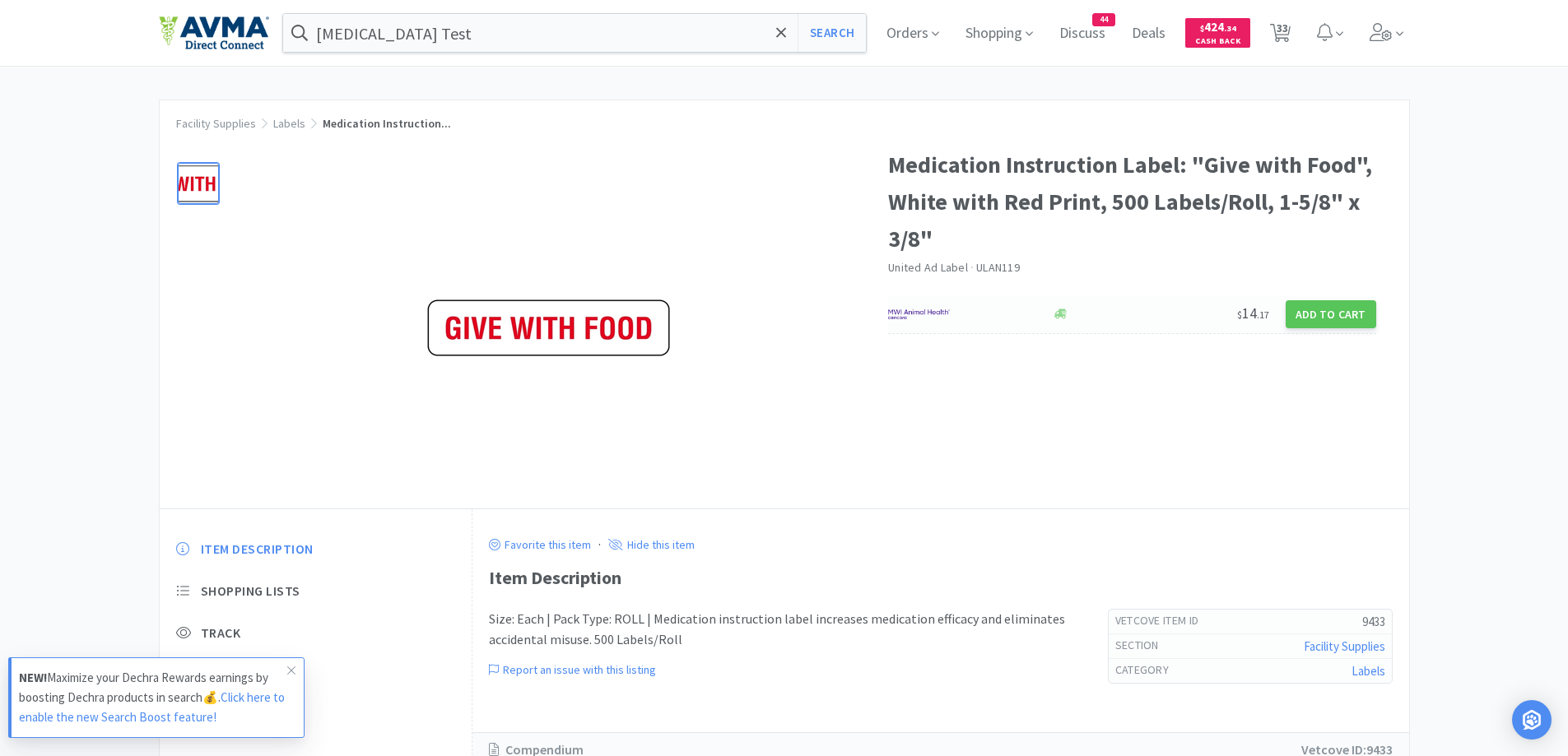
click at [995, 318] on div at bounding box center [962, 315] width 146 height 28
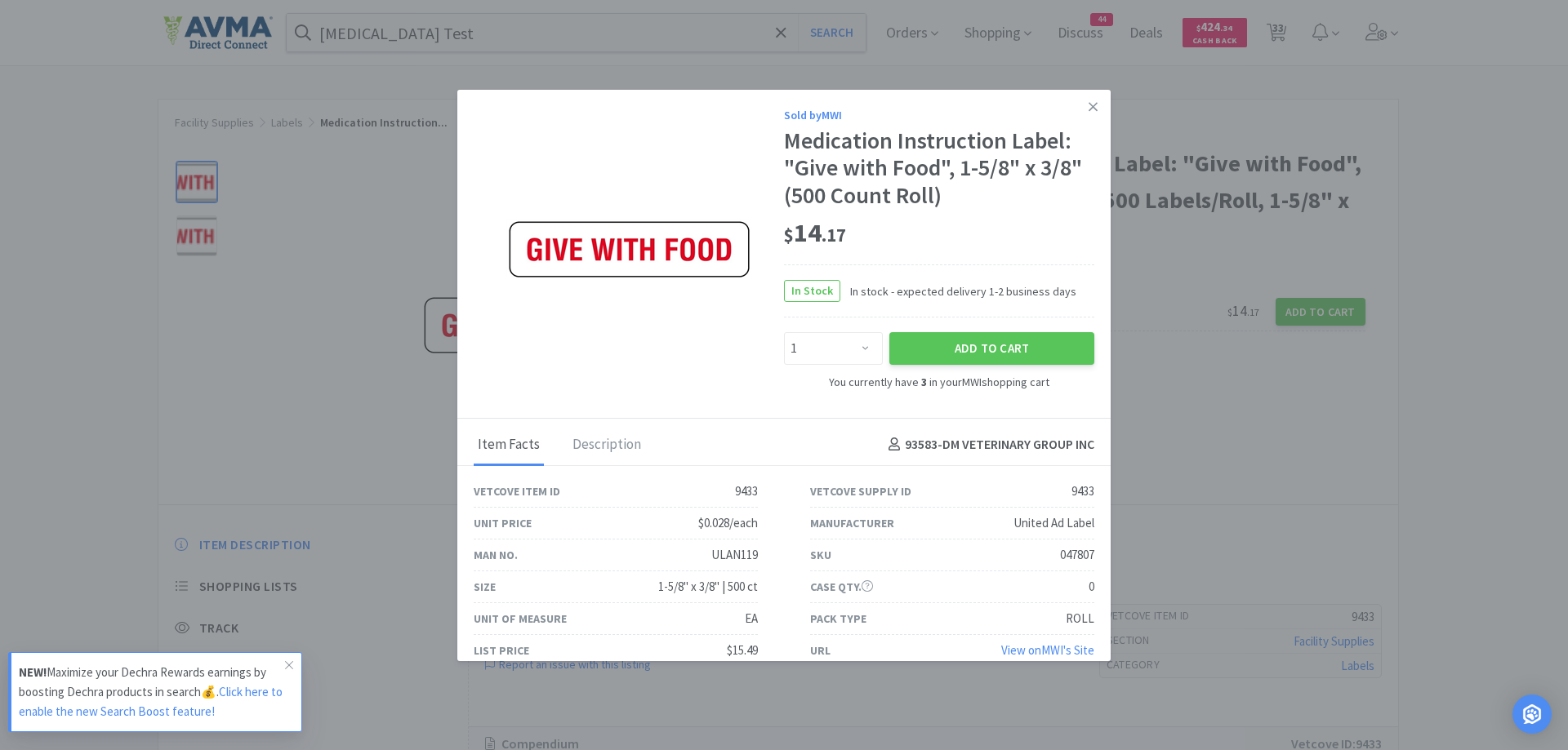
click at [1097, 101] on div "Sold by MWI Medication Instruction Label: "Give with Food", 1-5/8" x 3/8" (500 …" at bounding box center [784, 255] width 653 height 329
click at [1087, 107] on link at bounding box center [1093, 108] width 29 height 35
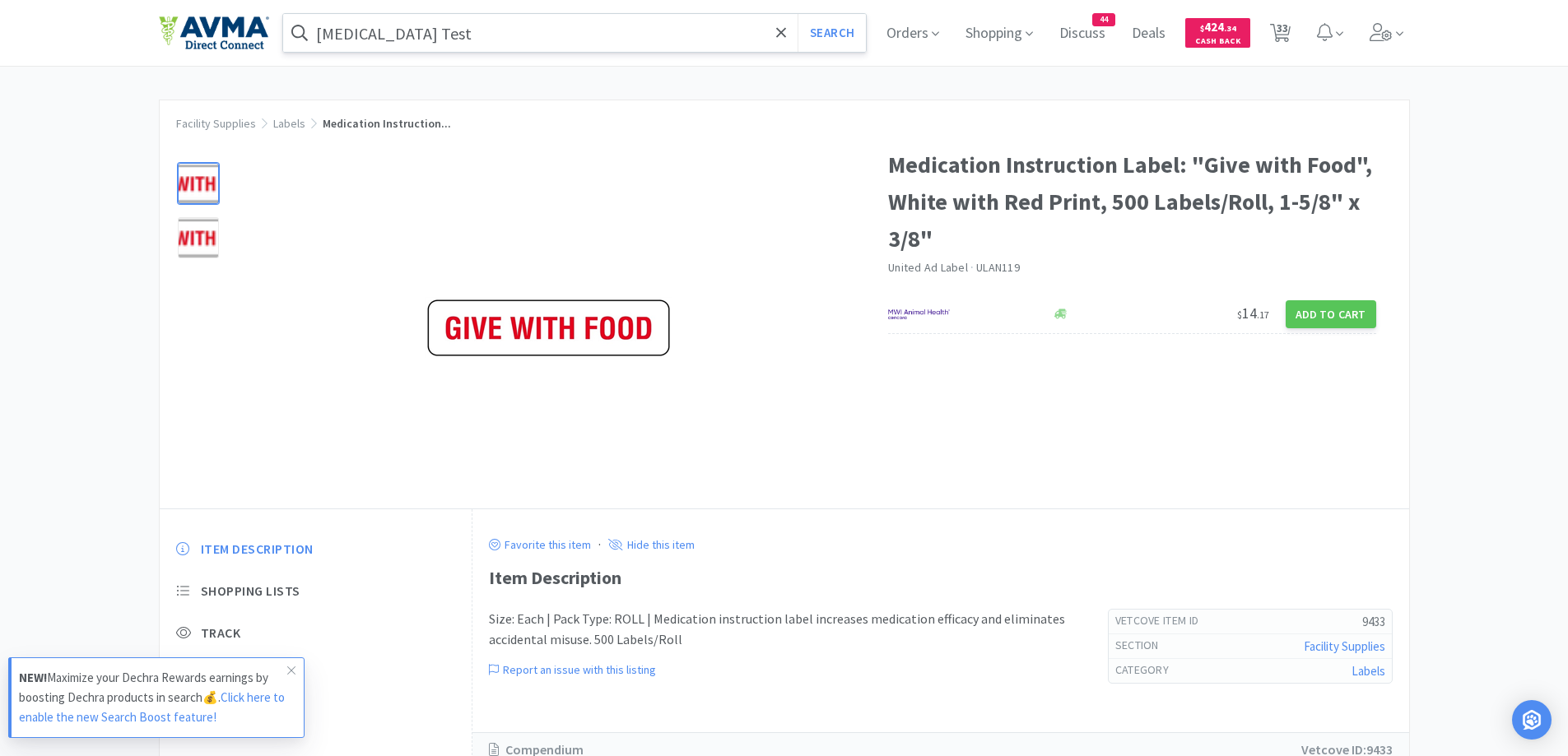
click at [559, 33] on input "[MEDICAL_DATA] Test" at bounding box center [574, 33] width 583 height 38
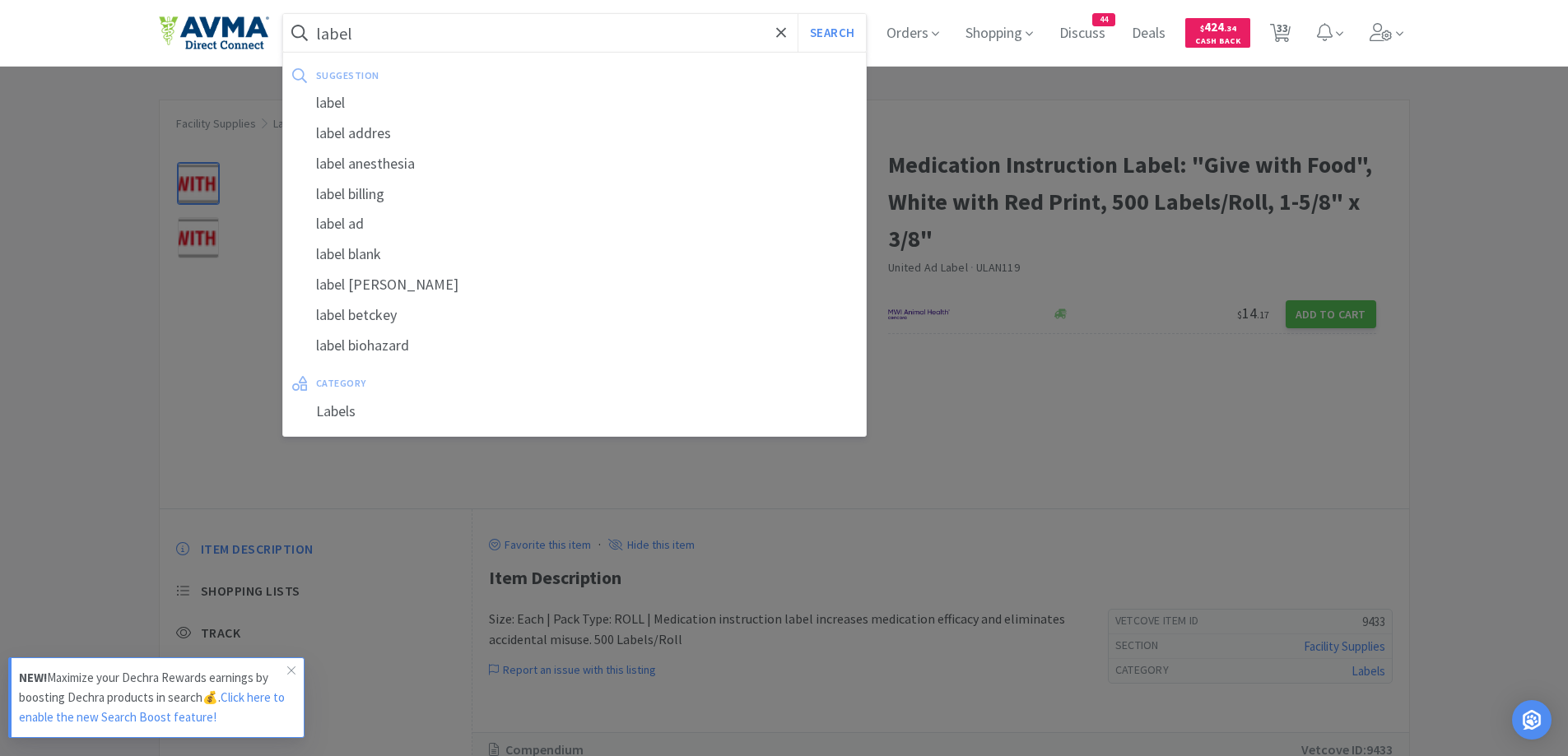
click at [798, 14] on button "Search" at bounding box center [831, 33] width 68 height 38
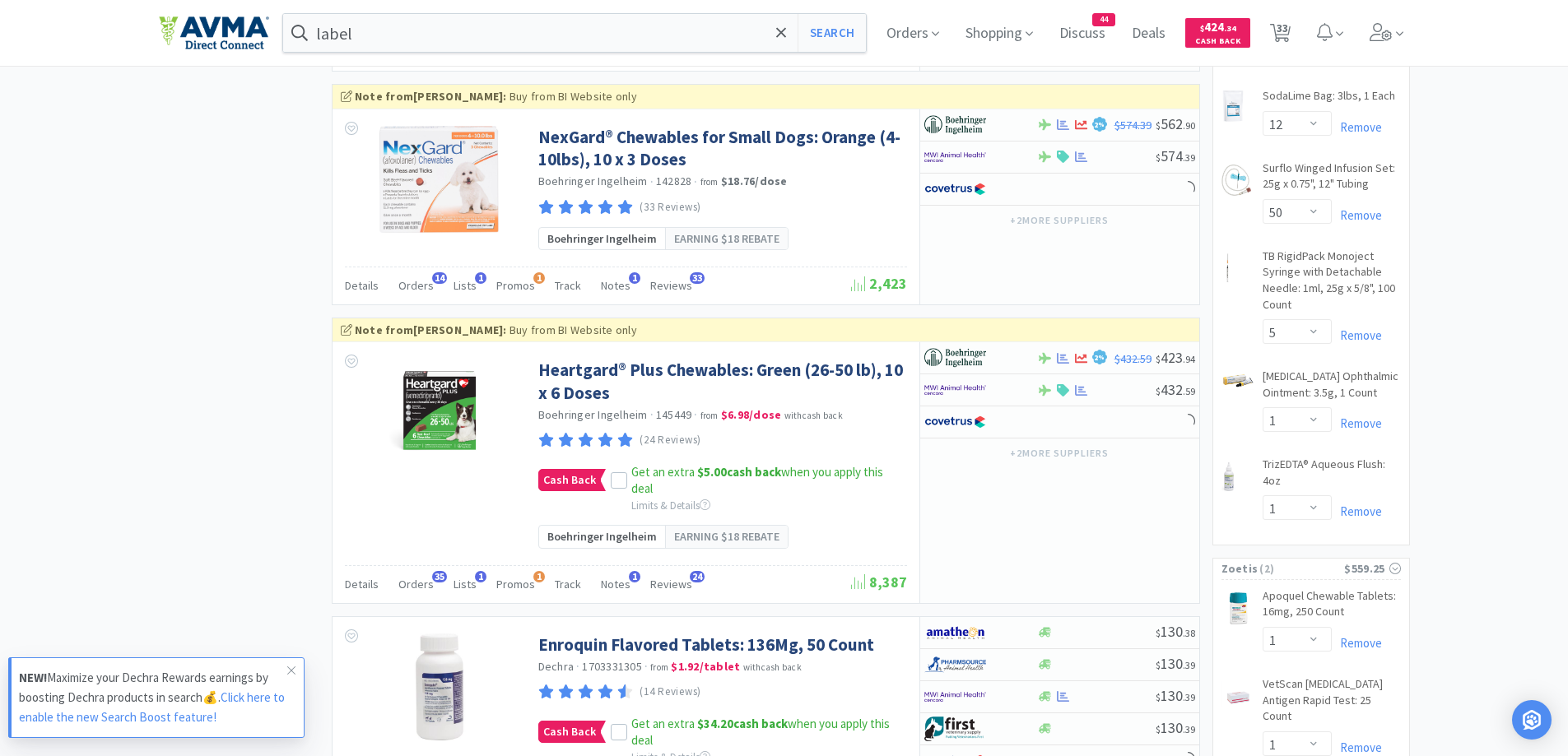
scroll to position [2798, 0]
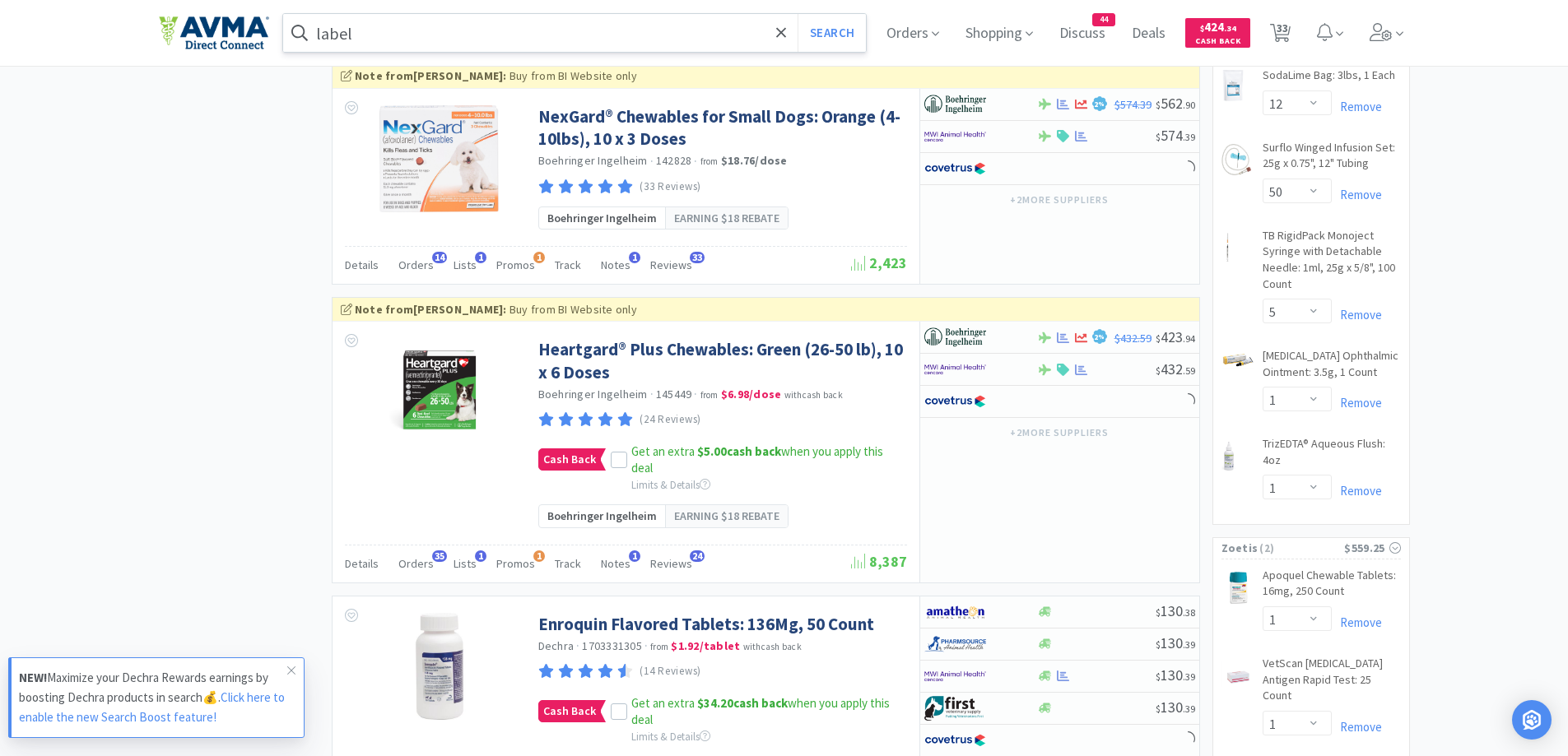
click at [383, 30] on input "label" at bounding box center [574, 33] width 583 height 38
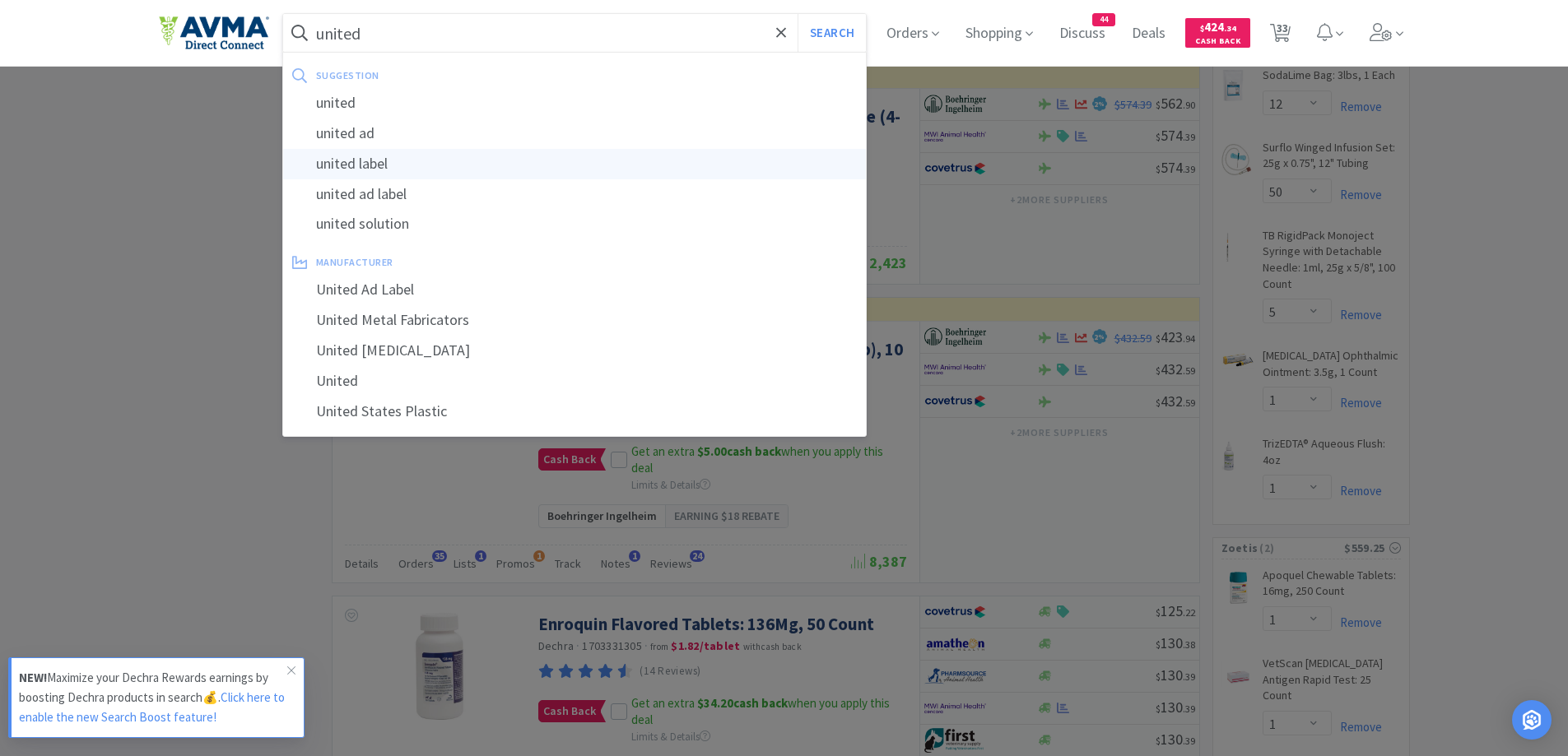
click at [375, 173] on div "united label" at bounding box center [574, 164] width 583 height 31
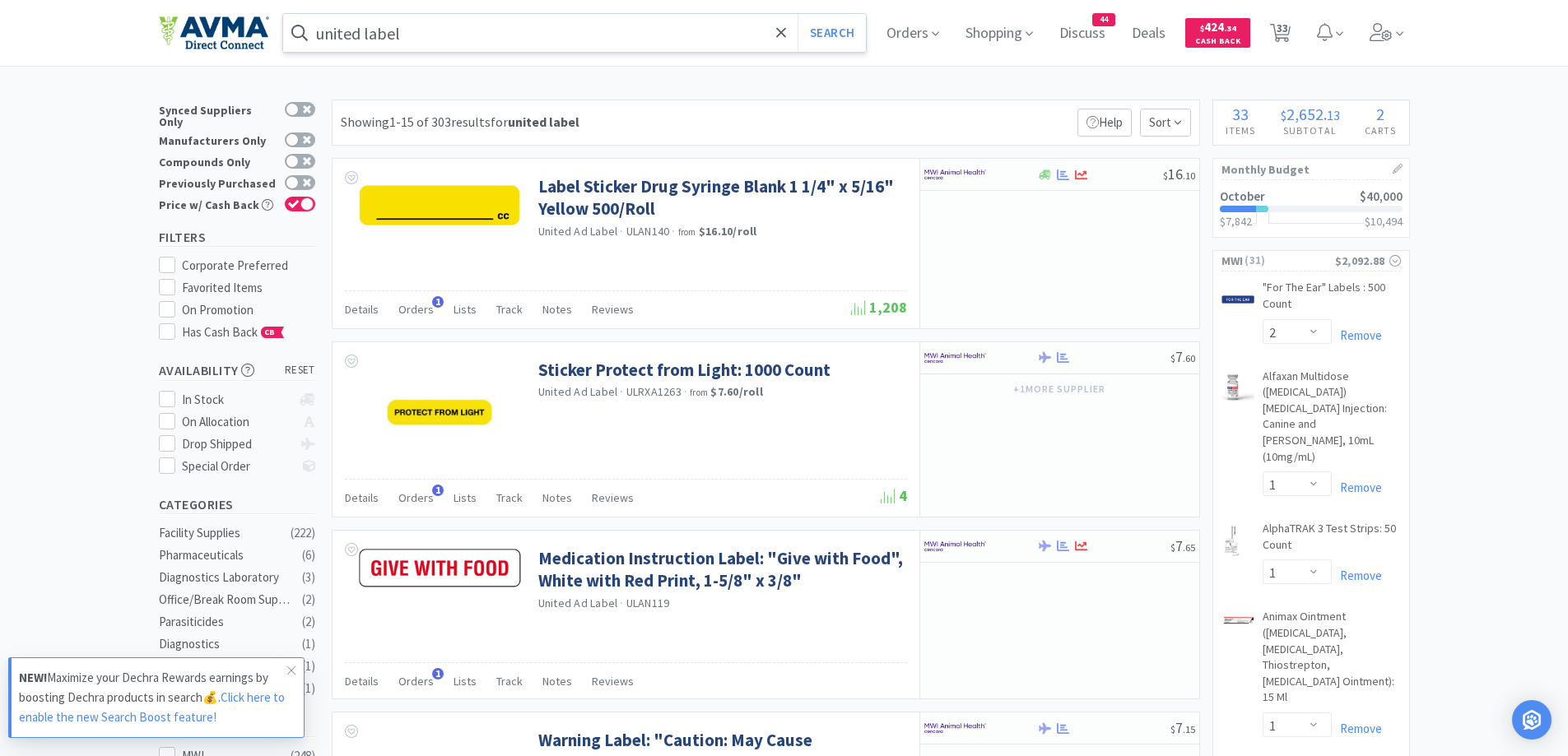
click at [604, 227] on link "United Ad Label" at bounding box center [578, 231] width 80 height 15
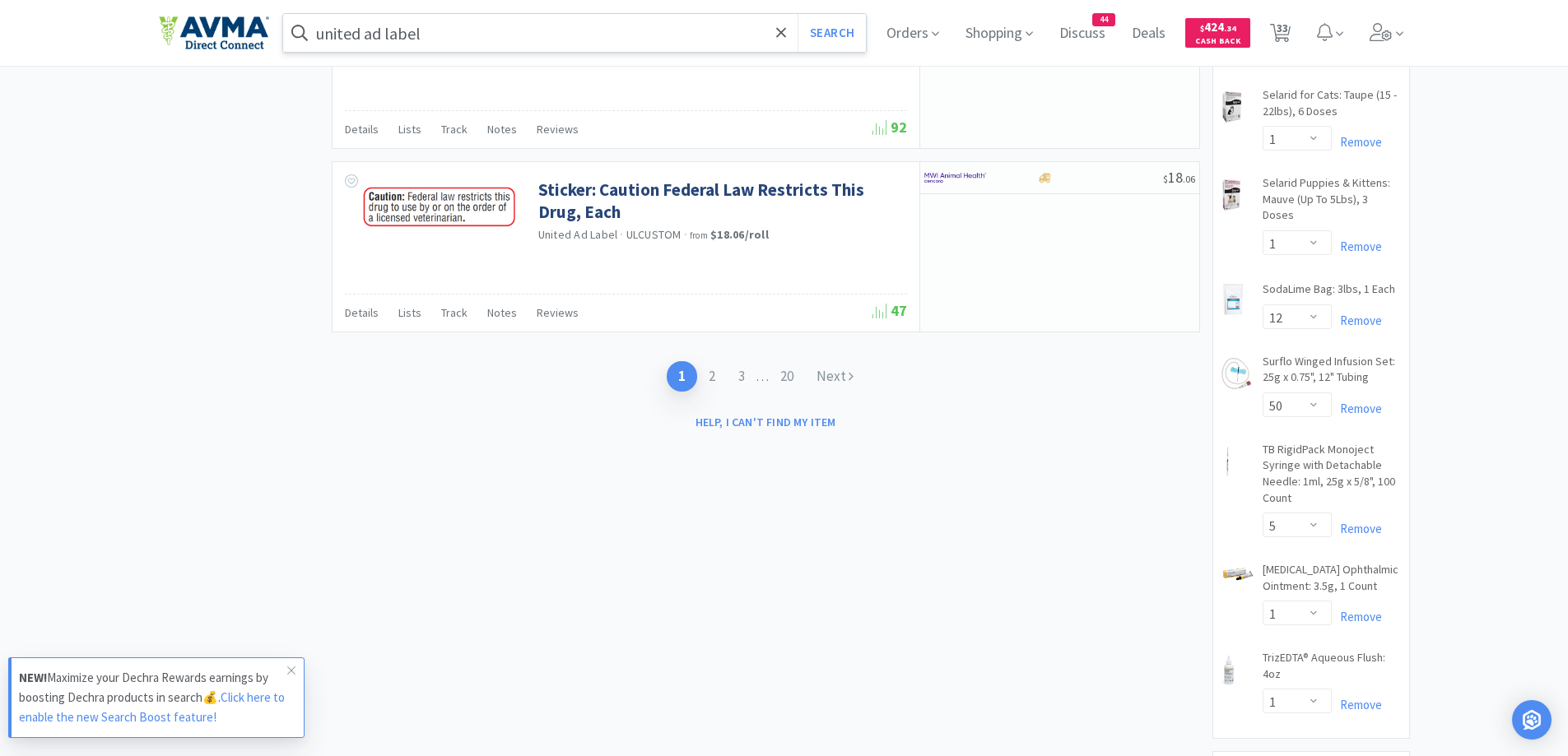
scroll to position [2634, 0]
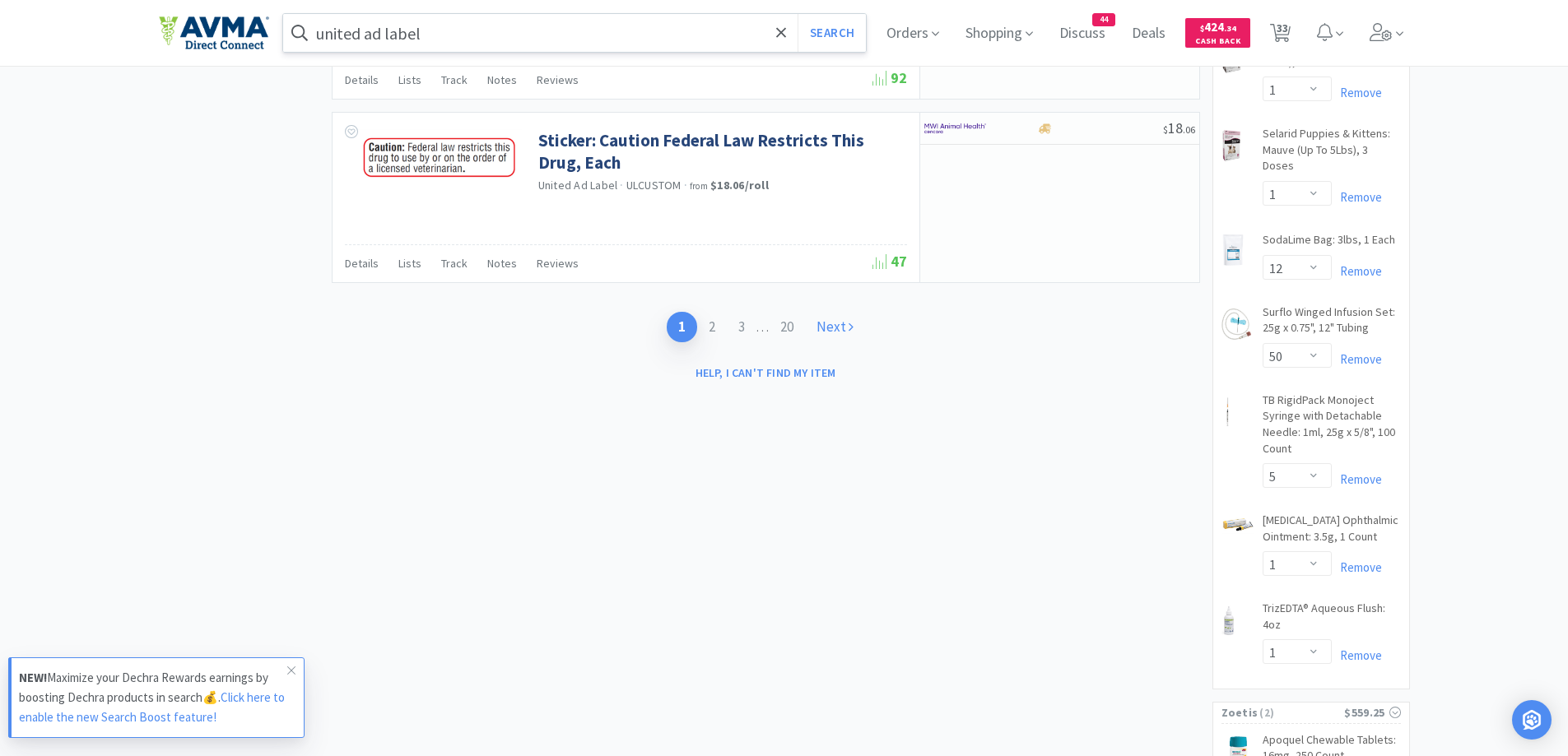
click at [837, 324] on link "Next" at bounding box center [835, 327] width 60 height 31
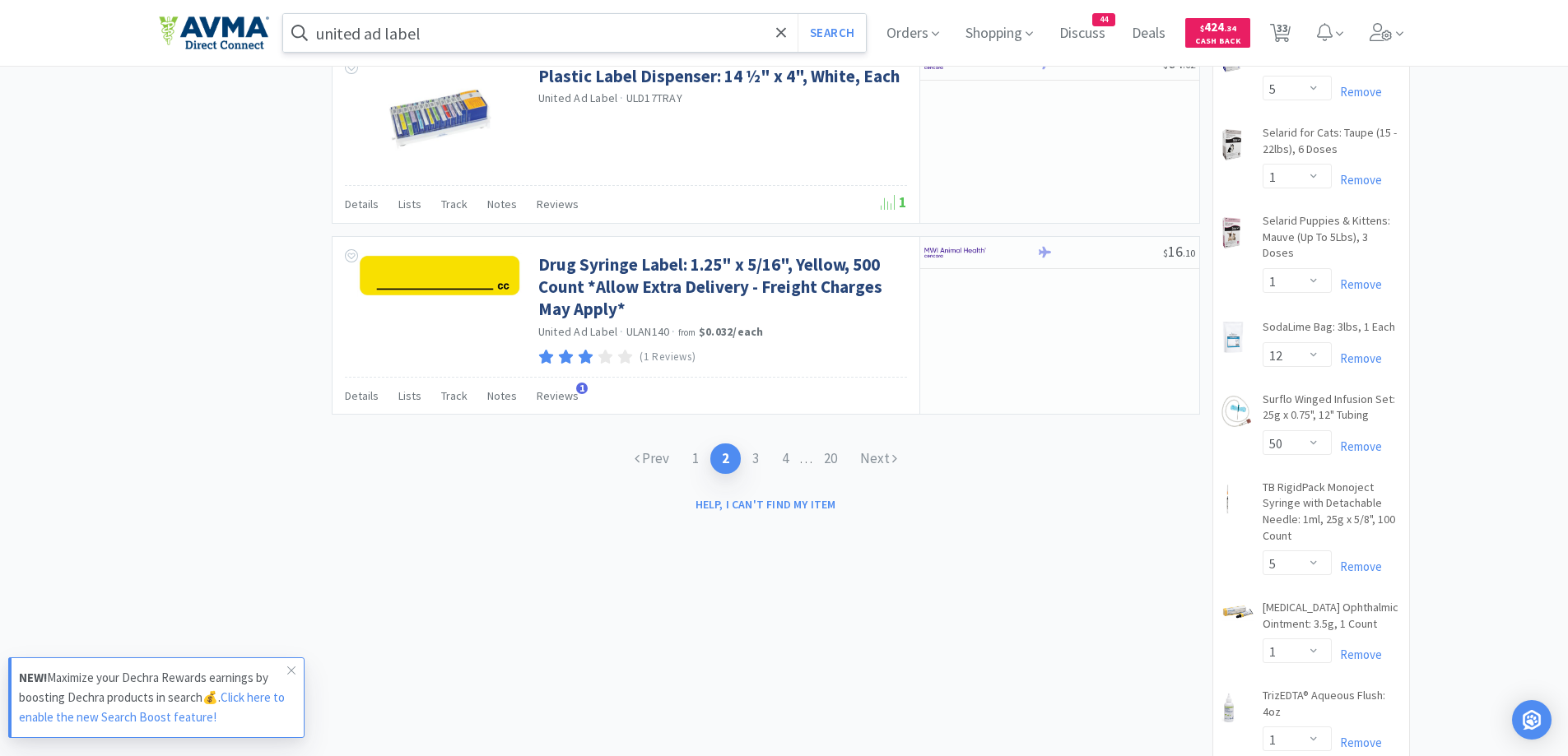
scroll to position [2634, 0]
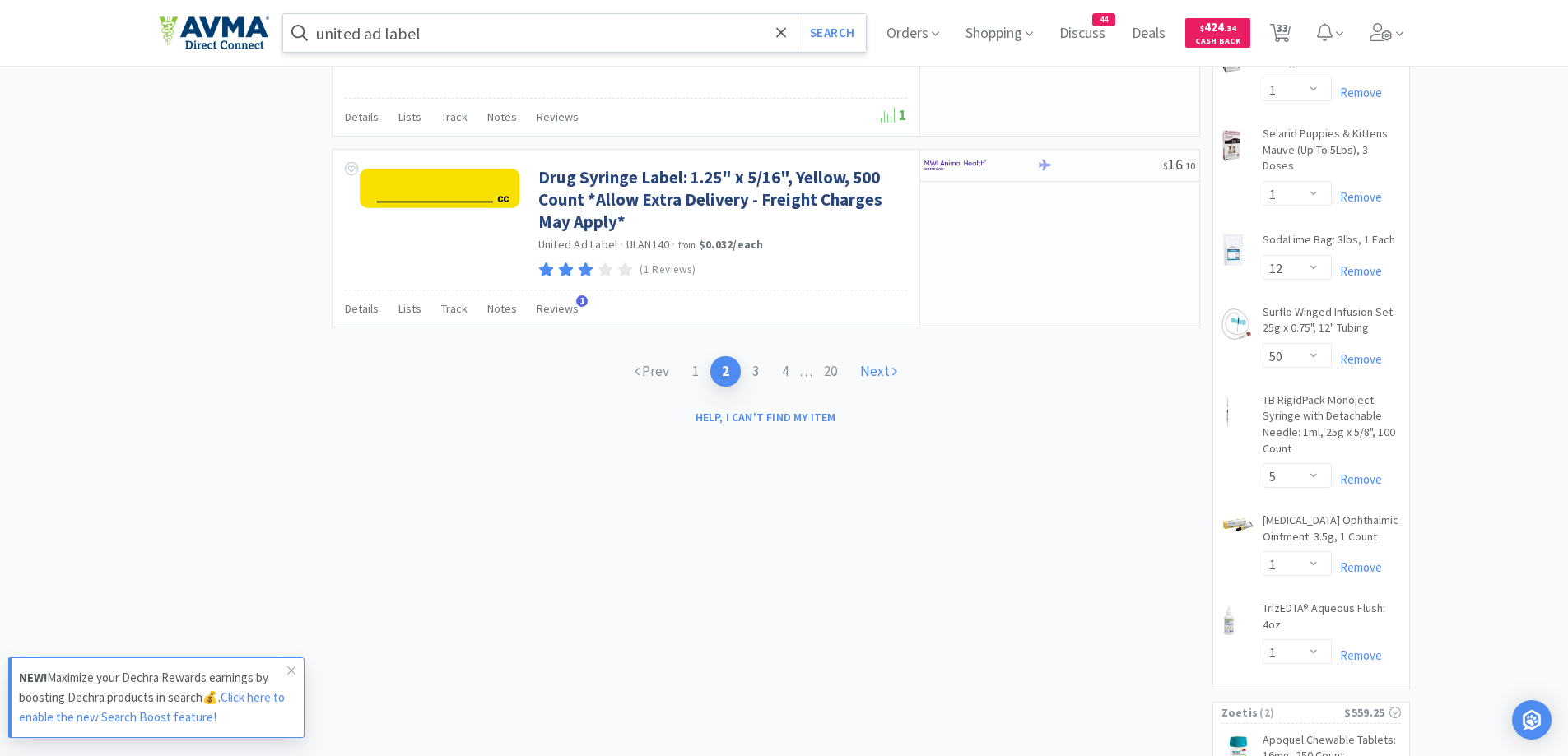
click at [893, 375] on icon at bounding box center [895, 371] width 5 height 14
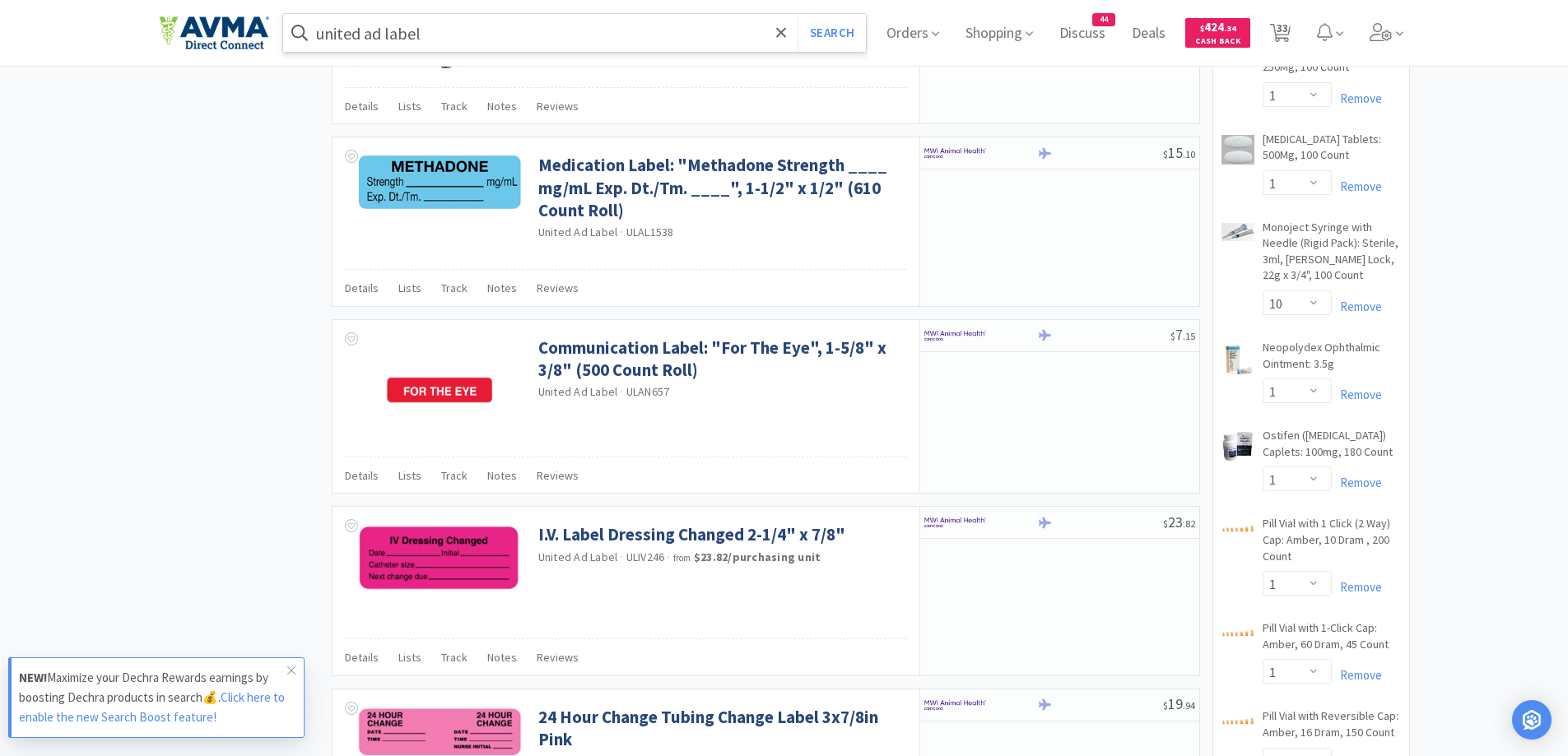
scroll to position [1975, 0]
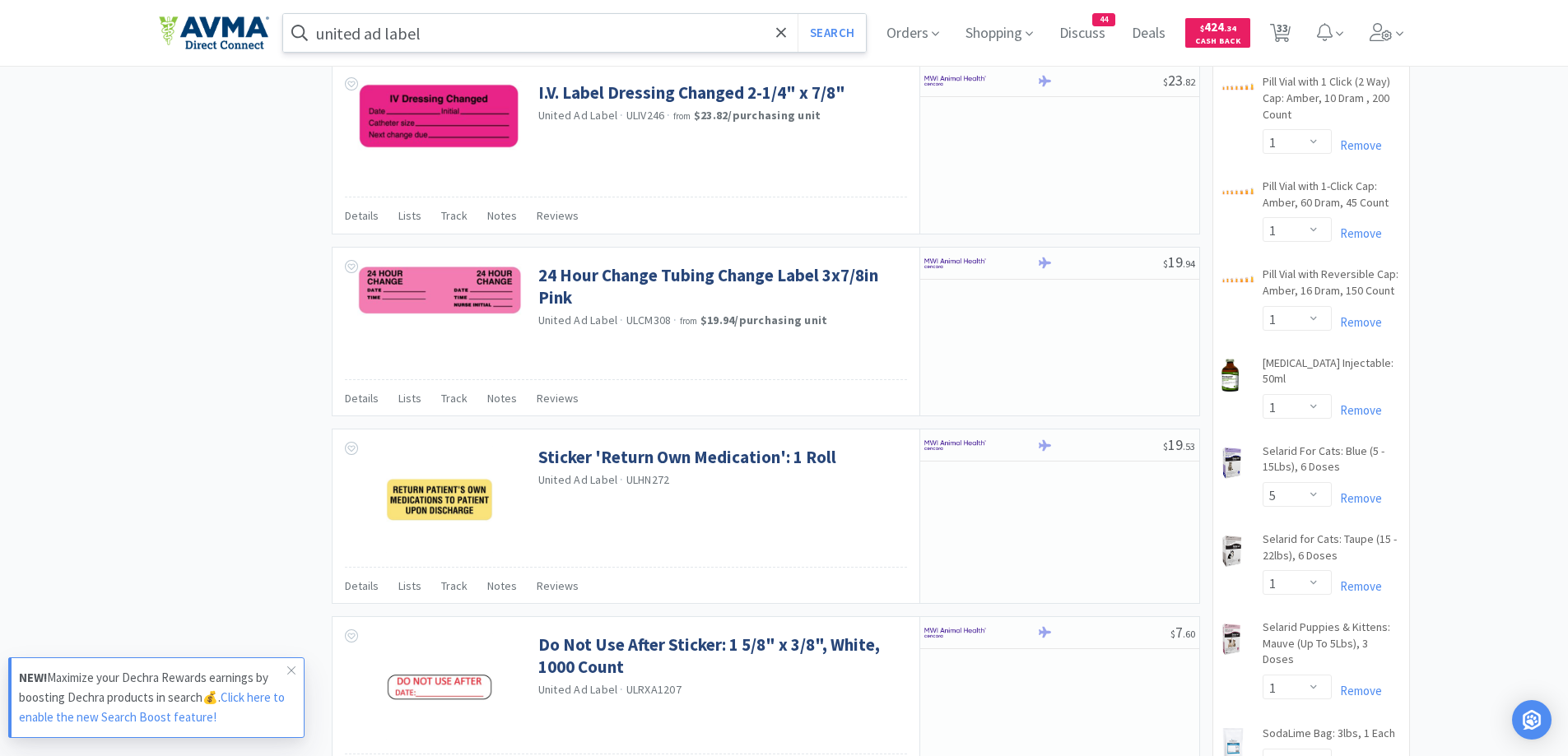
scroll to position [2469, 0]
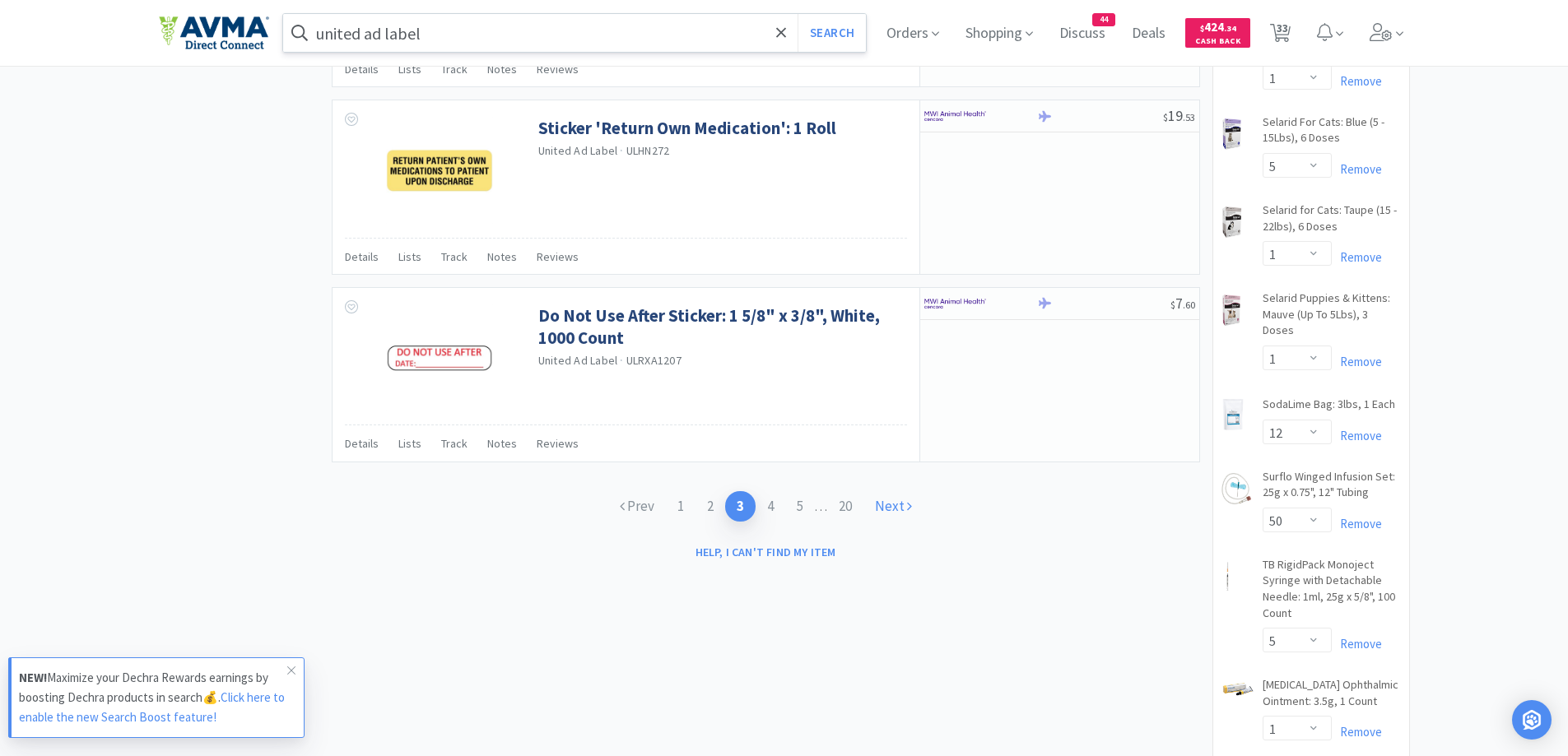
click at [897, 510] on link "Next" at bounding box center [894, 506] width 60 height 31
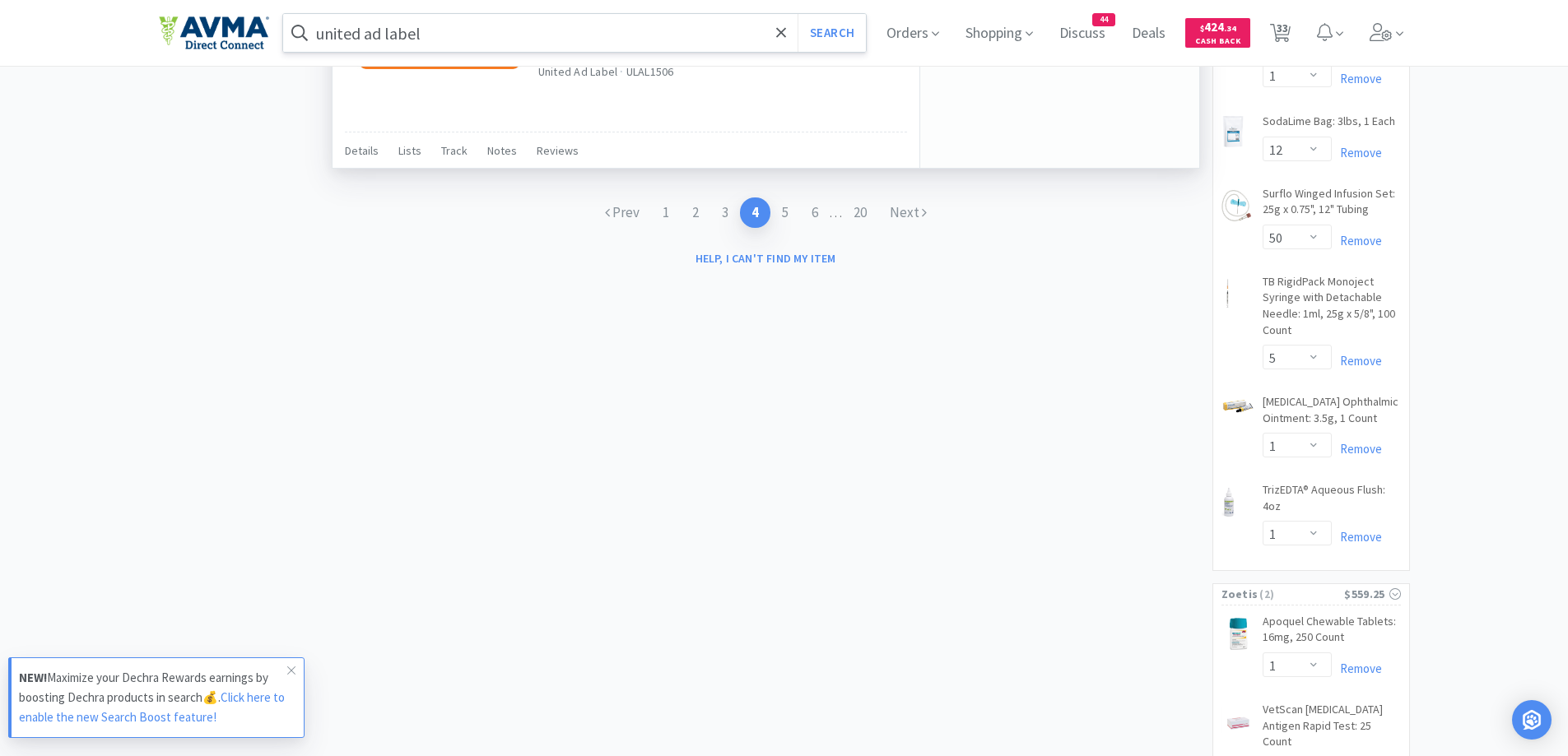
scroll to position [2587, 0]
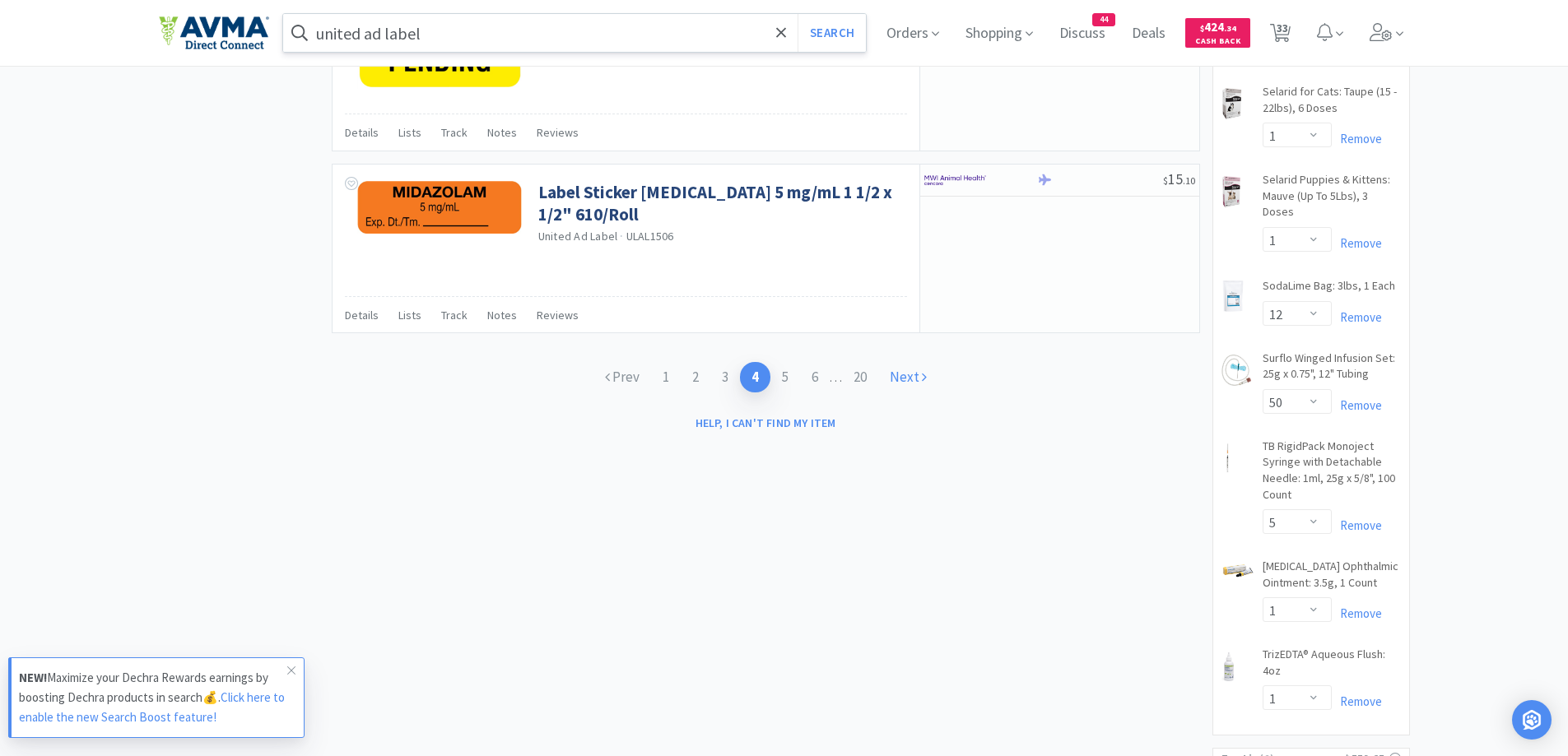
click at [913, 381] on link "Next" at bounding box center [909, 378] width 60 height 31
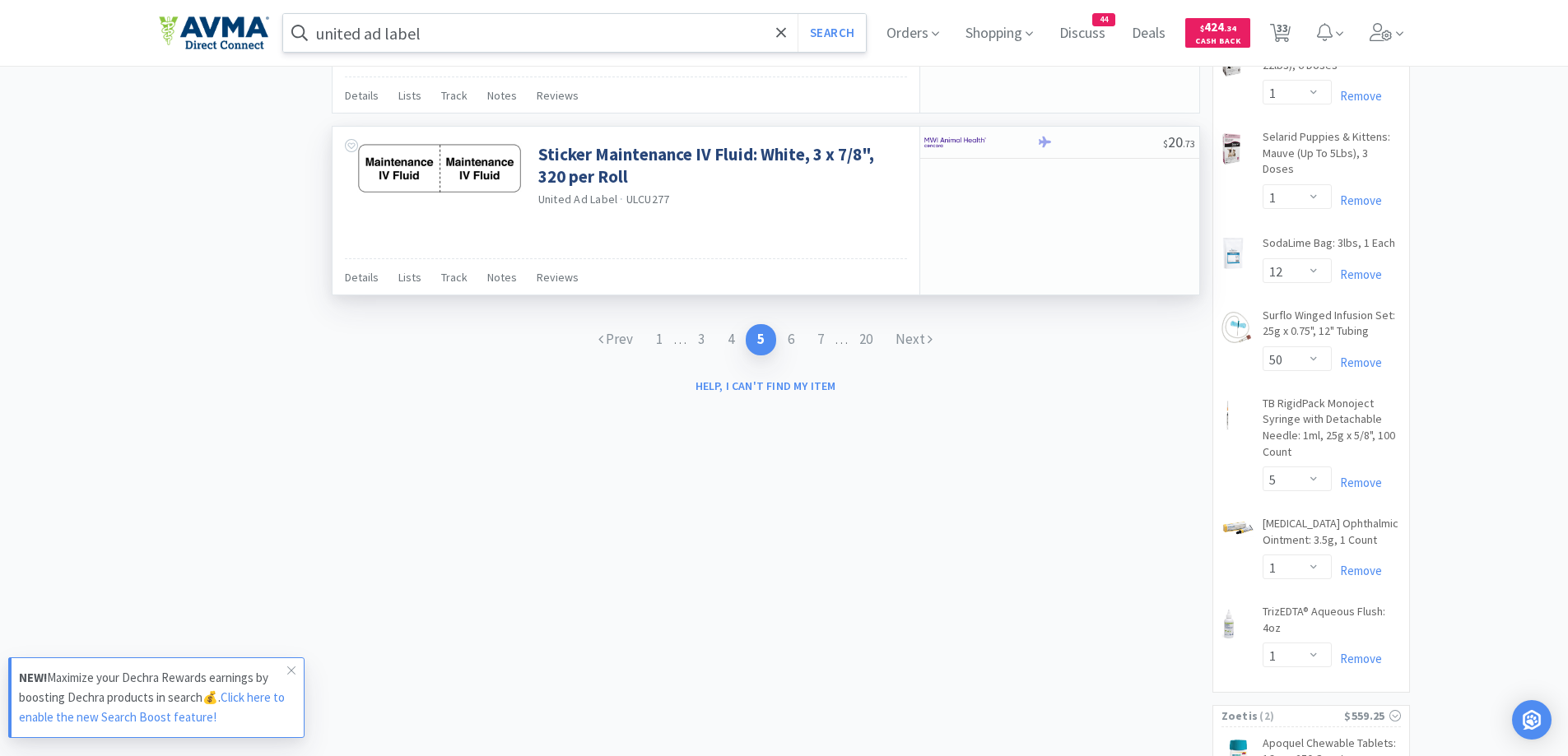
scroll to position [2634, 0]
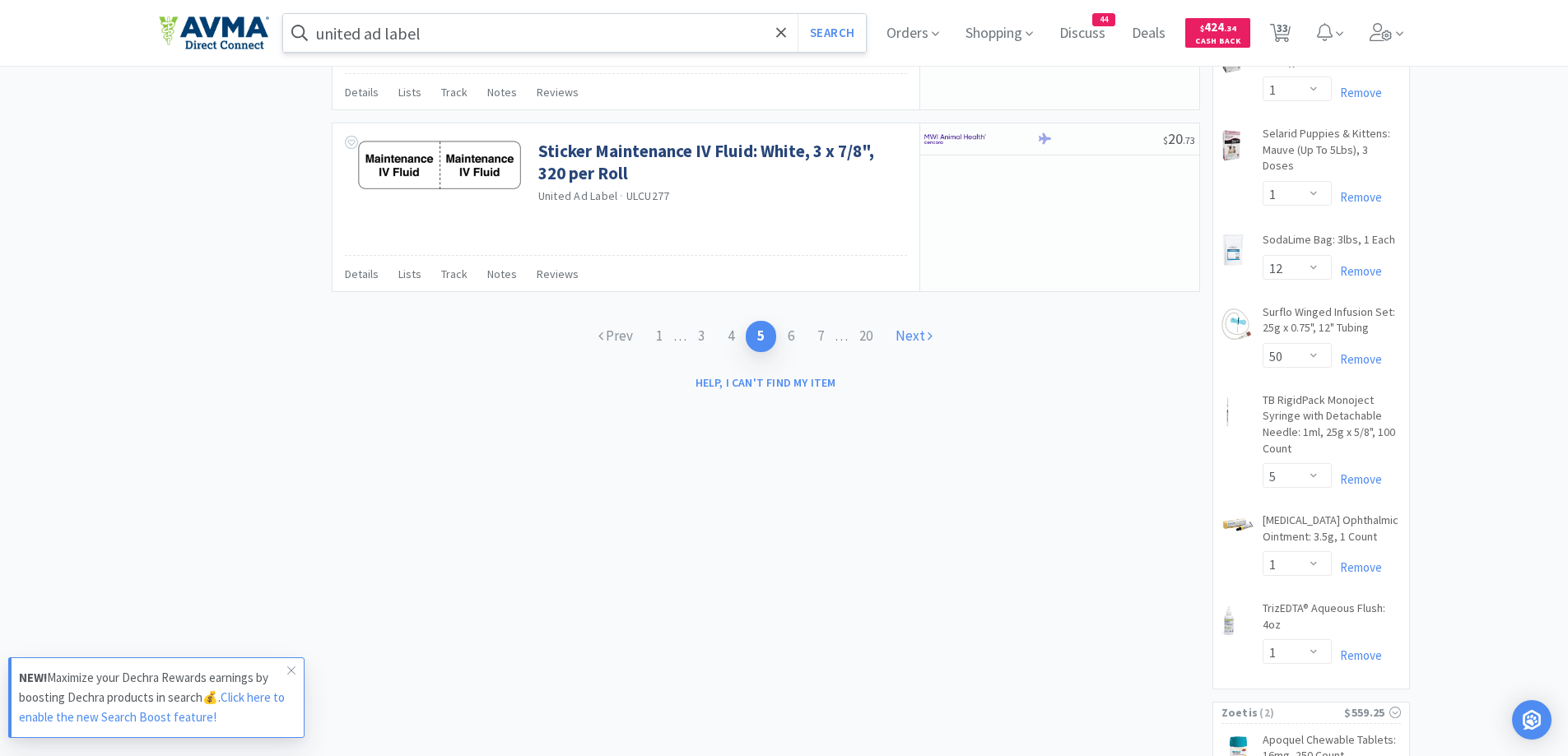
click at [896, 336] on link "Next" at bounding box center [914, 336] width 60 height 31
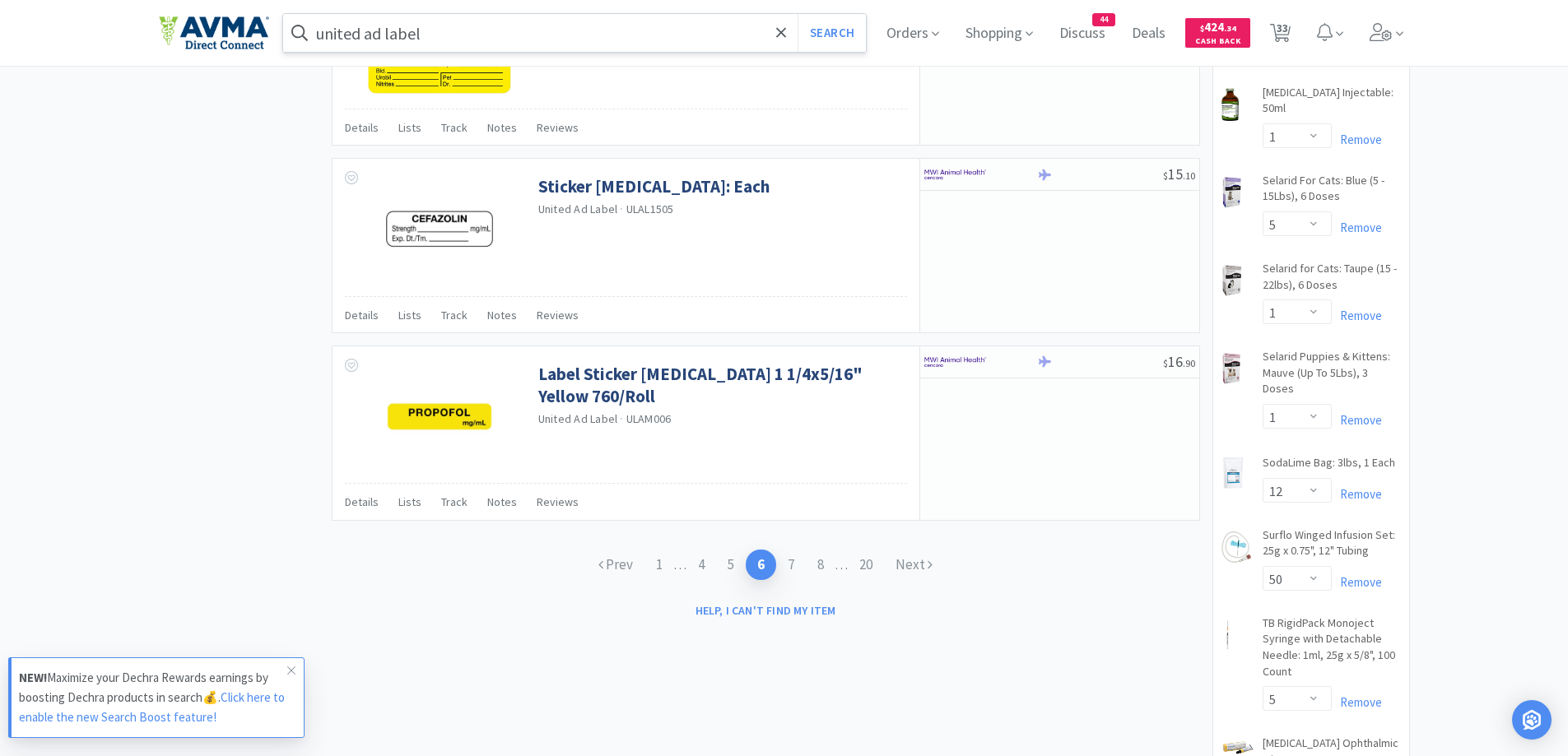
scroll to position [2469, 0]
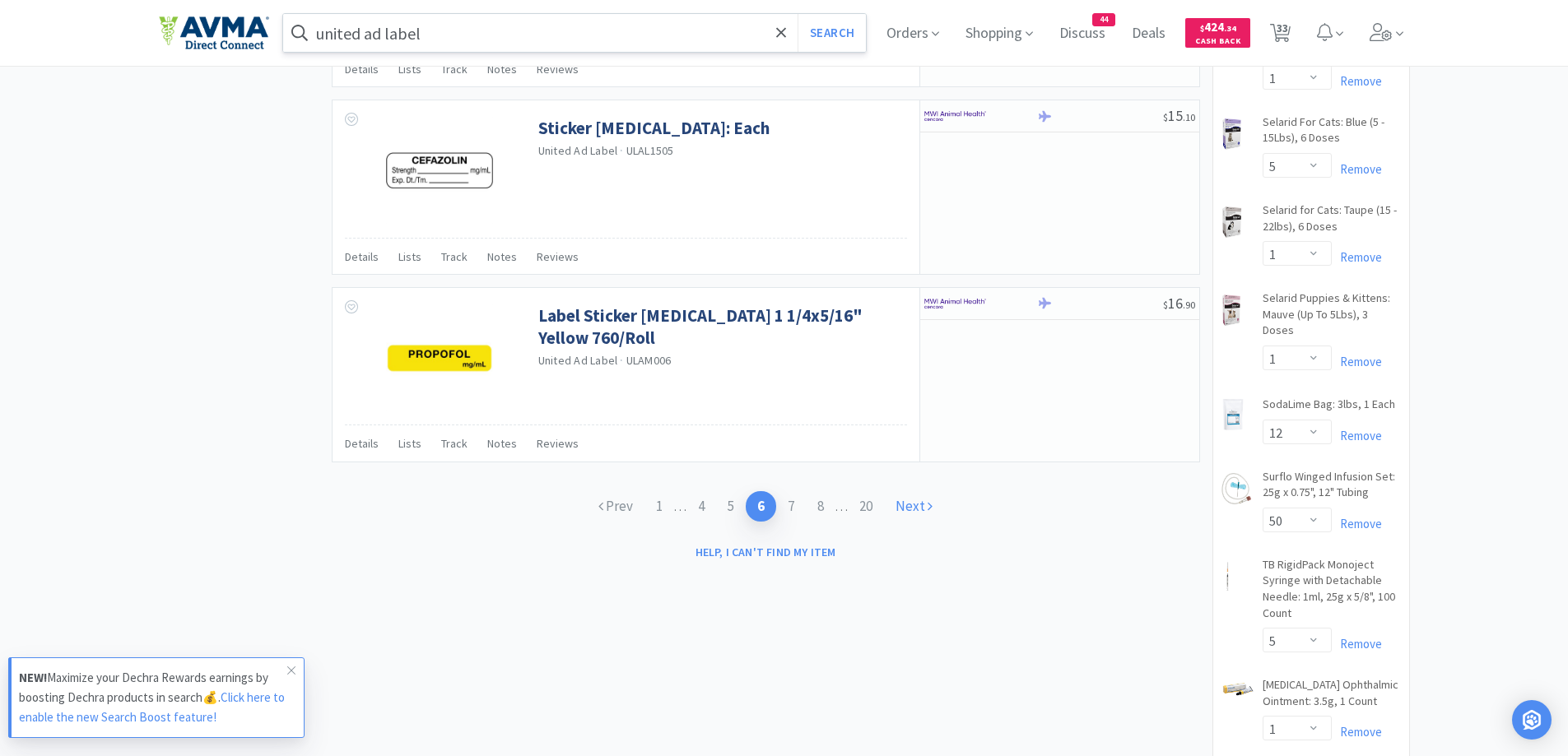
click at [915, 506] on link "Next" at bounding box center [914, 506] width 60 height 31
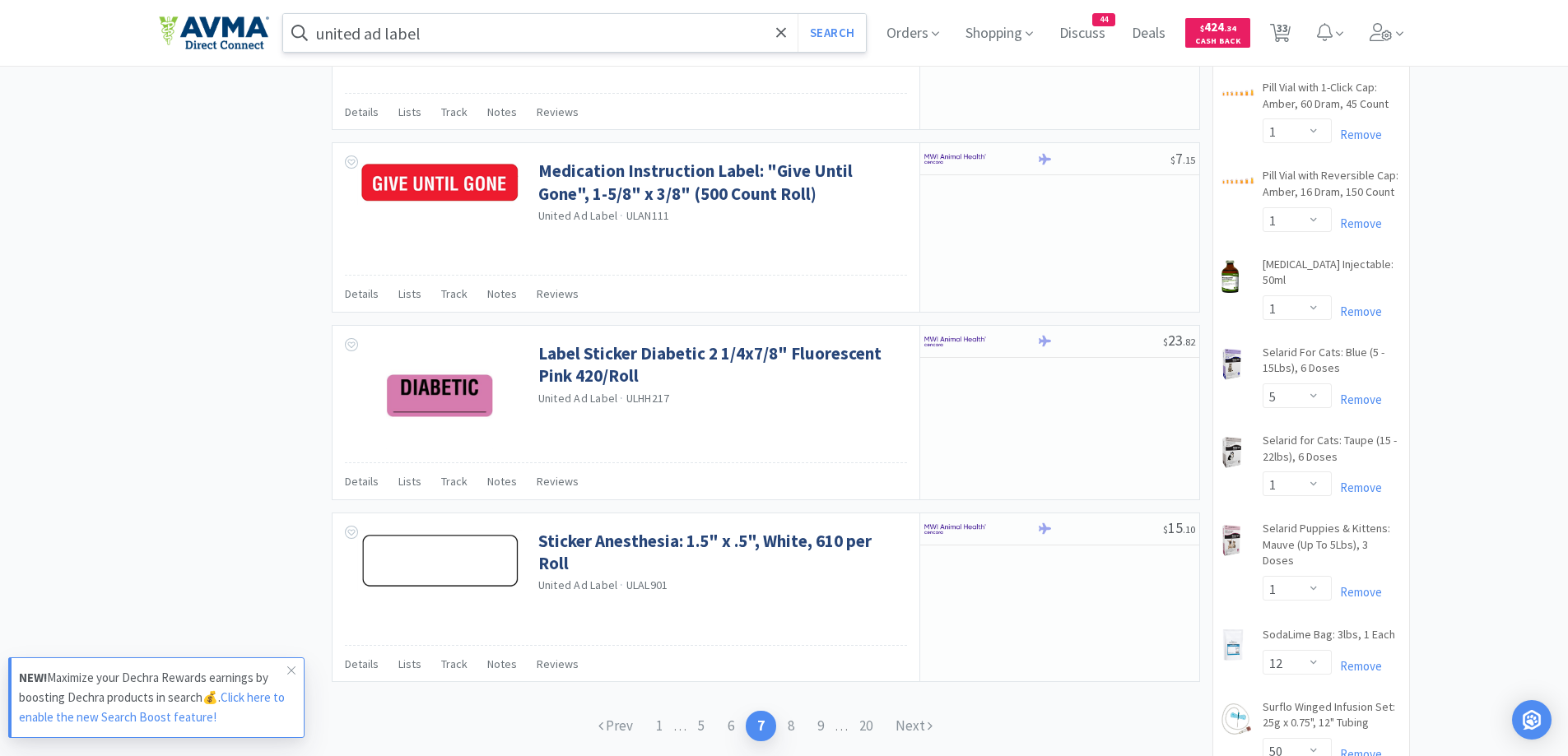
scroll to position [2304, 0]
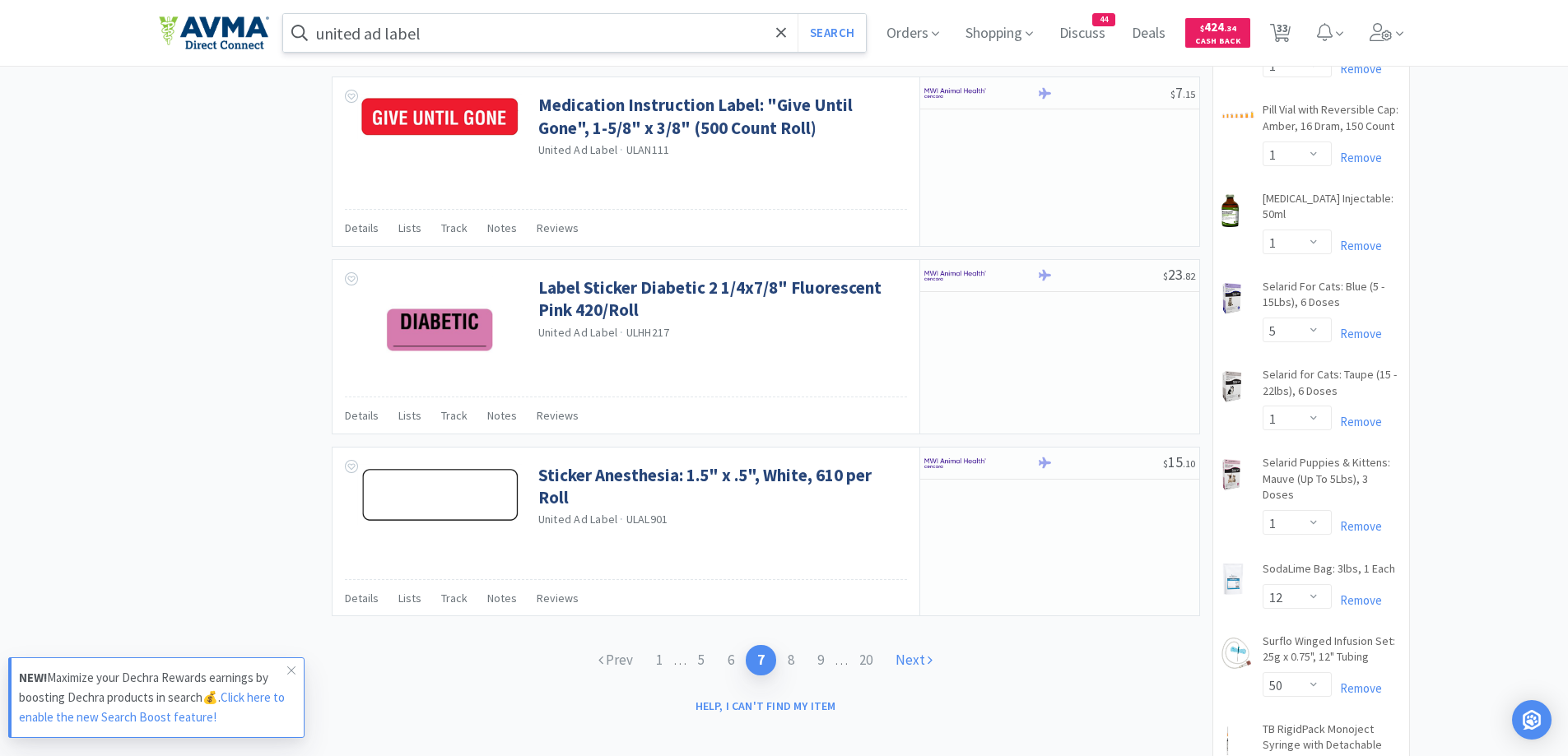
click at [902, 660] on link "Next" at bounding box center [914, 660] width 60 height 31
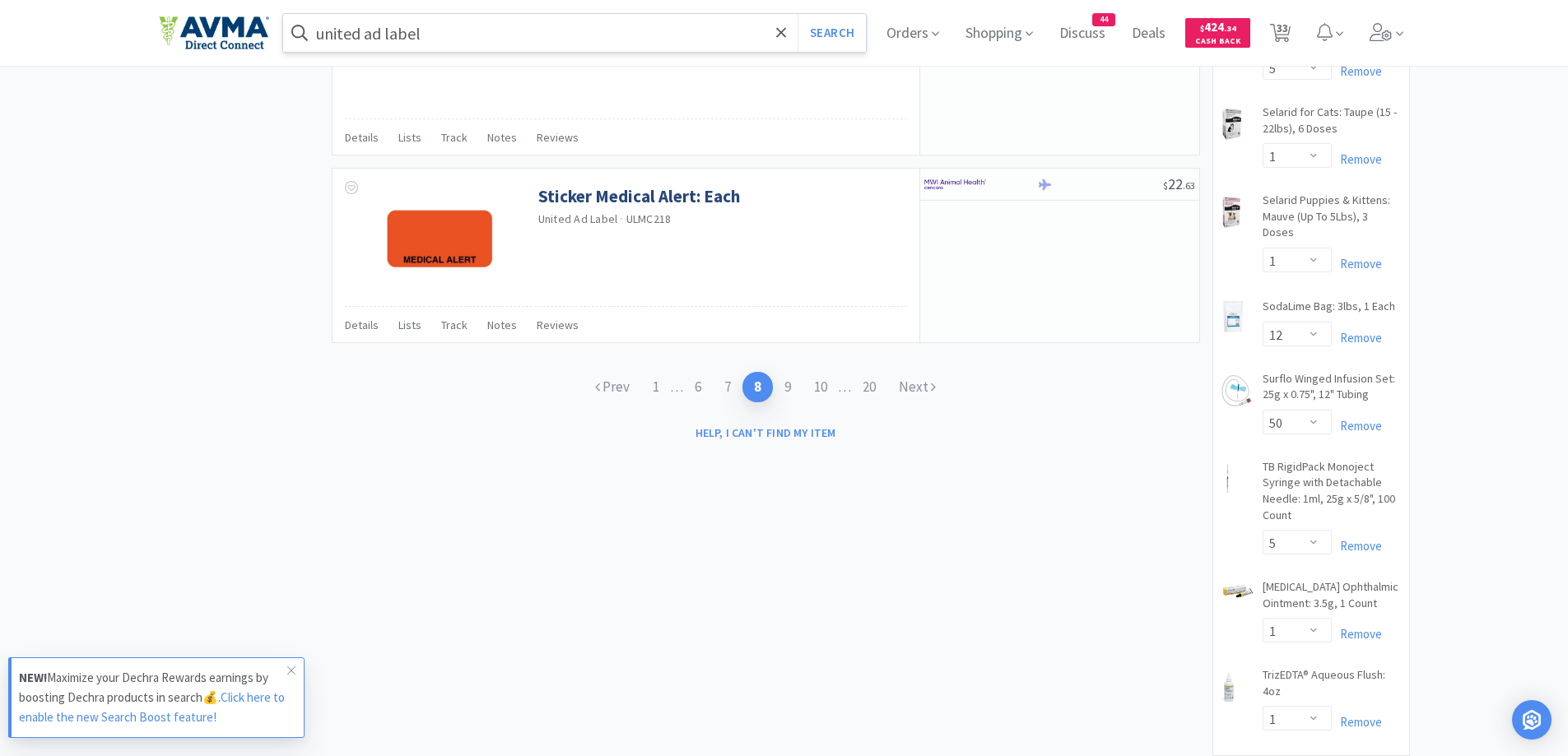
scroll to position [2634, 0]
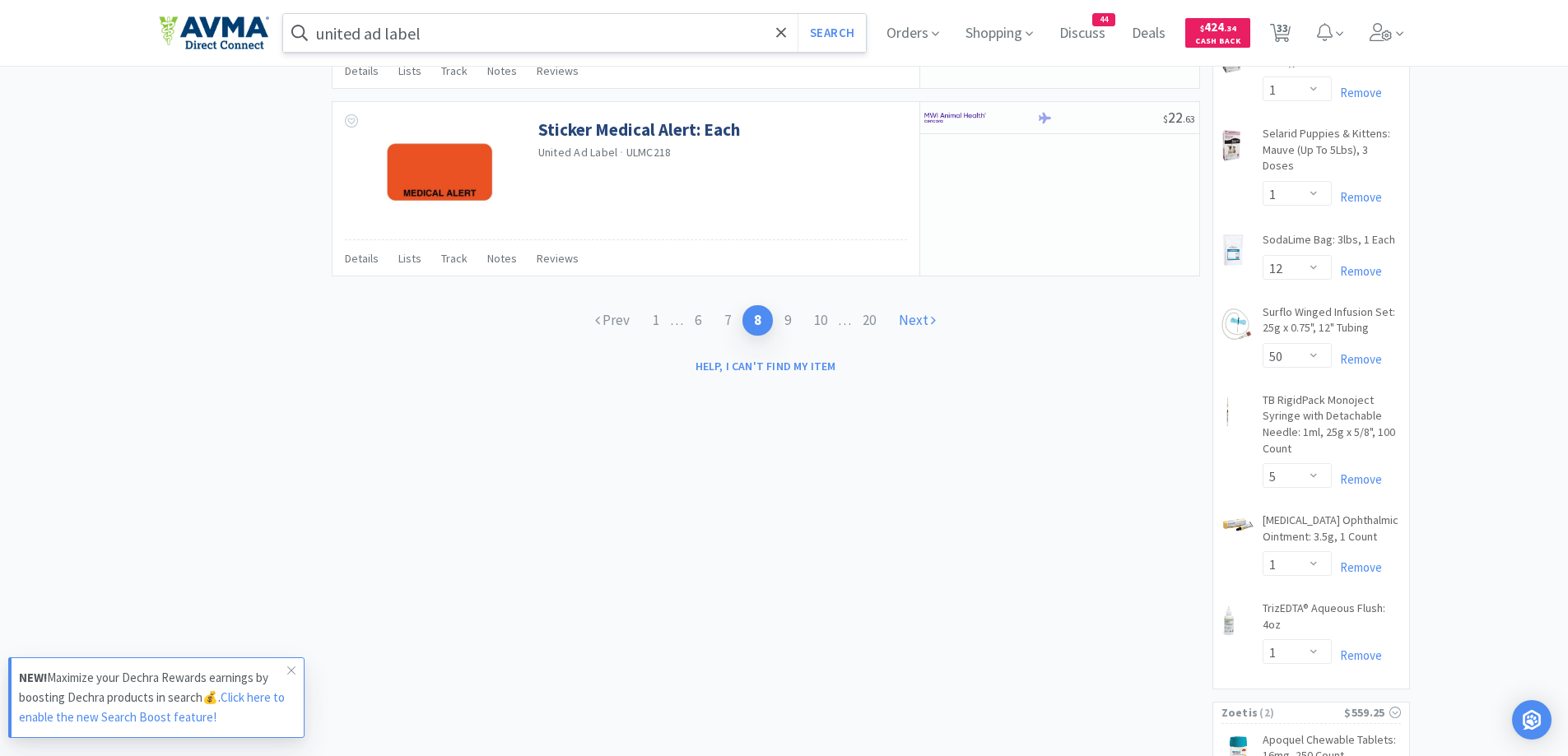
click at [910, 318] on link "Next" at bounding box center [918, 320] width 60 height 31
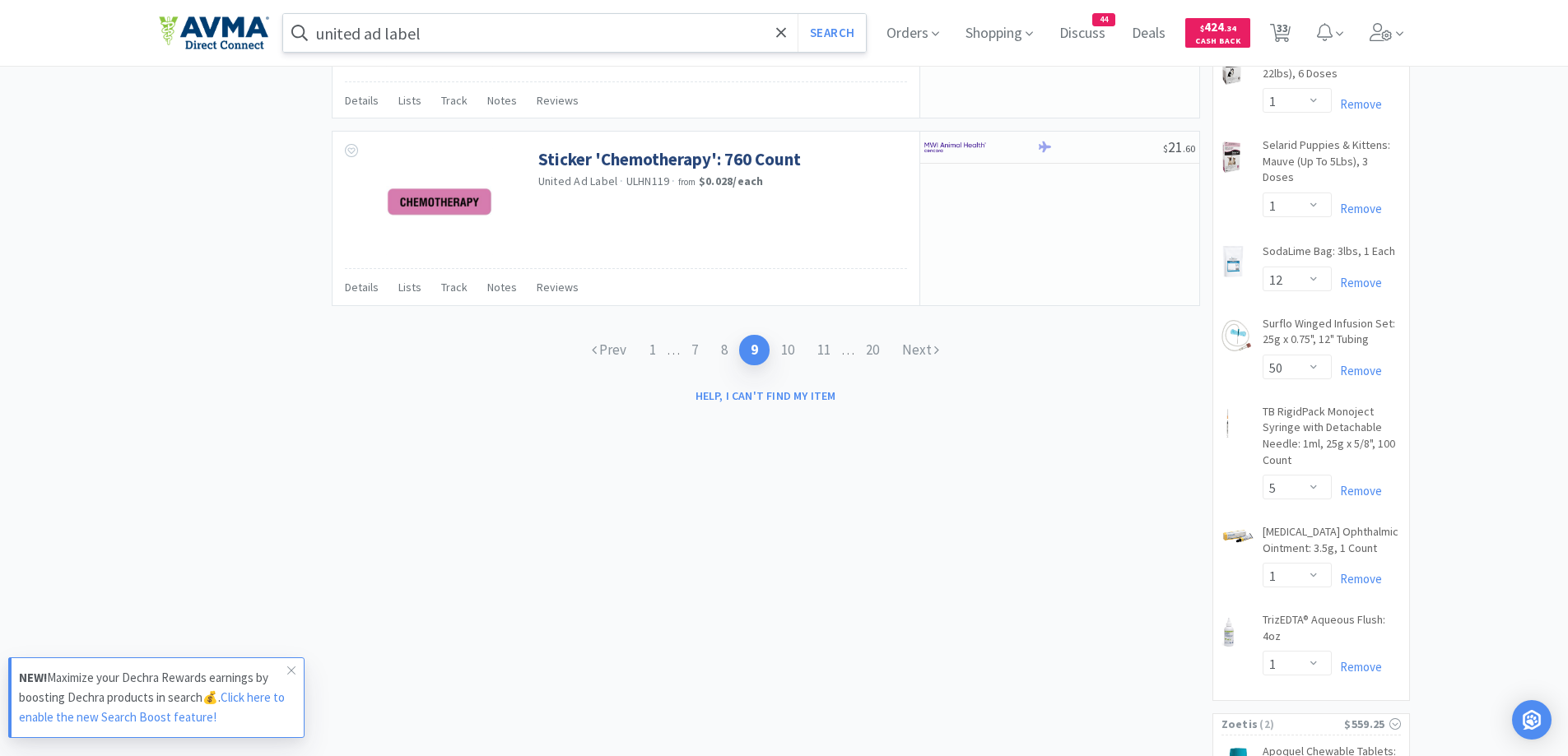
scroll to position [2752, 0]
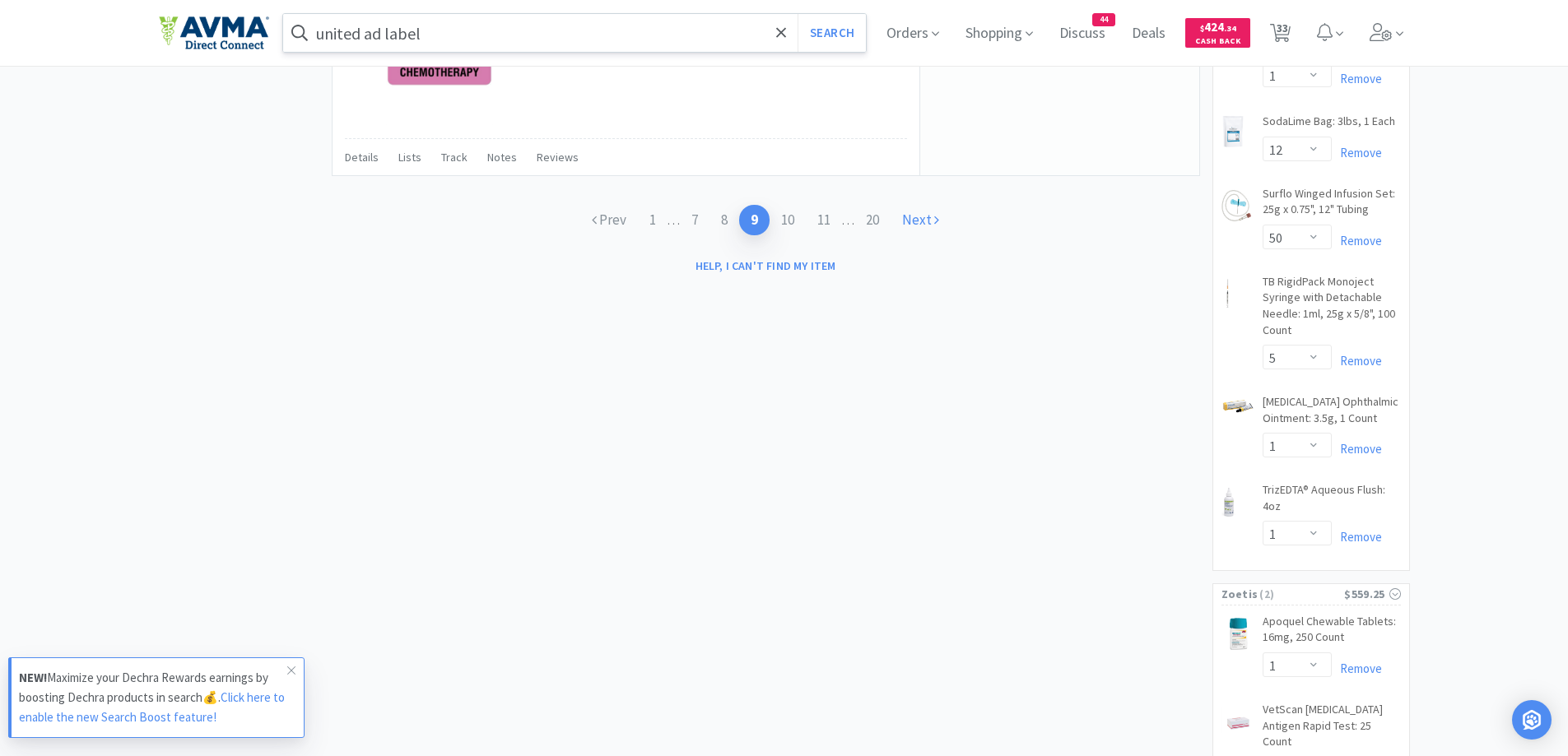
click at [919, 219] on link "Next" at bounding box center [921, 220] width 60 height 31
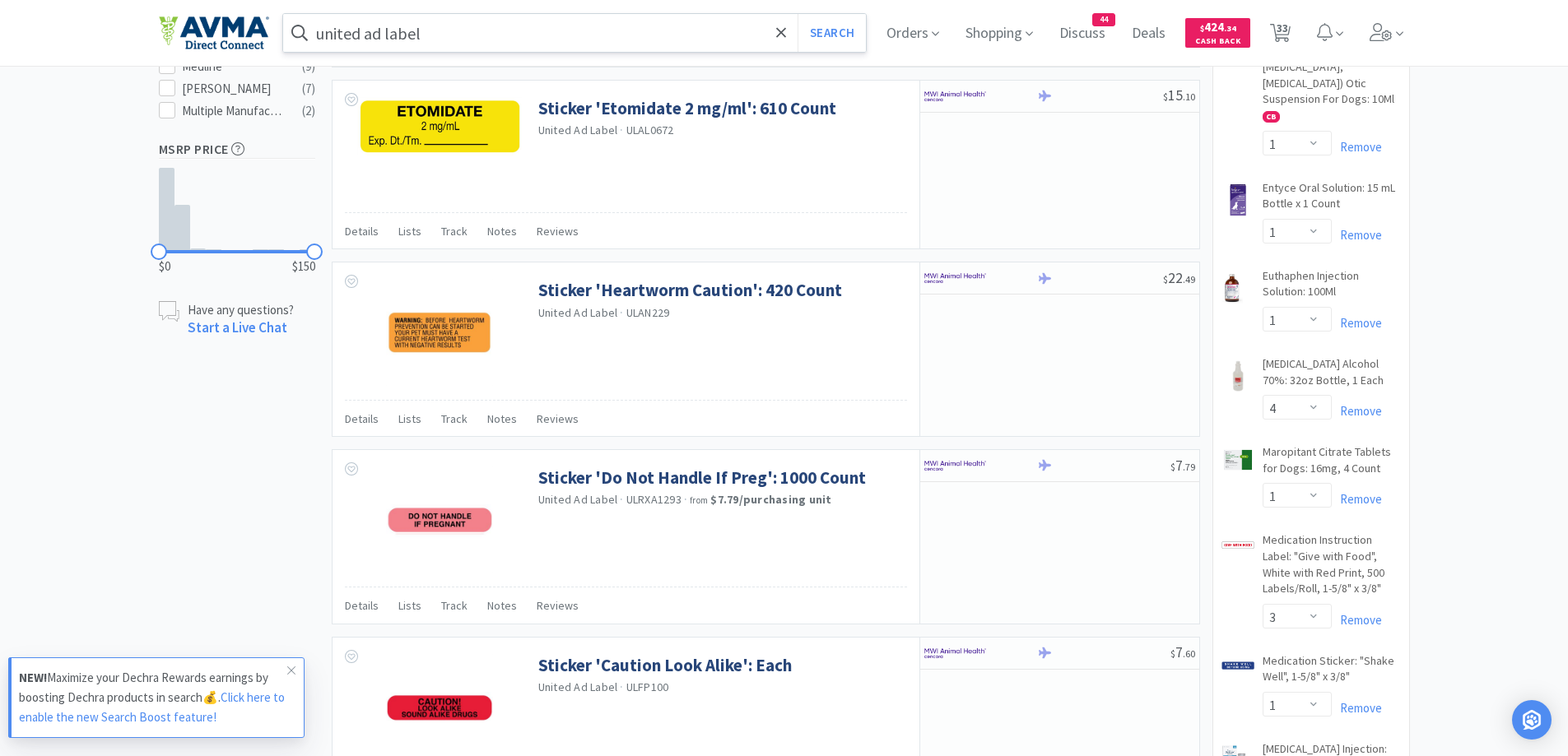
scroll to position [494, 0]
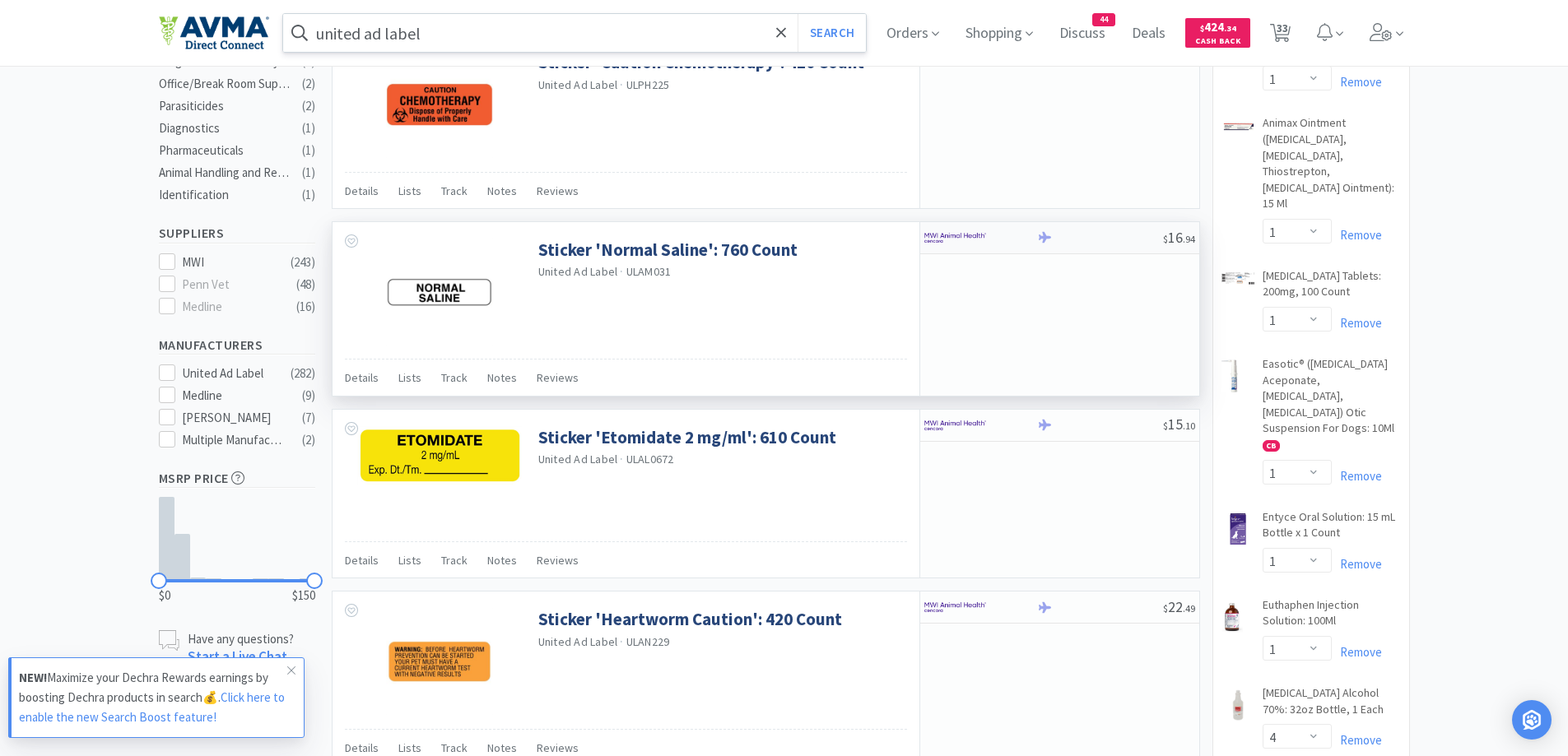
click at [1023, 242] on div at bounding box center [981, 238] width 113 height 28
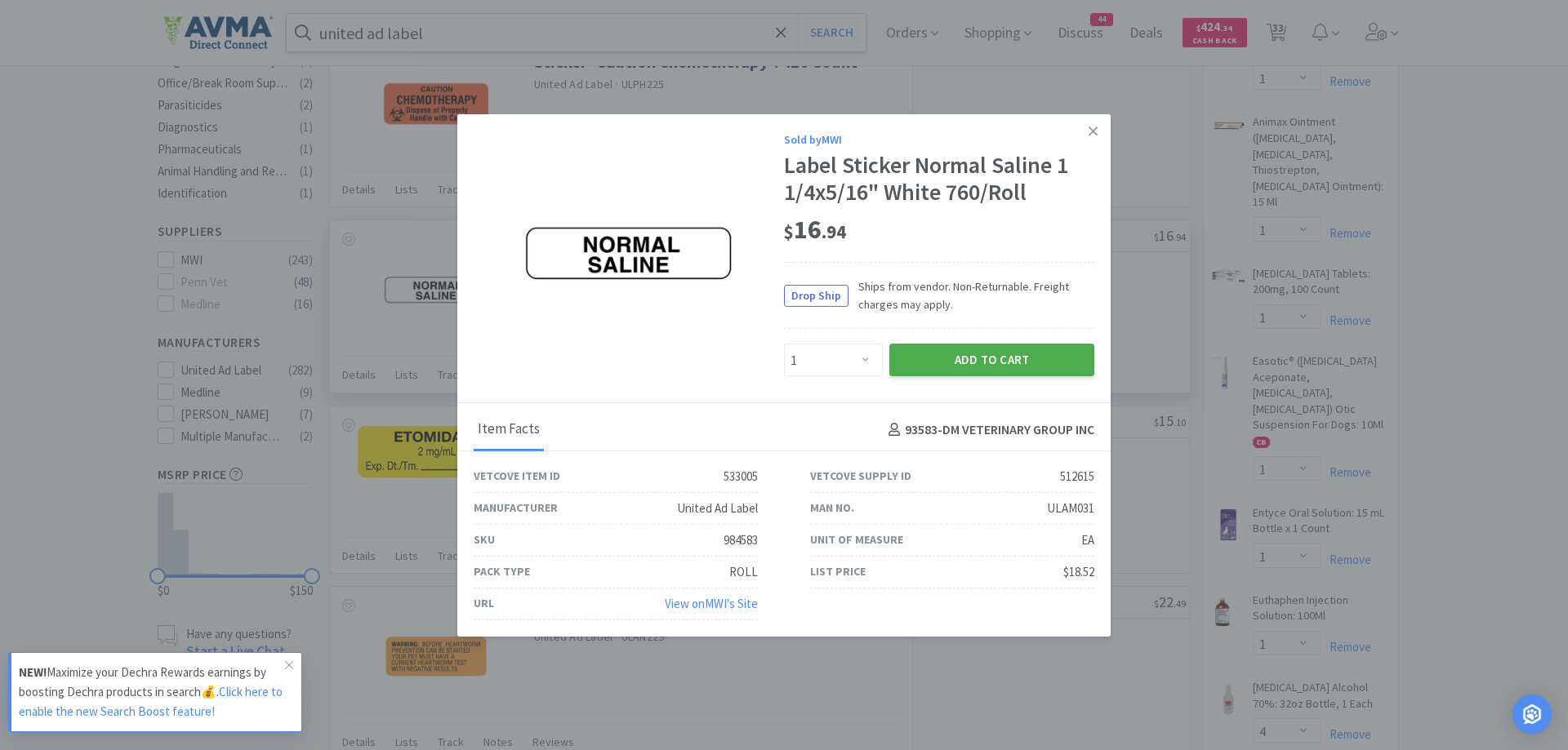
click at [991, 360] on button "Add to Cart" at bounding box center [992, 360] width 205 height 32
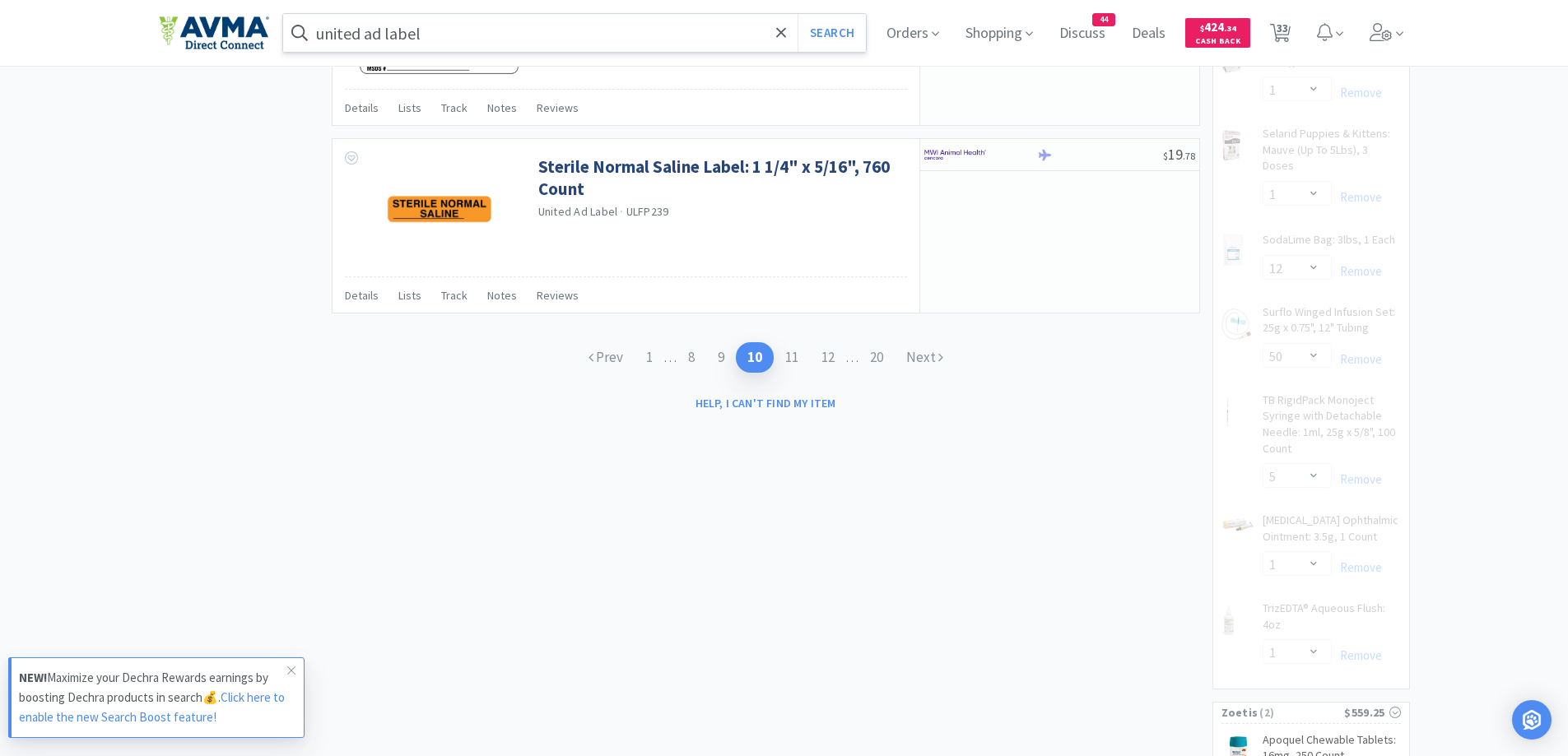
scroll to position [2469, 0]
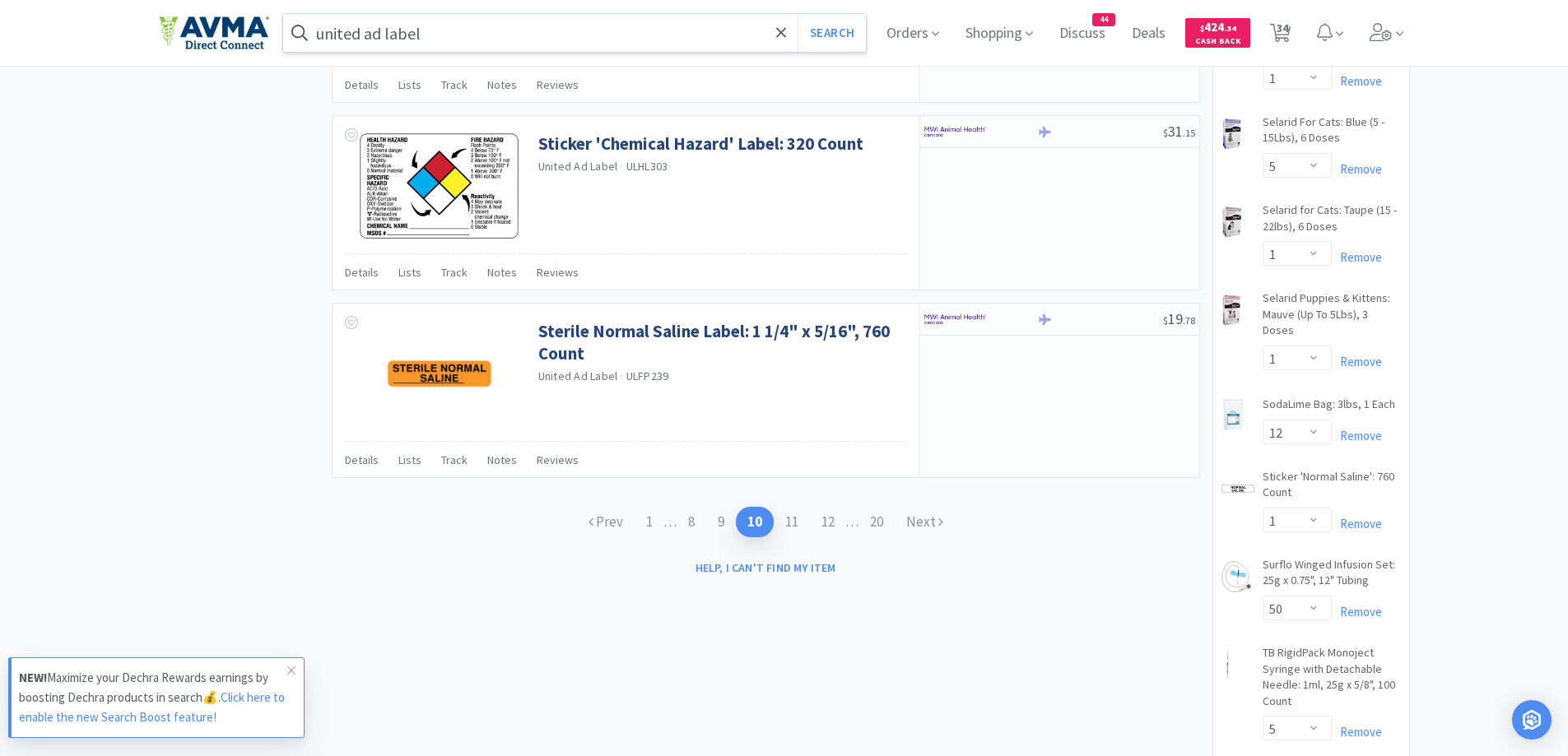
click at [927, 528] on link "Next" at bounding box center [925, 522] width 60 height 31
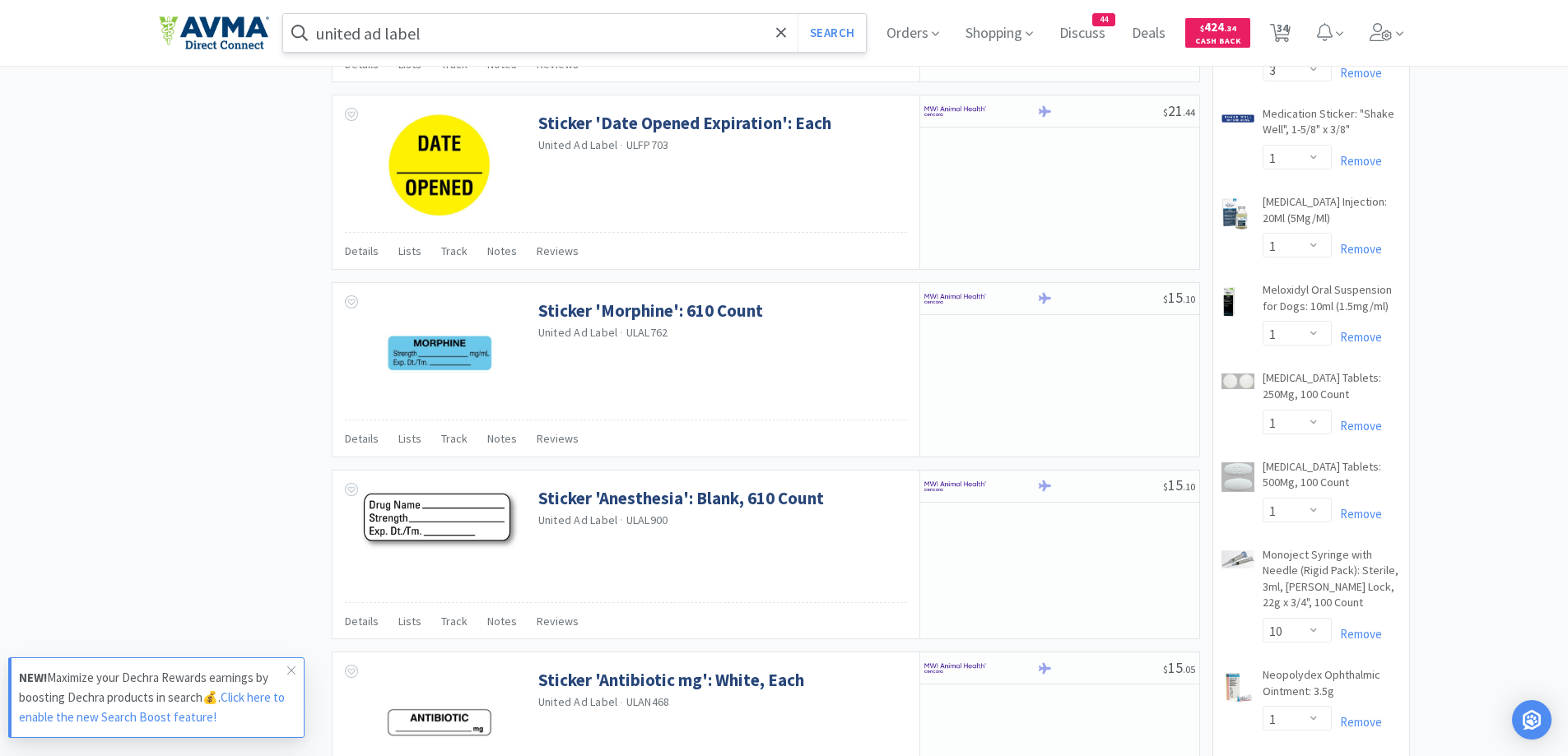
scroll to position [1317, 0]
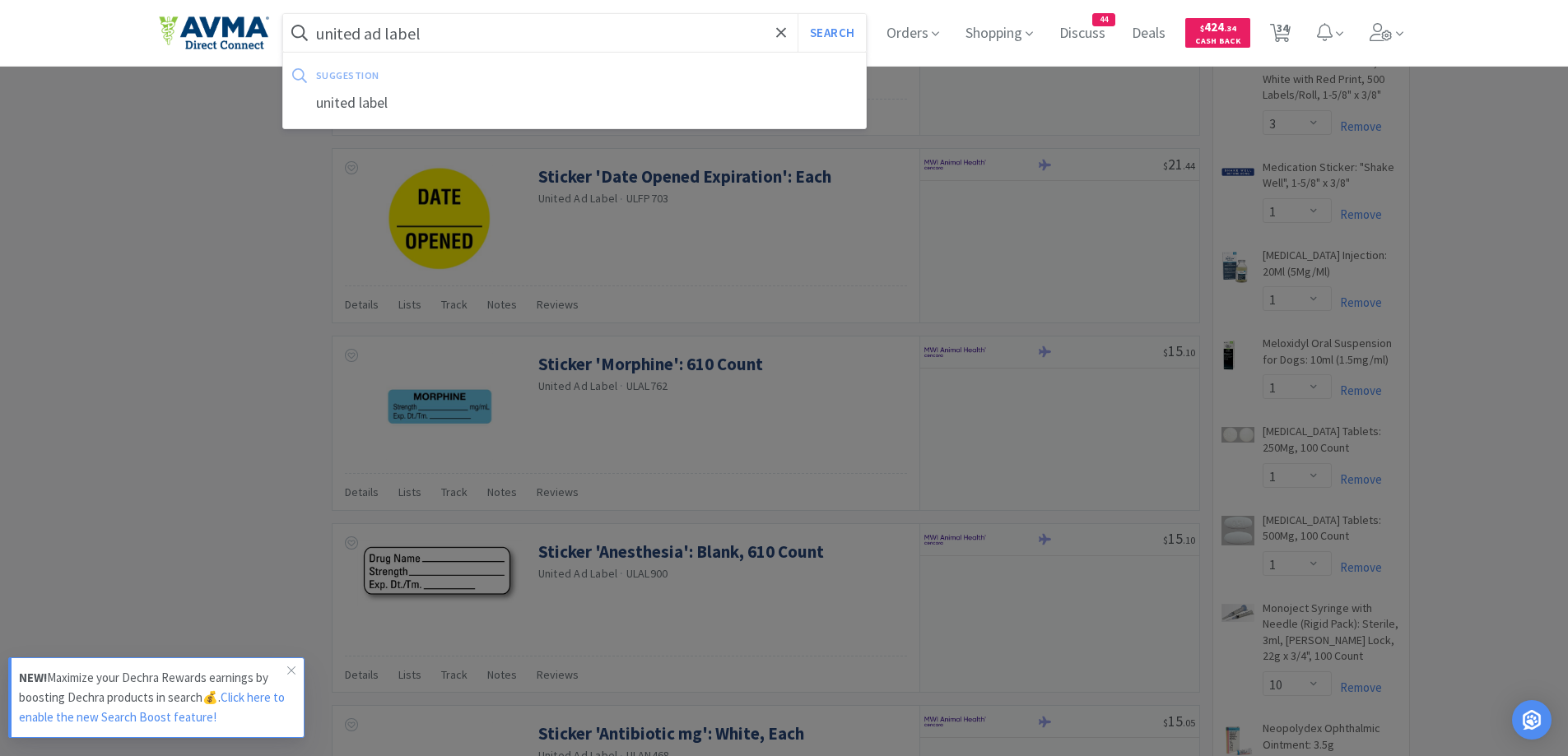
click at [479, 39] on input "united ad label" at bounding box center [574, 33] width 583 height 38
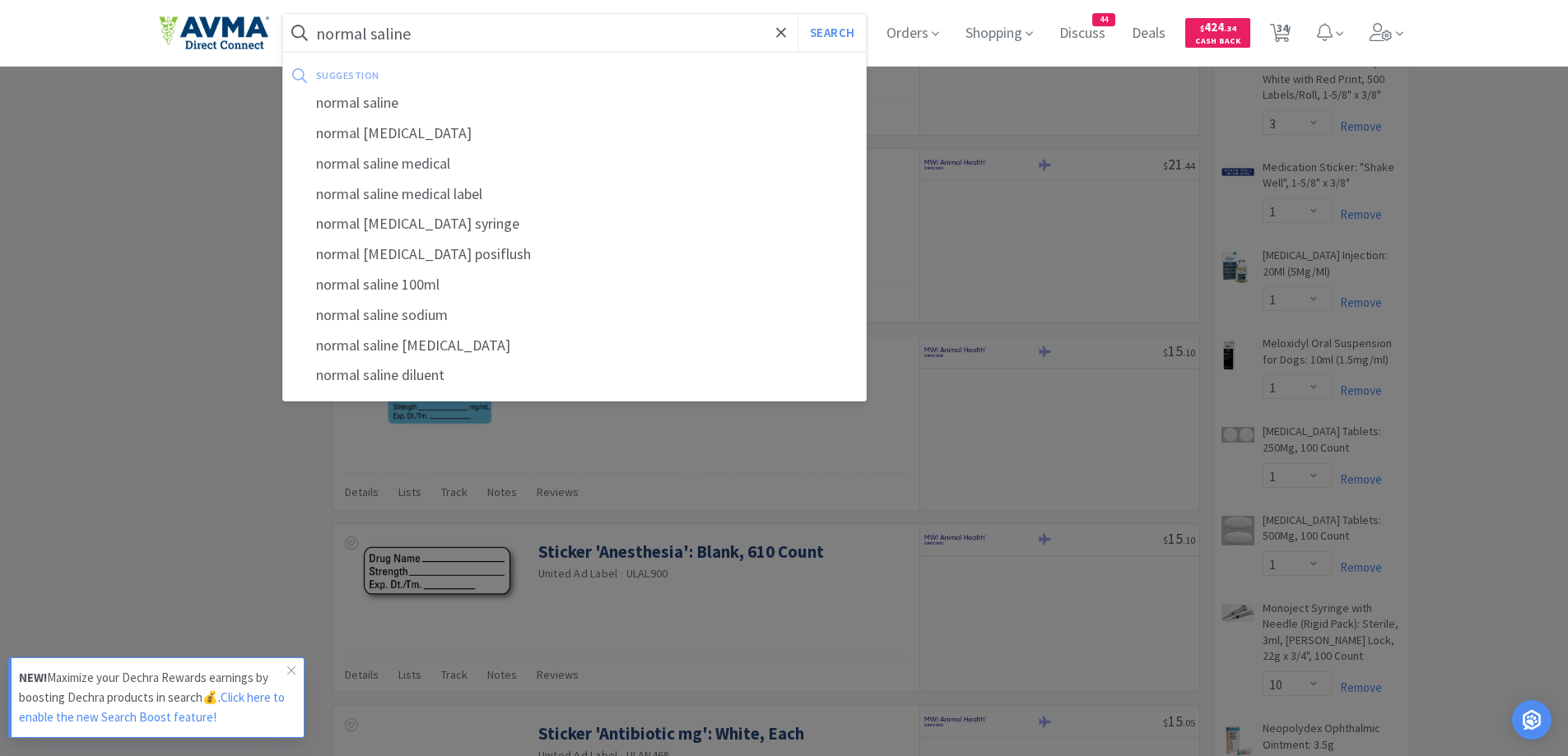
click at [798, 14] on button "Search" at bounding box center [831, 33] width 68 height 38
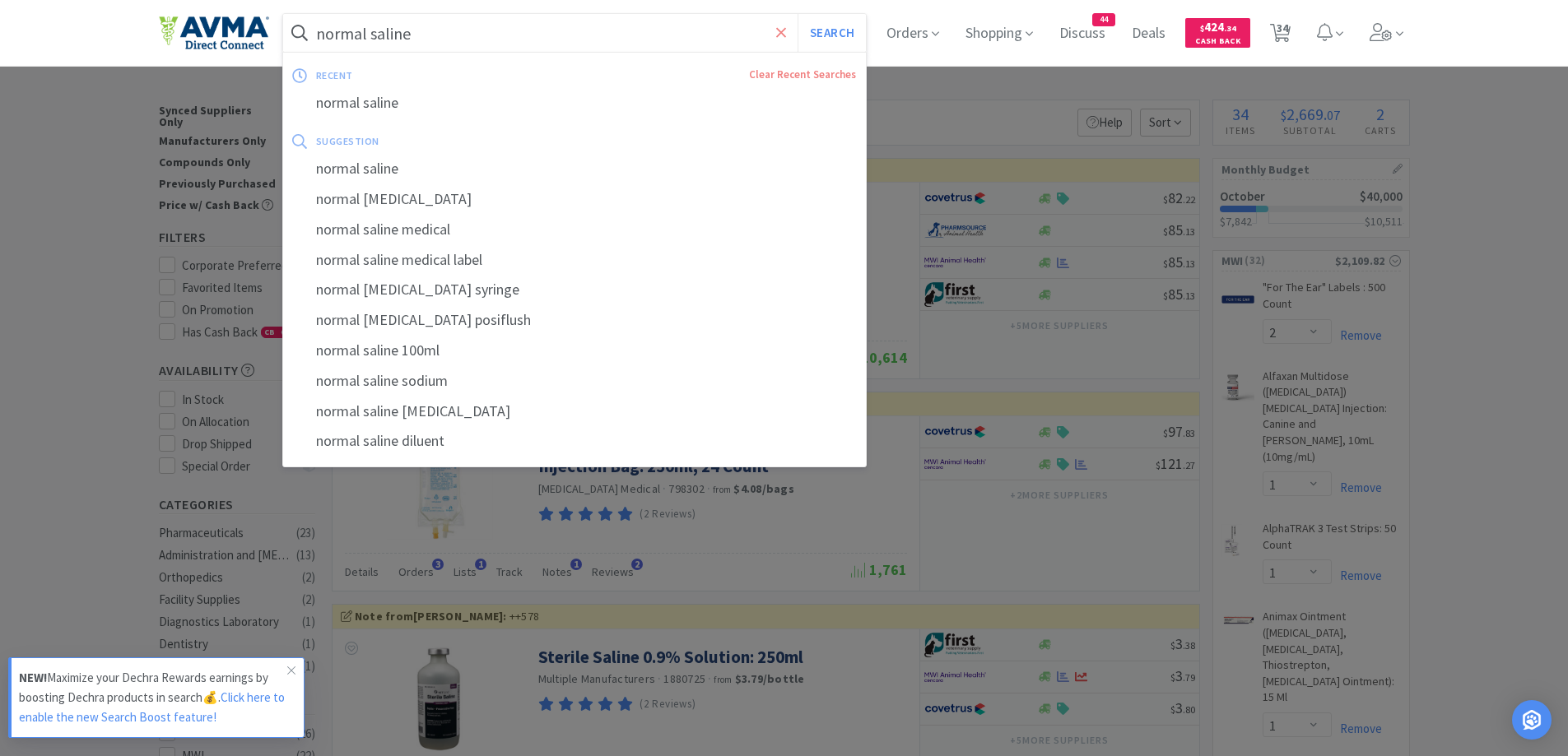
click at [792, 36] on span at bounding box center [781, 33] width 19 height 34
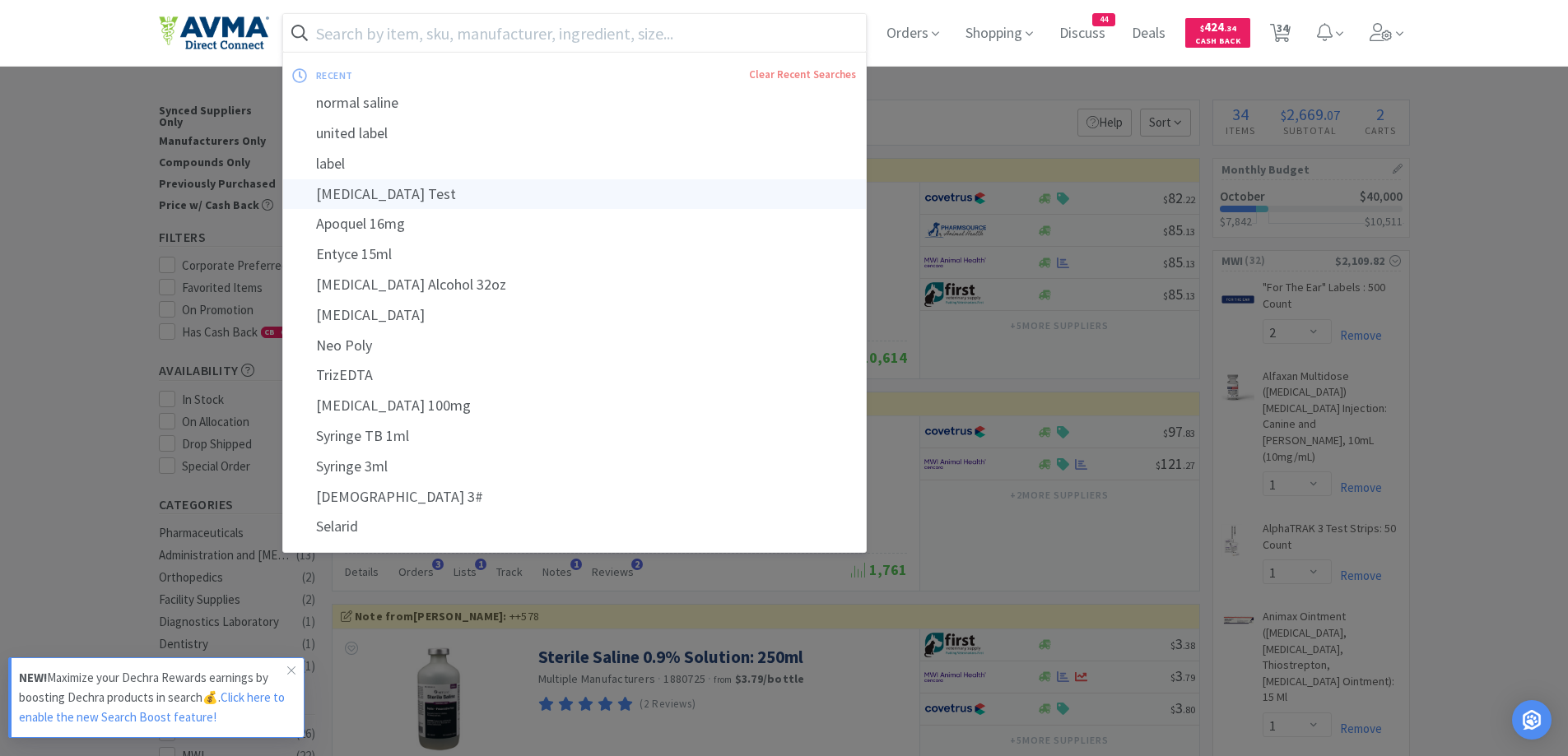
click at [401, 198] on div "[MEDICAL_DATA] Test" at bounding box center [574, 194] width 583 height 31
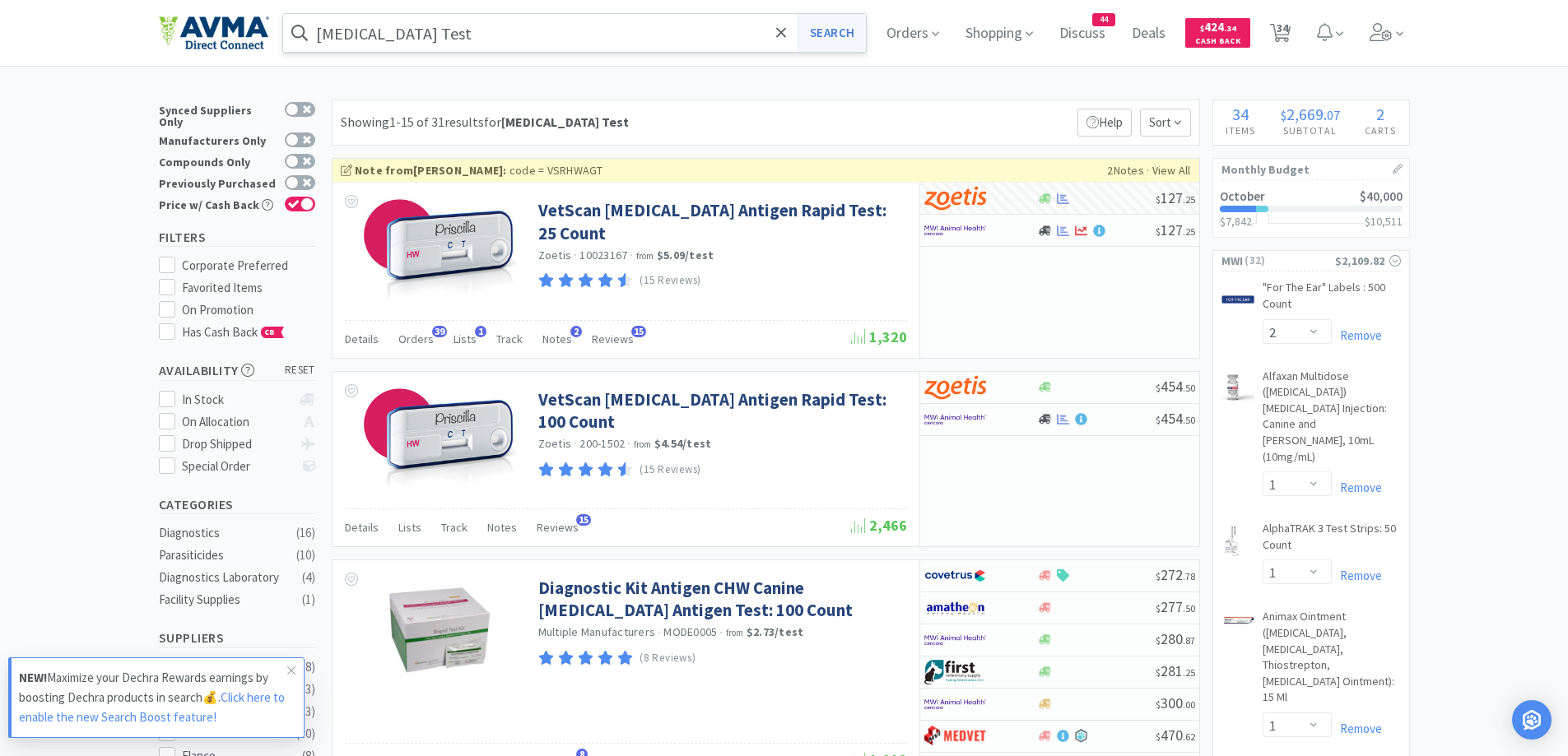
click at [859, 38] on button "Search" at bounding box center [831, 33] width 68 height 38
click at [1297, 29] on span "34" at bounding box center [1280, 33] width 34 height 66
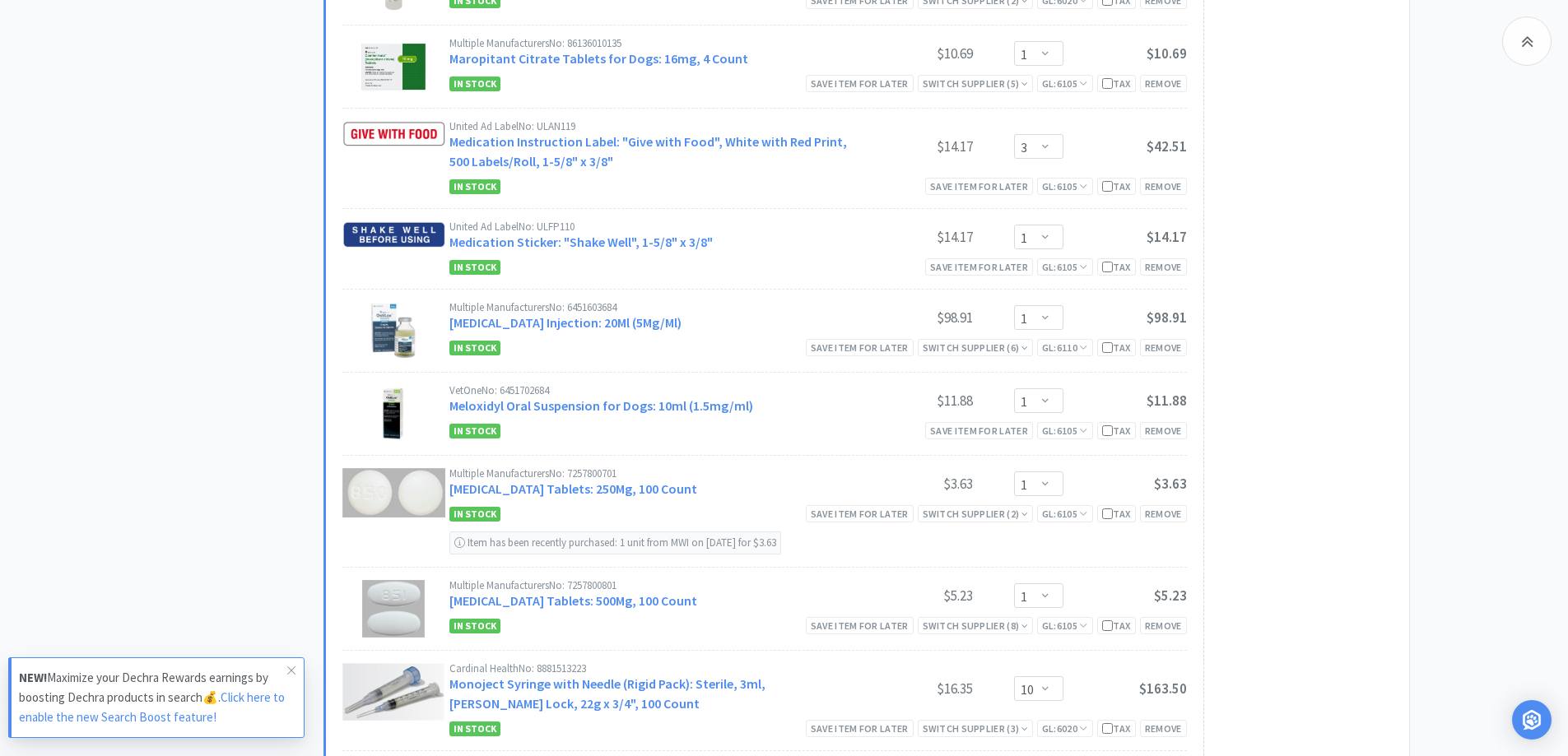
scroll to position [2140, 0]
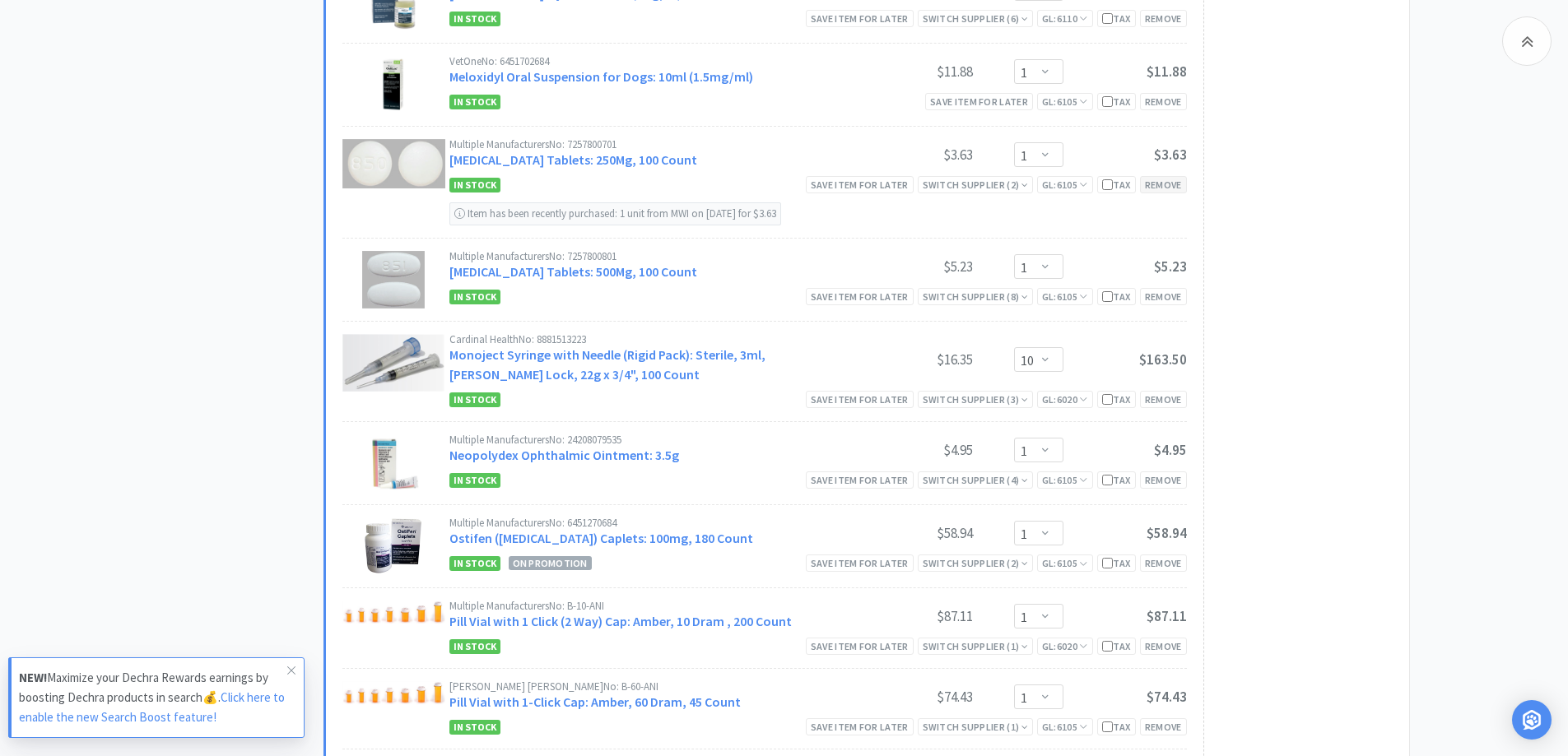
click at [1185, 187] on div "Remove" at bounding box center [1163, 185] width 47 height 18
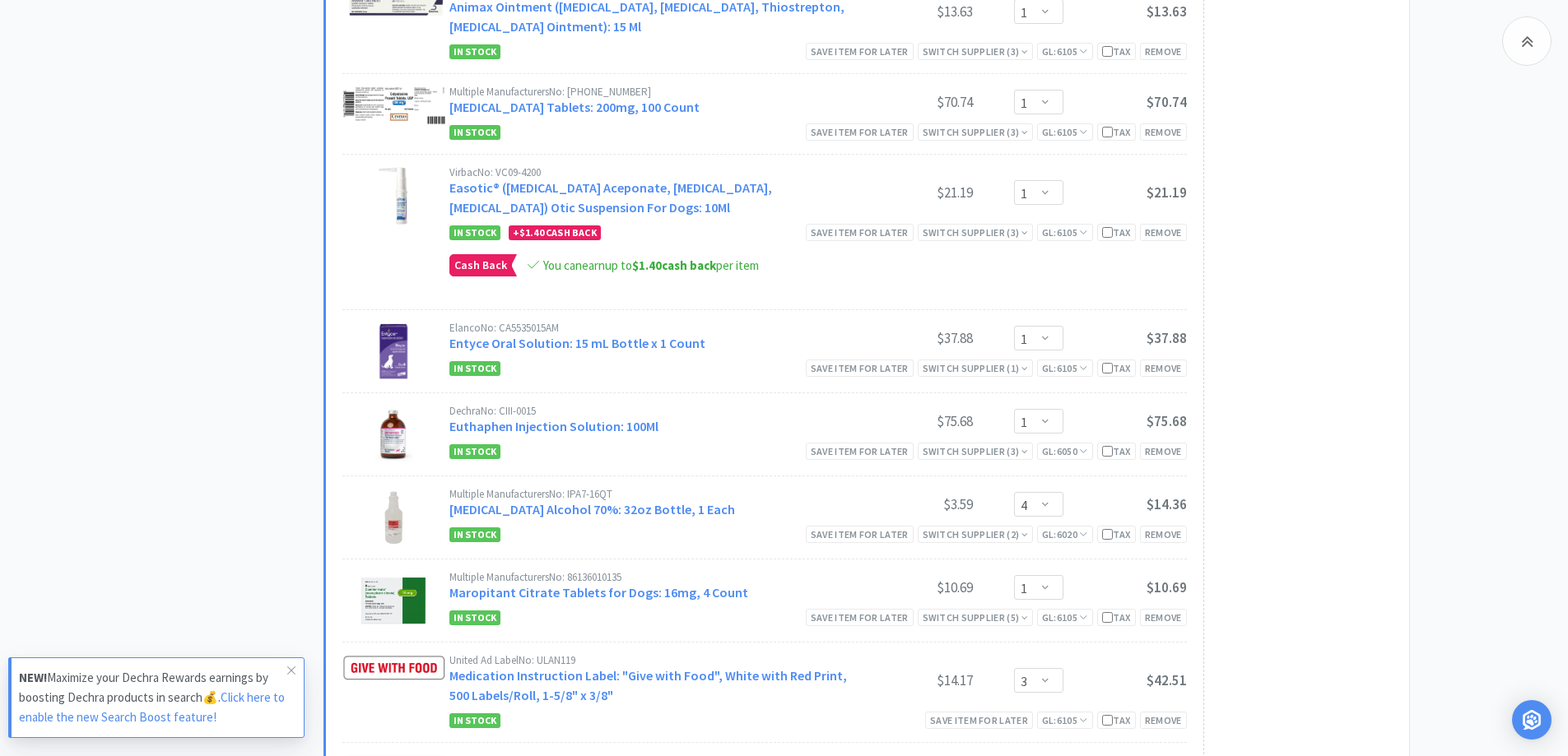
scroll to position [1317, 0]
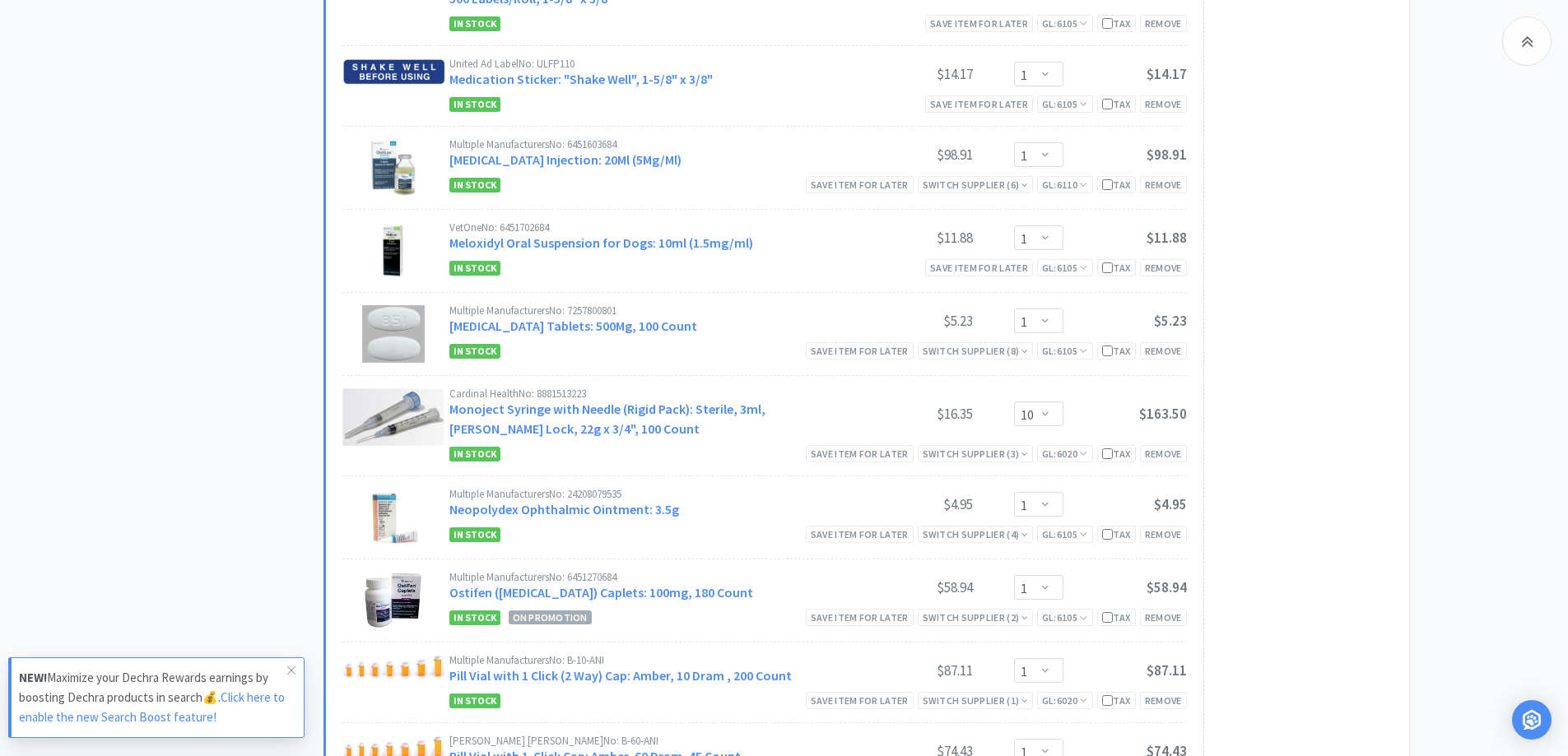
scroll to position [1975, 0]
click at [1174, 347] on div "Remove" at bounding box center [1163, 349] width 47 height 18
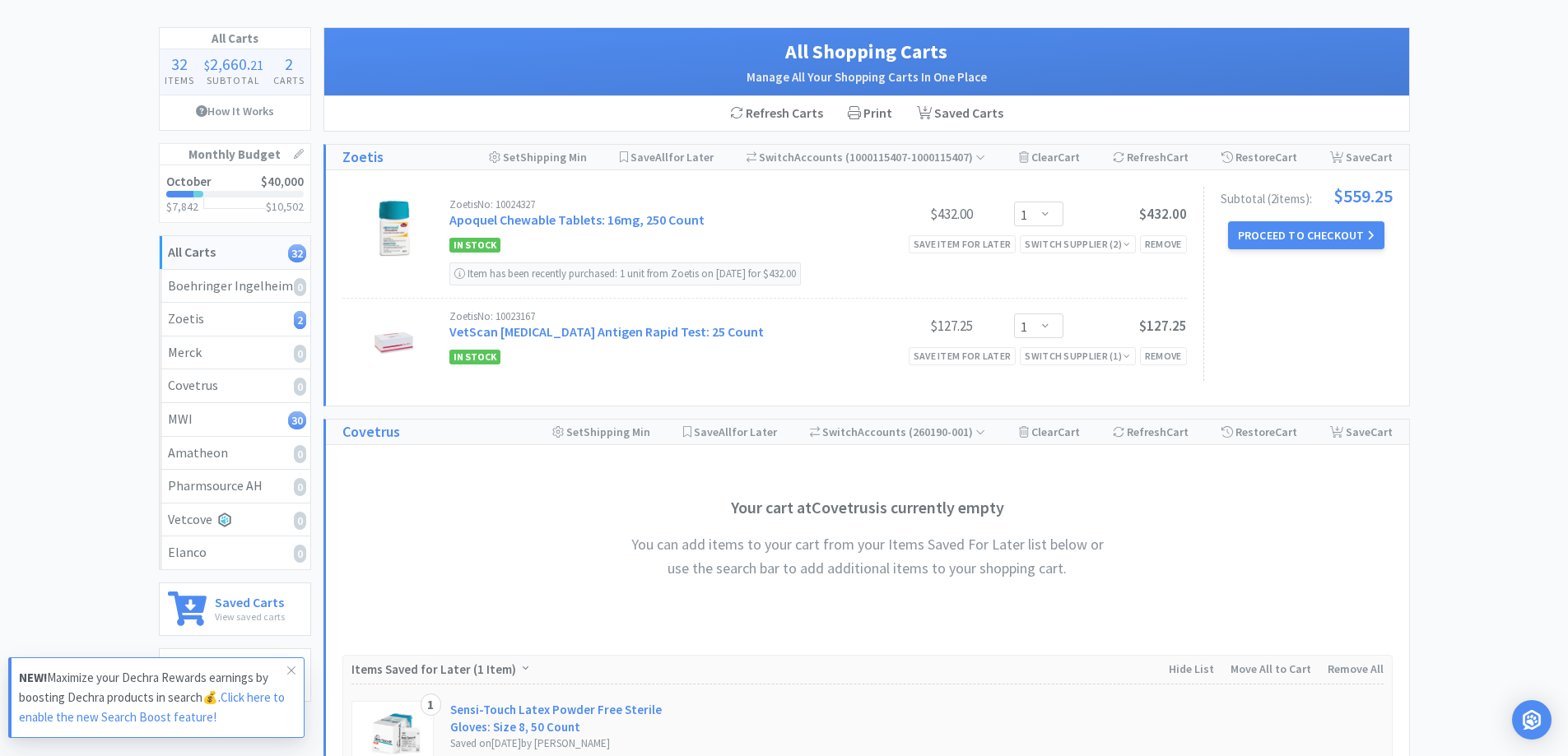
scroll to position [0, 0]
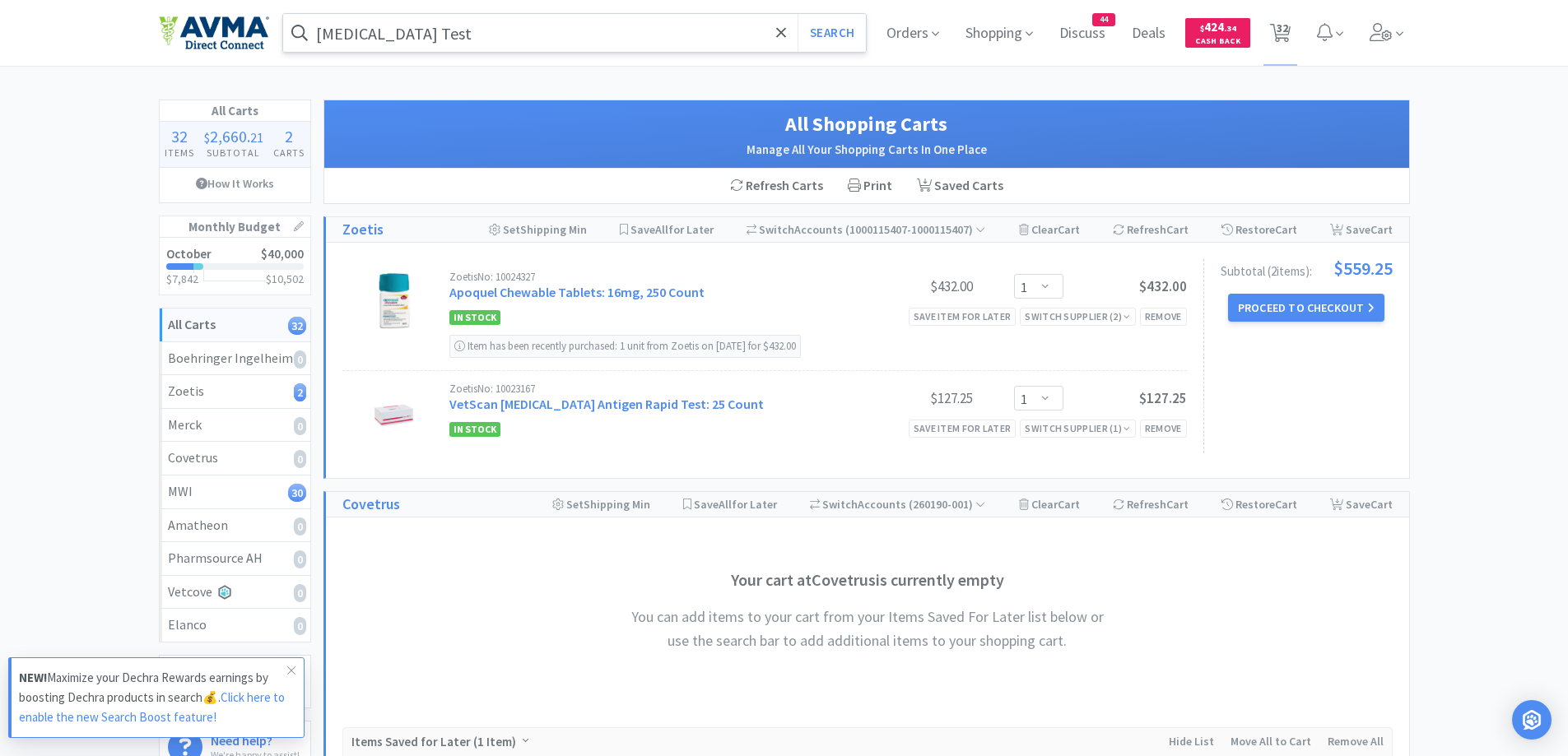
click at [586, 29] on input "[MEDICAL_DATA] Test" at bounding box center [574, 33] width 583 height 38
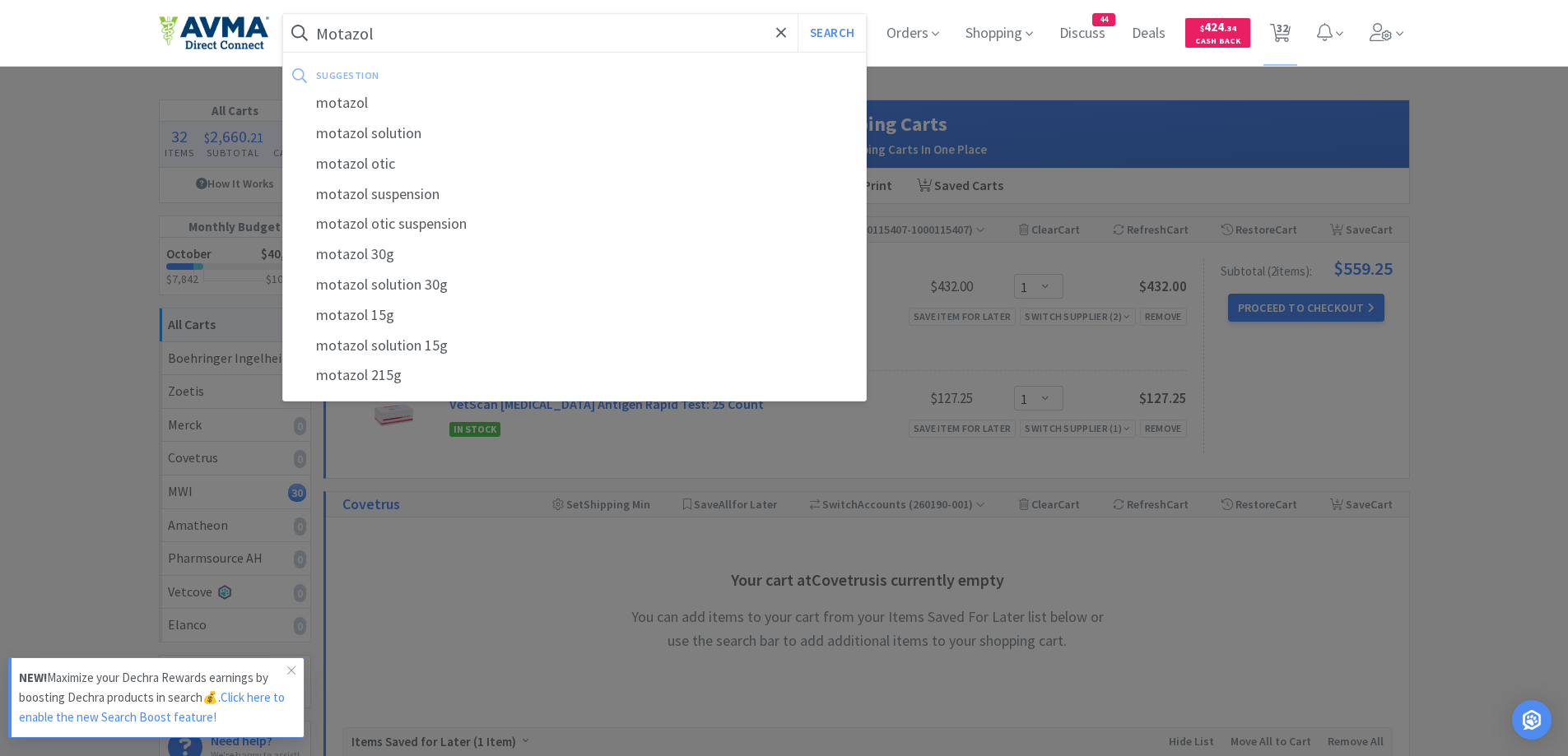
click at [798, 14] on button "Search" at bounding box center [831, 33] width 68 height 38
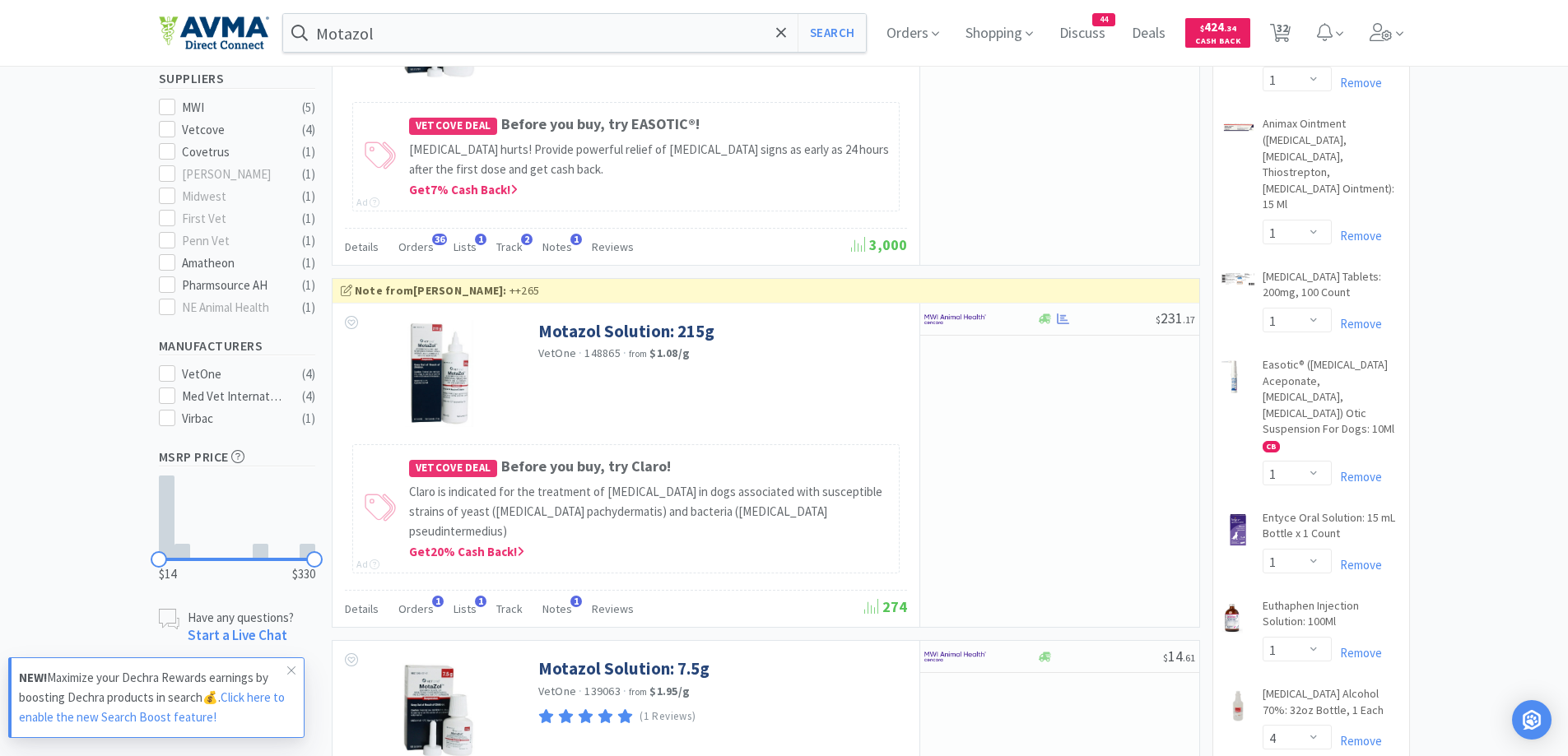
scroll to position [494, 0]
click at [413, 601] on span "Orders" at bounding box center [416, 608] width 35 height 15
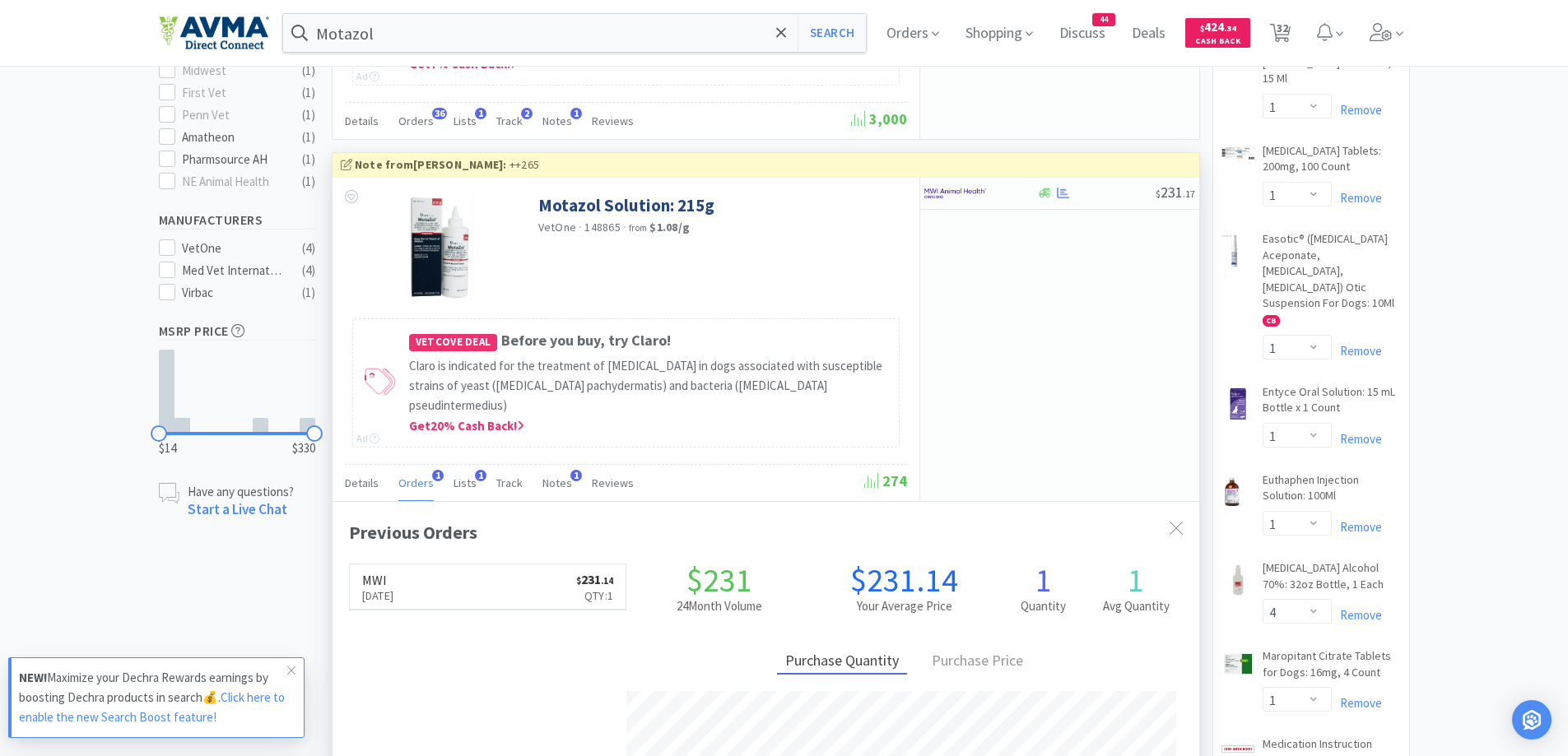
scroll to position [658, 0]
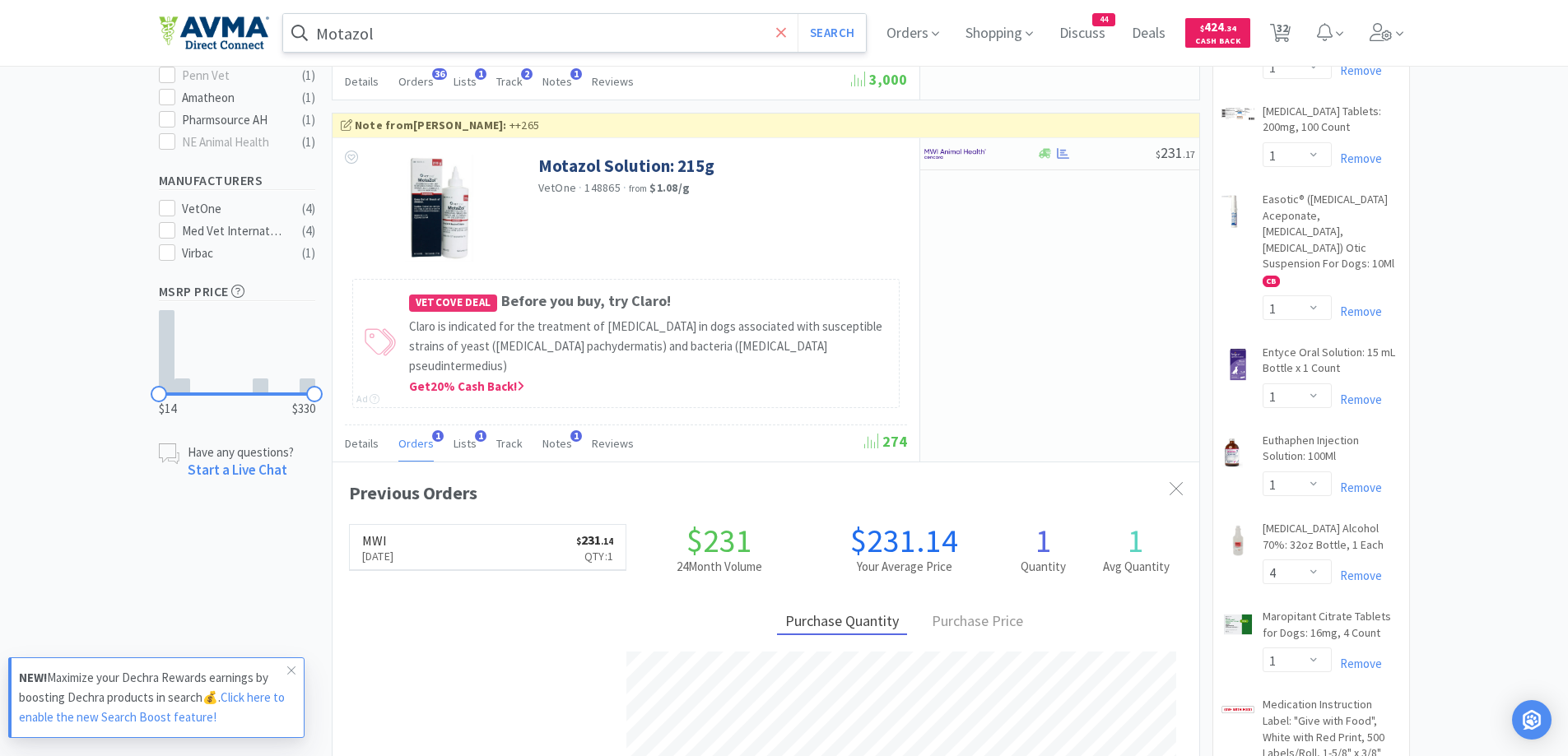
click at [792, 41] on span at bounding box center [781, 33] width 19 height 34
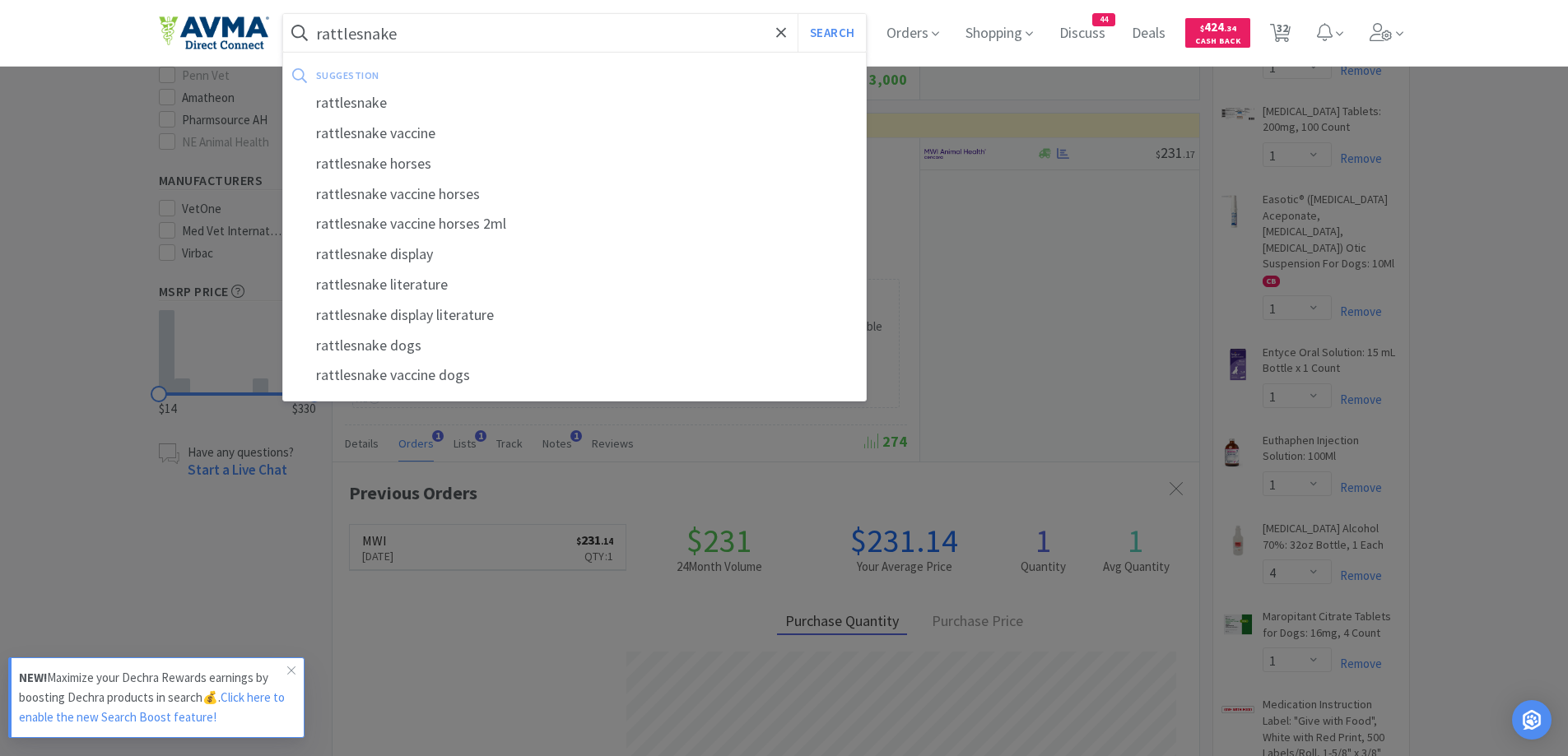
click at [798, 14] on button "Search" at bounding box center [831, 33] width 68 height 38
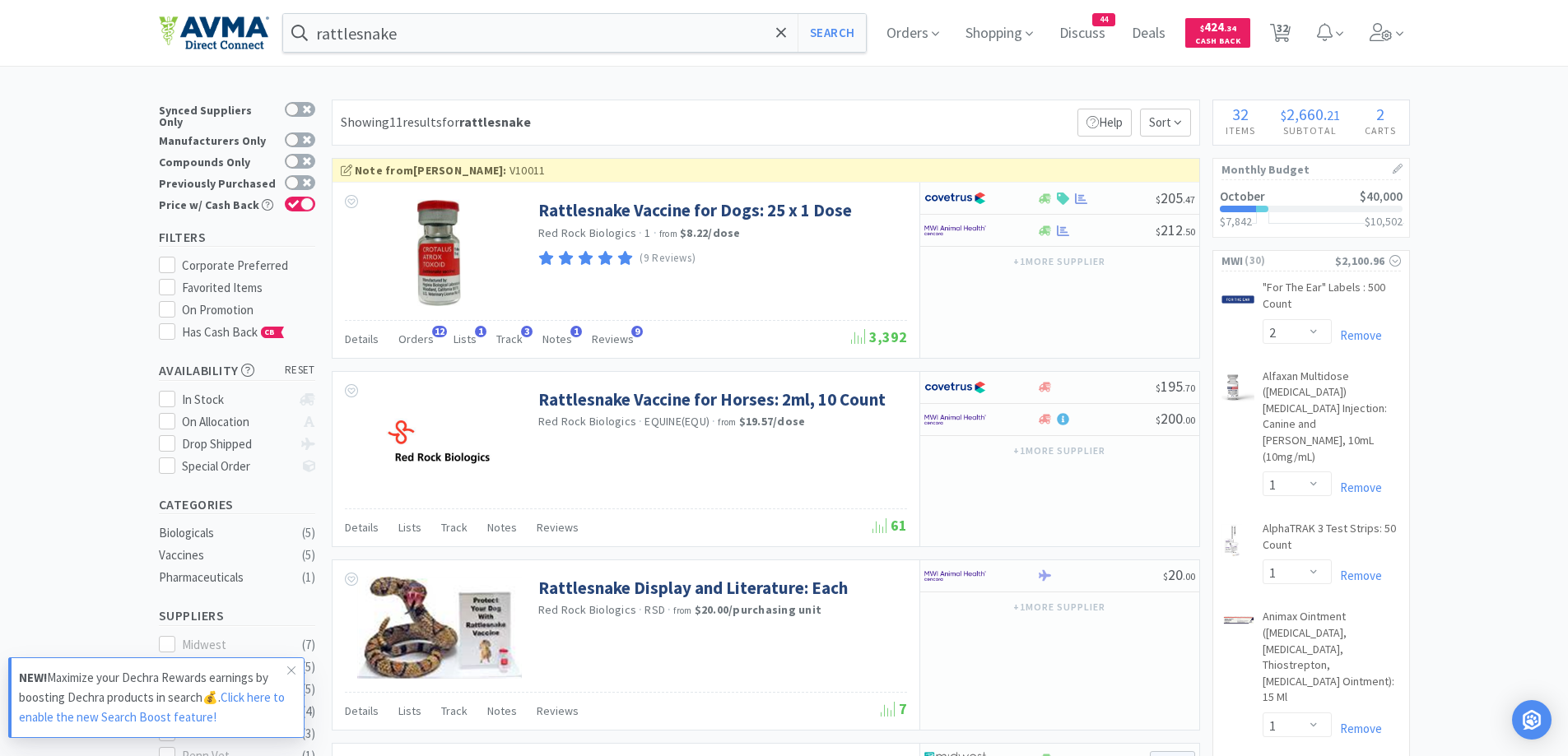
click at [781, 108] on div "Showing 11 results for rattlesnake Filters Help Sort" at bounding box center [766, 123] width 868 height 46
click at [792, 106] on div "Showing 11 results for rattlesnake Filters Help Sort" at bounding box center [766, 123] width 868 height 46
